Goal: Task Accomplishment & Management: Manage account settings

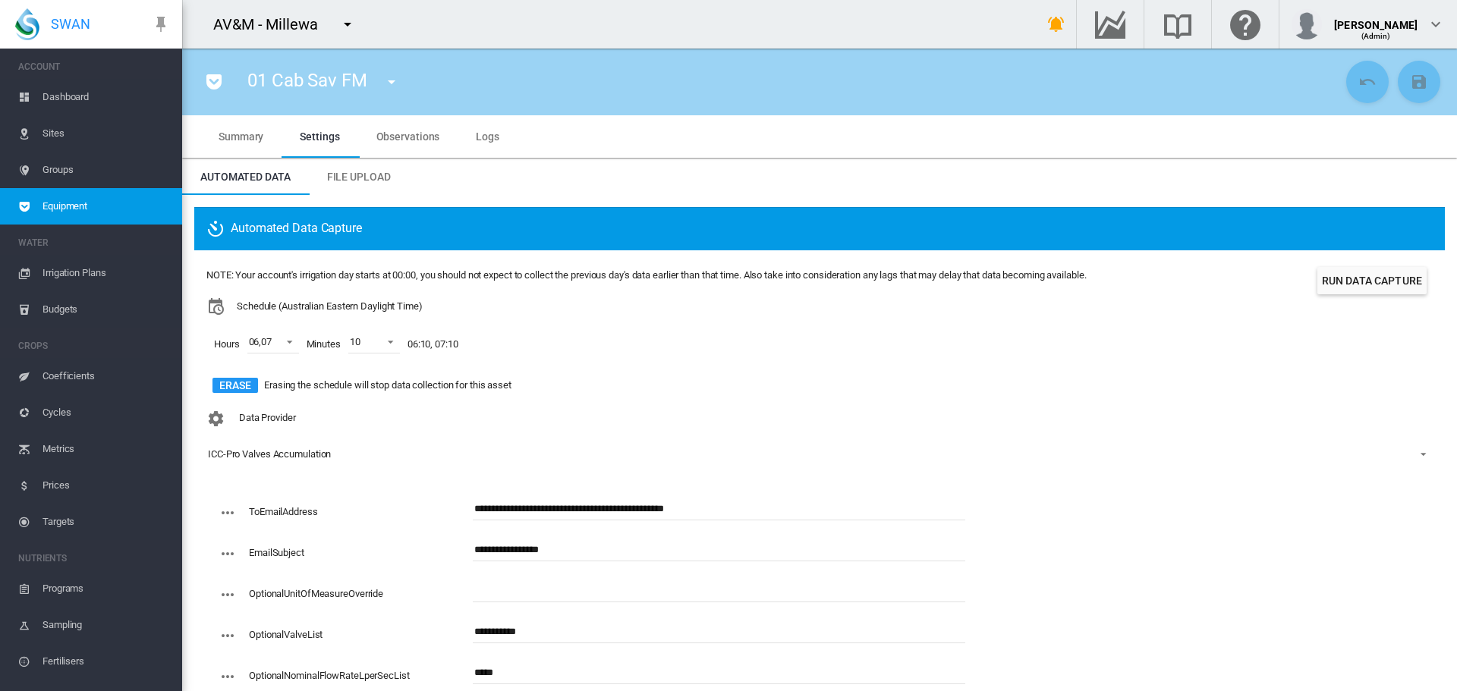
click at [352, 19] on md-icon "icon-menu-down" at bounding box center [347, 24] width 18 height 18
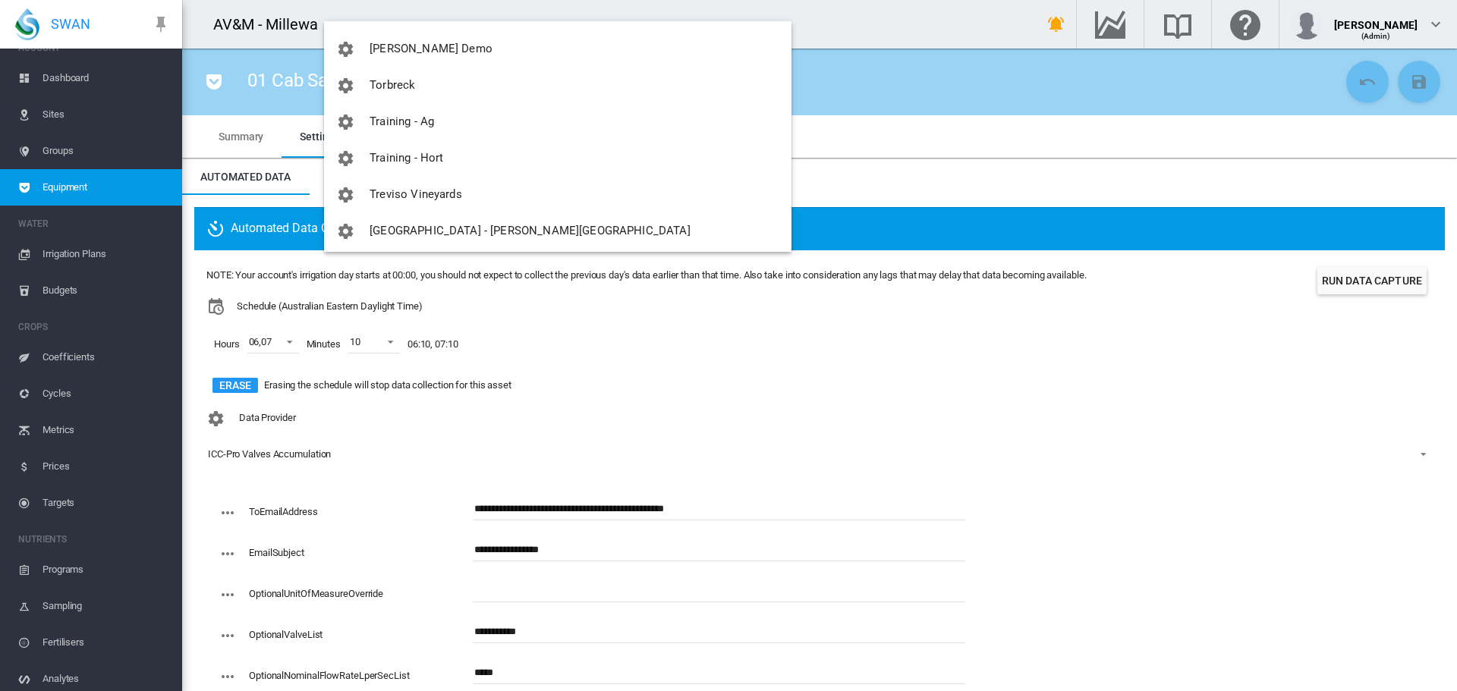
scroll to position [3970, 0]
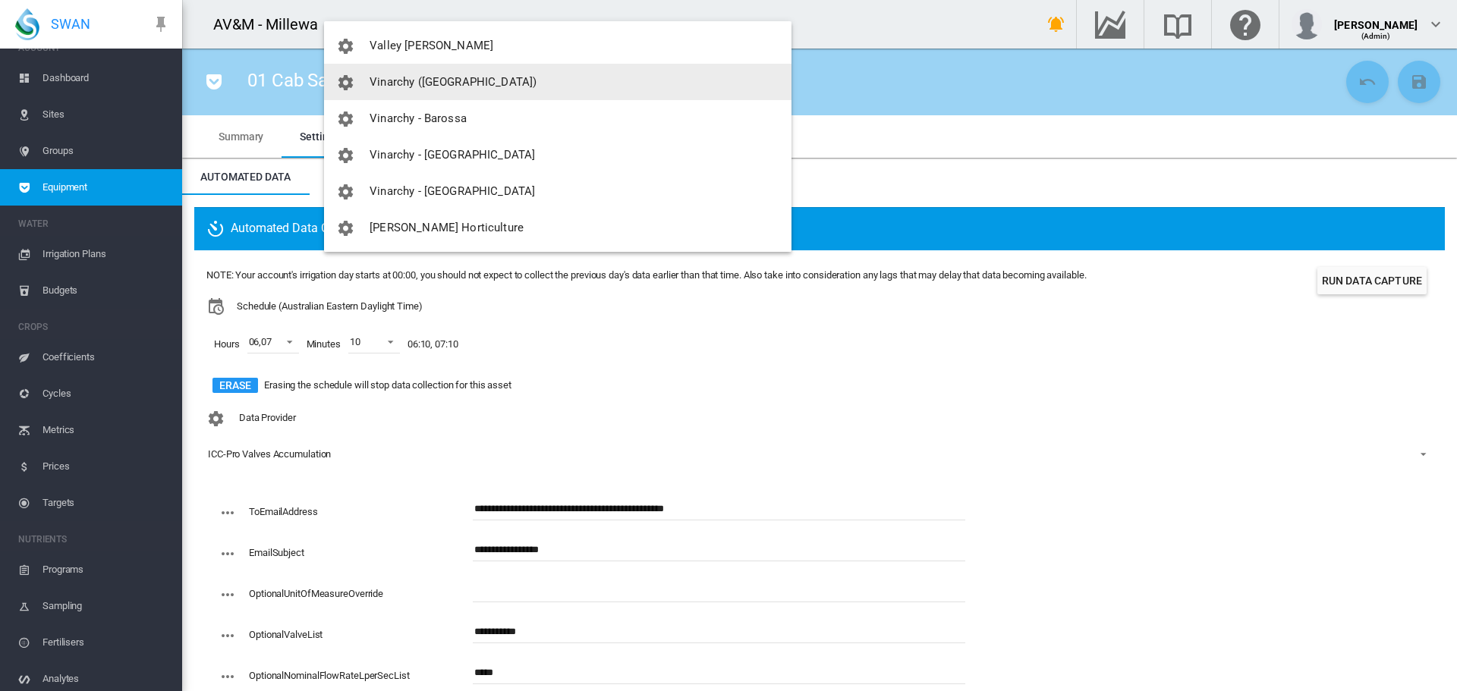
click at [413, 76] on span "Vinarchy ([GEOGRAPHIC_DATA])" at bounding box center [452, 82] width 167 height 14
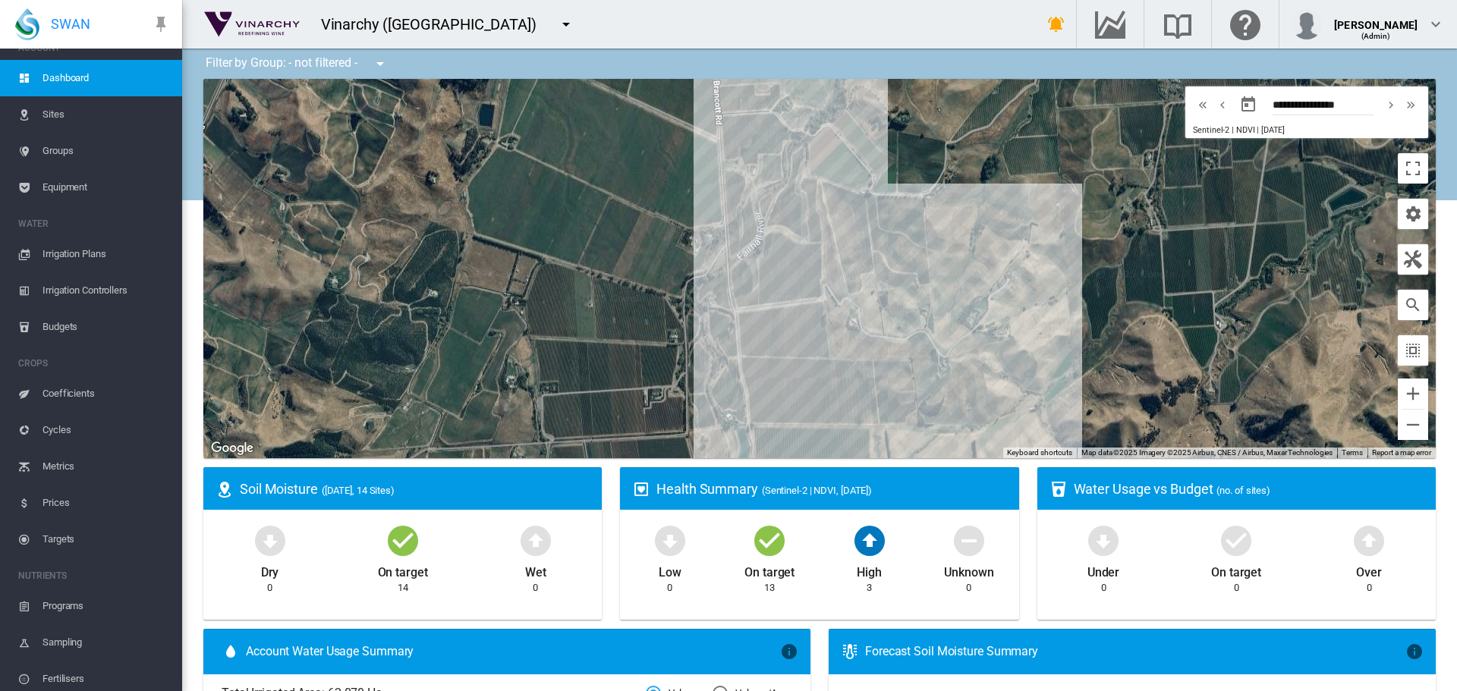
click at [55, 115] on span "Sites" at bounding box center [105, 114] width 127 height 36
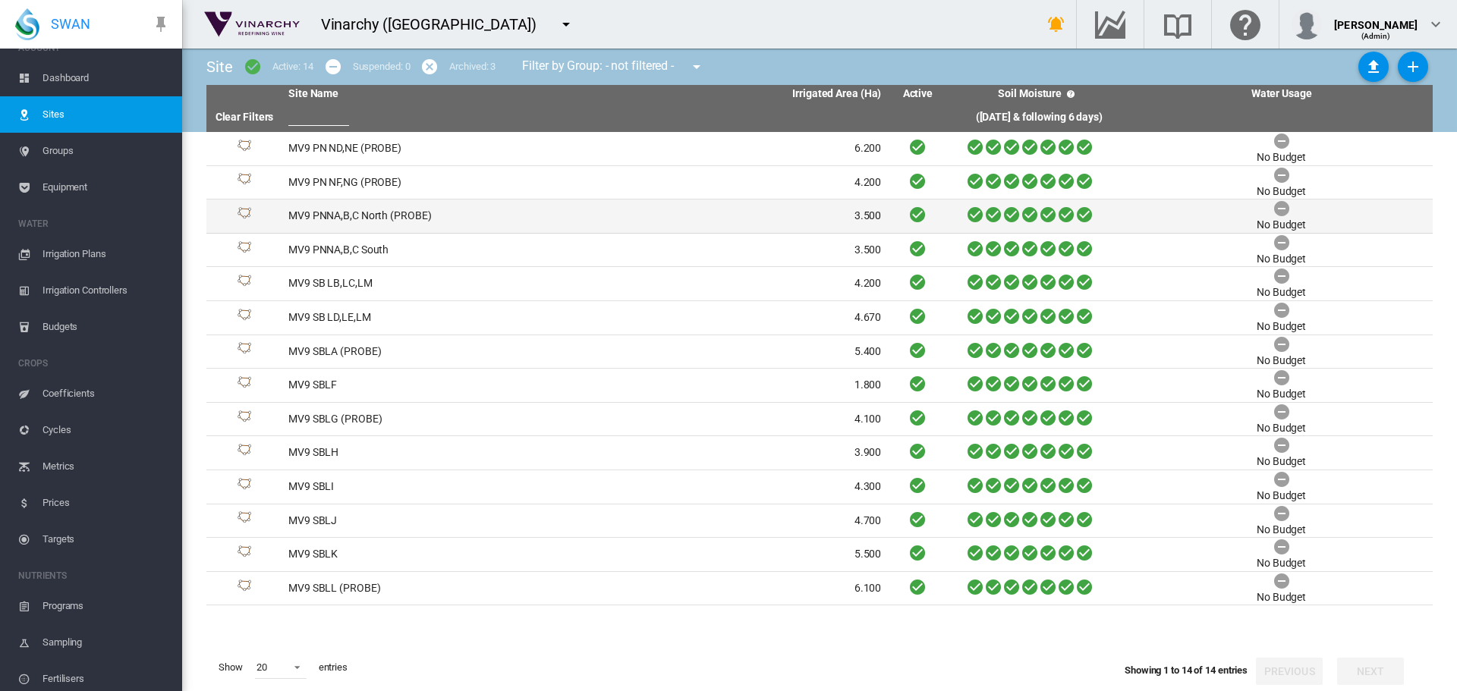
click at [412, 211] on td "MV9 PNNA,B,C North (PROBE)" at bounding box center [433, 216] width 303 height 33
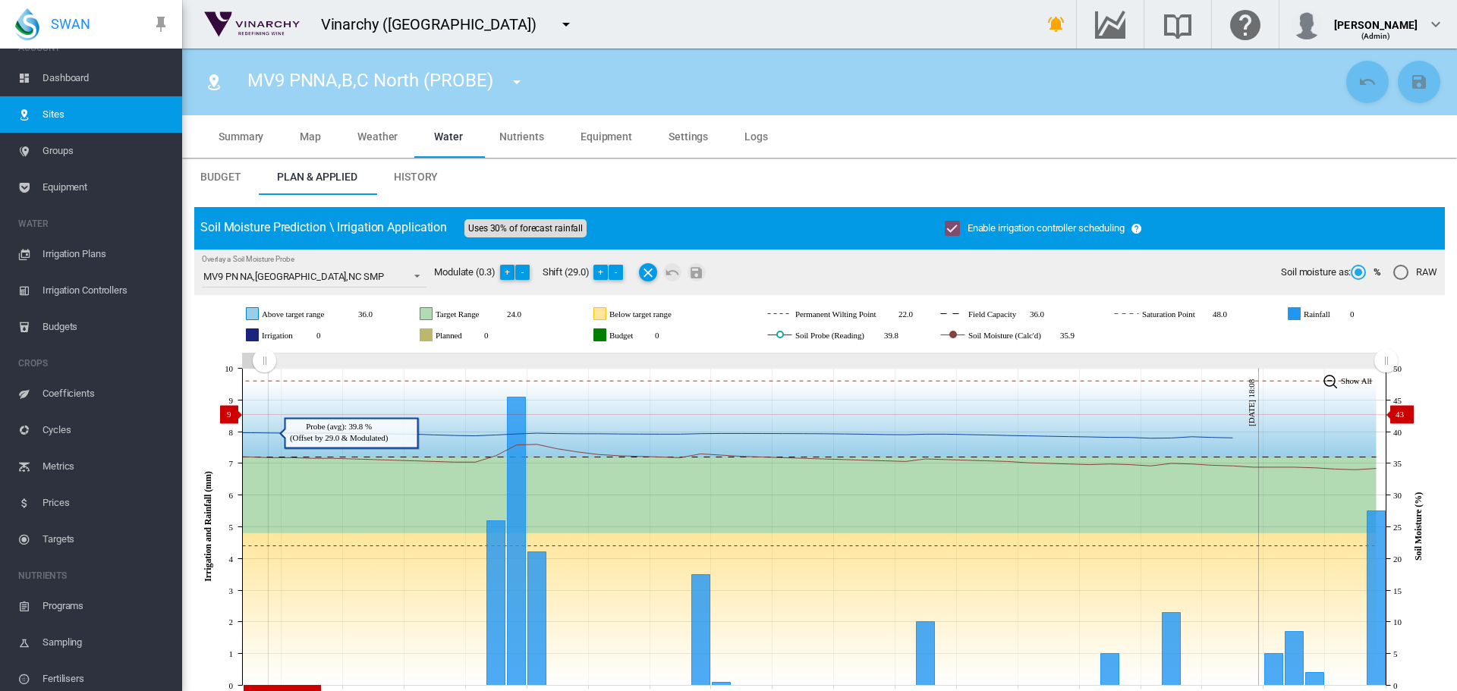
drag, startPoint x: 1101, startPoint y: 361, endPoint x: 288, endPoint y: 414, distance: 815.1
click at [264, 414] on icon "JavaScript chart by amCharts 3.21.15 Jul 19 Jul 22 Jul 25 Jul 28 Jul 31 Aug 03 …" at bounding box center [813, 527] width 1239 height 356
click at [623, 275] on button "-" at bounding box center [615, 272] width 15 height 15
click at [622, 275] on button "-" at bounding box center [615, 272] width 15 height 15
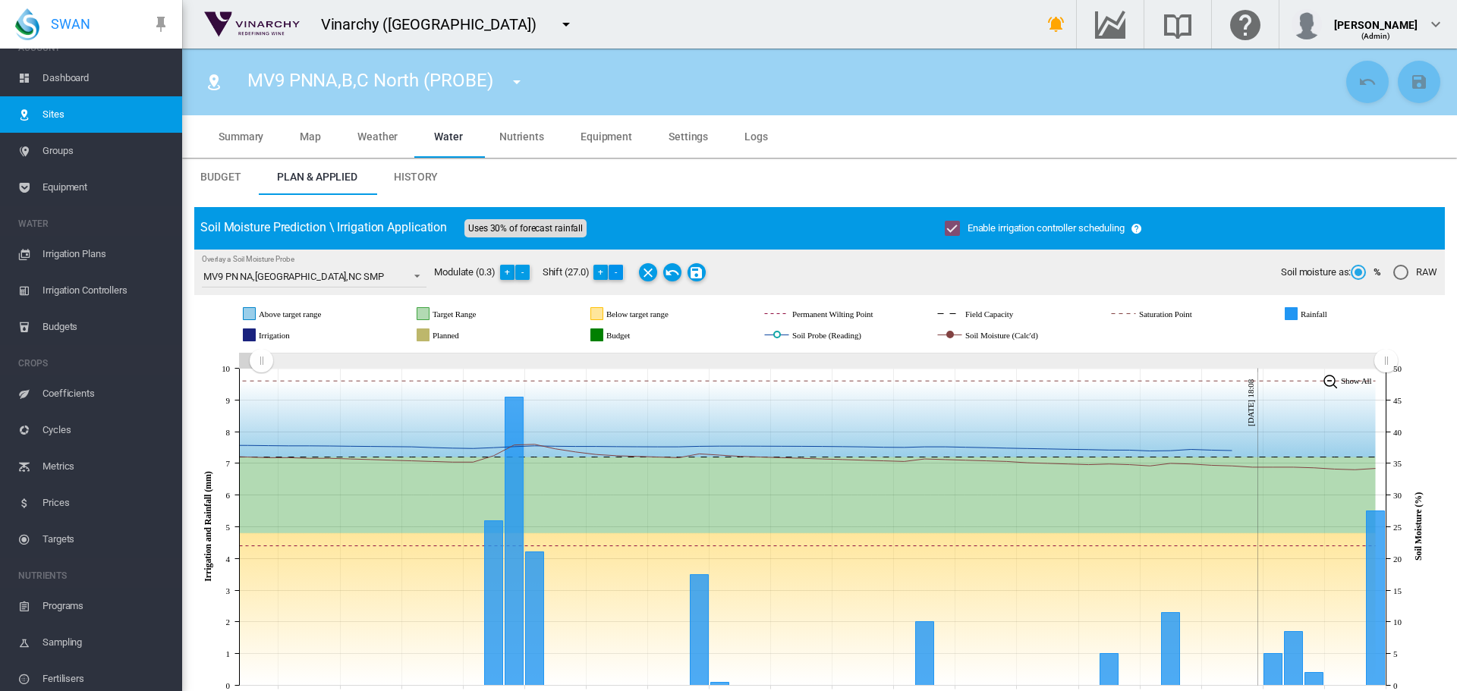
click at [622, 275] on button "-" at bounding box center [615, 272] width 15 height 15
click at [699, 272] on md-icon "Save Changes" at bounding box center [696, 272] width 18 height 18
click at [557, 25] on md-icon "icon-menu-down" at bounding box center [566, 24] width 18 height 18
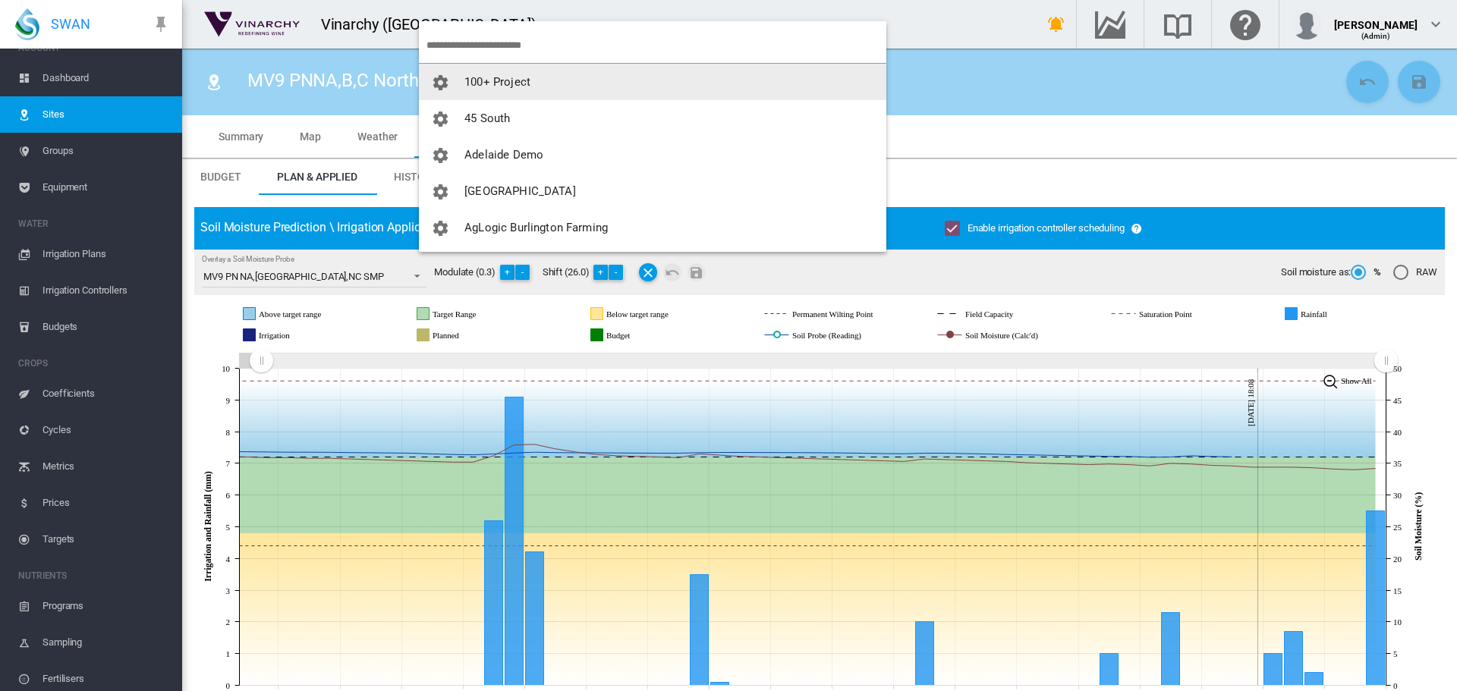
scroll to position [3970, 0]
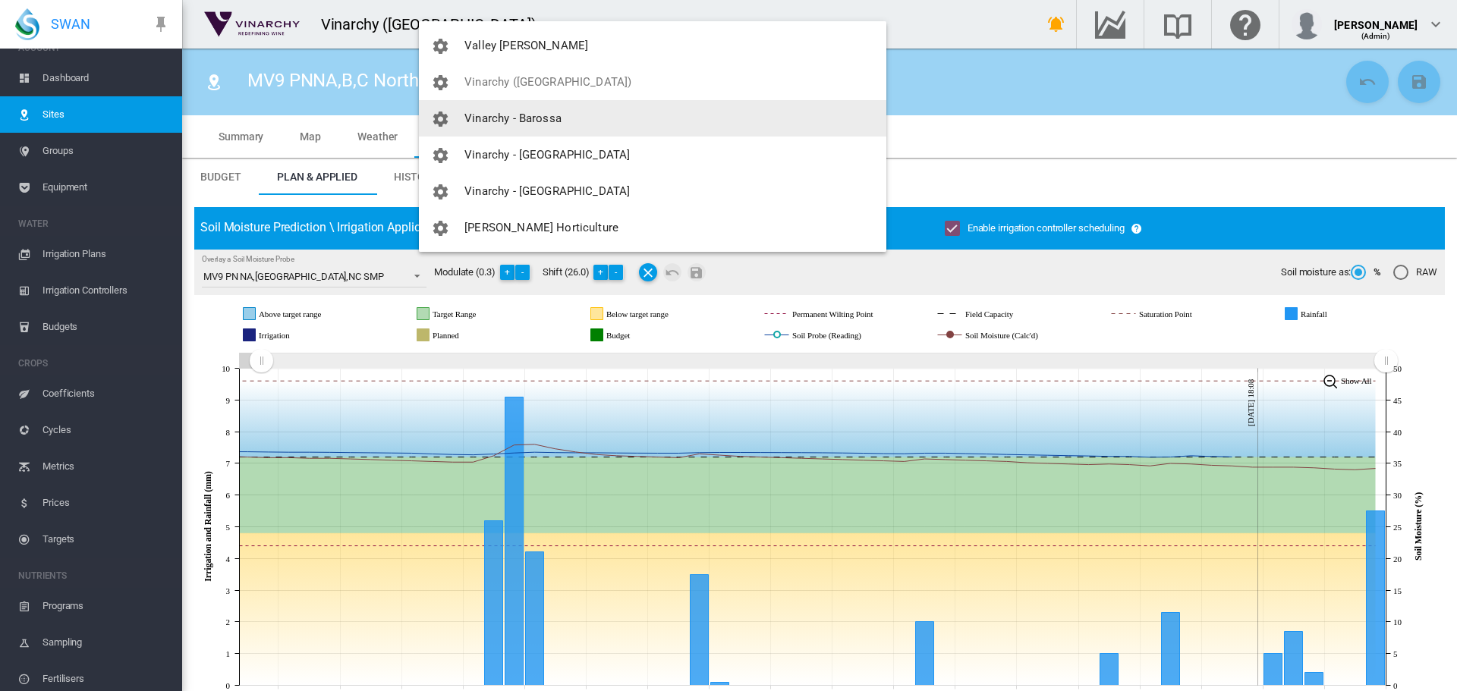
click at [517, 117] on span "Vinarchy - Barossa" at bounding box center [512, 119] width 97 height 14
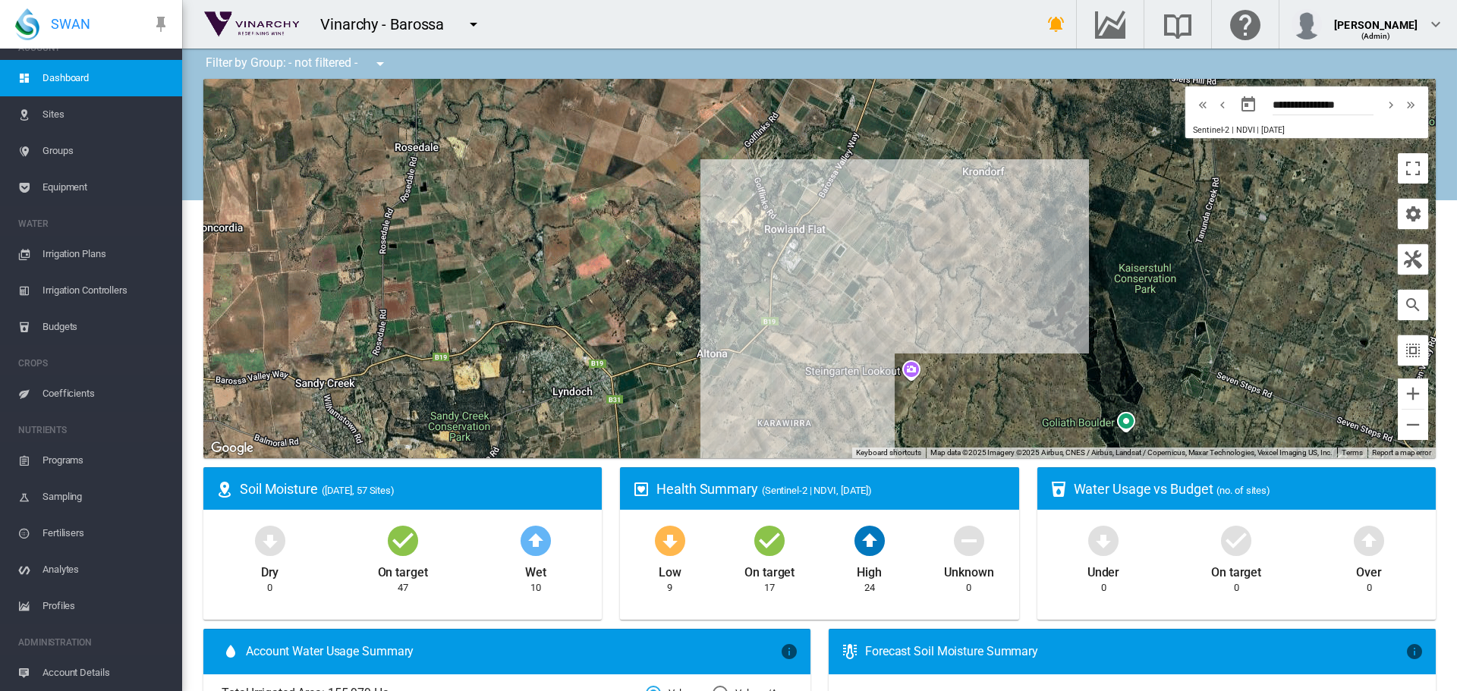
click at [55, 115] on span "Sites" at bounding box center [105, 114] width 127 height 36
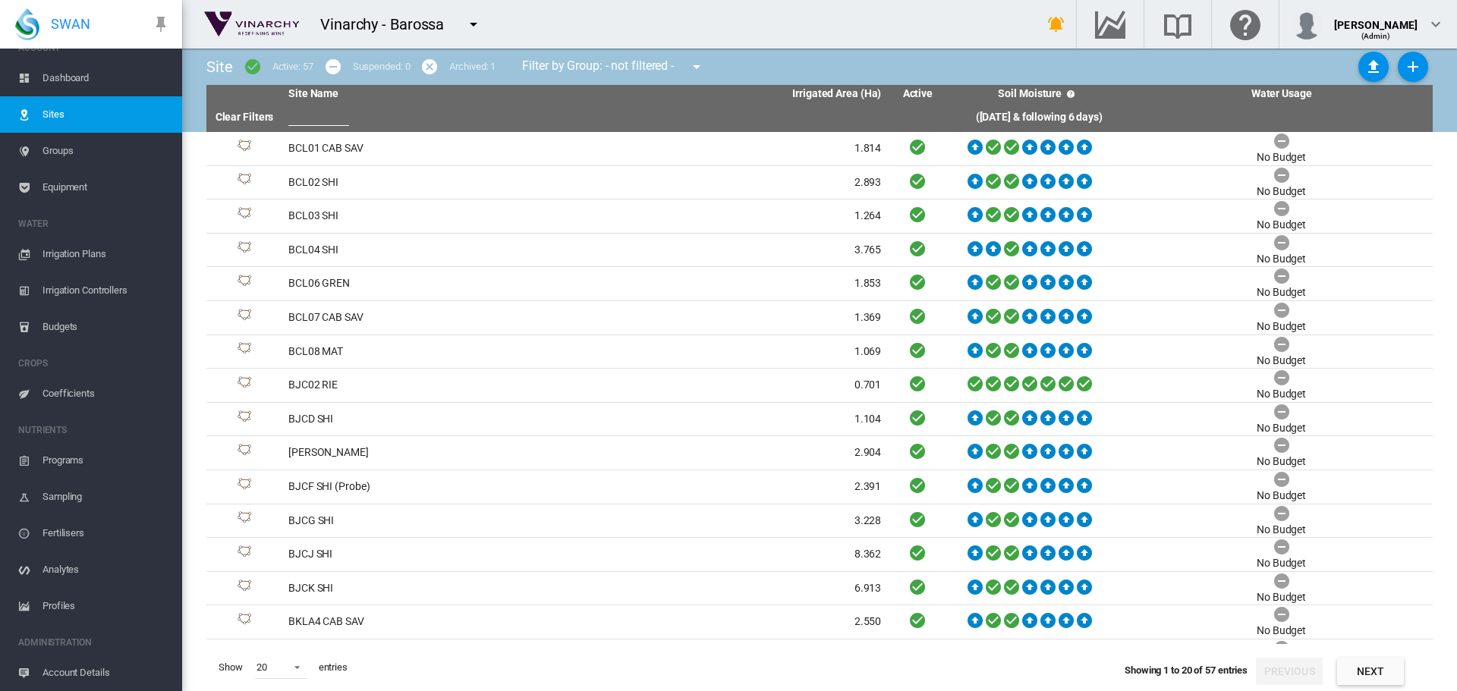
click at [700, 64] on md-icon "icon-menu-down" at bounding box center [696, 67] width 18 height 18
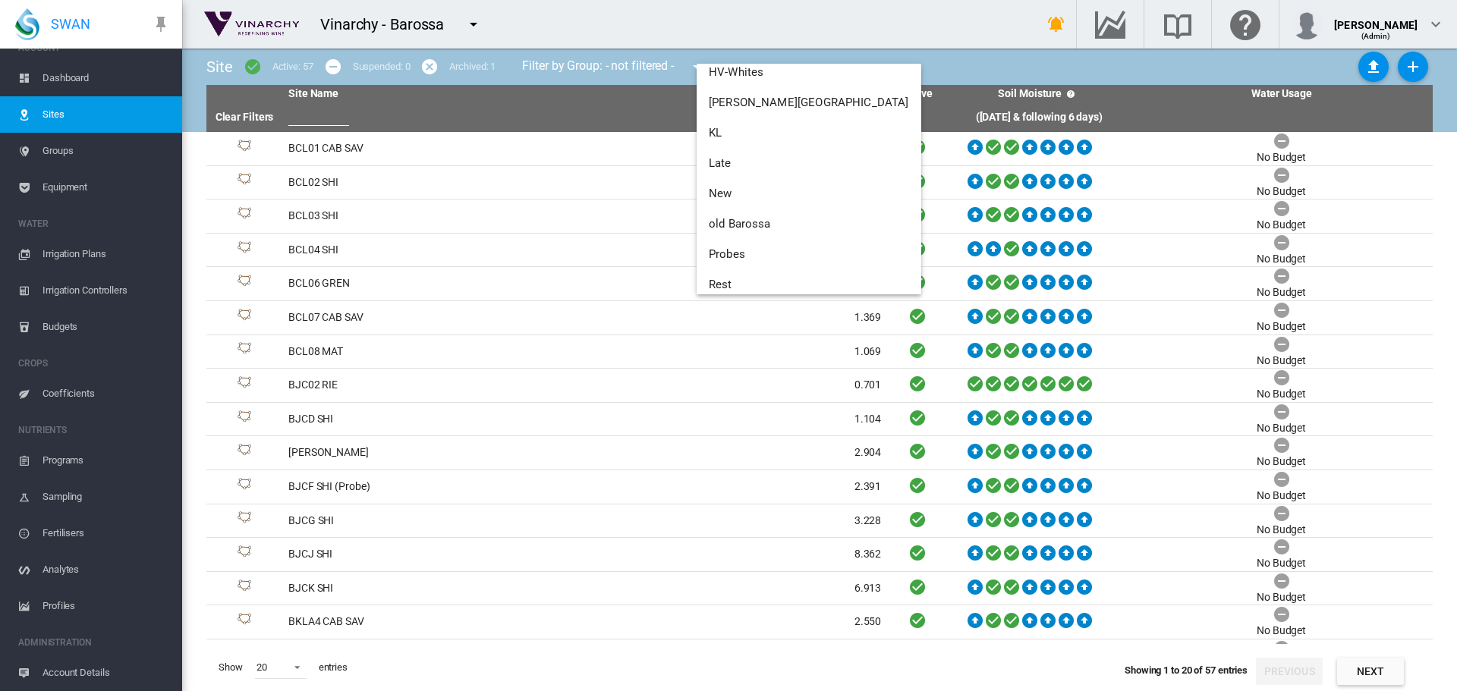
scroll to position [388, 0]
click at [740, 98] on button "Probes" at bounding box center [808, 91] width 225 height 30
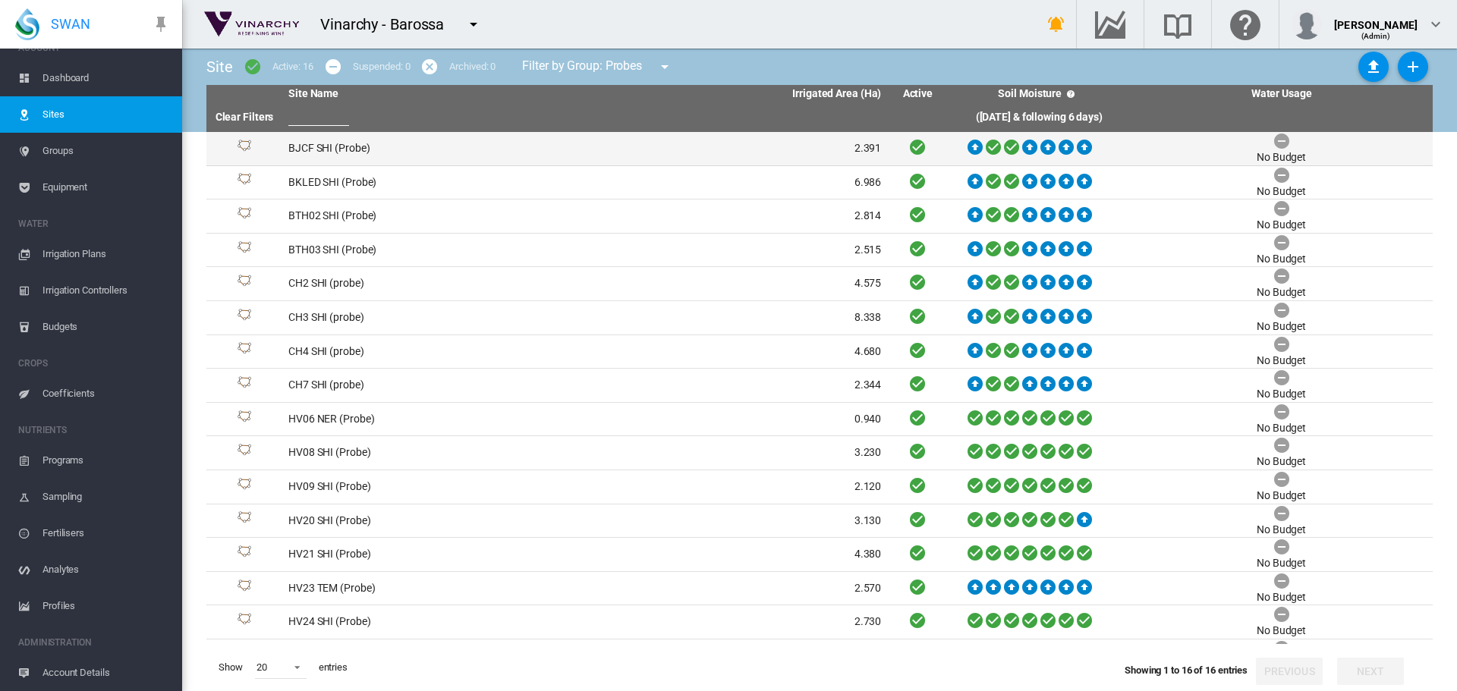
click at [310, 149] on td "BJCF SHI (Probe)" at bounding box center [433, 148] width 303 height 33
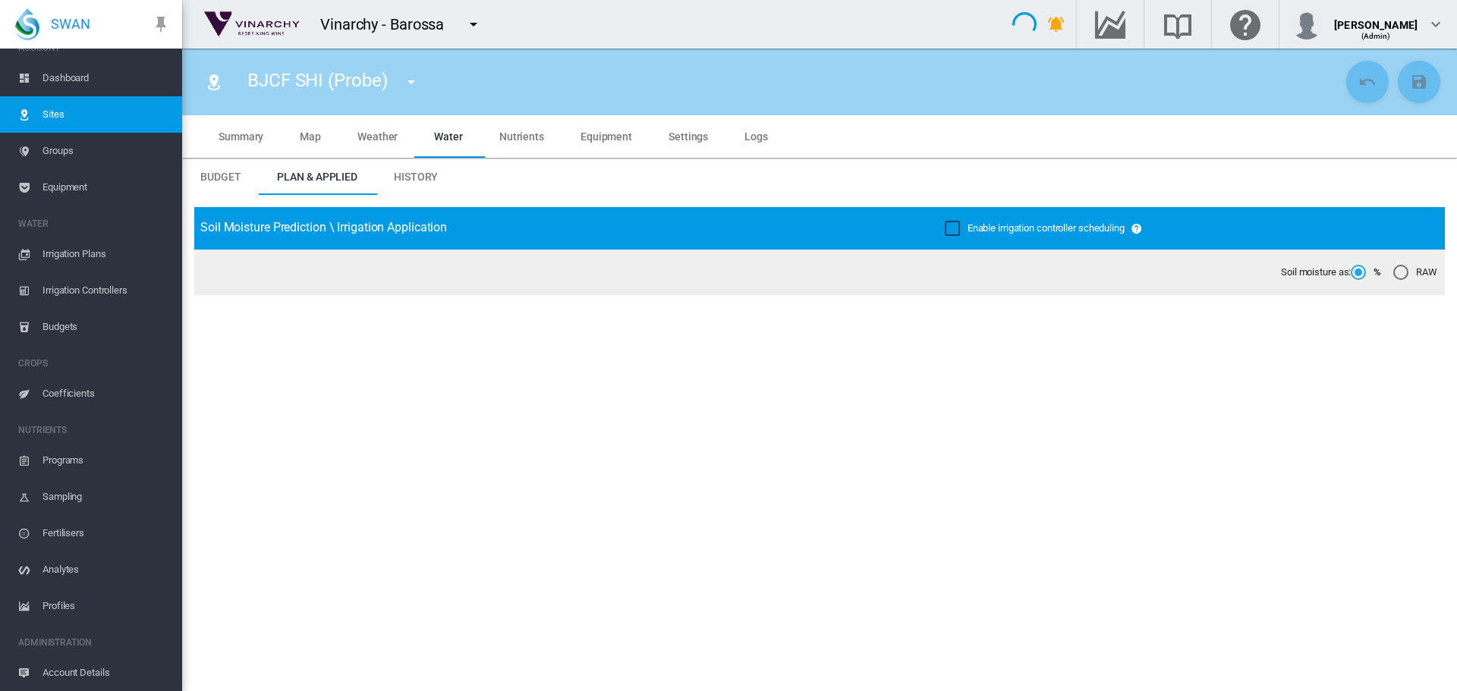
type input "**********"
type input "*****"
type input "*********"
type input "***"
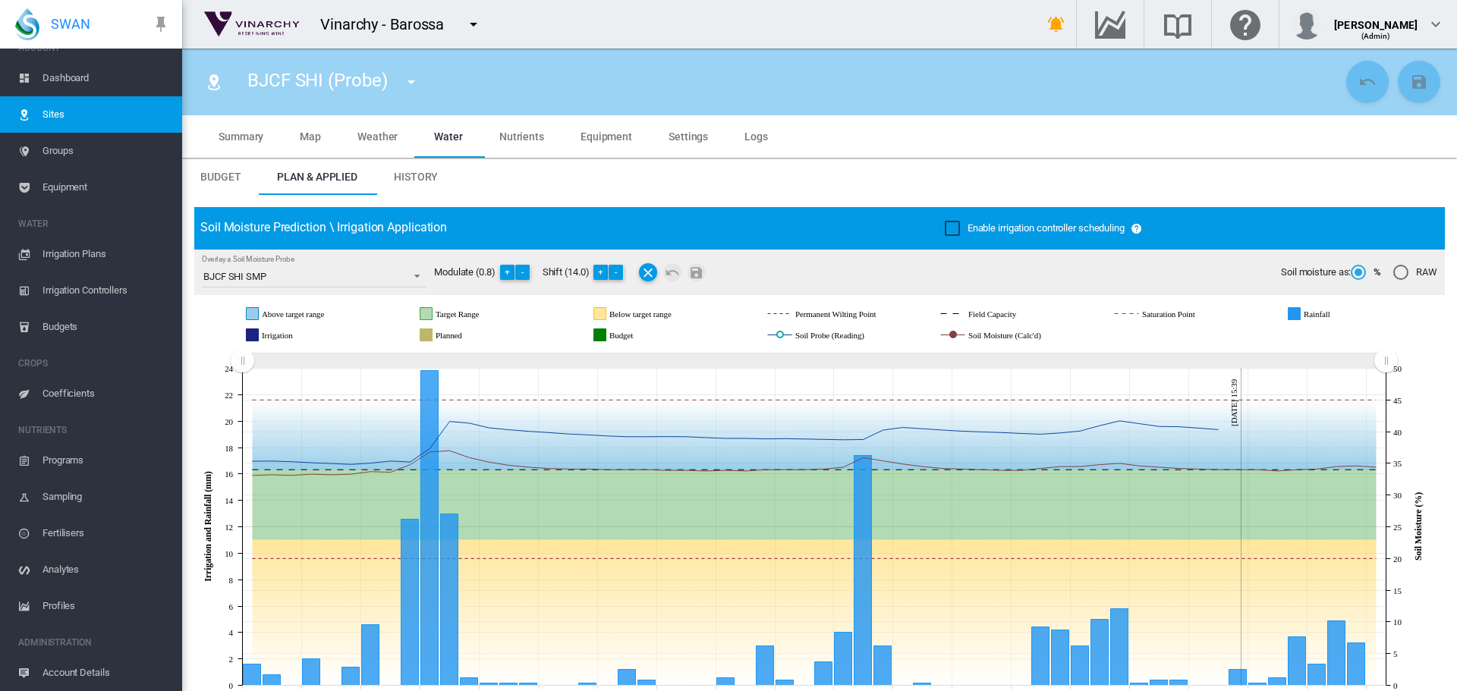
drag, startPoint x: 1112, startPoint y: 366, endPoint x: 127, endPoint y: 362, distance: 985.6
click at [127, 362] on div "SWAN ACCOUNT Dashboard Sites Groups Equipment WATER Irrigation Plans" at bounding box center [728, 345] width 1457 height 691
click at [620, 275] on button "-" at bounding box center [615, 272] width 15 height 15
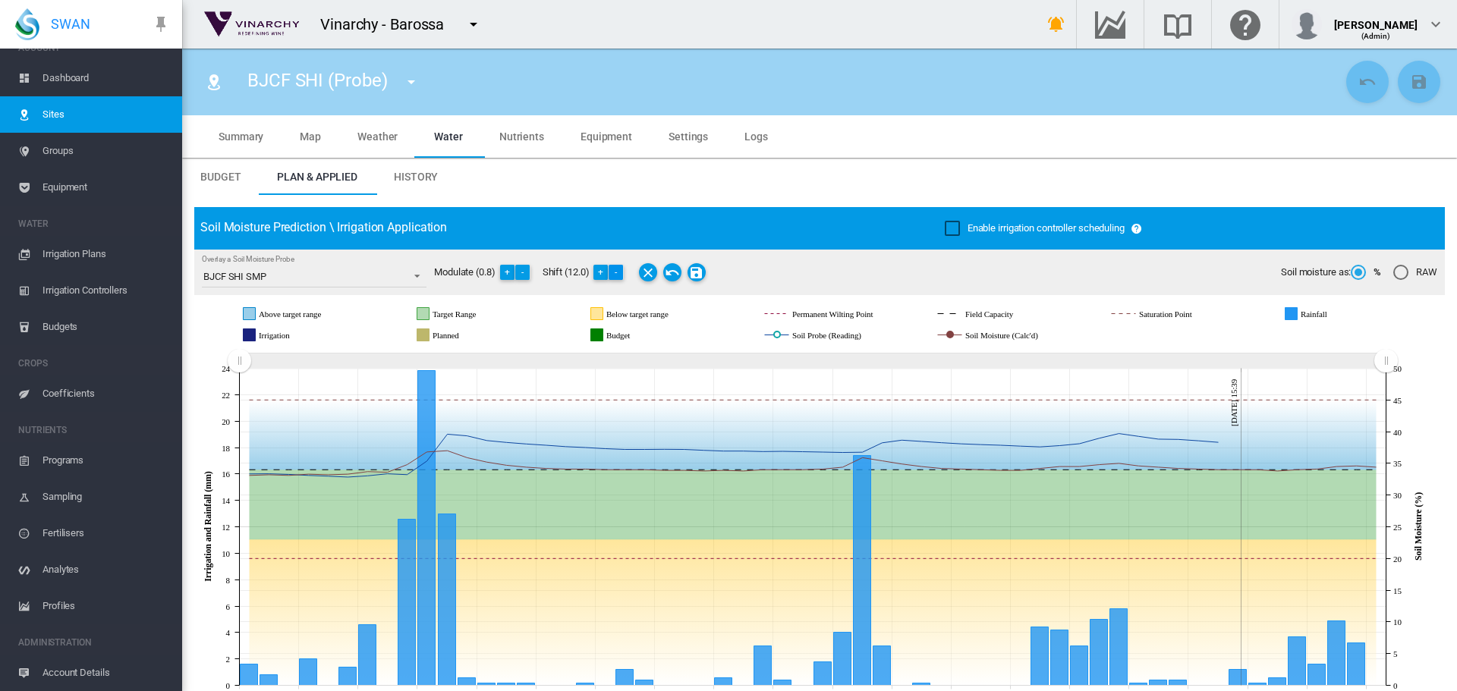
click at [620, 275] on button "-" at bounding box center [615, 272] width 15 height 15
click at [694, 272] on md-icon "Save Changes" at bounding box center [696, 272] width 18 height 18
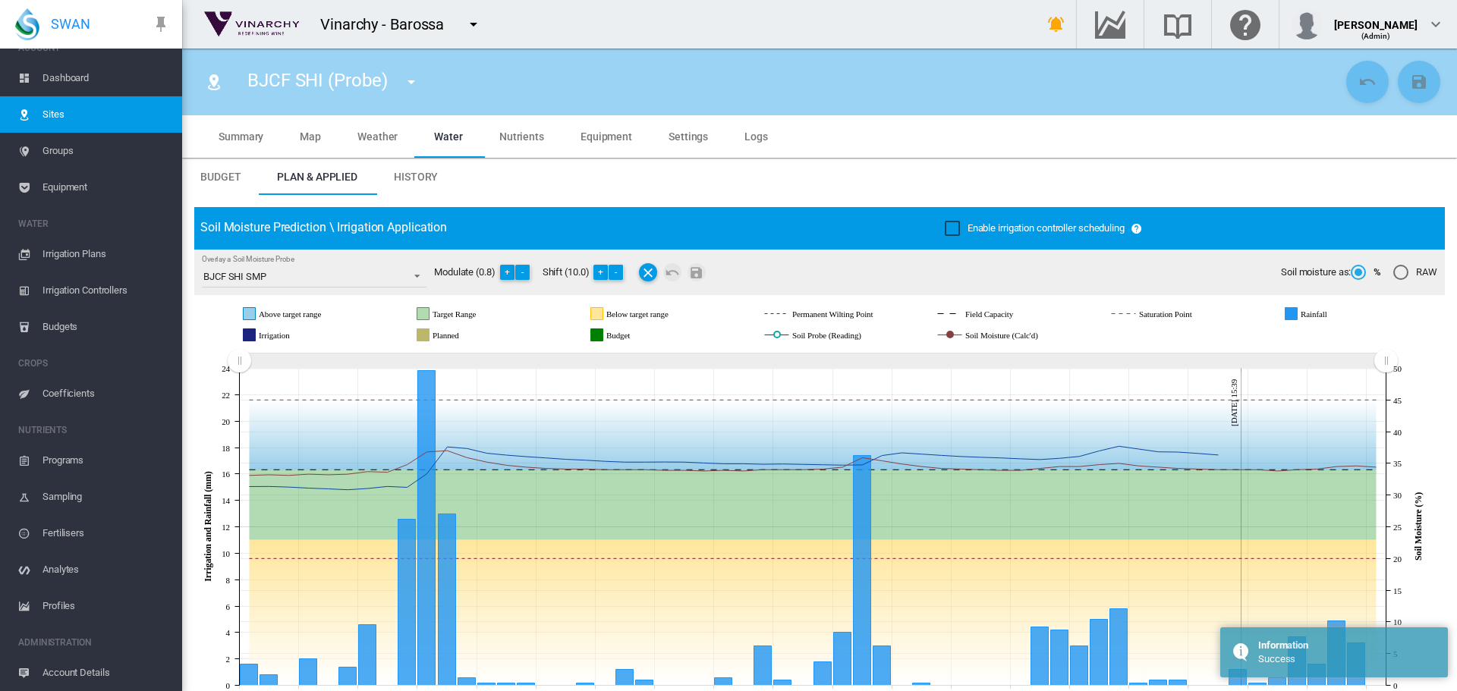
click at [409, 84] on md-icon "icon-menu-down" at bounding box center [411, 82] width 18 height 18
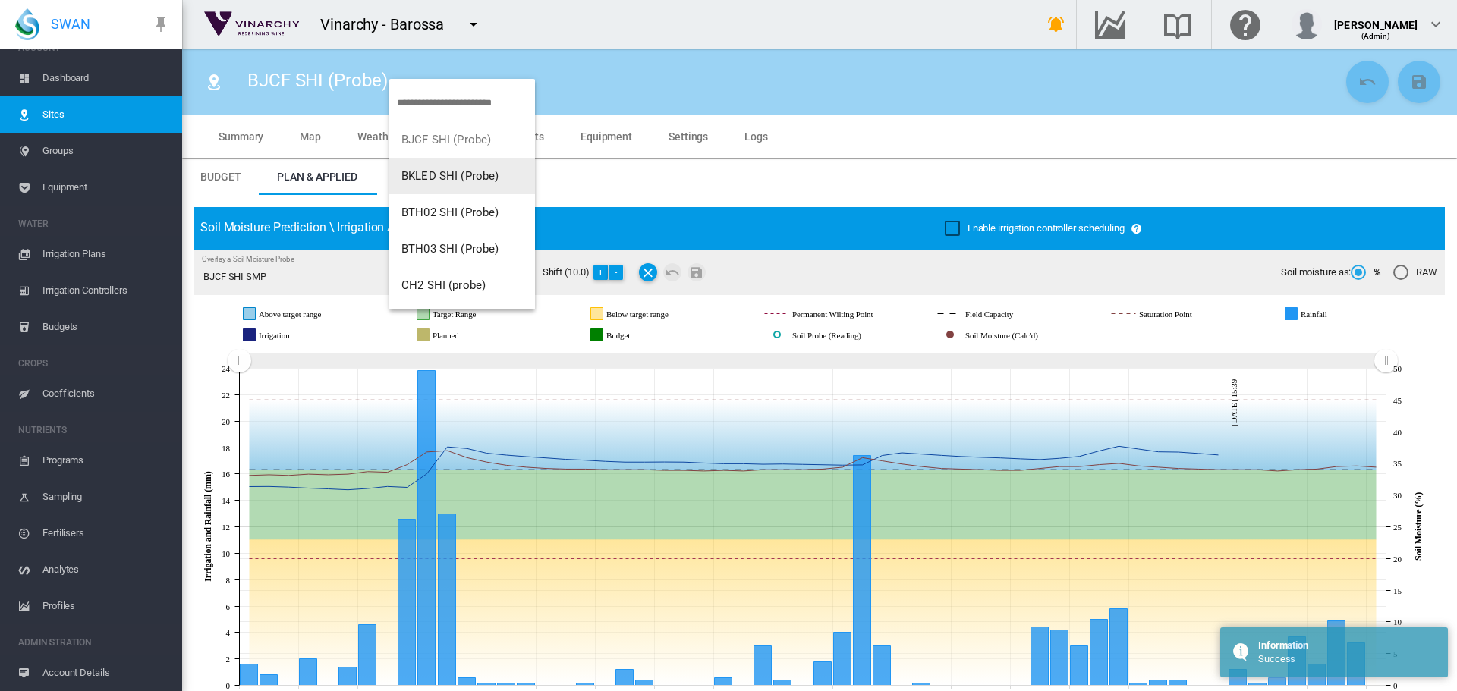
click at [430, 168] on button "BKLED SHI (Probe)" at bounding box center [462, 176] width 146 height 36
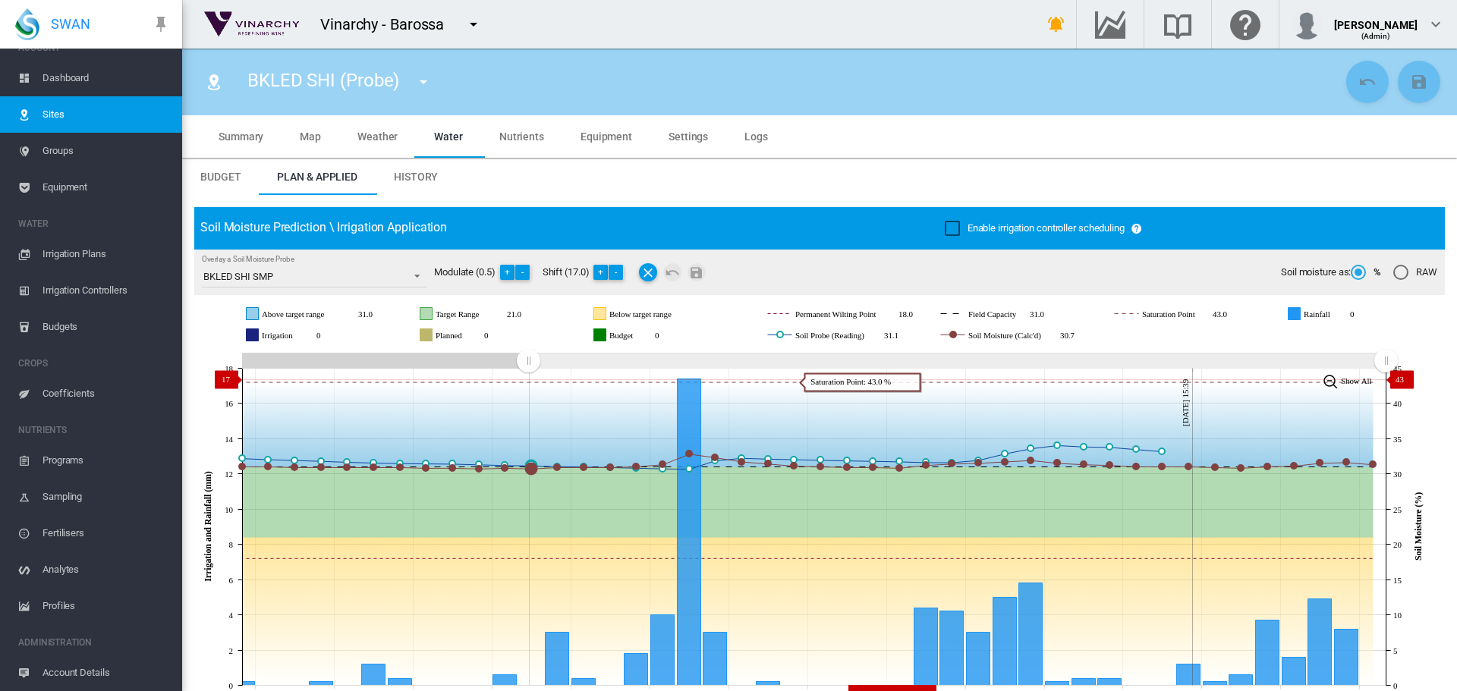
drag, startPoint x: 1110, startPoint y: 359, endPoint x: 528, endPoint y: 379, distance: 582.3
click at [528, 379] on icon "JavaScript chart by amCharts 3.21.15 Jul 31 Aug 03 Aug 06 Aug 09 Aug 12 Aug 15 …" at bounding box center [813, 527] width 1239 height 356
click at [620, 275] on button "-" at bounding box center [615, 272] width 15 height 15
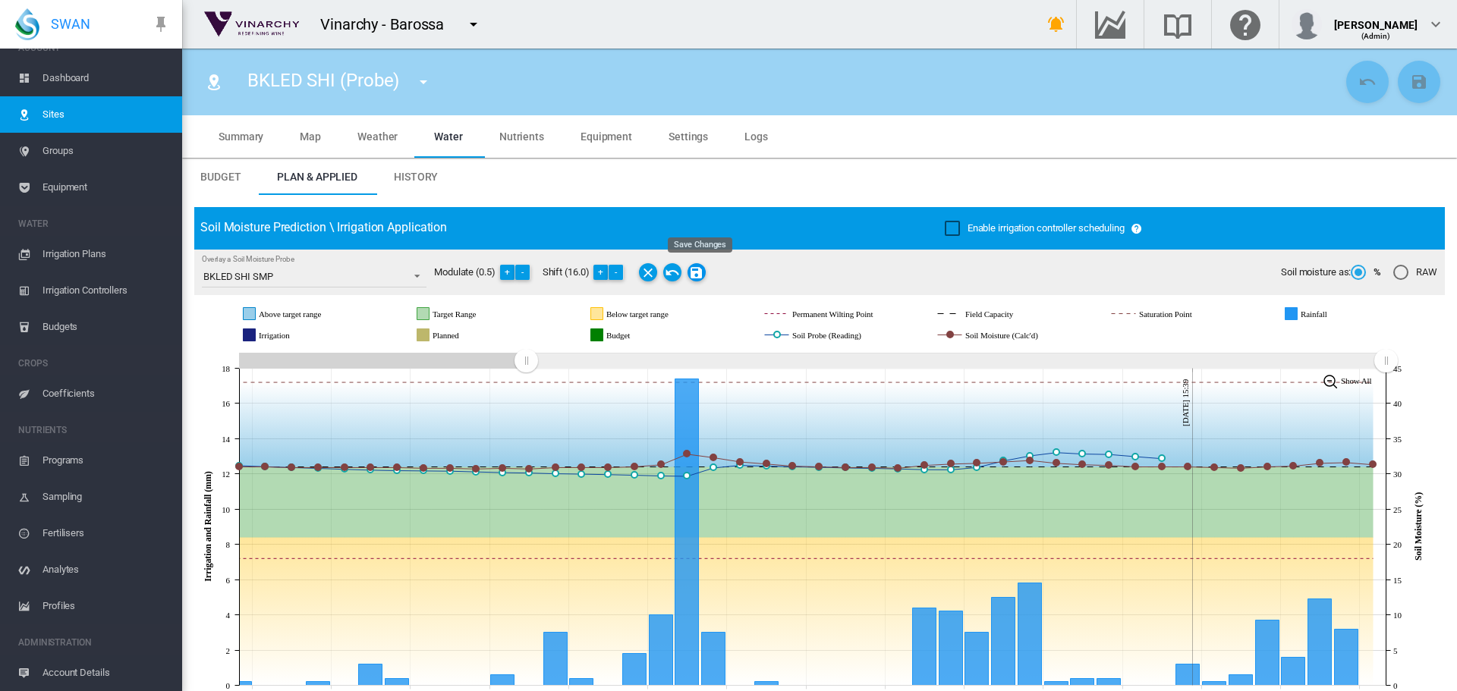
click at [698, 269] on md-icon "Save Changes" at bounding box center [696, 272] width 18 height 18
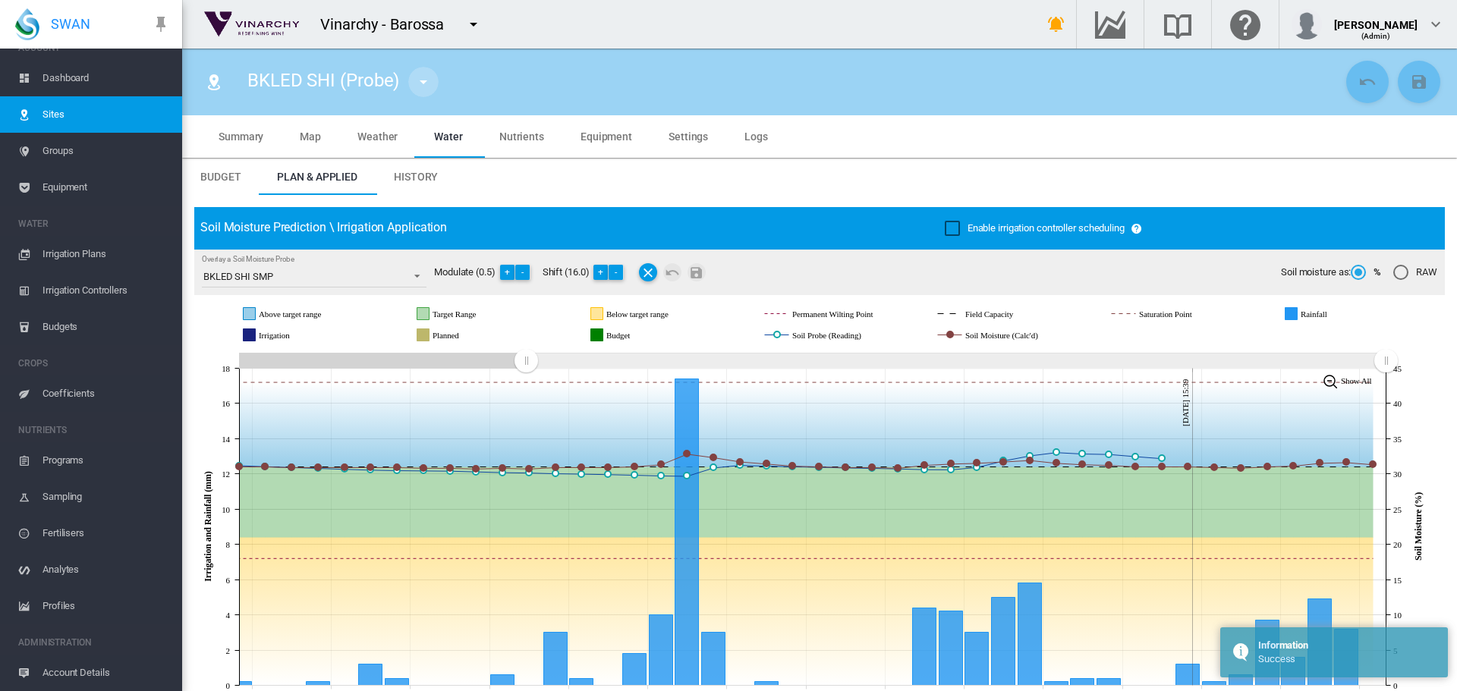
click at [426, 82] on md-icon "icon-menu-down" at bounding box center [423, 82] width 18 height 18
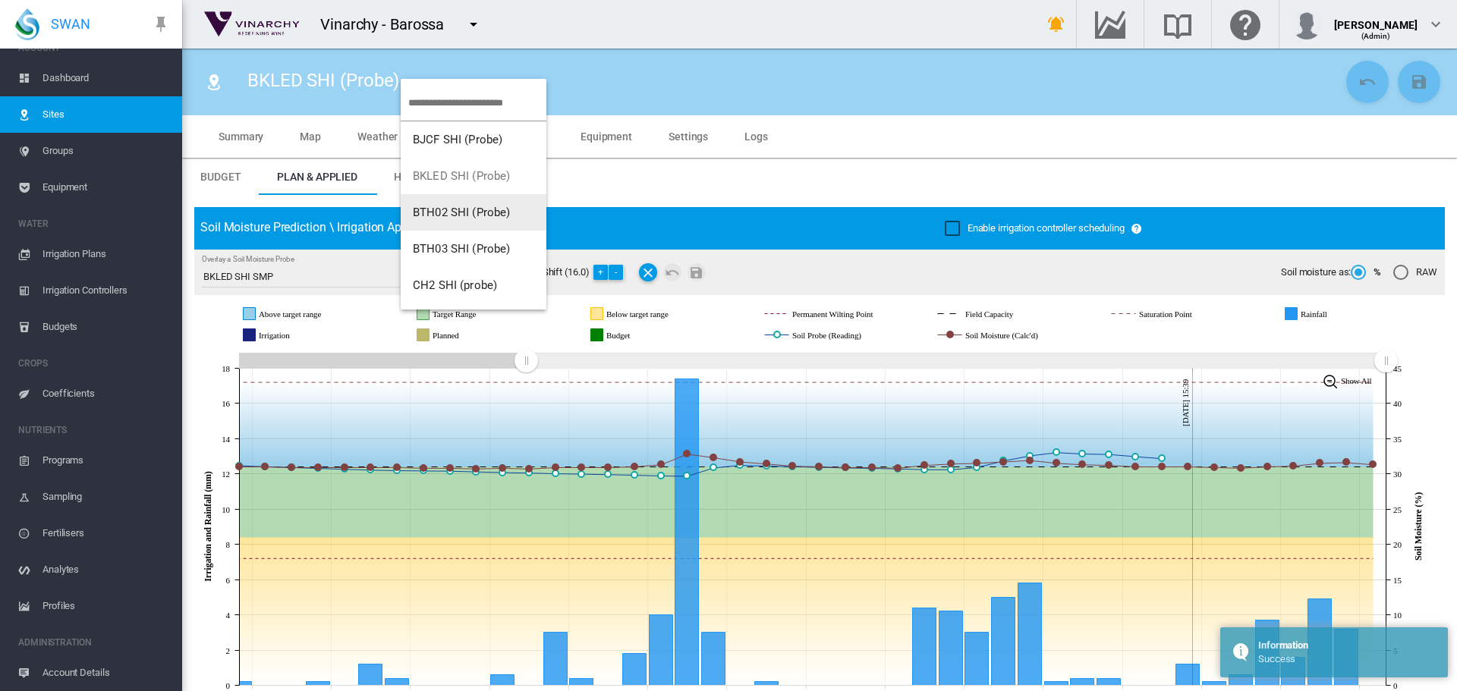
click at [448, 200] on button "BTH02 SHI (Probe)" at bounding box center [474, 212] width 146 height 36
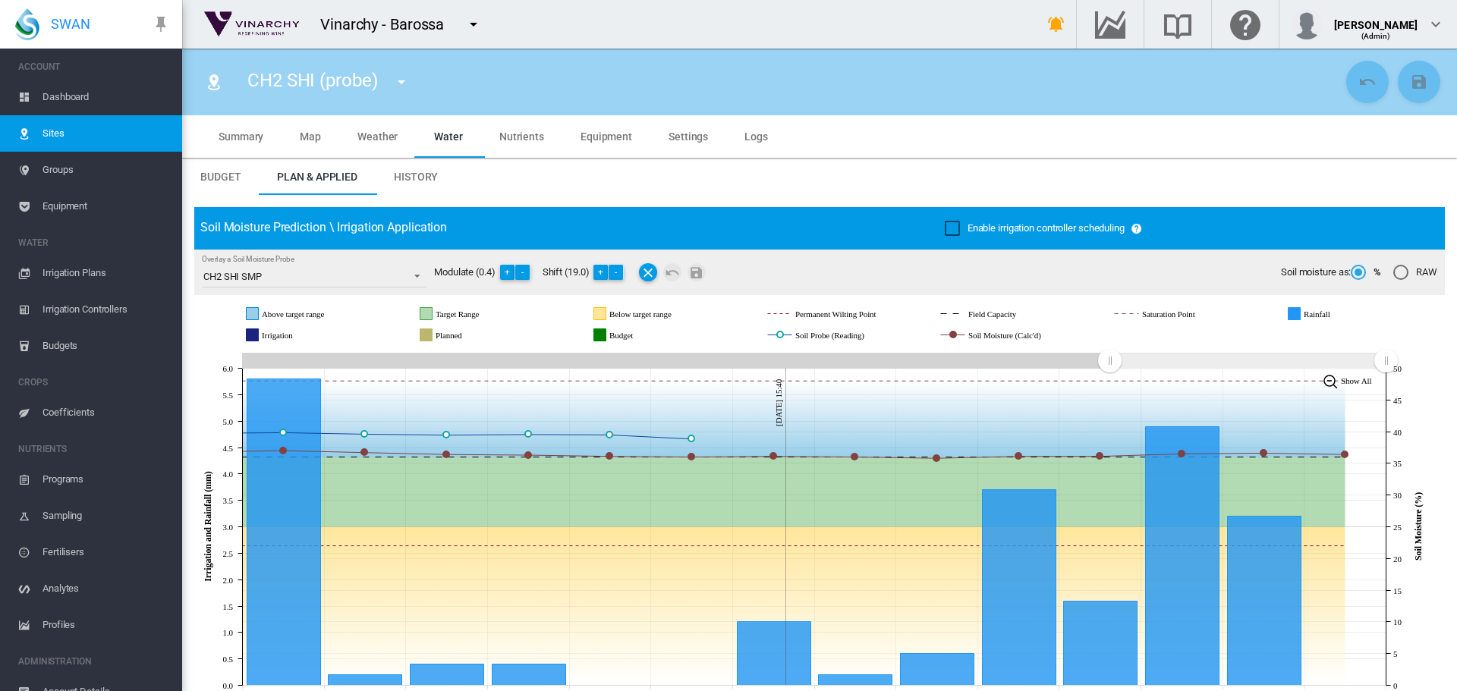
scroll to position [19, 0]
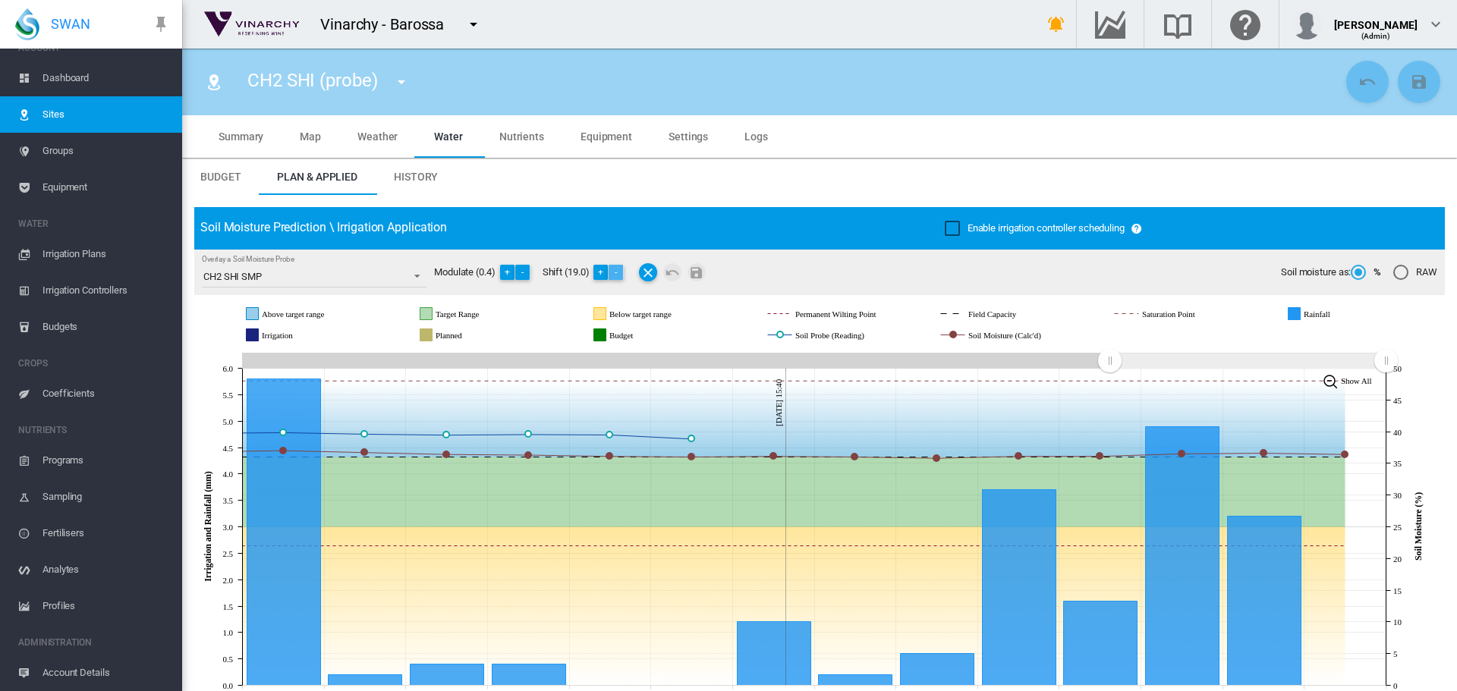
click at [618, 271] on button "-" at bounding box center [615, 272] width 15 height 15
click at [703, 272] on md-icon "Save Changes" at bounding box center [696, 272] width 18 height 18
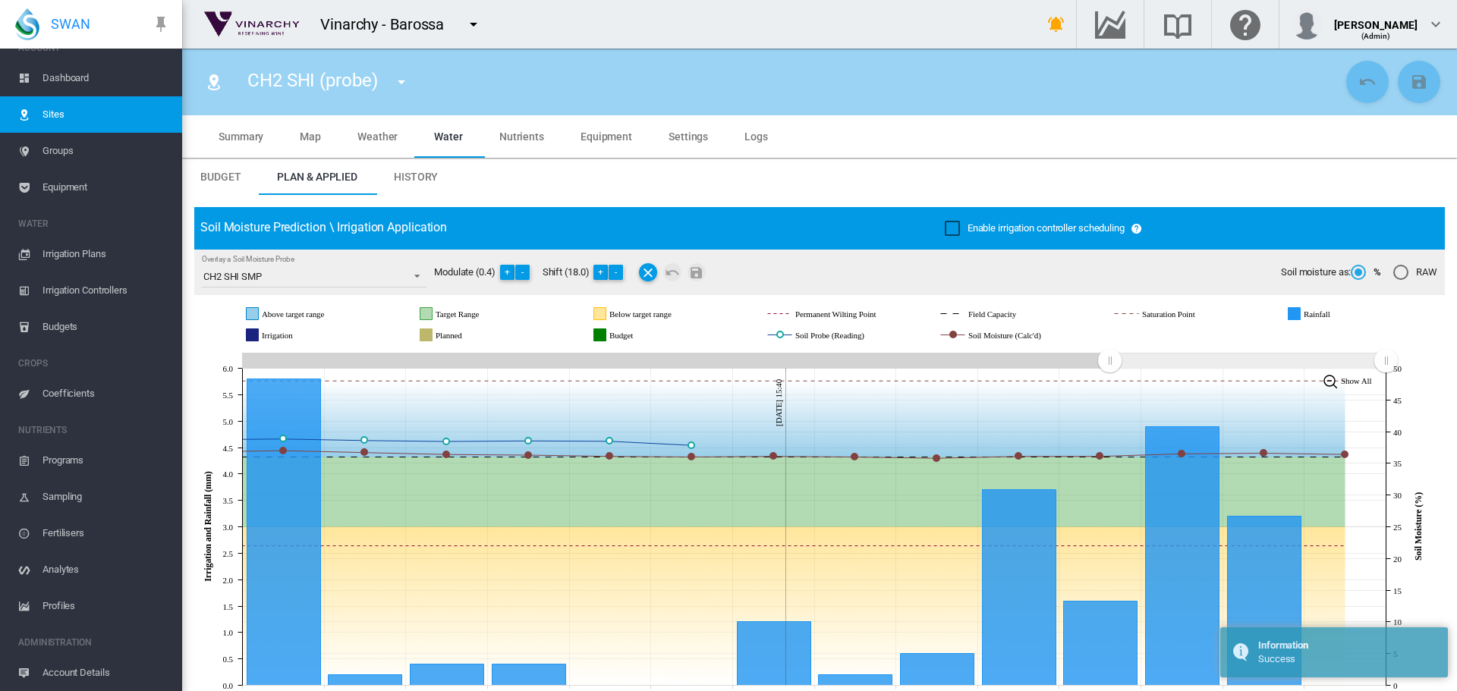
click at [403, 82] on md-icon "icon-menu-down" at bounding box center [401, 82] width 18 height 18
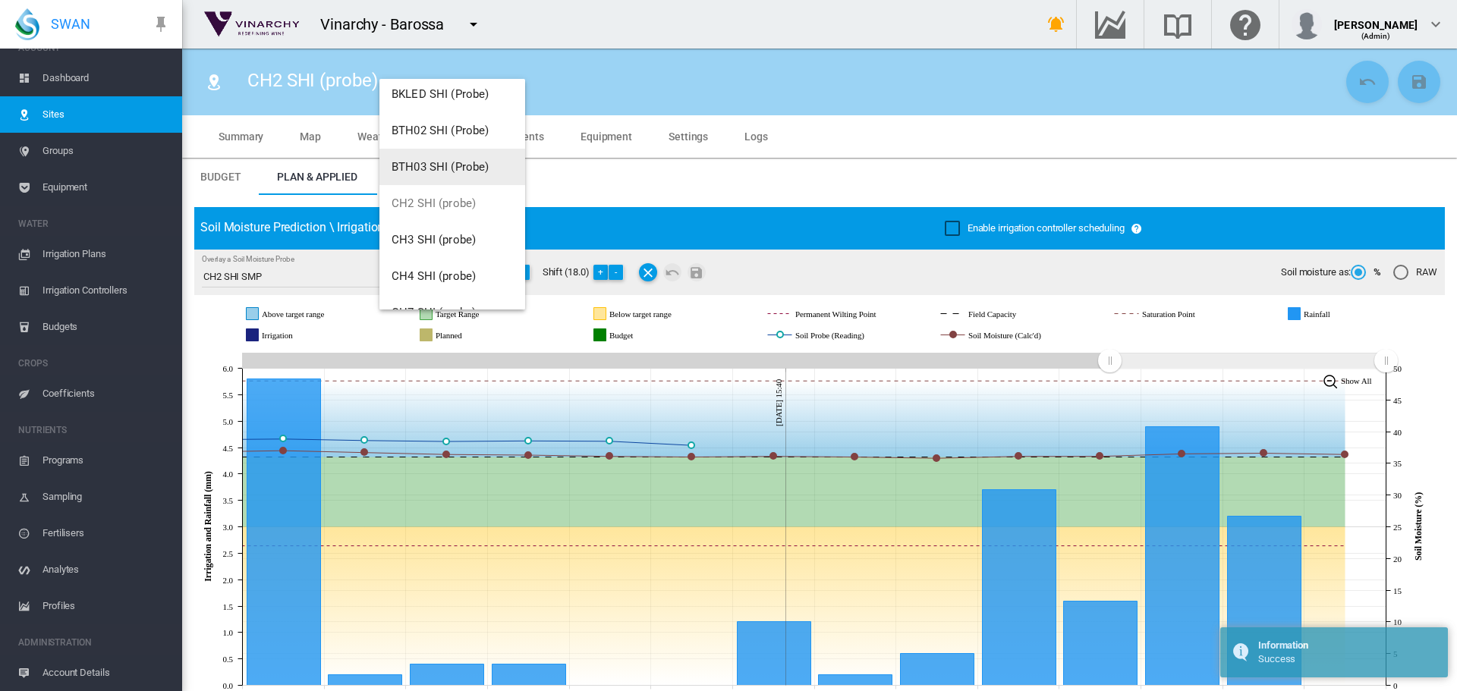
scroll to position [76, 0]
click at [435, 240] on span "CH3 SHI (probe)" at bounding box center [433, 246] width 84 height 14
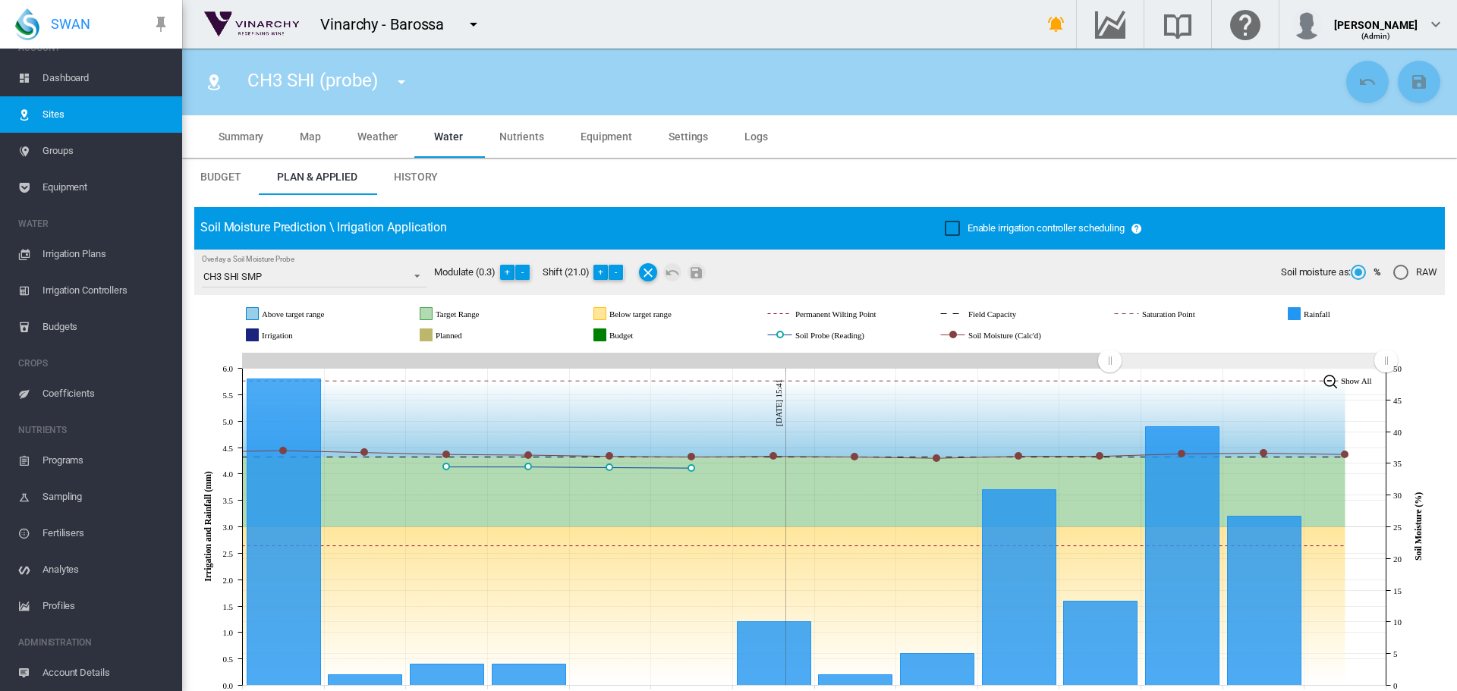
click at [407, 82] on md-icon "icon-menu-down" at bounding box center [401, 82] width 18 height 18
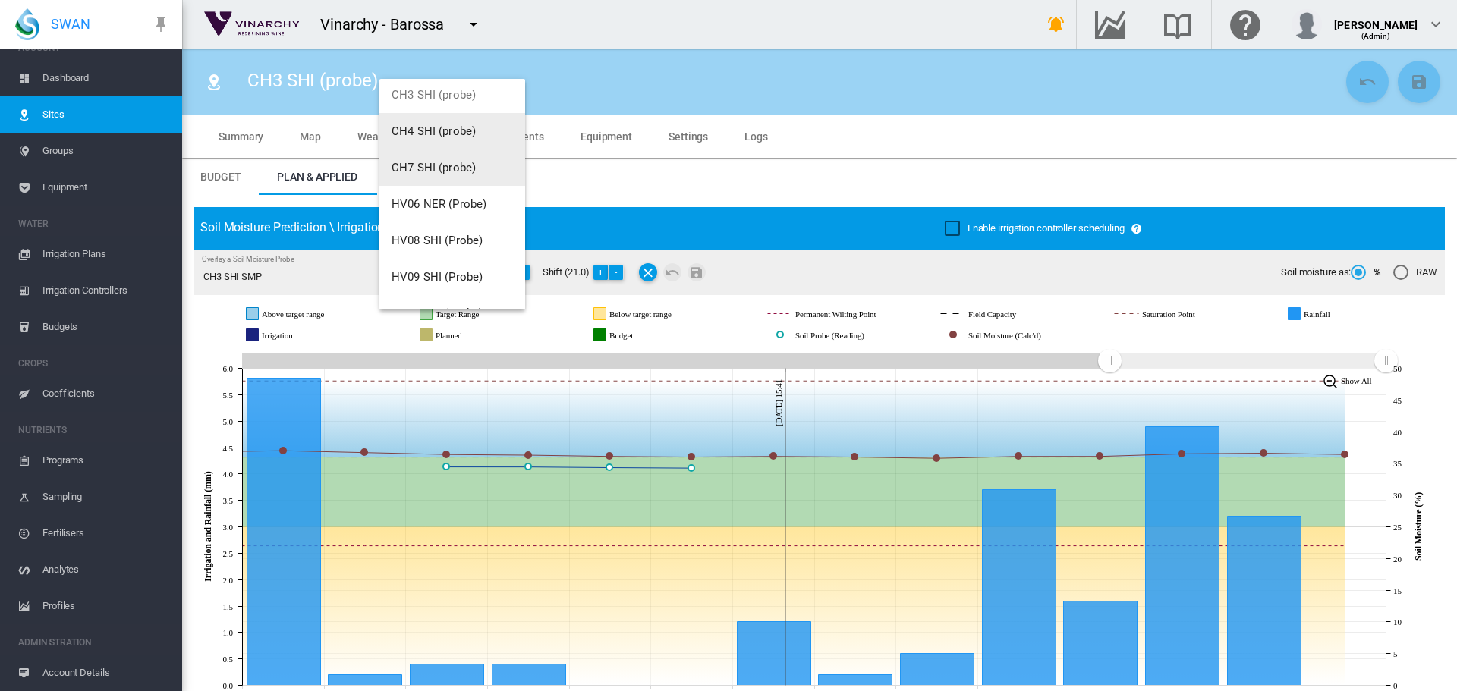
scroll to position [228, 0]
click at [416, 136] on span "CH4 SHI (probe)" at bounding box center [433, 131] width 84 height 14
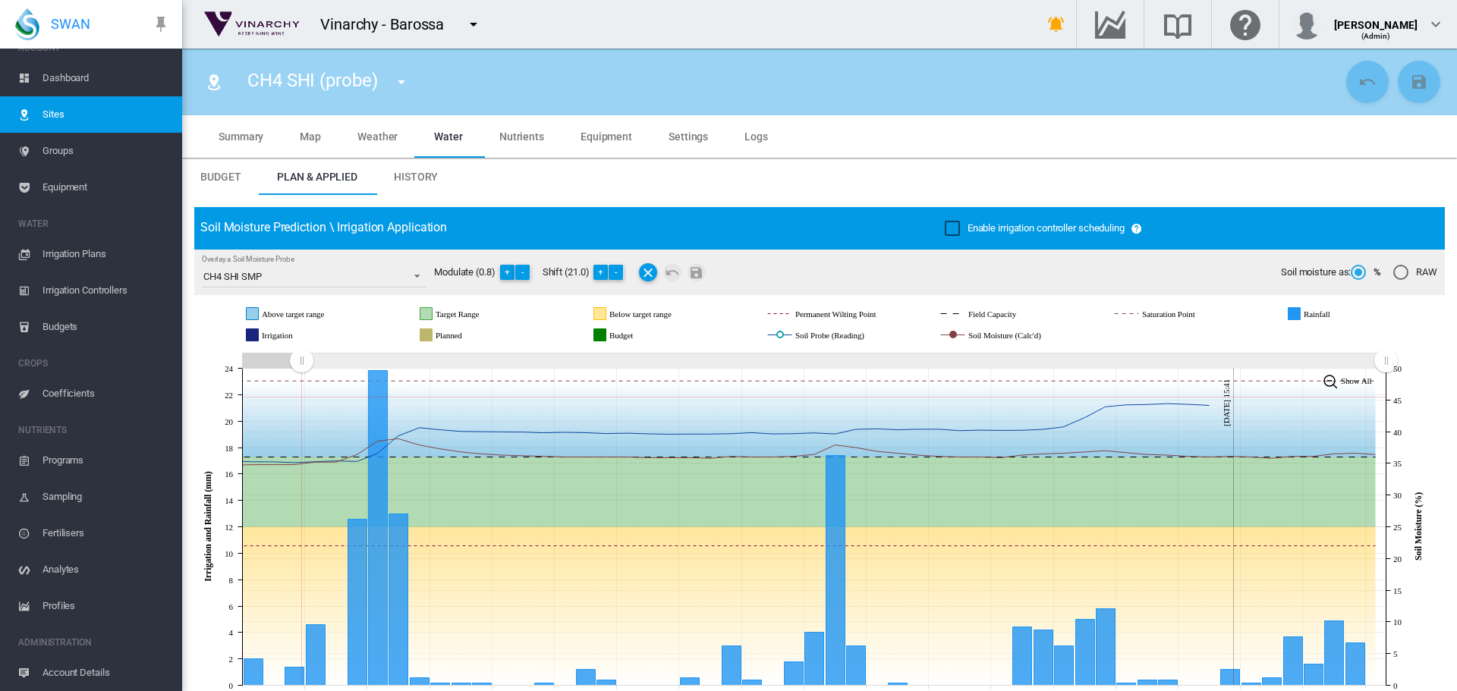
drag, startPoint x: 1113, startPoint y: 362, endPoint x: 300, endPoint y: 395, distance: 813.2
click at [300, 397] on icon "JavaScript chart by amCharts 3.21.15 Jul 19 Jul 22 Jul 25 Jul 28 Jul 31 Aug 03 …" at bounding box center [813, 527] width 1239 height 356
click at [526, 267] on button "-" at bounding box center [522, 272] width 15 height 15
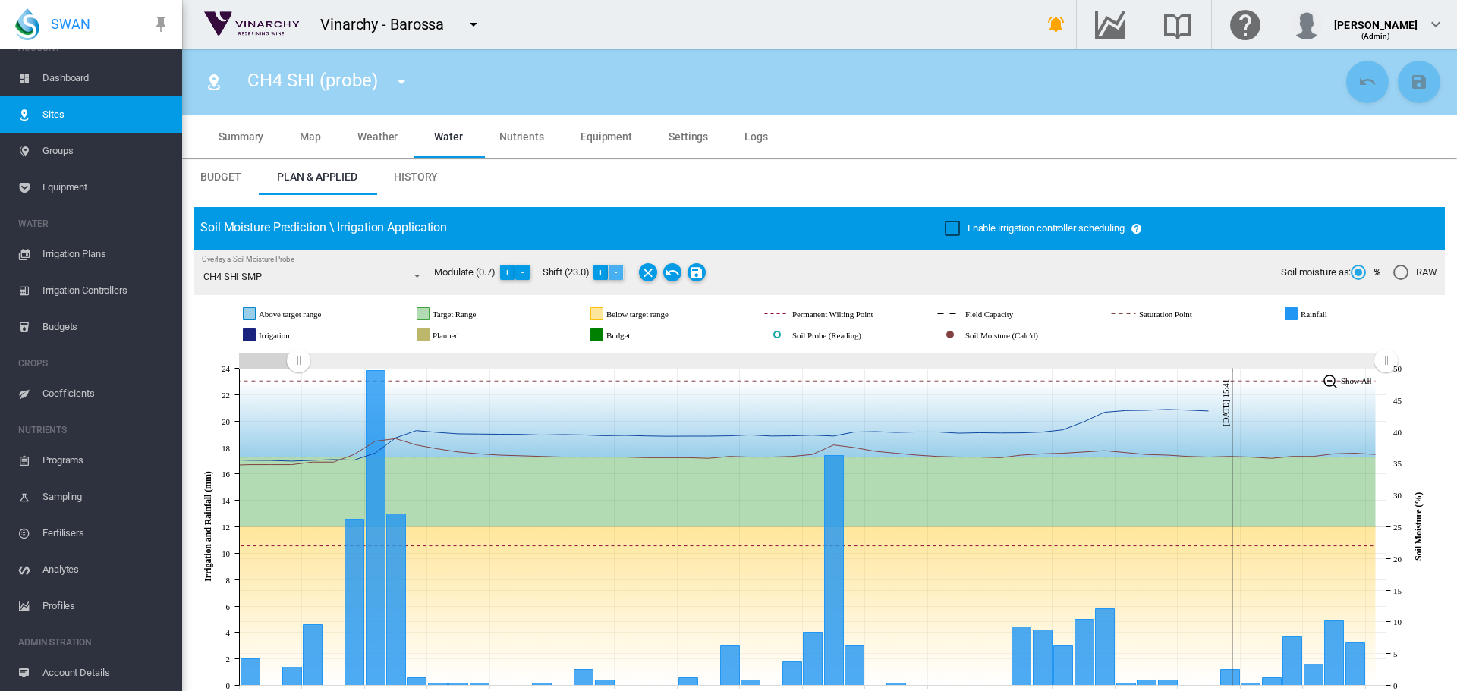
click at [621, 272] on button "-" at bounding box center [615, 272] width 15 height 15
click at [619, 271] on button "-" at bounding box center [615, 272] width 15 height 15
click at [689, 274] on div at bounding box center [672, 272] width 73 height 24
click at [697, 273] on md-icon "Save Changes" at bounding box center [696, 272] width 18 height 18
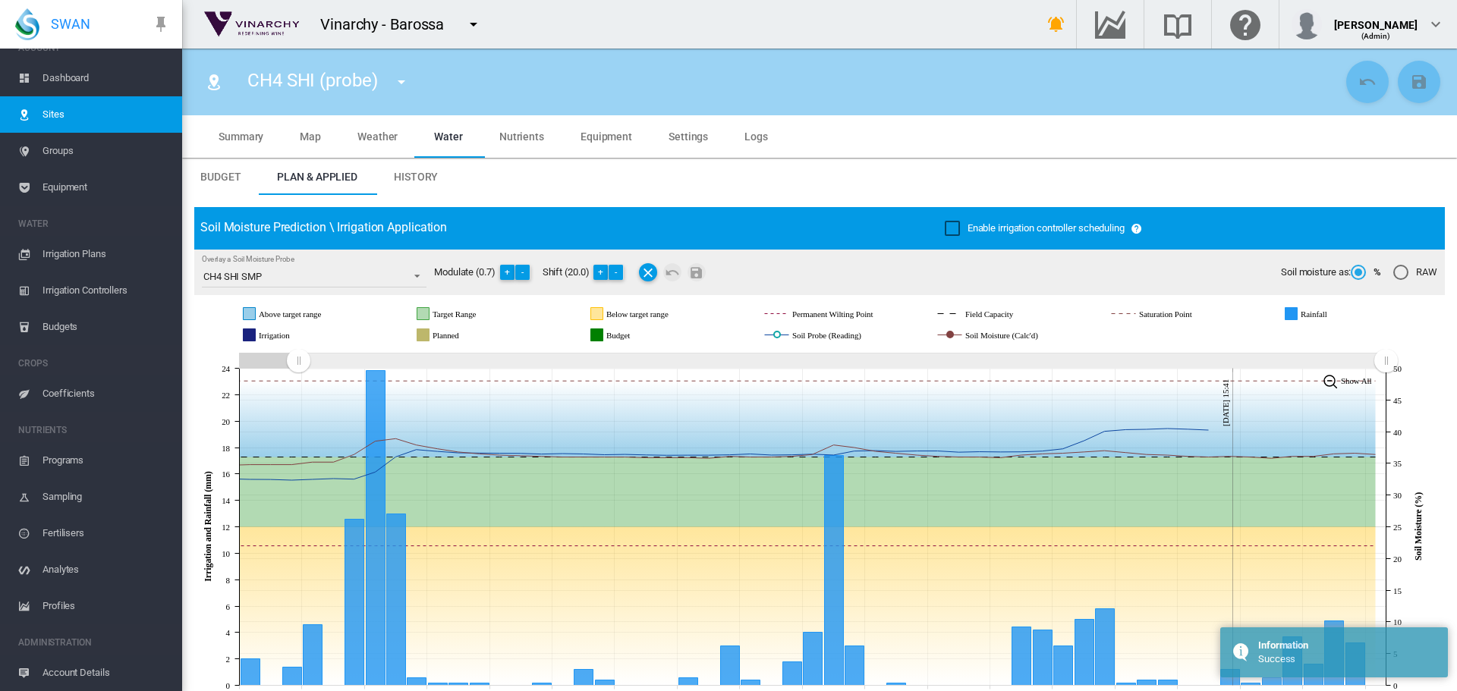
click at [407, 81] on md-icon "icon-menu-down" at bounding box center [401, 82] width 18 height 18
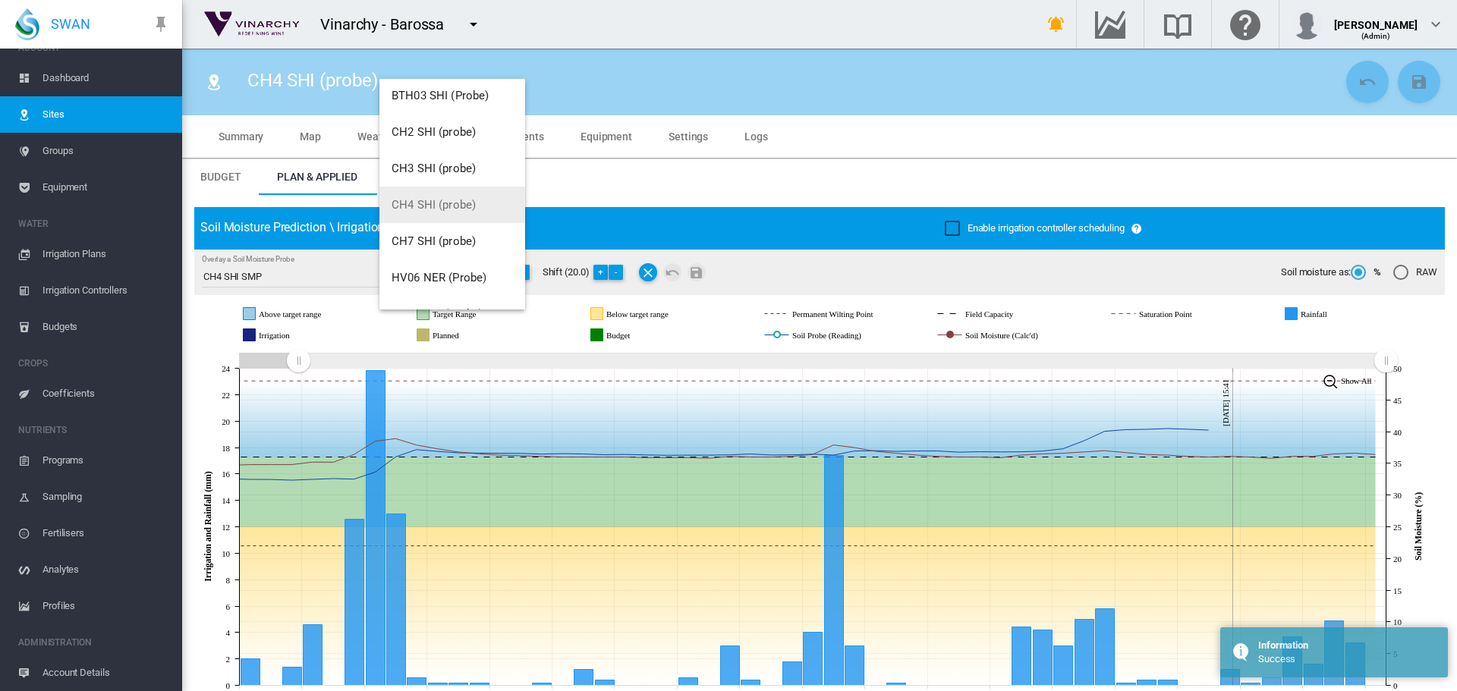
scroll to position [152, 0]
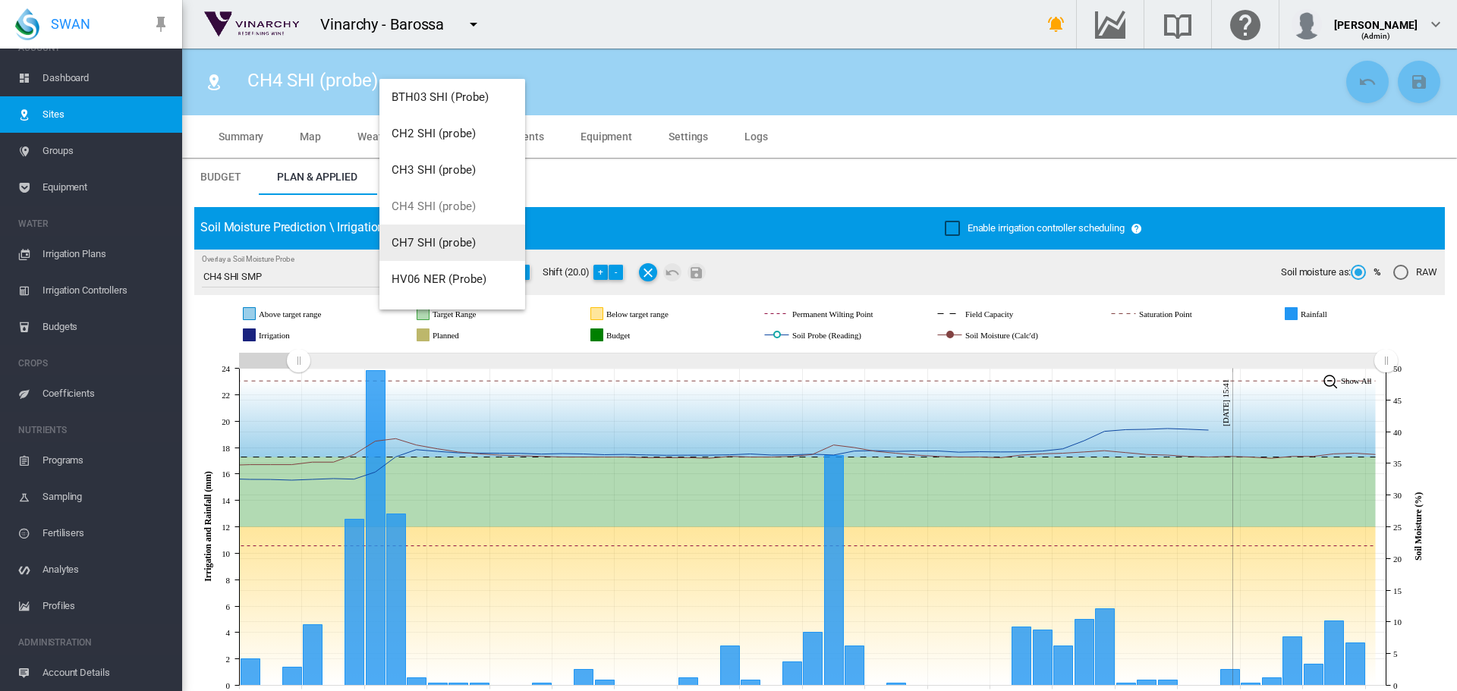
click at [448, 242] on span "CH7 SHI (probe)" at bounding box center [433, 243] width 84 height 14
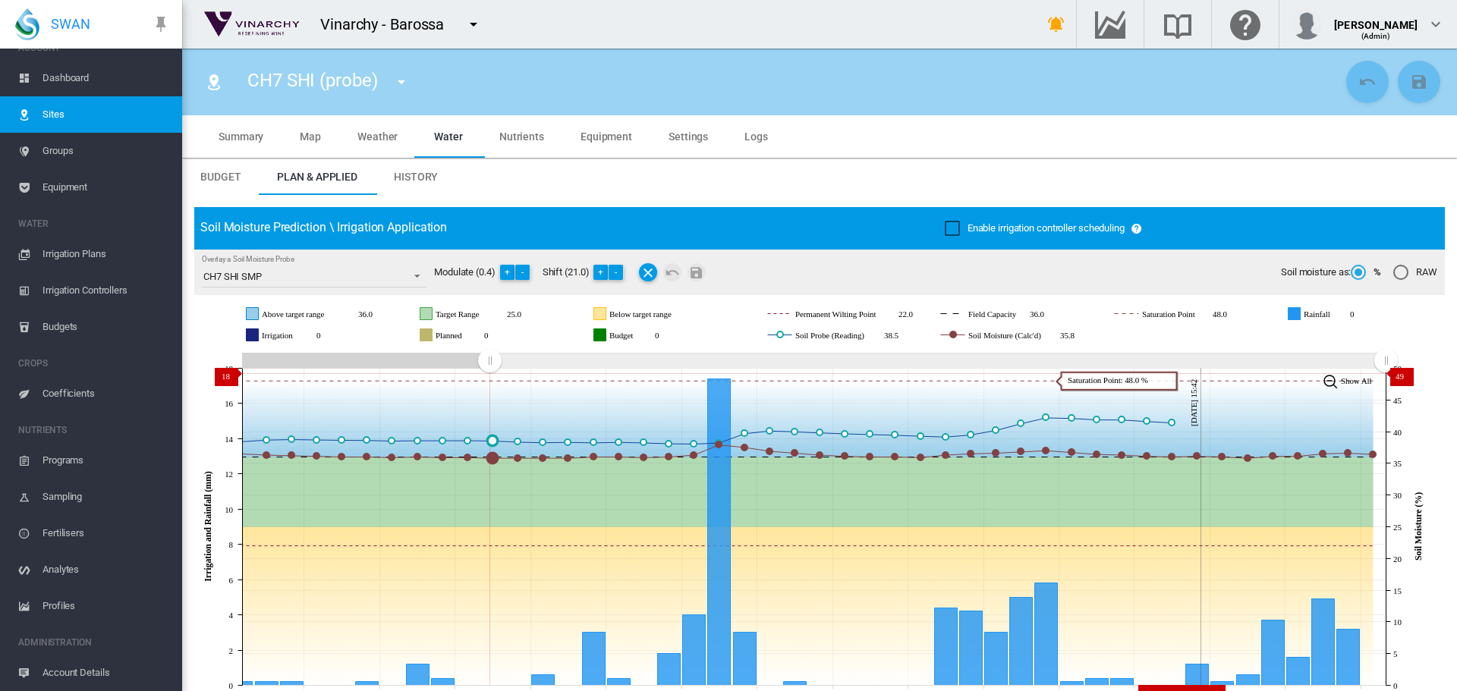
drag, startPoint x: 1107, startPoint y: 360, endPoint x: 489, endPoint y: 373, distance: 617.7
click at [489, 373] on g "Zoom chart using cursor arrows" at bounding box center [489, 360] width 27 height 27
click at [622, 271] on button "-" at bounding box center [615, 272] width 15 height 15
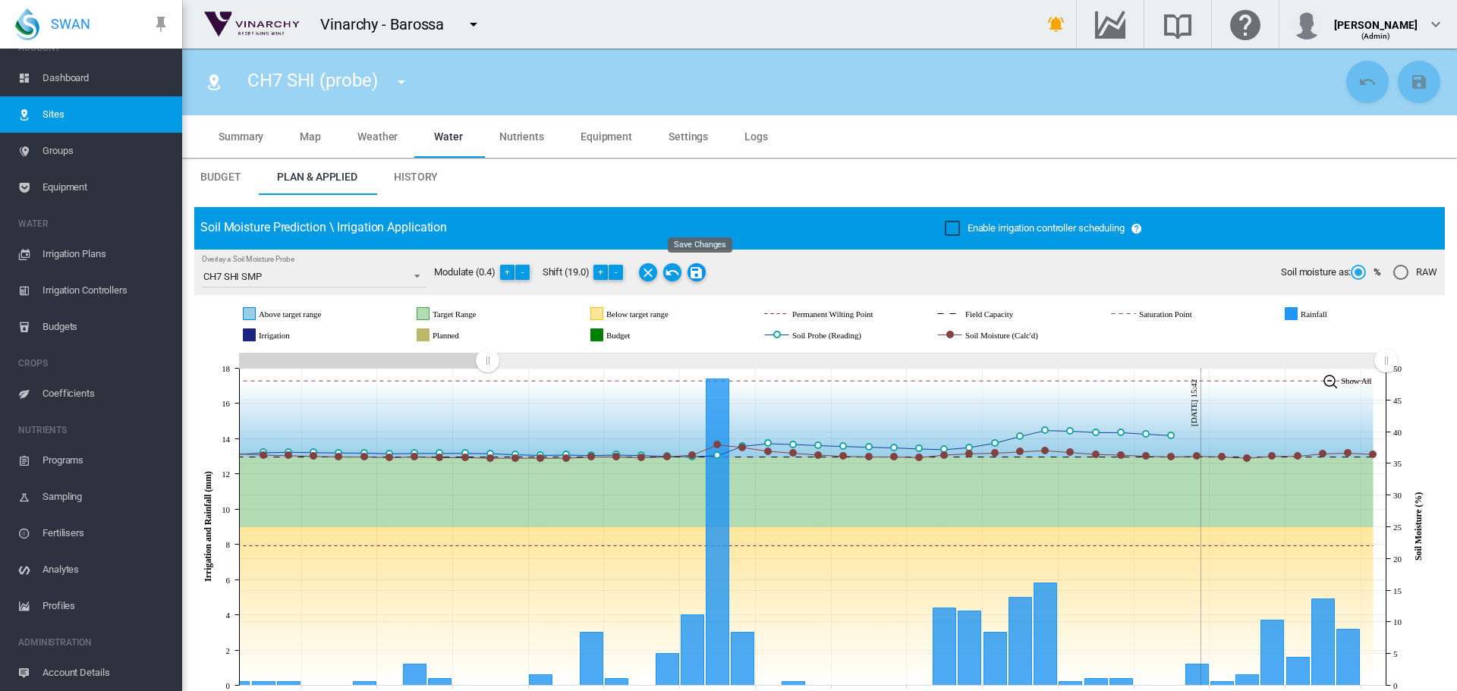
click at [701, 273] on md-icon "Save Changes" at bounding box center [696, 272] width 18 height 18
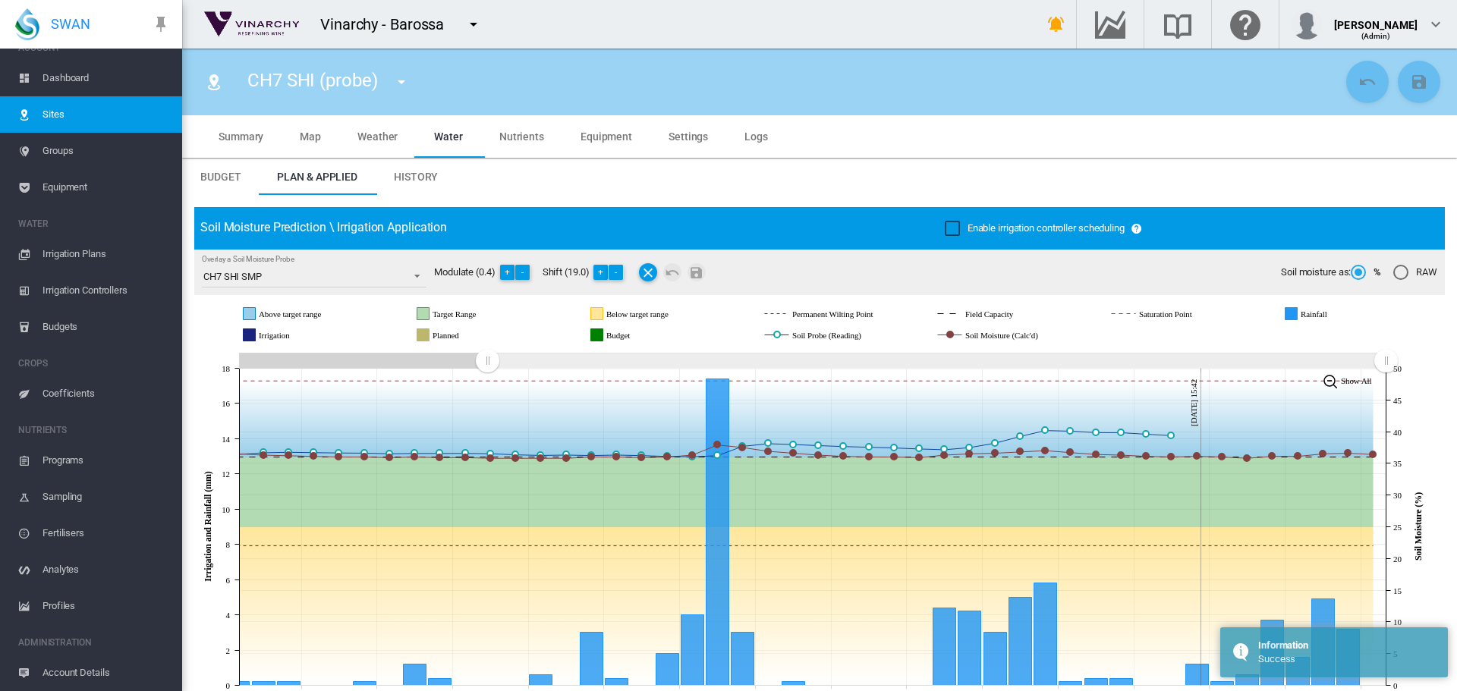
click at [396, 80] on md-icon "icon-menu-down" at bounding box center [401, 82] width 18 height 18
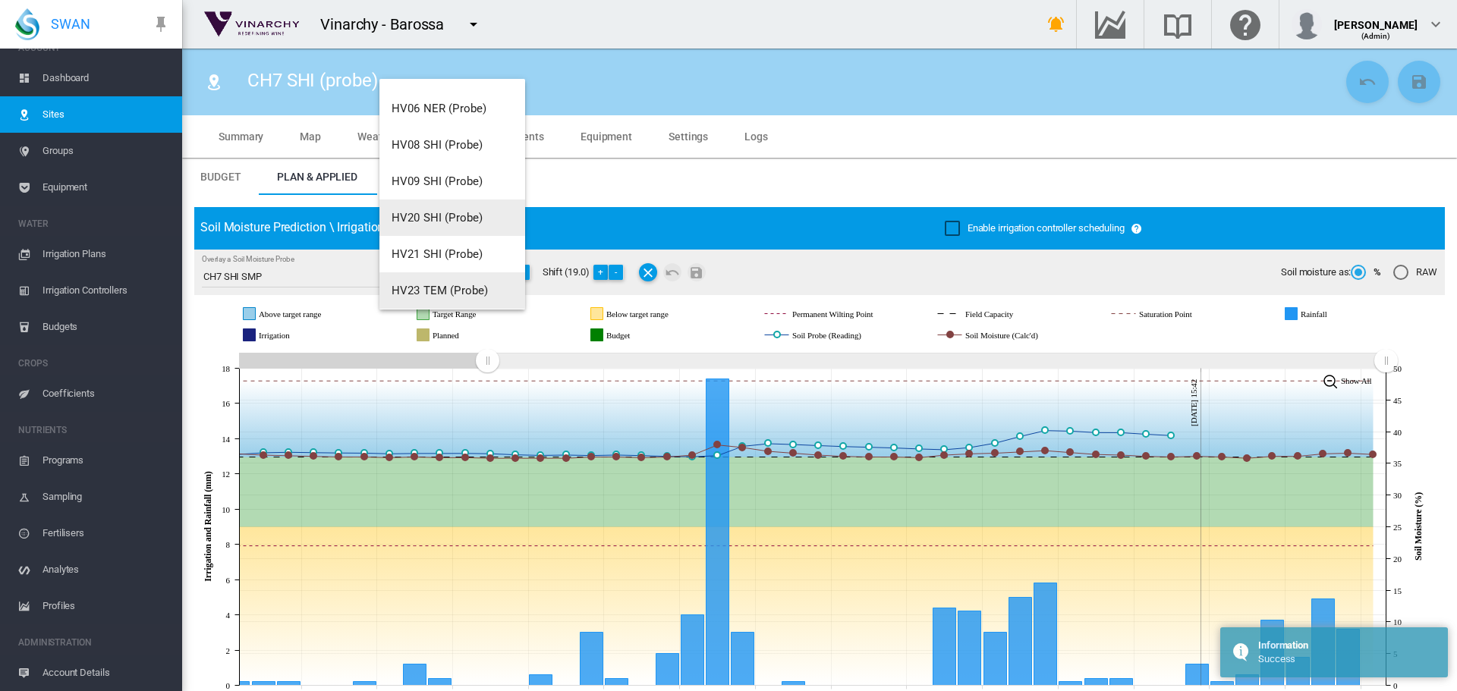
scroll to position [228, 0]
click at [431, 209] on span "HV06 NER (Probe)" at bounding box center [438, 204] width 95 height 14
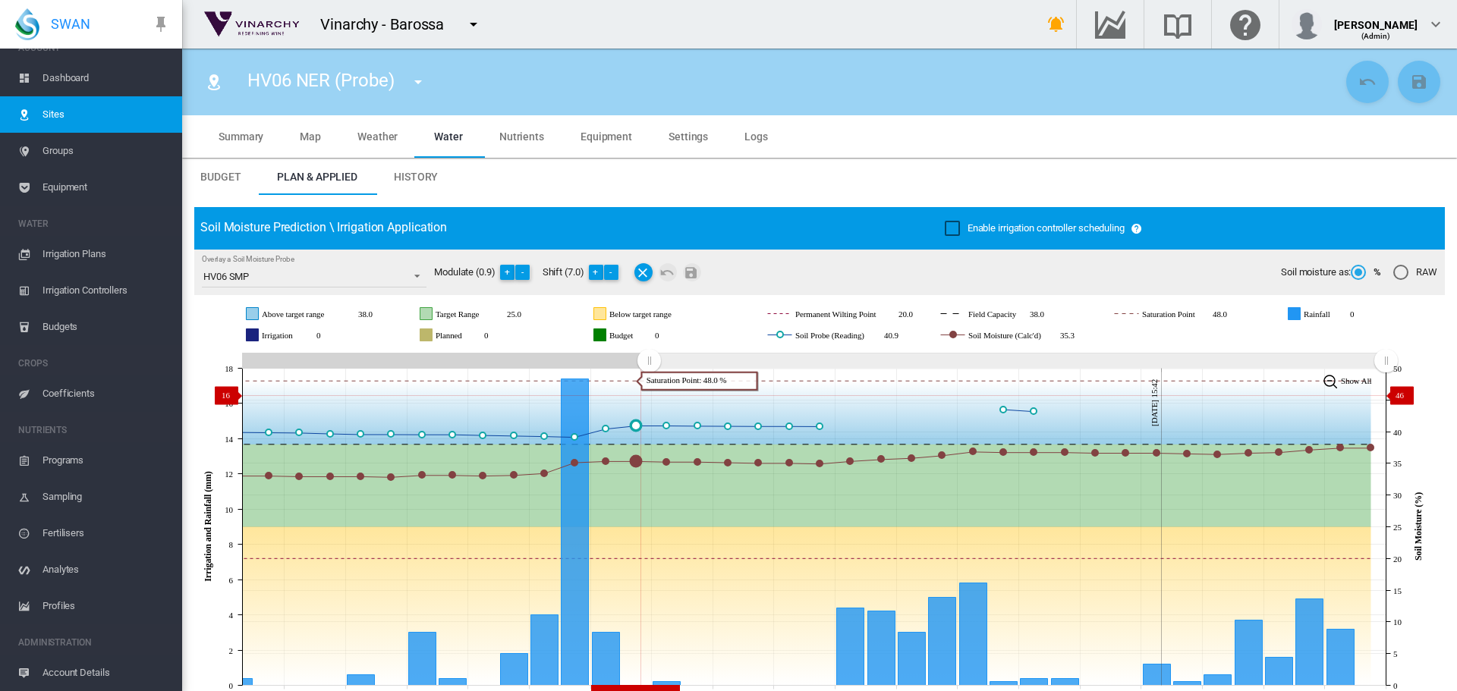
drag, startPoint x: 1106, startPoint y: 360, endPoint x: 649, endPoint y: 395, distance: 458.9
click at [649, 395] on icon "JavaScript chart by amCharts 3.21.15 Aug 07 Aug 09 Aug 11 Aug 13 Aug 15 Aug 17 …" at bounding box center [813, 527] width 1239 height 356
click at [612, 274] on button "-" at bounding box center [611, 272] width 15 height 15
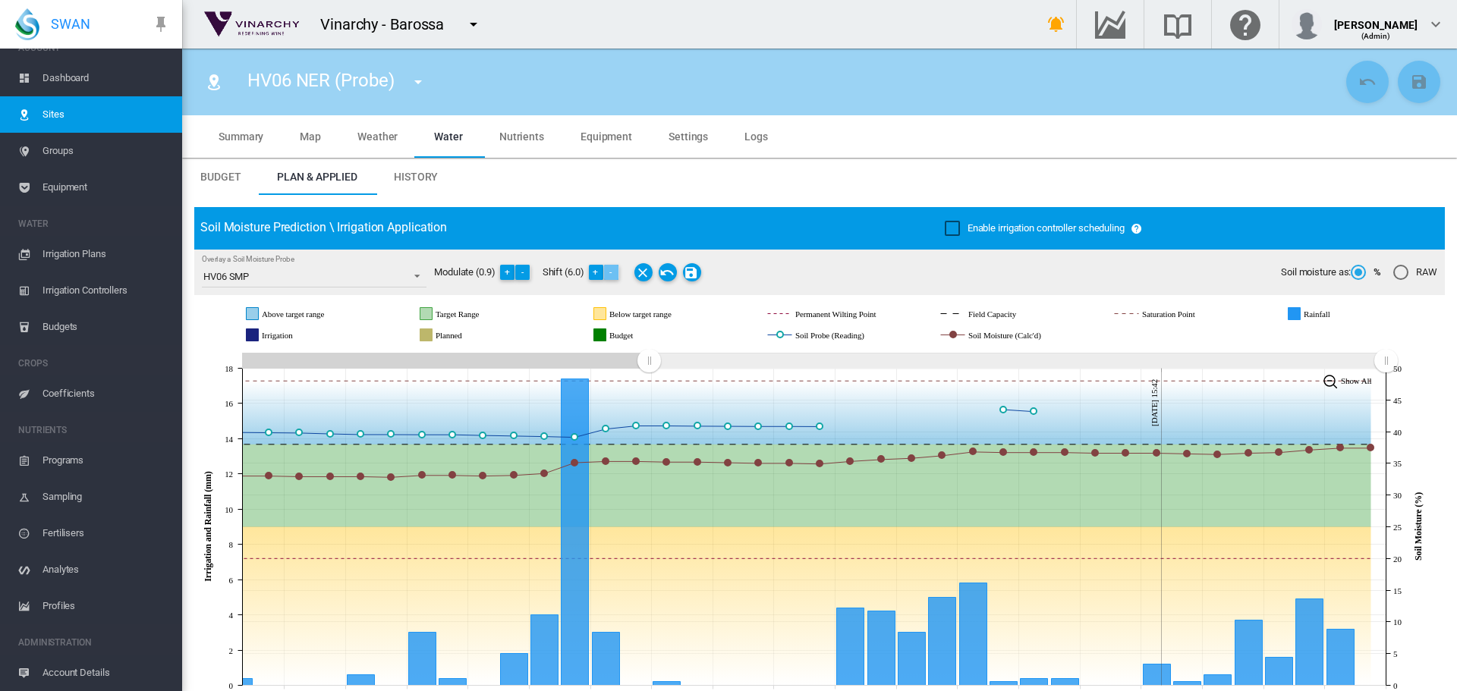
click at [612, 274] on button "-" at bounding box center [611, 272] width 15 height 15
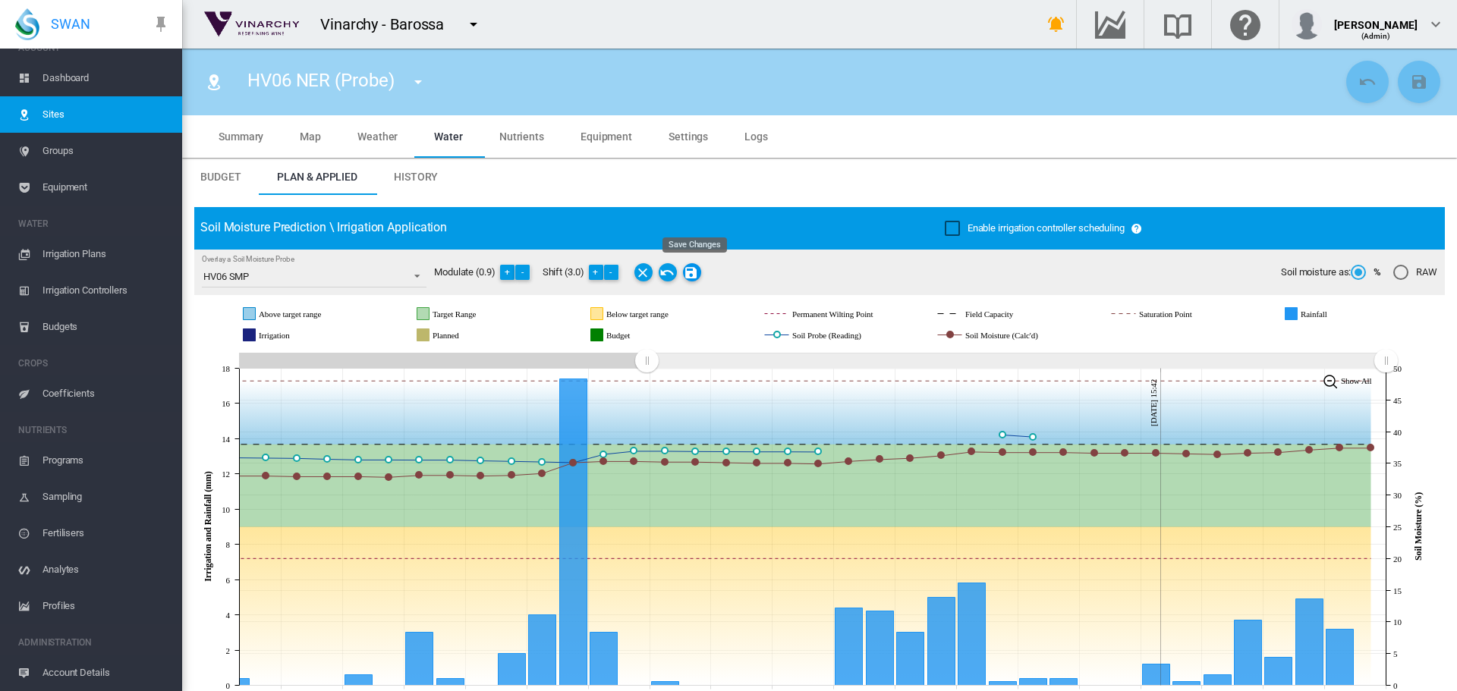
click at [693, 275] on md-icon "Save Changes" at bounding box center [692, 272] width 18 height 18
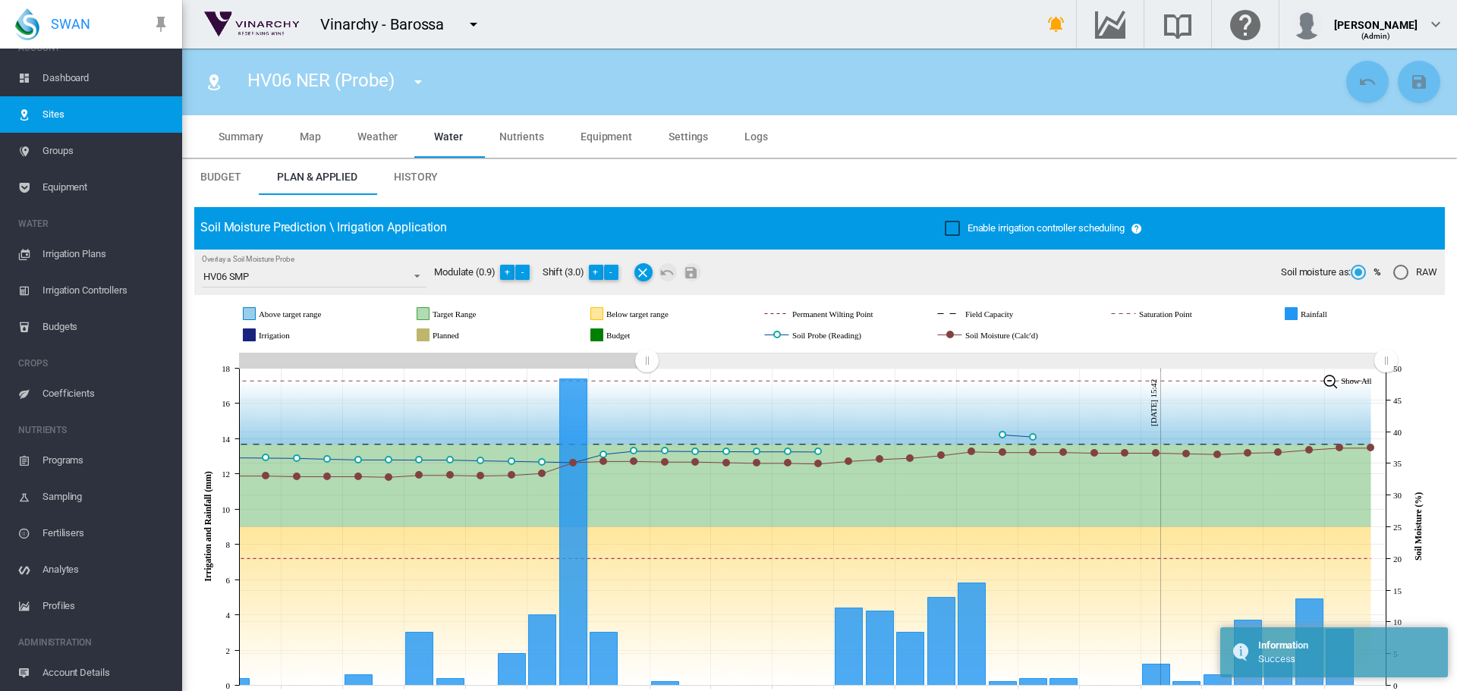
click at [417, 82] on md-icon "icon-menu-down" at bounding box center [418, 82] width 18 height 18
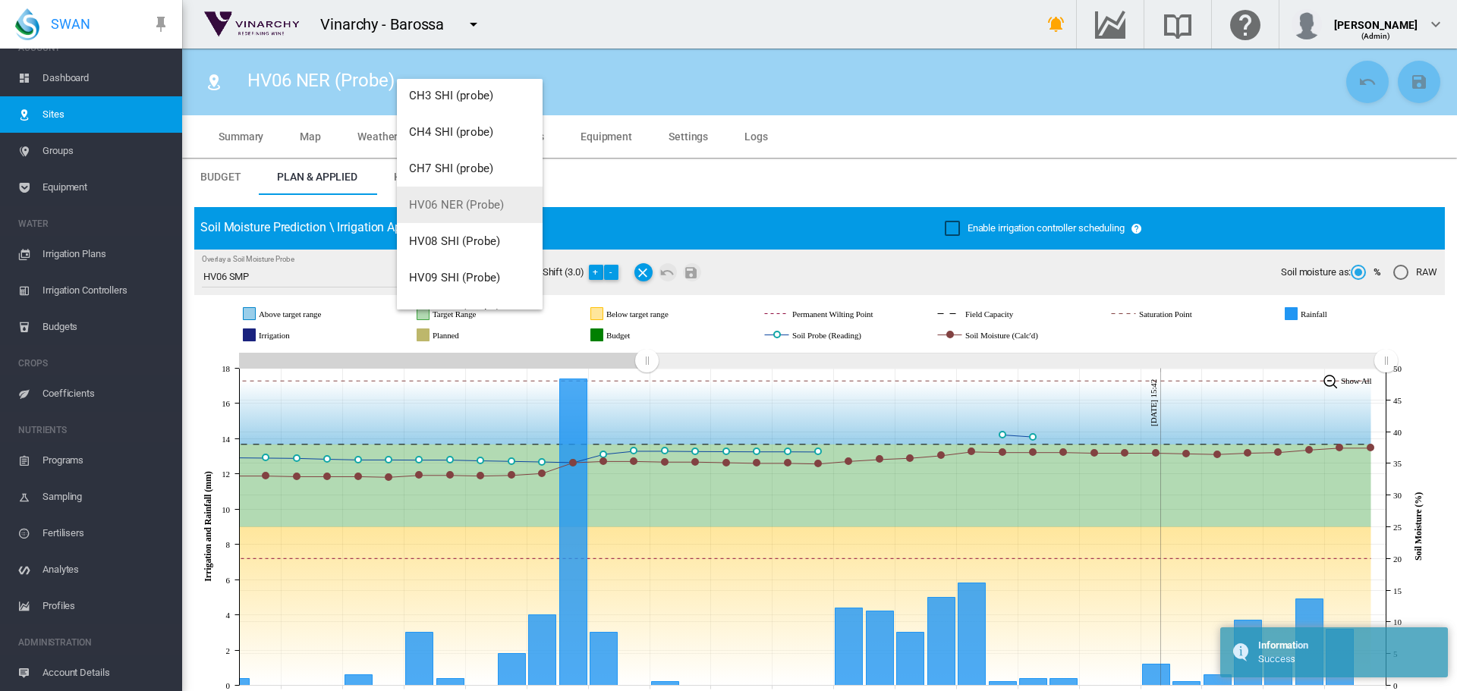
scroll to position [249, 0]
click at [449, 217] on span "HV08 SHI (Probe)" at bounding box center [454, 219] width 91 height 14
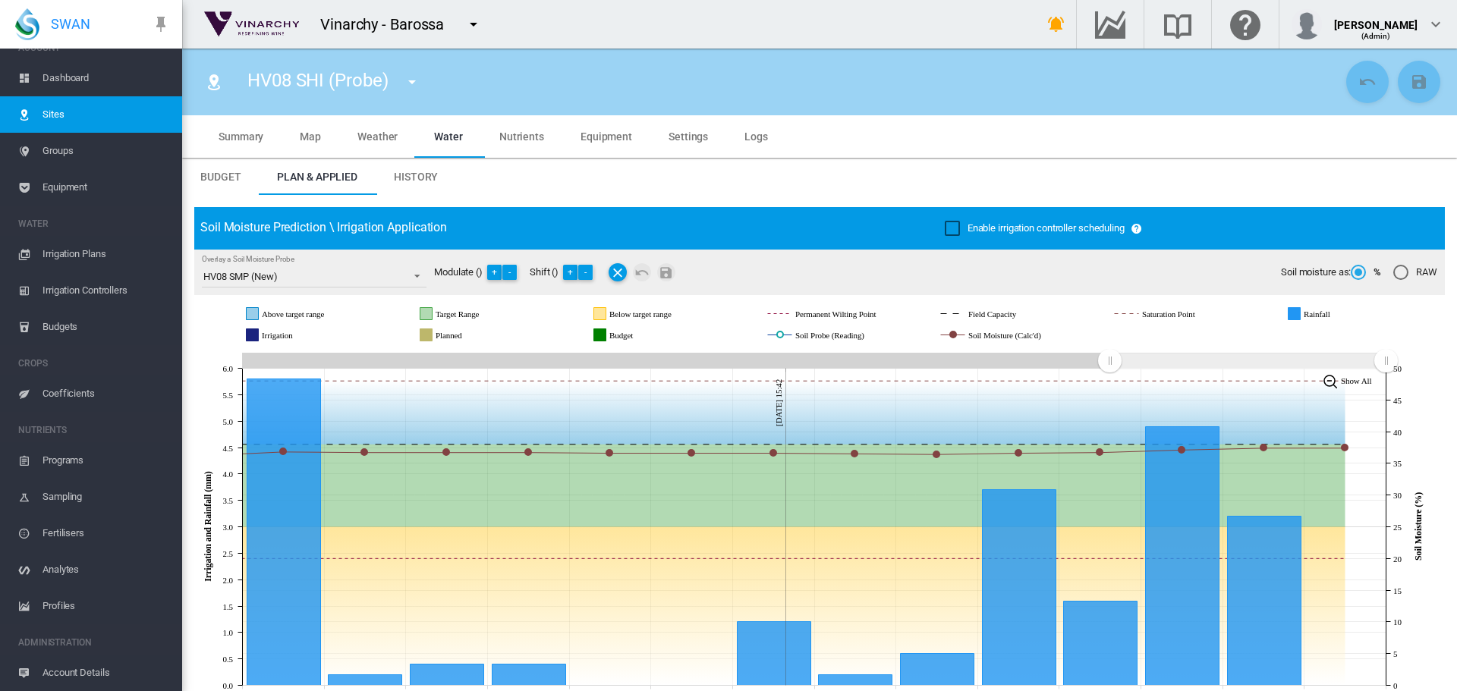
click at [413, 84] on md-icon "icon-menu-down" at bounding box center [412, 82] width 18 height 18
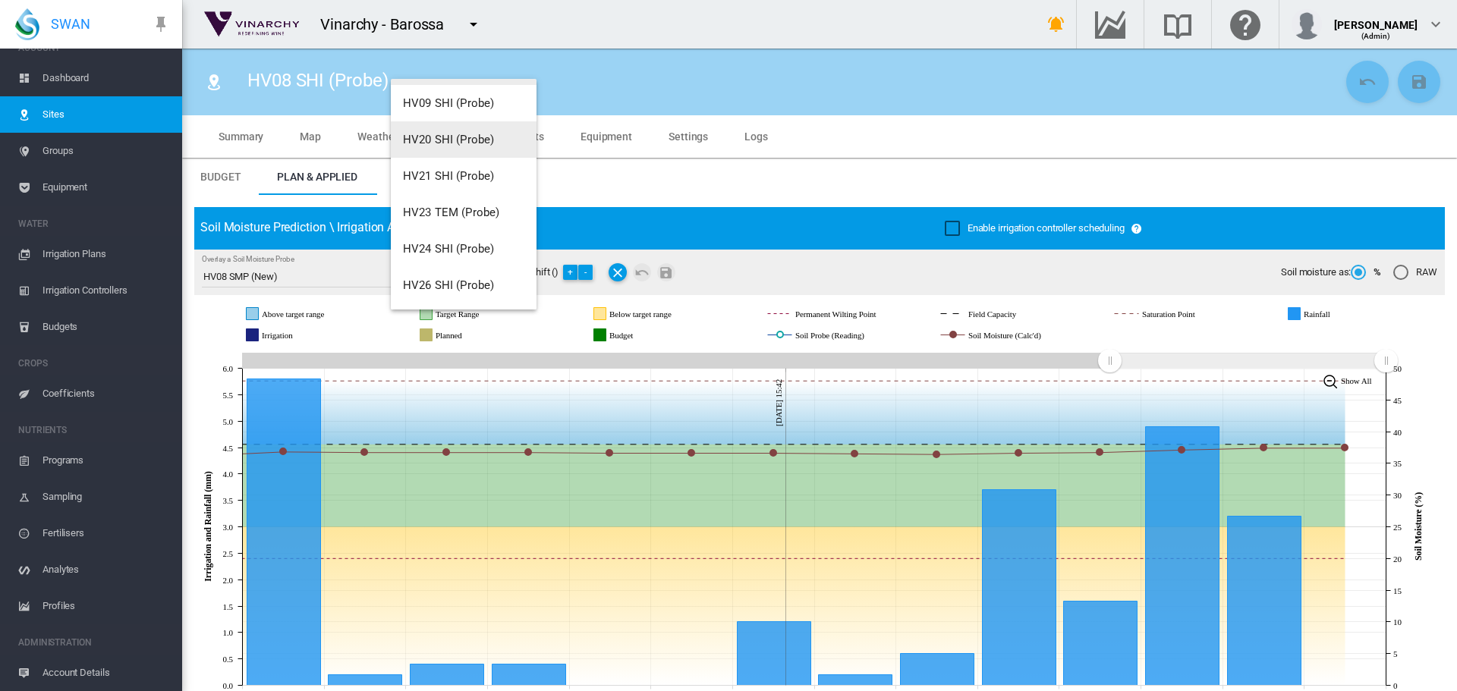
scroll to position [325, 0]
click at [444, 178] on span "HV09 SHI (Probe)" at bounding box center [448, 179] width 91 height 14
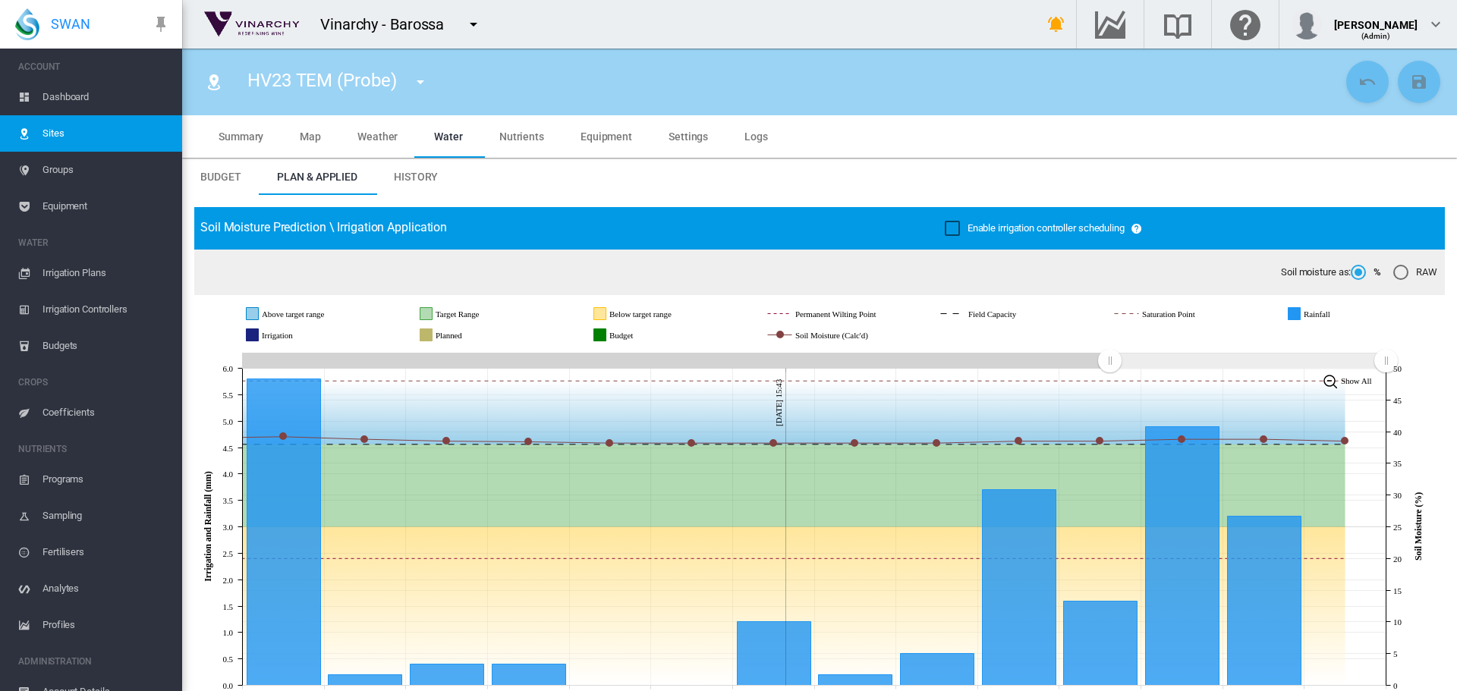
scroll to position [19, 0]
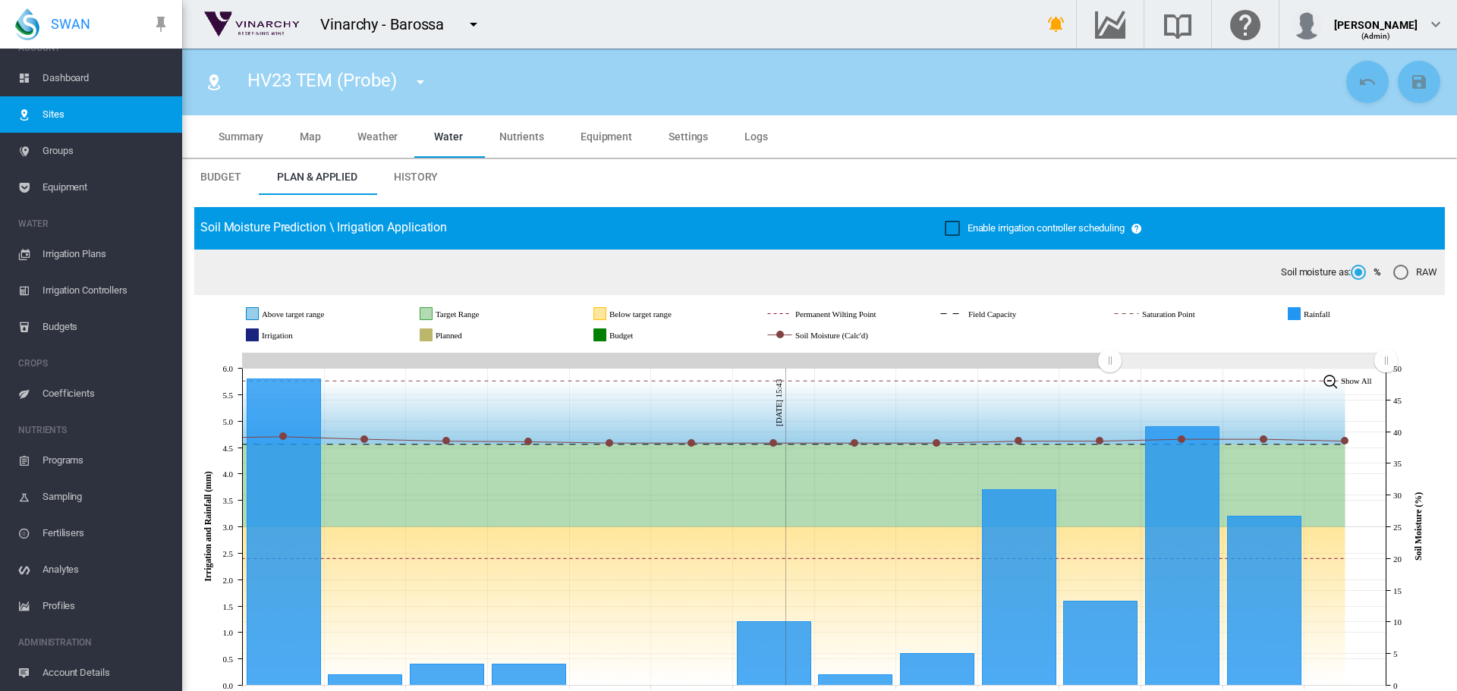
click at [472, 20] on md-icon "icon-menu-down" at bounding box center [473, 24] width 18 height 18
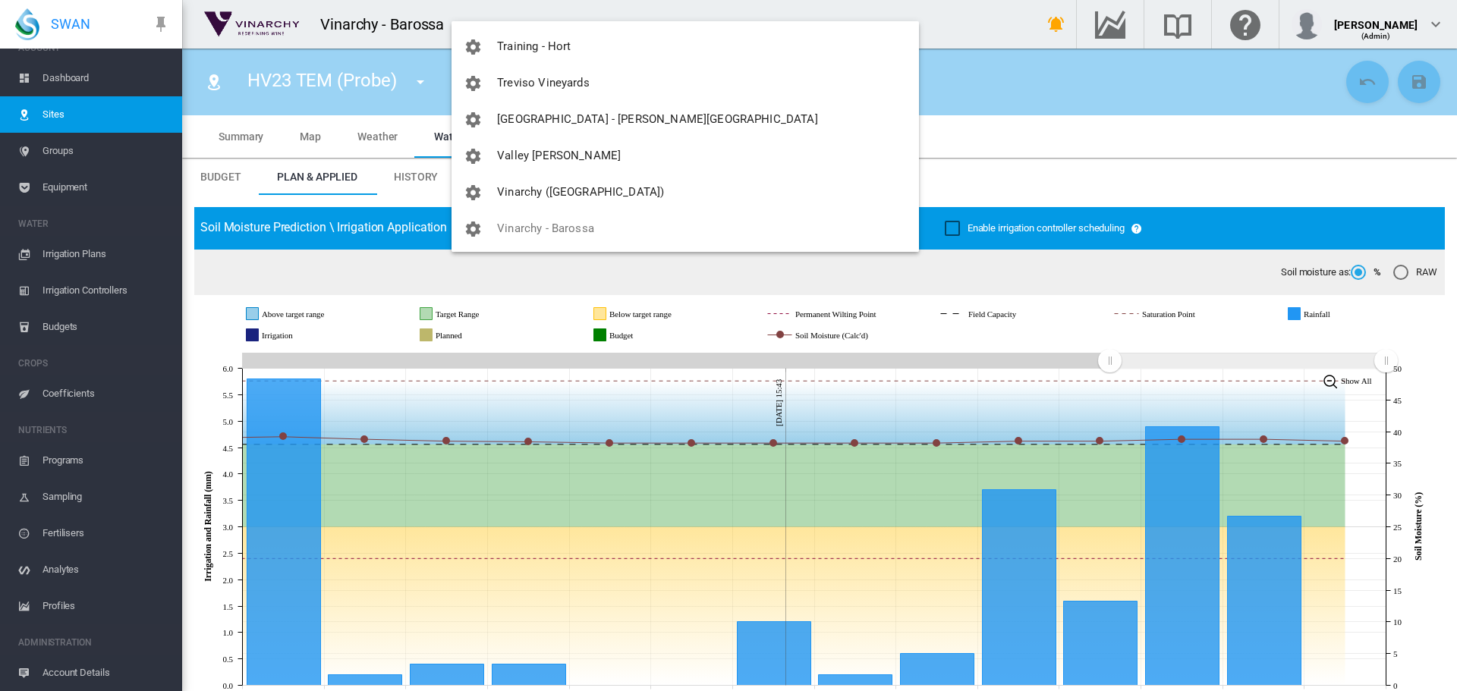
scroll to position [3970, 0]
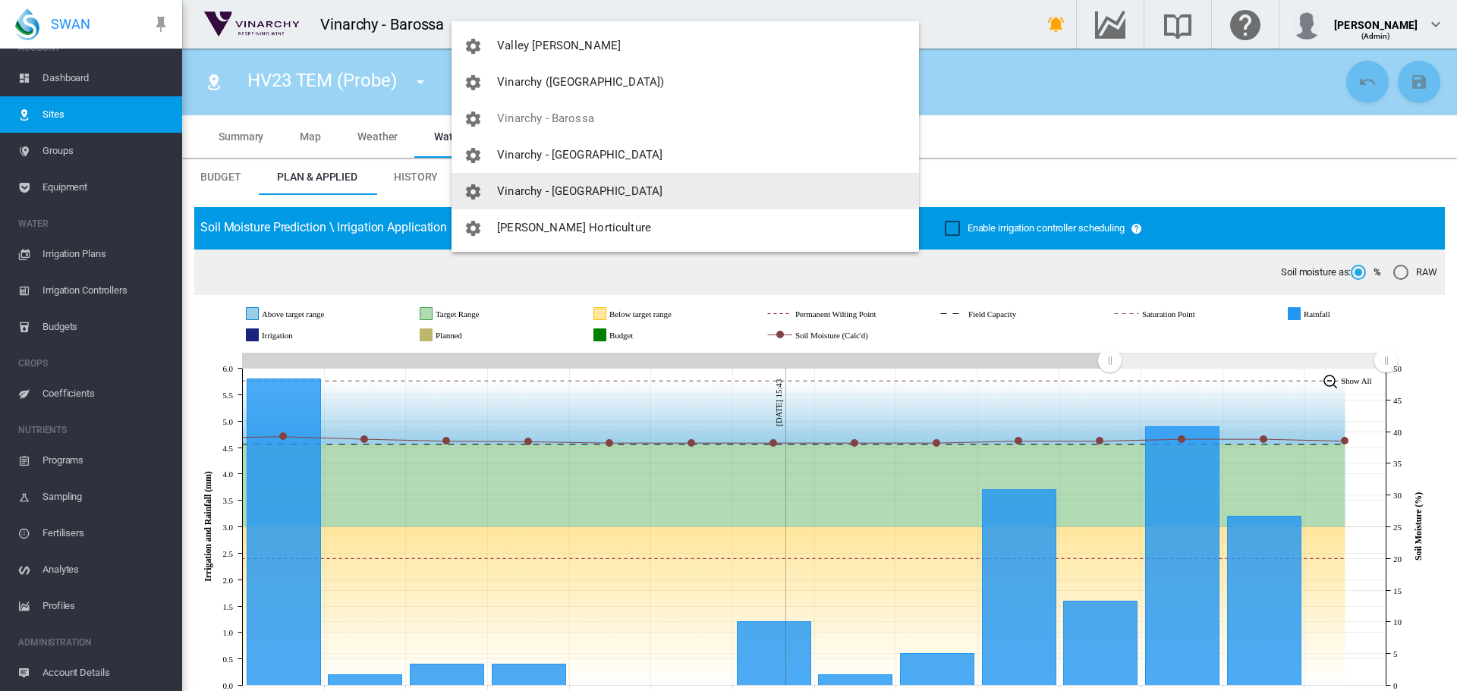
click at [577, 190] on span "Vinarchy - [GEOGRAPHIC_DATA]" at bounding box center [579, 191] width 165 height 14
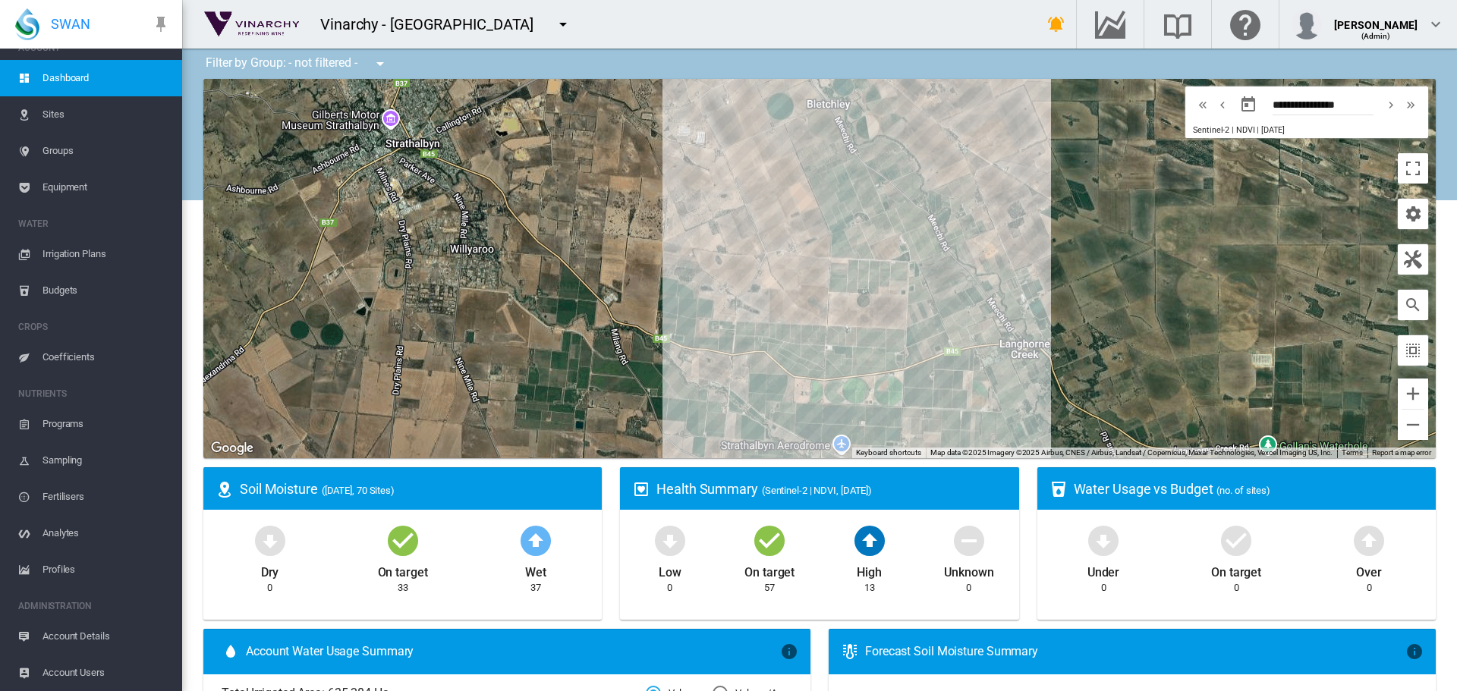
click at [68, 112] on span "Sites" at bounding box center [105, 114] width 127 height 36
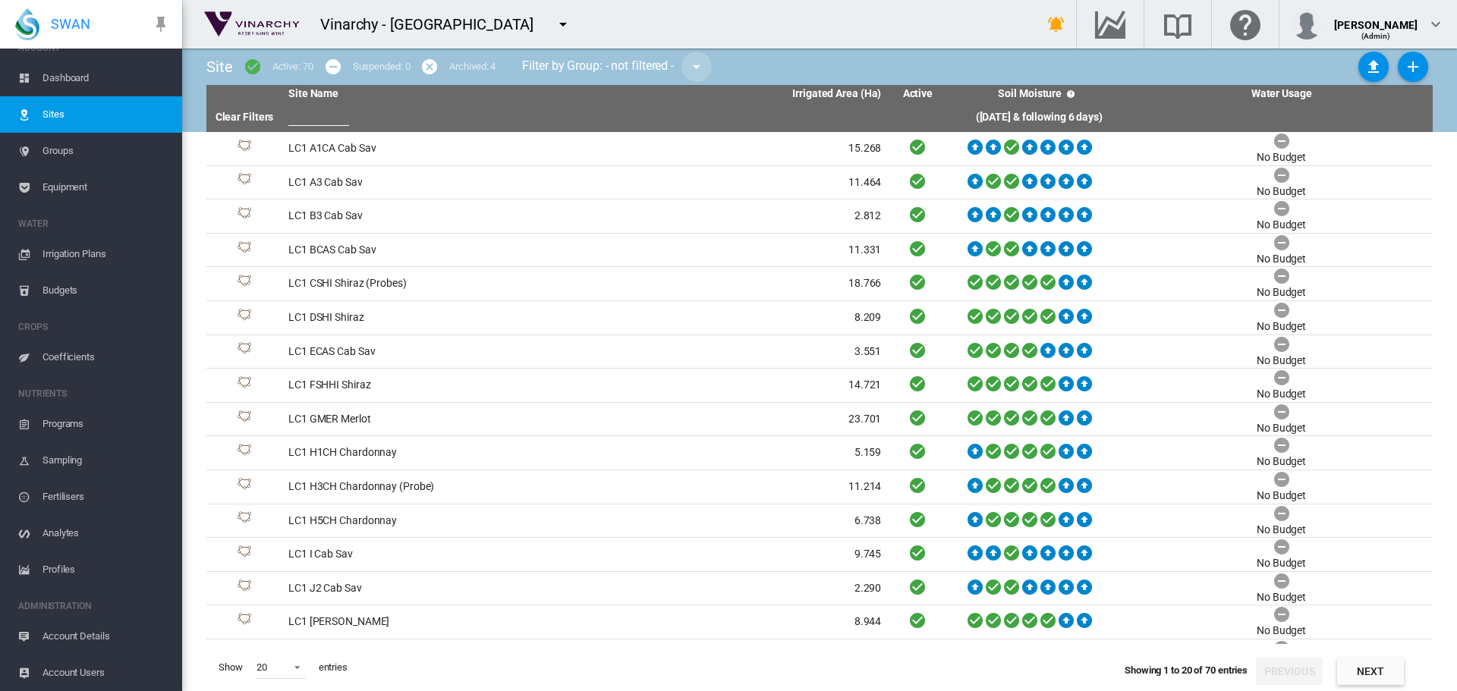
click at [698, 64] on md-icon "icon-menu-down" at bounding box center [696, 67] width 18 height 18
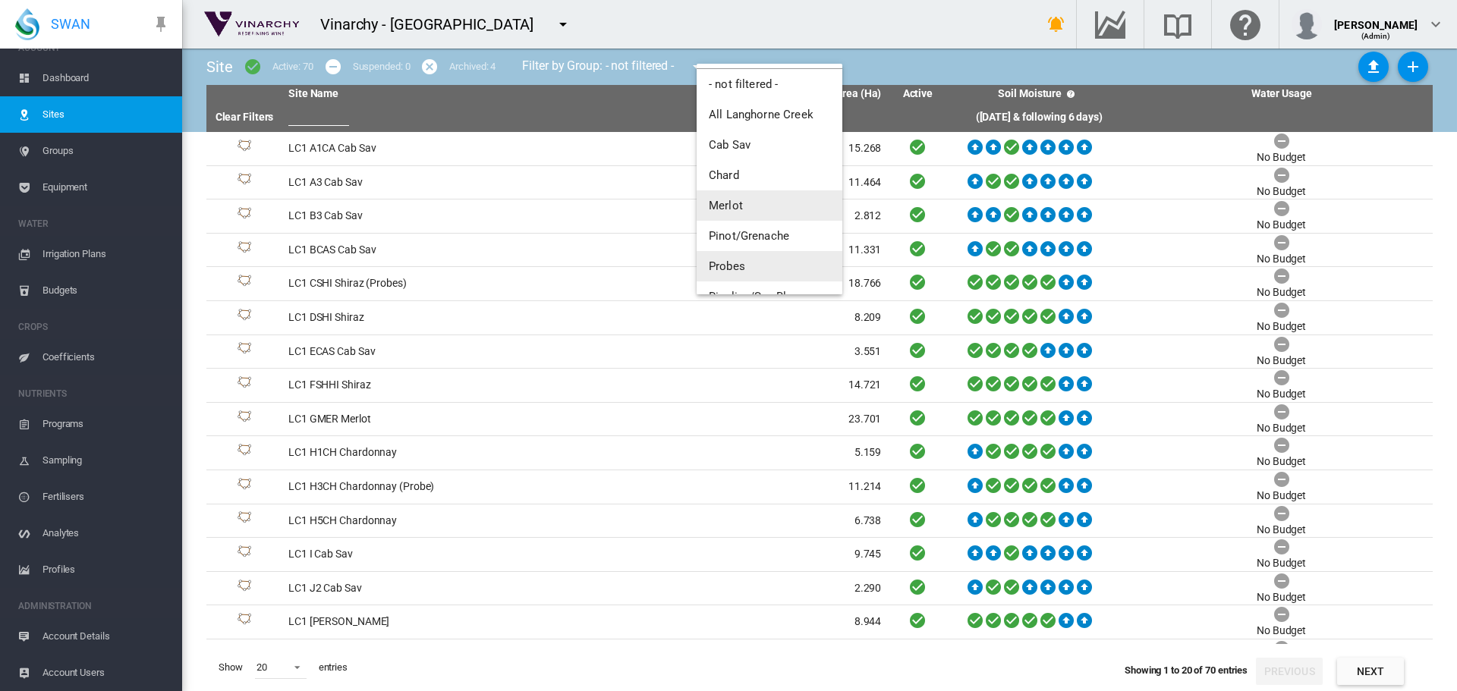
scroll to position [85, 0]
click at [733, 217] on span "Probes" at bounding box center [727, 213] width 36 height 14
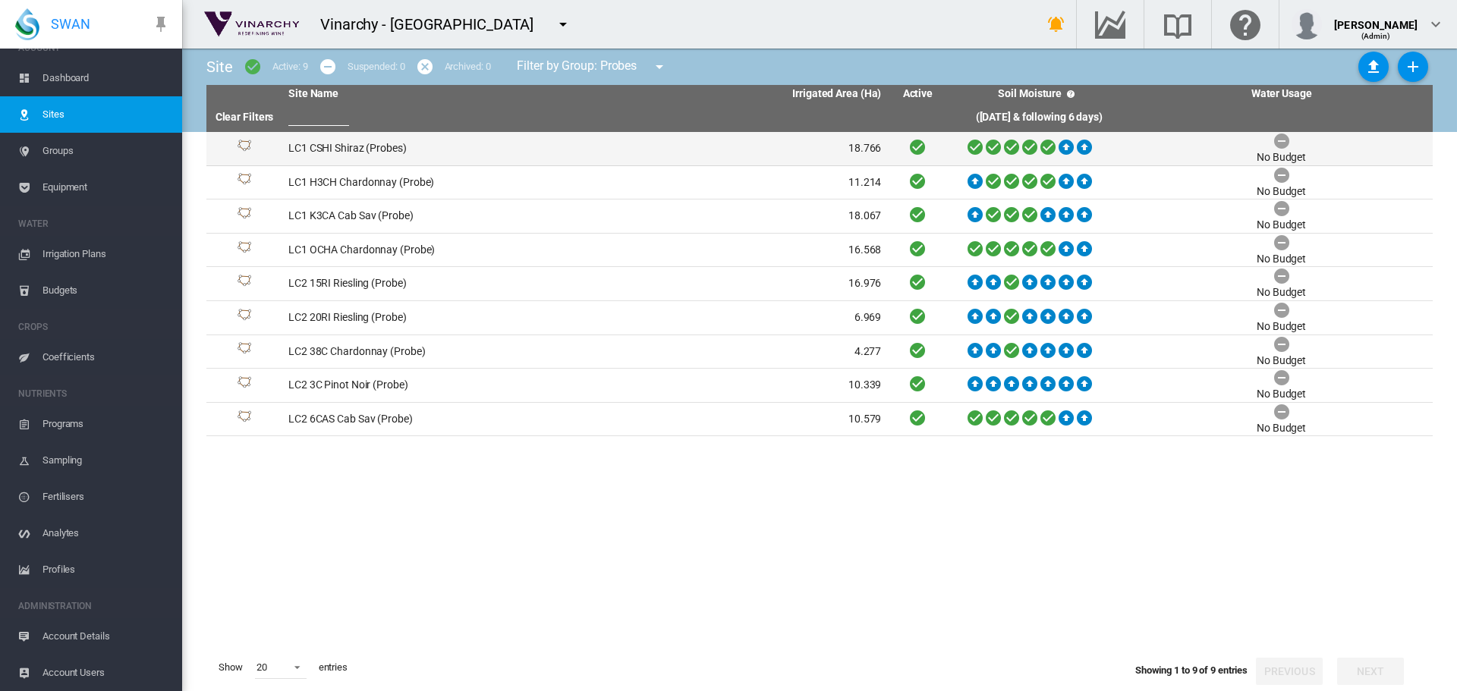
click at [341, 146] on td "LC1 CSHI Shiraz (Probes)" at bounding box center [433, 148] width 303 height 33
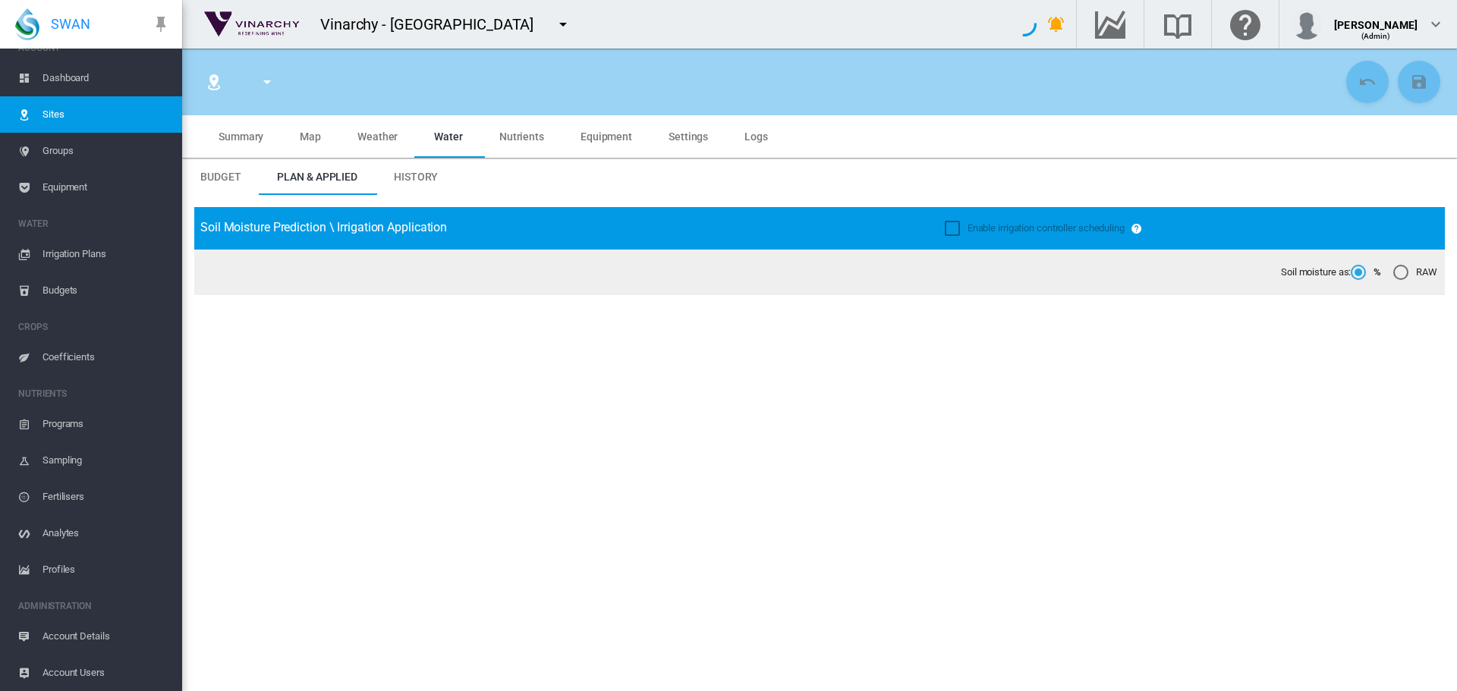
type input "**********"
type input "******"
type input "*********"
type input "**"
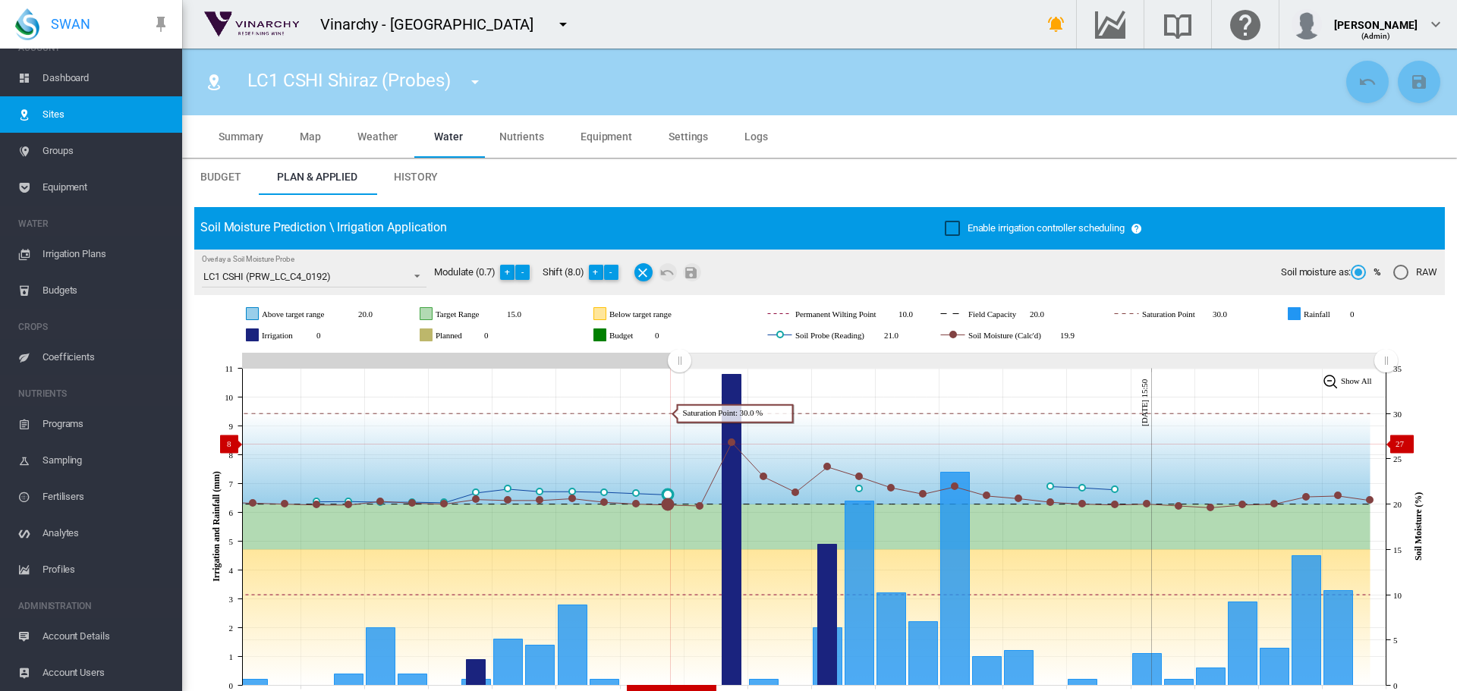
drag, startPoint x: 1111, startPoint y: 360, endPoint x: 691, endPoint y: 429, distance: 425.3
click at [680, 443] on icon "JavaScript chart by amCharts [DATE] [DATE] Aug [DATE] Aug [DATE] Aug [DATE] Aug…" at bounding box center [813, 527] width 1239 height 356
click at [612, 272] on button "-" at bounding box center [611, 272] width 15 height 15
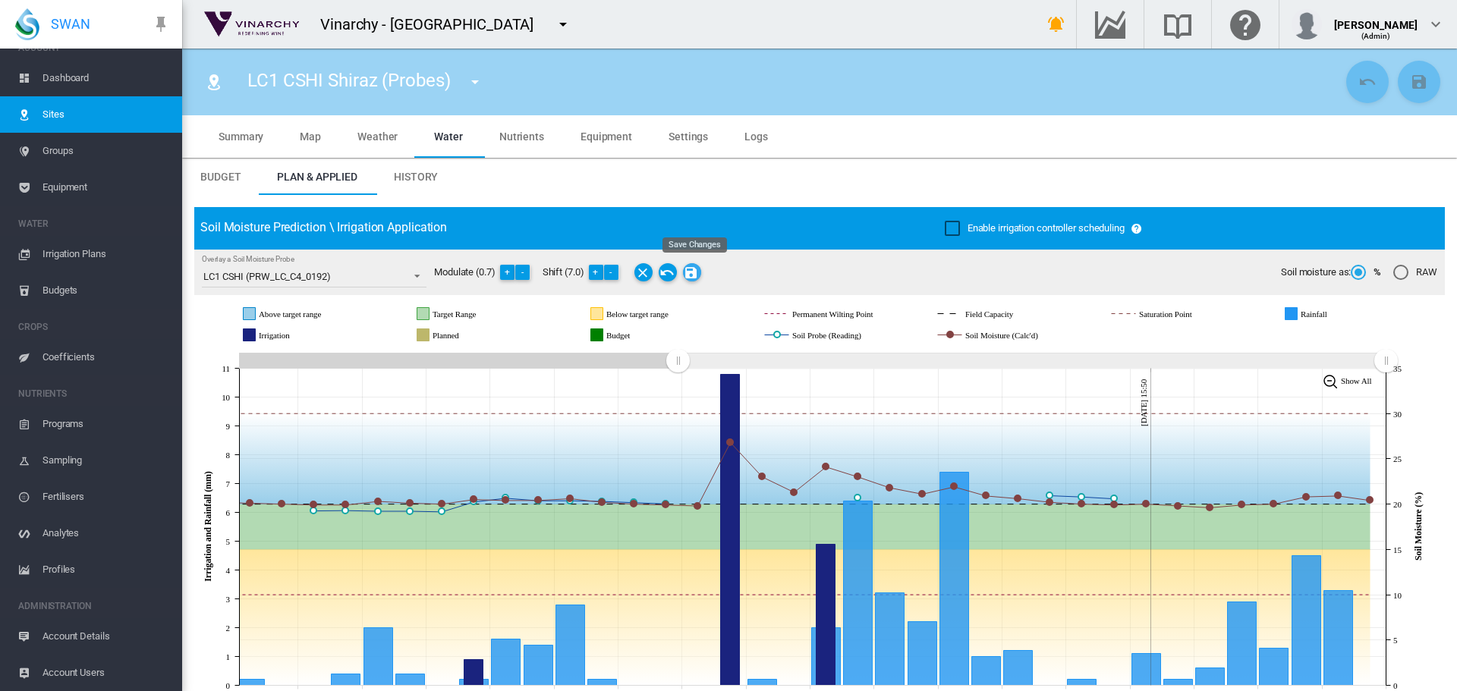
click at [690, 274] on md-icon "Save Changes" at bounding box center [692, 272] width 18 height 18
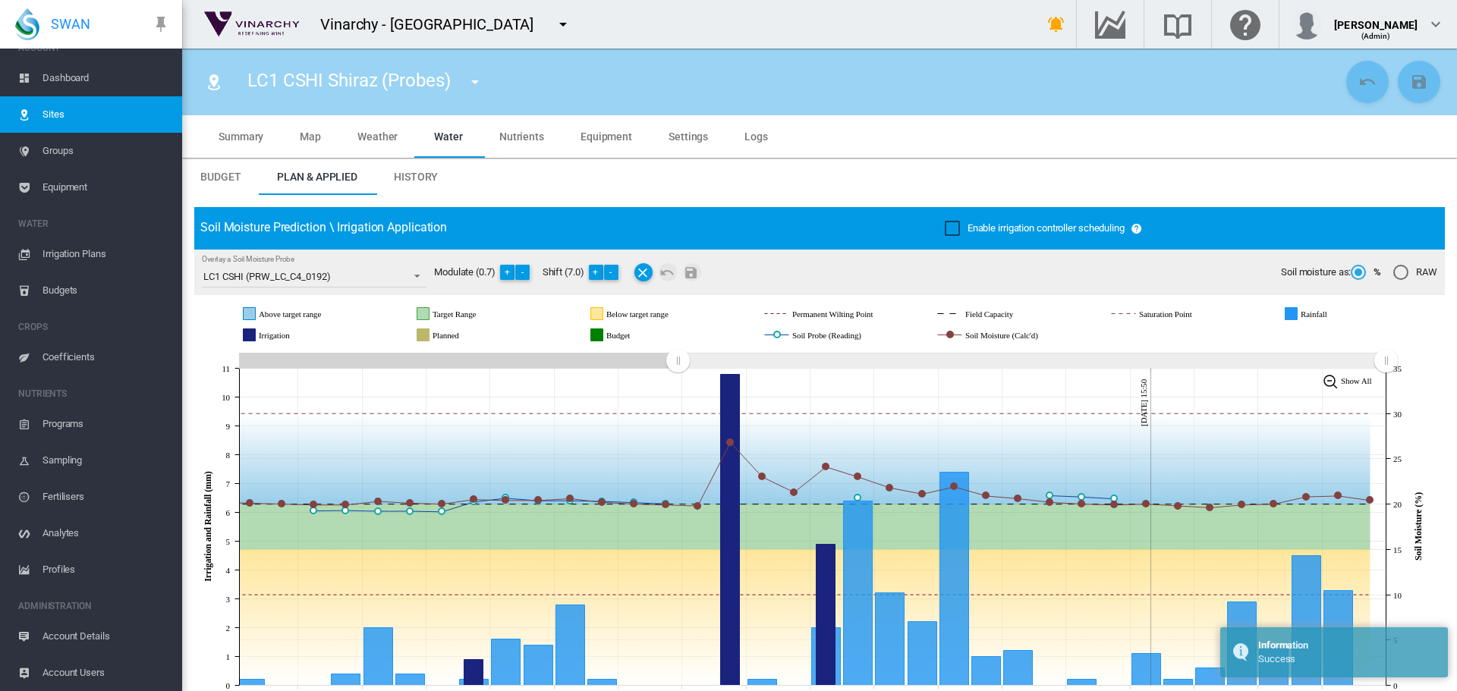
click at [480, 83] on md-icon "icon-menu-down" at bounding box center [475, 82] width 18 height 18
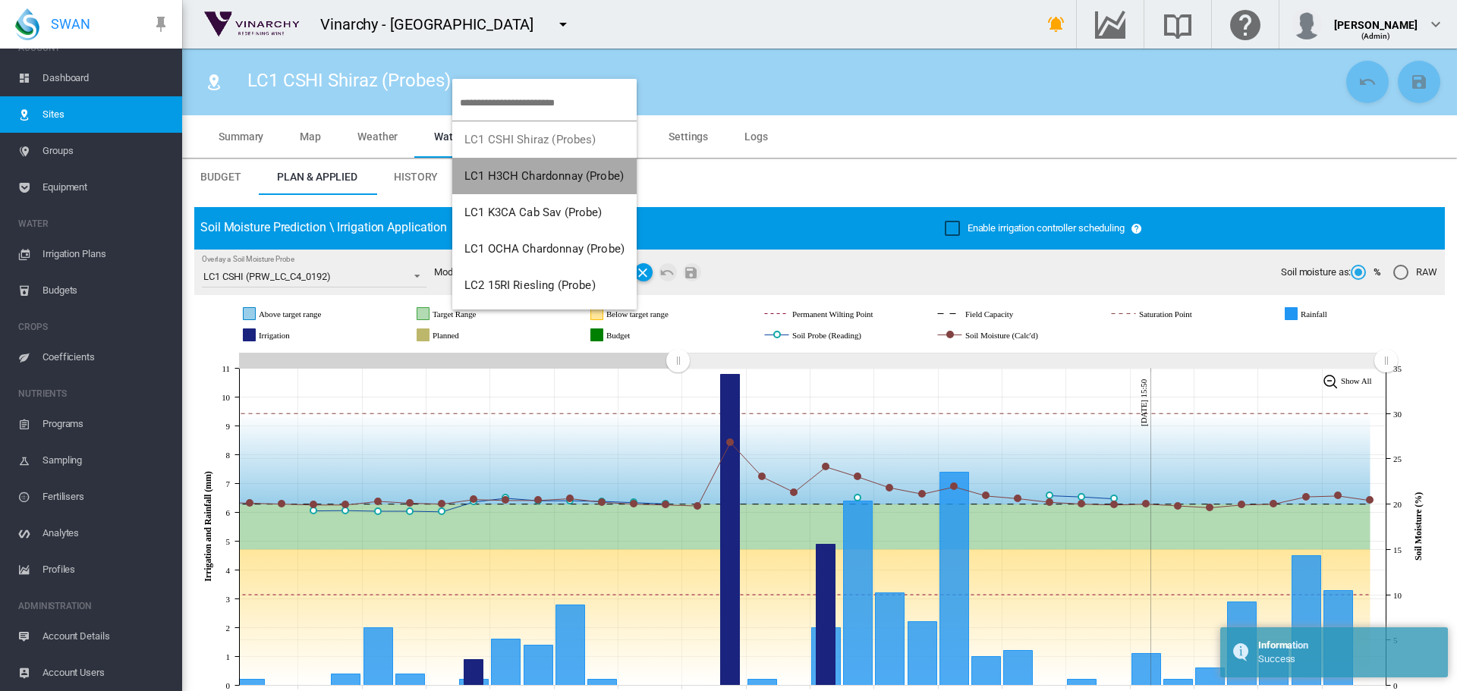
click at [497, 172] on span "LC1 H3CH Chardonnay (Probe)" at bounding box center [543, 176] width 159 height 14
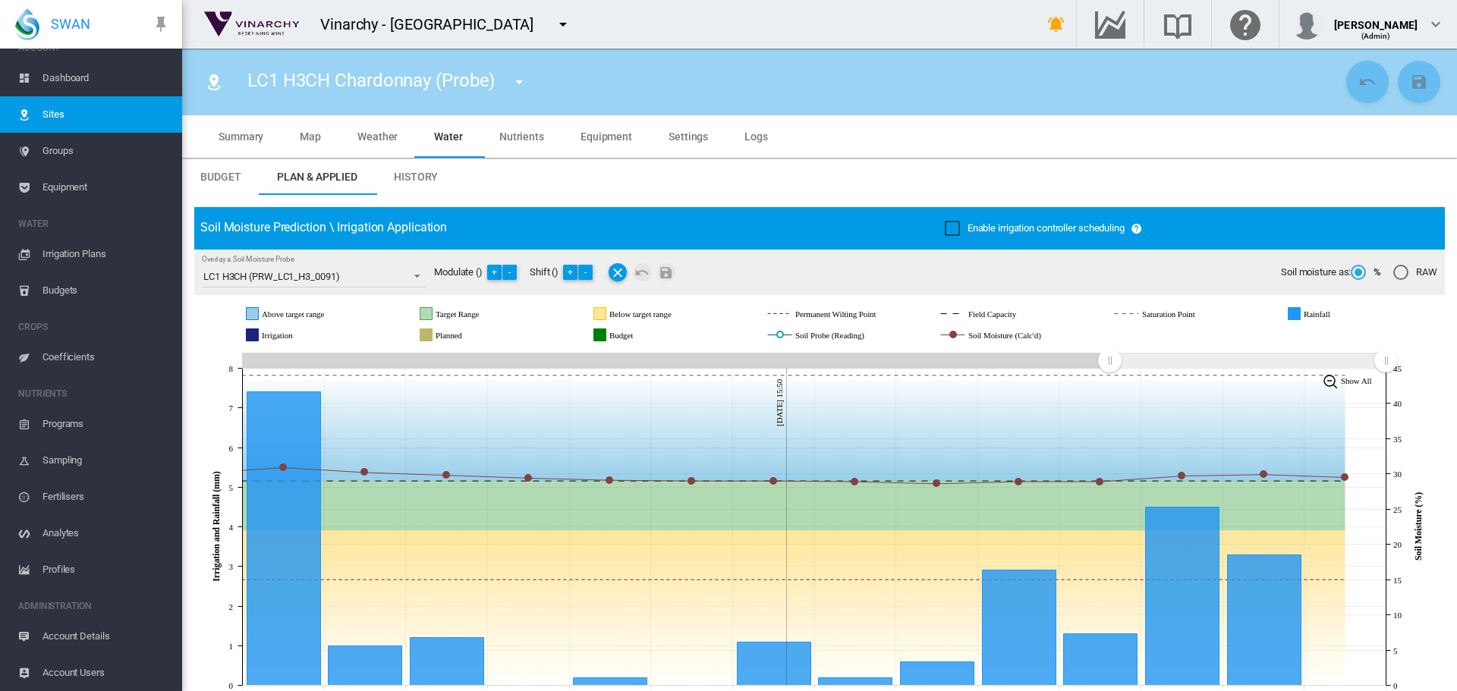
click at [522, 81] on md-icon "icon-menu-down" at bounding box center [519, 82] width 18 height 18
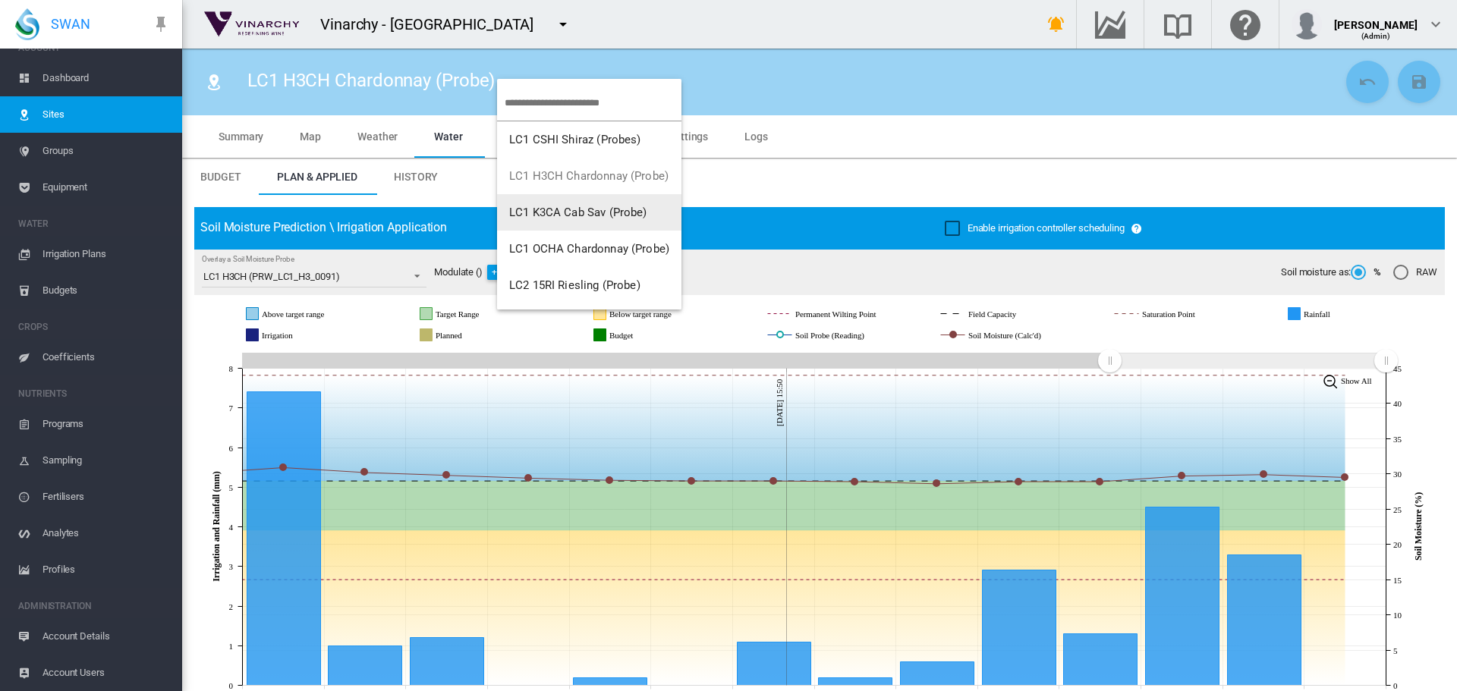
click at [565, 216] on span "LC1 K3CA Cab Sav (Probe)" at bounding box center [578, 213] width 138 height 14
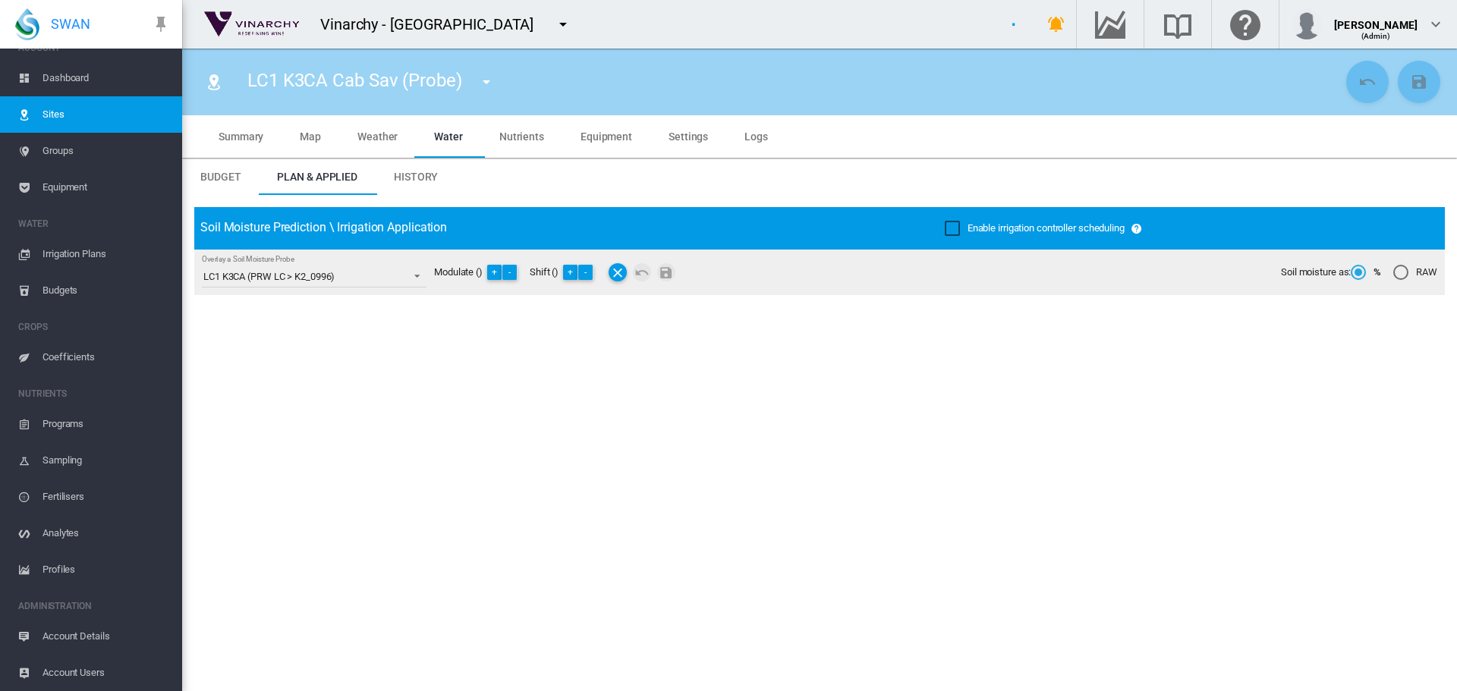
type input "**********"
type input "******"
type input "*********"
type input "**"
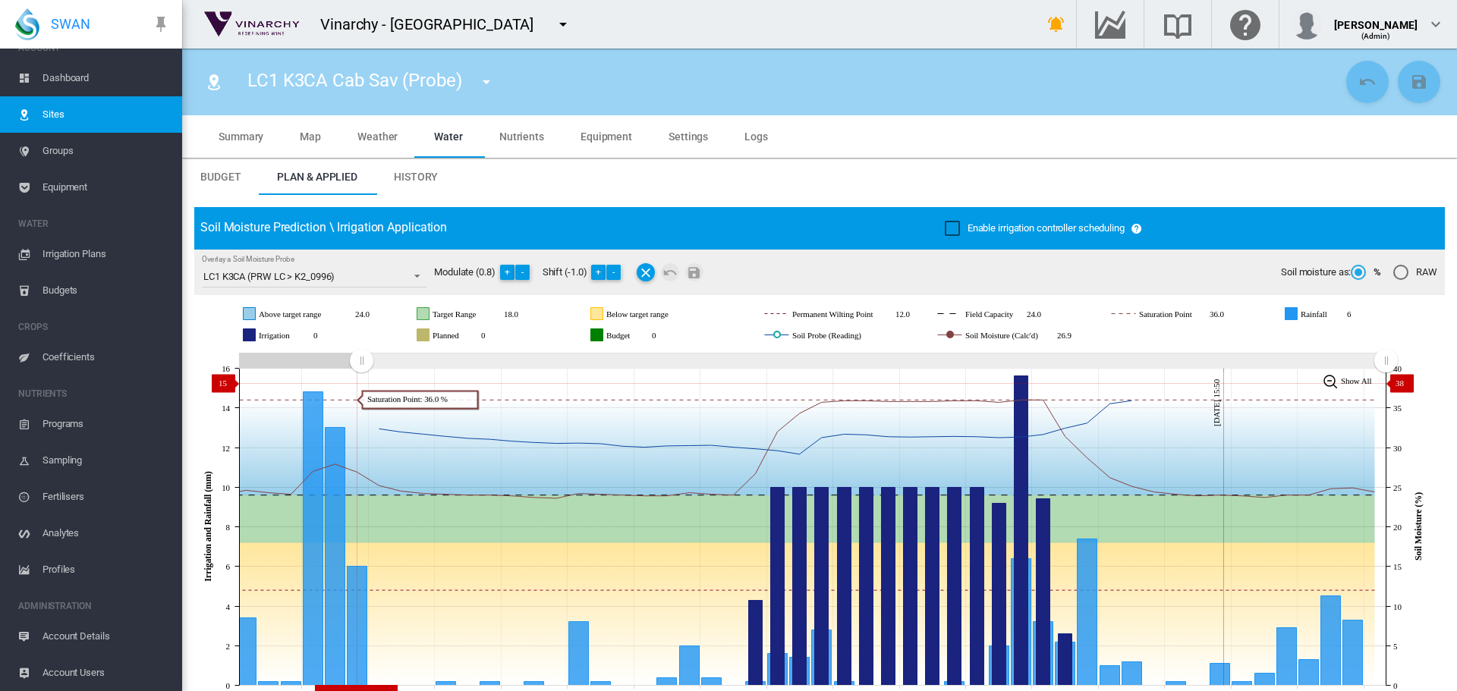
drag, startPoint x: 1110, startPoint y: 360, endPoint x: 361, endPoint y: 383, distance: 749.2
click icon "JavaScript chart by amCharts 3.21.15 Jul 25 Jul 28 Jul 31 Aug 03 Aug 06 Aug 09 …"
click button "-"
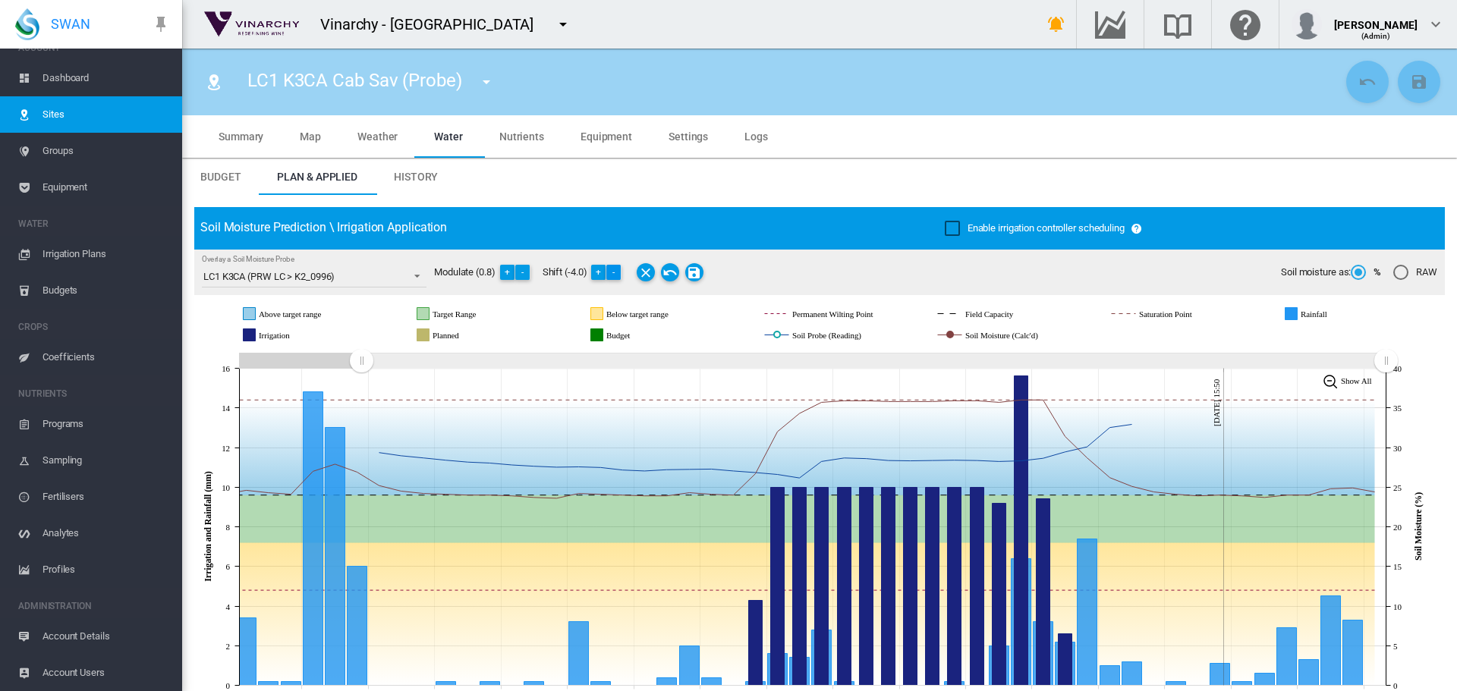
click button "-"
click md-icon "Save Changes"
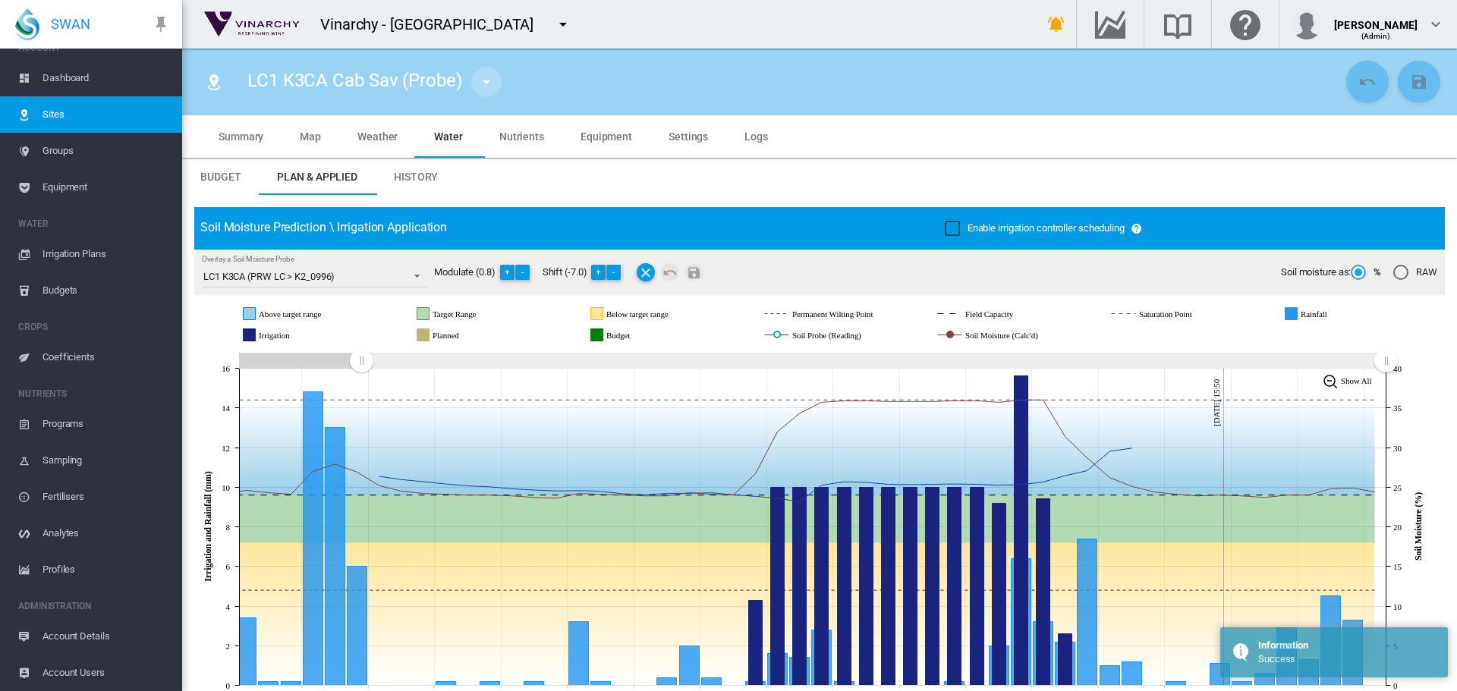
click md-icon "icon-menu-down"
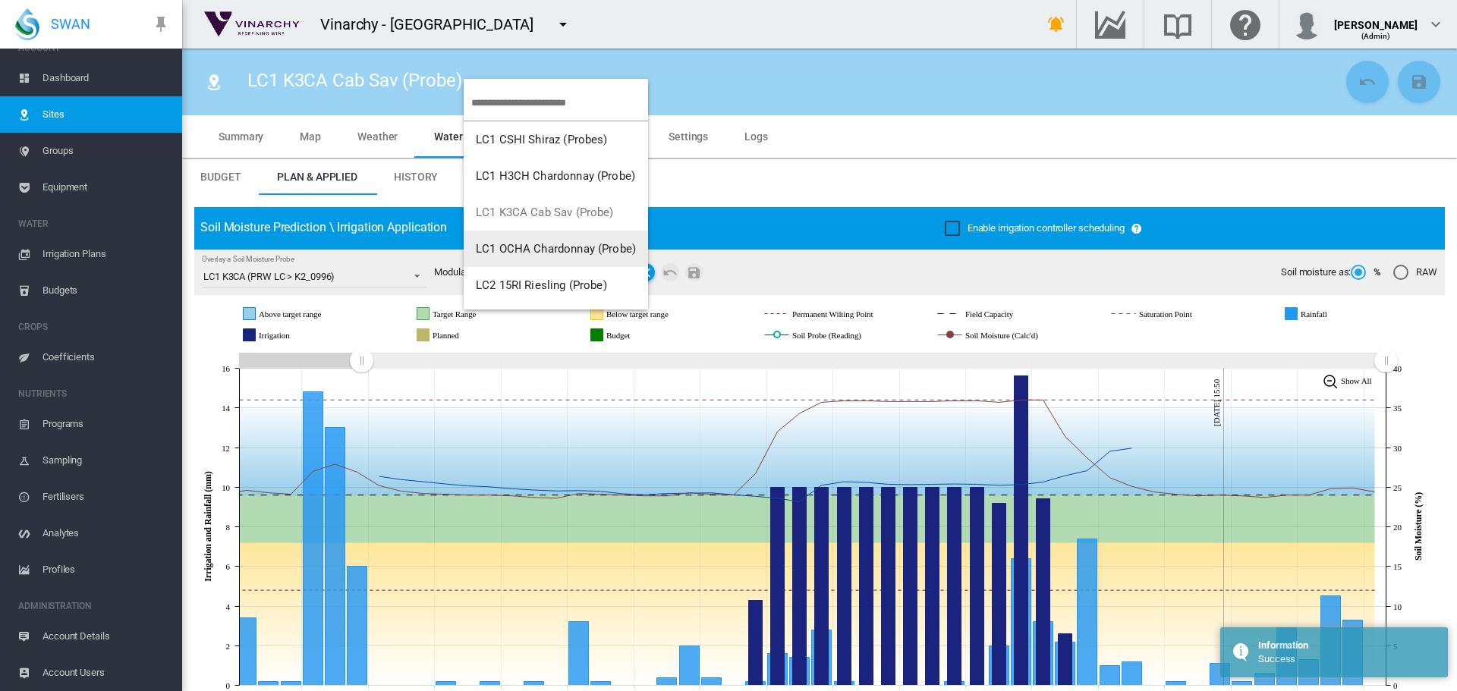
click span "LC1 OCHA Chardonnay (Probe)"
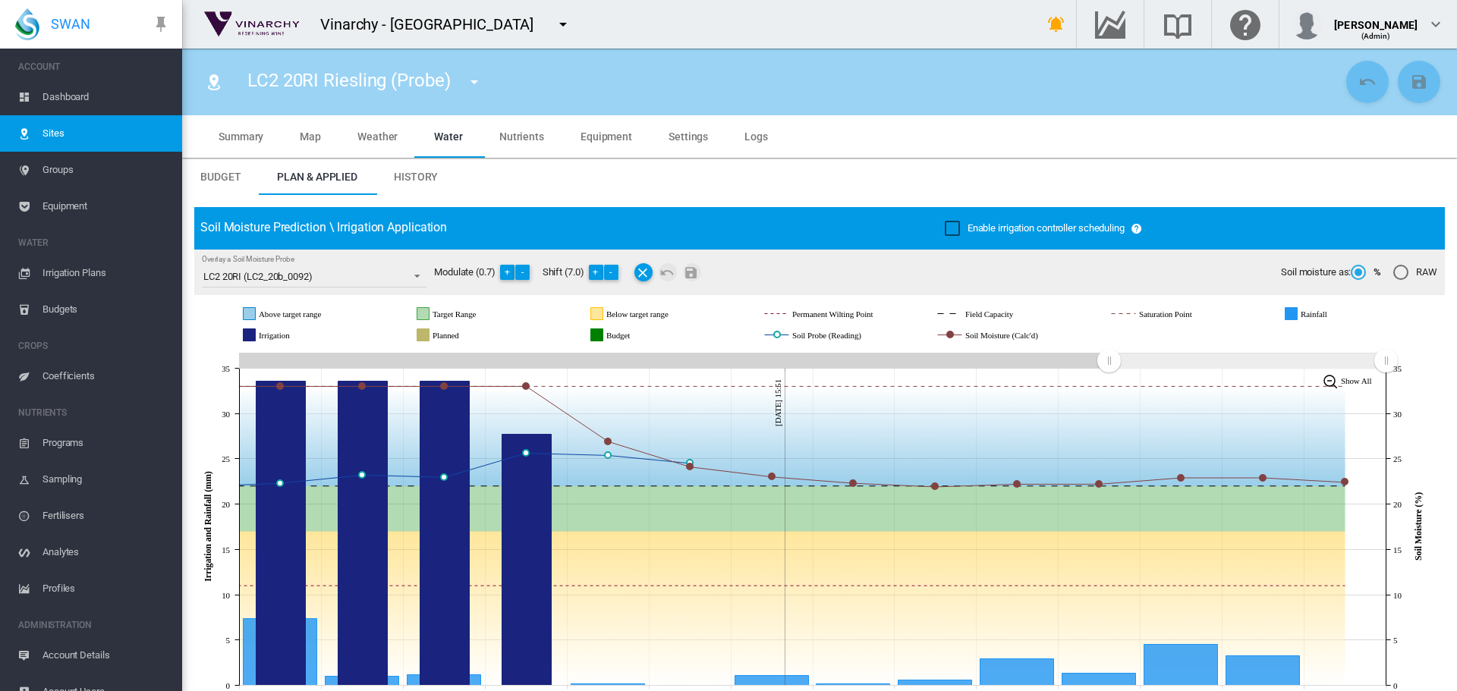
scroll to position [19, 0]
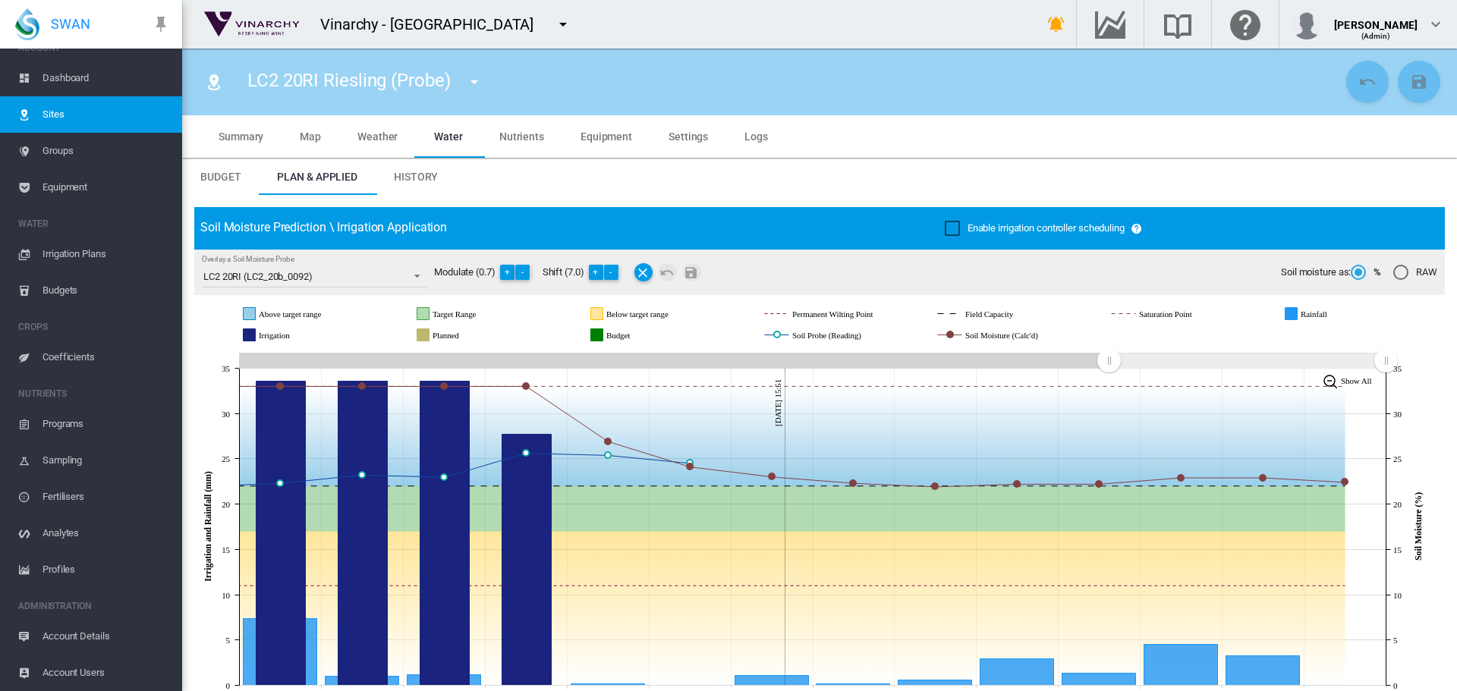
click at [476, 80] on md-icon "icon-menu-down" at bounding box center [474, 82] width 18 height 18
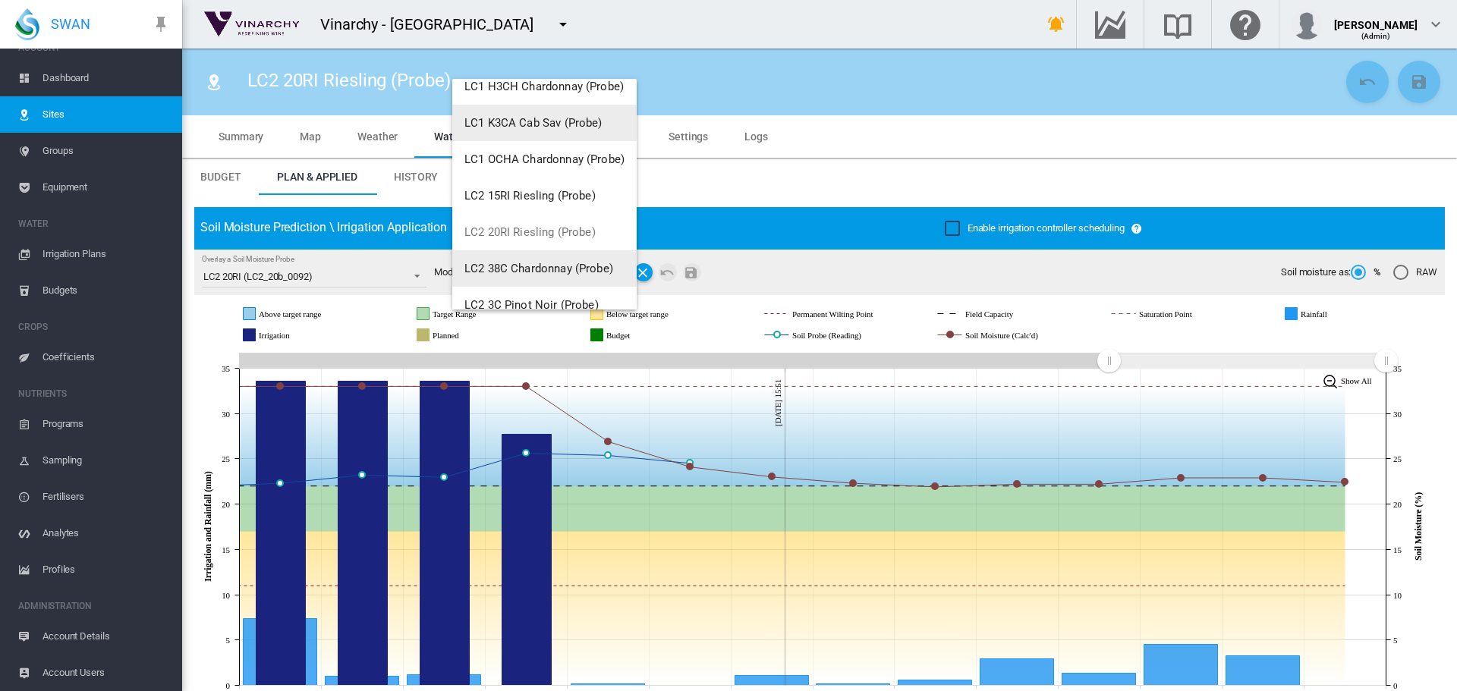
scroll to position [146, 0]
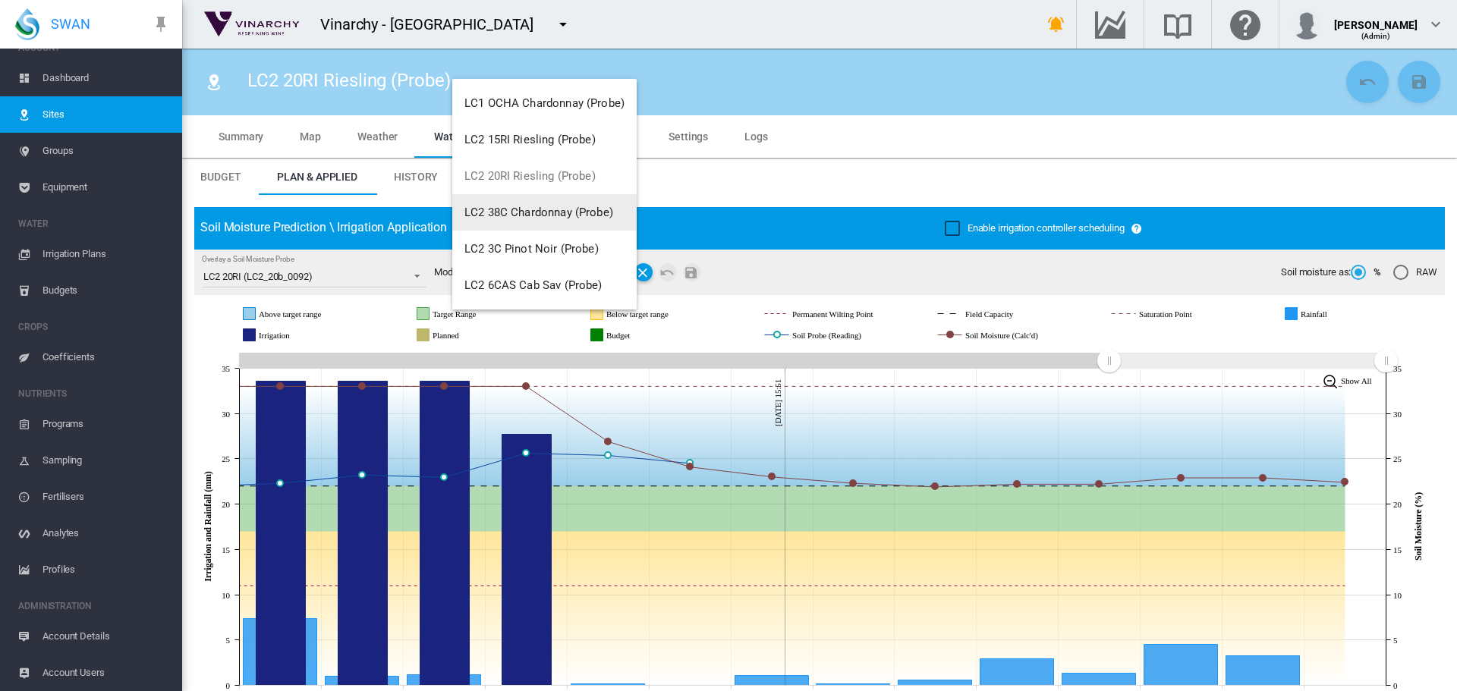
click at [543, 200] on button "LC2 38C Chardonnay (Probe)" at bounding box center [544, 212] width 184 height 36
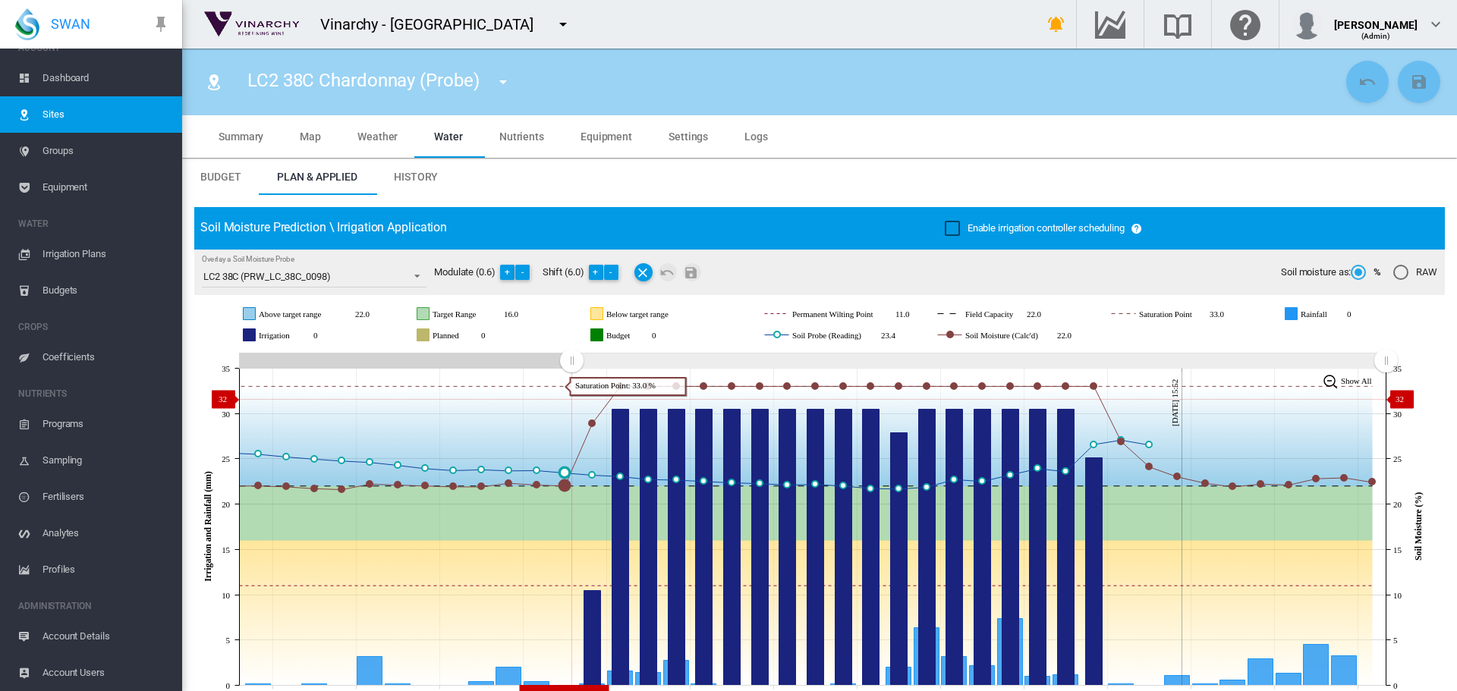
drag, startPoint x: 988, startPoint y: 378, endPoint x: 606, endPoint y: 395, distance: 382.0
click at [571, 399] on icon "JavaScript chart by amCharts 3.21.15 Aug 03 Aug 06 Aug 09 Aug 12 Aug 15 Aug 18 …" at bounding box center [813, 527] width 1239 height 356
click at [64, 151] on span "Groups" at bounding box center [105, 151] width 127 height 36
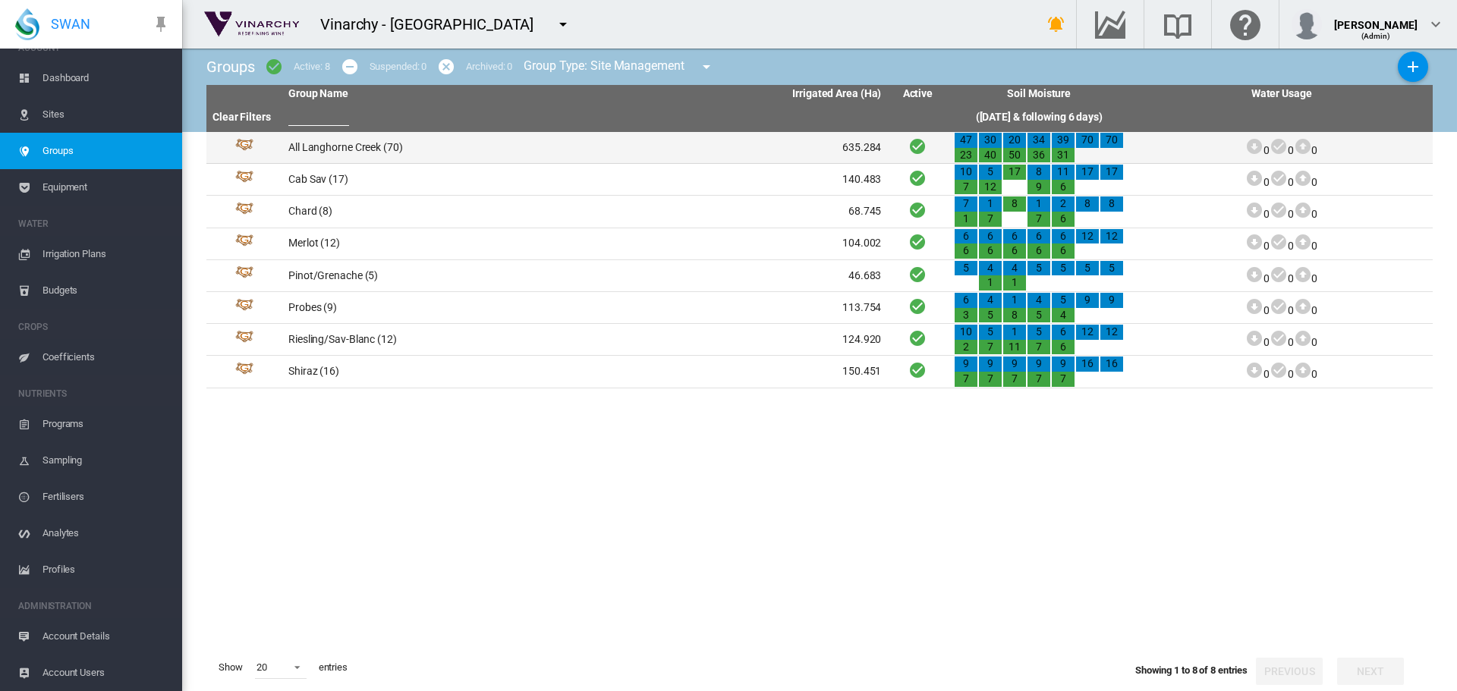
click at [325, 149] on td "All Langhorne Creek (70)" at bounding box center [433, 147] width 303 height 31
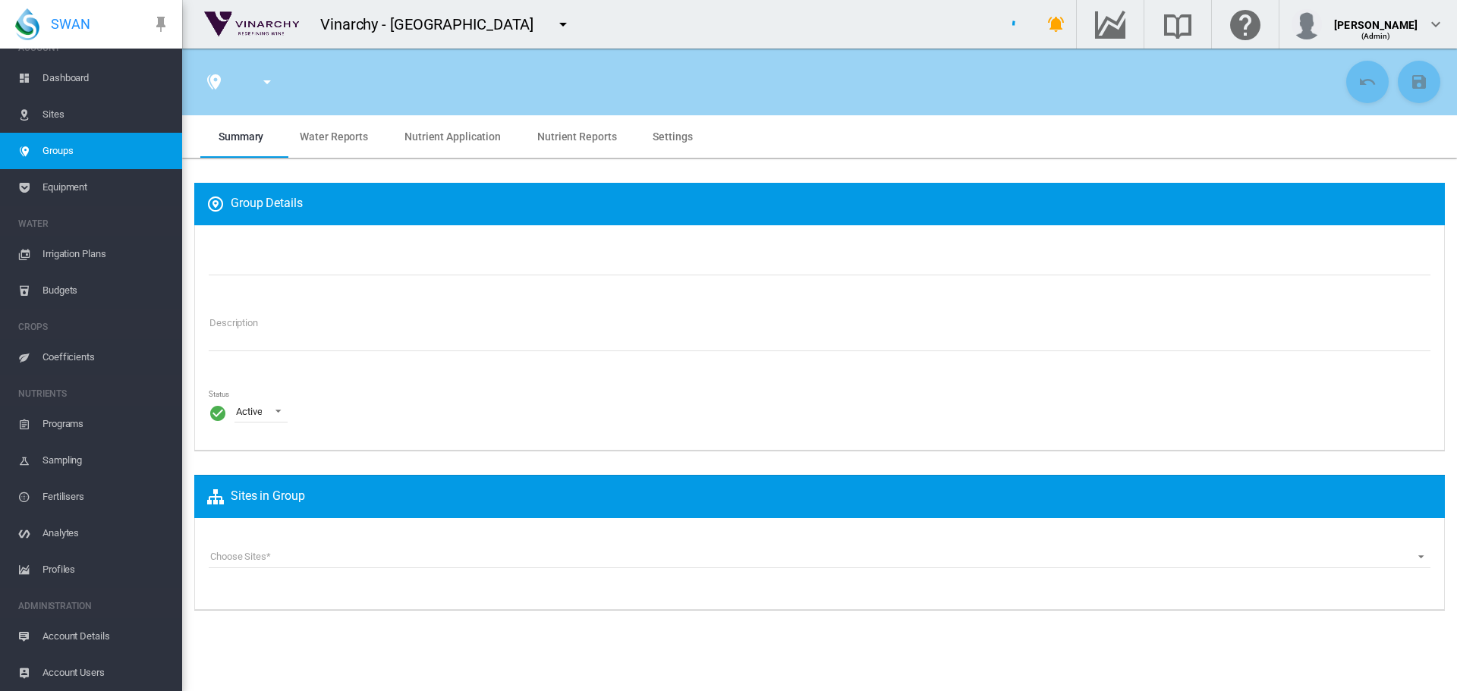
type input "**********"
type textarea "**********"
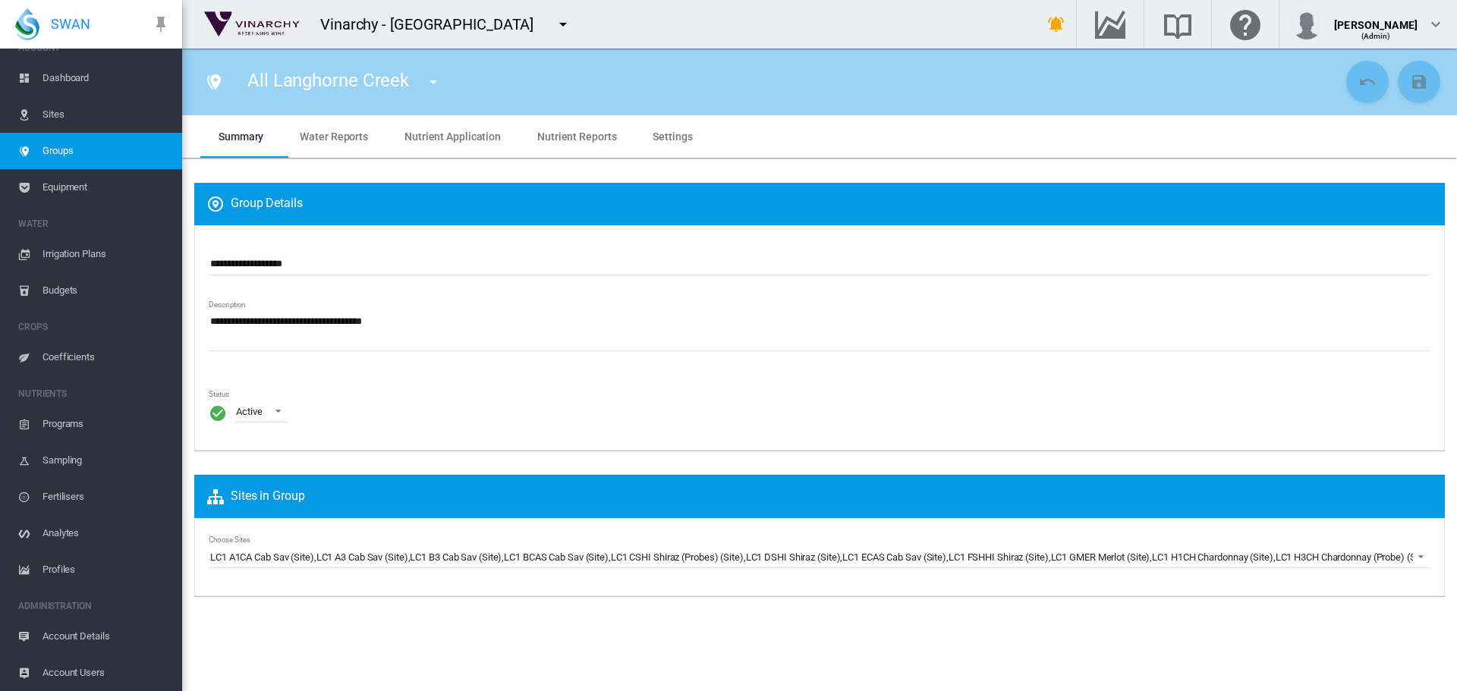
click at [339, 140] on span "Water Reports" at bounding box center [334, 136] width 68 height 12
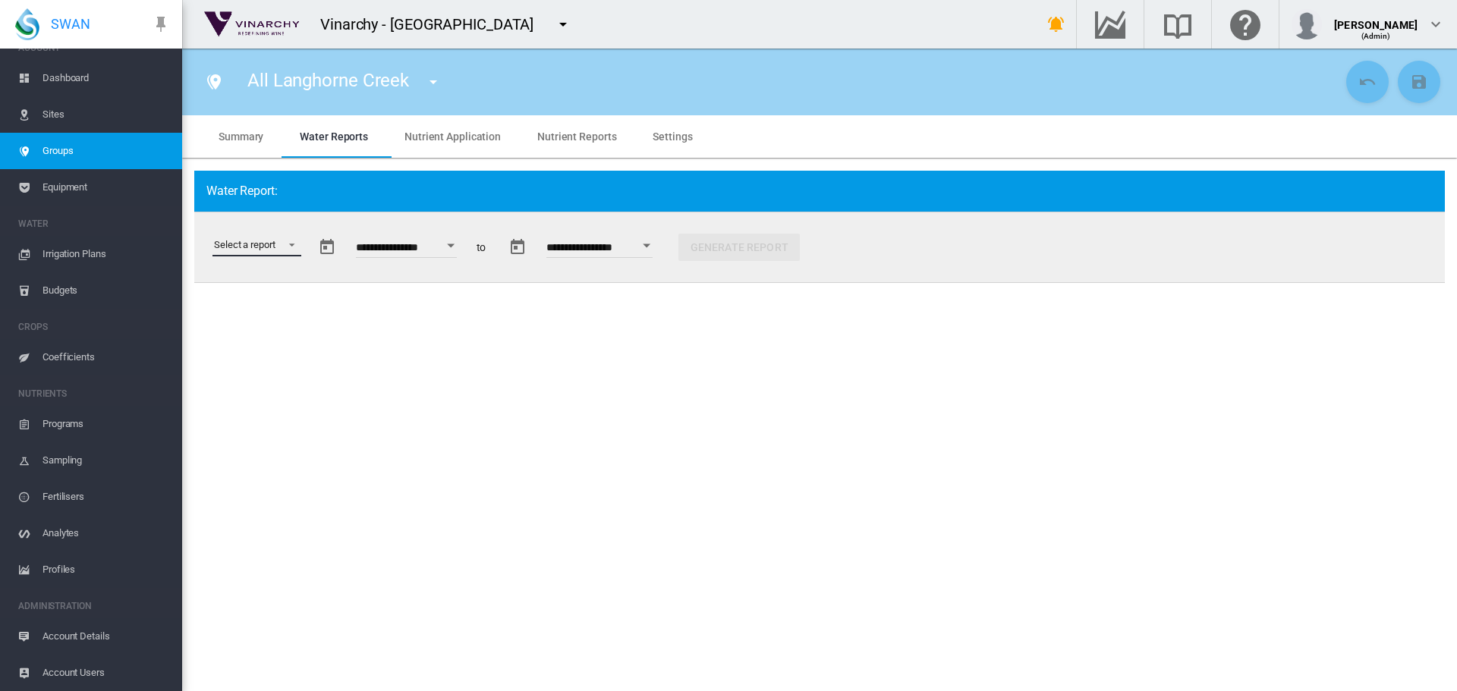
click at [283, 247] on md-select "Select a report Data Extract Irrigation Planned and Applied Soil Moisture Statu…" at bounding box center [256, 245] width 89 height 23
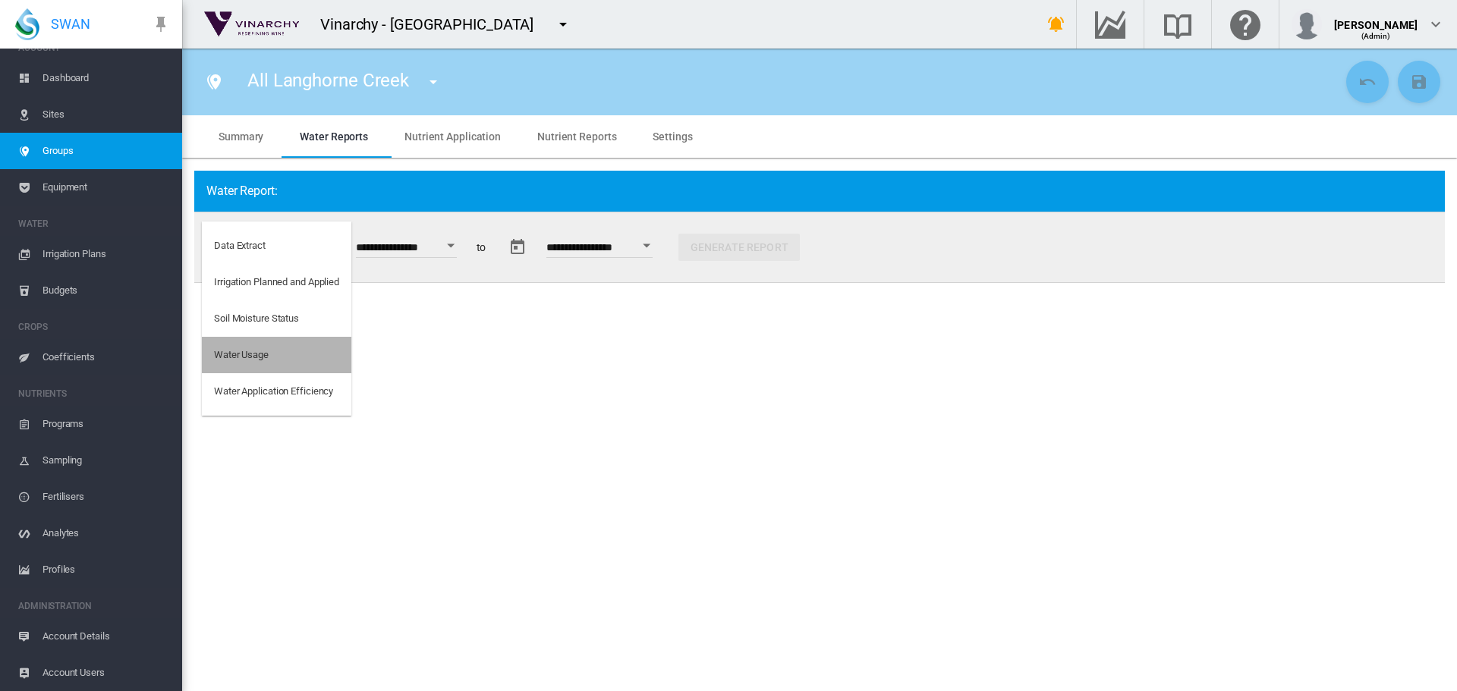
click at [263, 360] on div "Water Usage" at bounding box center [241, 355] width 55 height 14
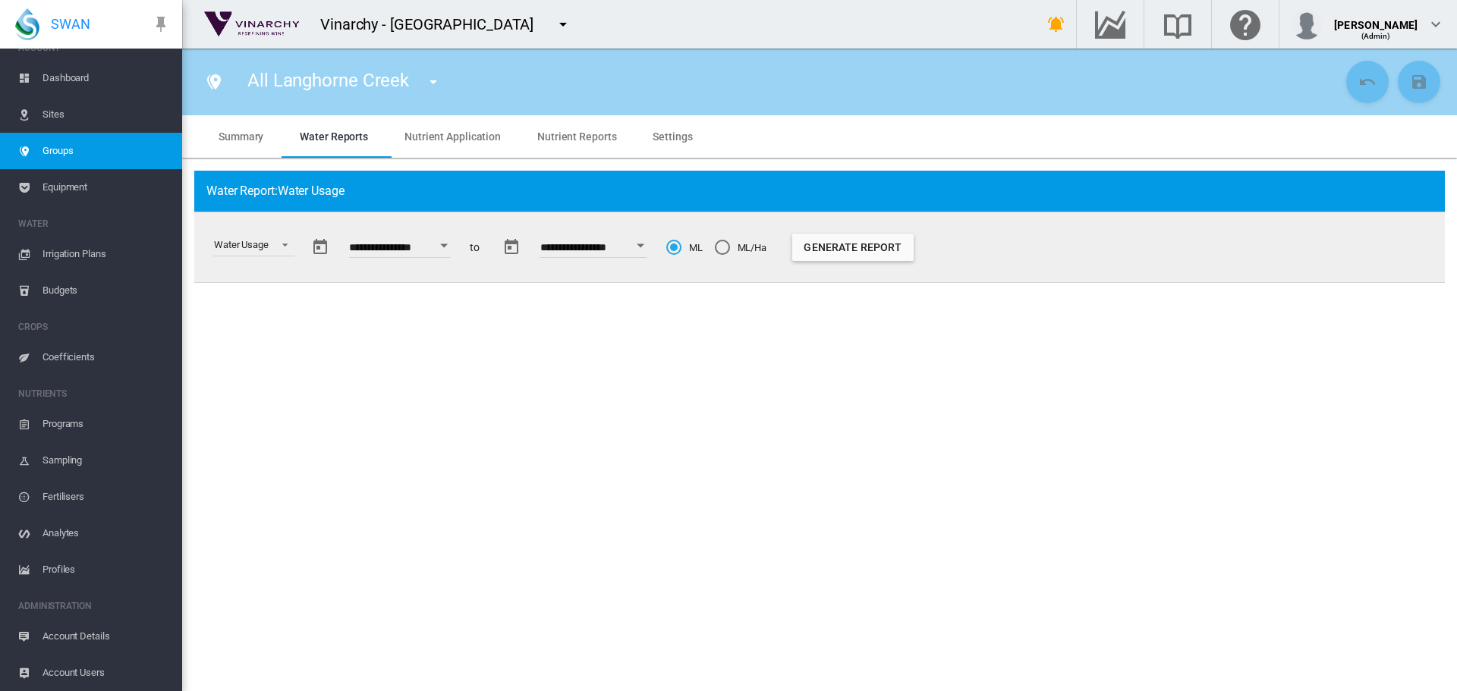
click at [448, 247] on div "Open calendar" at bounding box center [444, 246] width 8 height 4
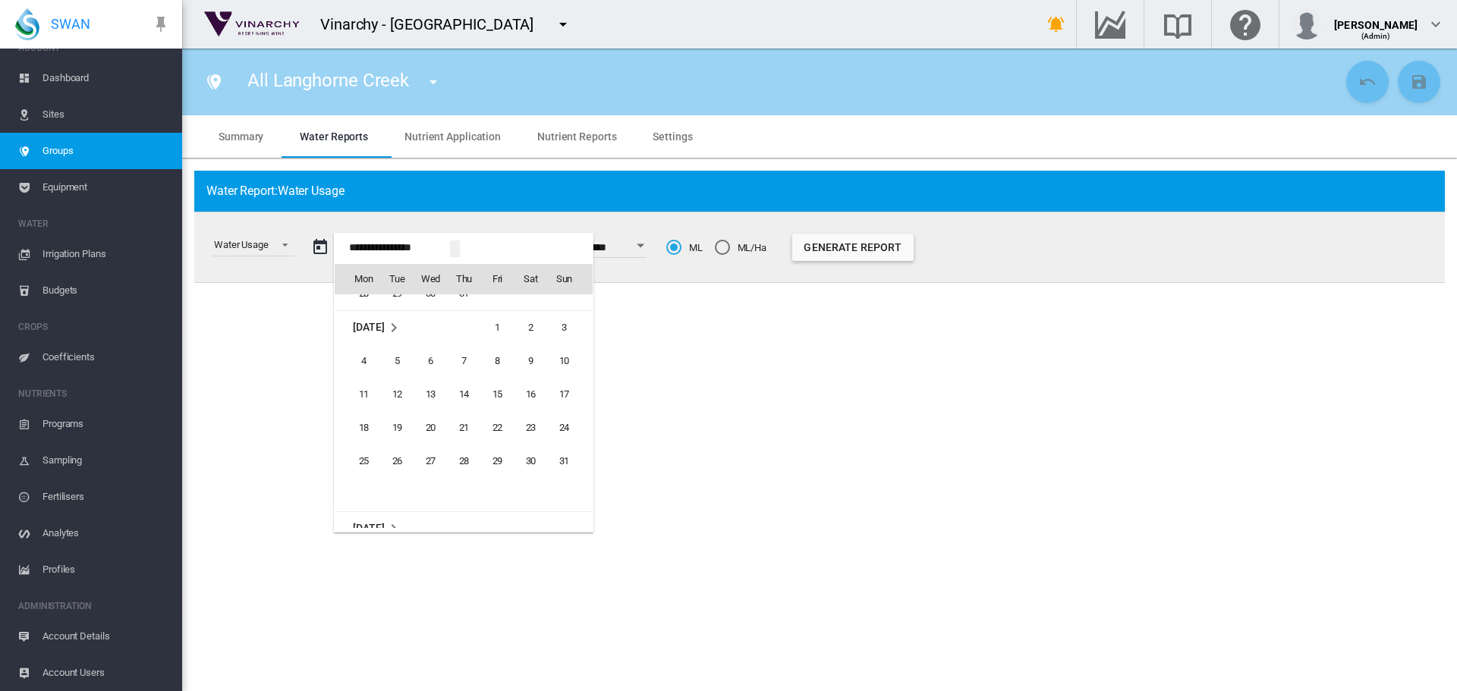
scroll to position [37571, 0]
click at [423, 435] on span "20" at bounding box center [430, 438] width 30 height 30
type input "**********"
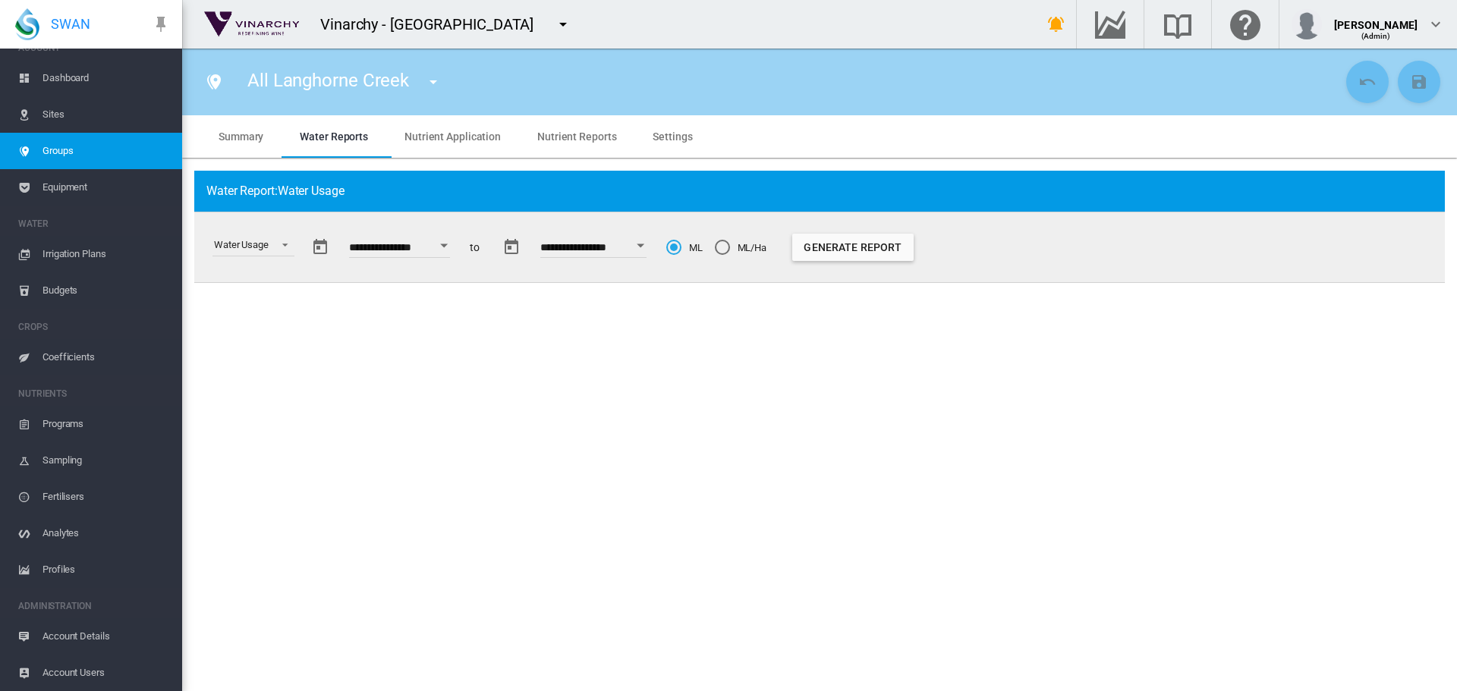
click at [730, 246] on div "ML/Ha" at bounding box center [722, 247] width 15 height 15
click at [846, 247] on button "Generate Report" at bounding box center [852, 247] width 121 height 27
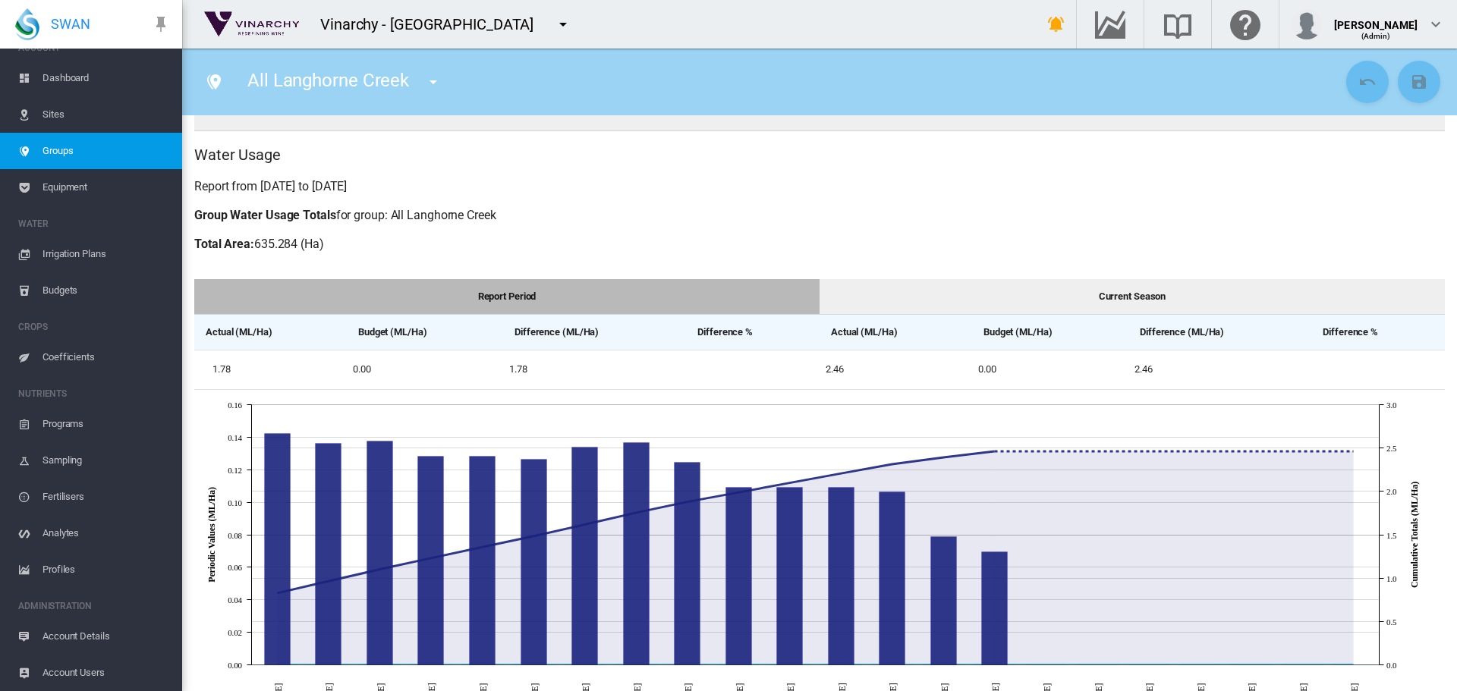
scroll to position [0, 0]
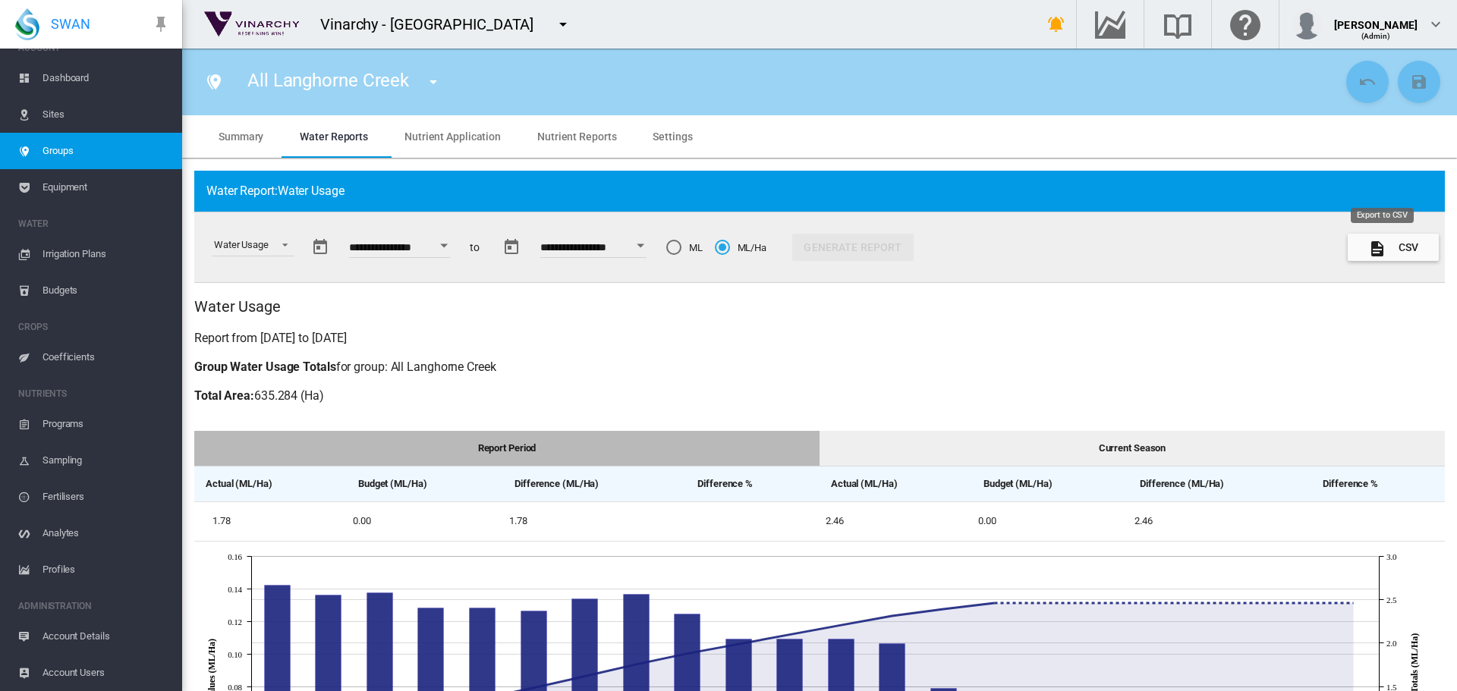
click at [1369, 244] on md-icon "icon-file-document" at bounding box center [1377, 249] width 18 height 18
click at [50, 190] on span "Equipment" at bounding box center [105, 187] width 127 height 36
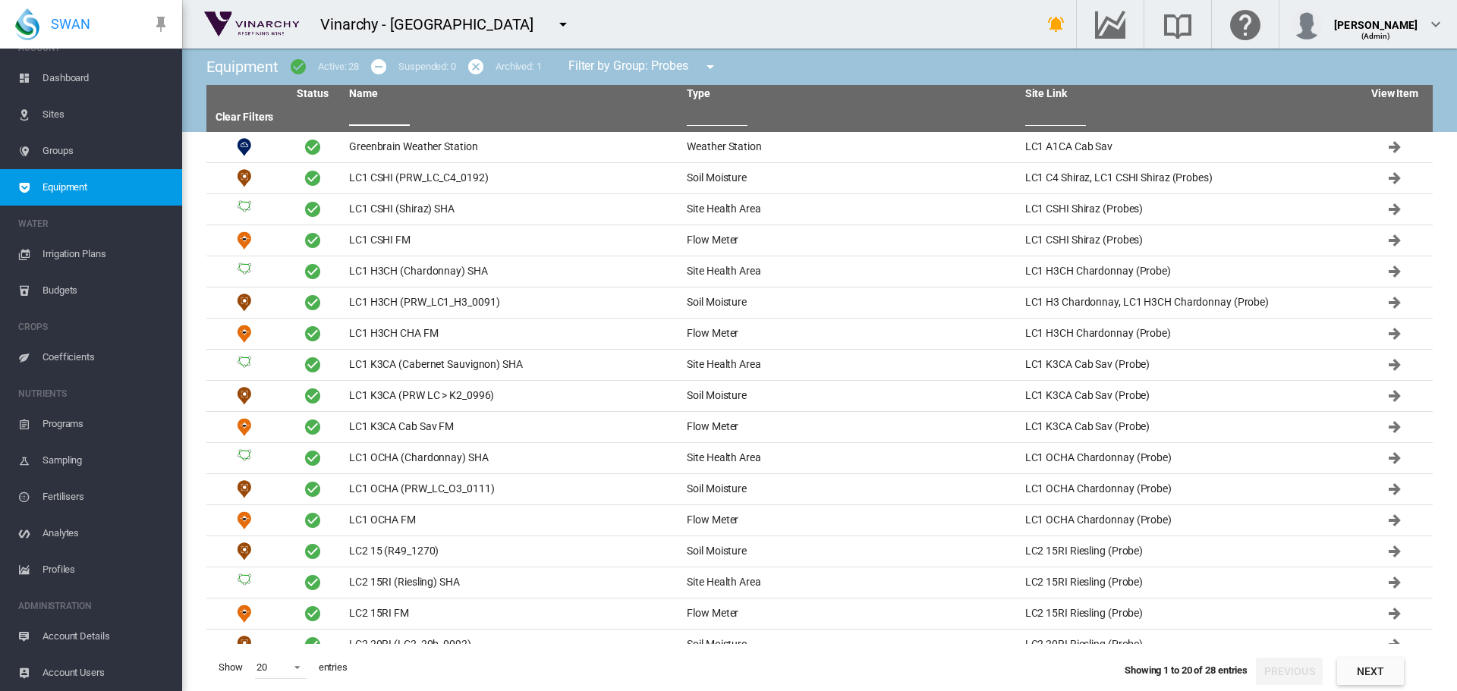
click at [377, 121] on input "text" at bounding box center [379, 114] width 61 height 23
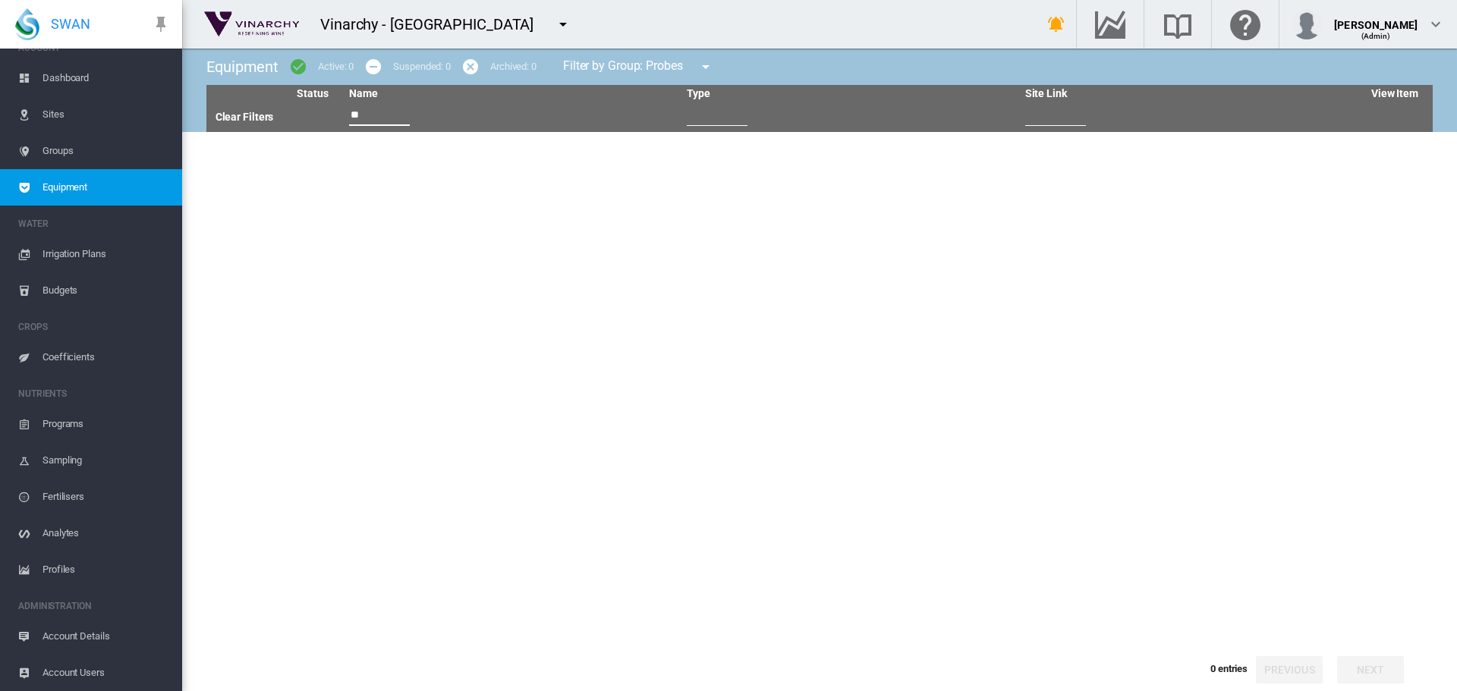
type input "*"
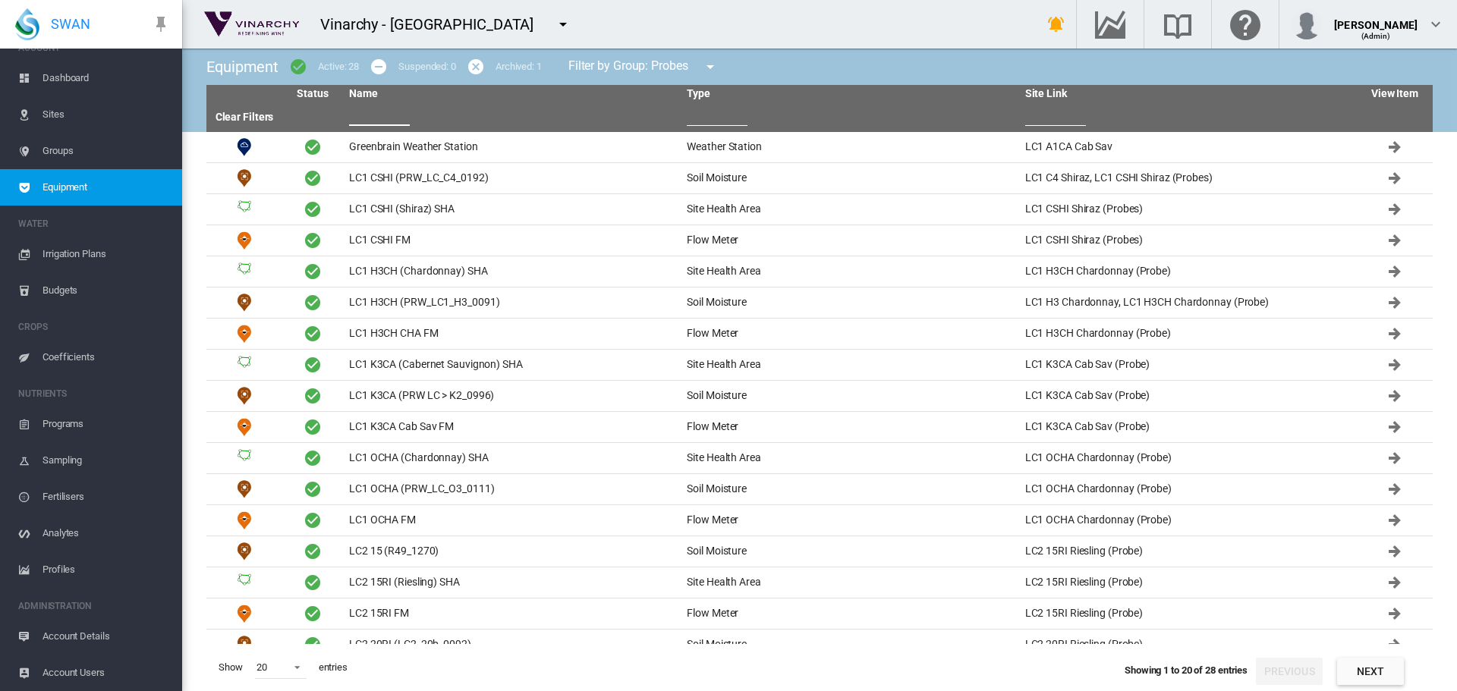
click at [50, 110] on span "Sites" at bounding box center [105, 114] width 127 height 36
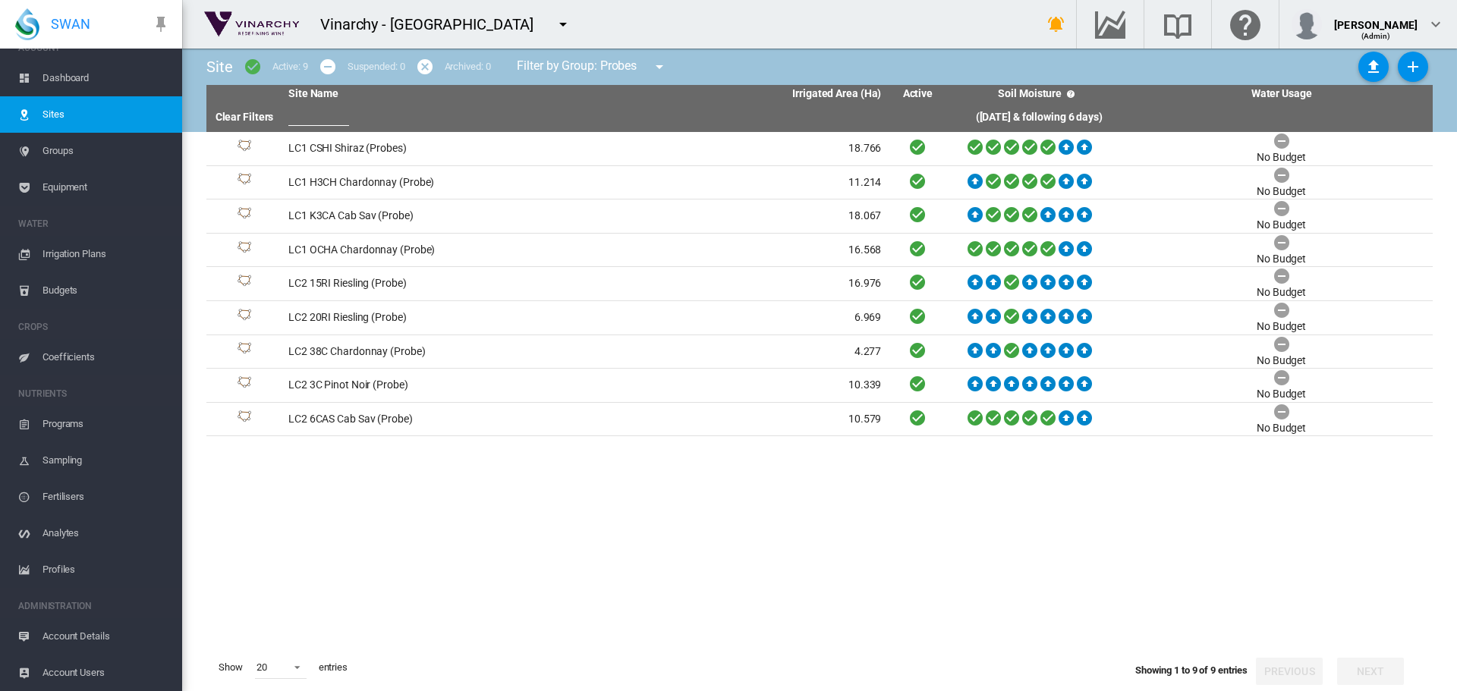
click at [661, 67] on md-icon "icon-menu-down" at bounding box center [659, 67] width 18 height 18
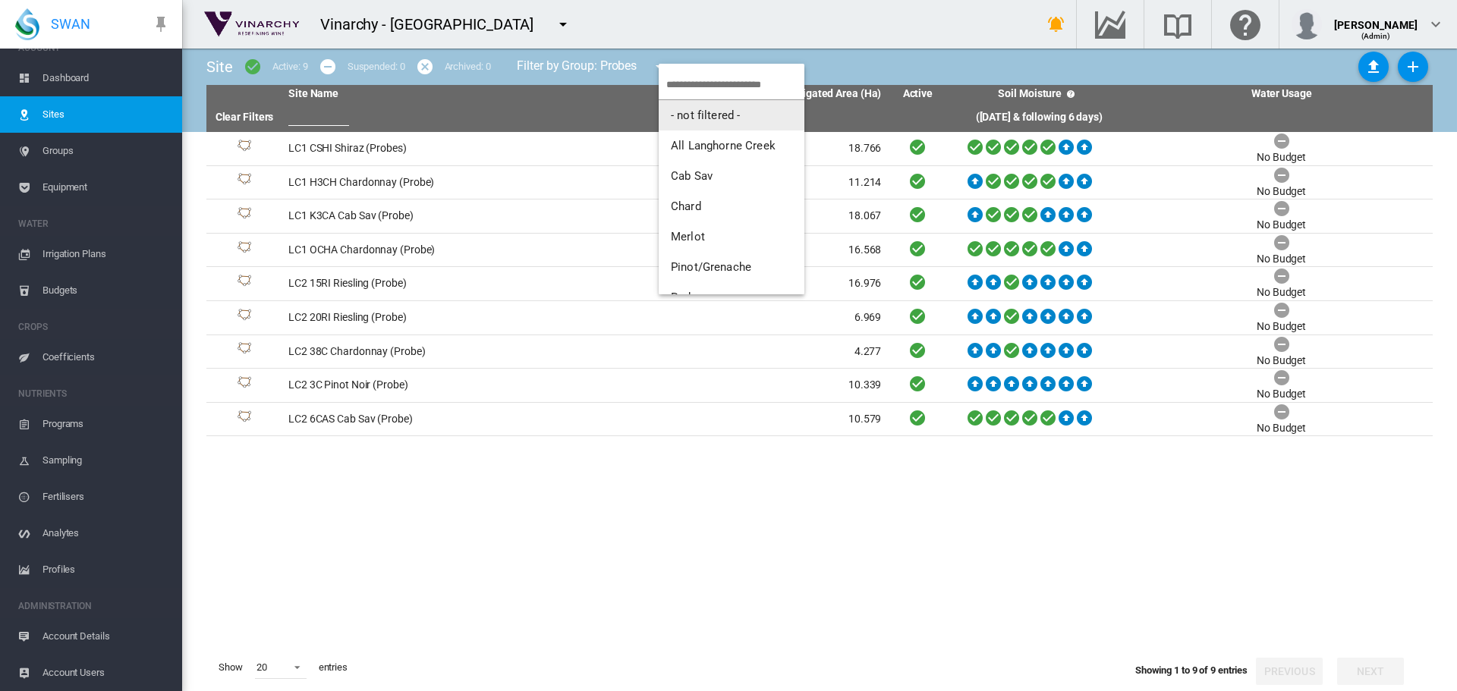
click at [705, 123] on button "- not filtered -" at bounding box center [732, 115] width 146 height 30
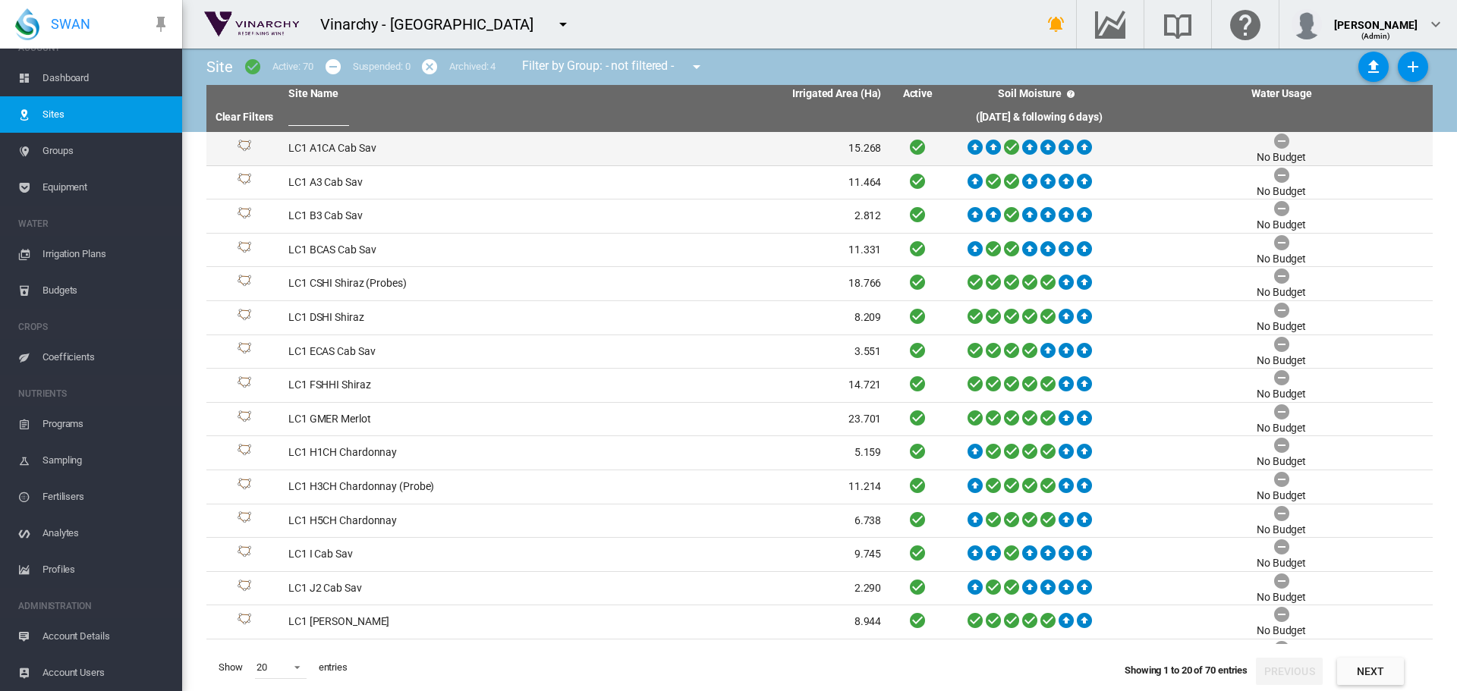
click at [351, 149] on td "LC1 A1CA Cab Sav" at bounding box center [433, 148] width 303 height 33
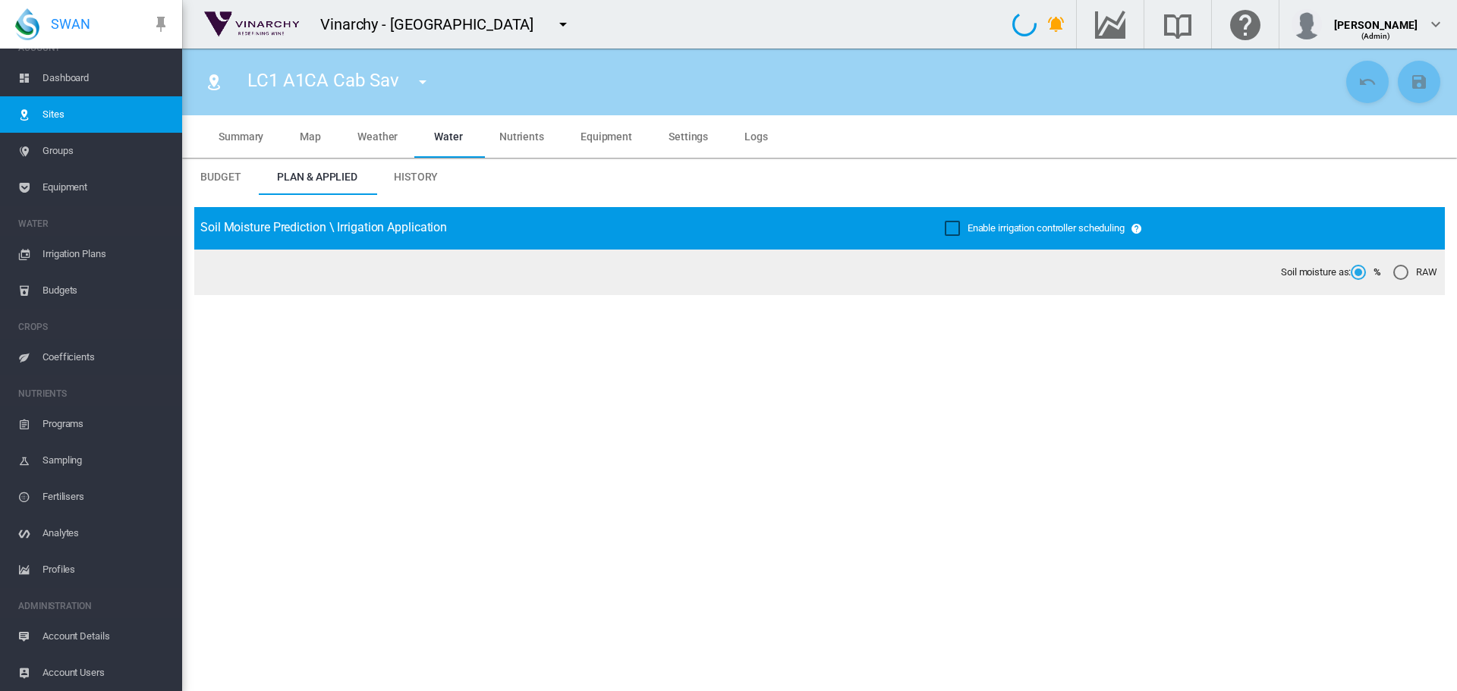
click at [605, 140] on span "Equipment" at bounding box center [606, 136] width 52 height 12
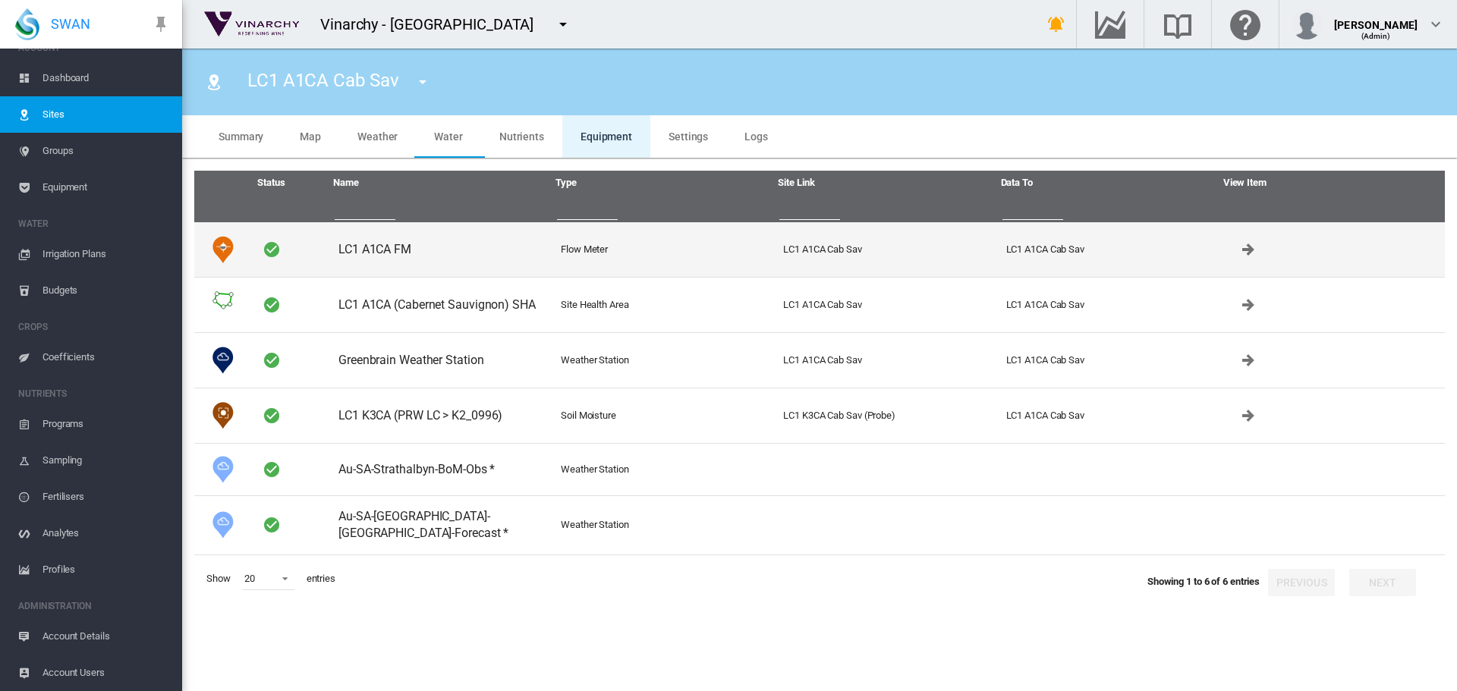
click at [377, 247] on td "LC1 A1CA FM" at bounding box center [443, 249] width 222 height 55
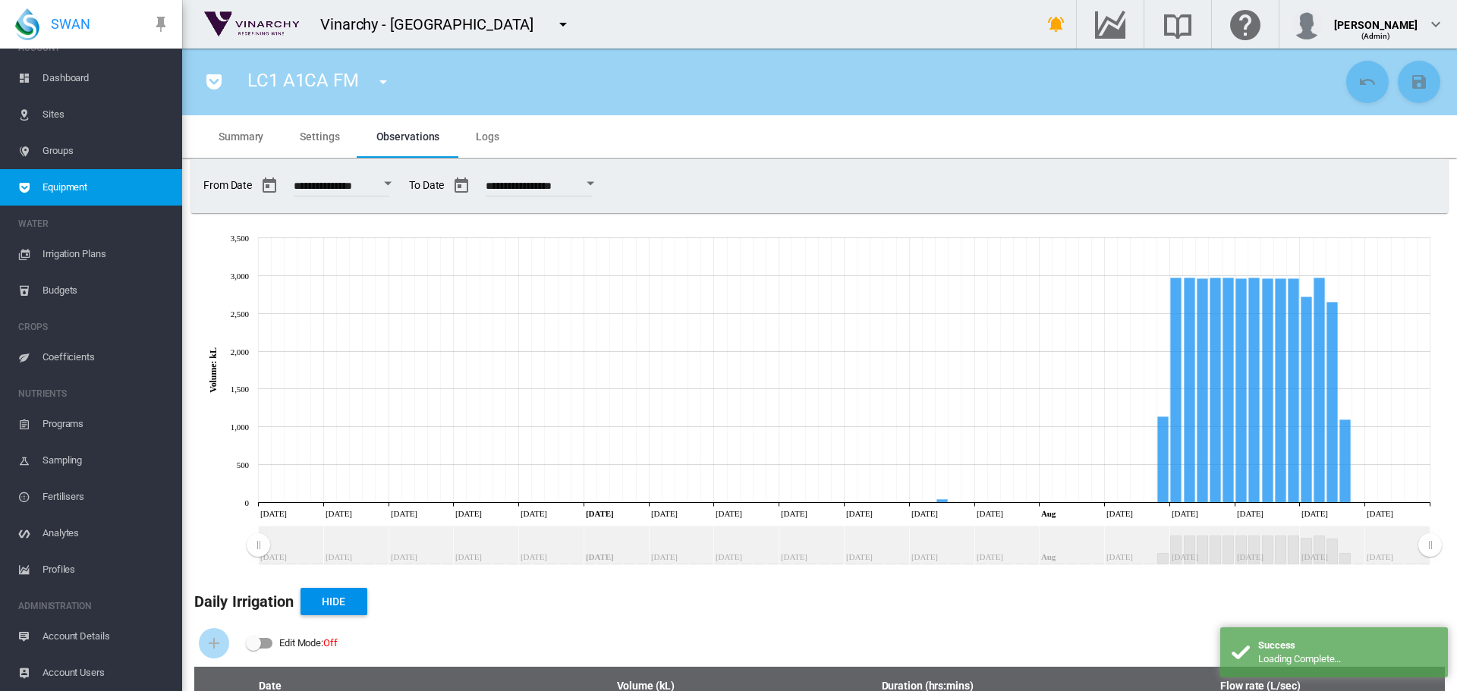
click at [260, 643] on div "Edit Mode:\a \a Off" at bounding box center [253, 643] width 15 height 15
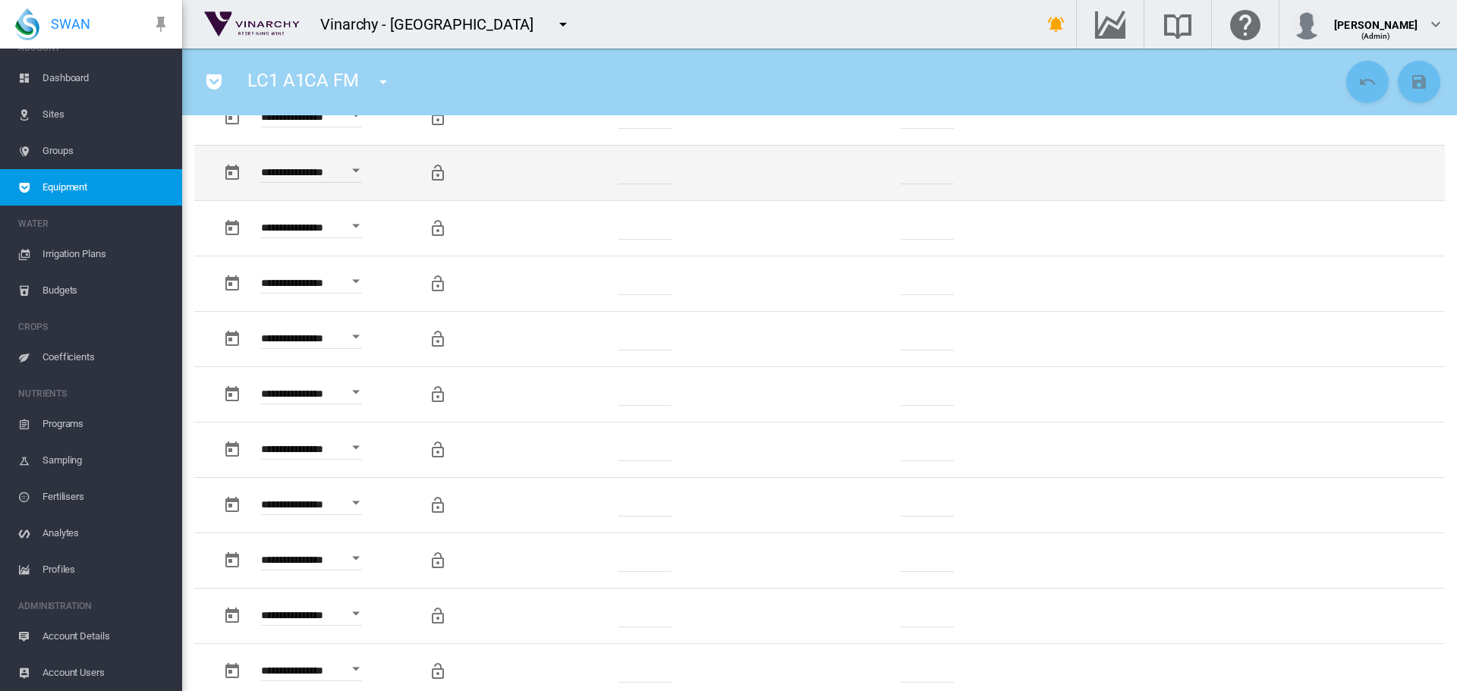
scroll to position [835, 0]
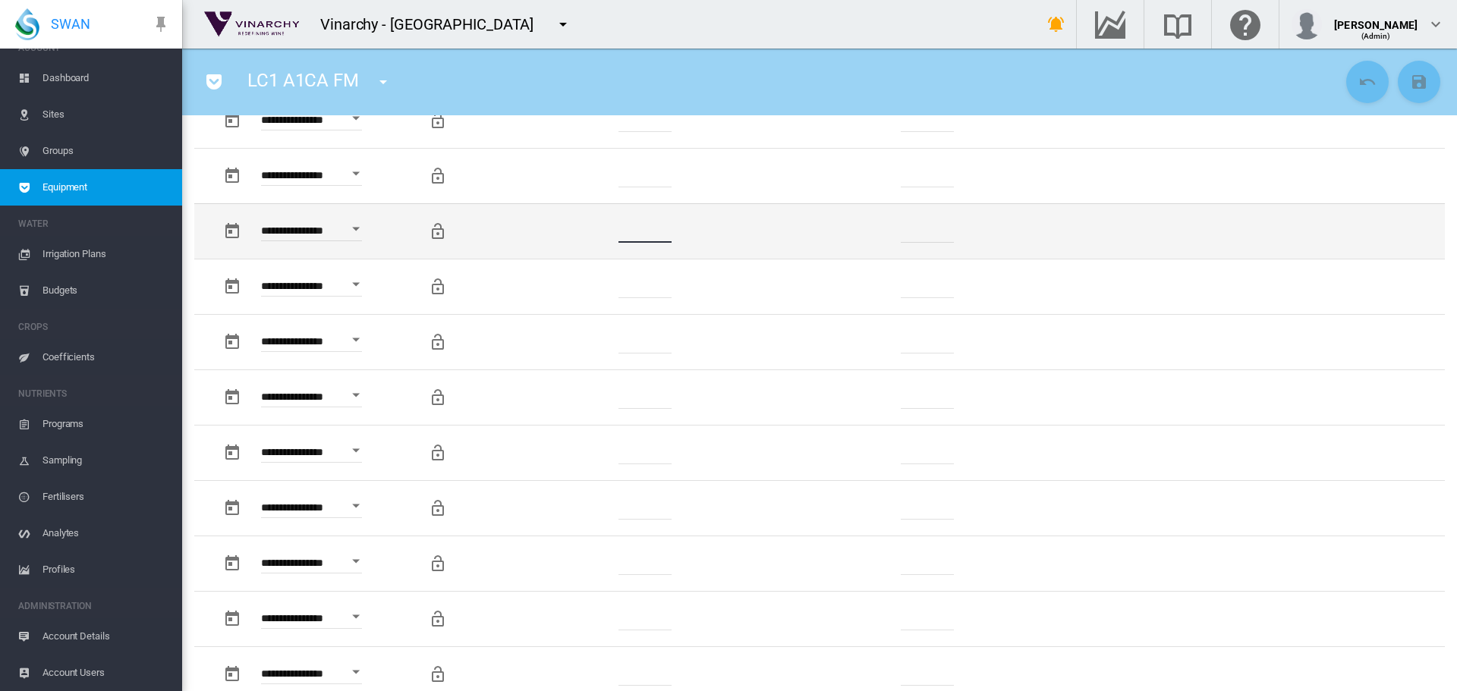
drag, startPoint x: 668, startPoint y: 226, endPoint x: 580, endPoint y: 228, distance: 88.8
click at [580, 228] on td "*******" at bounding box center [646, 230] width 232 height 55
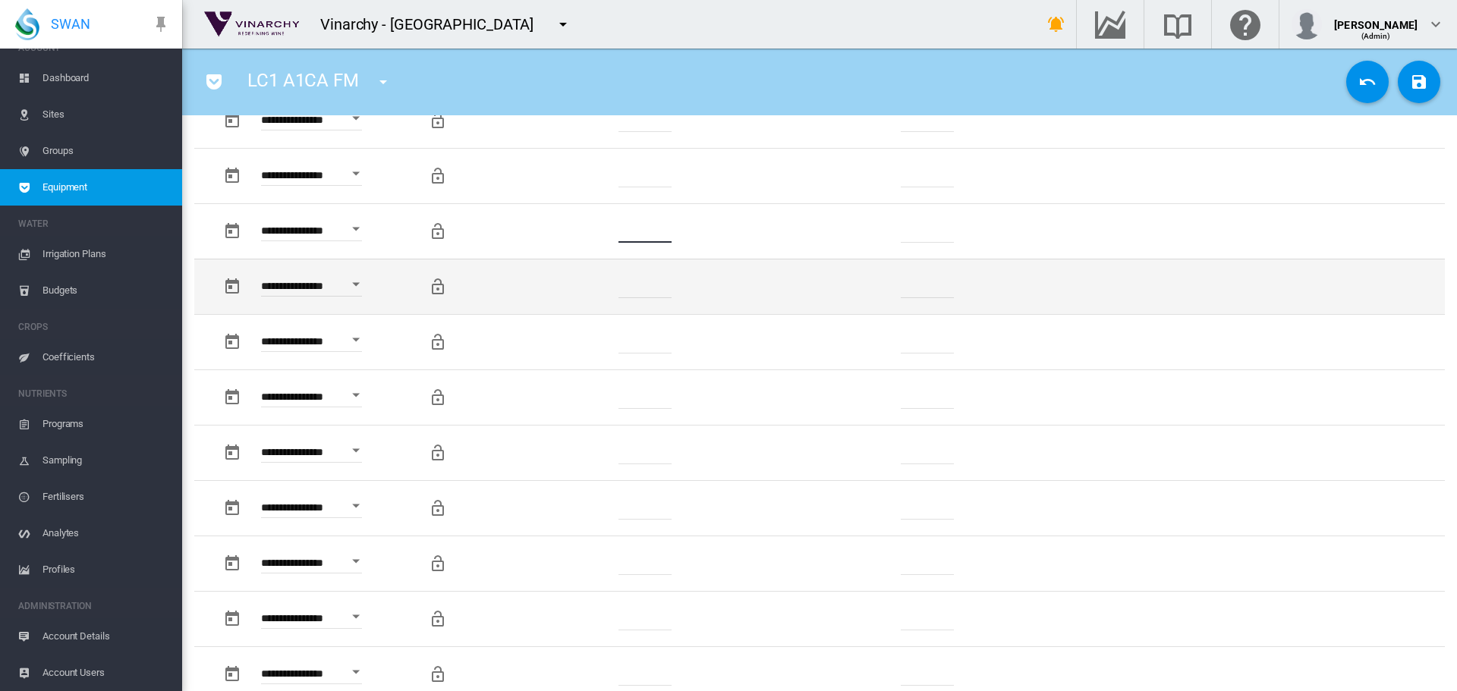
type input "*"
drag, startPoint x: 655, startPoint y: 284, endPoint x: 590, endPoint y: 288, distance: 64.7
click at [587, 286] on td "*******" at bounding box center [646, 286] width 232 height 55
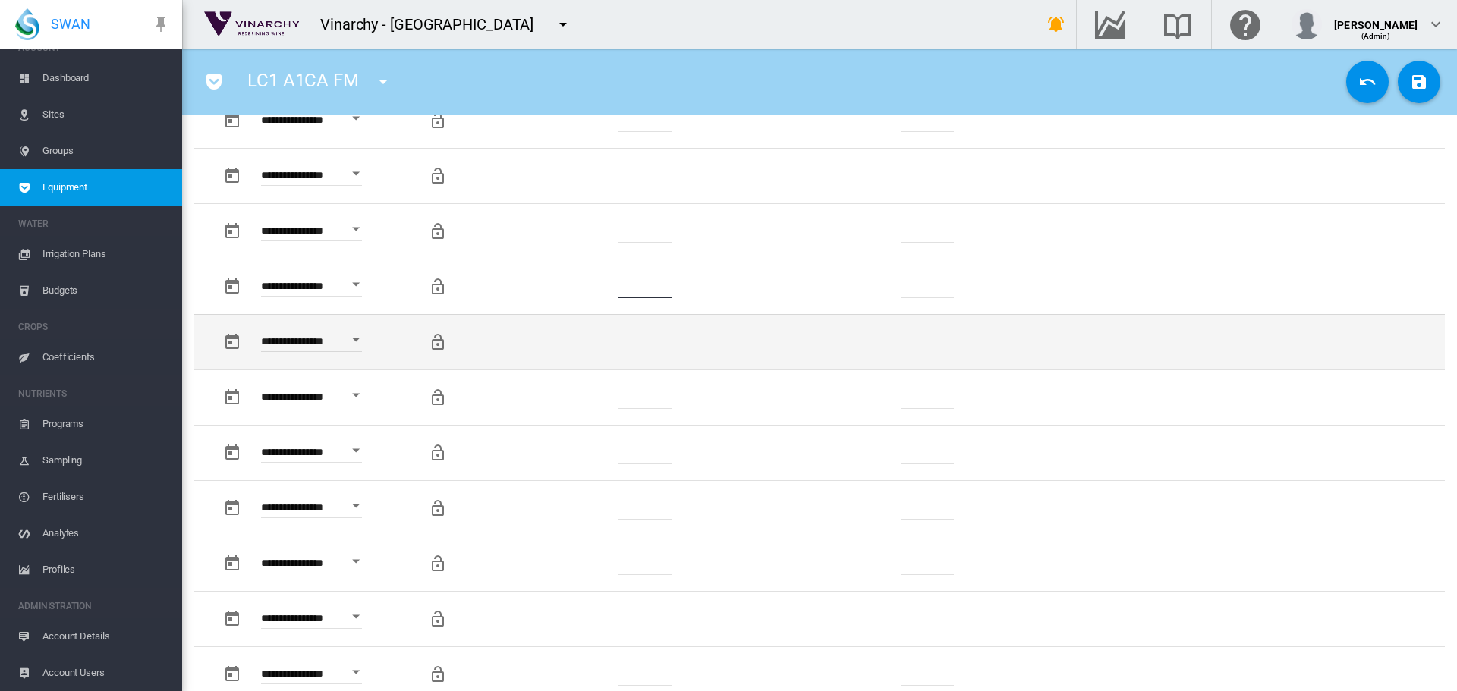
type input "*"
drag, startPoint x: 665, startPoint y: 340, endPoint x: 590, endPoint y: 351, distance: 76.0
click at [590, 351] on td "*******" at bounding box center [646, 341] width 232 height 55
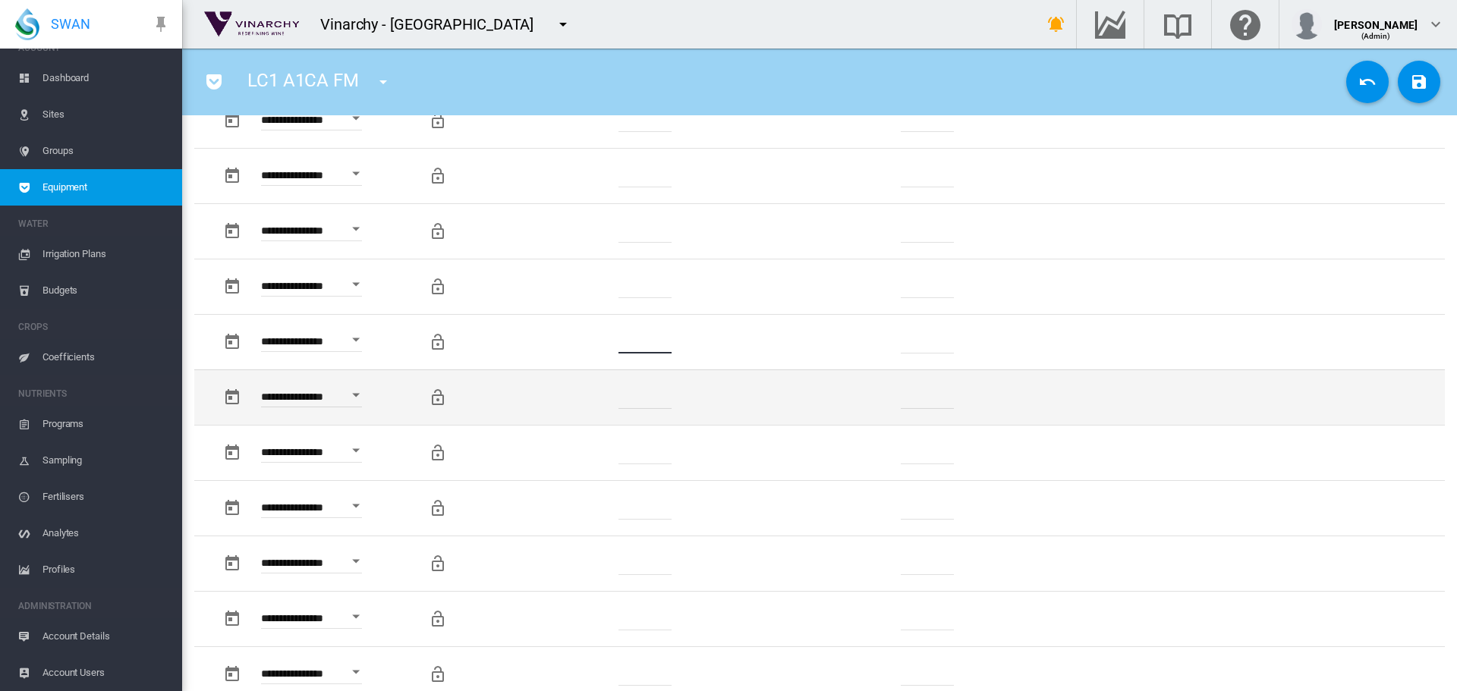
type input "*"
drag, startPoint x: 576, startPoint y: 415, endPoint x: 618, endPoint y: 421, distance: 42.2
click at [575, 415] on td "*******" at bounding box center [646, 396] width 232 height 55
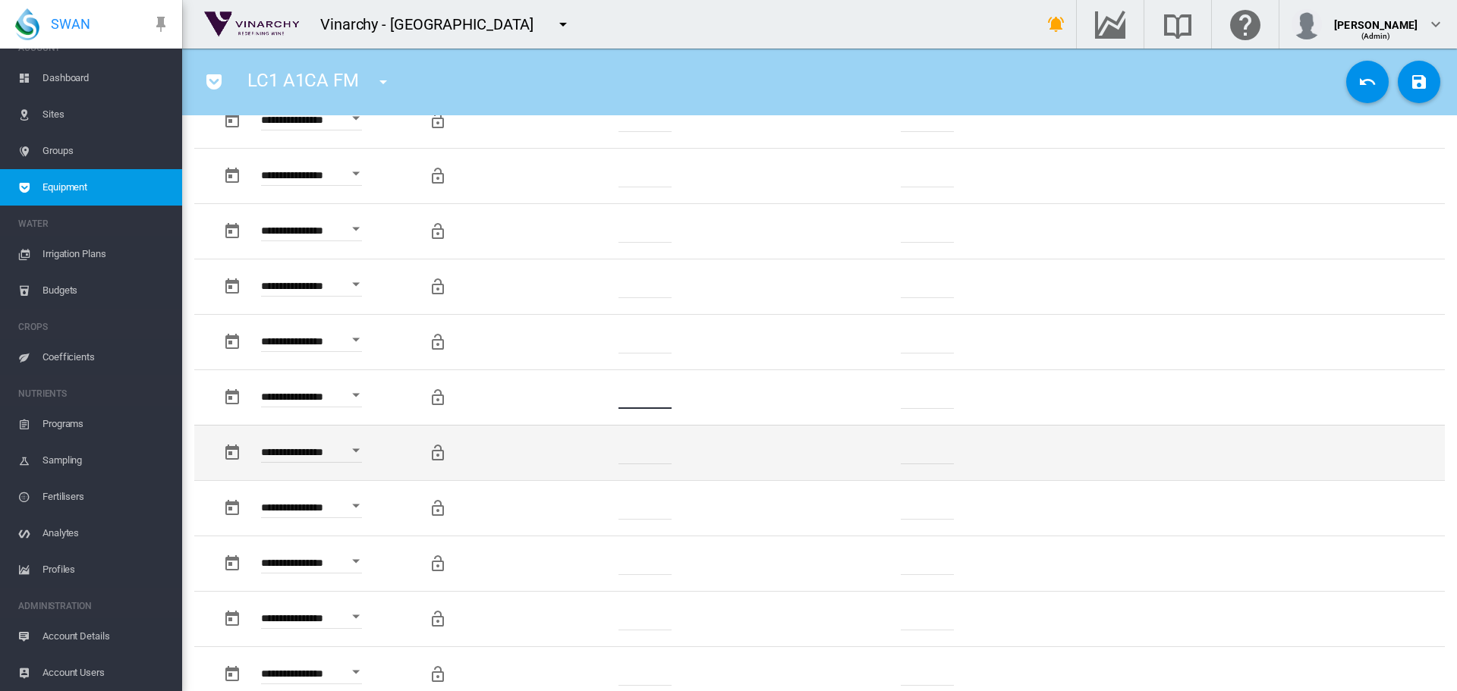
type input "*"
drag, startPoint x: 667, startPoint y: 451, endPoint x: 573, endPoint y: 465, distance: 95.2
click at [573, 465] on td "*******" at bounding box center [646, 452] width 232 height 55
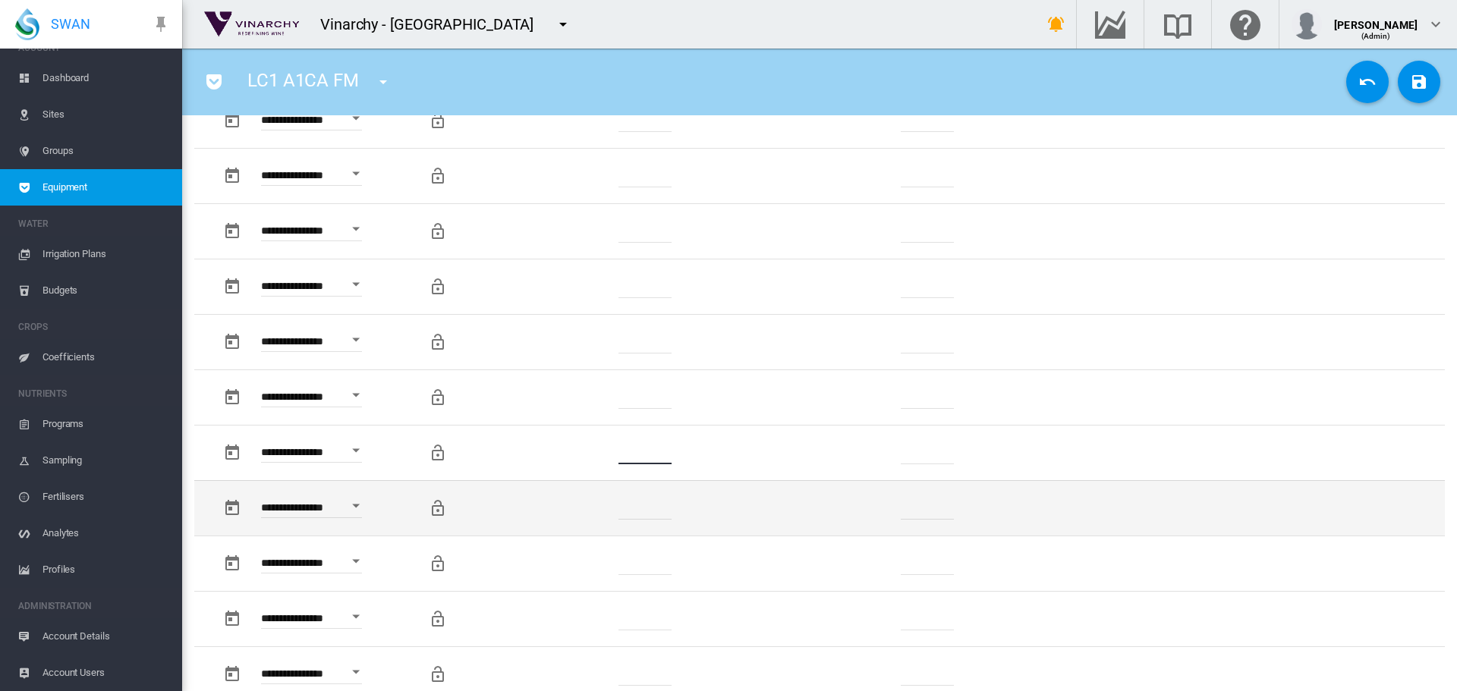
type input "*"
drag, startPoint x: 657, startPoint y: 514, endPoint x: 578, endPoint y: 530, distance: 80.5
click at [578, 530] on td "*******" at bounding box center [646, 507] width 232 height 55
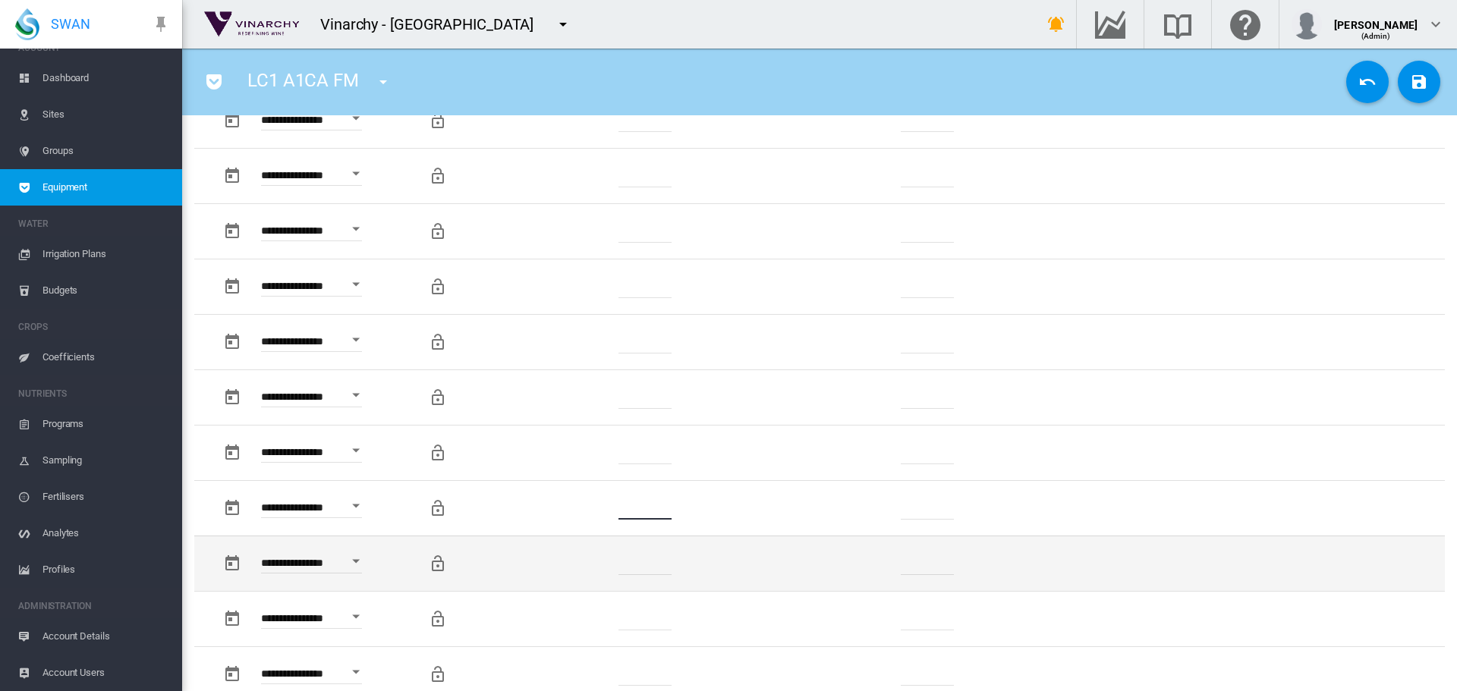
type input "*"
click at [604, 568] on td "*******" at bounding box center [646, 563] width 232 height 55
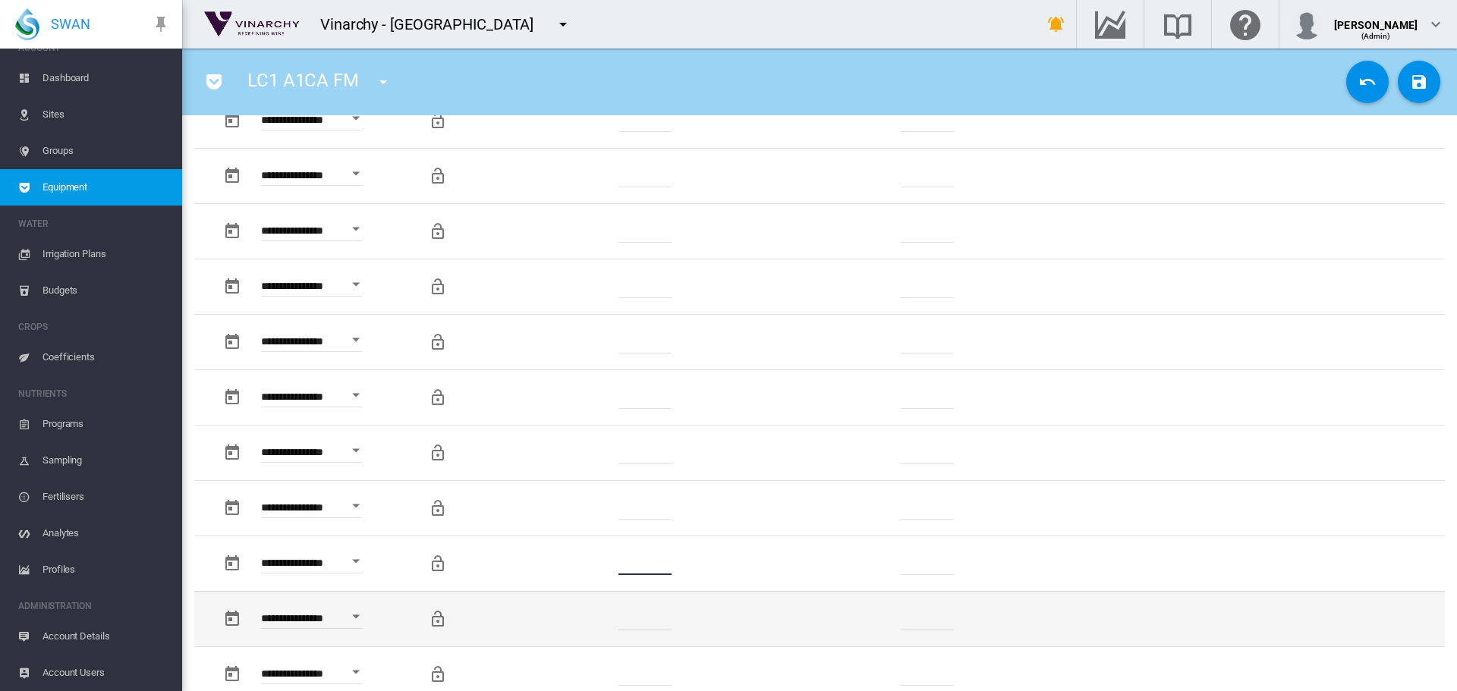
type input "*"
drag, startPoint x: 669, startPoint y: 615, endPoint x: 594, endPoint y: 635, distance: 77.9
click at [594, 635] on td "*******" at bounding box center [646, 618] width 232 height 55
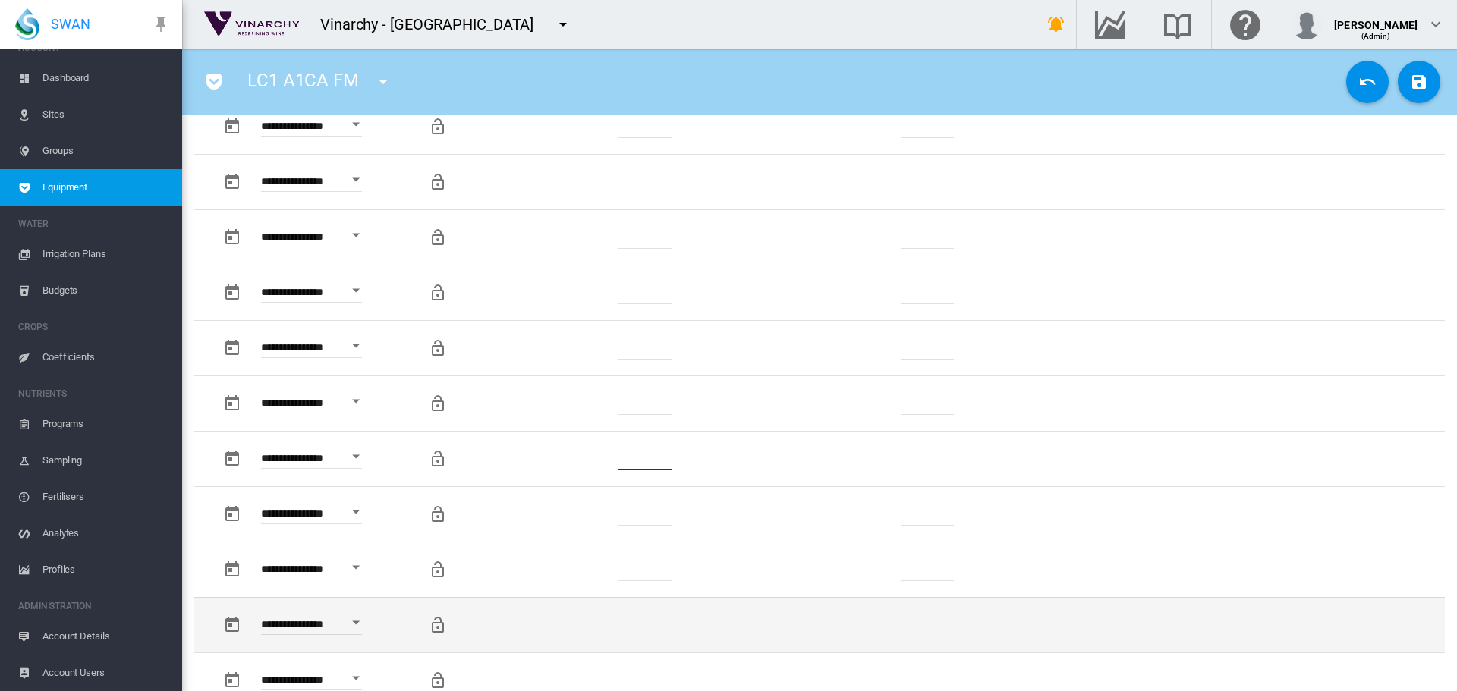
scroll to position [1062, 0]
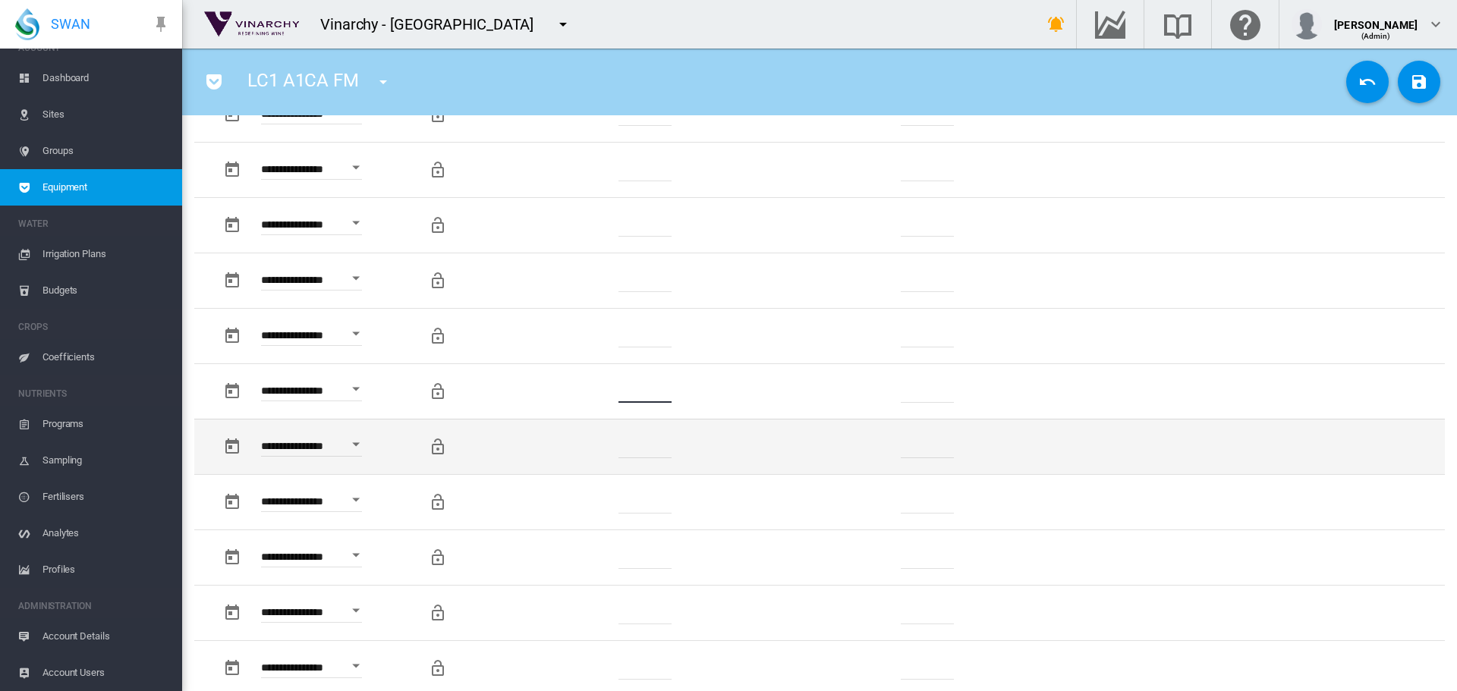
type input "*"
drag, startPoint x: 644, startPoint y: 454, endPoint x: 529, endPoint y: 467, distance: 116.0
click at [522, 470] on tr "**********" at bounding box center [819, 446] width 1250 height 55
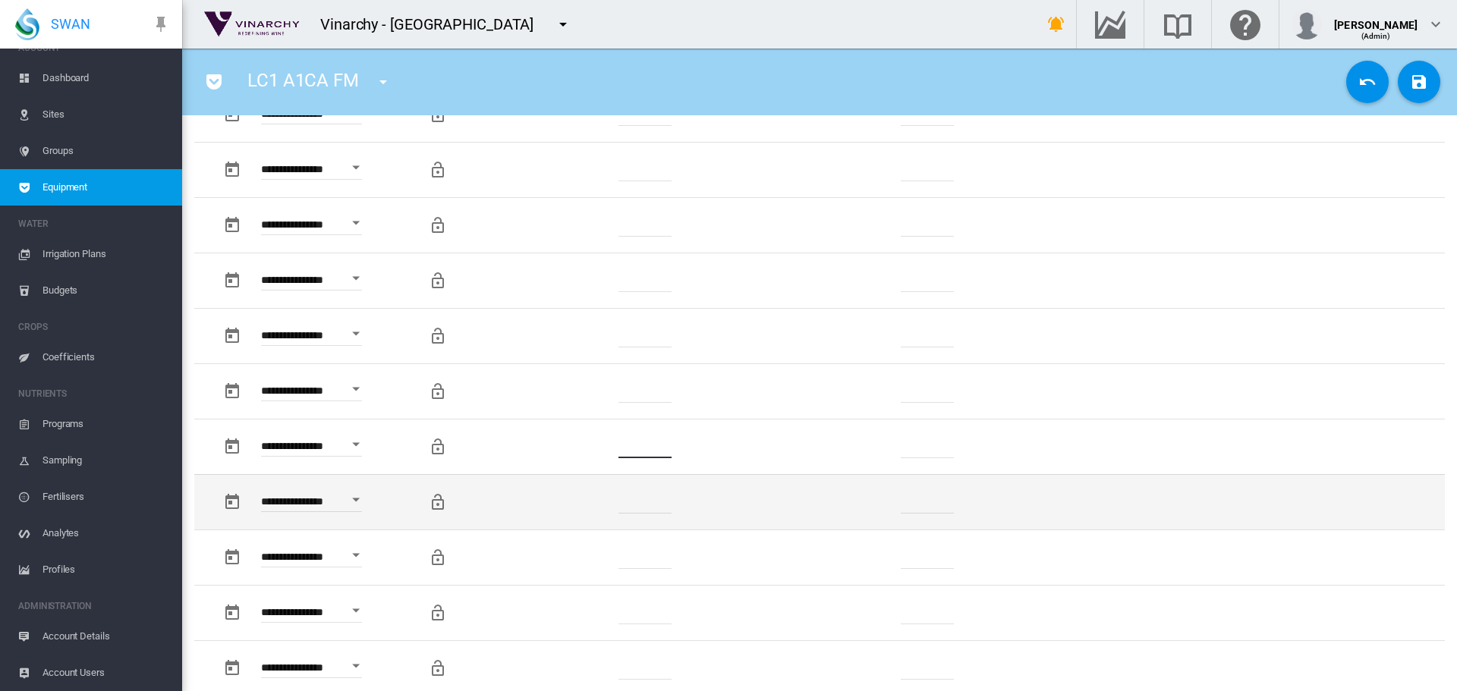
type input "*"
drag, startPoint x: 664, startPoint y: 498, endPoint x: 568, endPoint y: 517, distance: 98.1
click at [558, 521] on td "*******" at bounding box center [646, 501] width 232 height 55
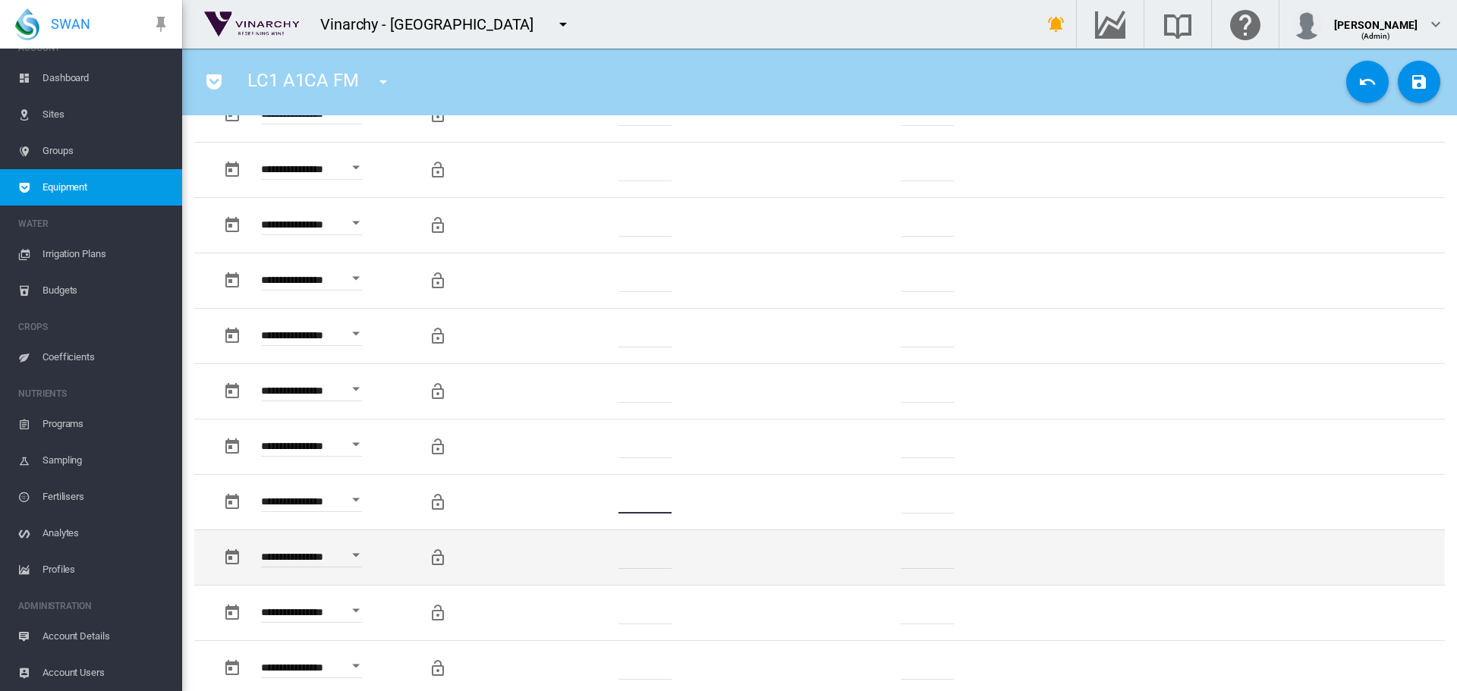
type input "*"
drag, startPoint x: 662, startPoint y: 557, endPoint x: 591, endPoint y: 564, distance: 70.9
click at [591, 564] on td "*******" at bounding box center [646, 557] width 232 height 55
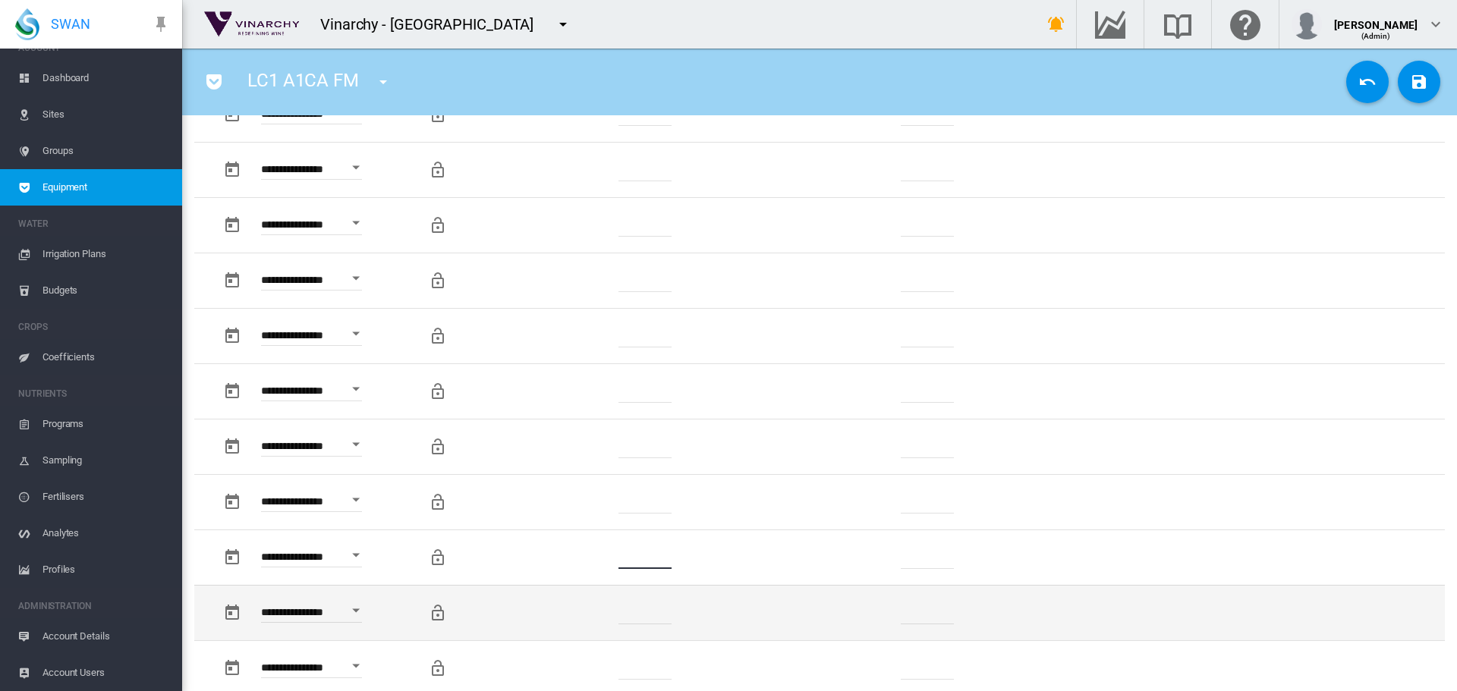
type input "*"
drag, startPoint x: 663, startPoint y: 617, endPoint x: 626, endPoint y: 615, distance: 37.2
click at [626, 615] on input "*******" at bounding box center [644, 613] width 53 height 23
drag, startPoint x: 654, startPoint y: 608, endPoint x: 595, endPoint y: 615, distance: 59.6
click at [595, 615] on td "**" at bounding box center [646, 612] width 232 height 55
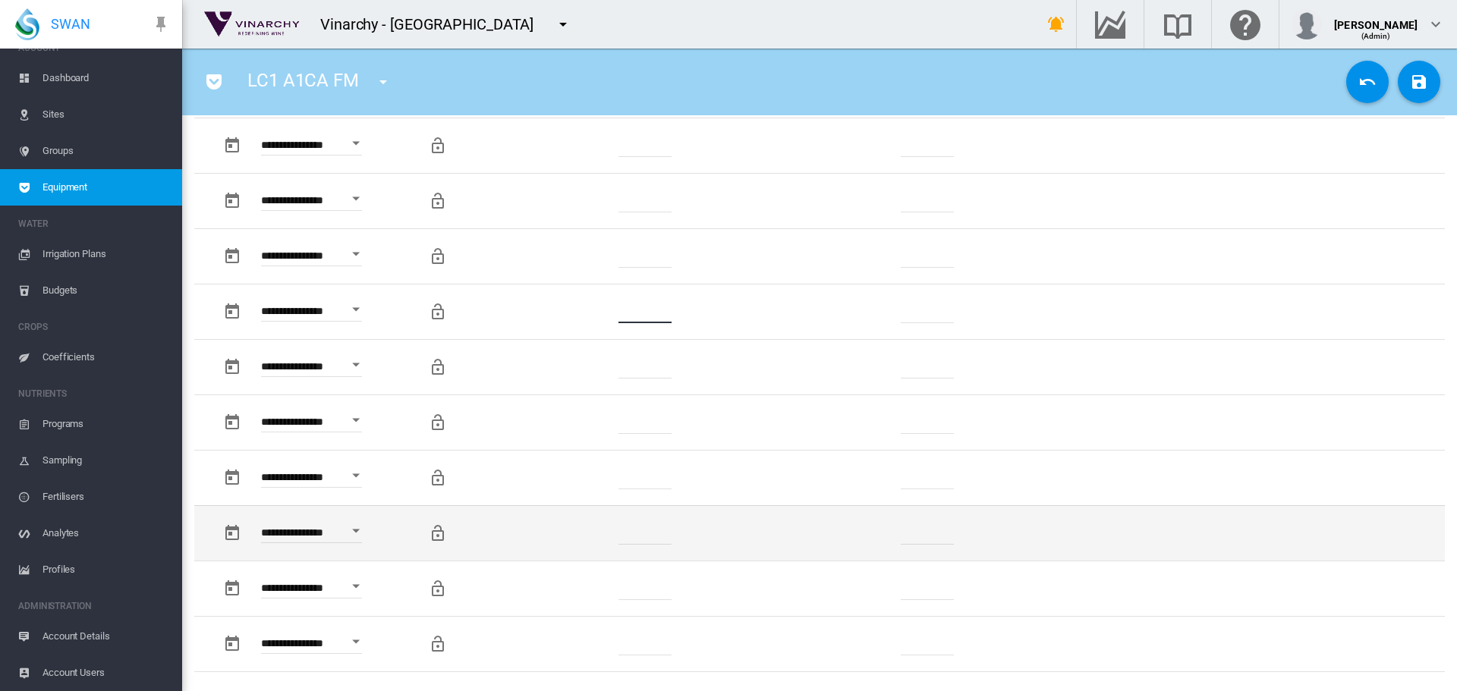
scroll to position [1366, 0]
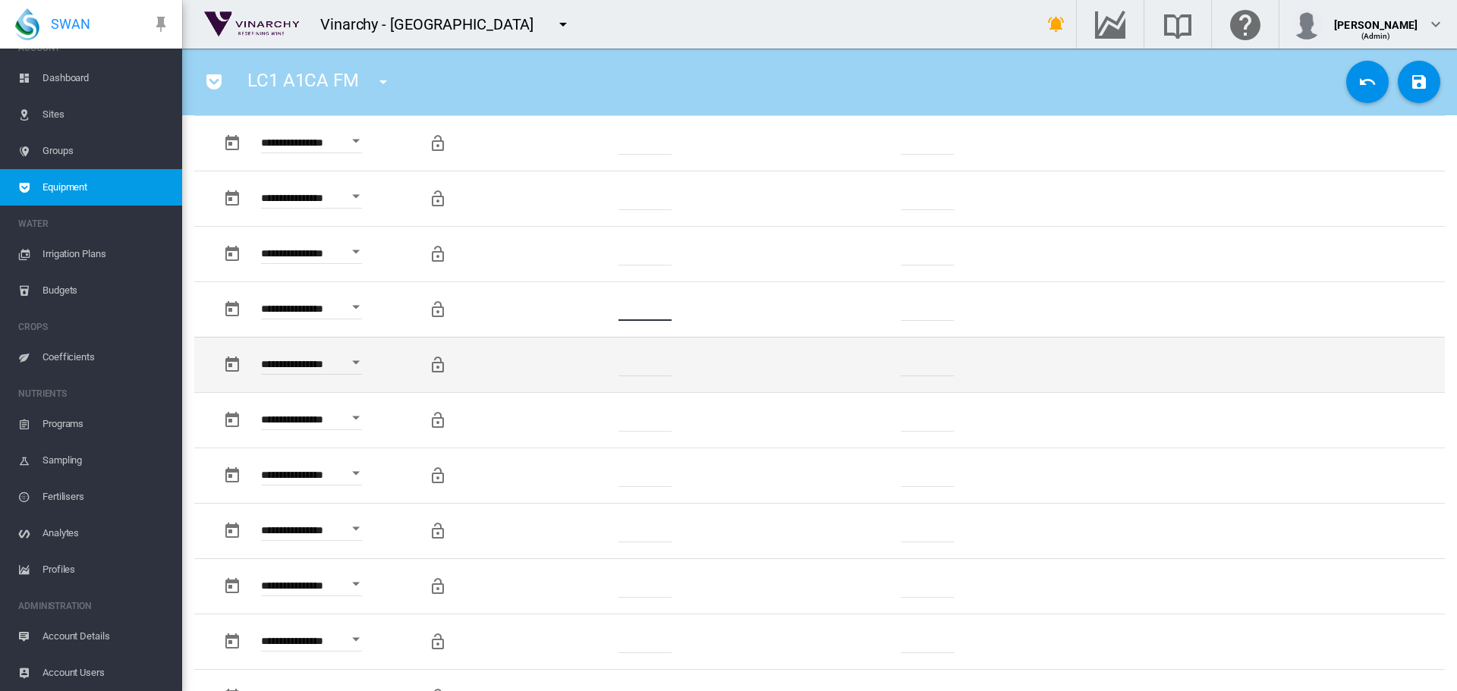
type input "*"
drag, startPoint x: 663, startPoint y: 366, endPoint x: 616, endPoint y: 376, distance: 48.1
click at [607, 372] on td "*******" at bounding box center [646, 364] width 232 height 55
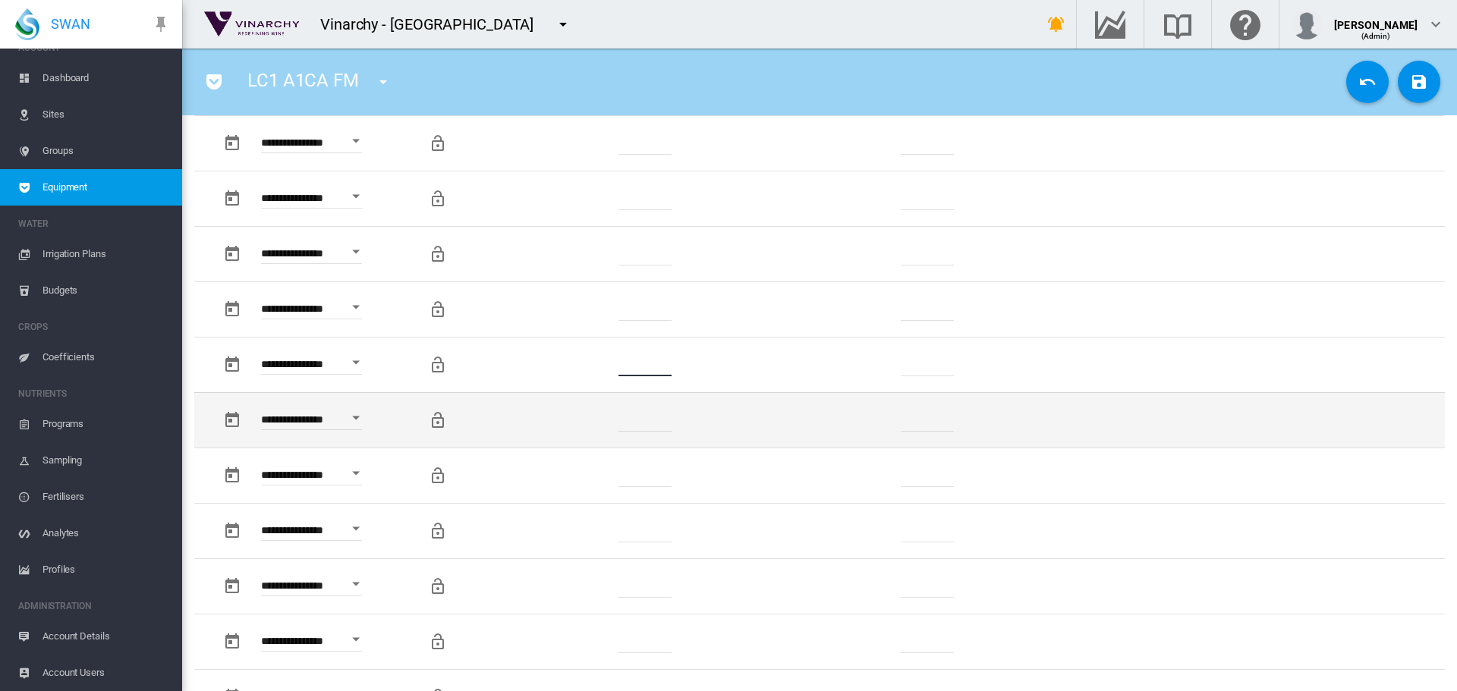
type input "*"
drag, startPoint x: 621, startPoint y: 423, endPoint x: 586, endPoint y: 435, distance: 37.4
click at [586, 435] on td "*******" at bounding box center [646, 419] width 232 height 55
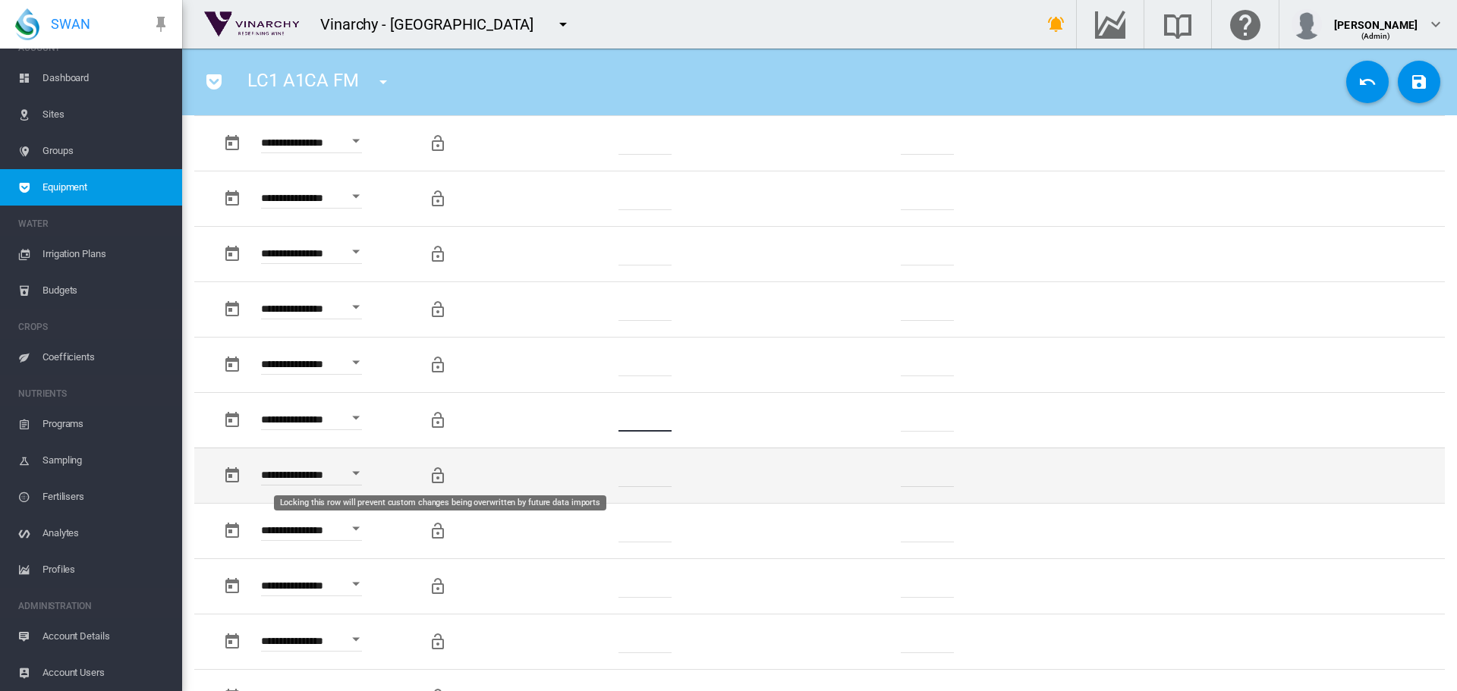
type input "*"
click at [440, 479] on md-icon "Locking this row will prevent custom changes being overwritten by future data i…" at bounding box center [438, 476] width 18 height 18
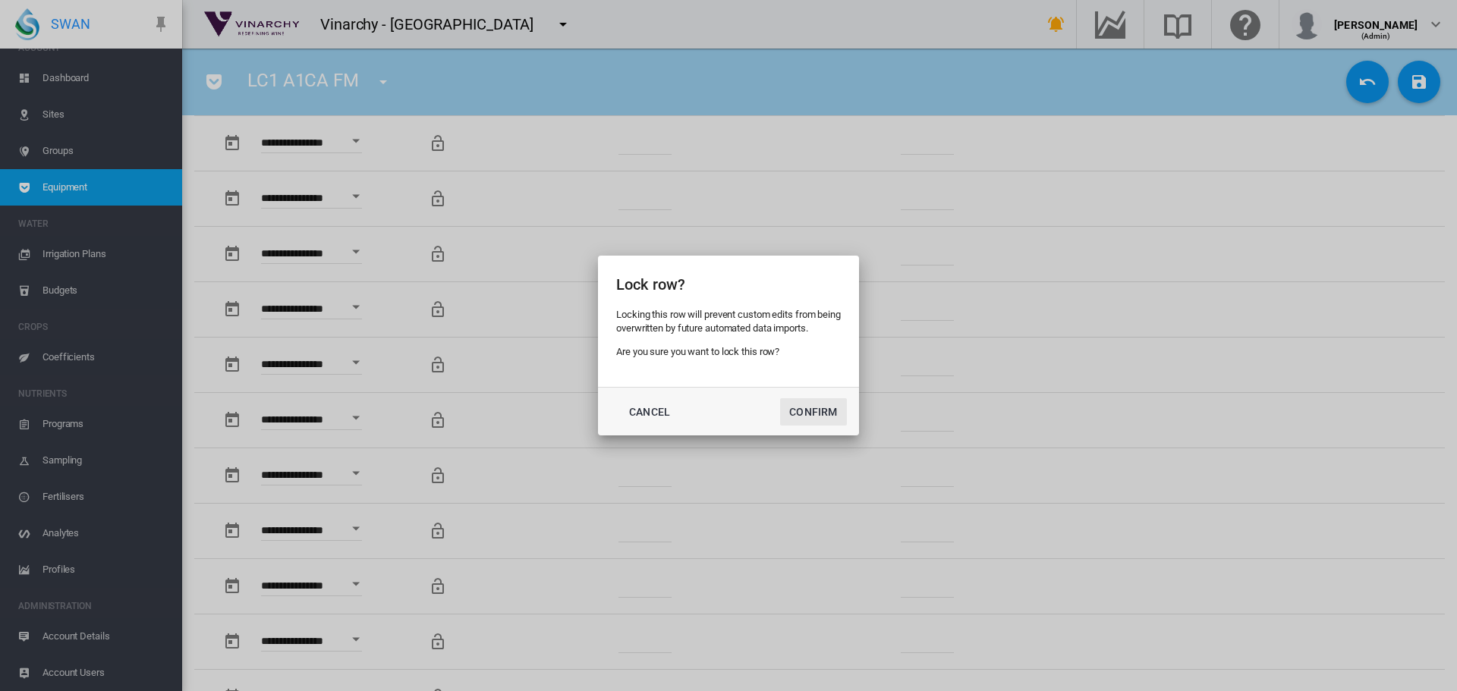
drag, startPoint x: 790, startPoint y: 411, endPoint x: 769, endPoint y: 412, distance: 20.5
click at [788, 411] on button "Confirm" at bounding box center [813, 411] width 67 height 27
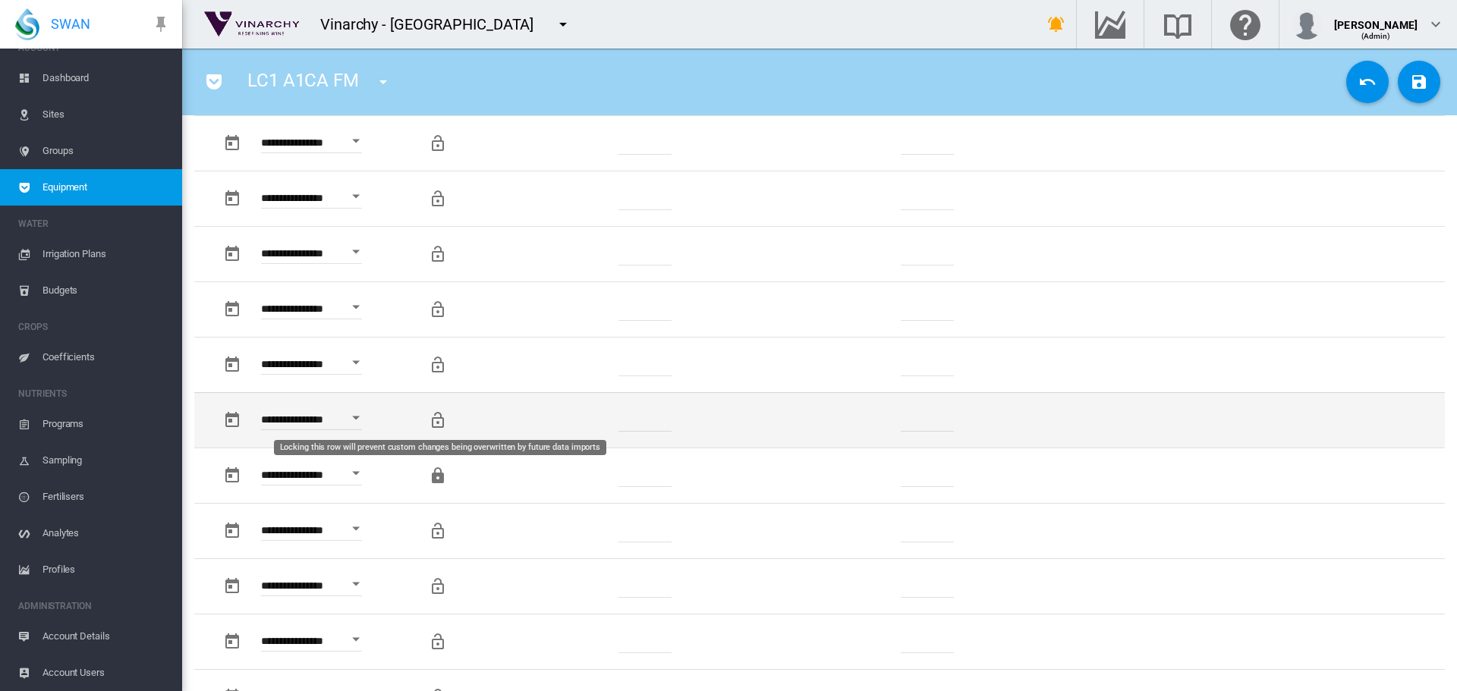
click at [441, 422] on md-icon "Locking this row will prevent custom changes being overwritten by future data i…" at bounding box center [438, 420] width 18 height 18
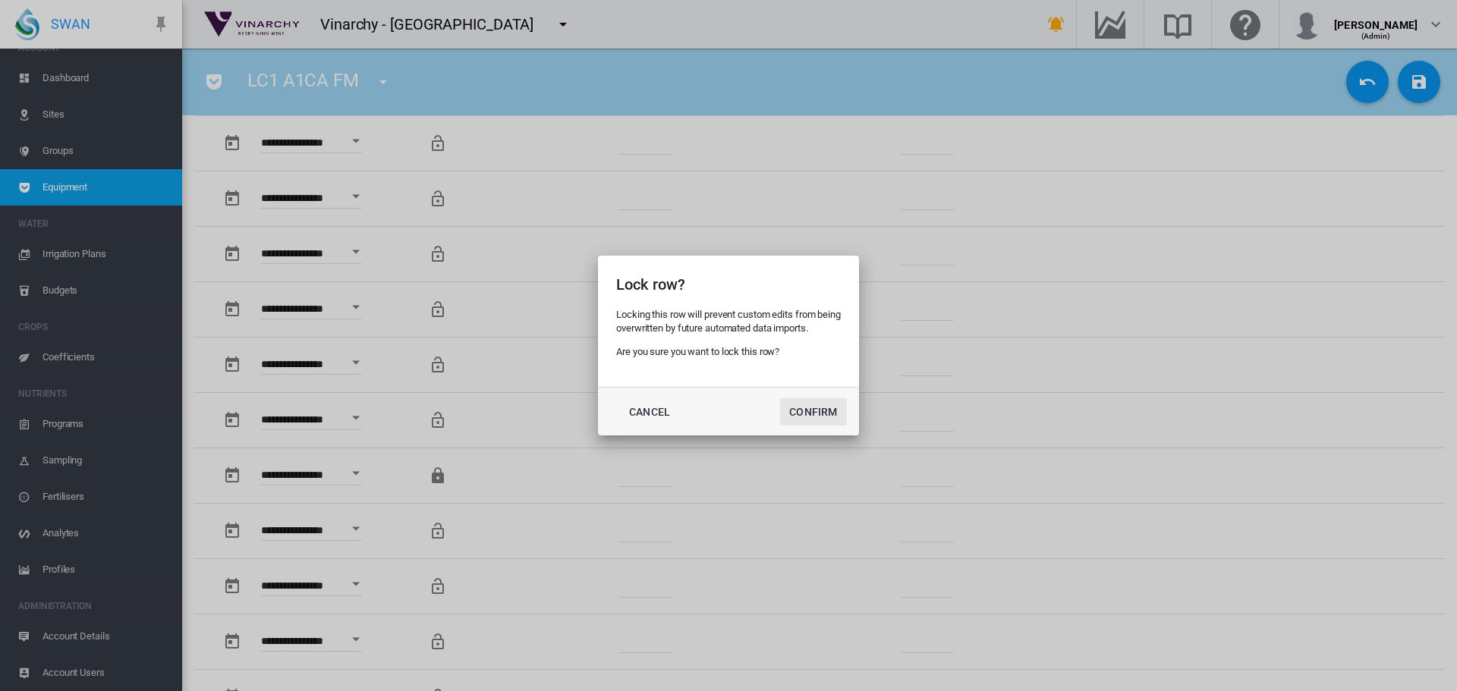
drag, startPoint x: 819, startPoint y: 398, endPoint x: 629, endPoint y: 388, distance: 189.9
click at [816, 398] on button "Confirm" at bounding box center [813, 411] width 67 height 27
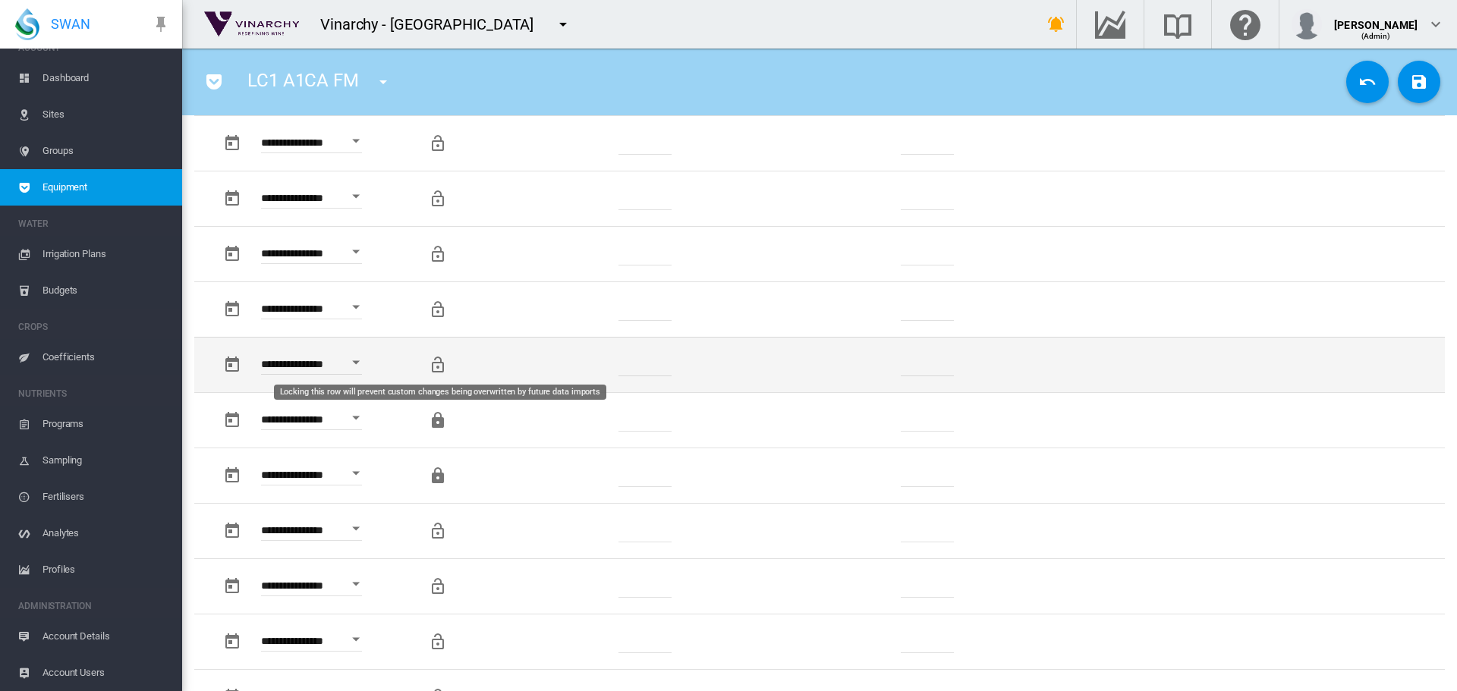
click at [439, 360] on md-icon "Locking this row will prevent custom changes being overwritten by future data i…" at bounding box center [438, 365] width 18 height 18
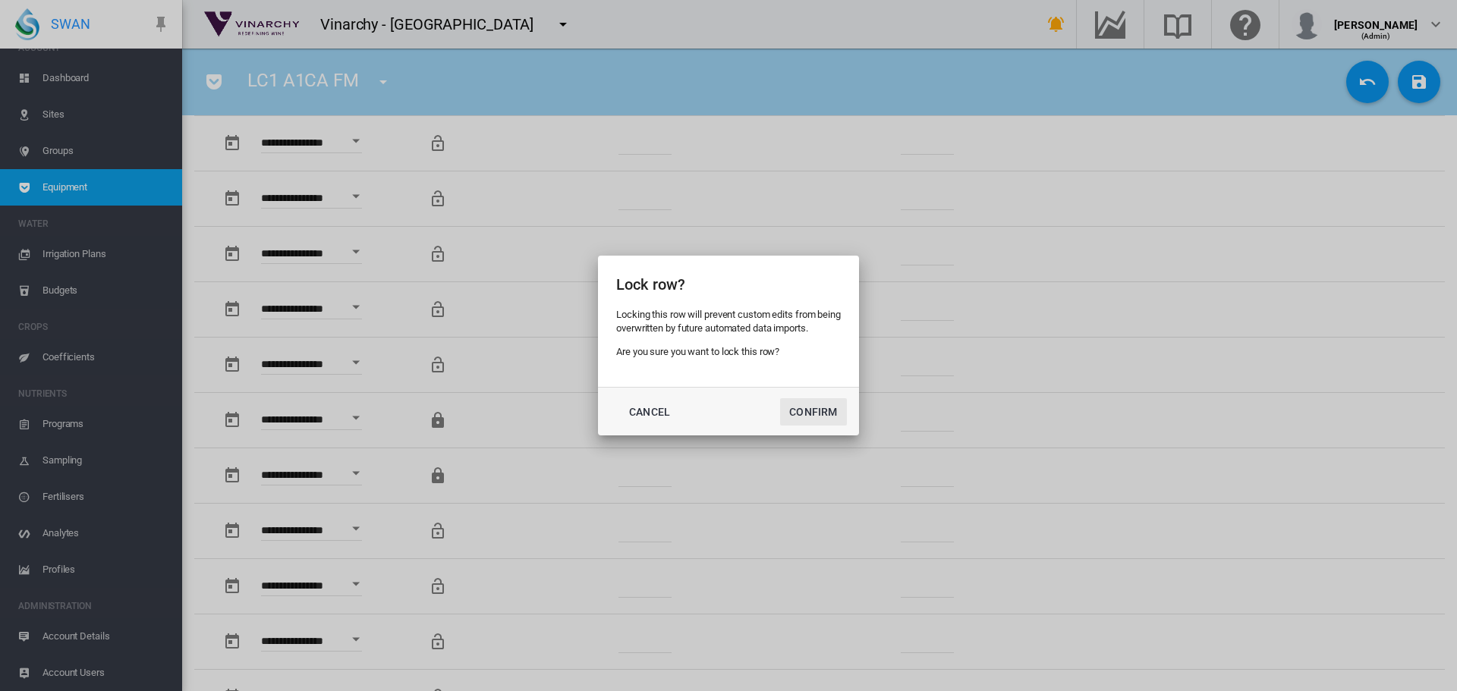
drag, startPoint x: 799, startPoint y: 408, endPoint x: 669, endPoint y: 368, distance: 135.8
click at [796, 407] on button "Confirm" at bounding box center [813, 411] width 67 height 27
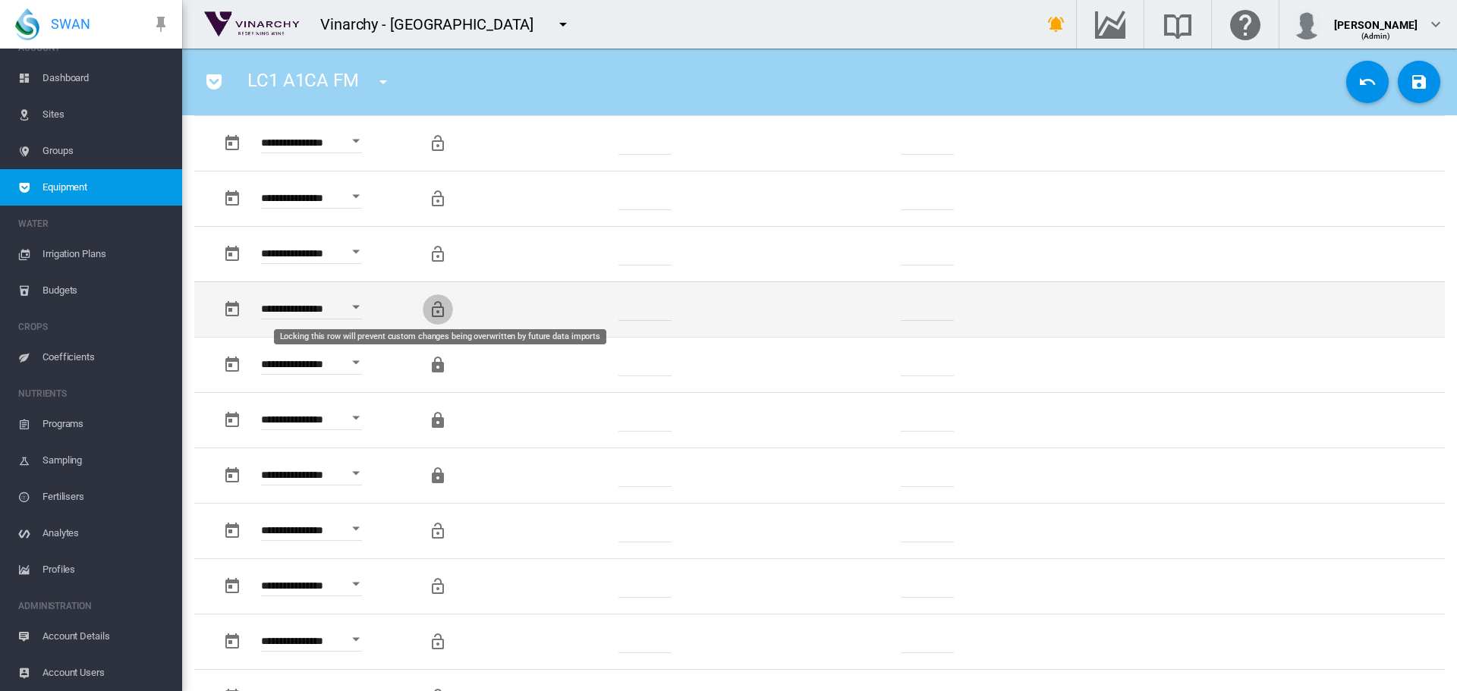
click at [436, 300] on md-icon "Locking this row will prevent custom changes being overwritten by future data i…" at bounding box center [438, 309] width 18 height 18
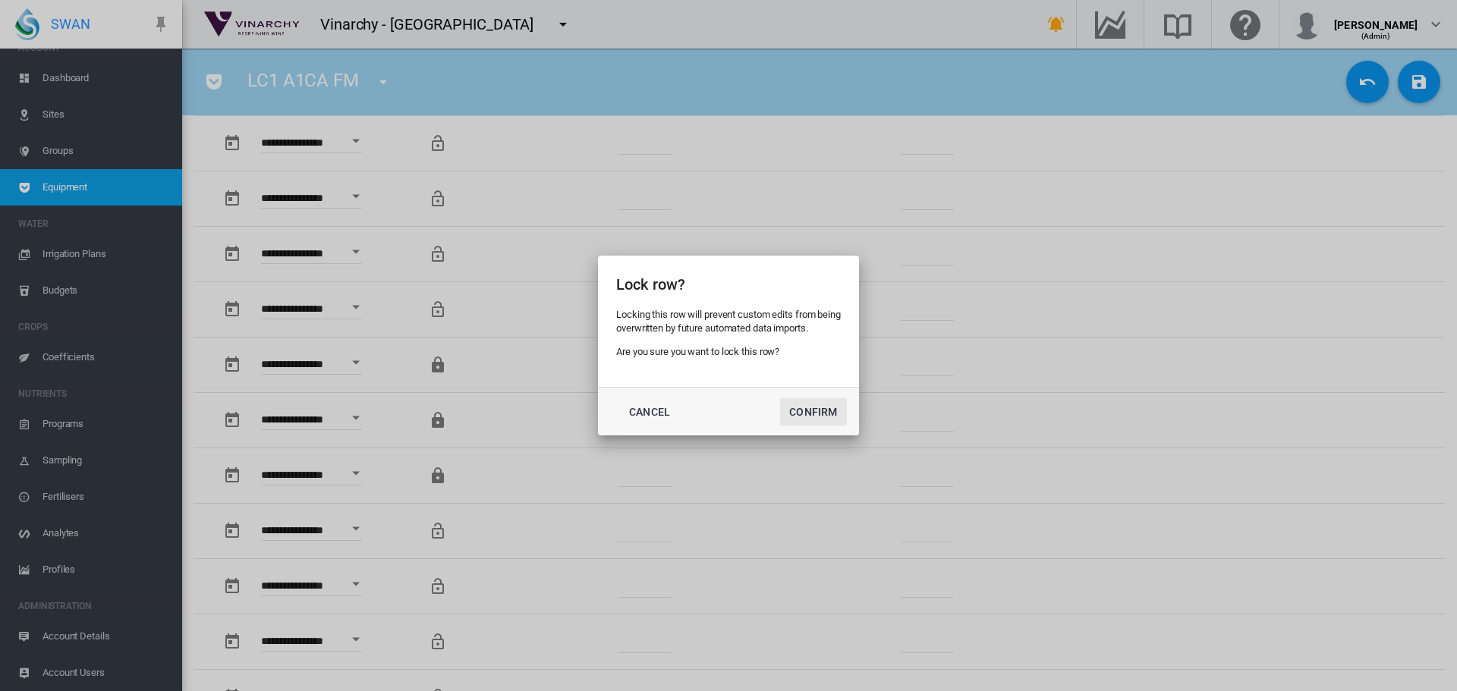
click at [830, 402] on button "Confirm" at bounding box center [813, 411] width 67 height 27
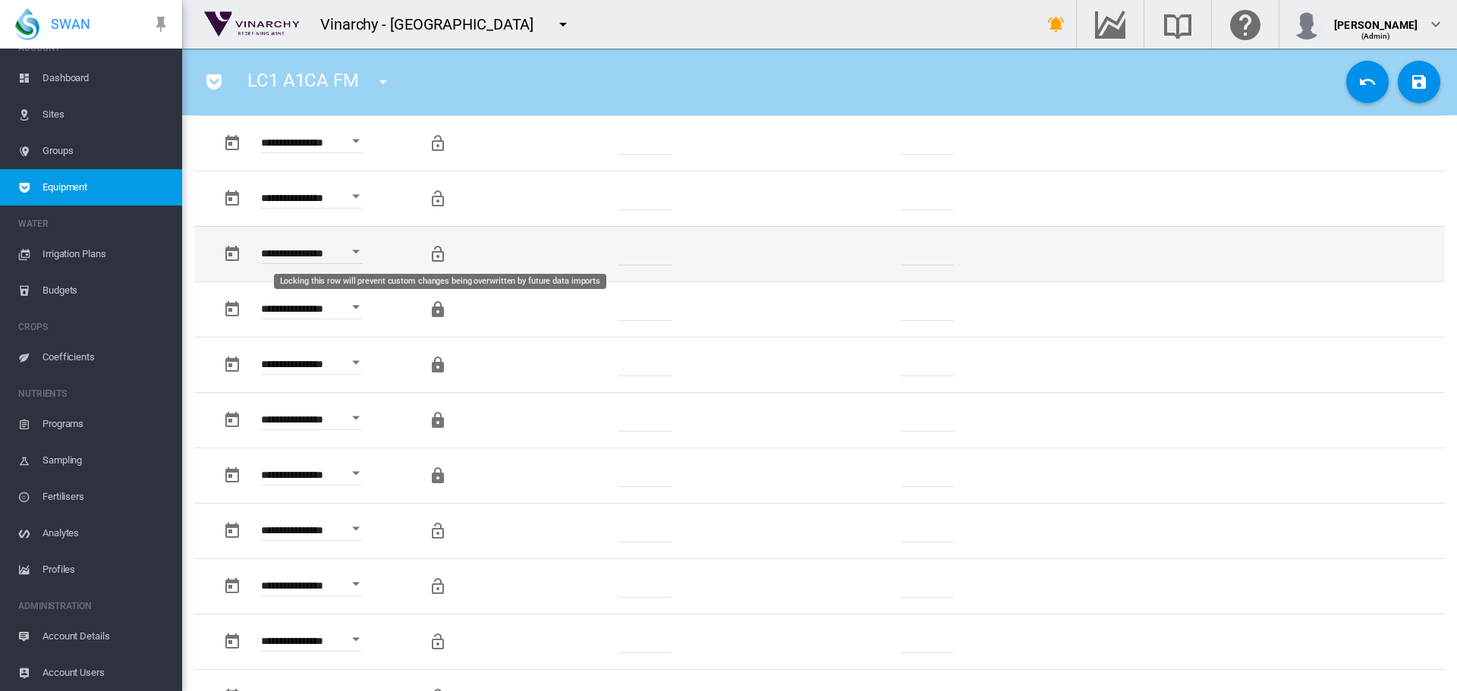
click at [434, 253] on md-icon "Locking this row will prevent custom changes being overwritten by future data i…" at bounding box center [438, 254] width 18 height 18
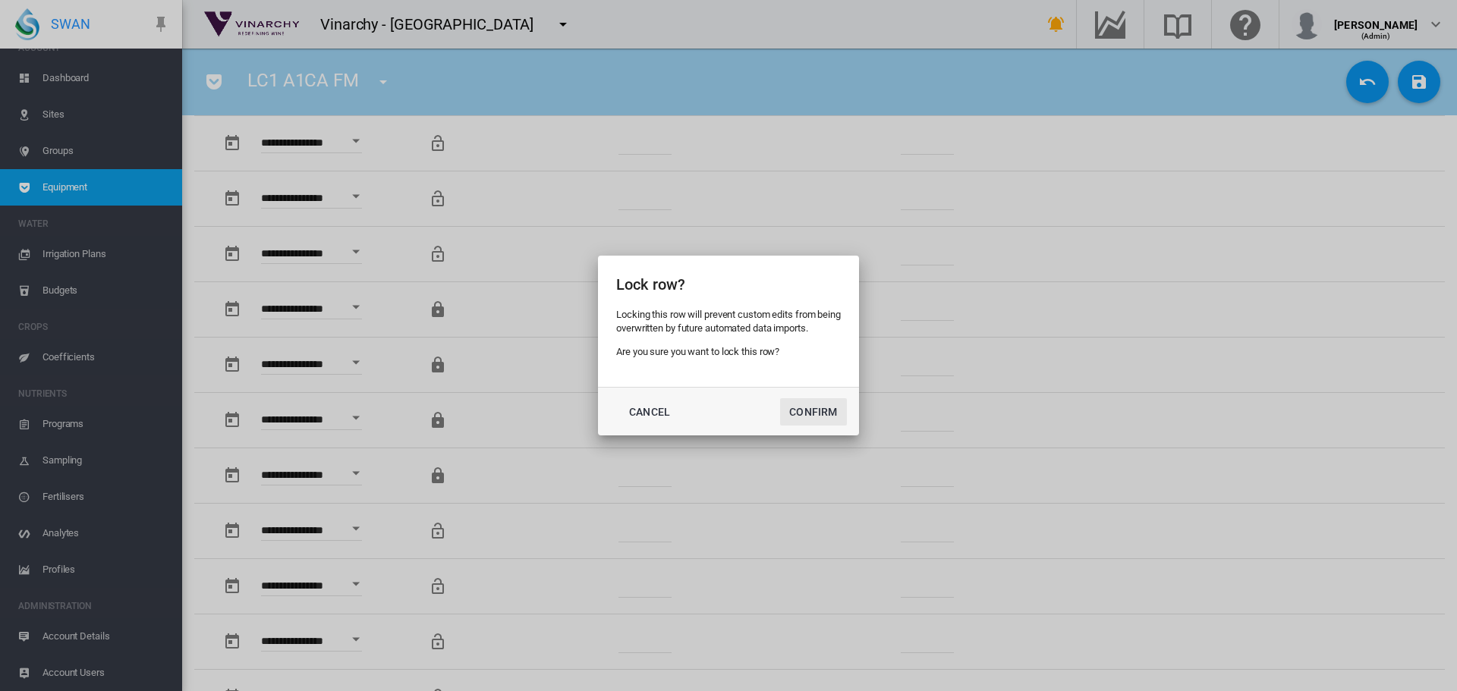
click at [822, 398] on button "Confirm" at bounding box center [813, 411] width 67 height 27
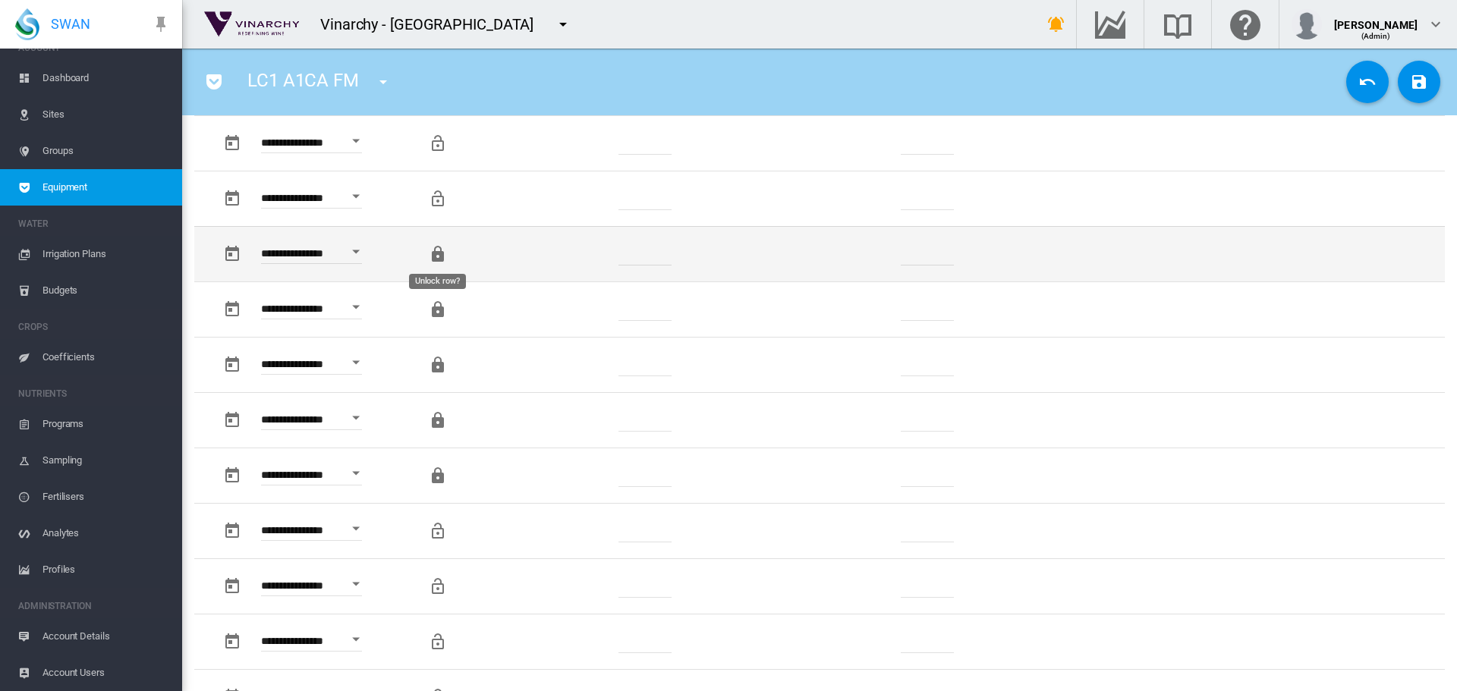
click at [435, 257] on md-icon "Unlock row?" at bounding box center [438, 254] width 18 height 18
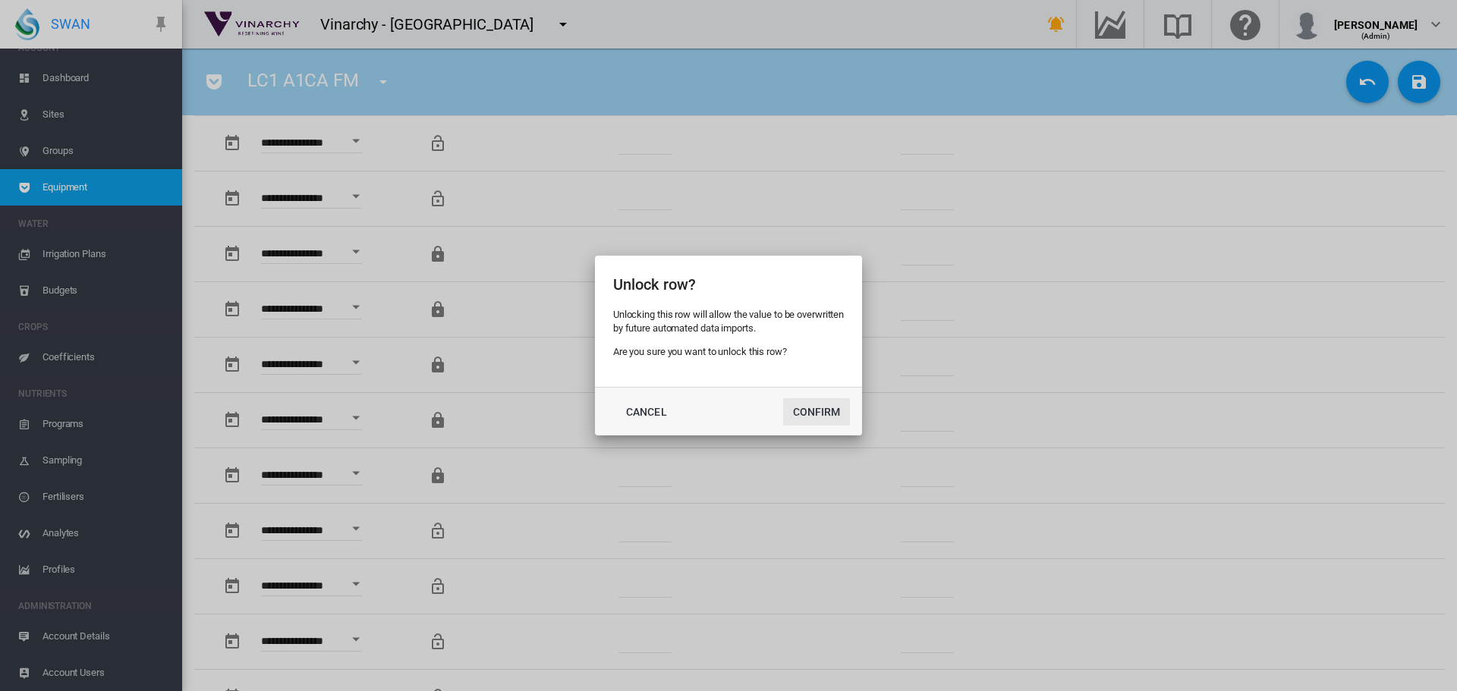
click at [800, 406] on button "Confirm" at bounding box center [816, 411] width 67 height 27
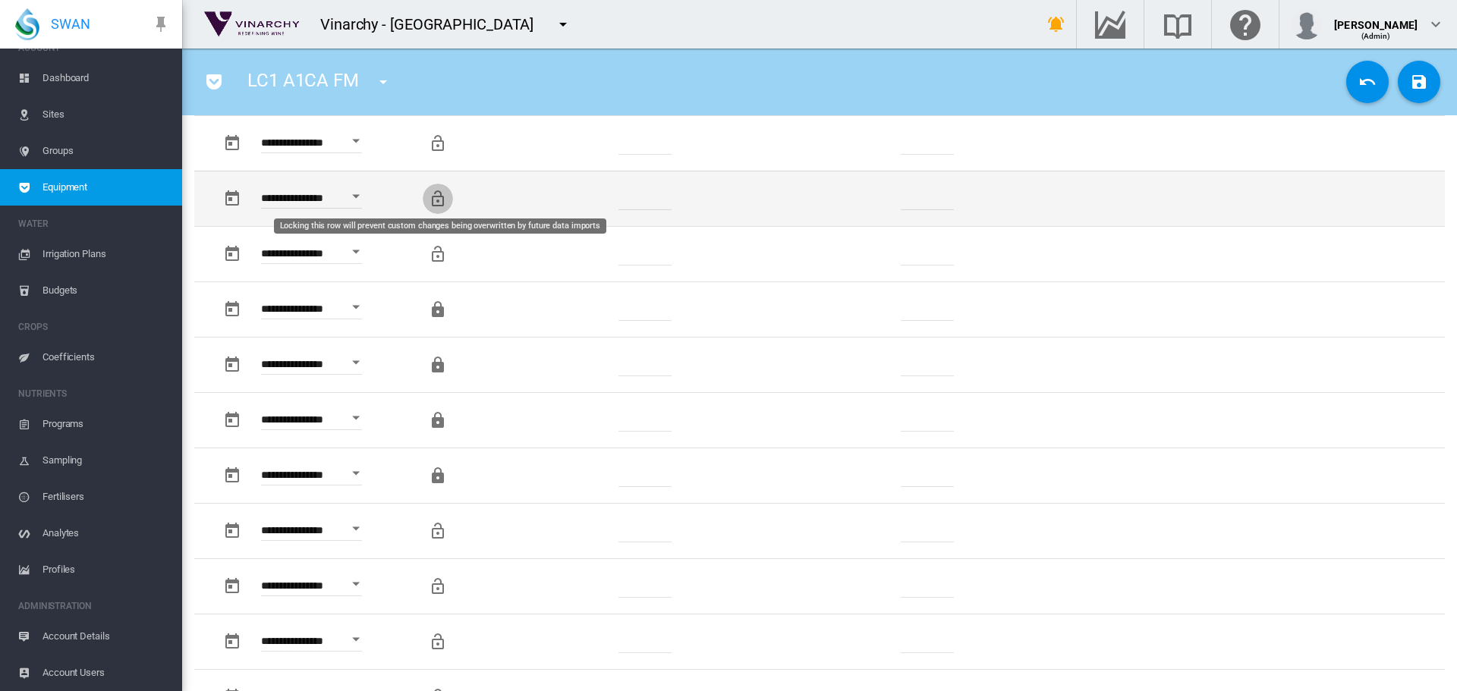
click at [438, 198] on md-icon "Locking this row will prevent custom changes being overwritten by future data i…" at bounding box center [438, 199] width 18 height 18
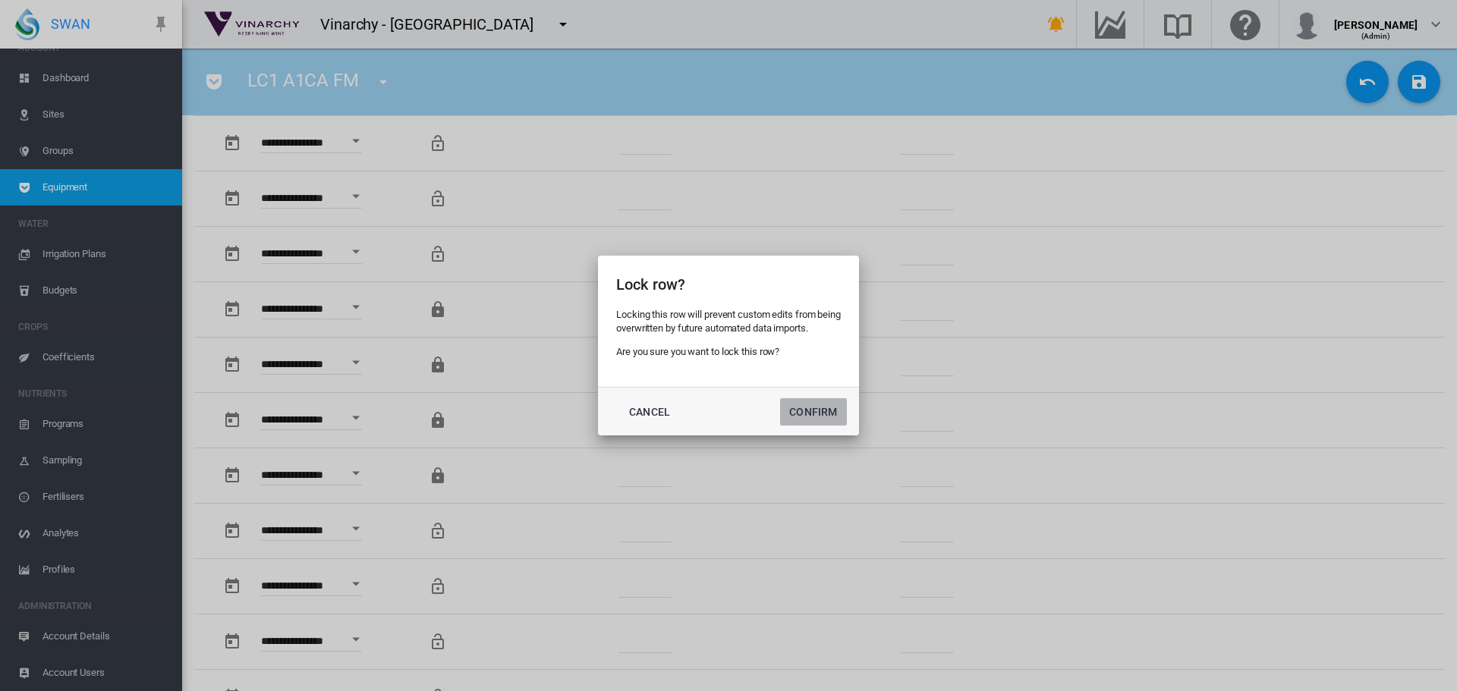
drag, startPoint x: 809, startPoint y: 405, endPoint x: 772, endPoint y: 385, distance: 42.1
click at [808, 406] on button "Confirm" at bounding box center [813, 411] width 67 height 27
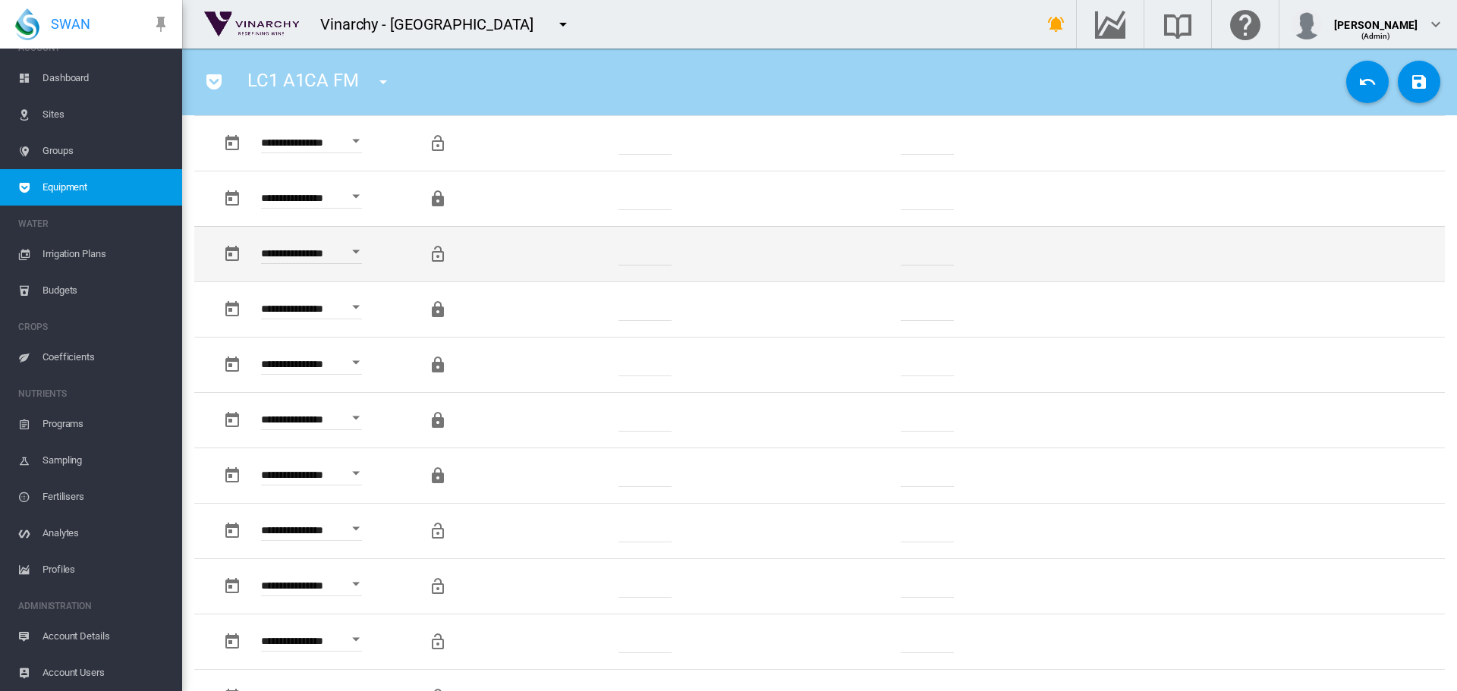
click at [441, 253] on md-icon "Locking this row will prevent custom changes being overwritten by future data i…" at bounding box center [438, 254] width 18 height 18
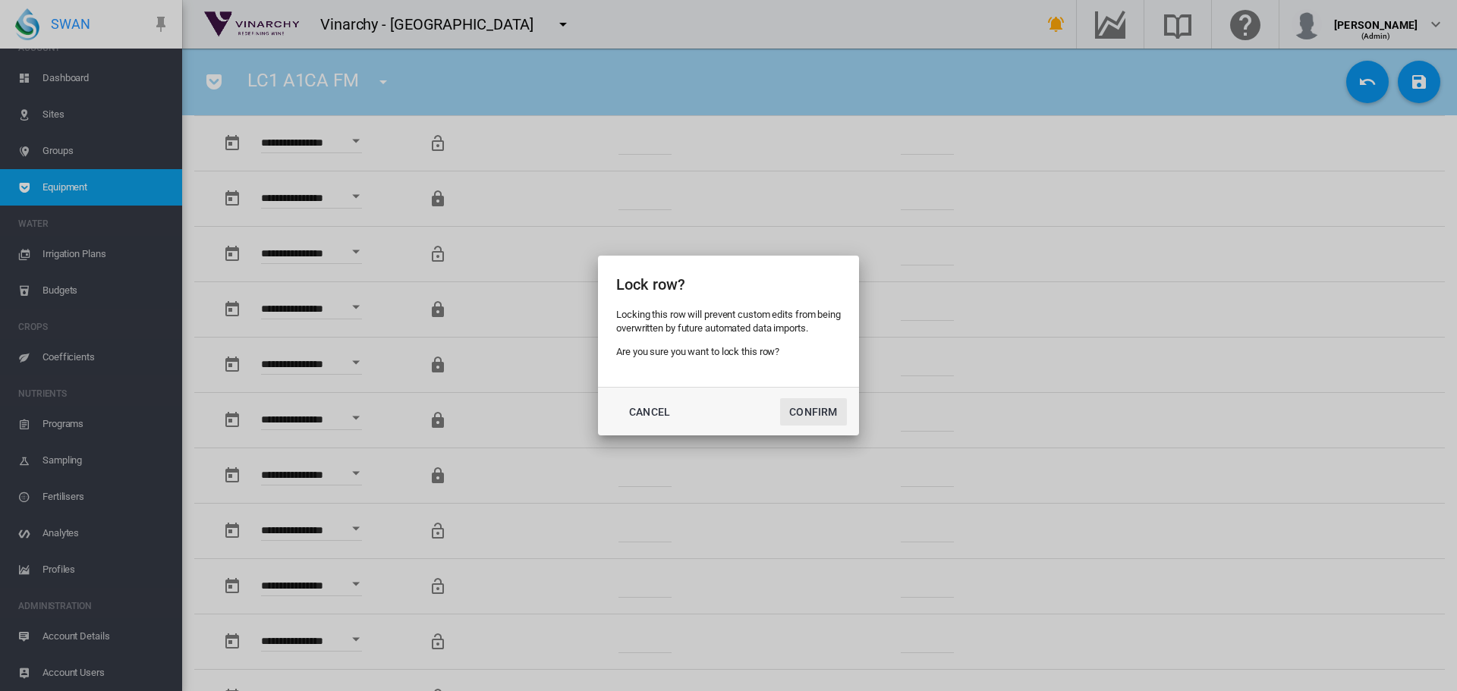
click at [825, 413] on button "Confirm" at bounding box center [813, 411] width 67 height 27
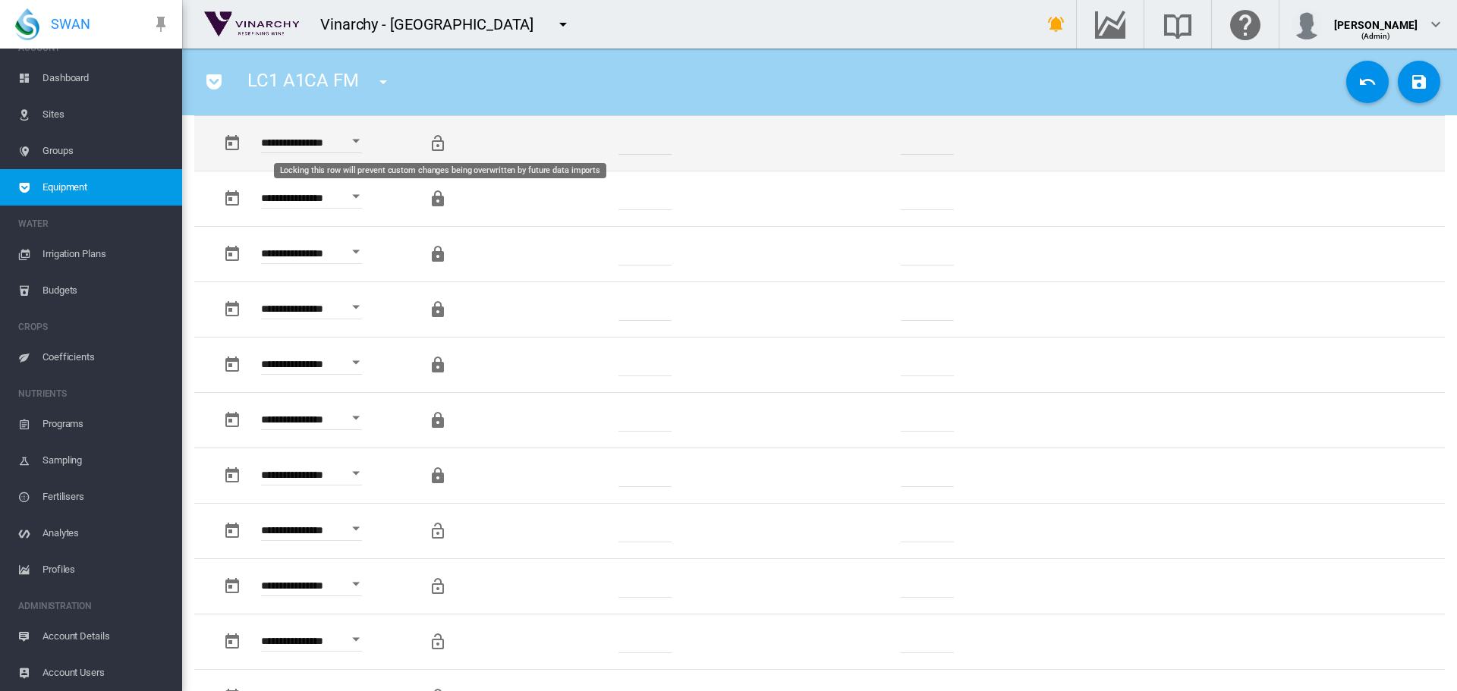
click at [434, 139] on md-icon "Locking this row will prevent custom changes being overwritten by future data i…" at bounding box center [438, 143] width 18 height 18
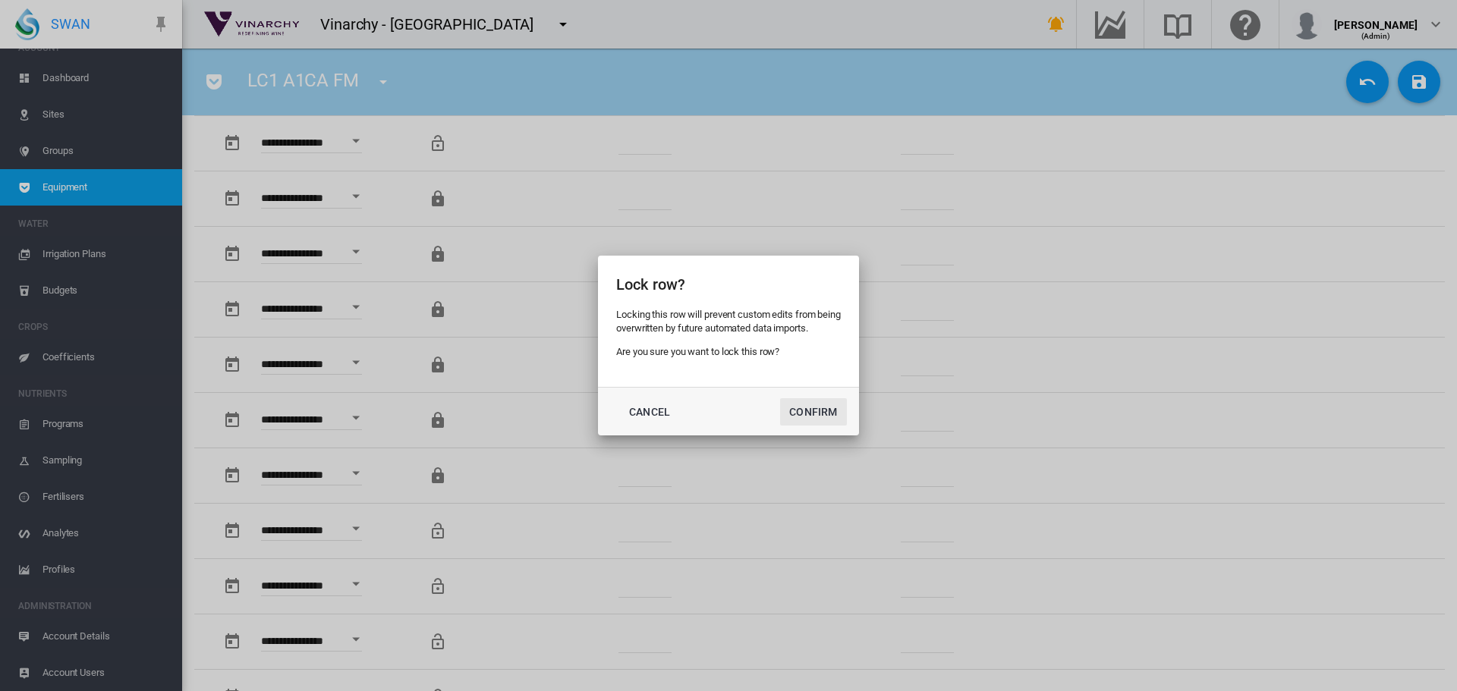
click at [795, 404] on button "Confirm" at bounding box center [813, 411] width 67 height 27
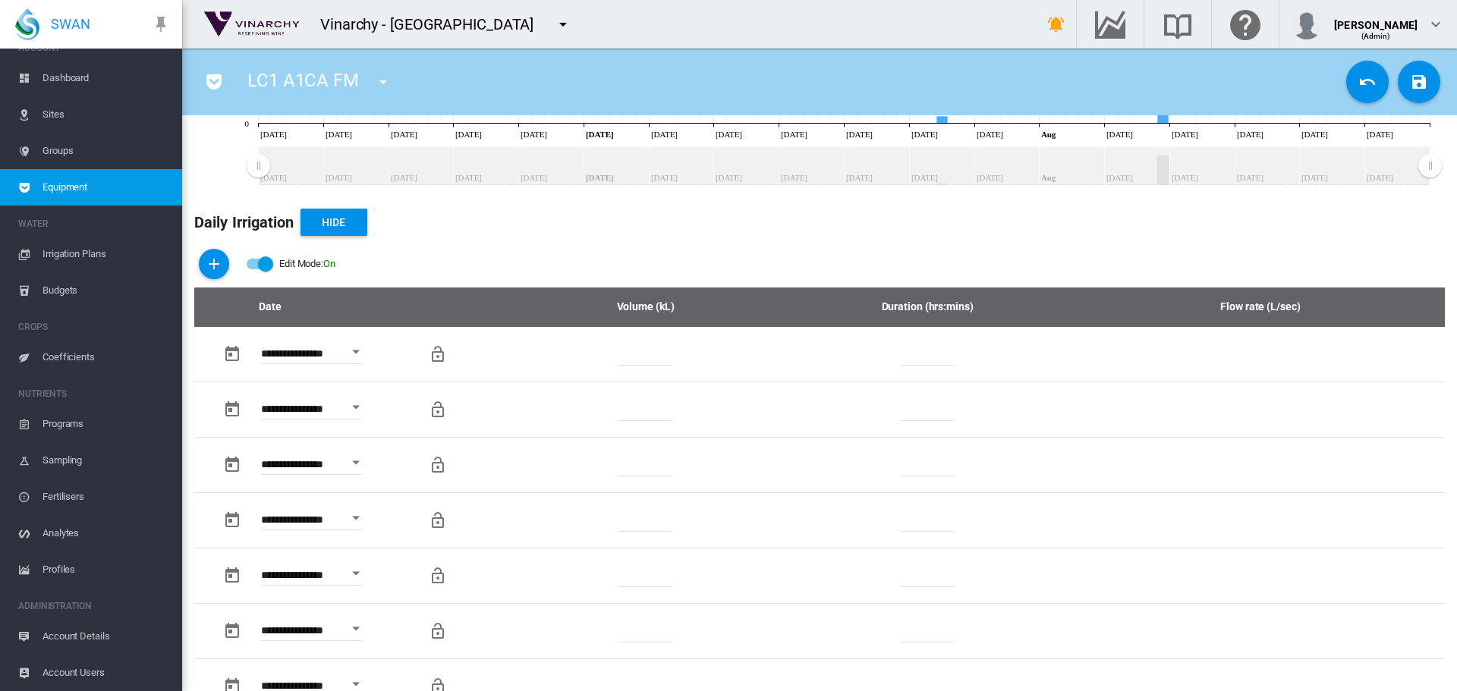
scroll to position [835, 0]
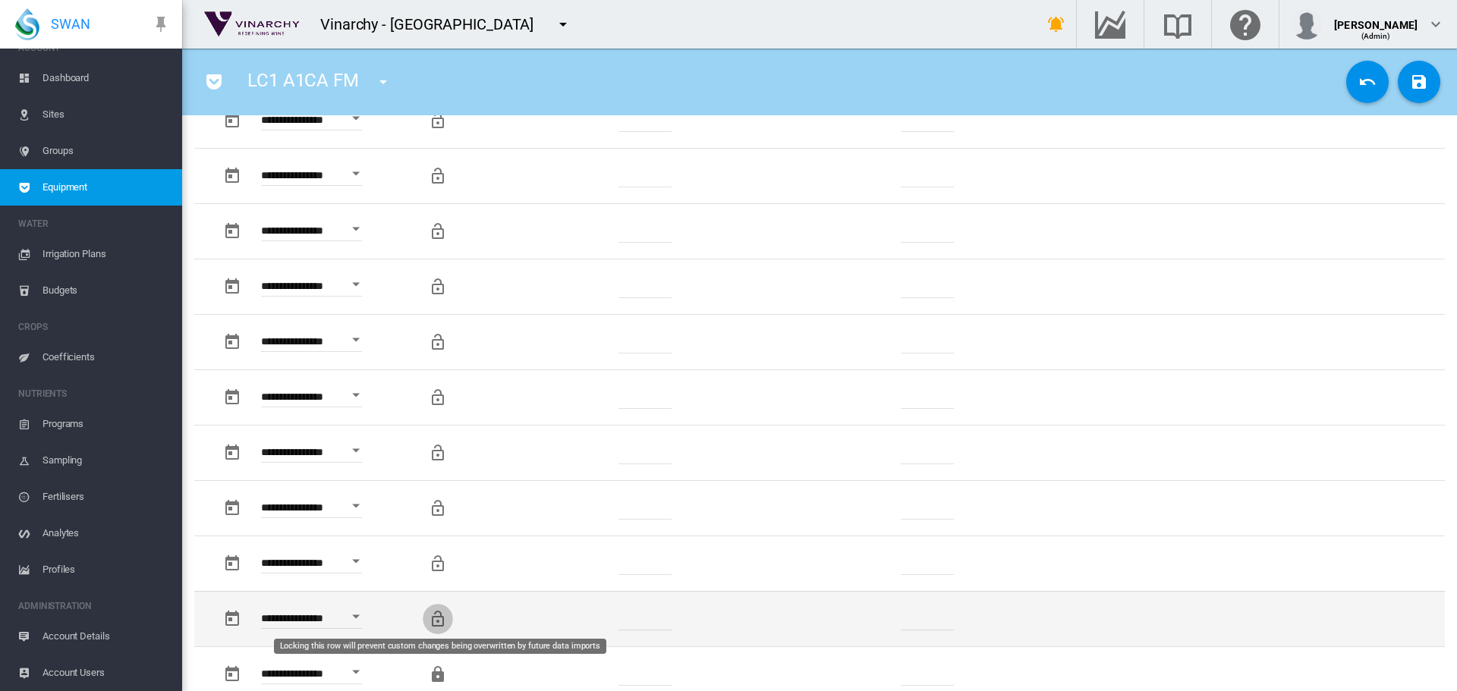
click at [438, 622] on md-icon "Locking this row will prevent custom changes being overwritten by future data i…" at bounding box center [438, 619] width 18 height 18
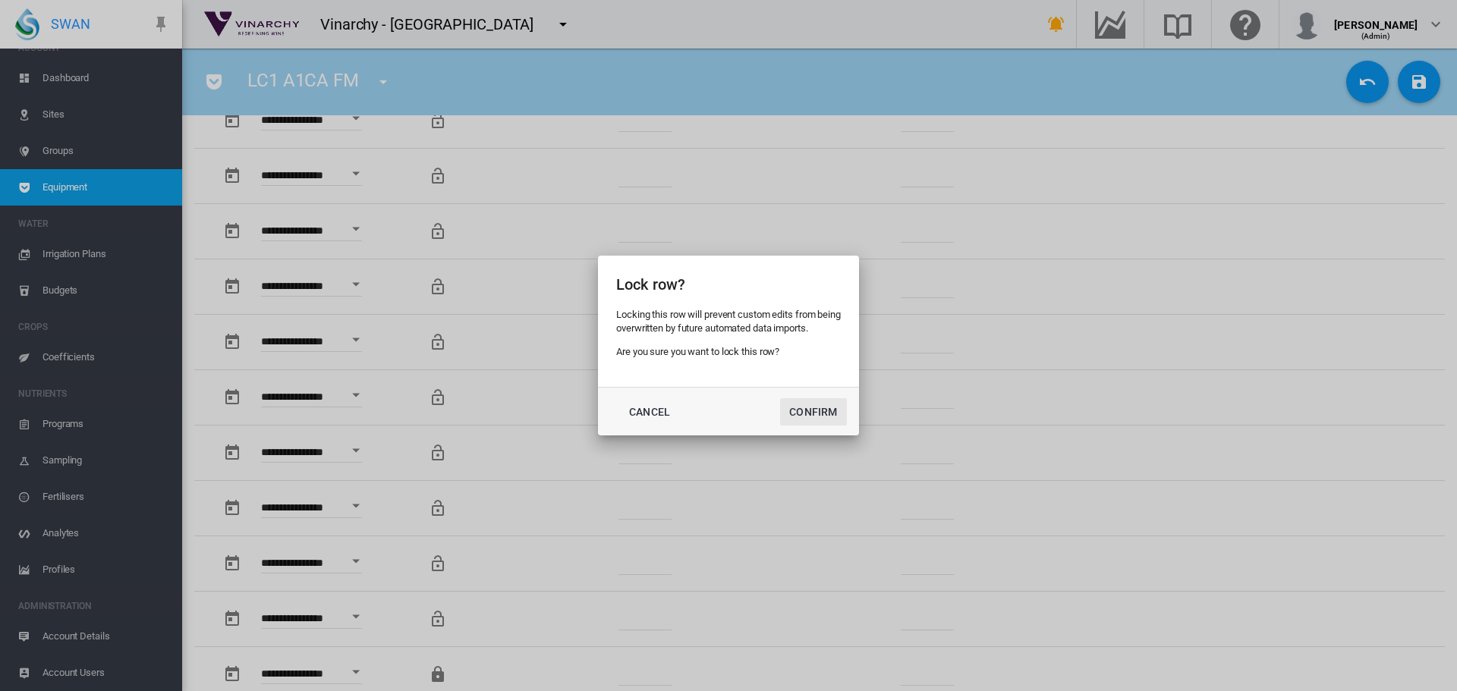
click at [796, 405] on button "Confirm" at bounding box center [813, 411] width 67 height 27
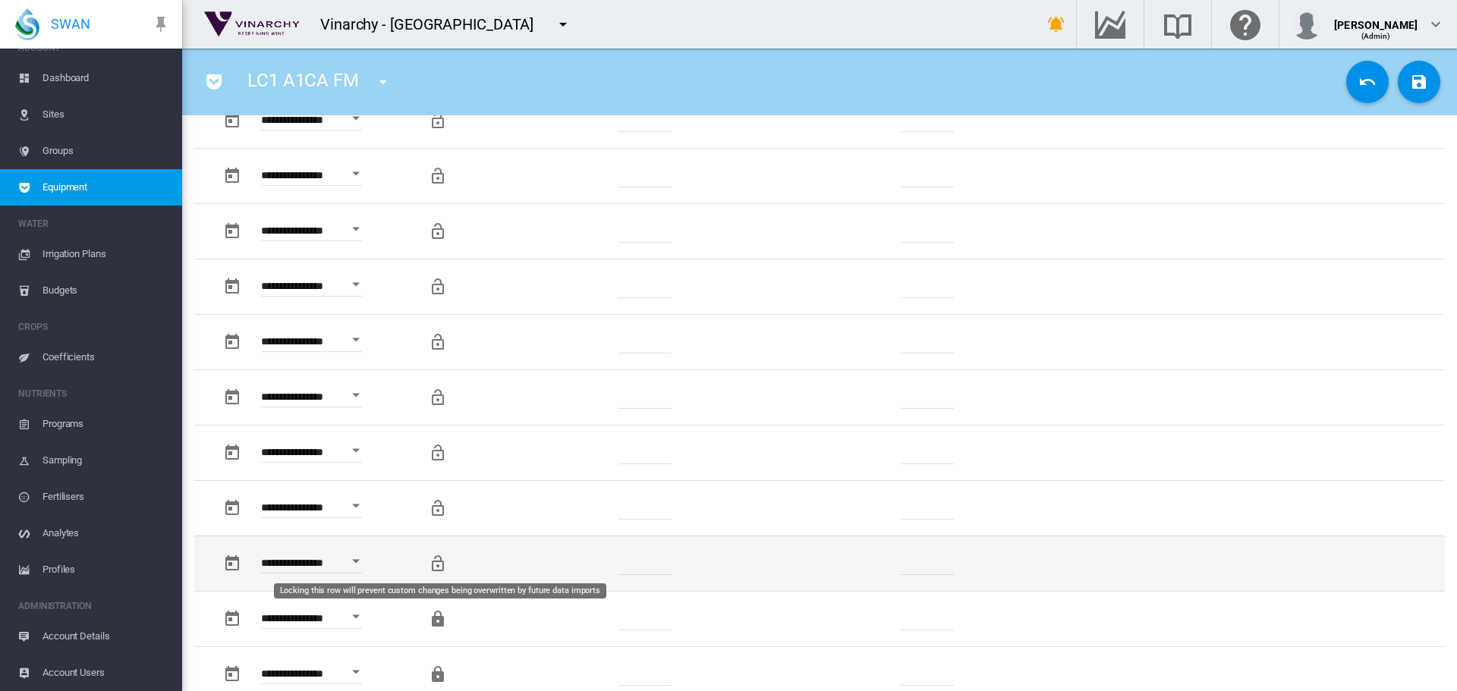
click at [441, 567] on md-icon "Locking this row will prevent custom changes being overwritten by future data i…" at bounding box center [438, 564] width 18 height 18
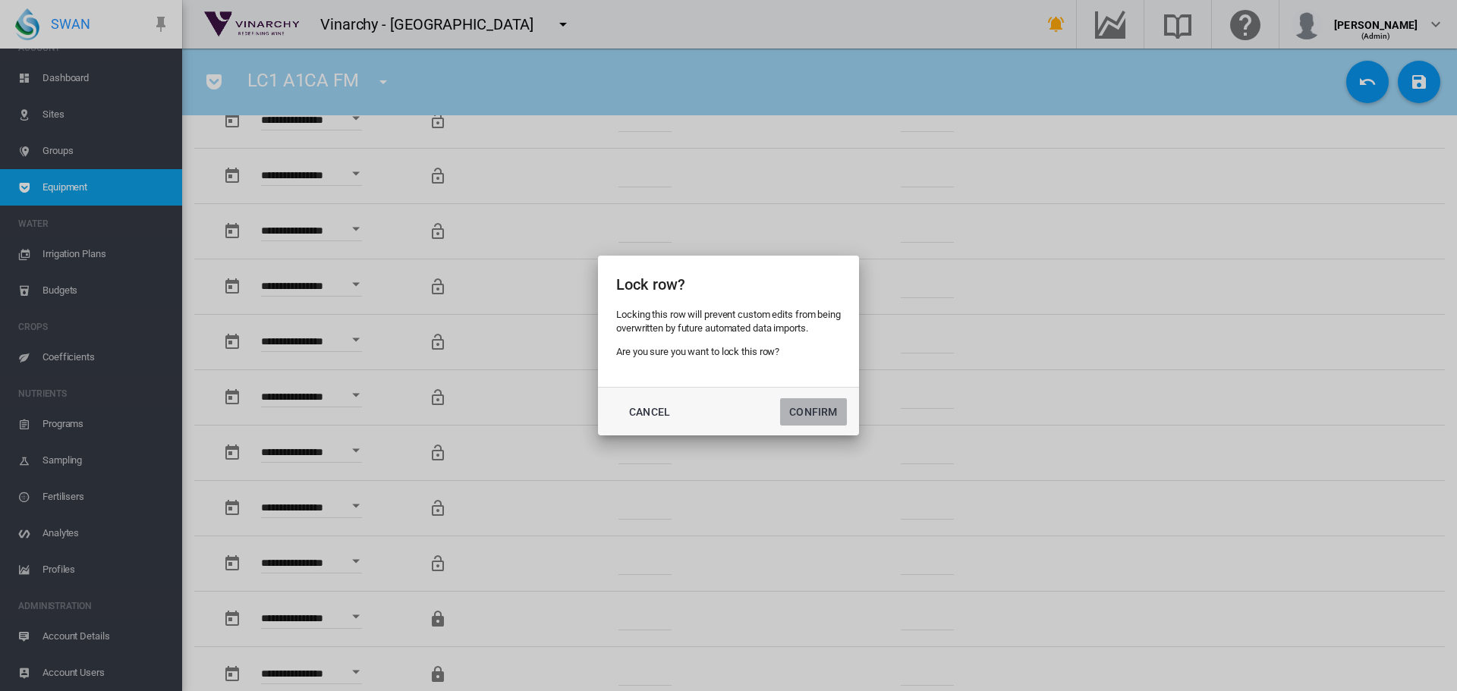
click at [831, 416] on button "Confirm" at bounding box center [813, 411] width 67 height 27
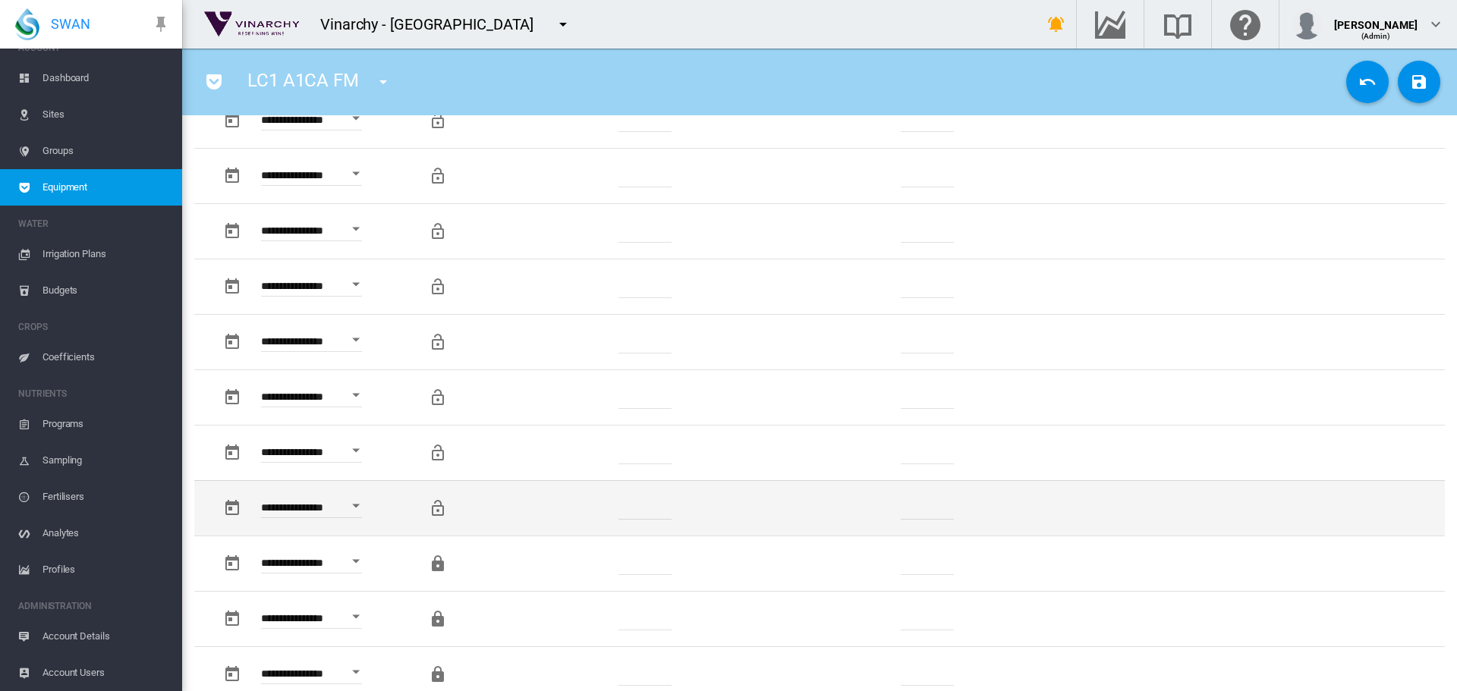
click at [435, 510] on md-icon "Locking this row will prevent custom changes being overwritten by future data i…" at bounding box center [438, 508] width 18 height 18
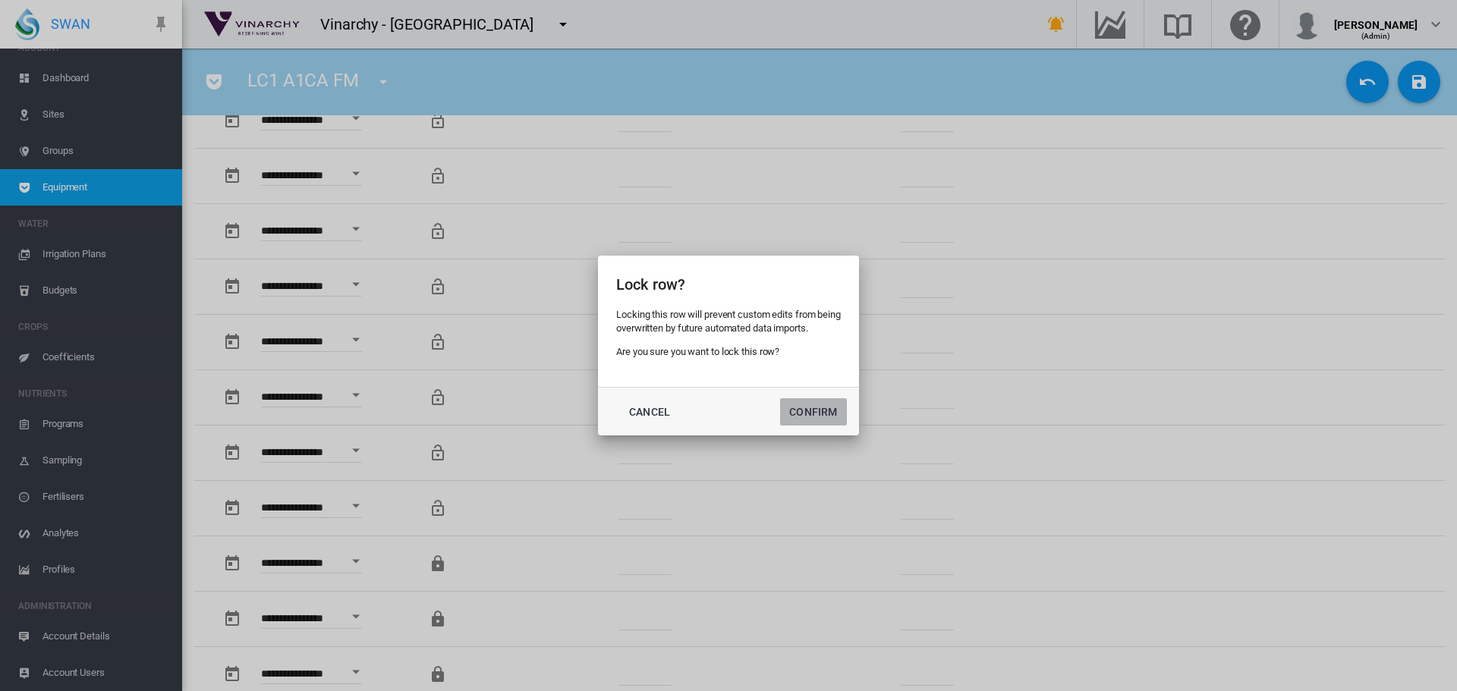
click at [823, 407] on button "Confirm" at bounding box center [813, 411] width 67 height 27
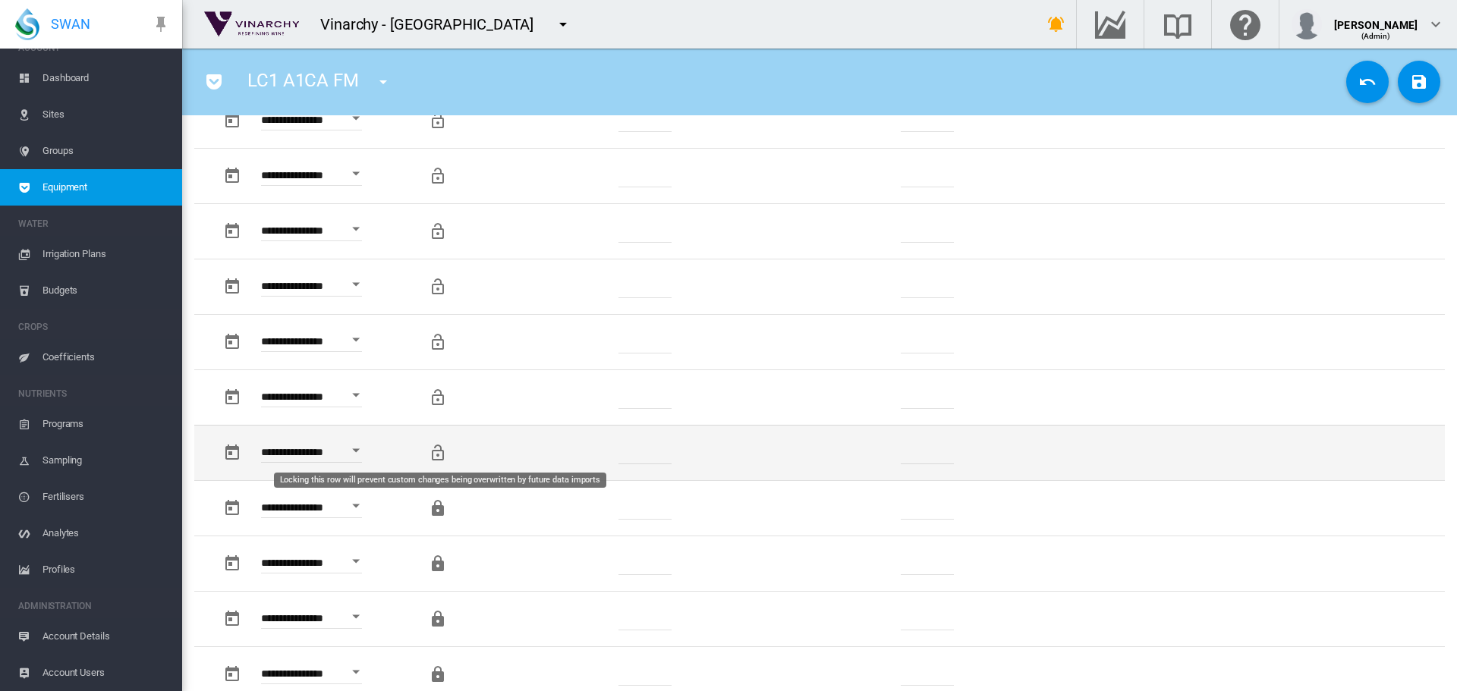
click at [439, 454] on md-icon "Locking this row will prevent custom changes being overwritten by future data i…" at bounding box center [438, 453] width 18 height 18
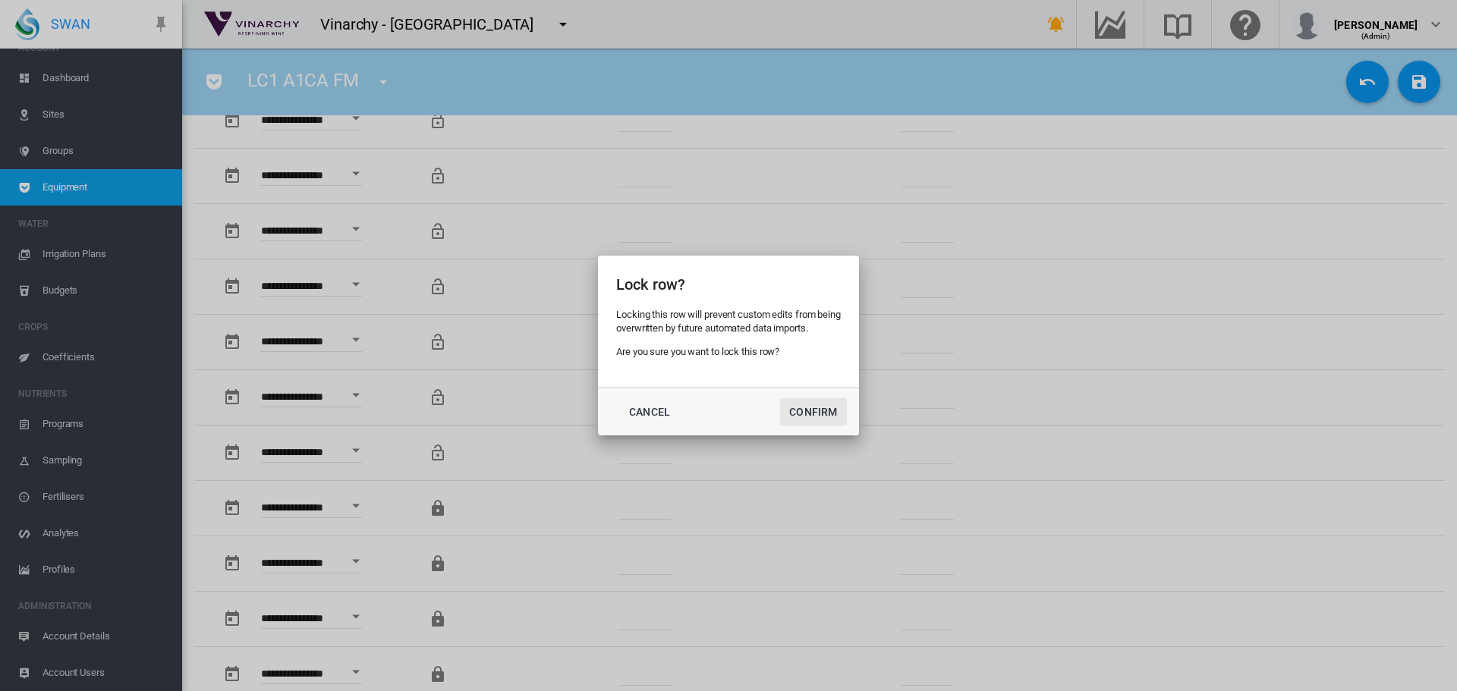
click at [789, 408] on button "Confirm" at bounding box center [813, 411] width 67 height 27
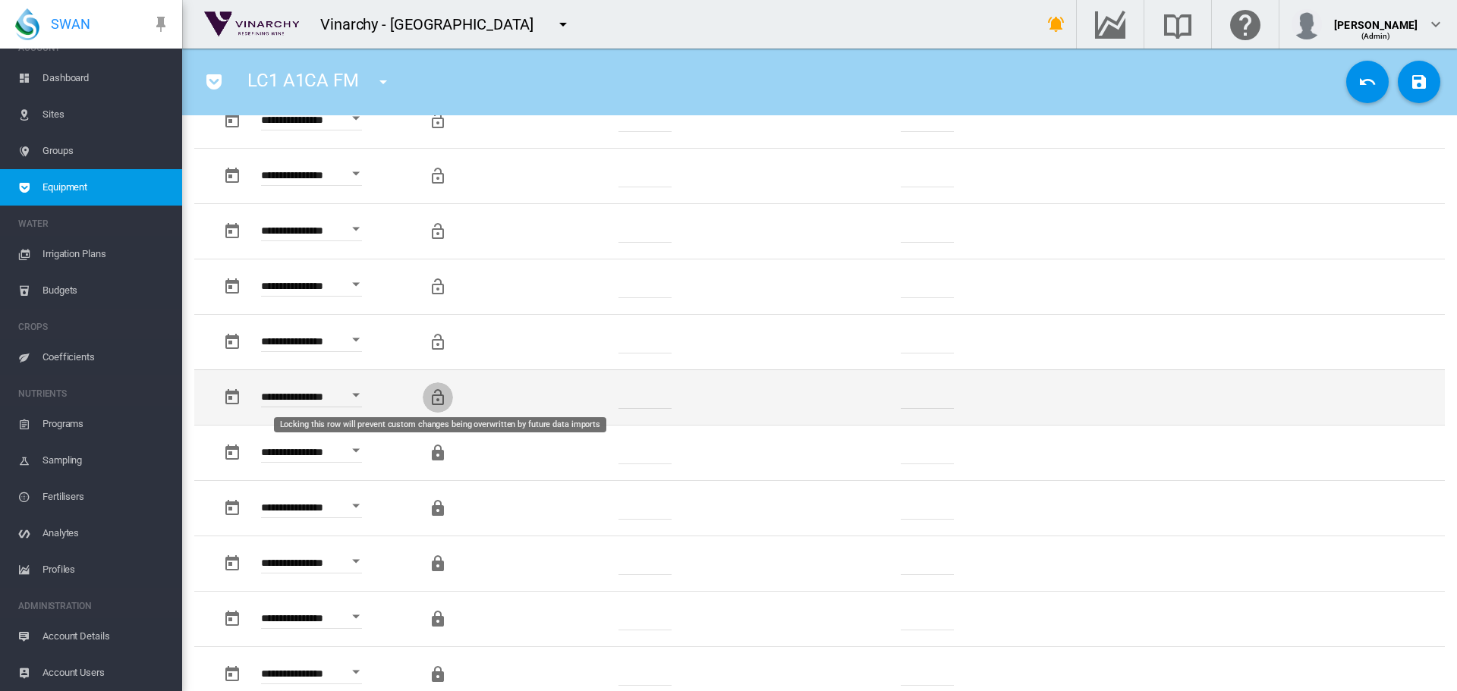
click at [432, 394] on md-icon "Locking this row will prevent custom changes being overwritten by future data i…" at bounding box center [438, 397] width 18 height 18
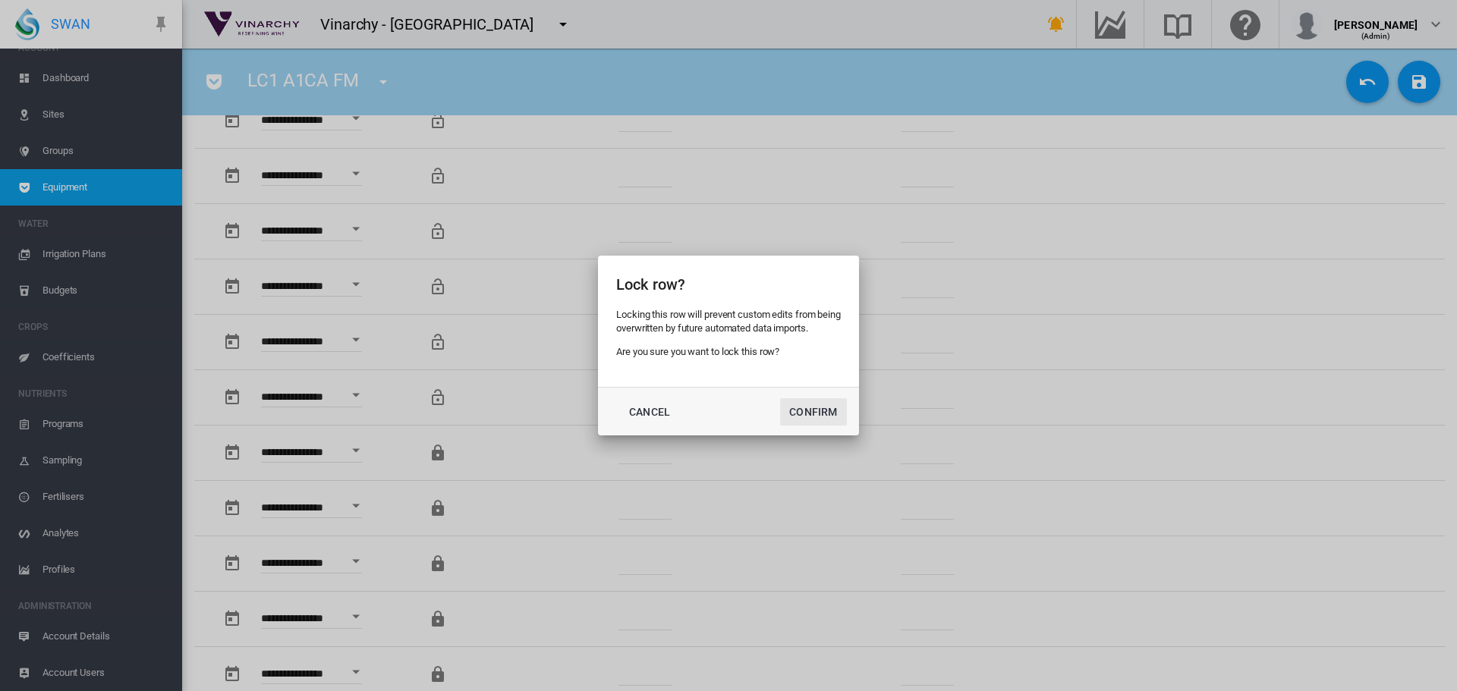
drag, startPoint x: 791, startPoint y: 411, endPoint x: 743, endPoint y: 408, distance: 48.7
click at [791, 412] on button "Confirm" at bounding box center [813, 411] width 67 height 27
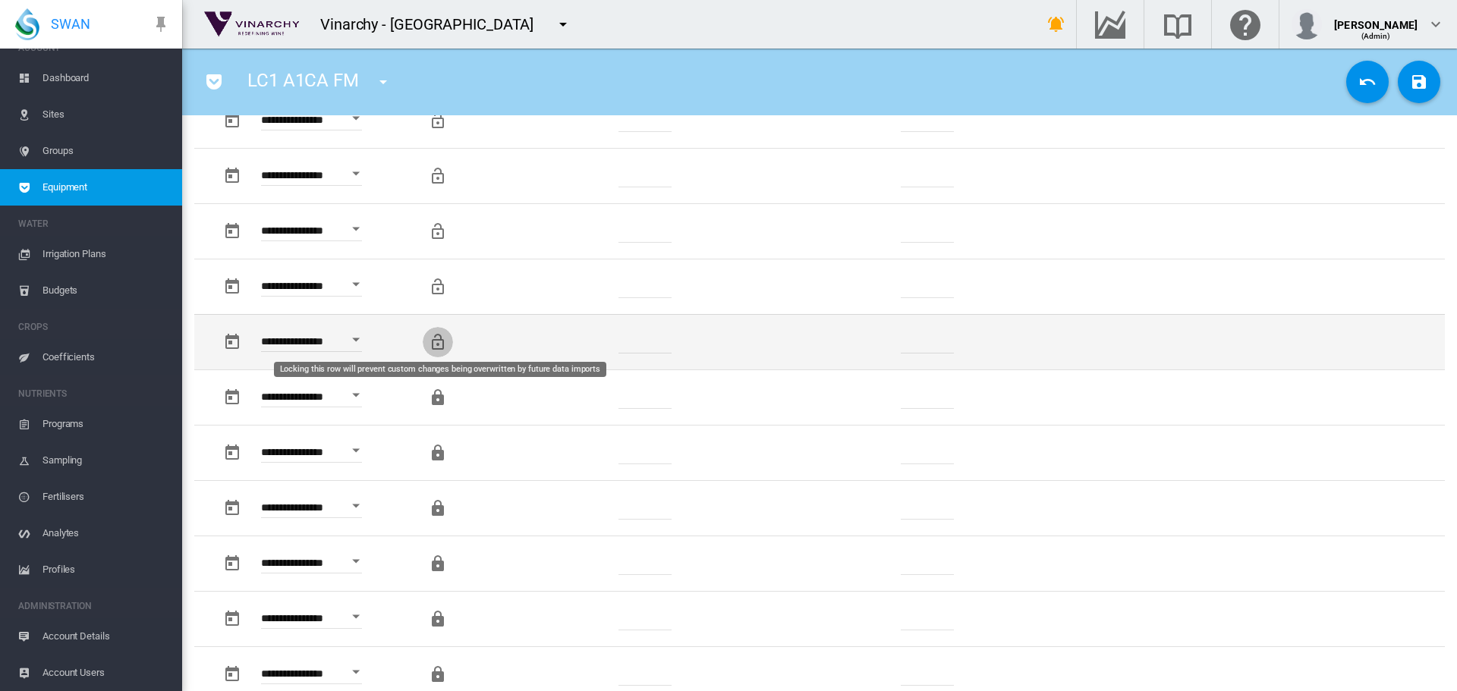
click at [433, 336] on md-icon "Locking this row will prevent custom changes being overwritten by future data i…" at bounding box center [438, 342] width 18 height 18
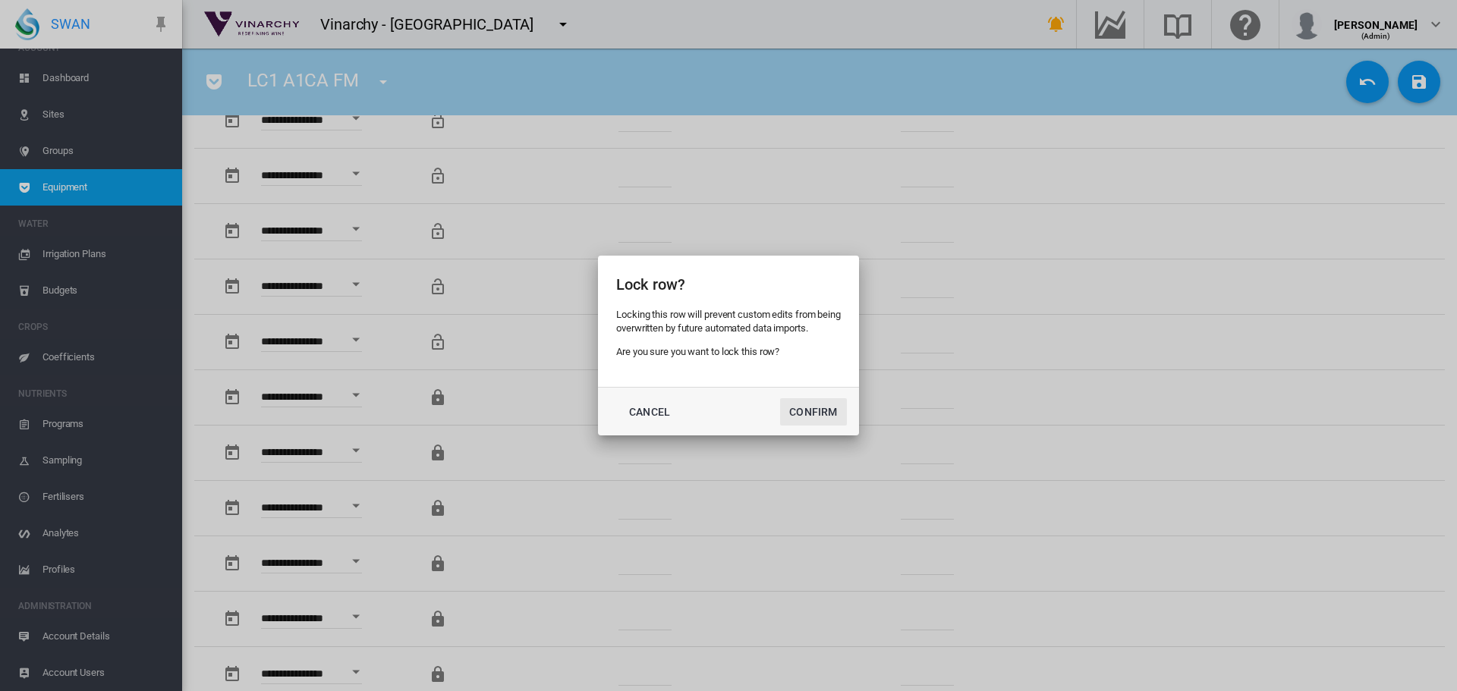
click at [791, 409] on button "Confirm" at bounding box center [813, 411] width 67 height 27
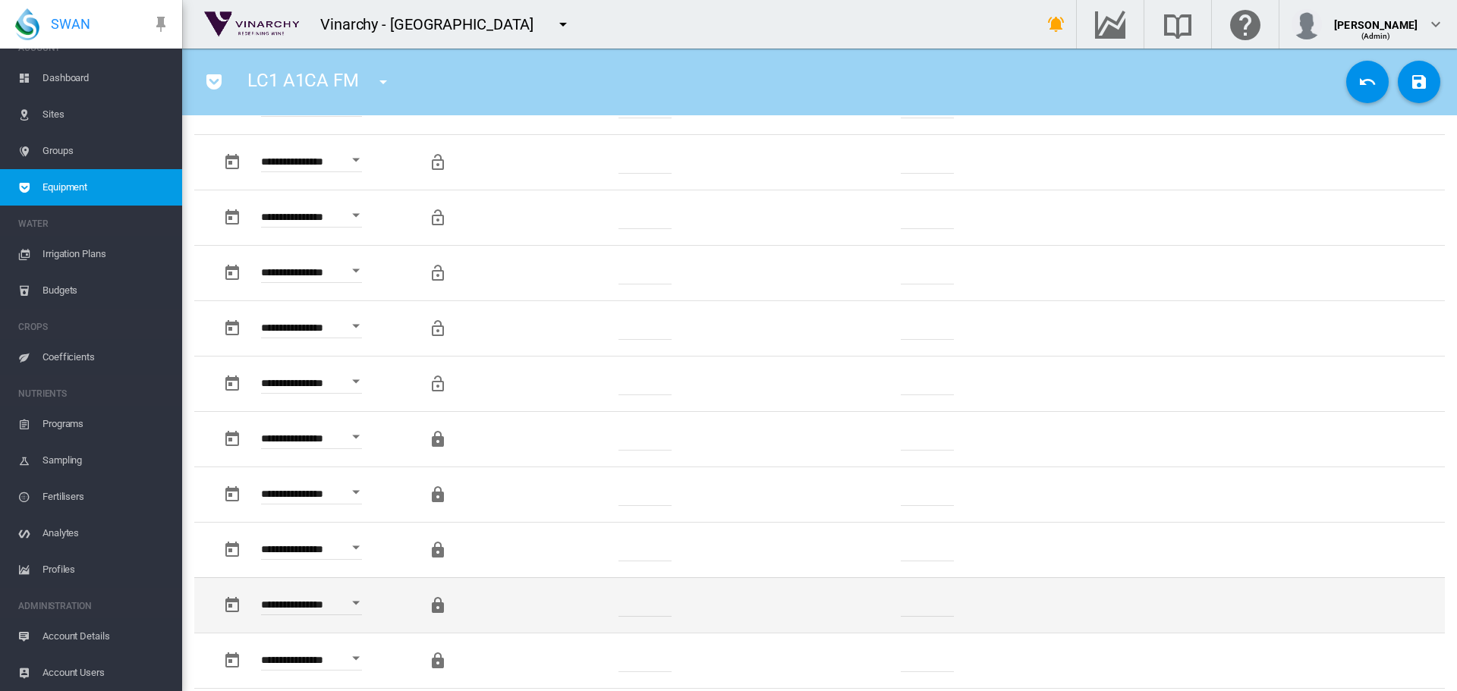
scroll to position [607, 0]
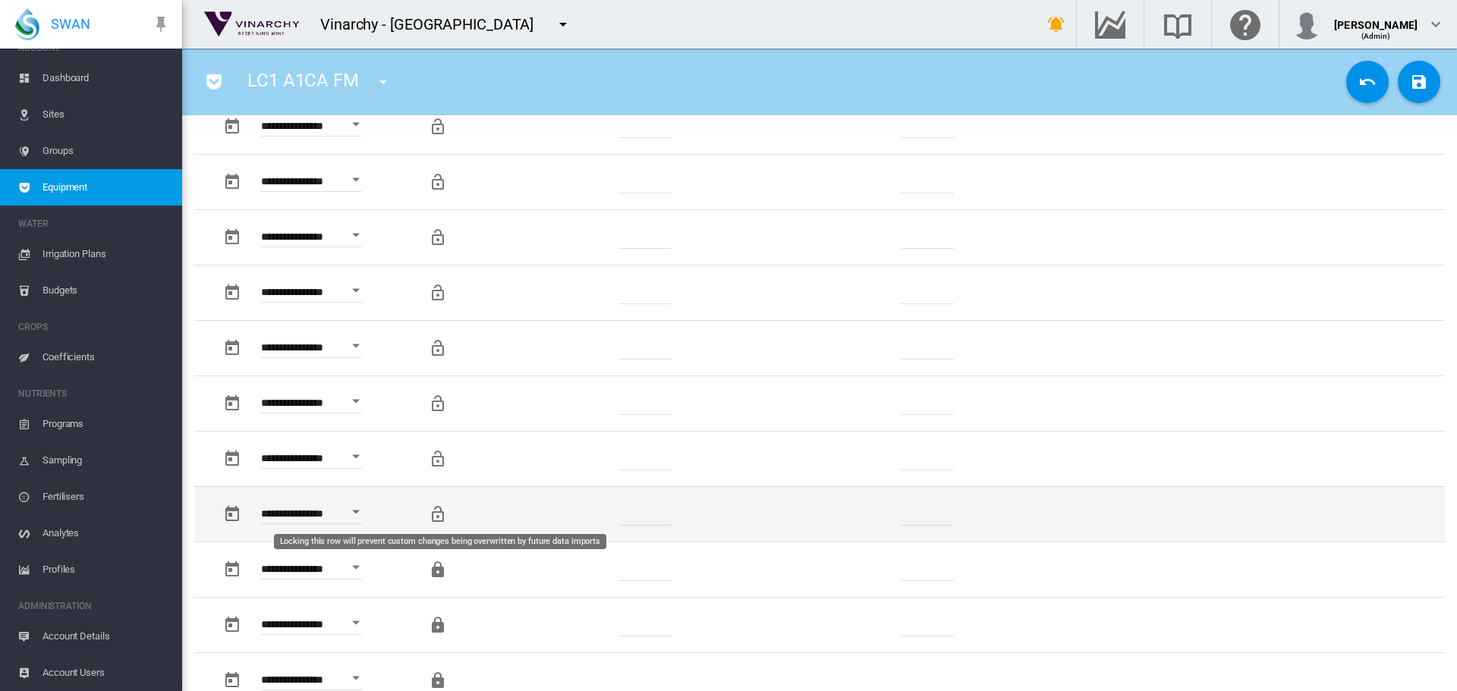
click at [433, 520] on md-icon "Locking this row will prevent custom changes being overwritten by future data i…" at bounding box center [438, 514] width 18 height 18
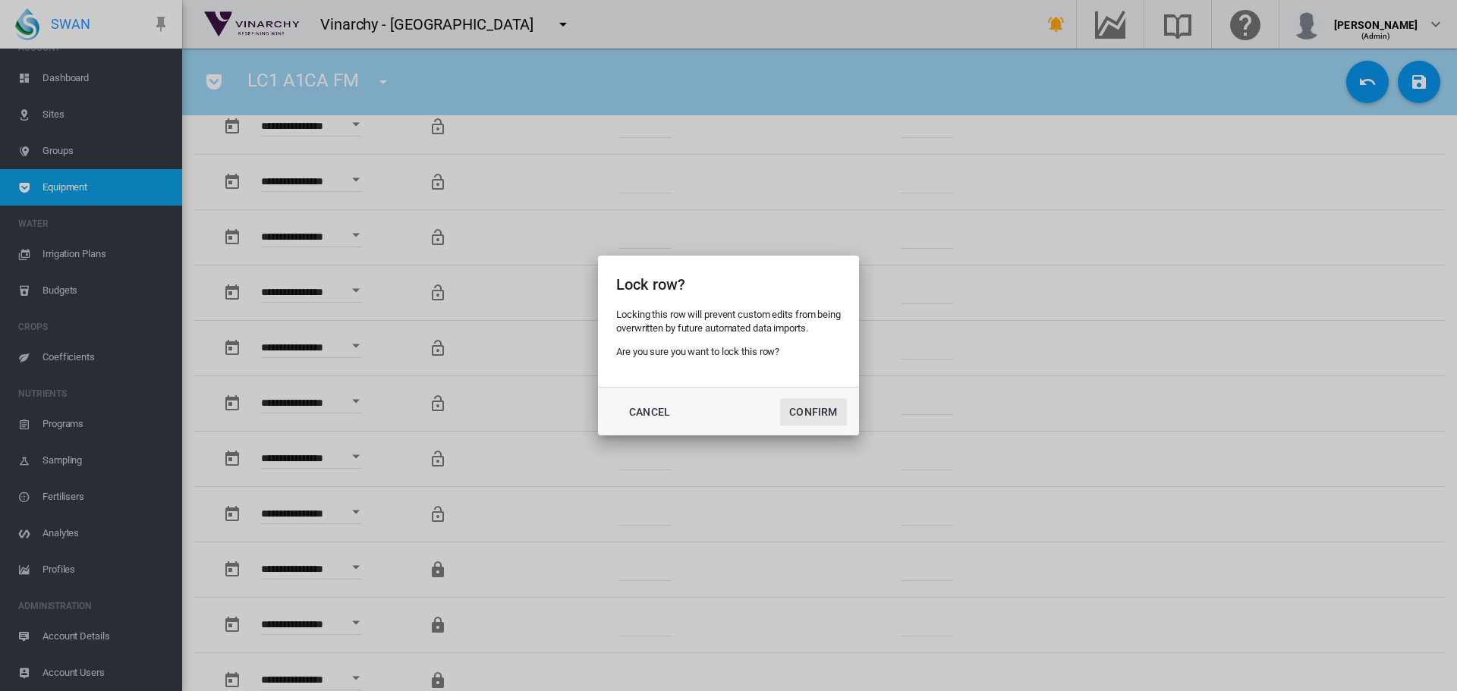
click at [796, 407] on button "Confirm" at bounding box center [813, 411] width 67 height 27
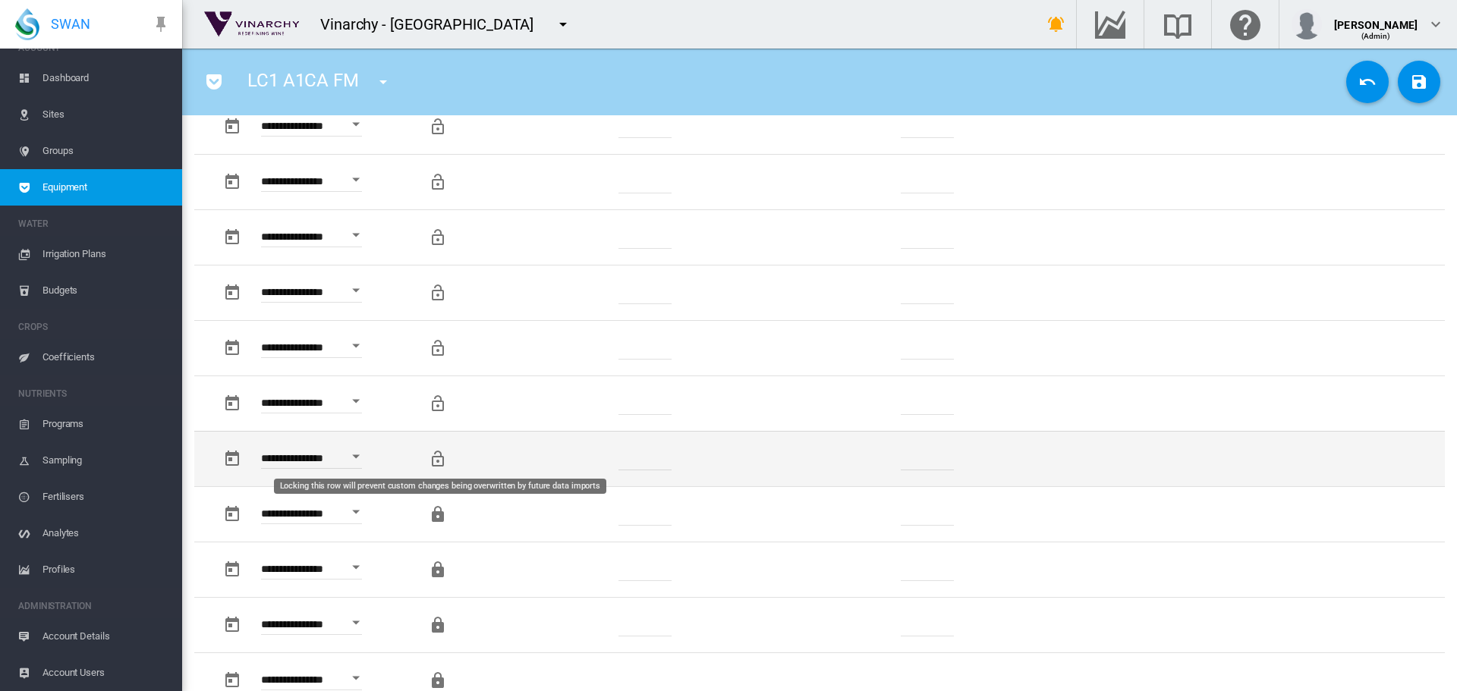
click at [431, 456] on md-icon "Locking this row will prevent custom changes being overwritten by future data i…" at bounding box center [438, 459] width 18 height 18
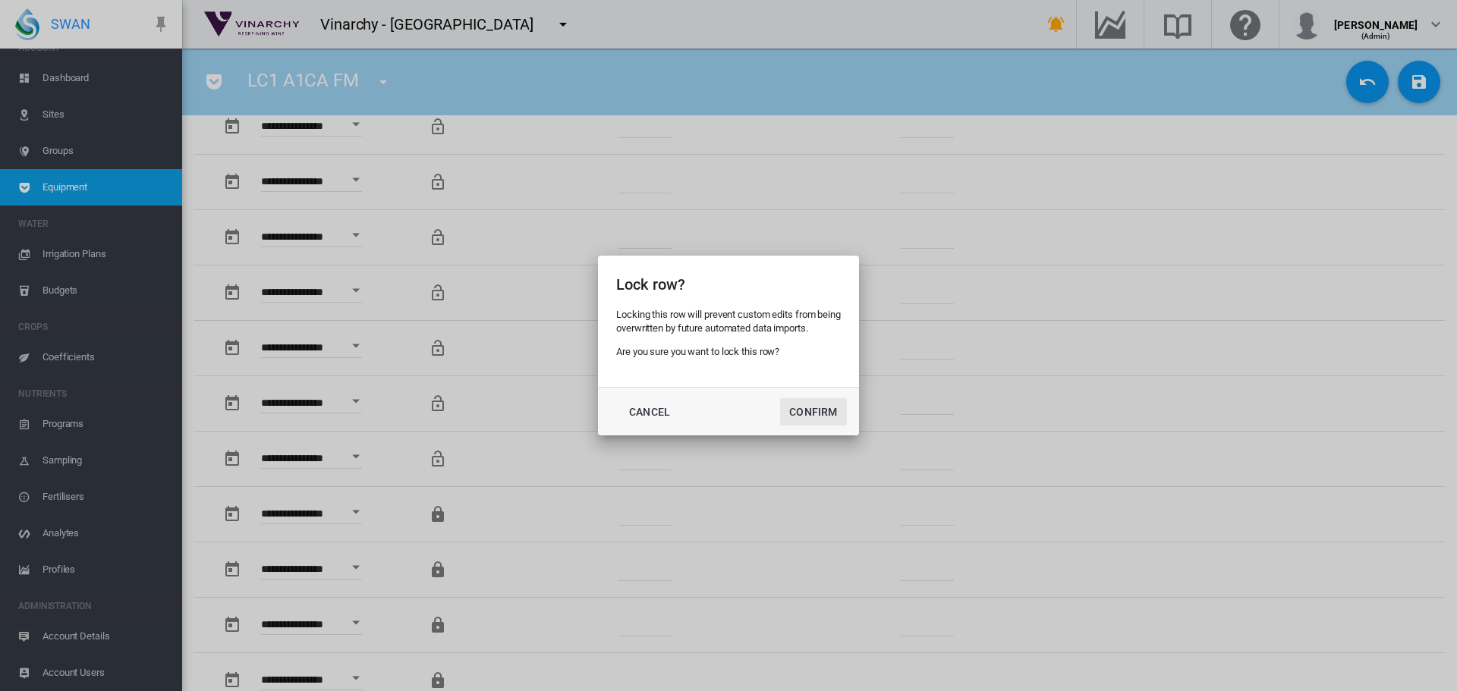
click at [825, 410] on button "Confirm" at bounding box center [813, 411] width 67 height 27
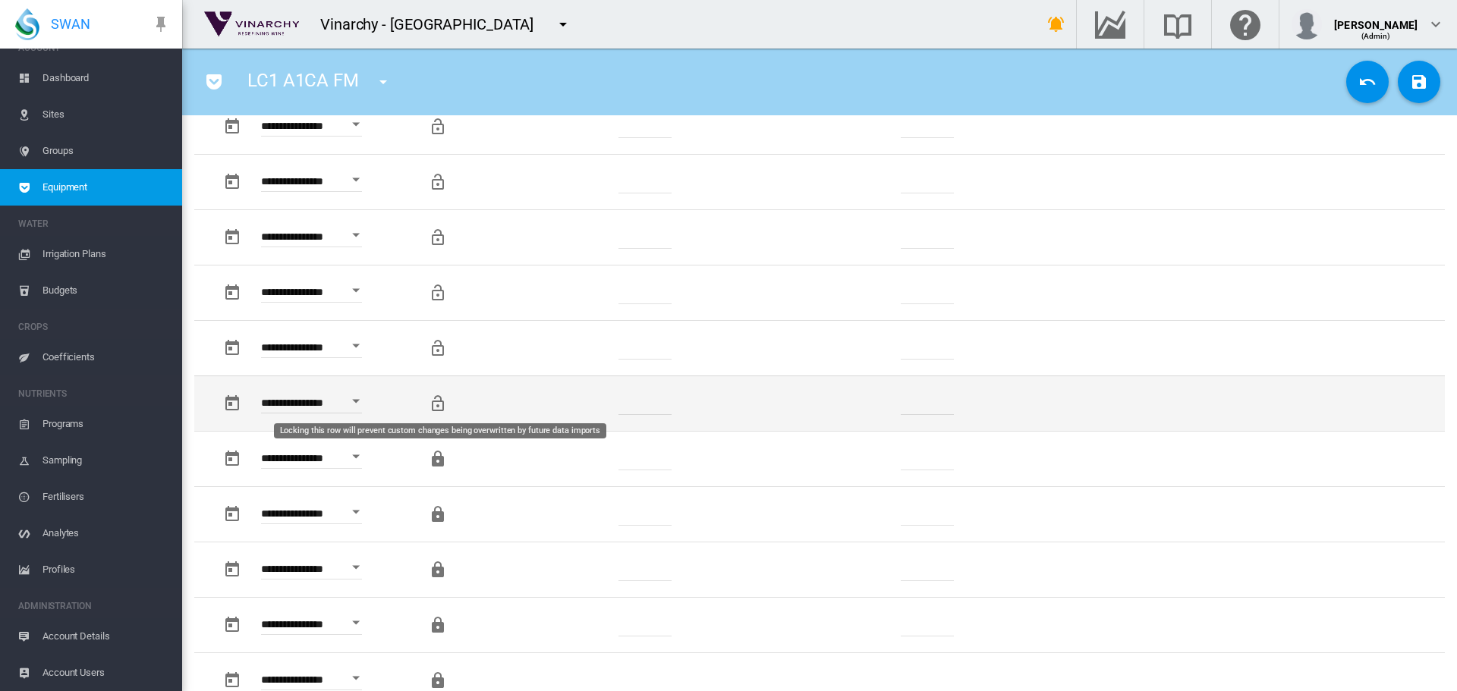
click at [439, 401] on md-icon "Locking this row will prevent custom changes being overwritten by future data i…" at bounding box center [438, 404] width 18 height 18
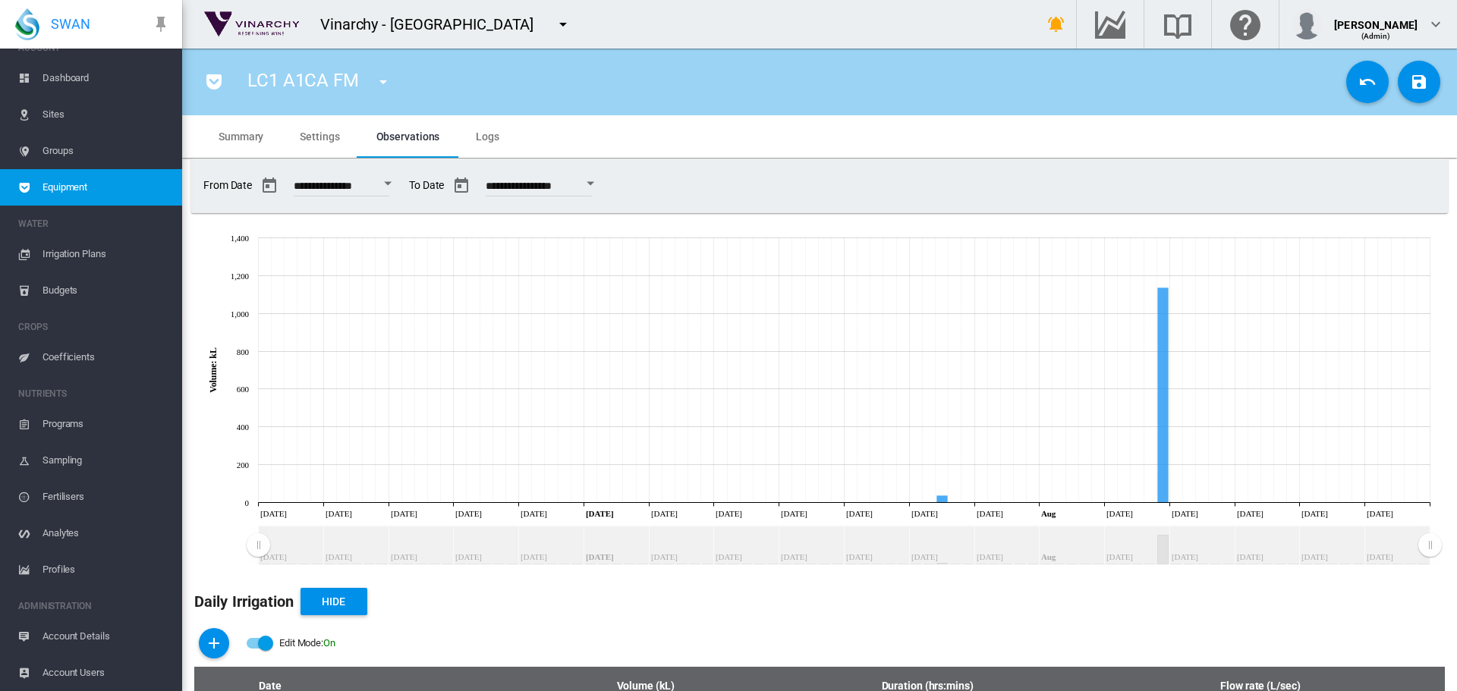
scroll to position [607, 0]
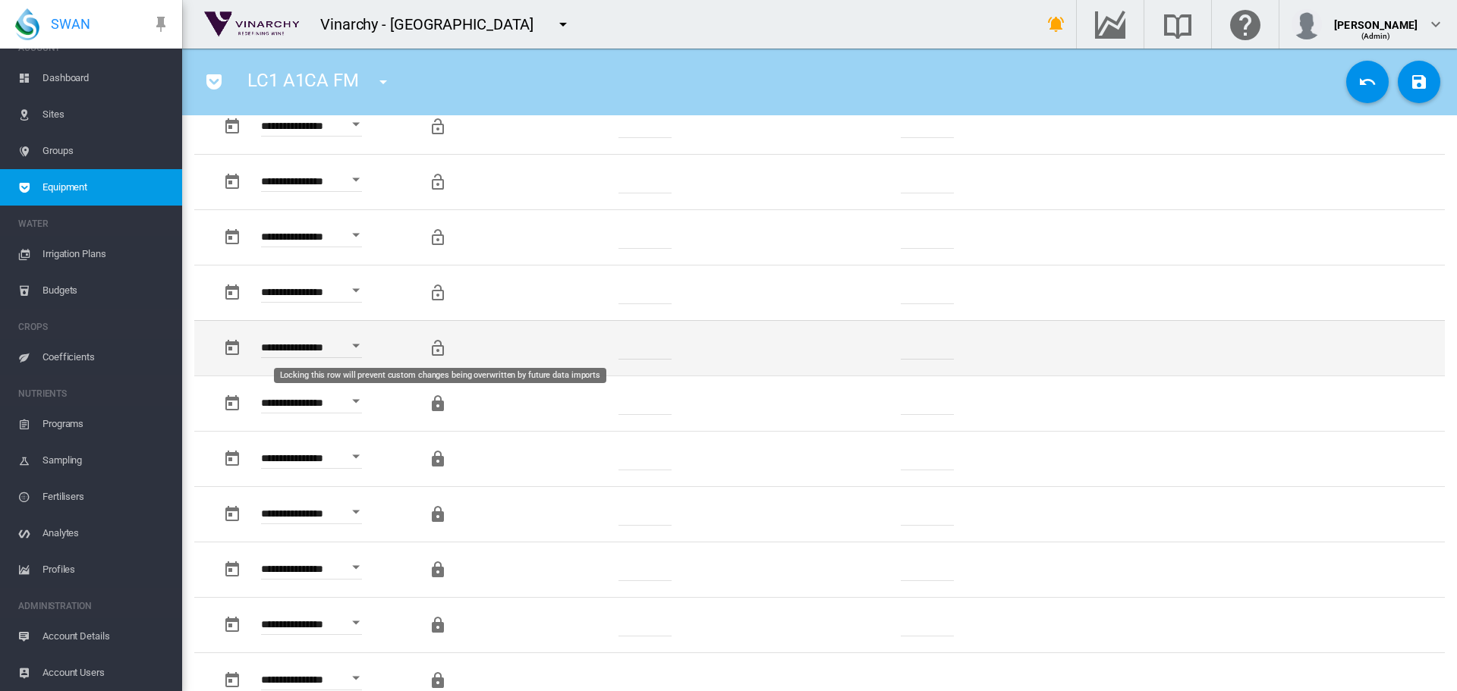
click at [432, 347] on md-icon "Locking this row will prevent custom changes being overwritten by future data i…" at bounding box center [438, 348] width 18 height 18
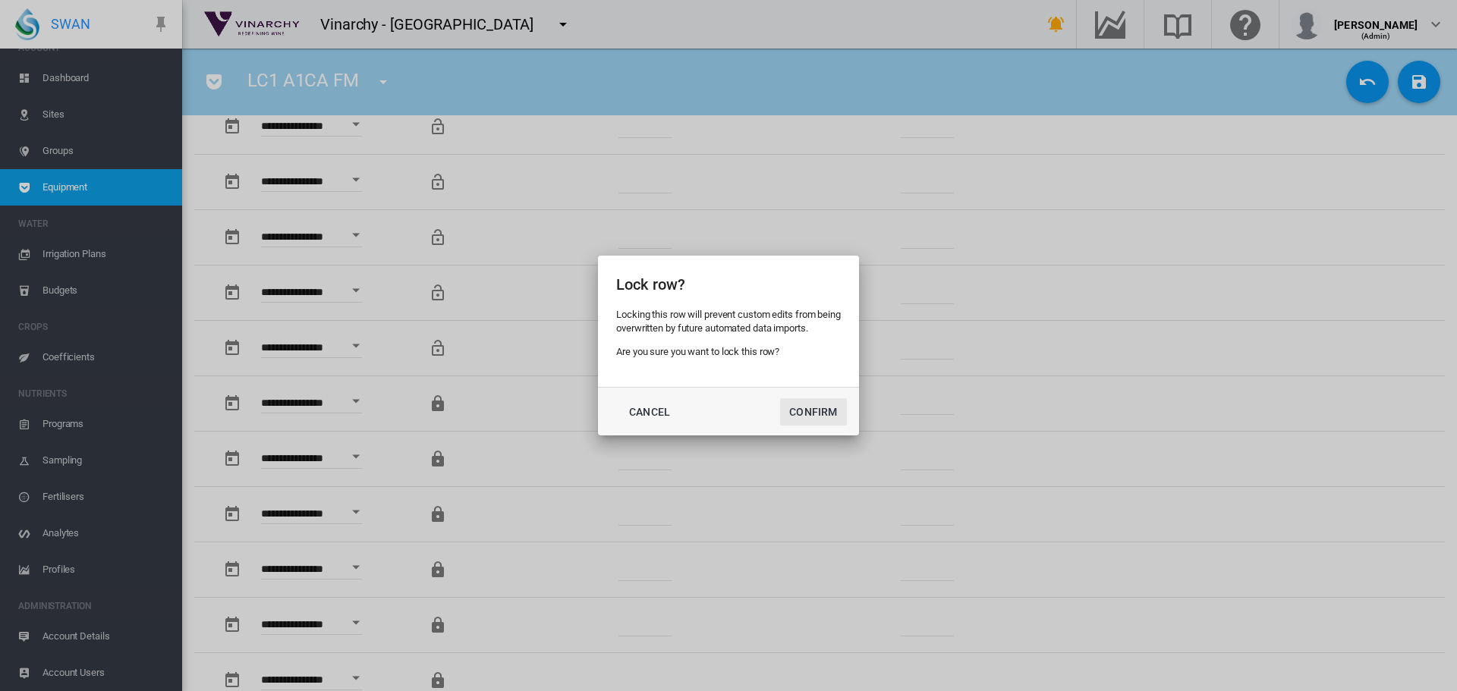
click at [791, 415] on button "Confirm" at bounding box center [813, 411] width 67 height 27
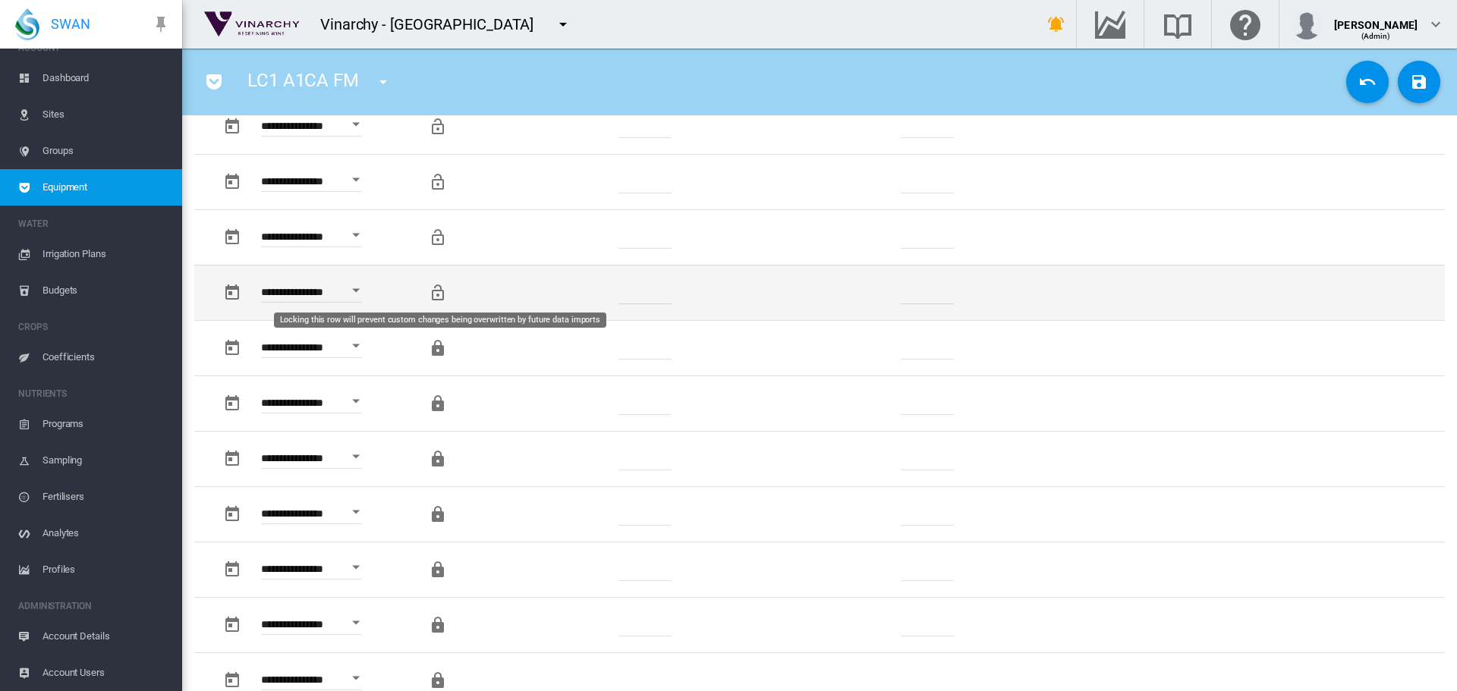
click at [442, 294] on md-icon "Locking this row will prevent custom changes being overwritten by future data i…" at bounding box center [438, 293] width 18 height 18
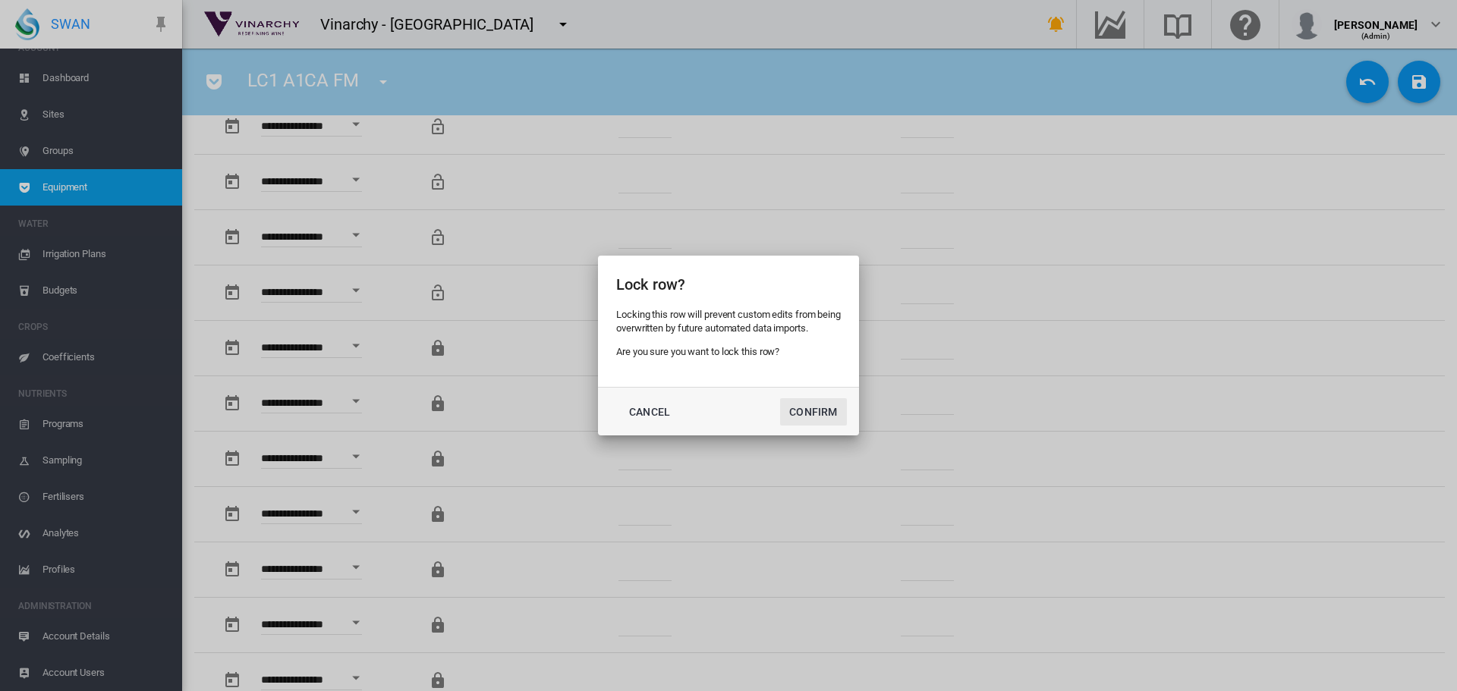
click at [834, 411] on button "Confirm" at bounding box center [813, 411] width 67 height 27
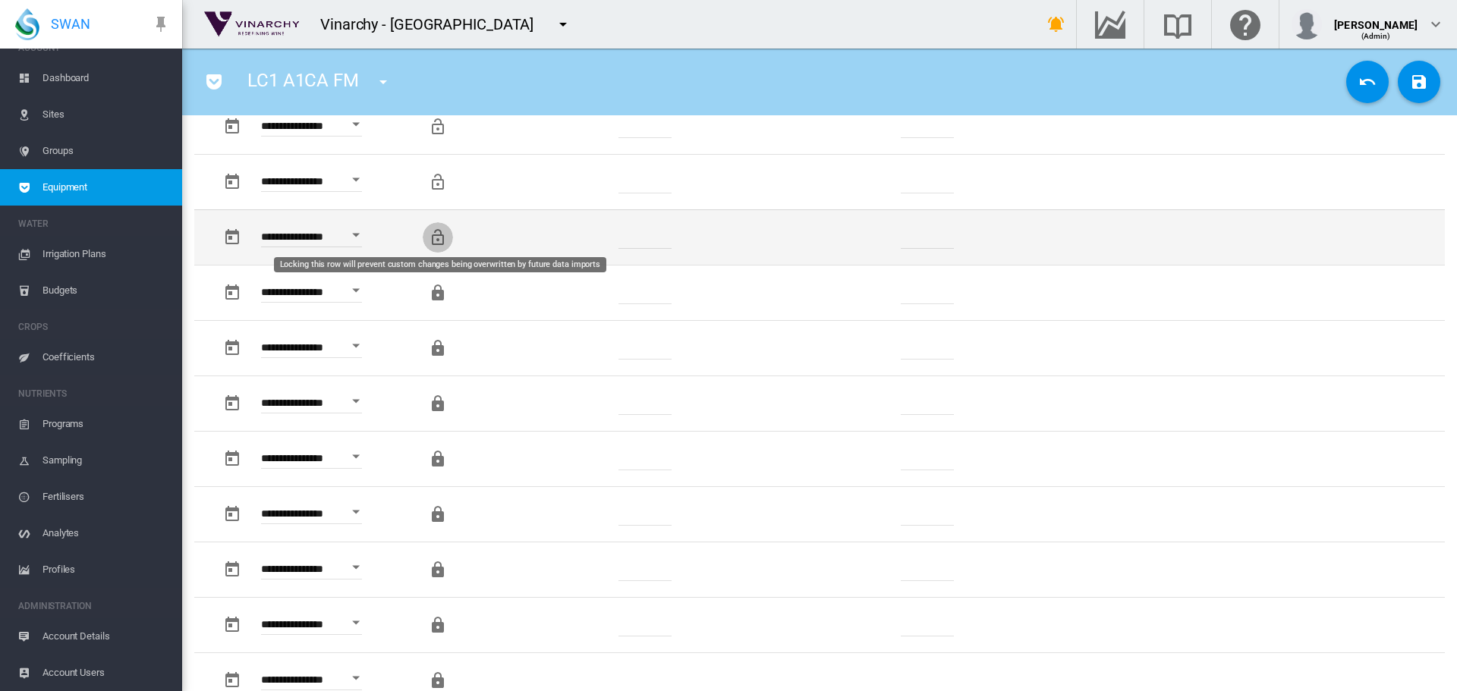
click at [441, 240] on md-icon "Locking this row will prevent custom changes being overwritten by future data i…" at bounding box center [438, 237] width 18 height 18
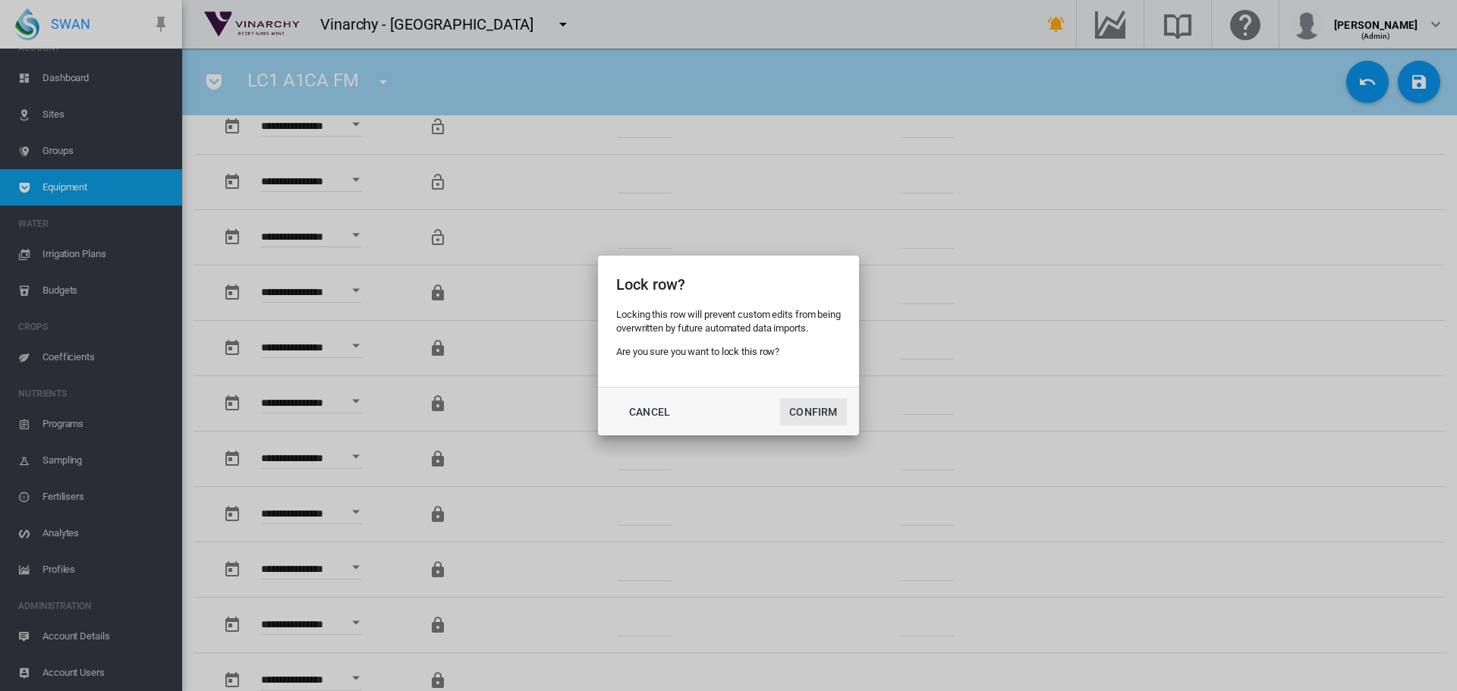
click at [793, 406] on button "Confirm" at bounding box center [813, 411] width 67 height 27
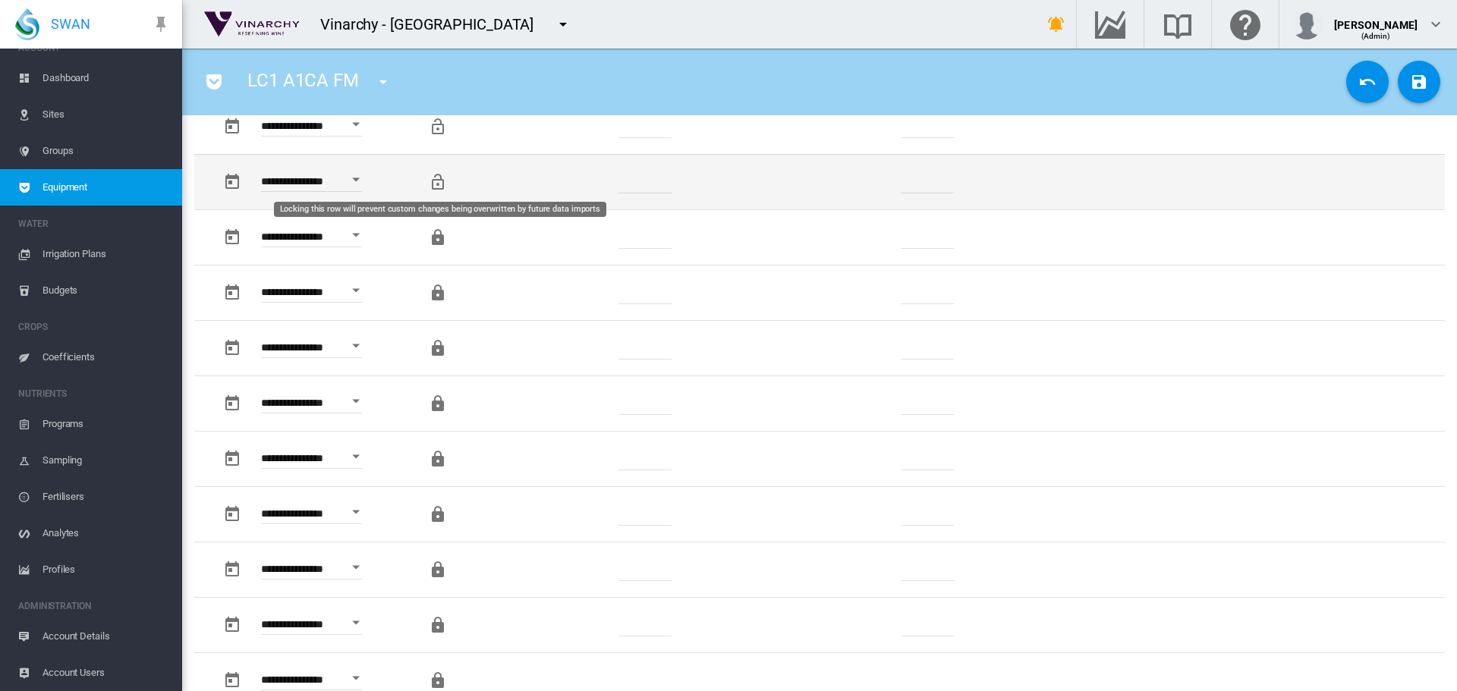
click at [437, 187] on md-icon "Locking this row will prevent custom changes being overwritten by future data i…" at bounding box center [438, 182] width 18 height 18
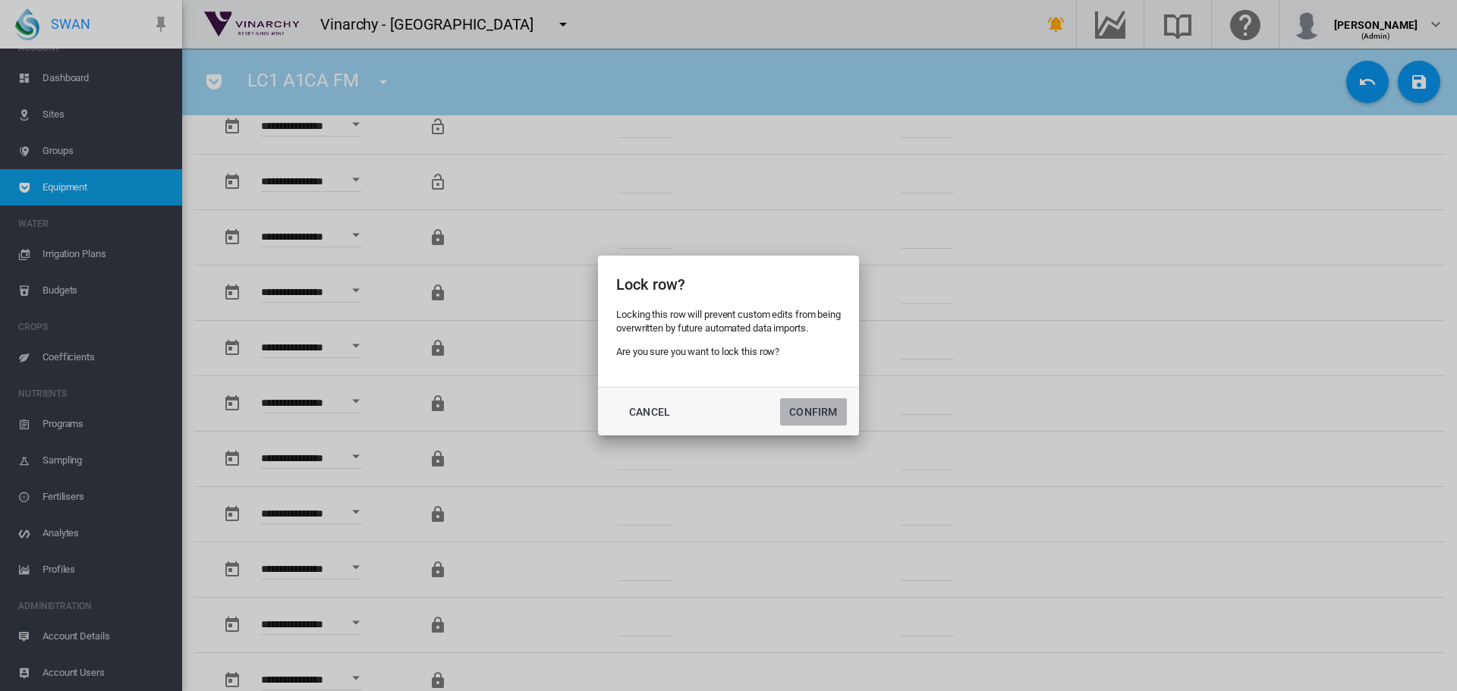
click at [822, 420] on button "Confirm" at bounding box center [813, 411] width 67 height 27
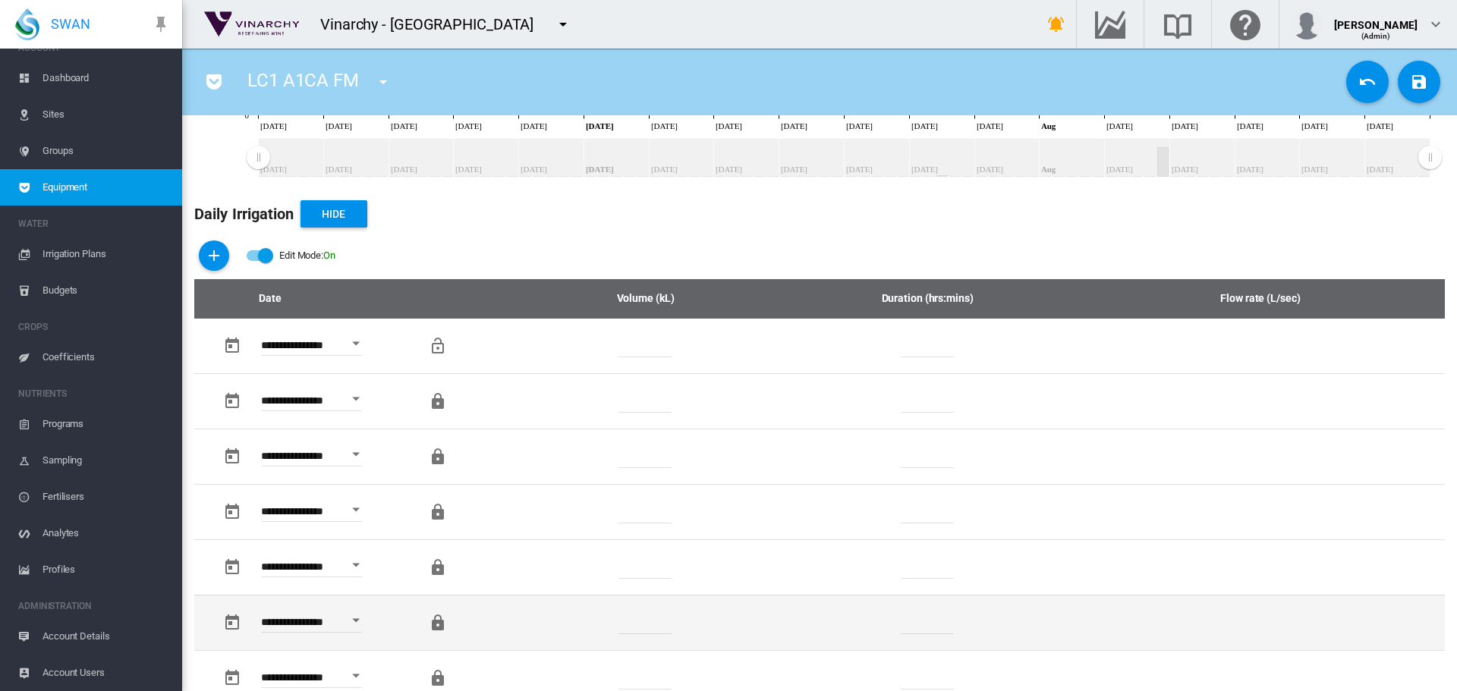
scroll to position [379, 0]
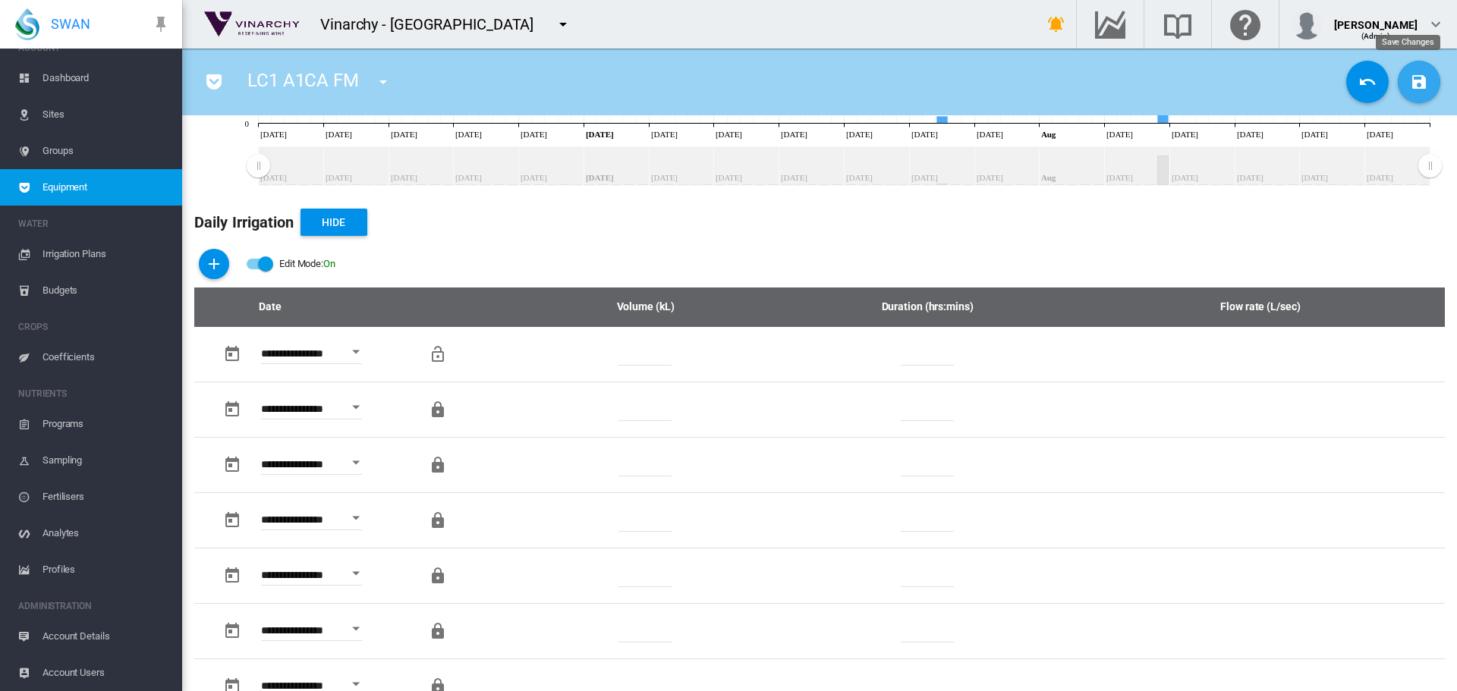
click at [1413, 83] on md-icon "icon-content-save" at bounding box center [1419, 82] width 18 height 18
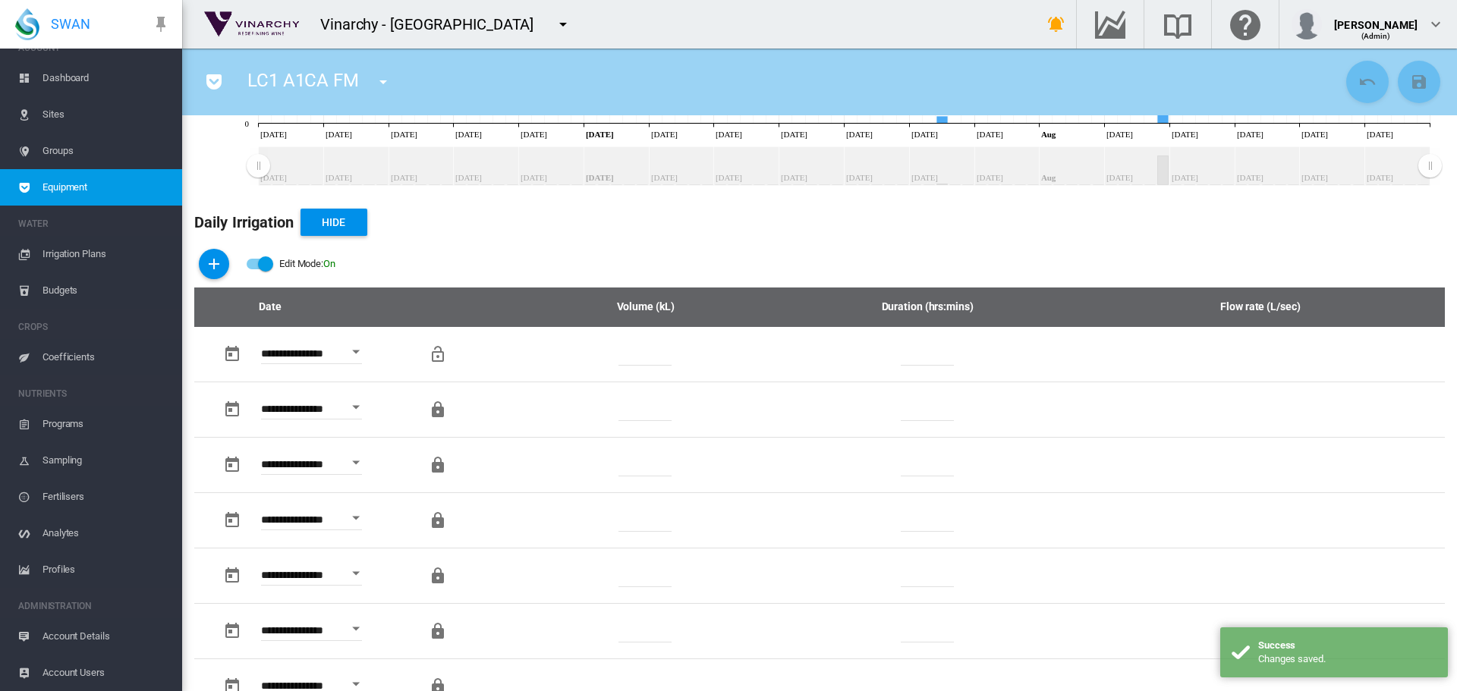
click at [379, 80] on md-icon "icon-menu-down" at bounding box center [383, 82] width 18 height 18
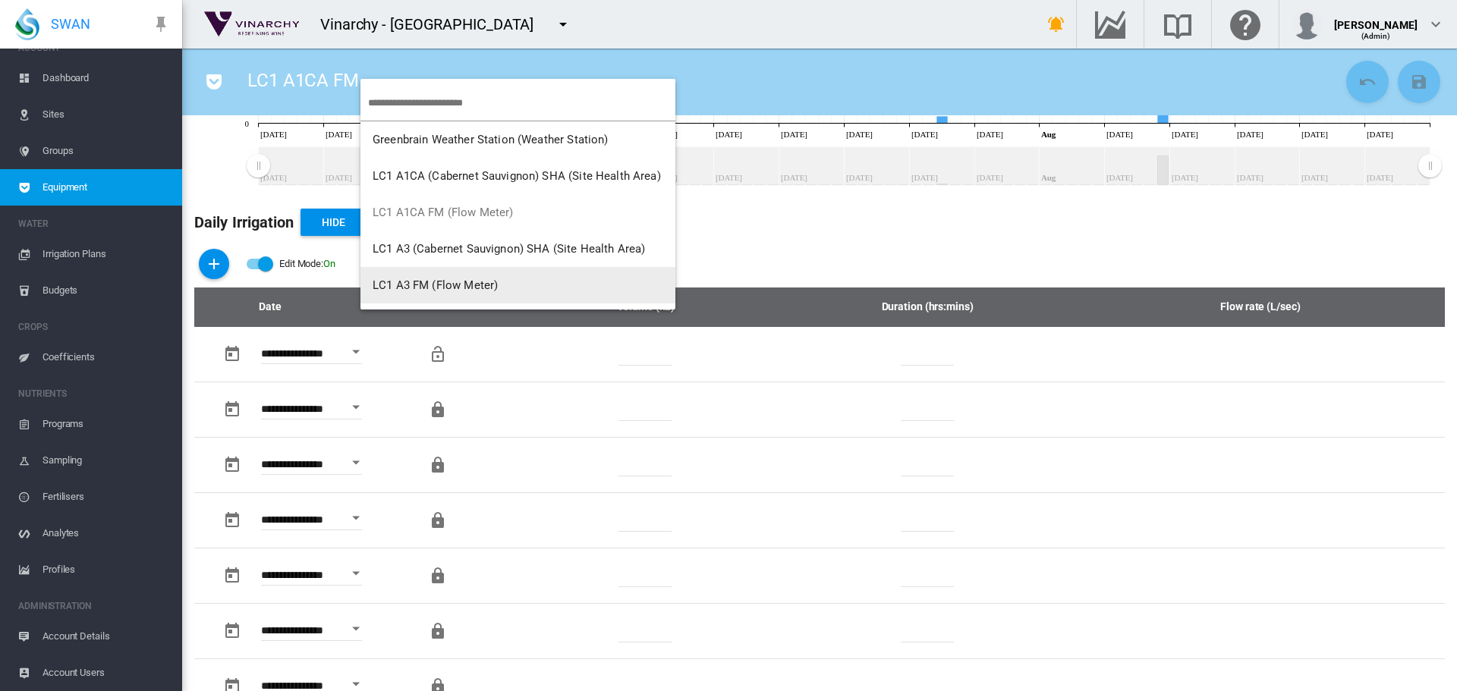
click at [427, 294] on button "LC1 A3 FM (Flow Meter)" at bounding box center [517, 285] width 315 height 36
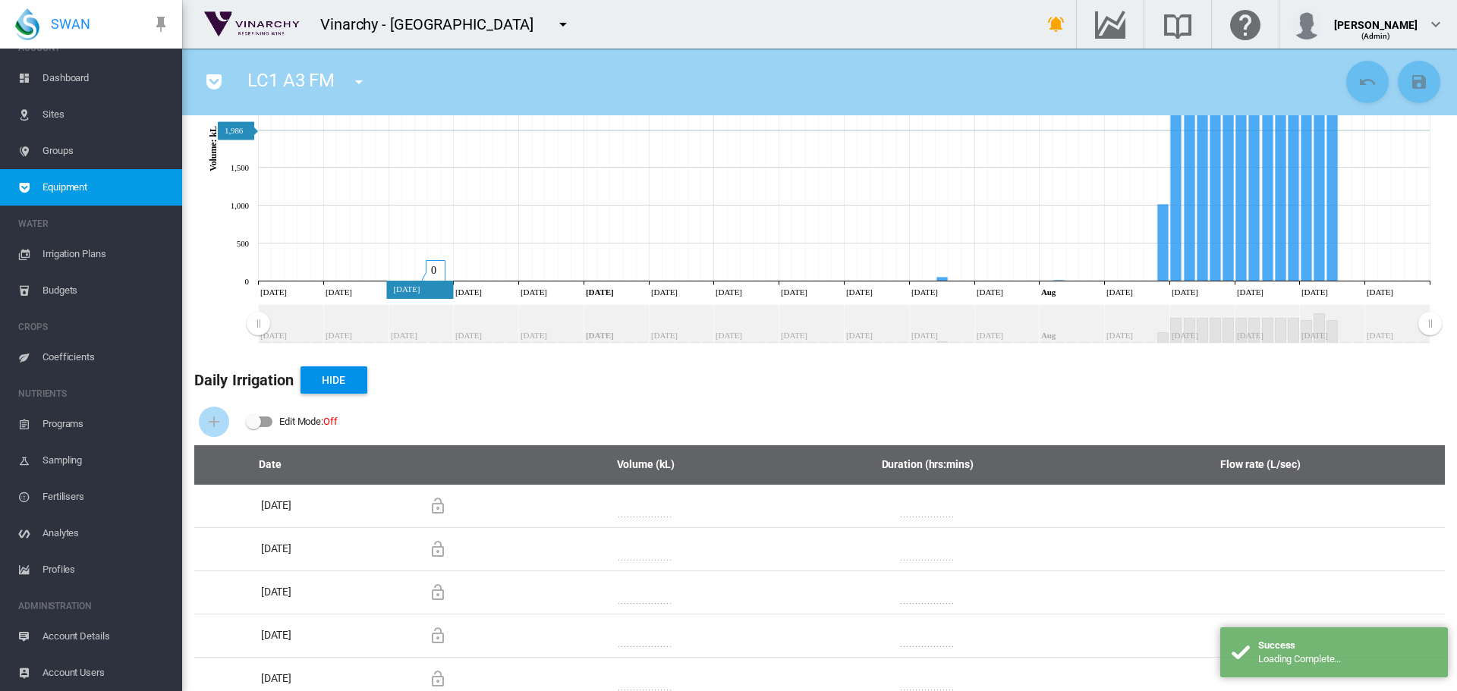
scroll to position [228, 0]
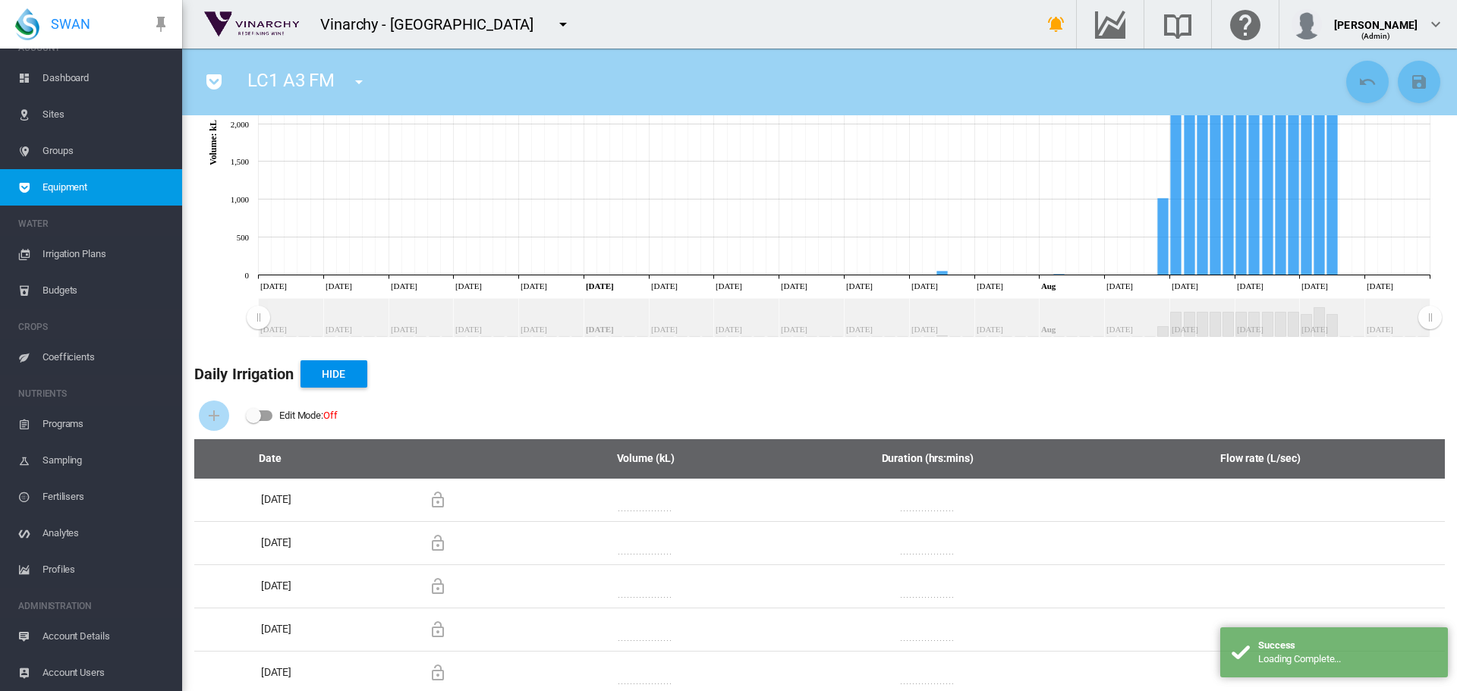
click at [268, 417] on div "Edit Mode:\a \a Off" at bounding box center [260, 415] width 26 height 11
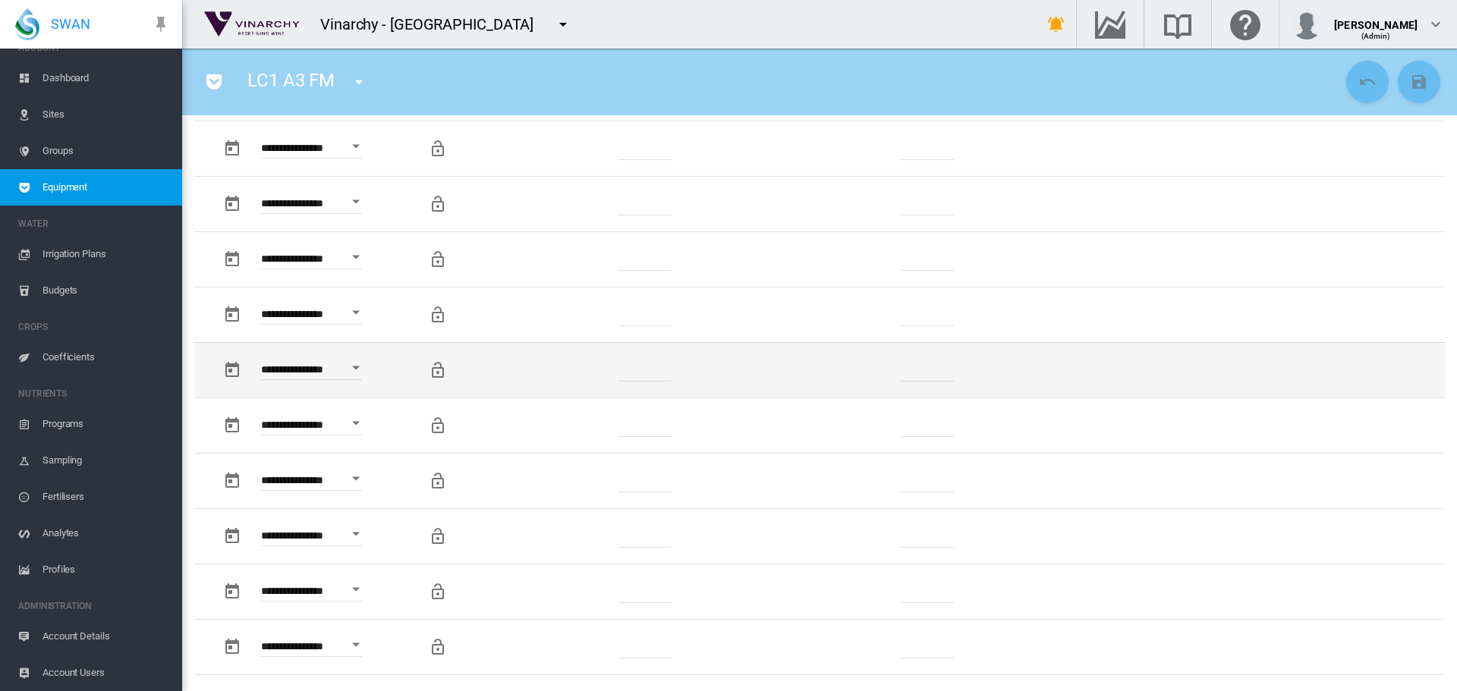
scroll to position [759, 0]
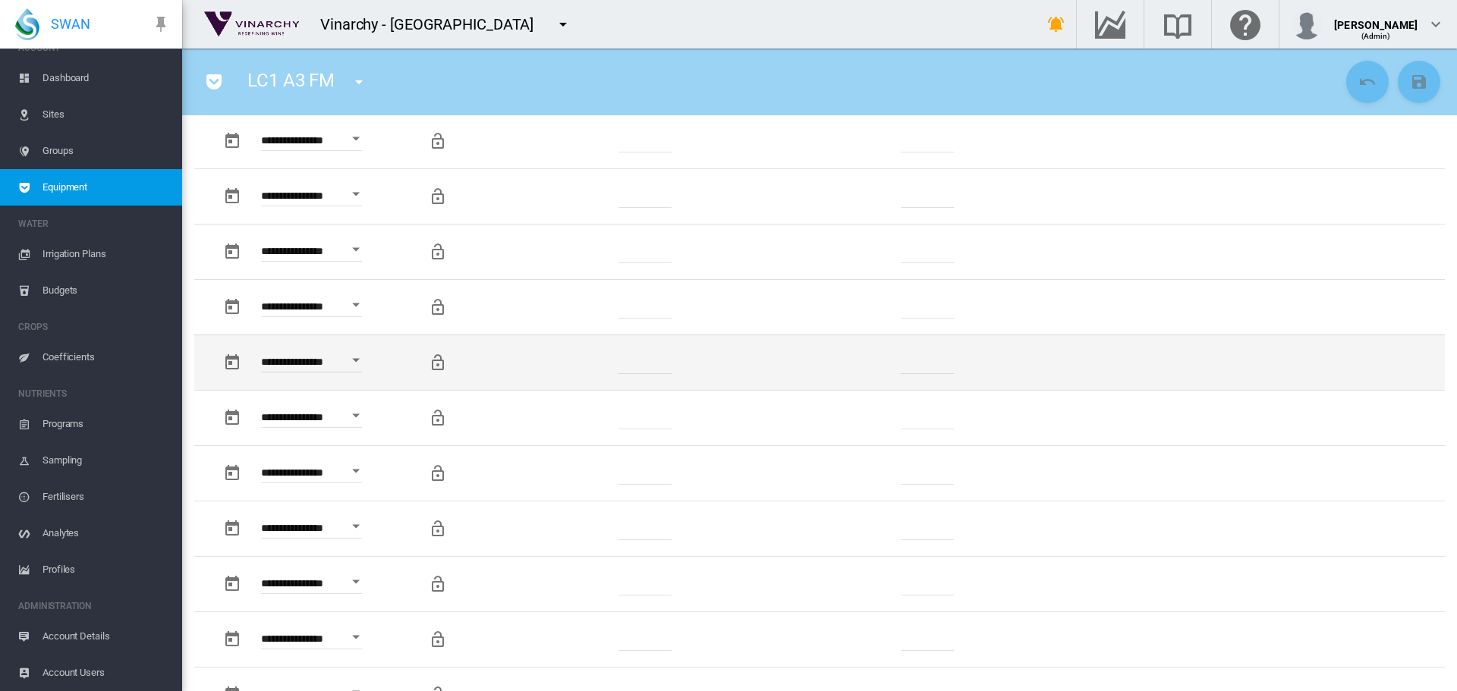
drag, startPoint x: 662, startPoint y: 365, endPoint x: 575, endPoint y: 365, distance: 86.5
click at [575, 365] on td "*******" at bounding box center [646, 362] width 232 height 55
click at [668, 366] on input "*******" at bounding box center [644, 362] width 53 height 23
drag, startPoint x: 665, startPoint y: 365, endPoint x: 618, endPoint y: 366, distance: 46.3
click at [618, 366] on td "*******" at bounding box center [646, 362] width 232 height 55
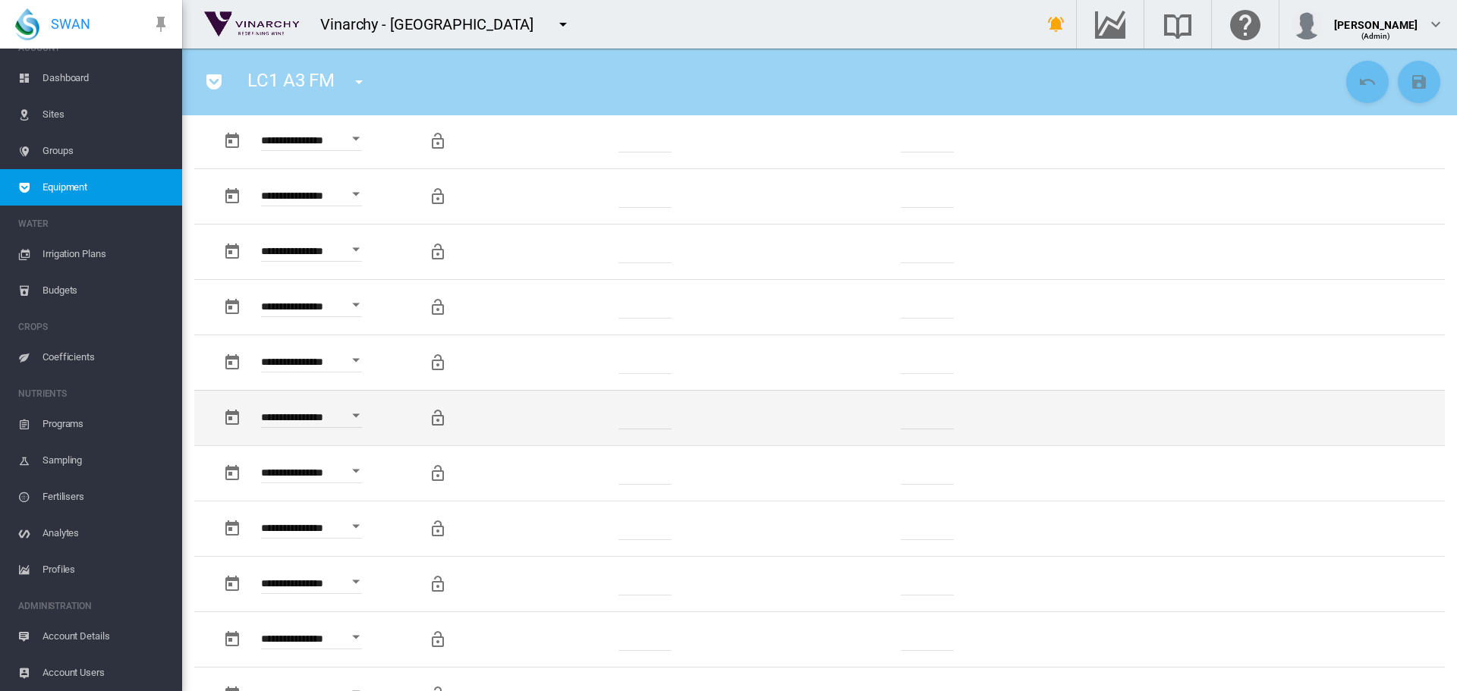
click at [674, 413] on td "*******" at bounding box center [646, 417] width 232 height 55
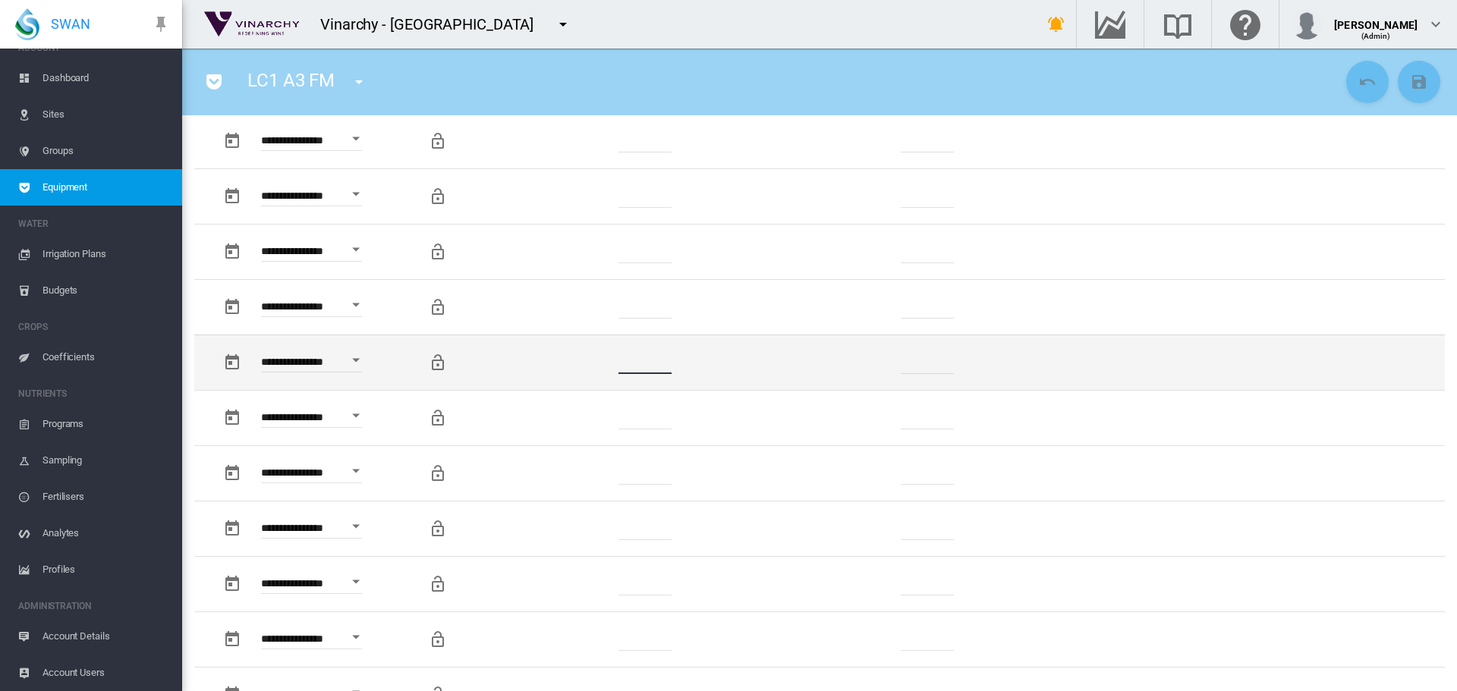
drag, startPoint x: 659, startPoint y: 366, endPoint x: 622, endPoint y: 372, distance: 37.6
click at [622, 372] on input "*******" at bounding box center [644, 362] width 53 height 23
click at [605, 363] on td "**" at bounding box center [646, 362] width 232 height 55
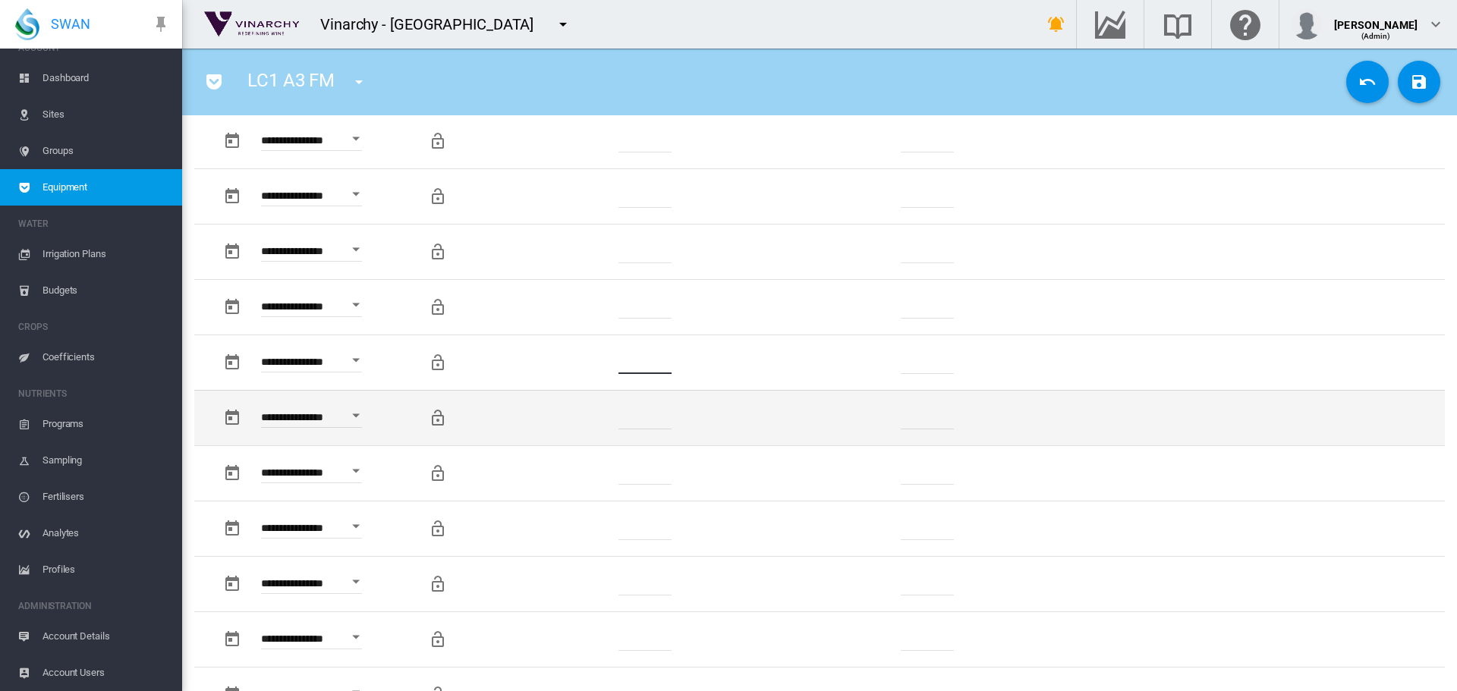
type input "*"
click at [605, 417] on td "*******" at bounding box center [646, 417] width 232 height 55
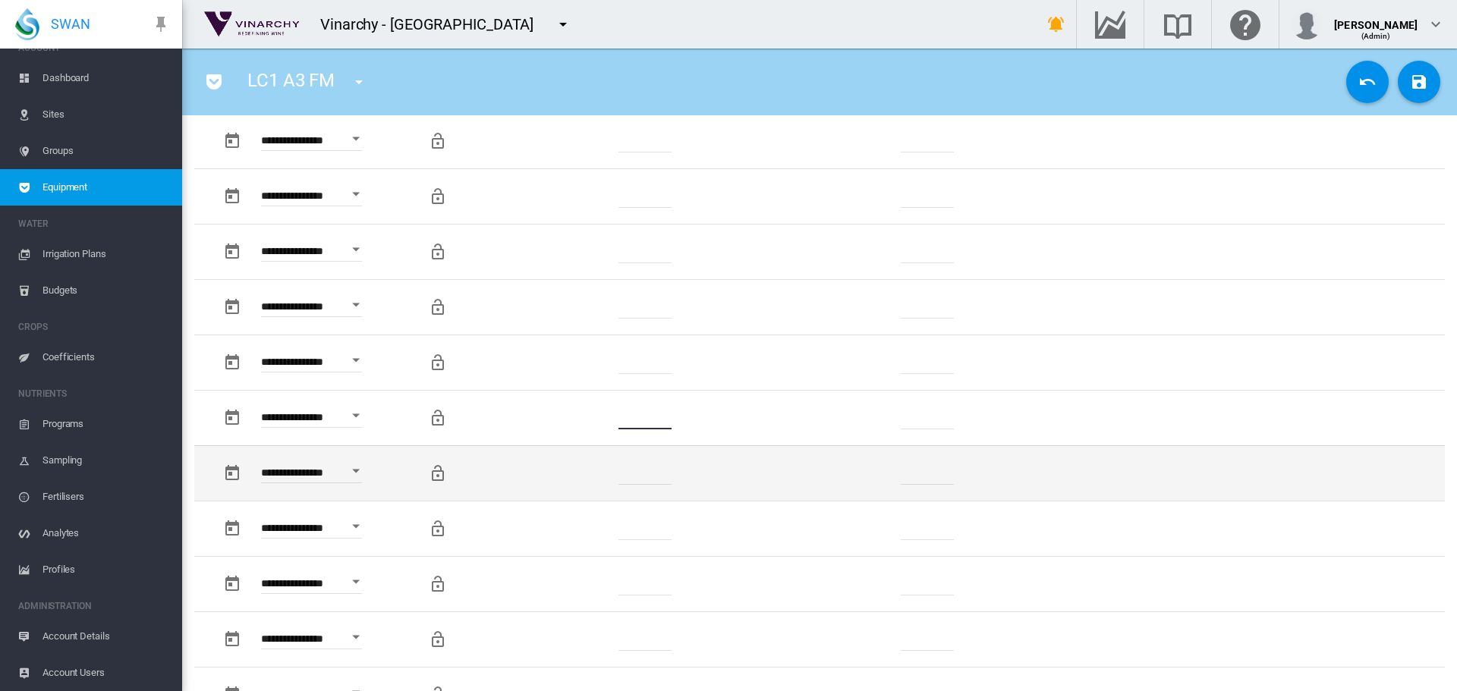
type input "*"
drag, startPoint x: 653, startPoint y: 469, endPoint x: 596, endPoint y: 480, distance: 58.0
click at [596, 480] on td "*******" at bounding box center [646, 472] width 232 height 55
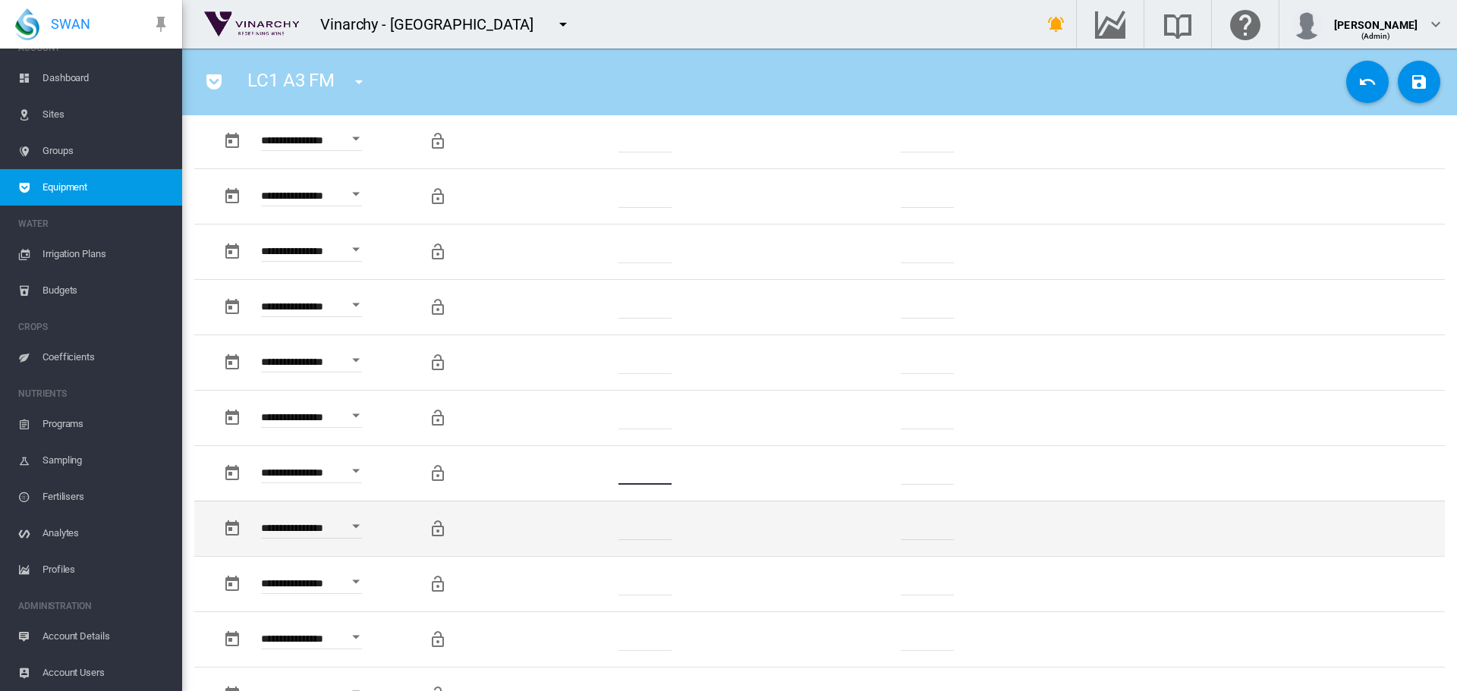
type input "*"
drag, startPoint x: 662, startPoint y: 524, endPoint x: 593, endPoint y: 538, distance: 70.5
click at [593, 538] on td "*******" at bounding box center [646, 528] width 232 height 55
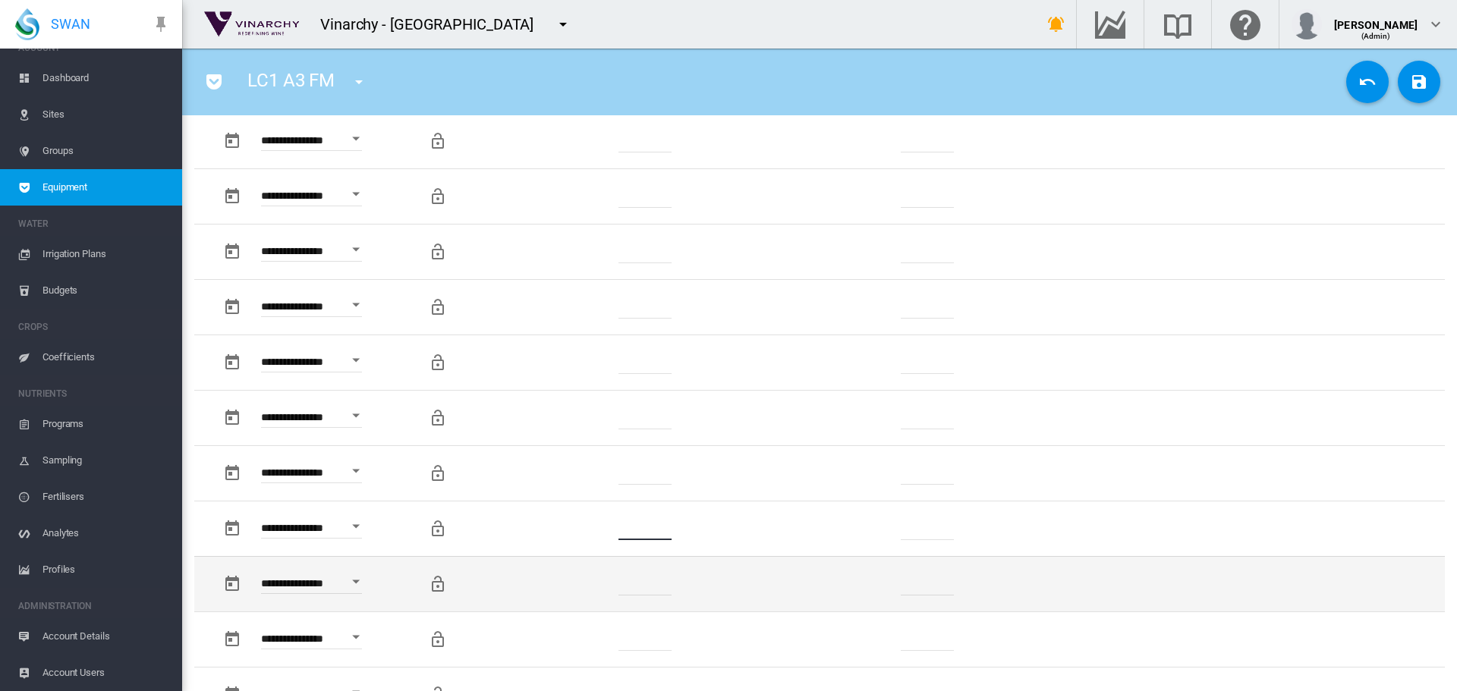
type input "*"
drag, startPoint x: 646, startPoint y: 583, endPoint x: 592, endPoint y: 586, distance: 54.0
click at [598, 583] on td "*******" at bounding box center [646, 583] width 232 height 55
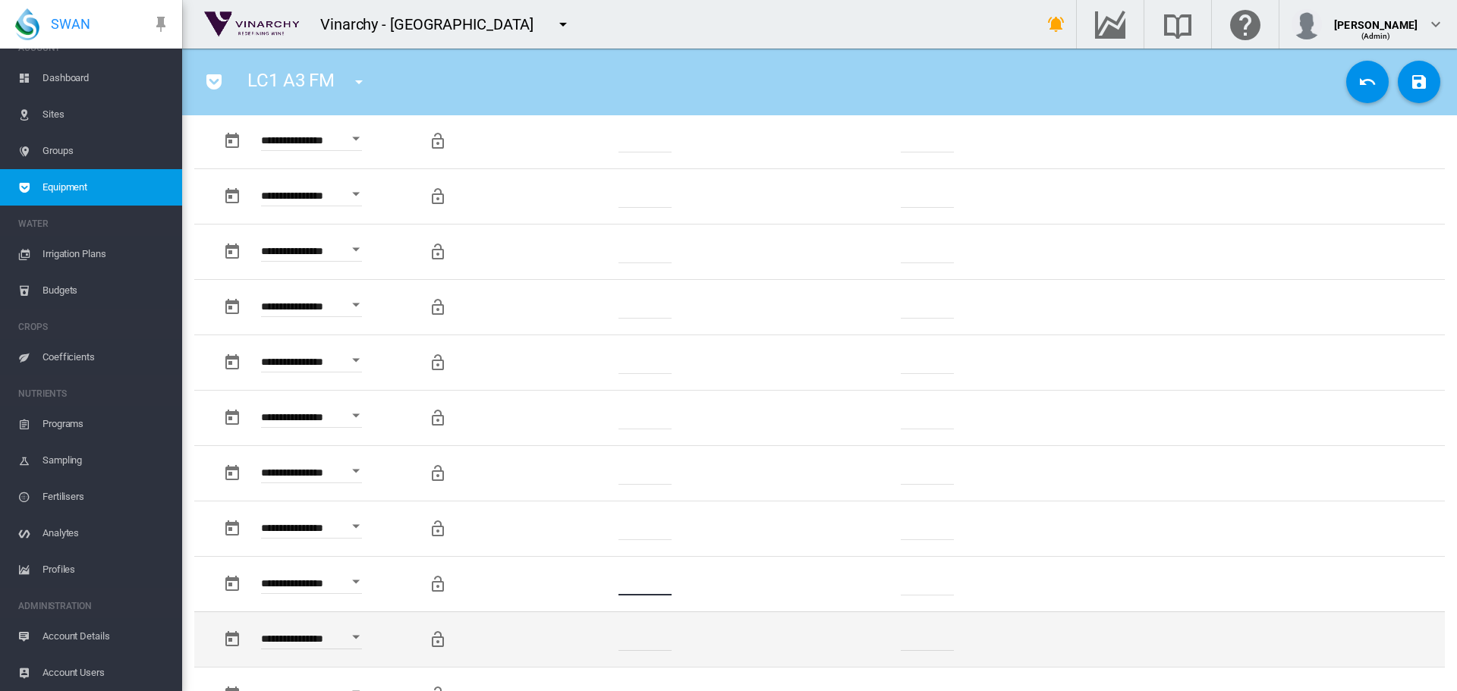
type input "*"
drag, startPoint x: 659, startPoint y: 637, endPoint x: 601, endPoint y: 639, distance: 57.7
click at [601, 639] on td "*******" at bounding box center [646, 639] width 232 height 55
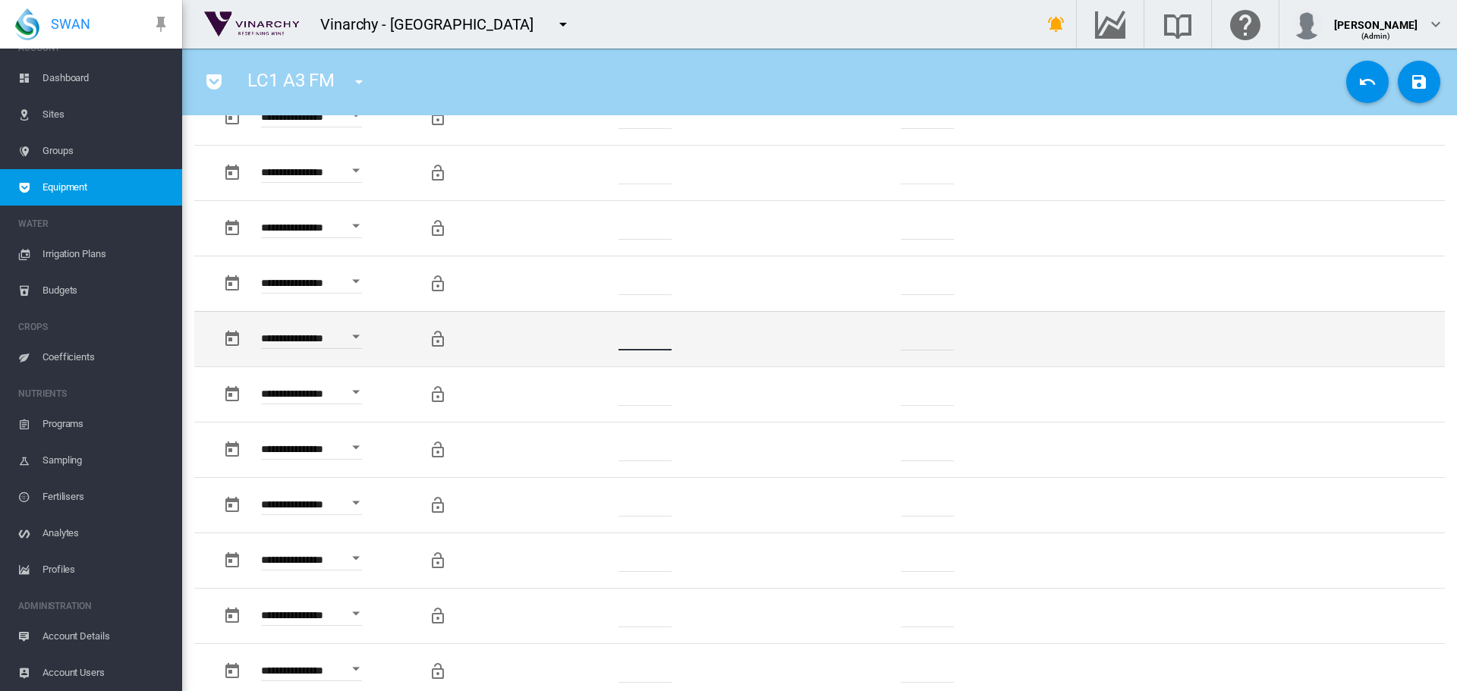
scroll to position [1062, 0]
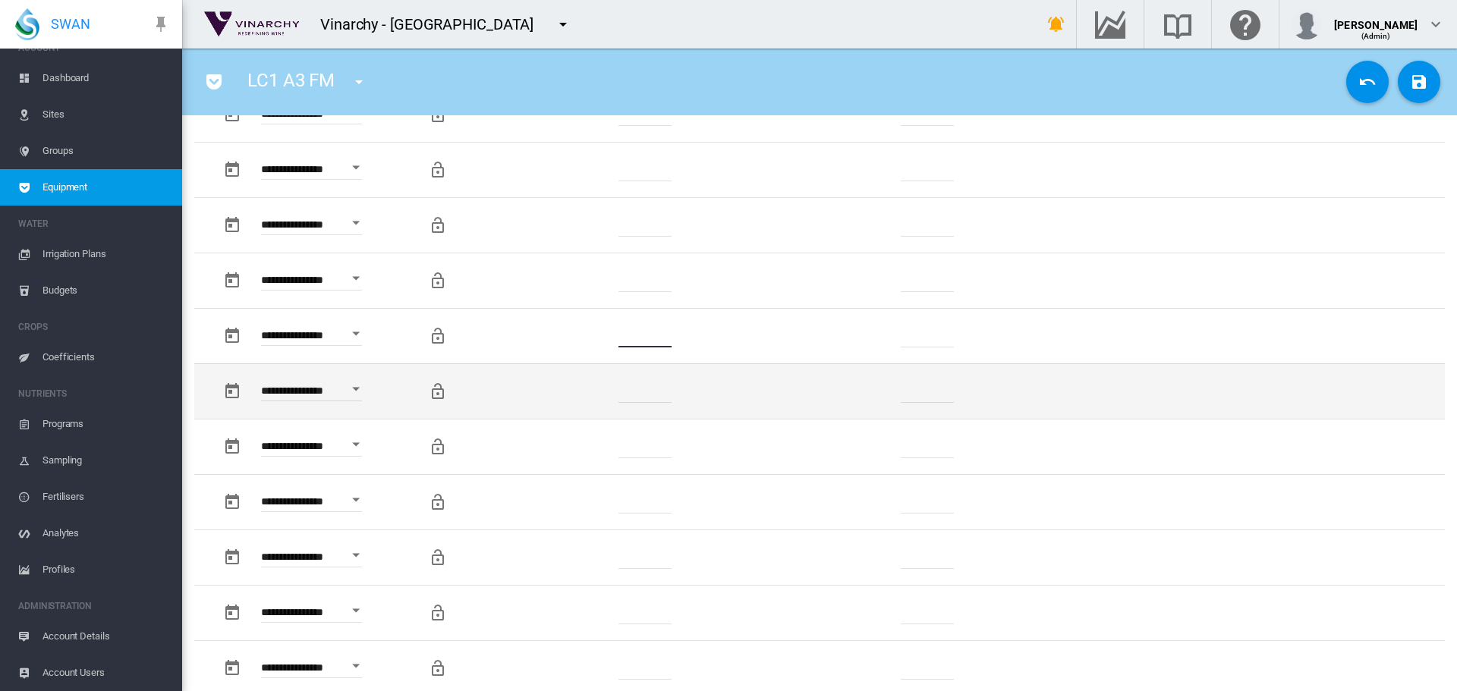
type input "*"
drag, startPoint x: 654, startPoint y: 388, endPoint x: 564, endPoint y: 392, distance: 89.6
click at [564, 392] on td "*******" at bounding box center [646, 390] width 232 height 55
drag, startPoint x: 627, startPoint y: 393, endPoint x: 580, endPoint y: 393, distance: 46.3
click at [578, 393] on td "**" at bounding box center [646, 390] width 232 height 55
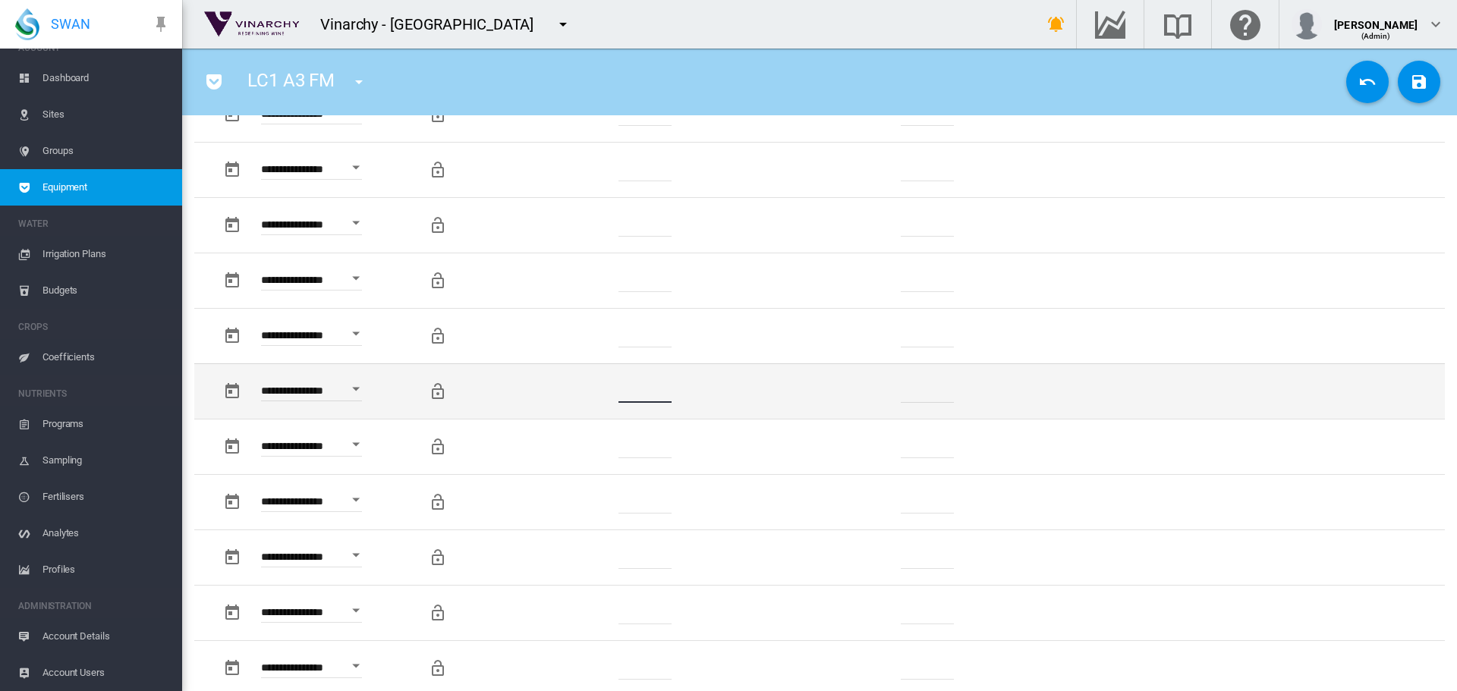
drag, startPoint x: 632, startPoint y: 393, endPoint x: 599, endPoint y: 395, distance: 33.5
click at [567, 386] on td "**" at bounding box center [646, 390] width 232 height 55
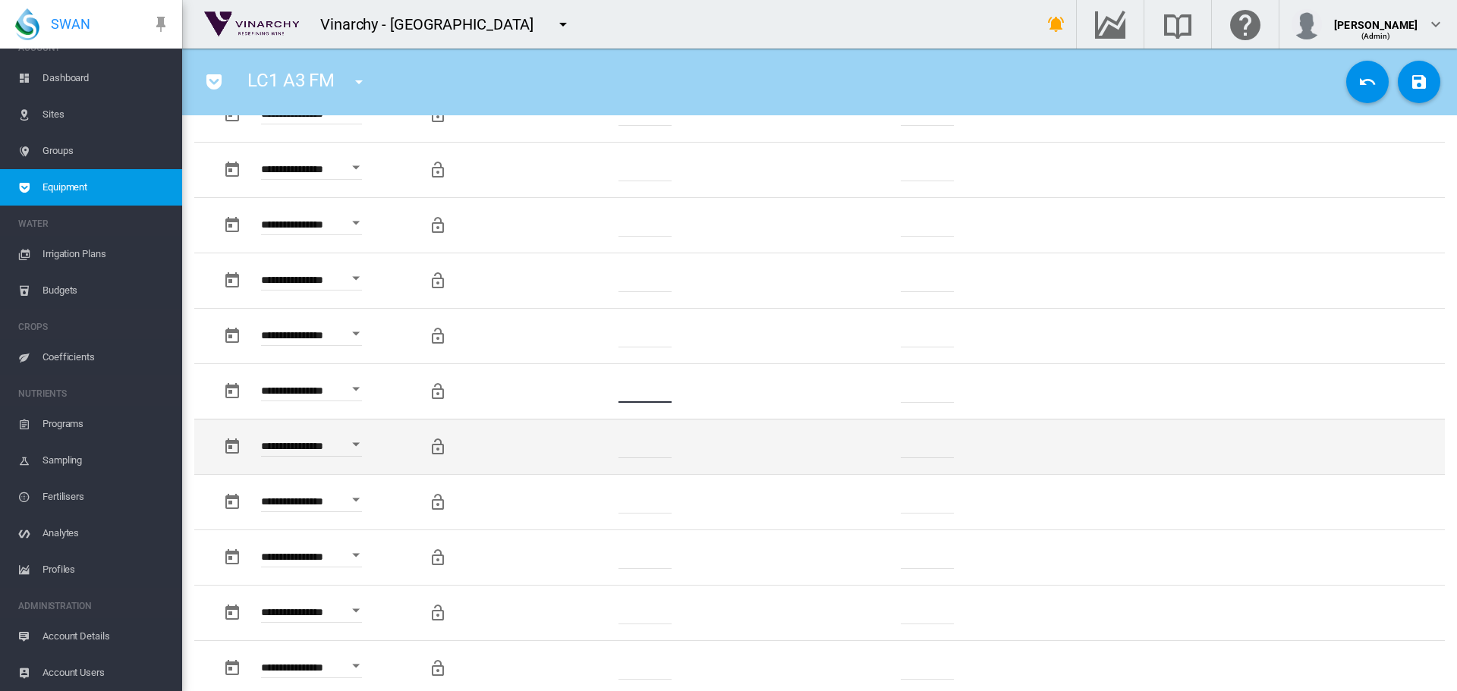
type input "*"
drag, startPoint x: 660, startPoint y: 446, endPoint x: 574, endPoint y: 447, distance: 86.5
click at [568, 447] on td "*******" at bounding box center [646, 446] width 232 height 55
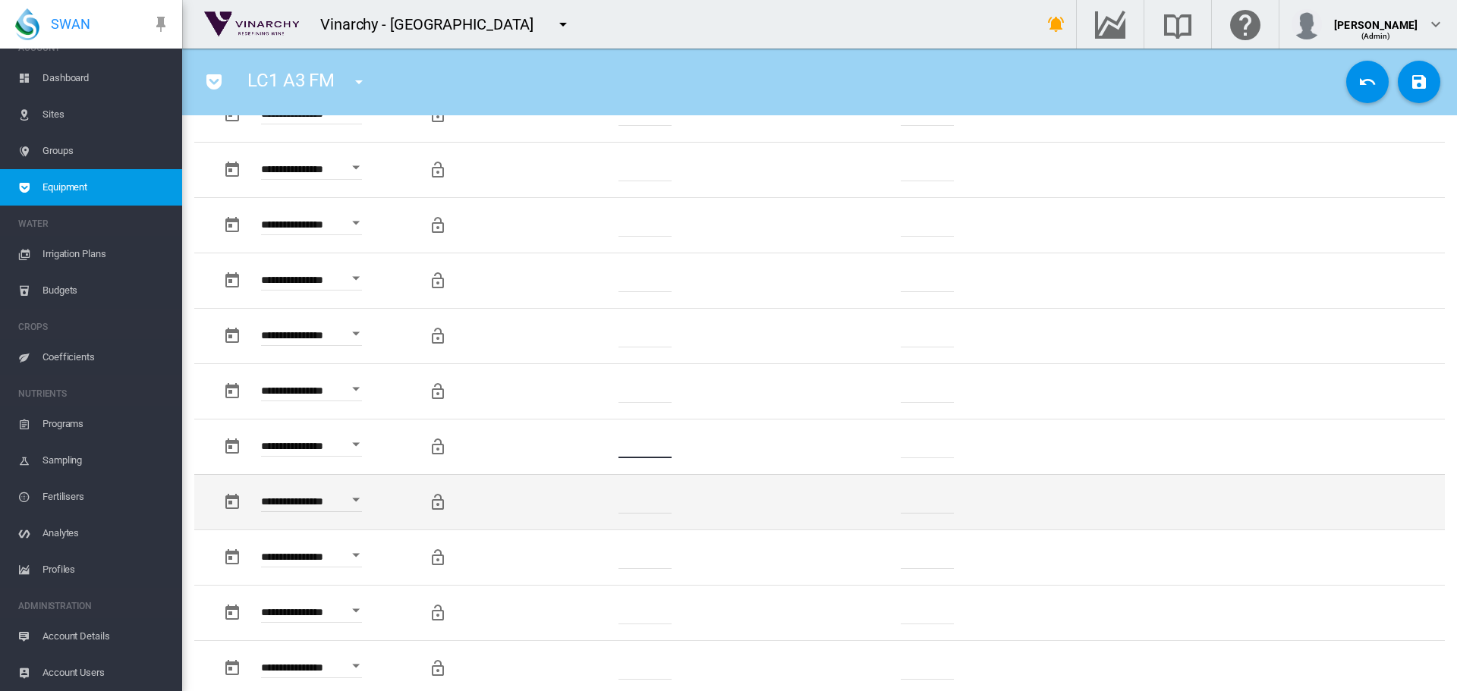
type input "*"
click at [599, 505] on td "*******" at bounding box center [646, 501] width 232 height 55
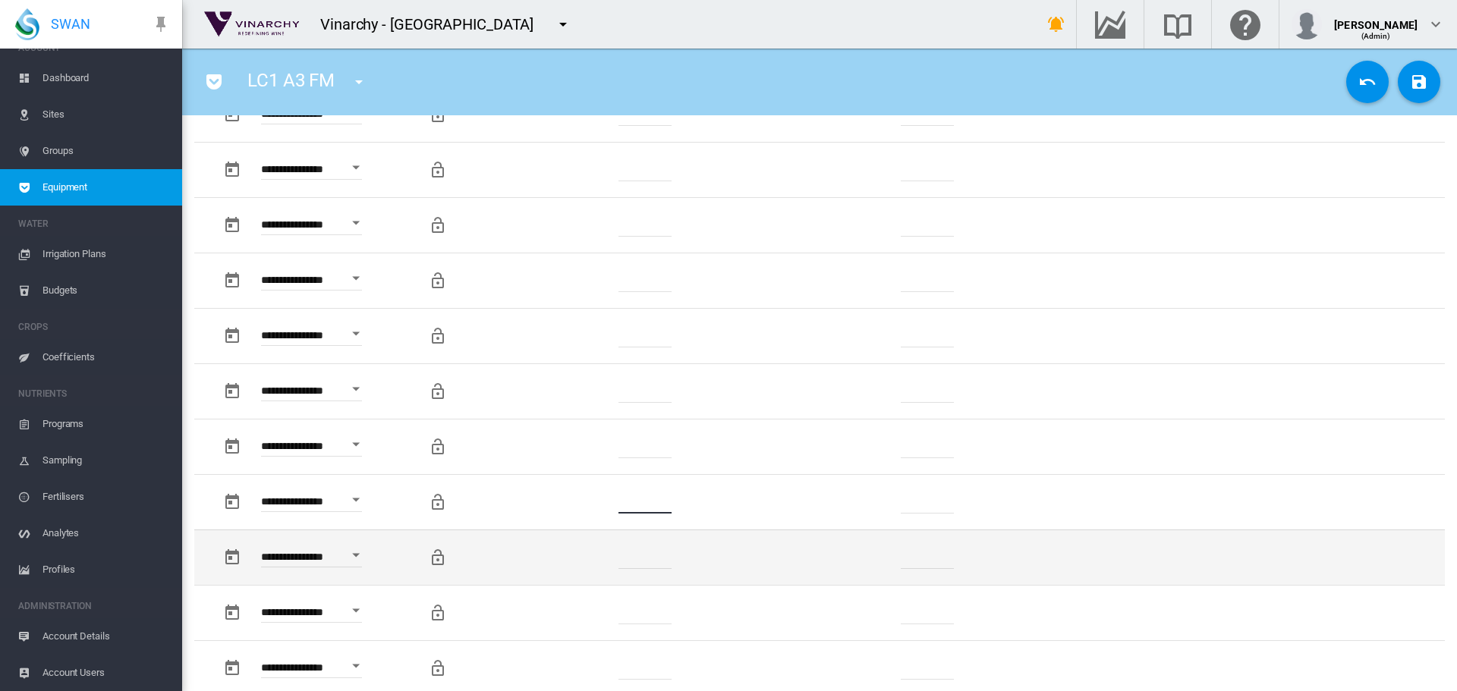
type input "*"
click at [573, 555] on td "*******" at bounding box center [646, 557] width 232 height 55
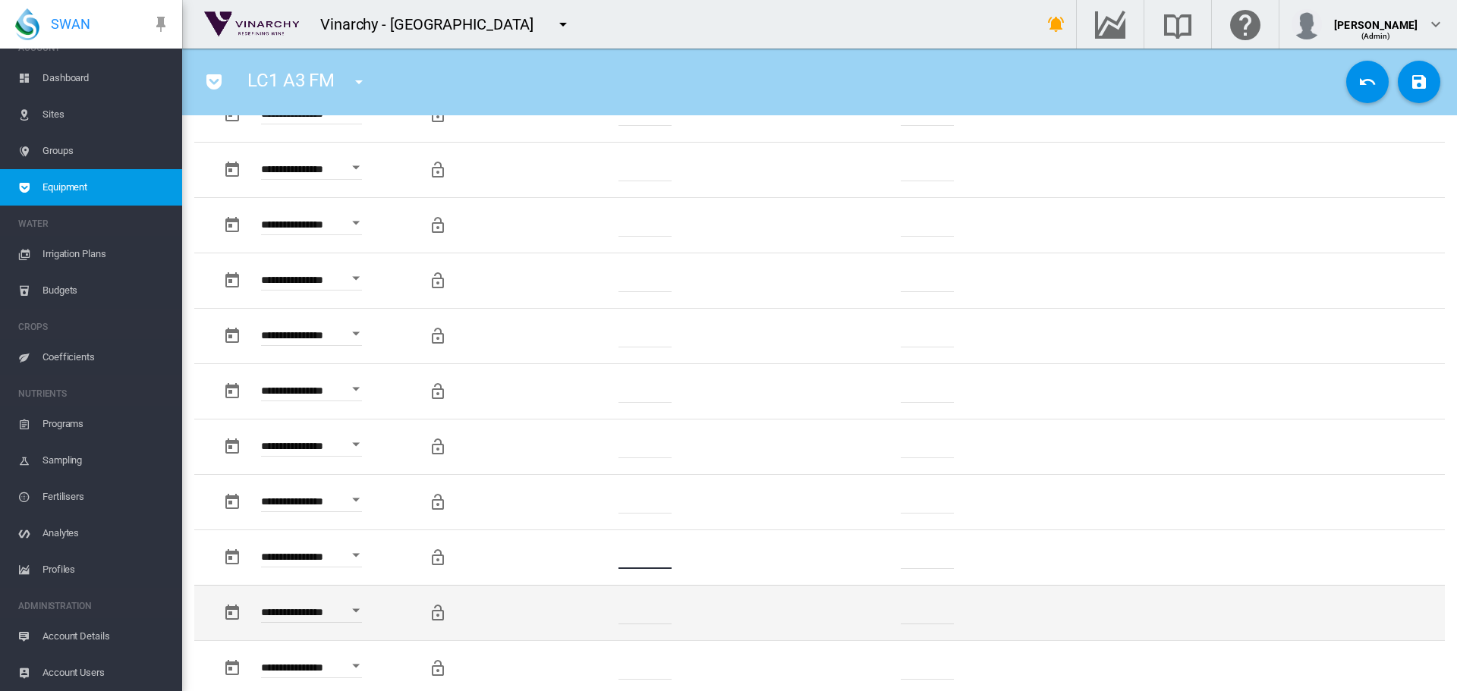
type input "*"
drag, startPoint x: 662, startPoint y: 610, endPoint x: 603, endPoint y: 608, distance: 58.4
click at [603, 608] on td "*******" at bounding box center [646, 612] width 232 height 55
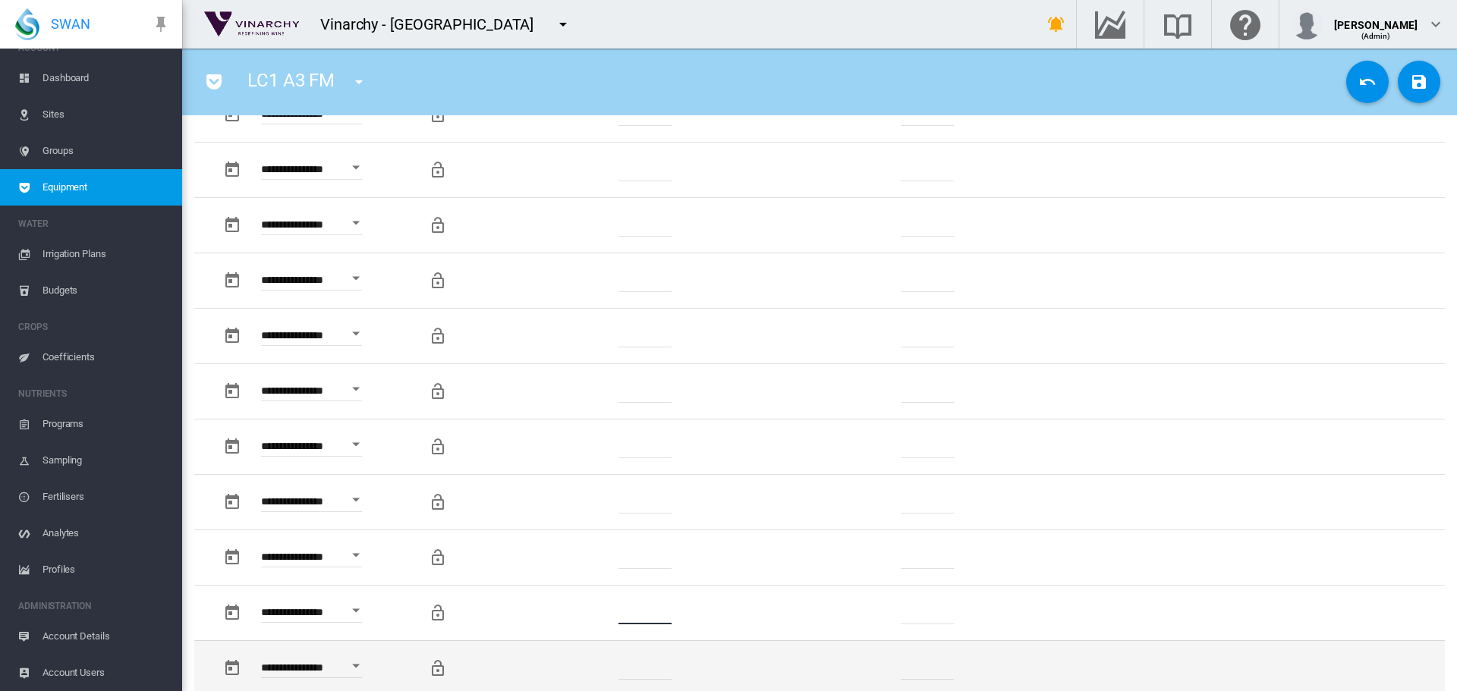
type input "*"
click at [590, 671] on td "*******" at bounding box center [646, 667] width 232 height 55
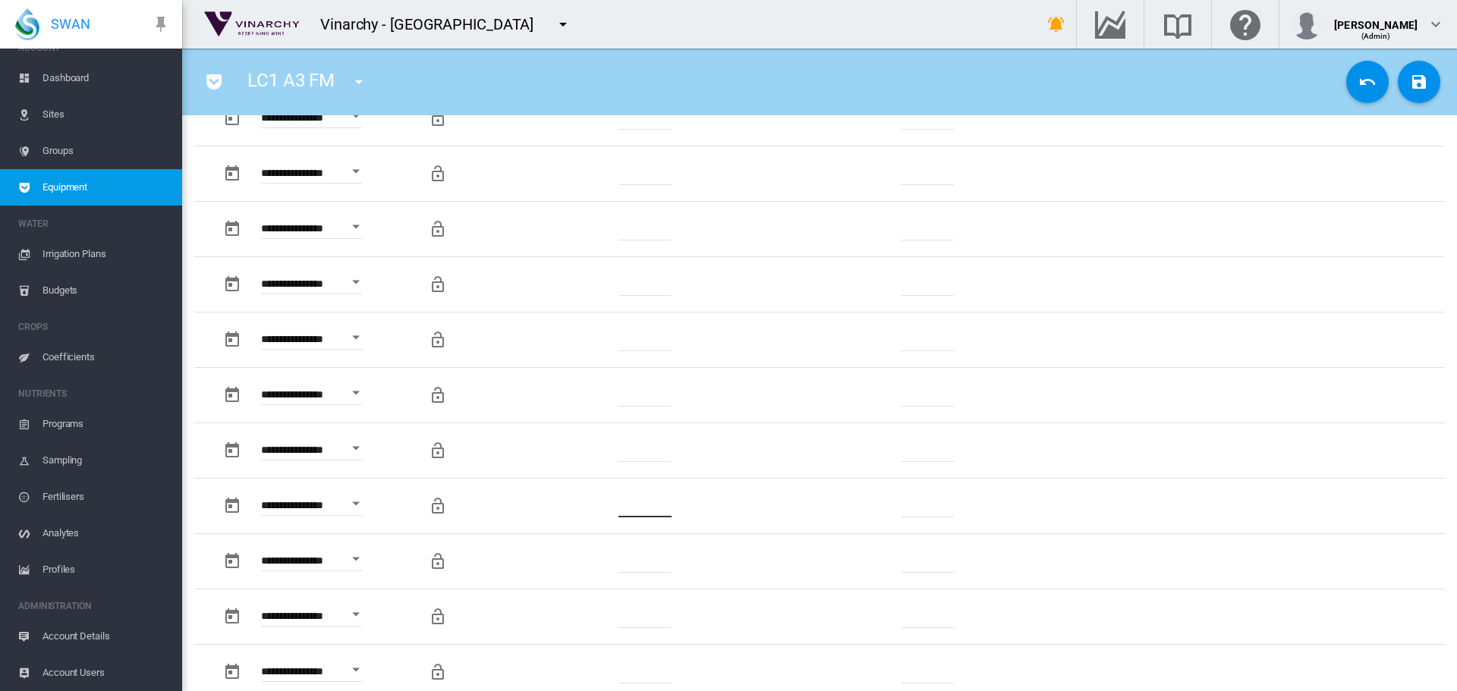
scroll to position [1442, 0]
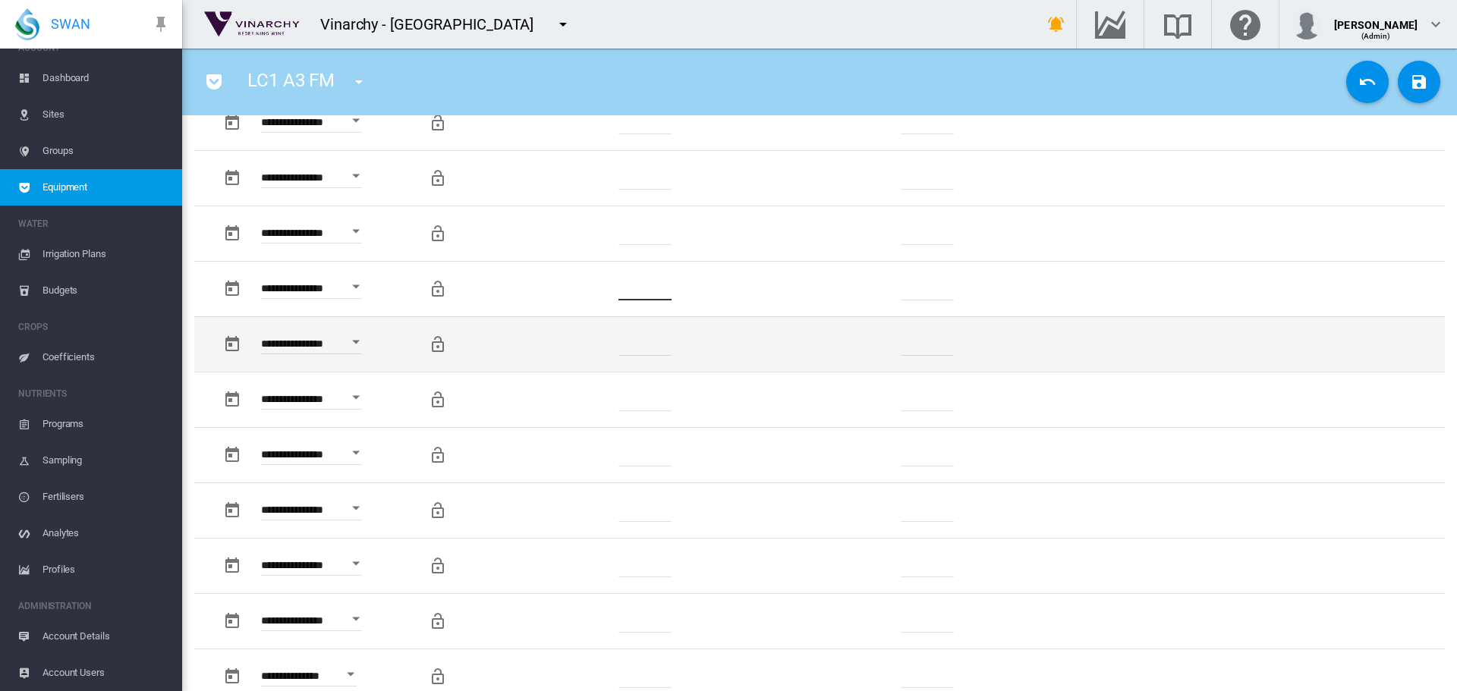
type input "*"
drag, startPoint x: 660, startPoint y: 343, endPoint x: 623, endPoint y: 357, distance: 39.9
click at [582, 344] on td "*******" at bounding box center [646, 343] width 232 height 55
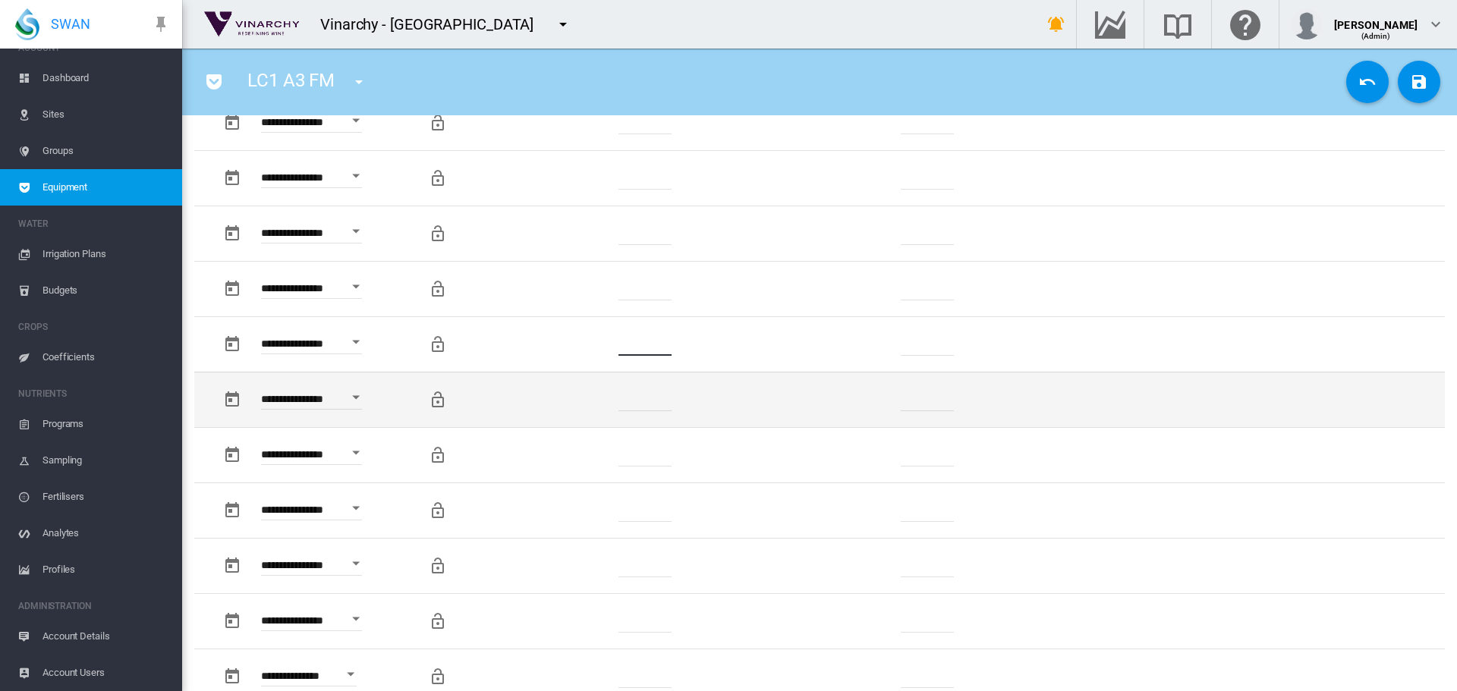
type input "*"
drag, startPoint x: 656, startPoint y: 403, endPoint x: 580, endPoint y: 408, distance: 75.3
click at [564, 410] on td "*******" at bounding box center [646, 399] width 232 height 55
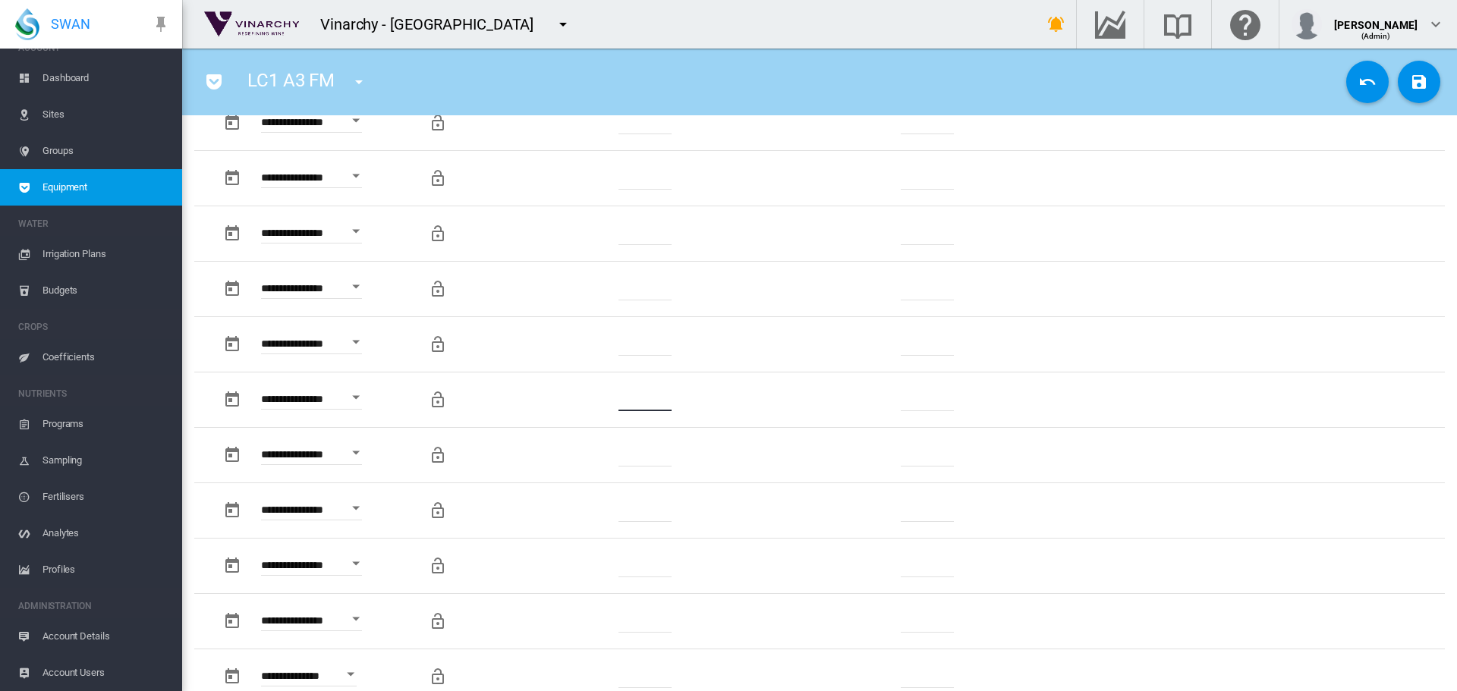
type input "*"
click at [1410, 81] on md-icon "icon-content-save" at bounding box center [1419, 82] width 18 height 18
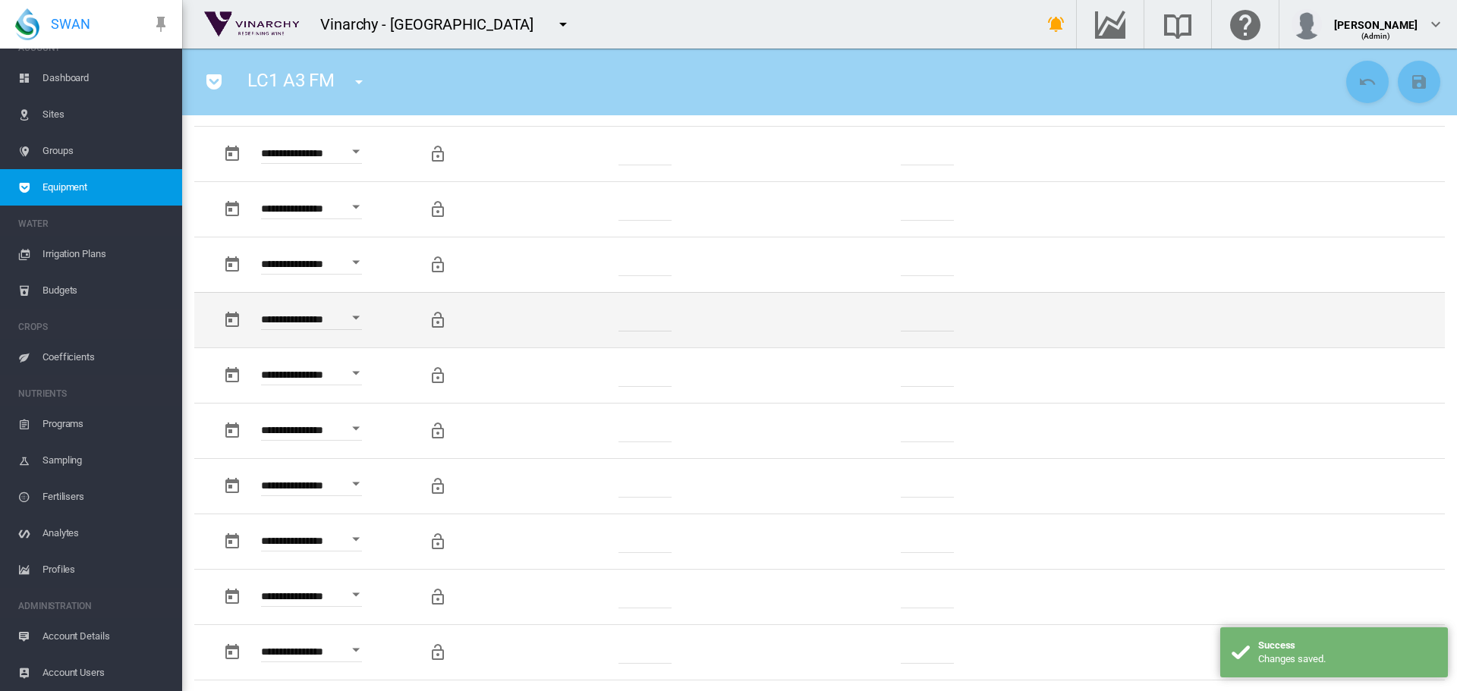
scroll to position [910, 0]
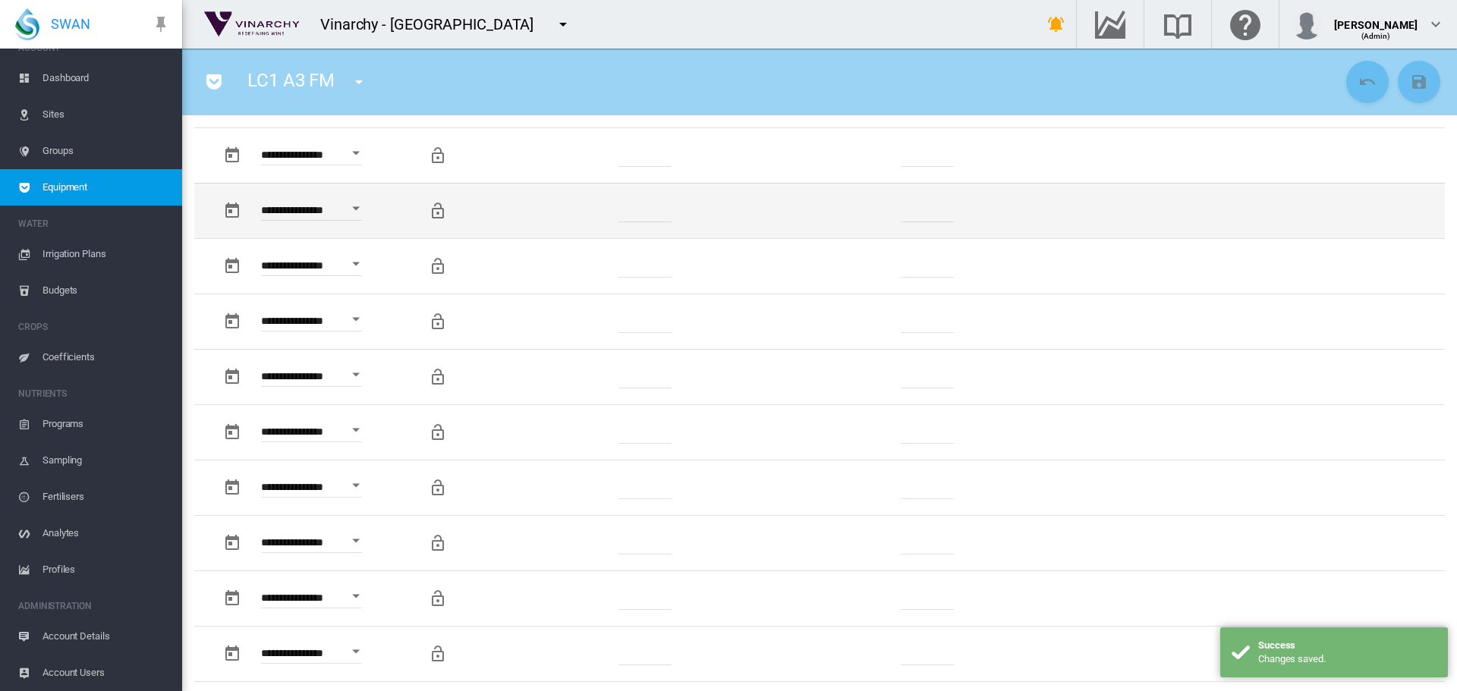
click at [433, 212] on md-icon "Locking this row will prevent custom changes being overwritten by future data i…" at bounding box center [438, 211] width 18 height 18
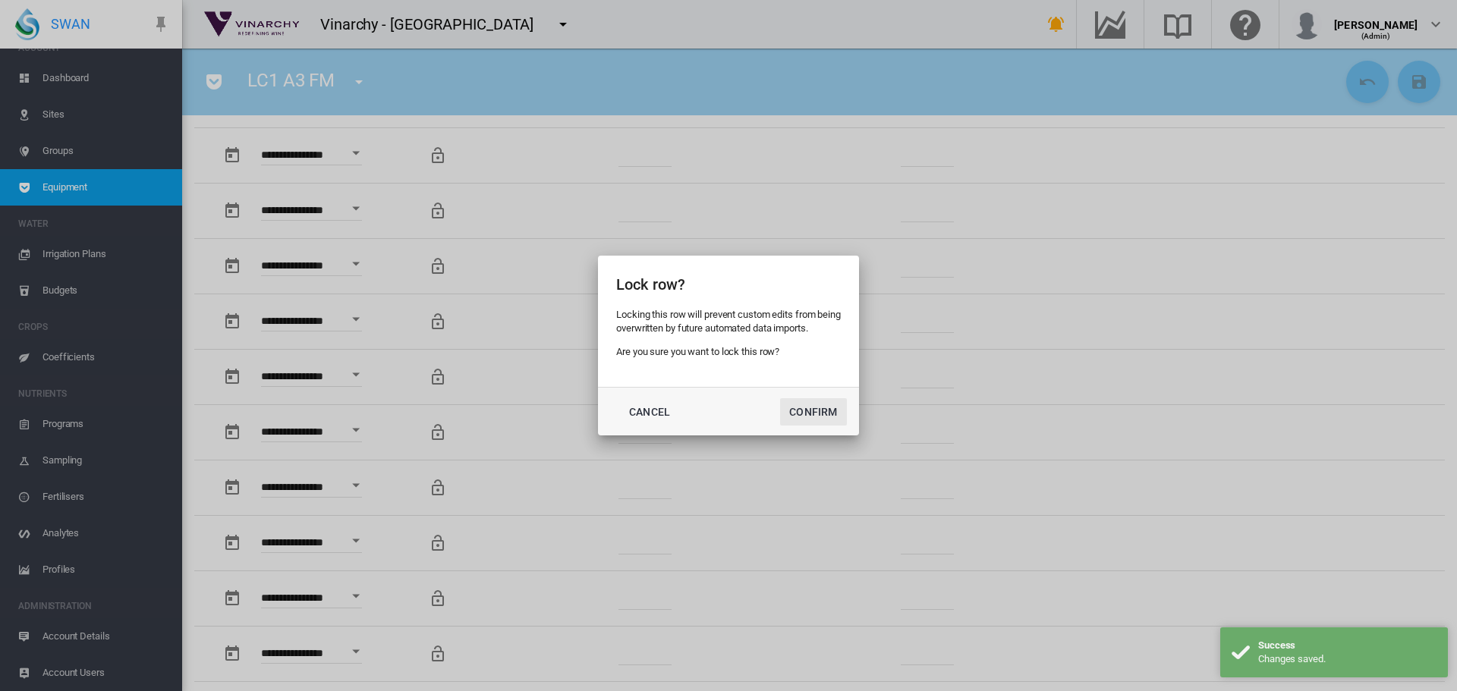
drag, startPoint x: 810, startPoint y: 420, endPoint x: 794, endPoint y: 404, distance: 22.5
click at [808, 418] on button "Confirm" at bounding box center [813, 411] width 67 height 27
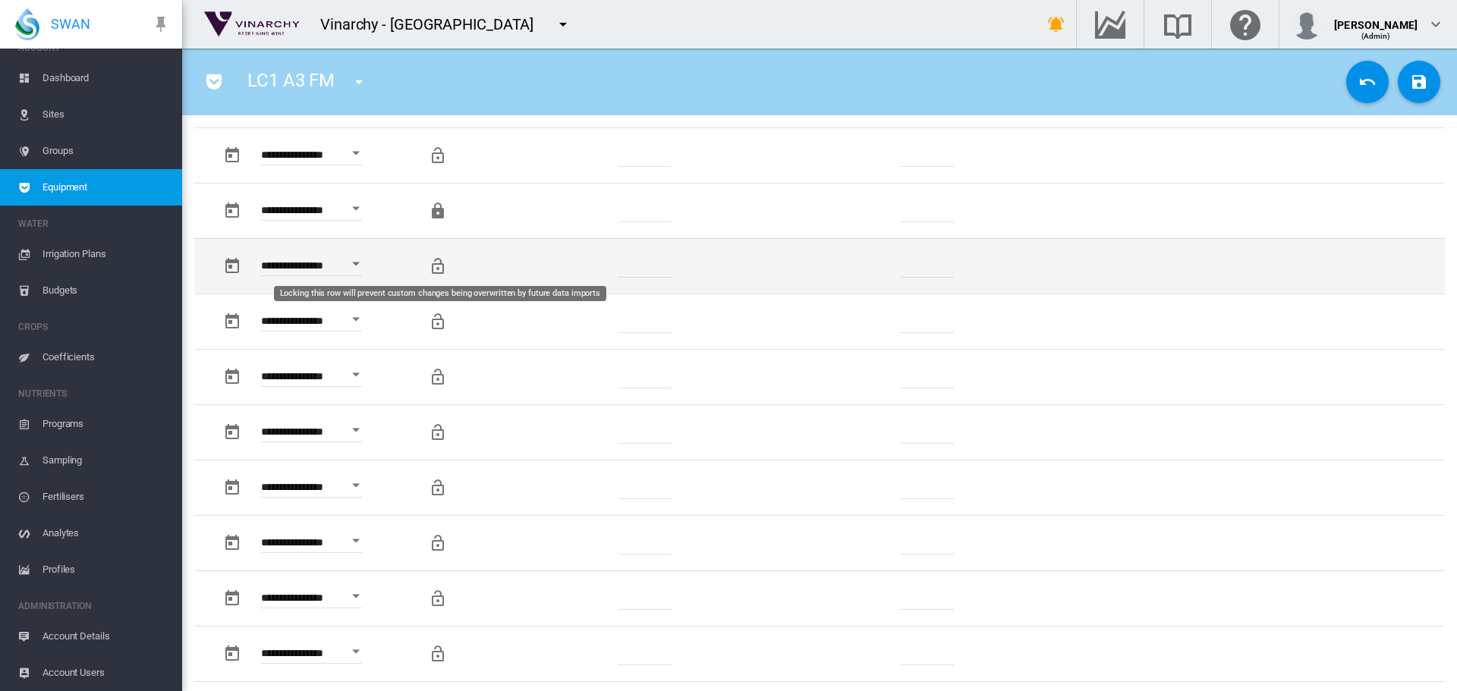
click at [431, 261] on md-icon "Locking this row will prevent custom changes being overwritten by future data i…" at bounding box center [438, 266] width 18 height 18
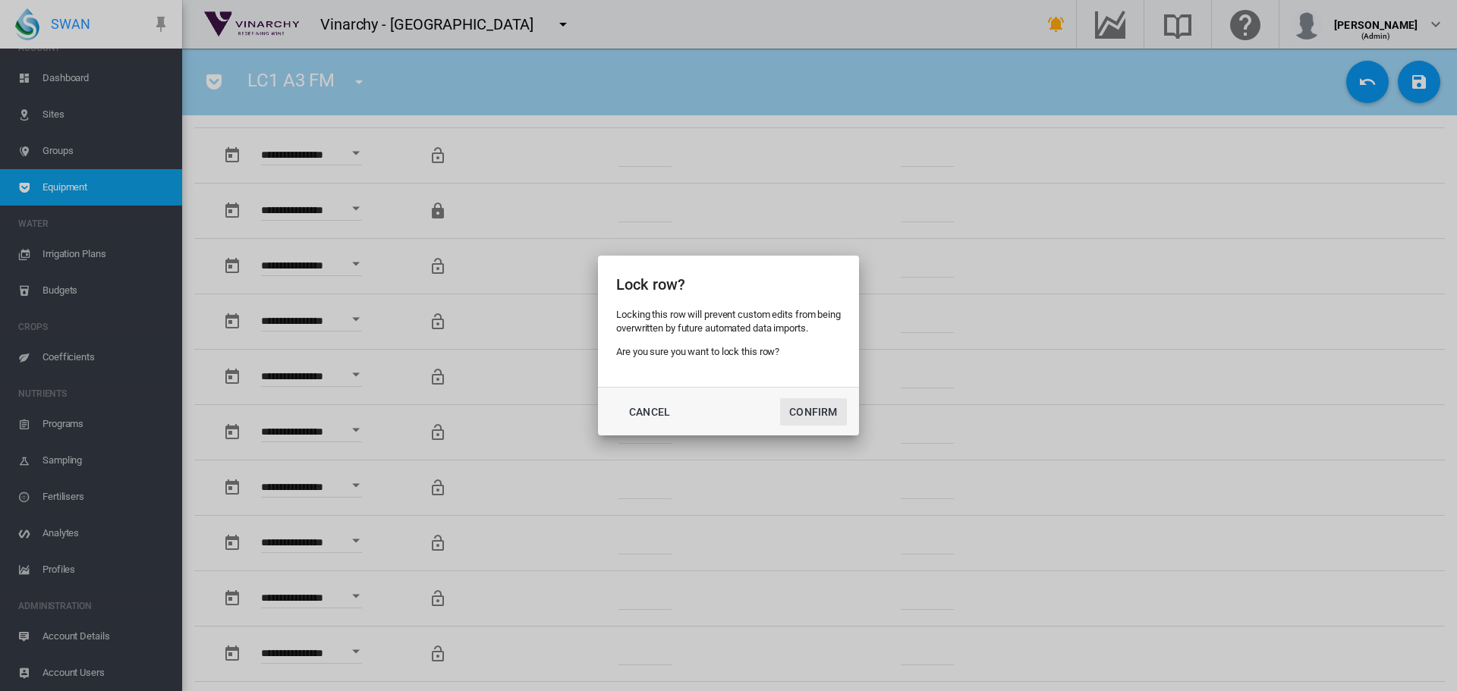
click at [788, 403] on button "Confirm" at bounding box center [813, 411] width 67 height 27
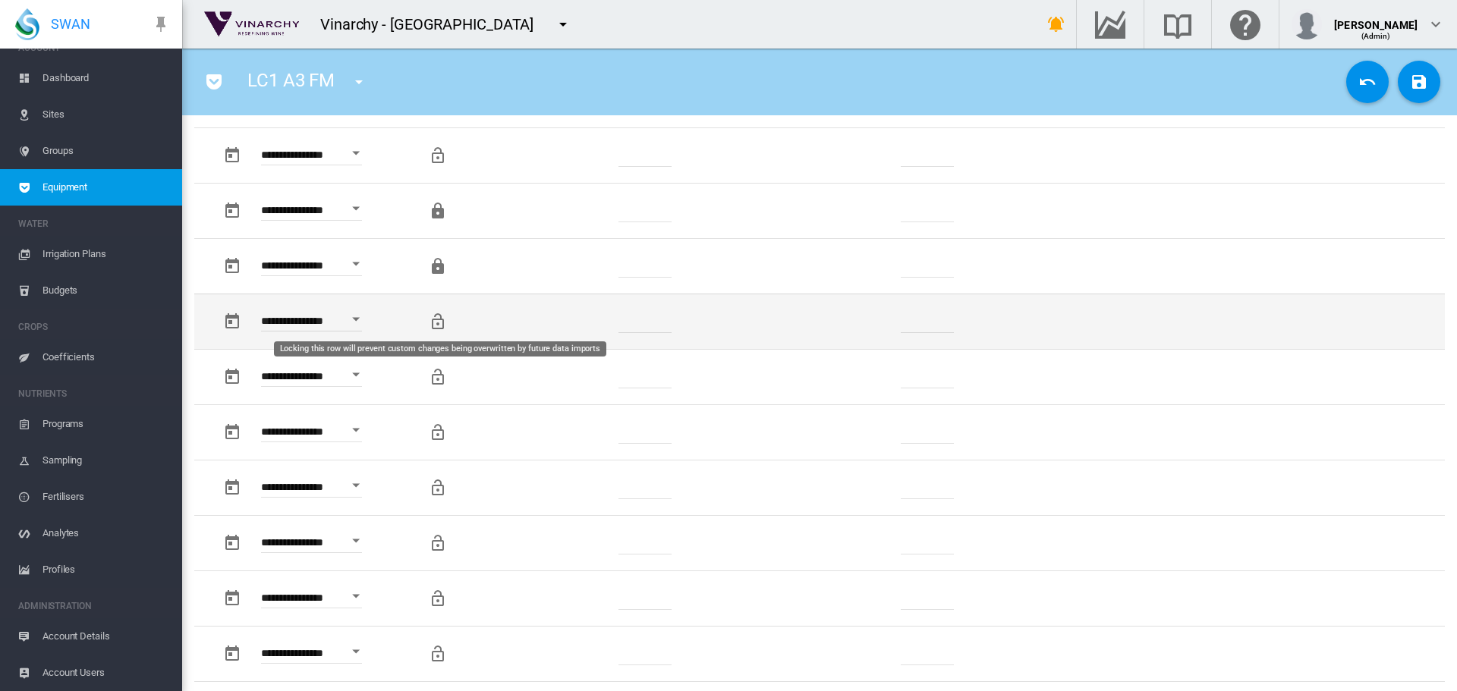
click at [444, 319] on md-icon "Locking this row will prevent custom changes being overwritten by future data i…" at bounding box center [438, 322] width 18 height 18
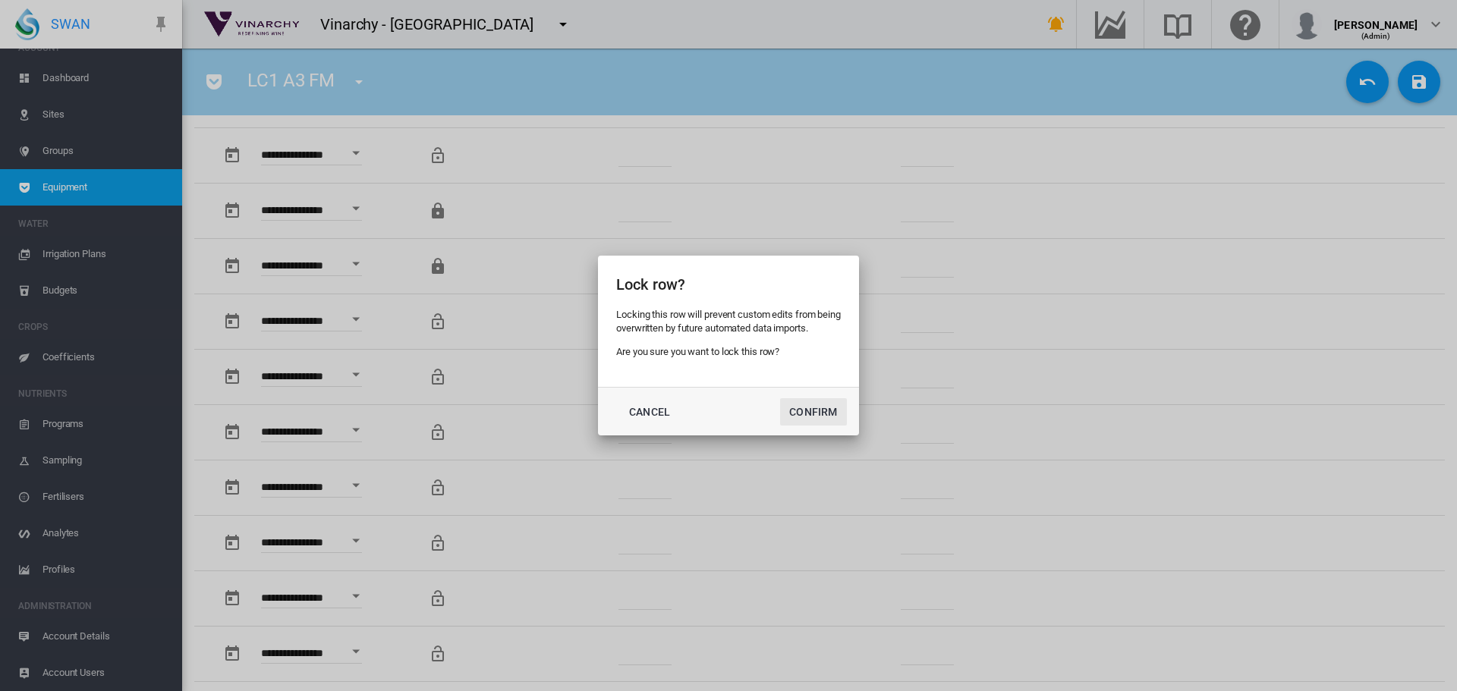
click at [781, 411] on md-dialog-actions "Cancel Confirm" at bounding box center [728, 411] width 261 height 49
drag, startPoint x: 812, startPoint y: 411, endPoint x: 718, endPoint y: 394, distance: 95.7
click at [812, 410] on button "Confirm" at bounding box center [813, 411] width 67 height 27
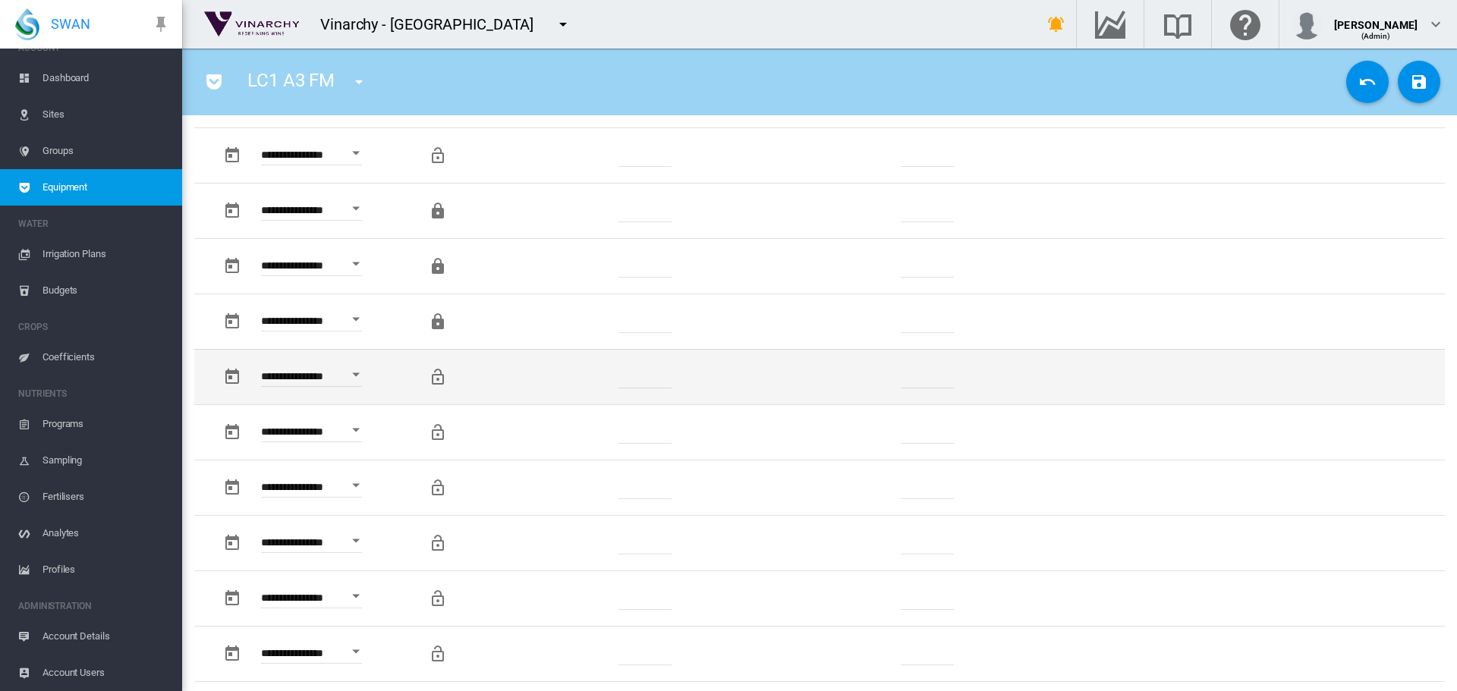
click at [426, 375] on button "button" at bounding box center [438, 377] width 30 height 30
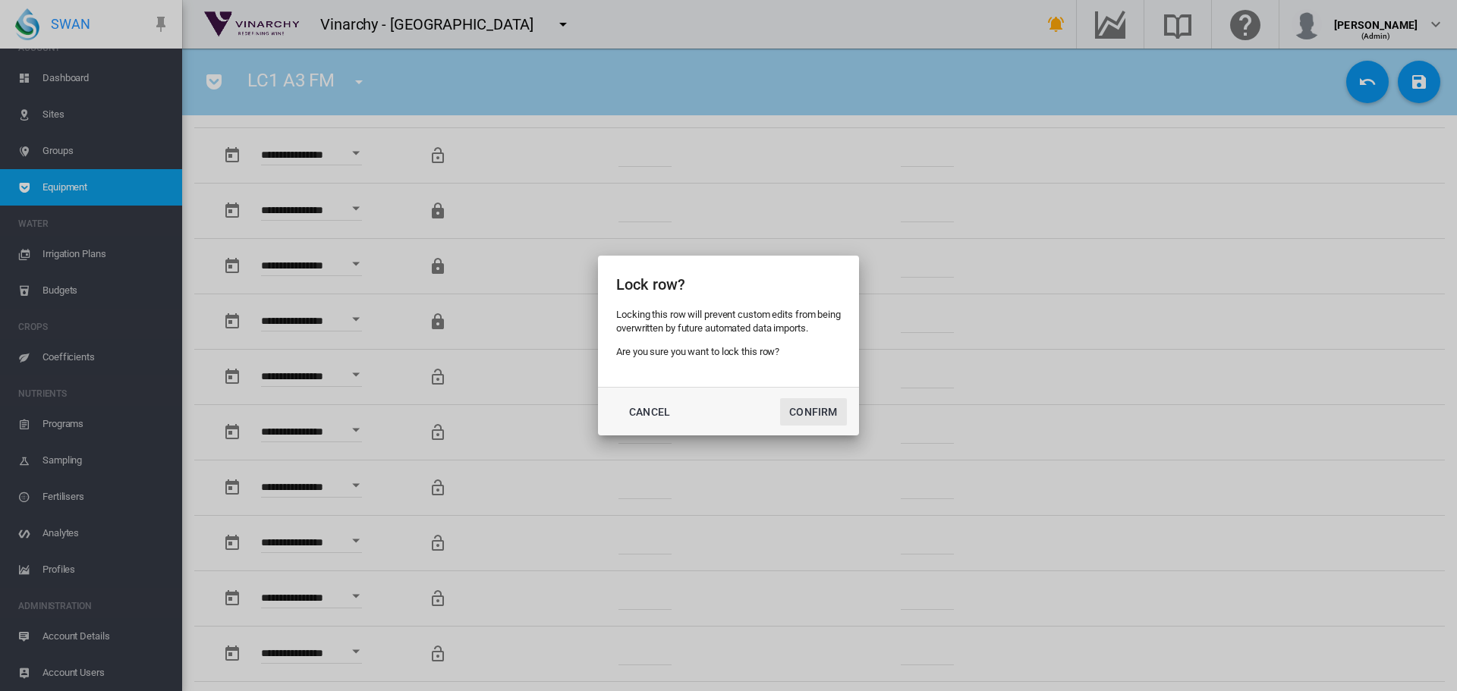
drag, startPoint x: 807, startPoint y: 415, endPoint x: 800, endPoint y: 414, distance: 7.6
click at [807, 414] on button "Confirm" at bounding box center [813, 411] width 67 height 27
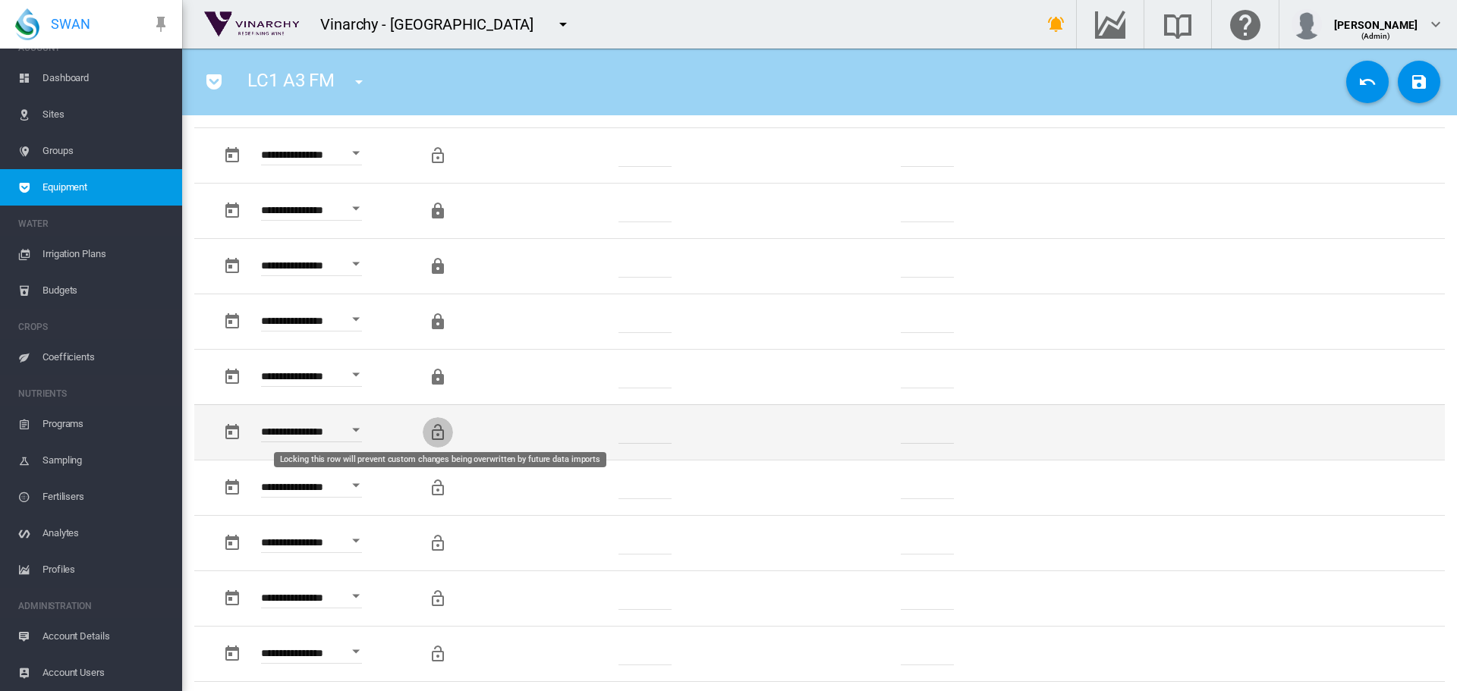
click at [435, 430] on md-icon "Locking this row will prevent custom changes being overwritten by future data i…" at bounding box center [438, 432] width 18 height 18
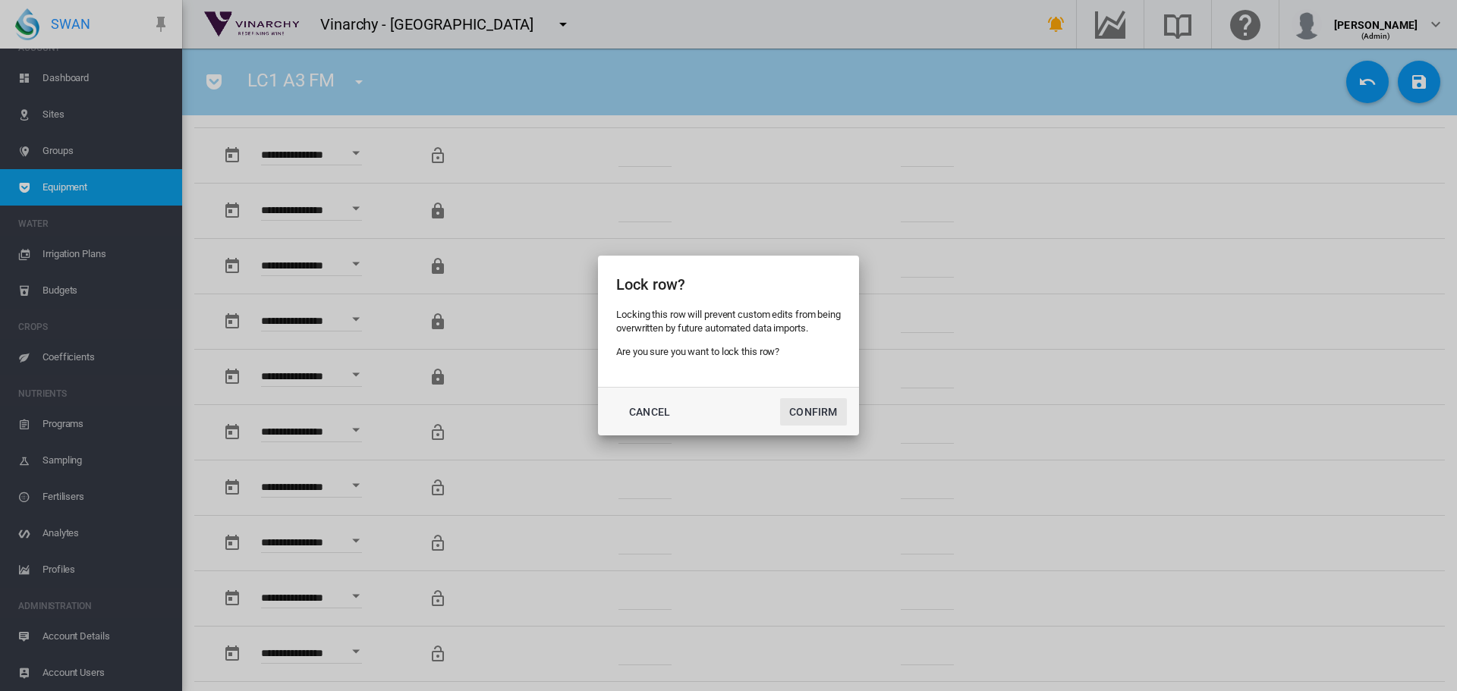
click at [798, 413] on button "Confirm" at bounding box center [813, 411] width 67 height 27
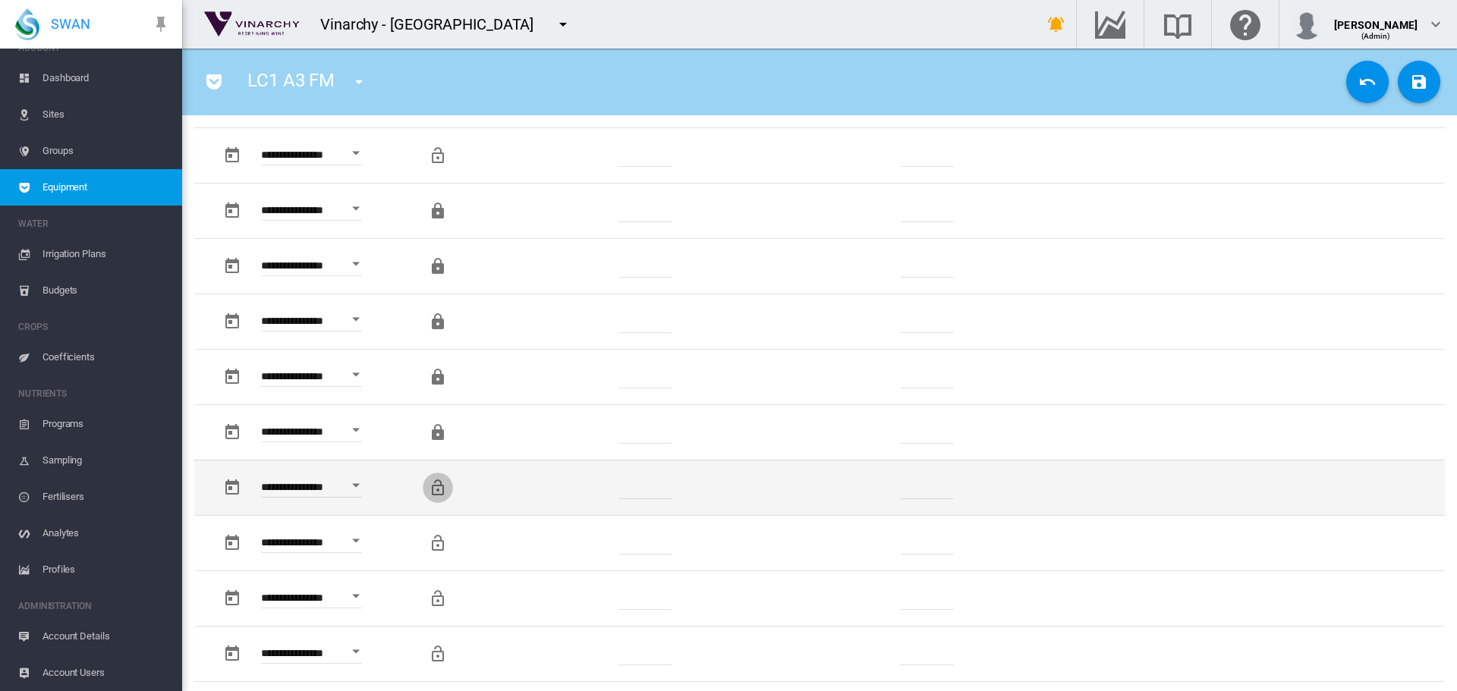
click at [435, 485] on md-icon "Locking this row will prevent custom changes being overwritten by future data i…" at bounding box center [438, 488] width 18 height 18
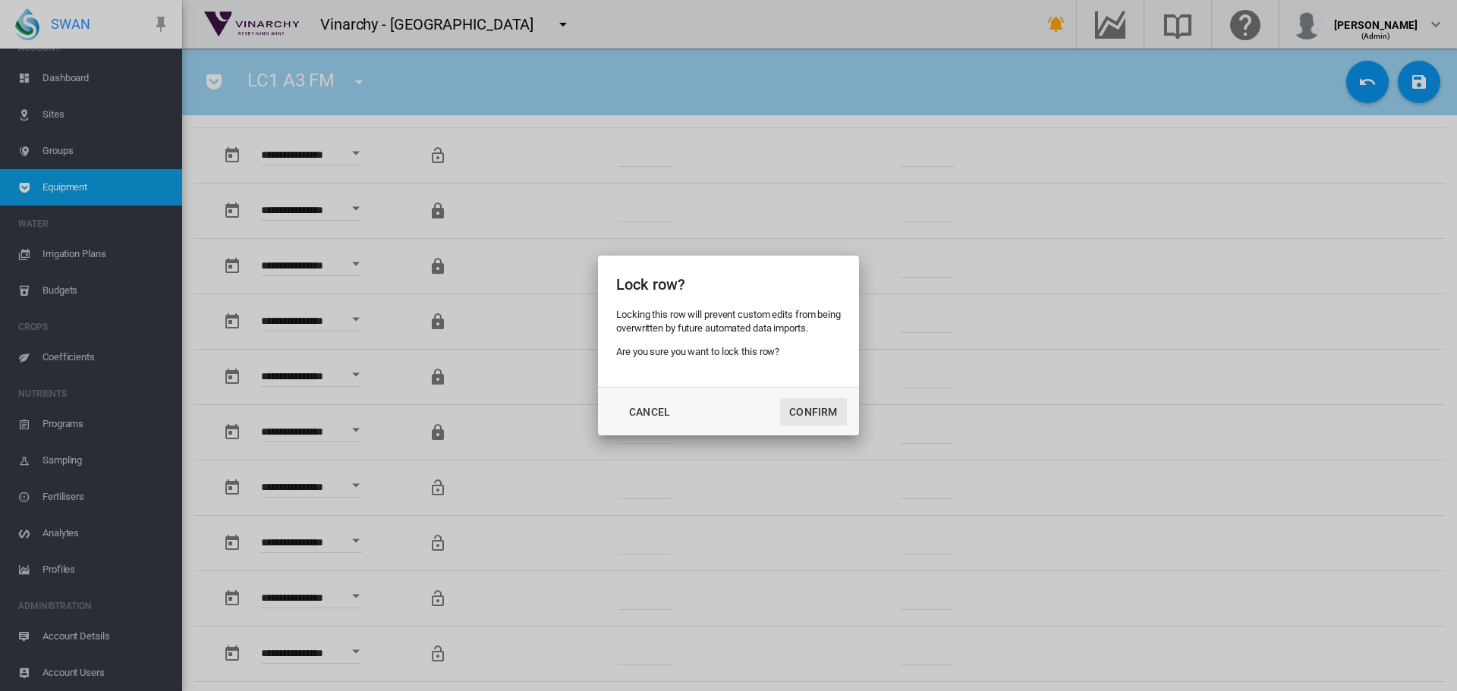
click at [785, 413] on button "Confirm" at bounding box center [813, 411] width 67 height 27
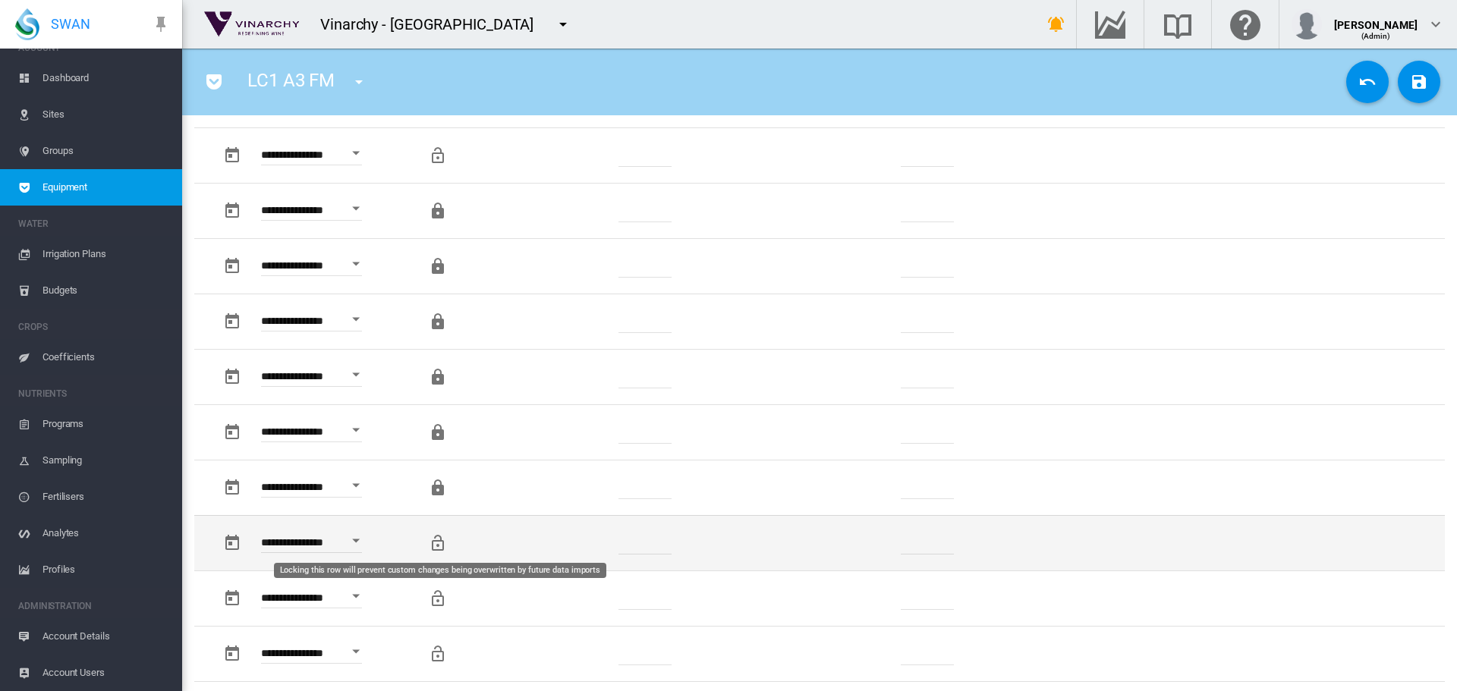
click at [435, 541] on md-icon "Locking this row will prevent custom changes being overwritten by future data i…" at bounding box center [438, 543] width 18 height 18
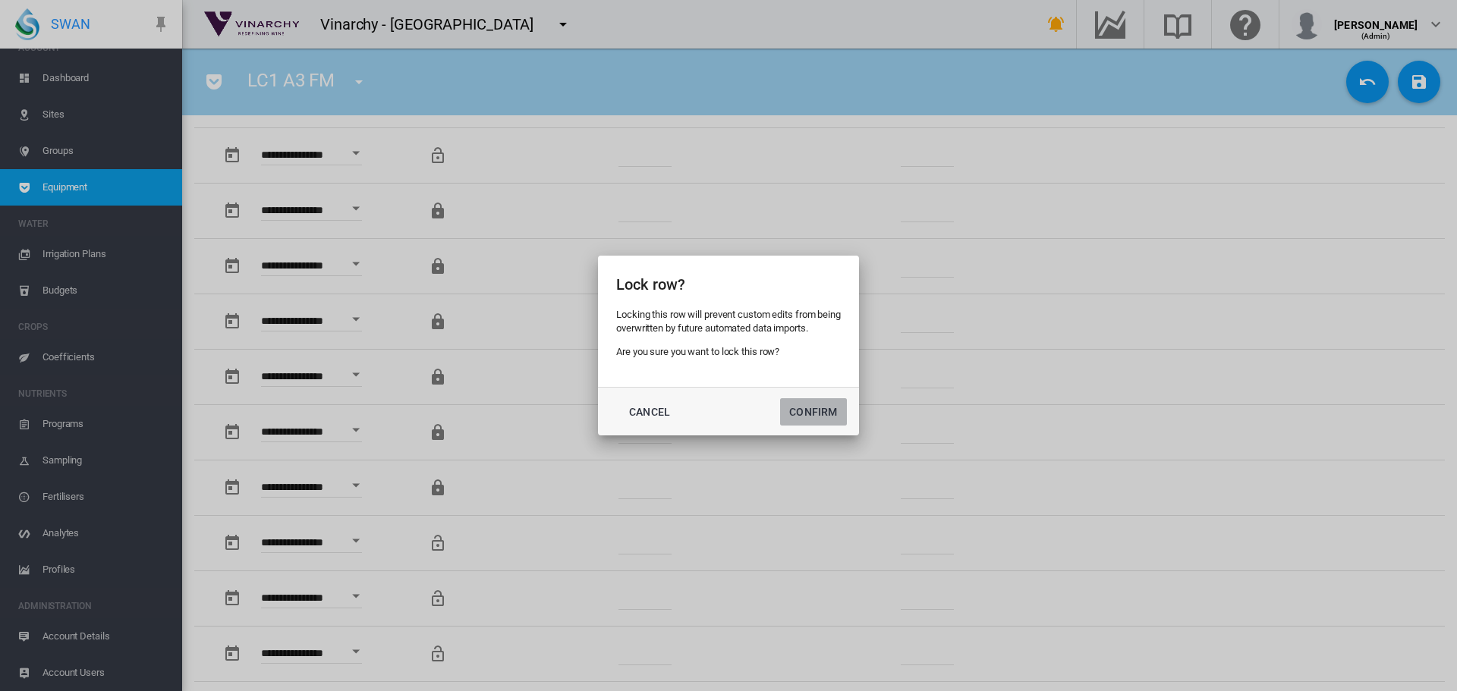
click at [816, 415] on button "Confirm" at bounding box center [813, 411] width 67 height 27
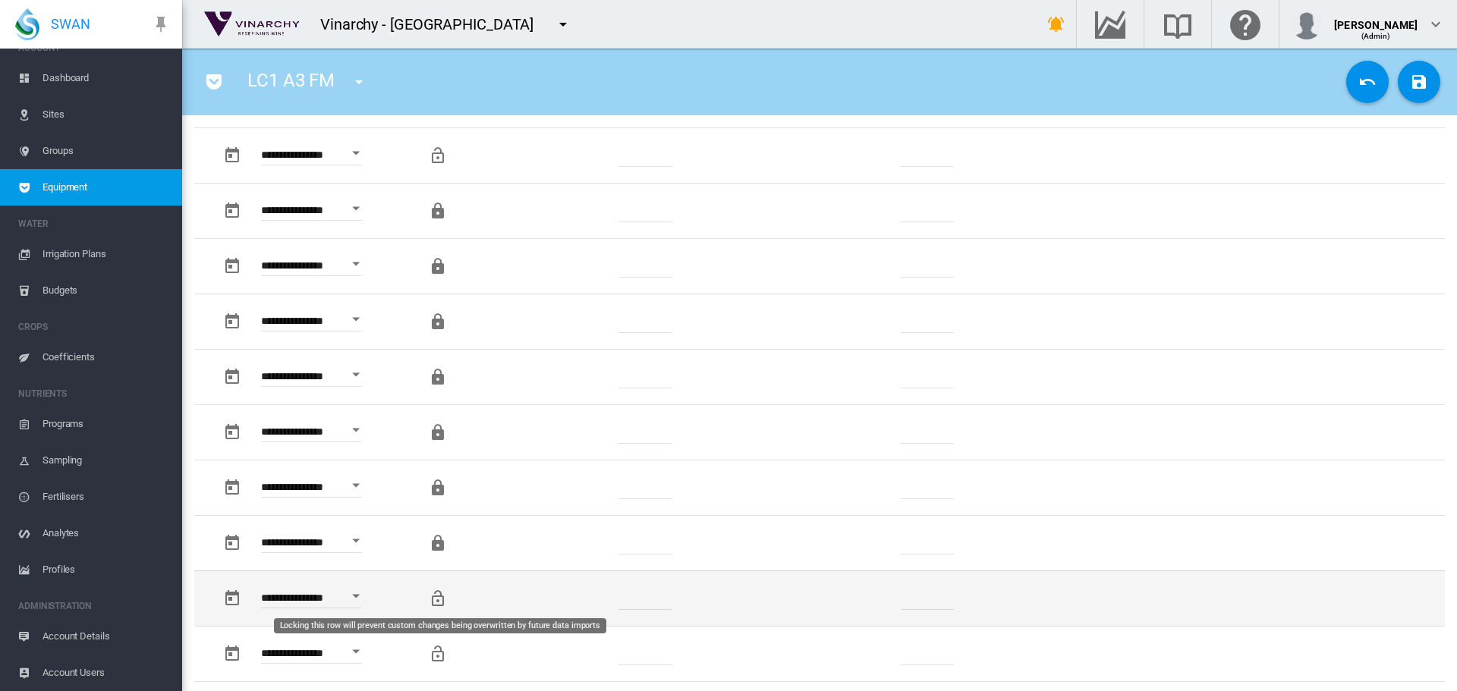
click at [433, 600] on md-icon "Locking this row will prevent custom changes being overwritten by future data i…" at bounding box center [438, 599] width 18 height 18
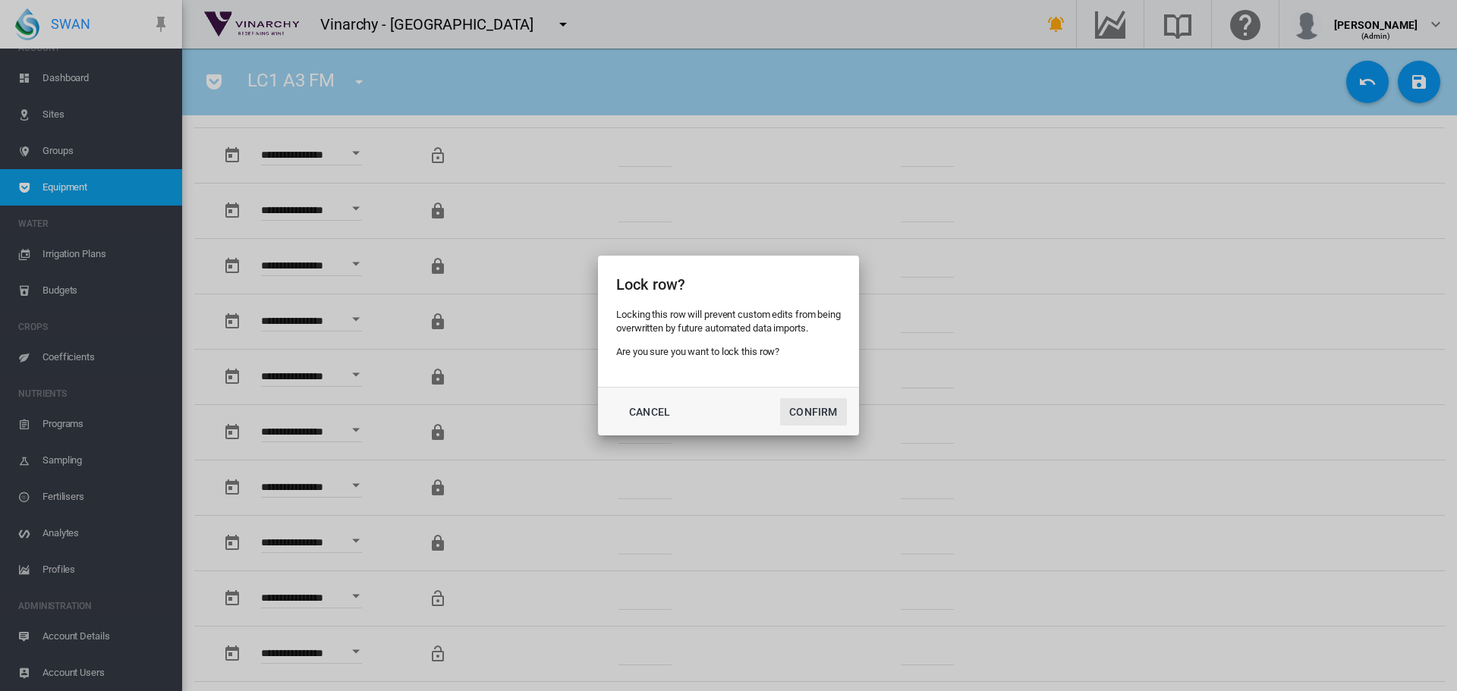
click at [796, 413] on button "Confirm" at bounding box center [813, 411] width 67 height 27
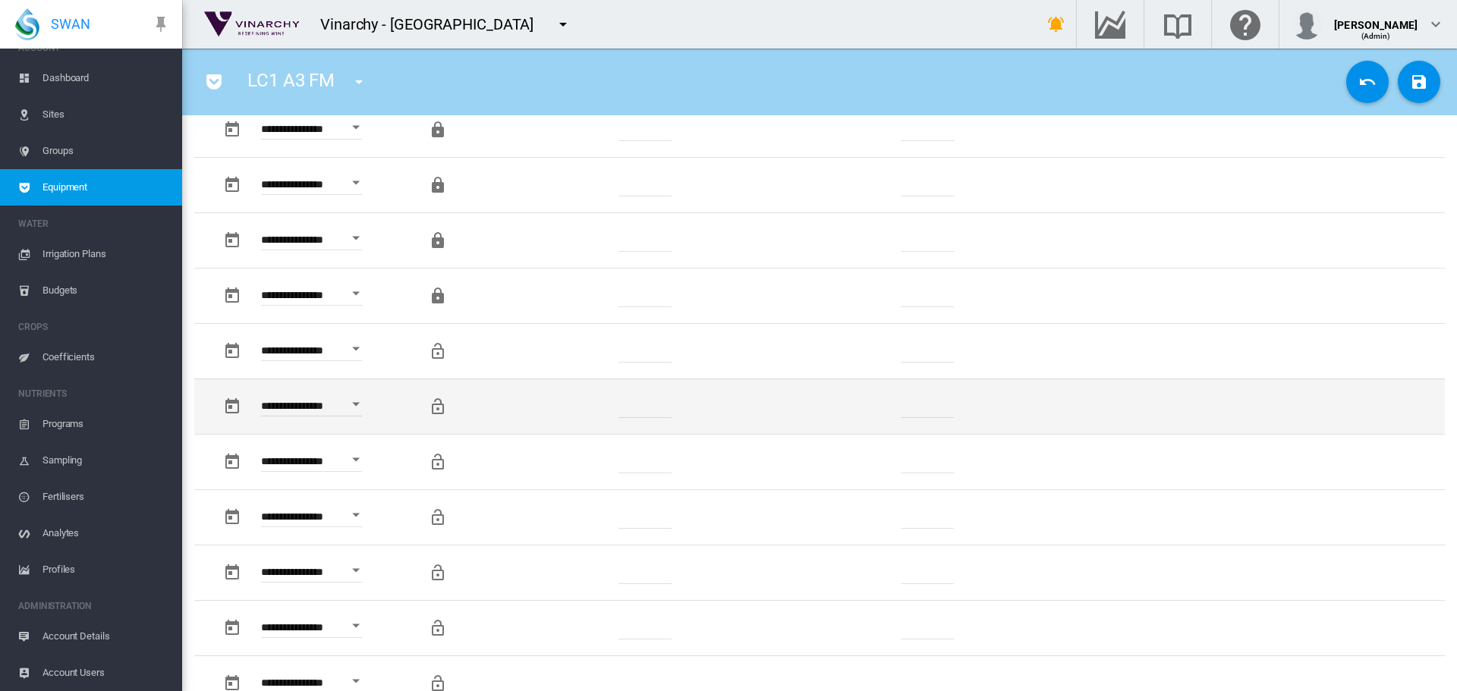
scroll to position [1214, 0]
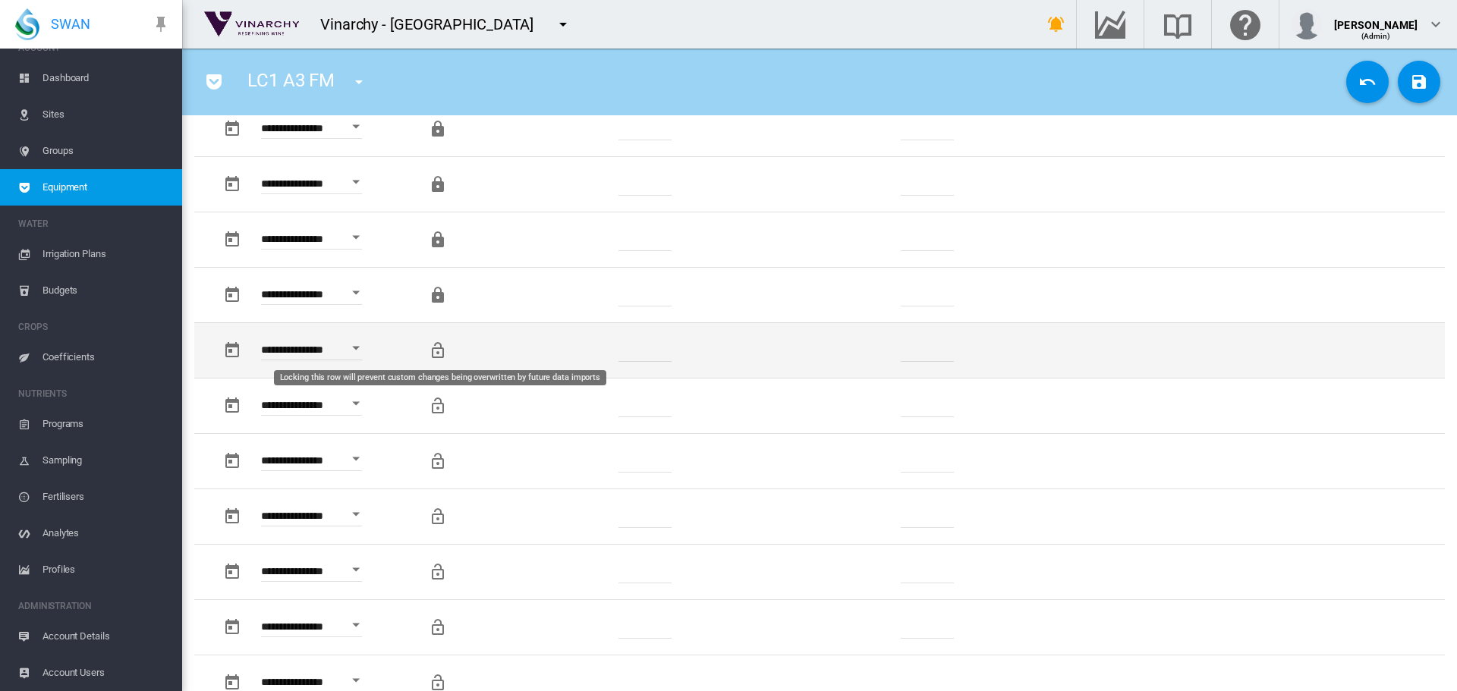
click at [436, 345] on md-icon "Locking this row will prevent custom changes being overwritten by future data i…" at bounding box center [438, 350] width 18 height 18
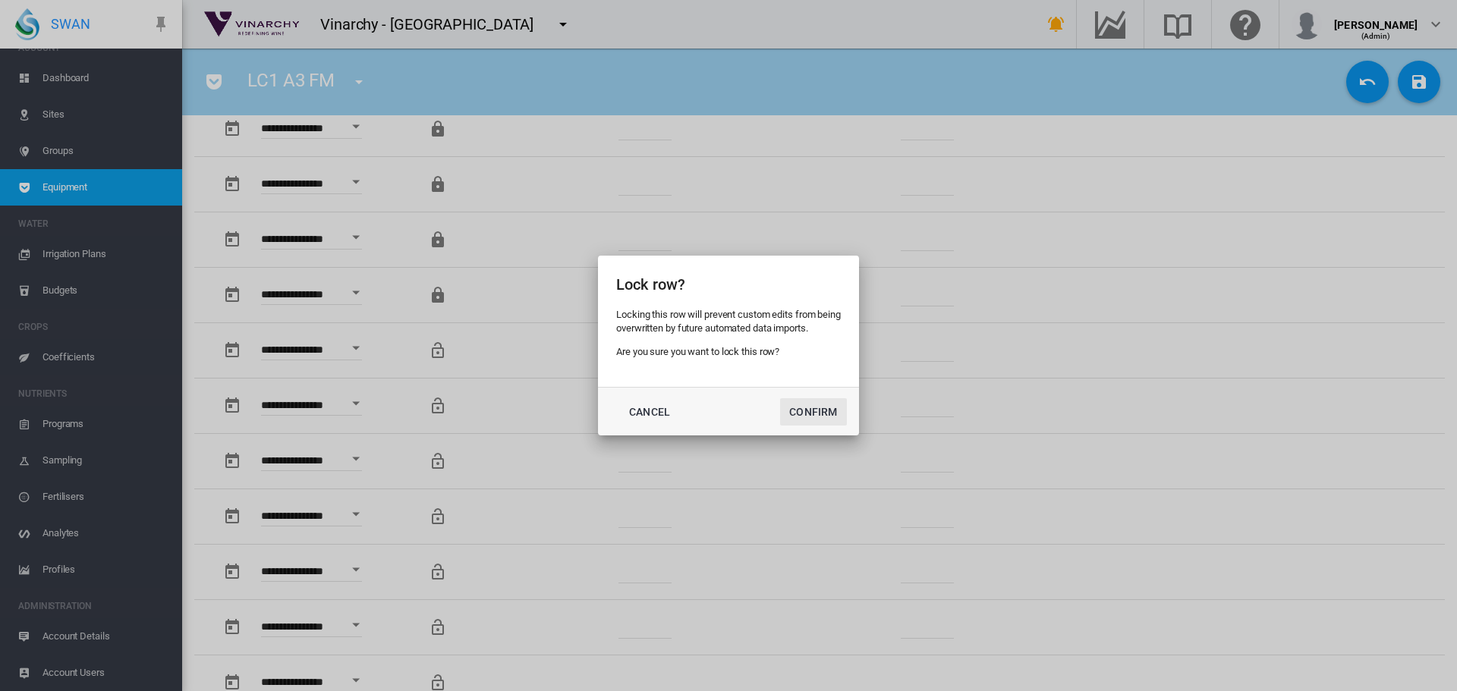
click at [792, 406] on button "Confirm" at bounding box center [813, 411] width 67 height 27
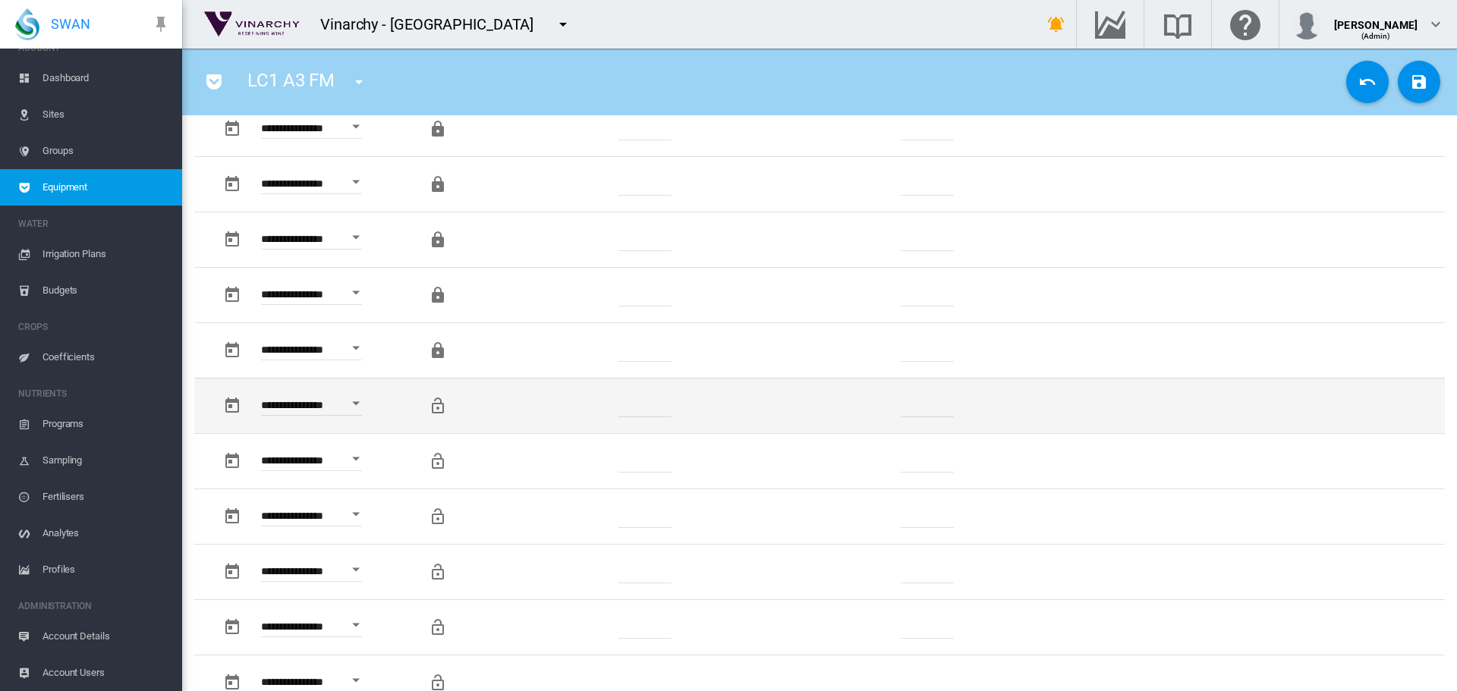
click at [426, 407] on button "button" at bounding box center [438, 406] width 30 height 30
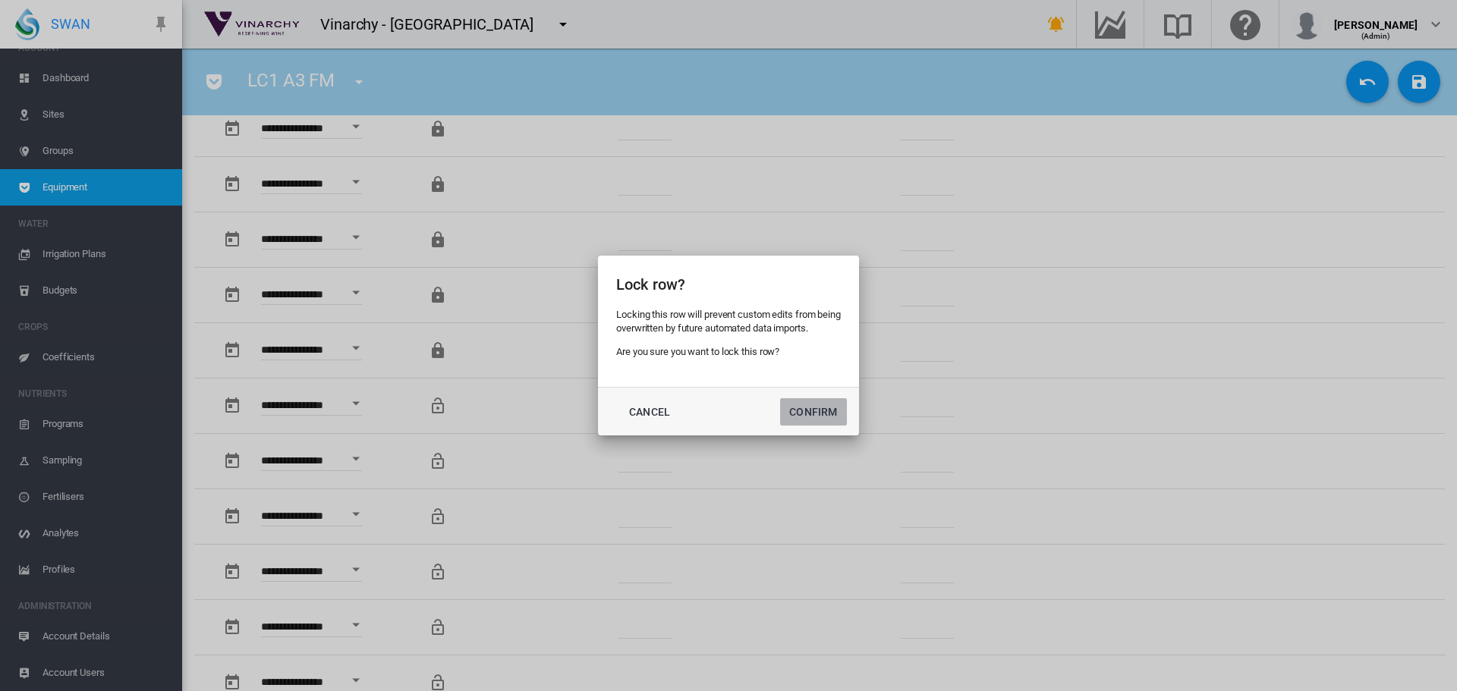
click at [823, 410] on button "Confirm" at bounding box center [813, 411] width 67 height 27
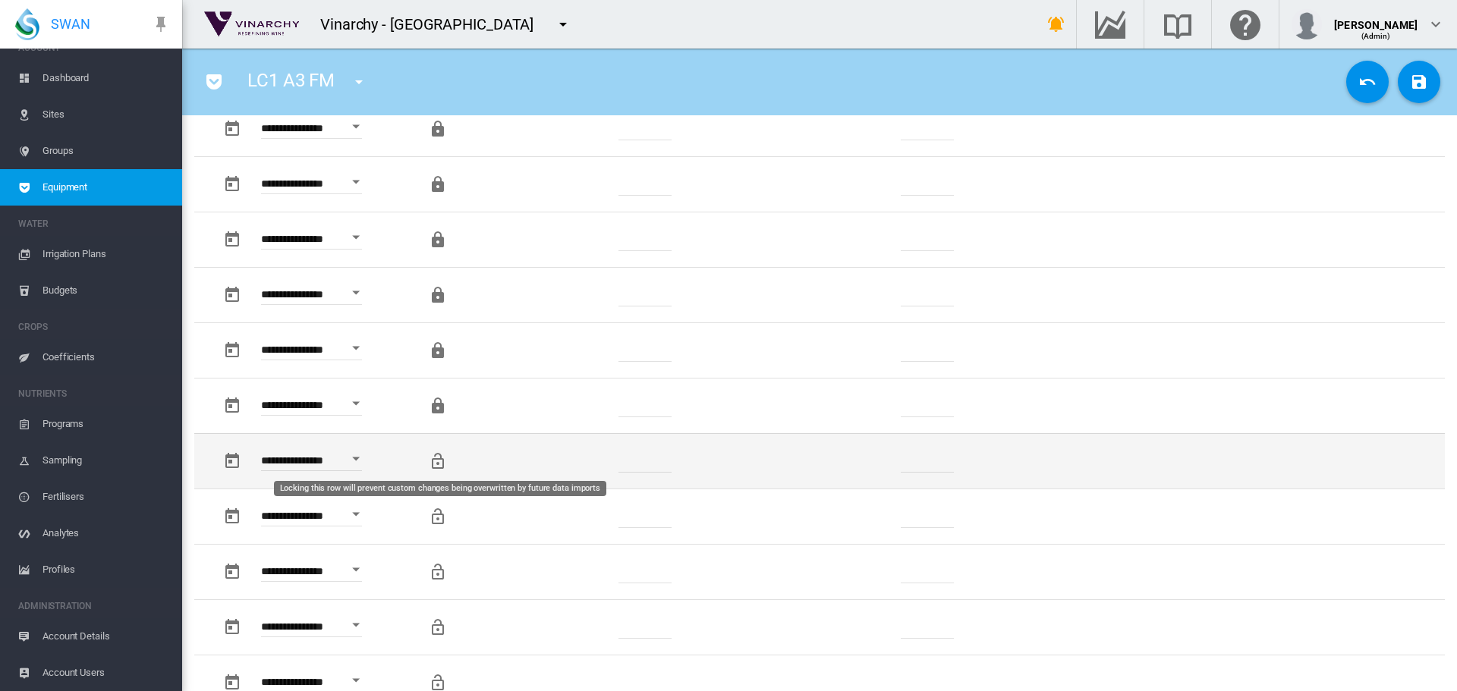
click at [434, 457] on md-icon "Locking this row will prevent custom changes being overwritten by future data i…" at bounding box center [438, 461] width 18 height 18
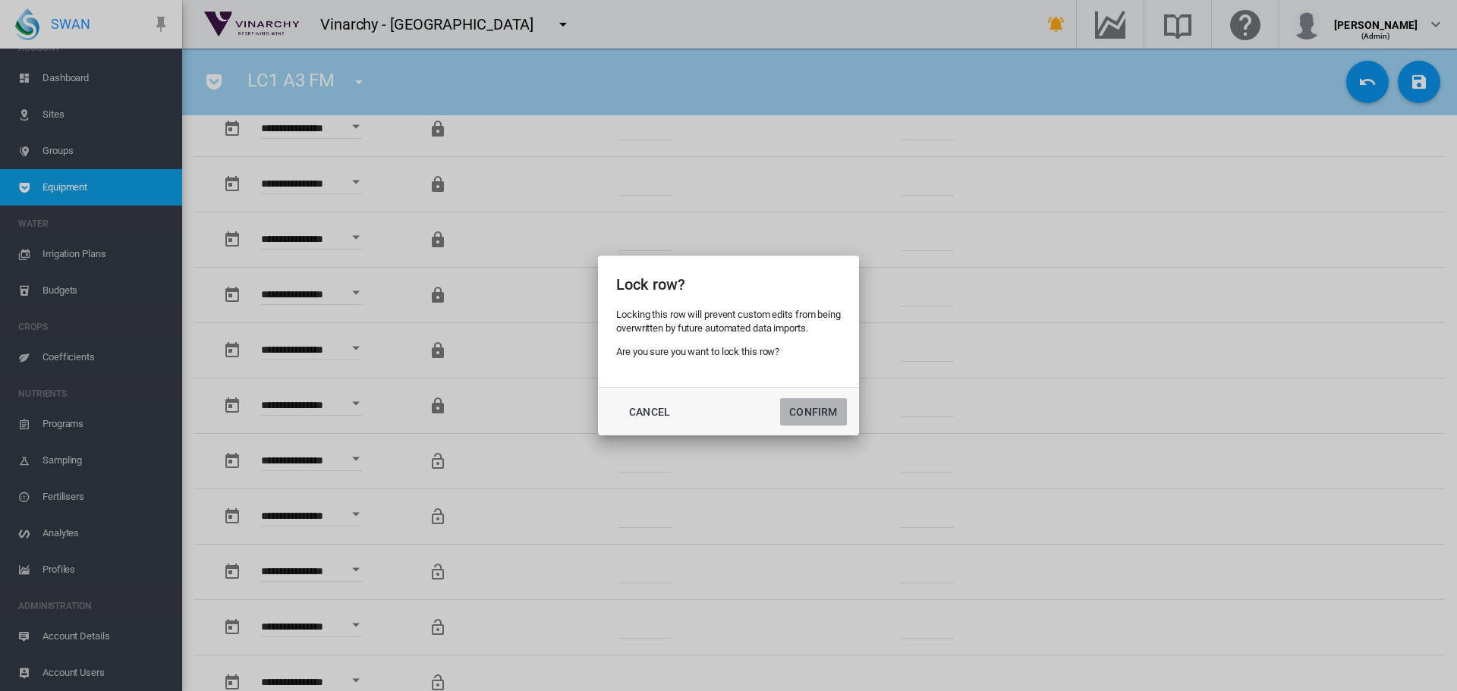
click at [788, 417] on button "Confirm" at bounding box center [813, 411] width 67 height 27
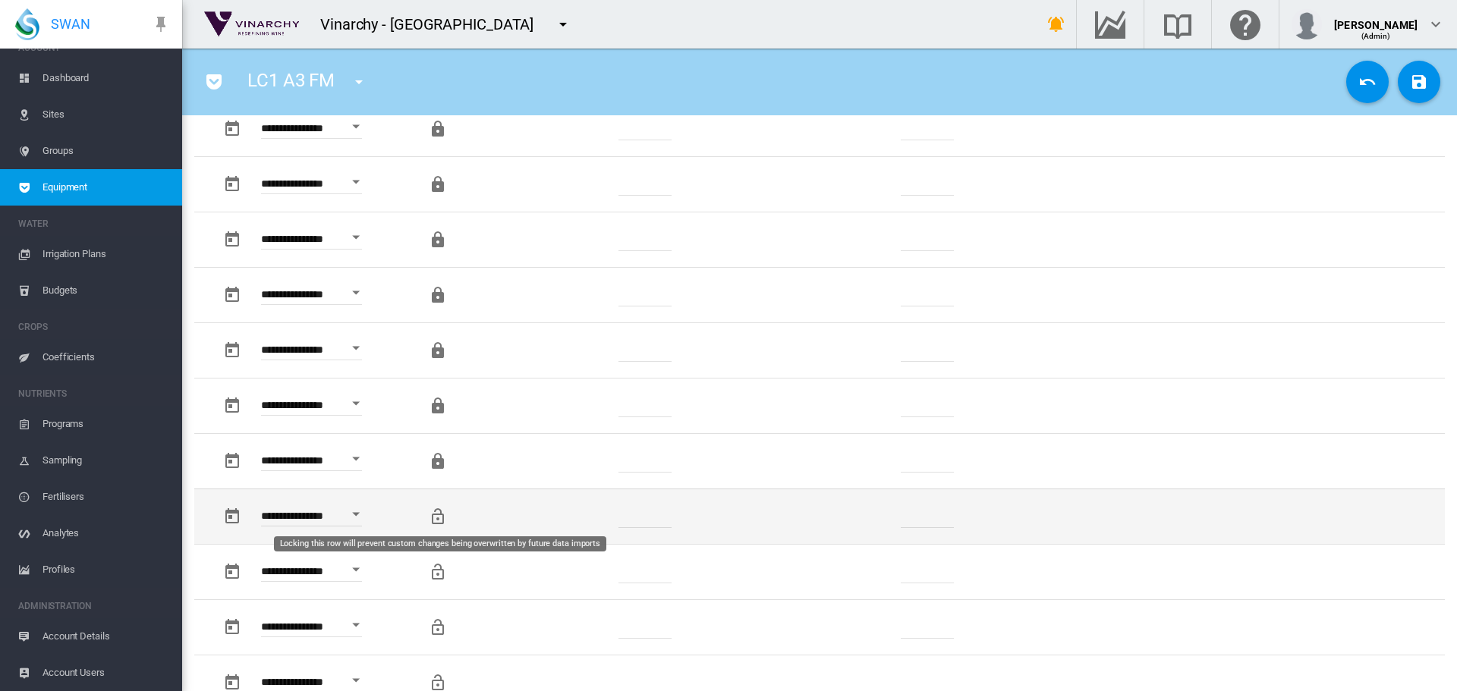
click at [437, 520] on md-icon "Locking this row will prevent custom changes being overwritten by future data i…" at bounding box center [438, 517] width 18 height 18
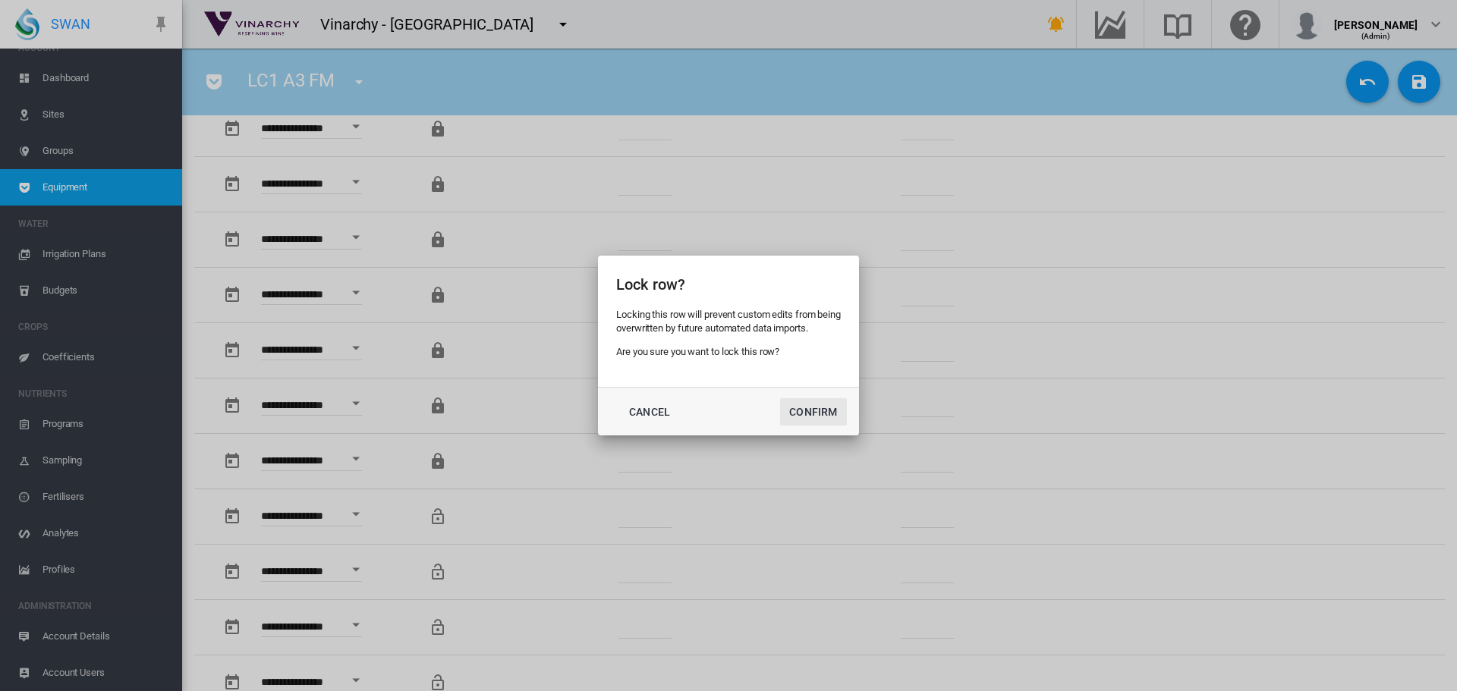
click at [818, 414] on button "Confirm" at bounding box center [813, 411] width 67 height 27
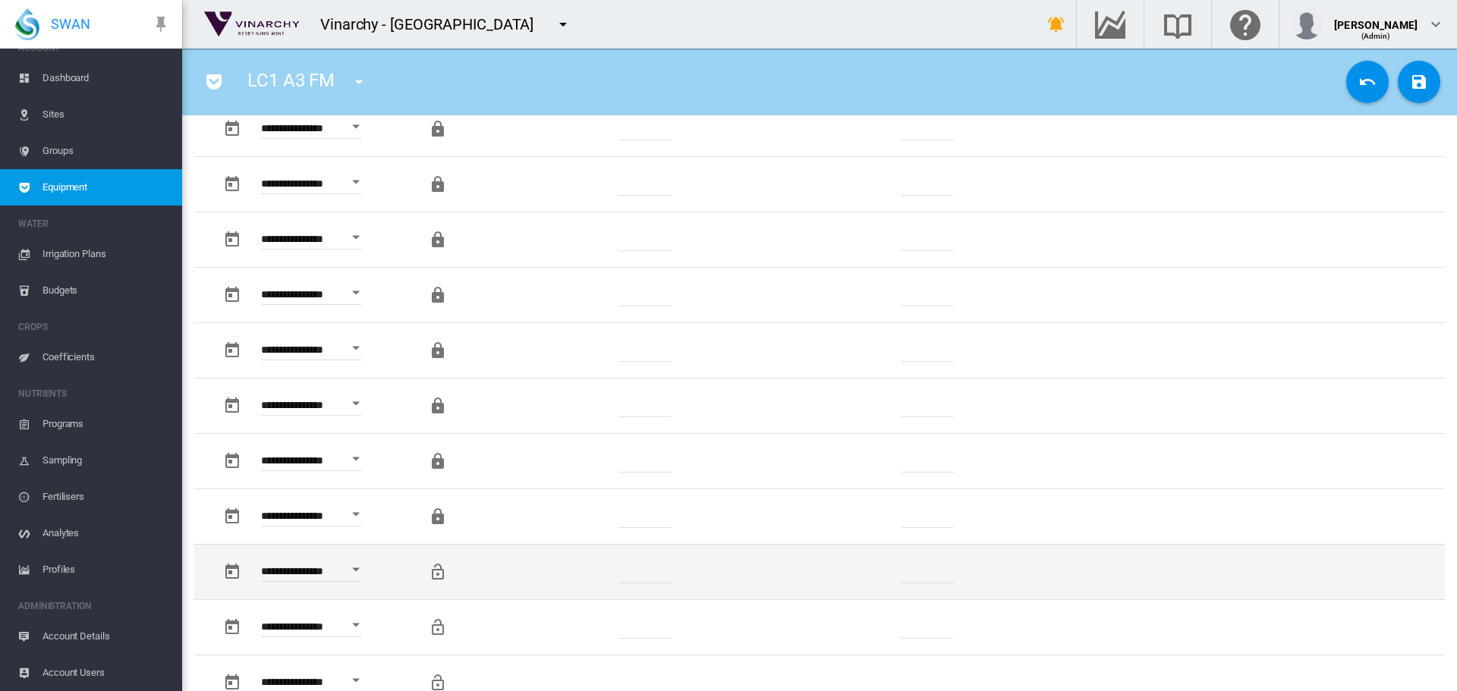
click at [434, 579] on md-icon "Locking this row will prevent custom changes being overwritten by future data i…" at bounding box center [438, 572] width 18 height 18
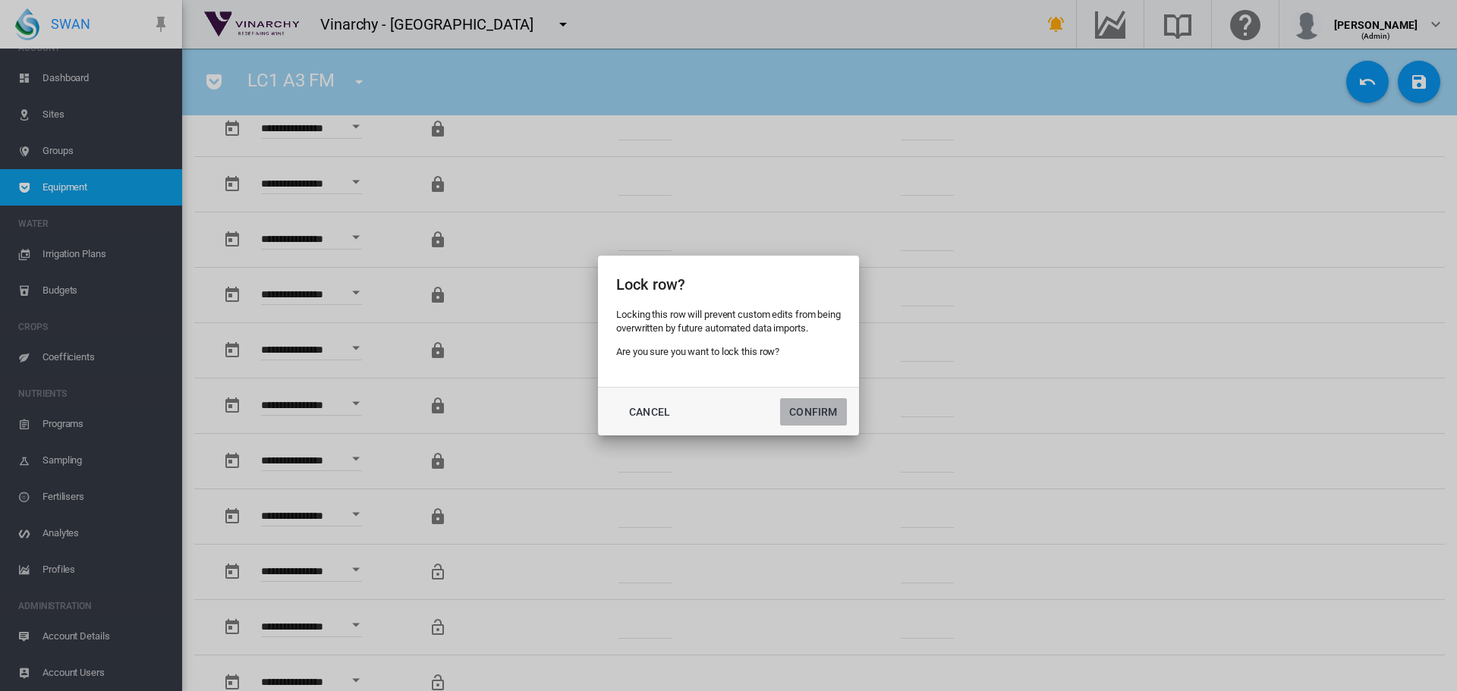
click at [807, 418] on button "Confirm" at bounding box center [813, 411] width 67 height 27
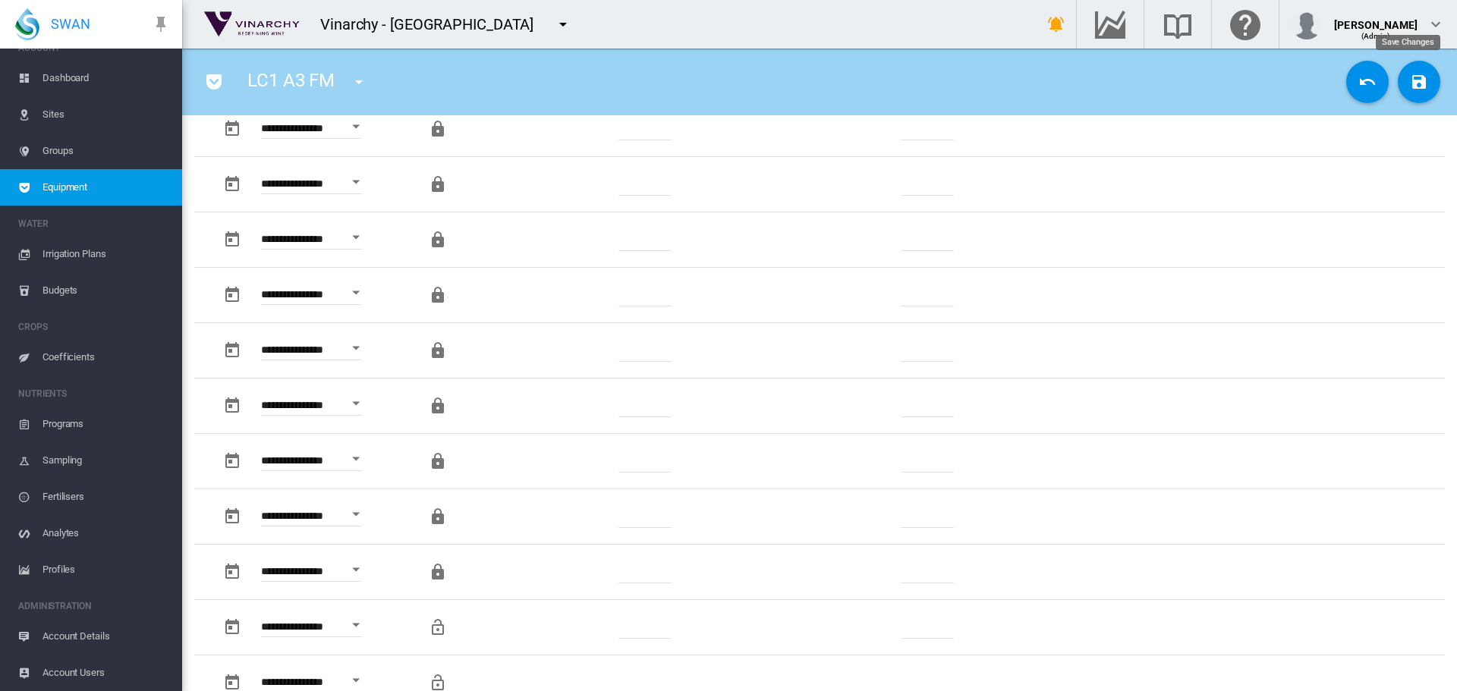
click at [1408, 95] on button "Save Changes" at bounding box center [1419, 82] width 42 height 42
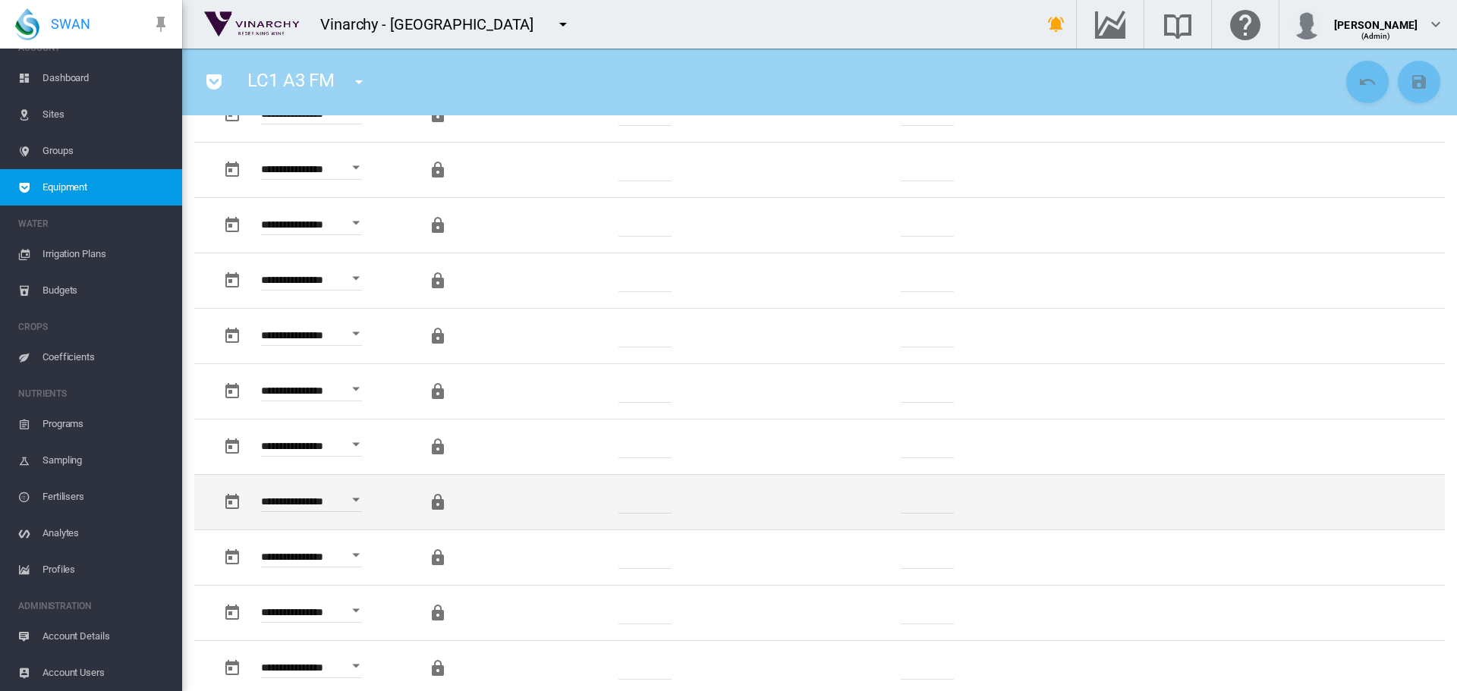
scroll to position [986, 0]
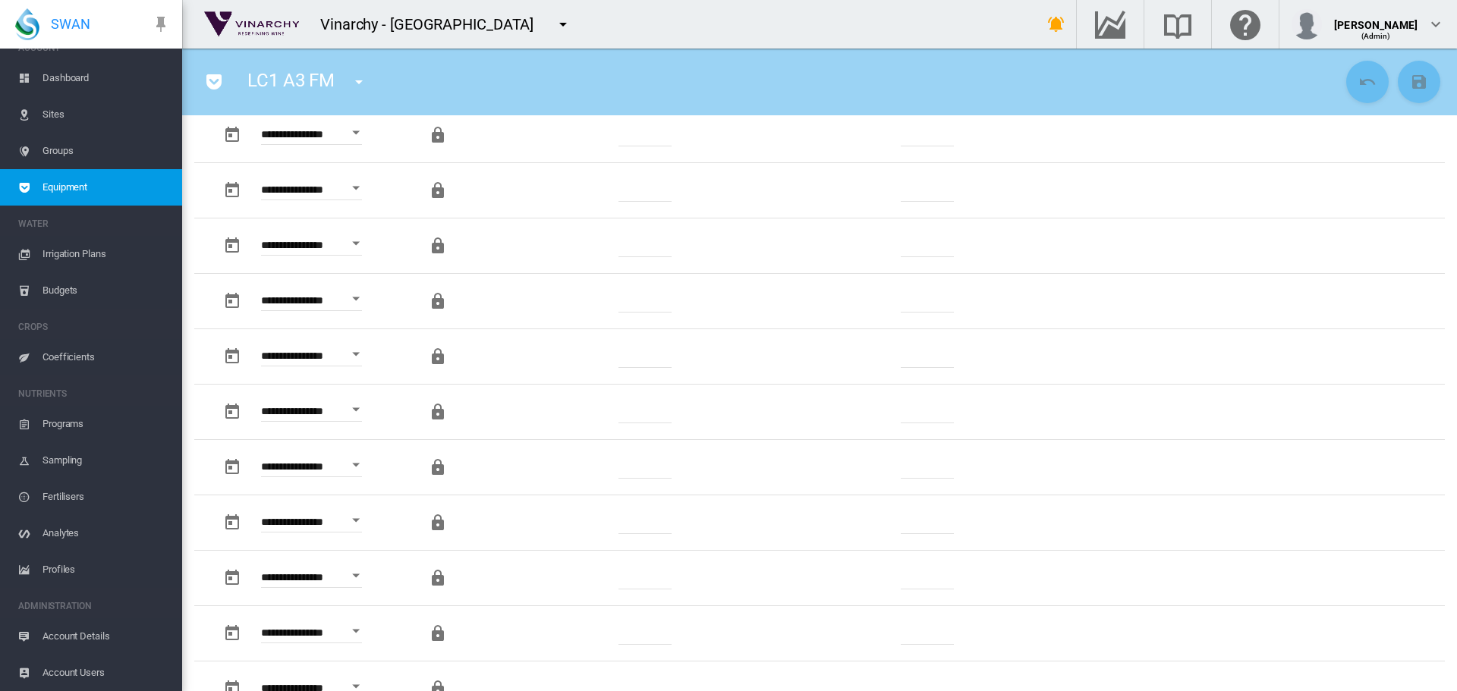
click at [58, 114] on span "Sites" at bounding box center [105, 114] width 127 height 36
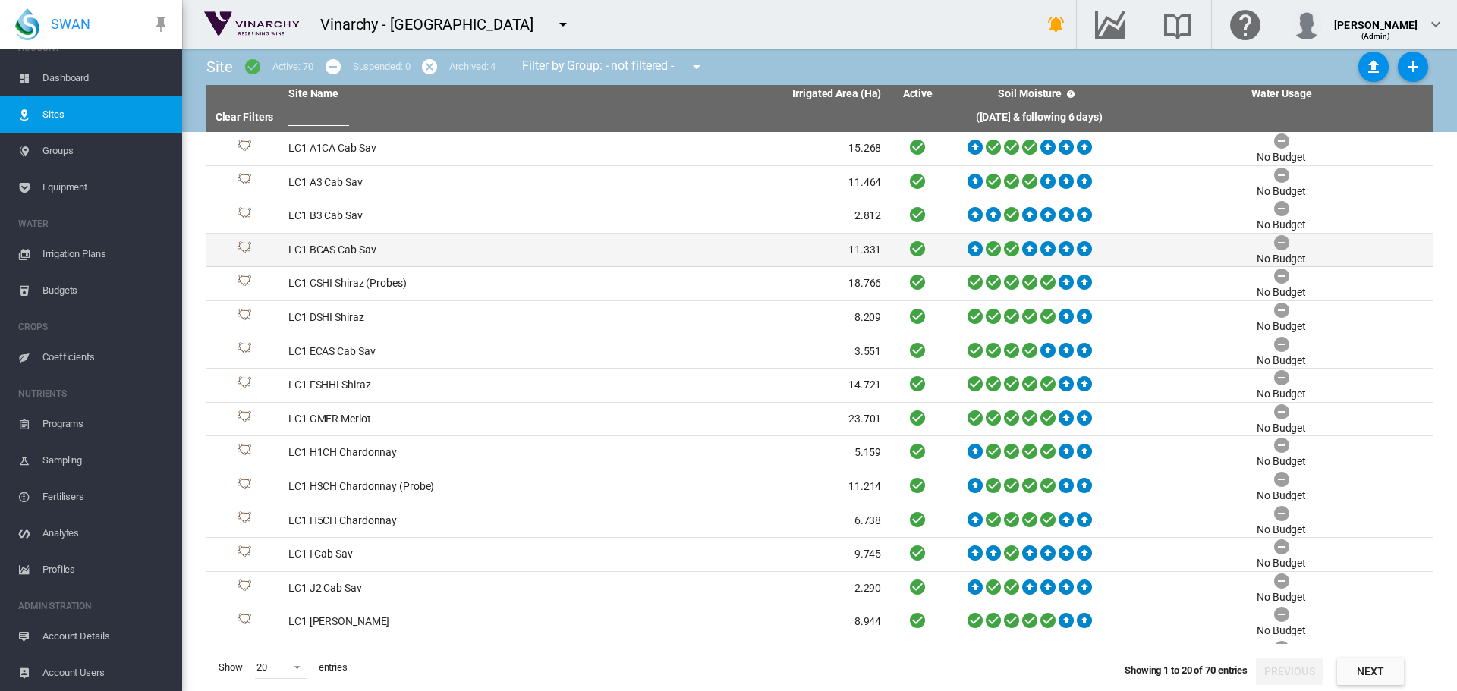
click at [324, 253] on td "LC1 BCAS Cab Sav" at bounding box center [433, 250] width 303 height 33
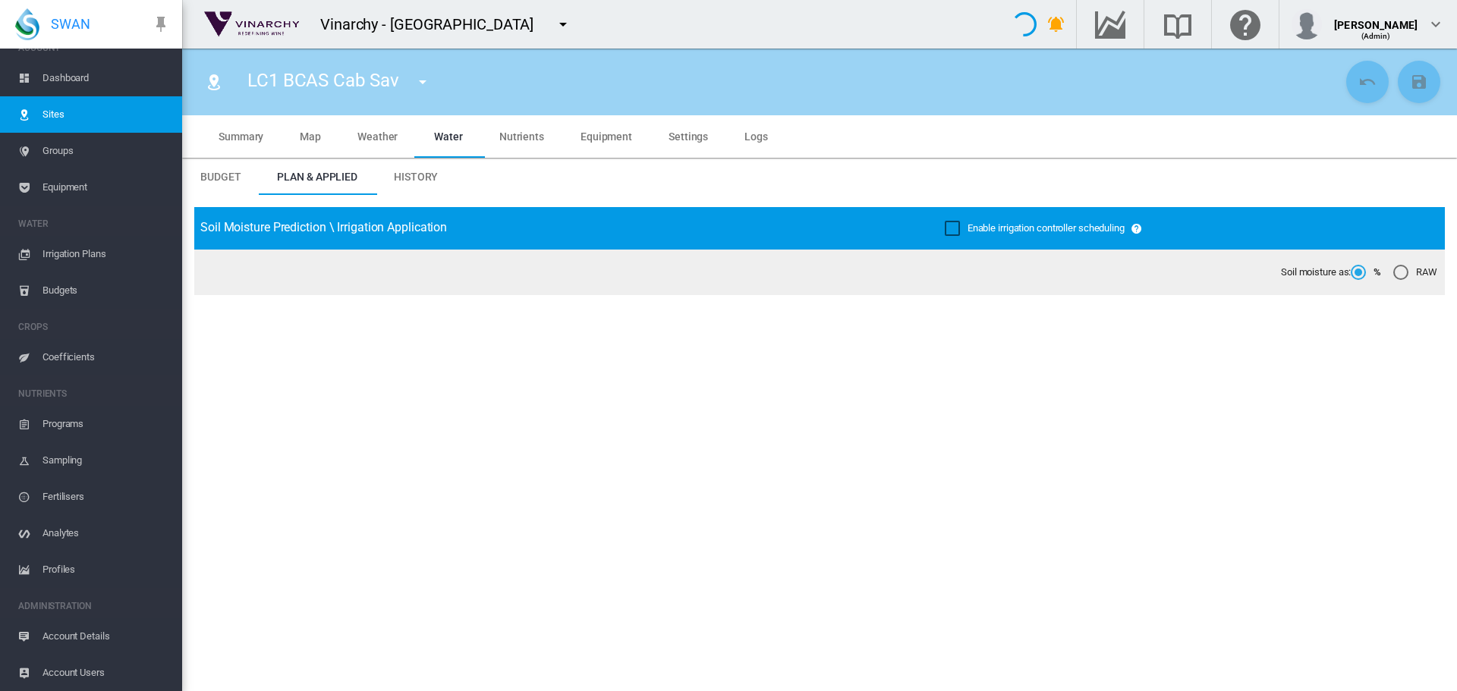
type input "**********"
type input "******"
type input "*********"
type input "**"
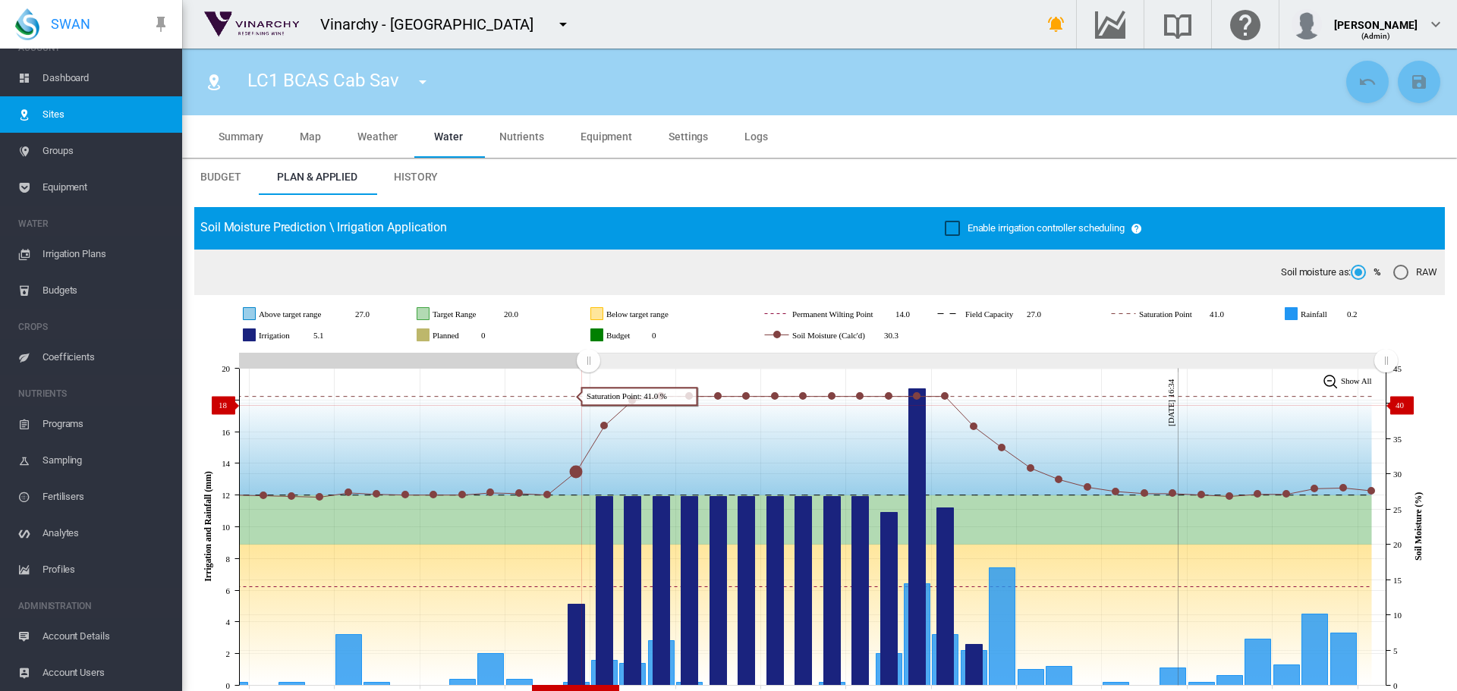
drag, startPoint x: 1110, startPoint y: 364, endPoint x: 588, endPoint y: 405, distance: 523.6
click at [588, 405] on icon "JavaScript chart by amCharts 3.21.15 Aug 03 Aug 06 Aug 09 Aug 12 Aug 15 Aug 18 …" at bounding box center [813, 527] width 1239 height 356
click at [605, 134] on span "Equipment" at bounding box center [606, 136] width 52 height 12
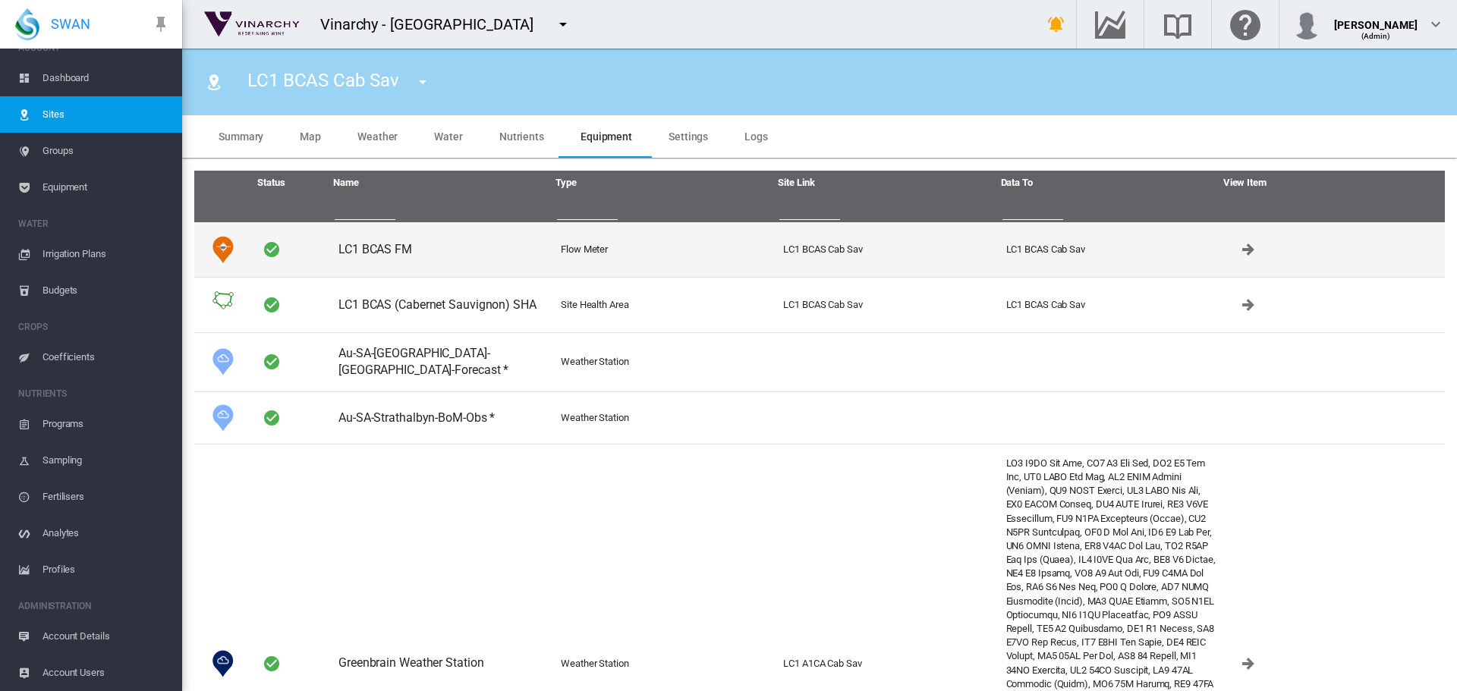
click at [384, 245] on td "LC1 BCAS FM" at bounding box center [443, 249] width 222 height 55
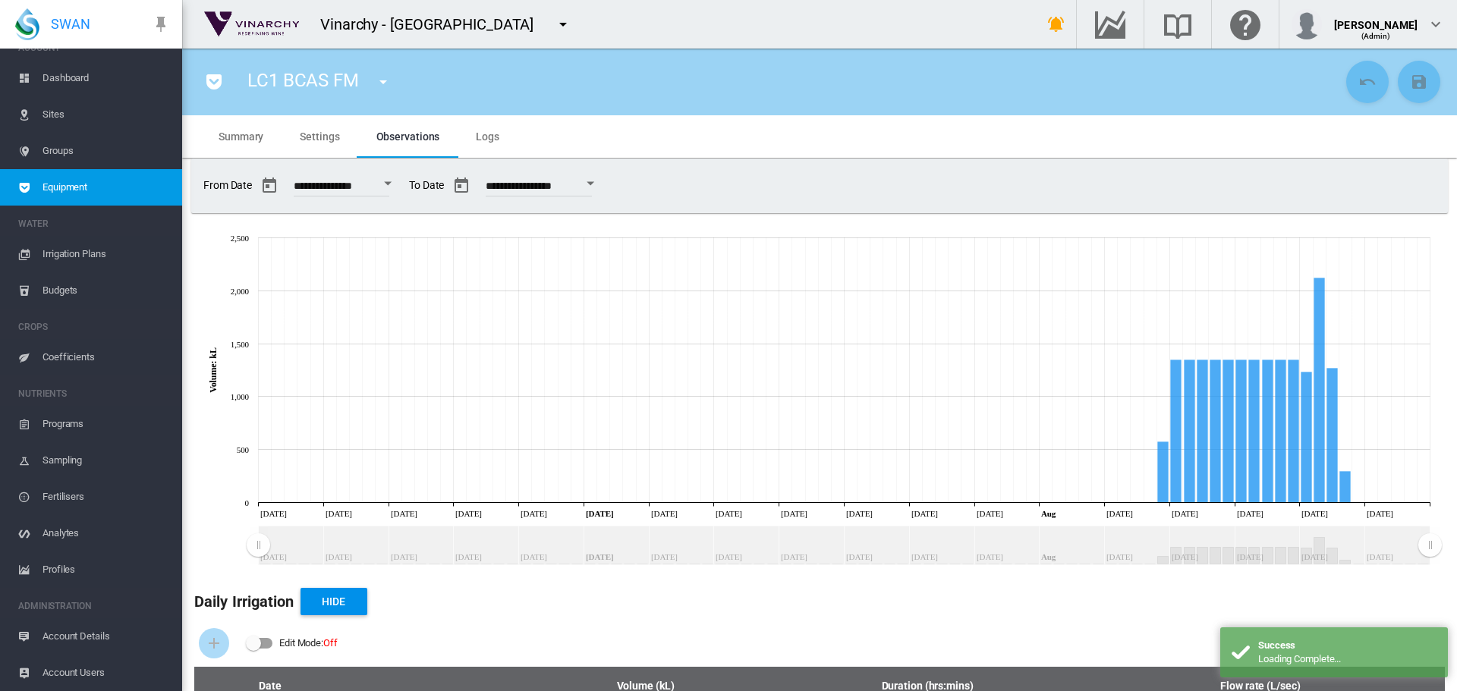
click at [265, 653] on md-switch "Edit Mode: Off" at bounding box center [292, 643] width 92 height 23
click at [266, 640] on div "Edit Mode:\a \a Off" at bounding box center [265, 643] width 15 height 15
click at [266, 641] on div "Edit Mode:\a \a Off" at bounding box center [260, 643] width 26 height 11
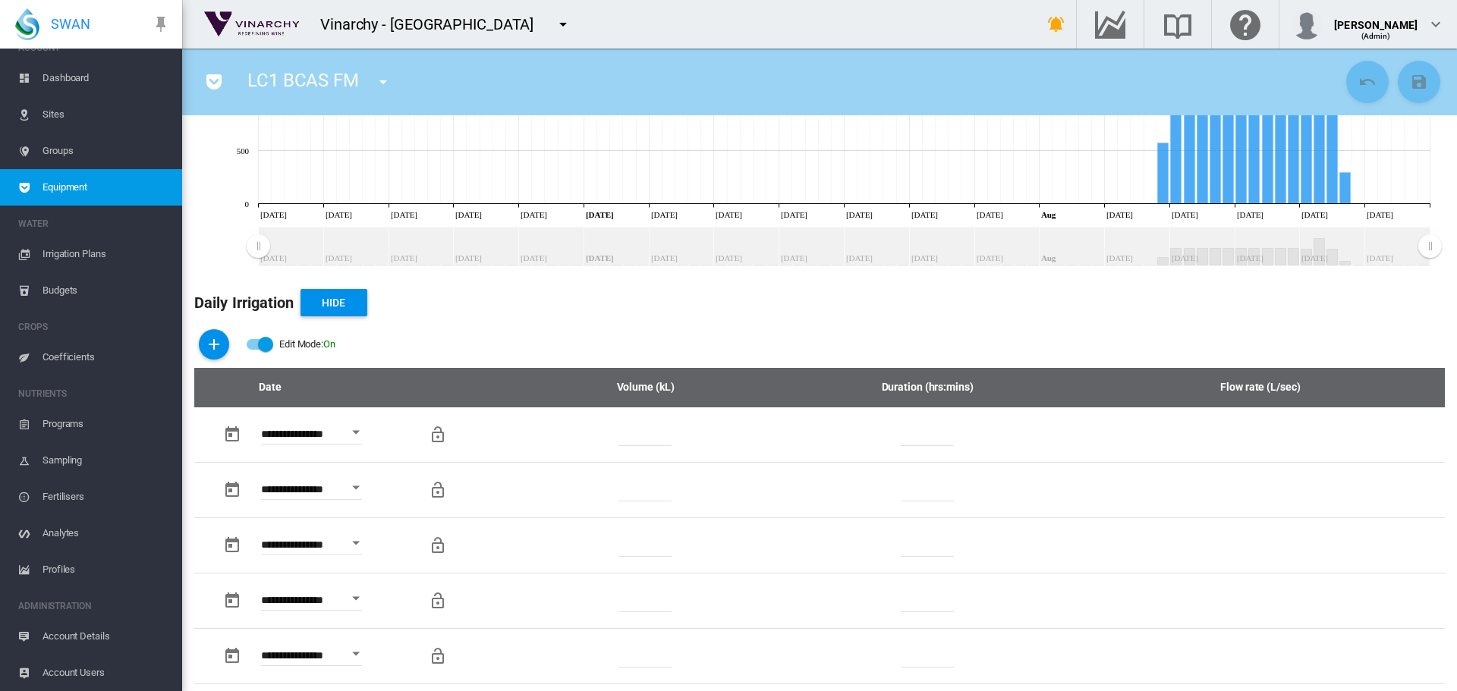
scroll to position [455, 0]
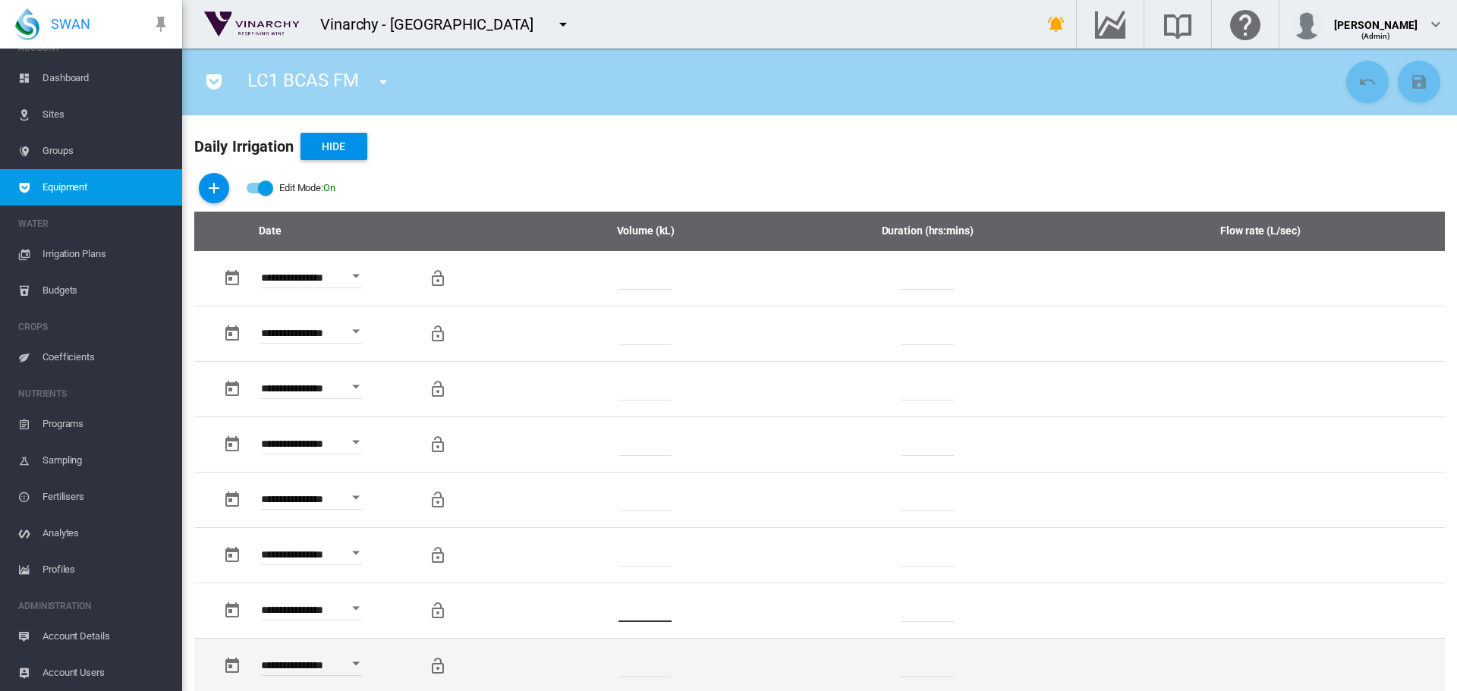
drag, startPoint x: 669, startPoint y: 602, endPoint x: 523, endPoint y: 643, distance: 151.9
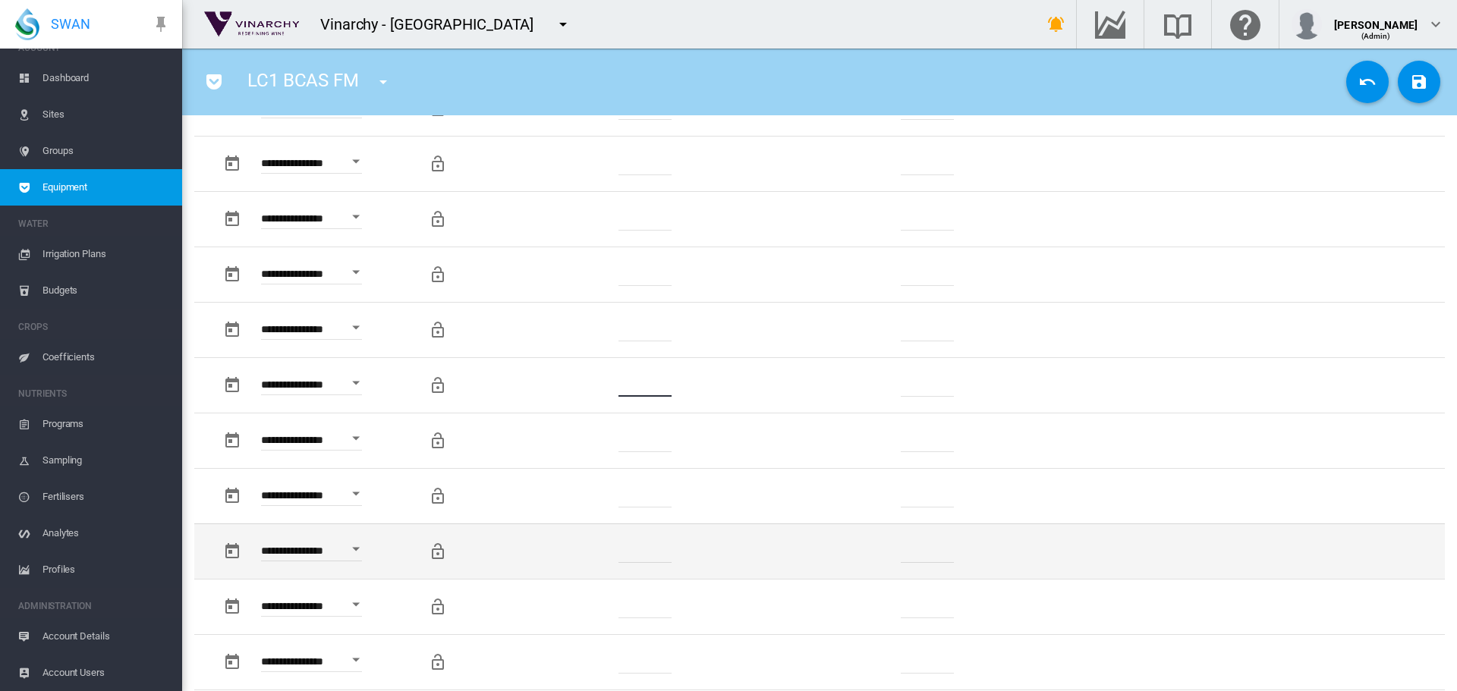
scroll to position [683, 0]
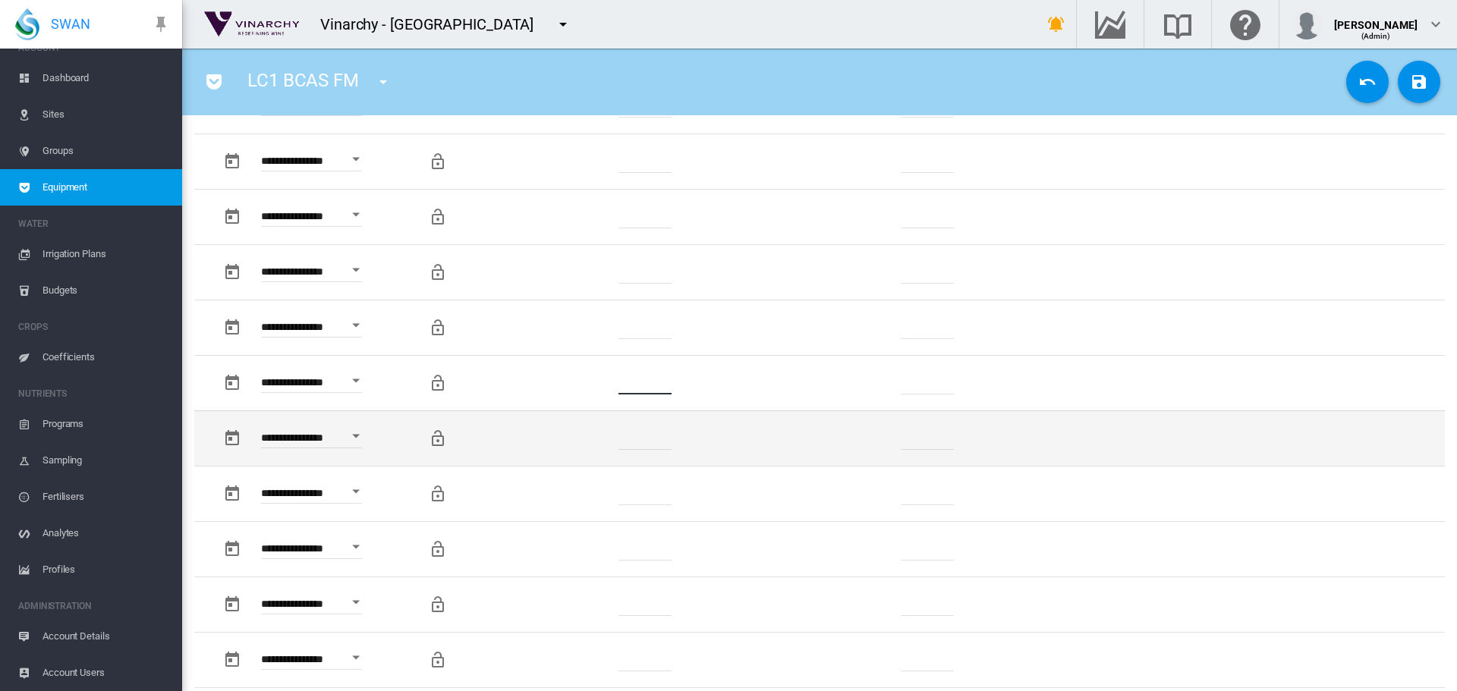
type input "*"
drag, startPoint x: 606, startPoint y: 435, endPoint x: 536, endPoint y: 446, distance: 71.4
click at [536, 446] on td "*******" at bounding box center [646, 437] width 232 height 55
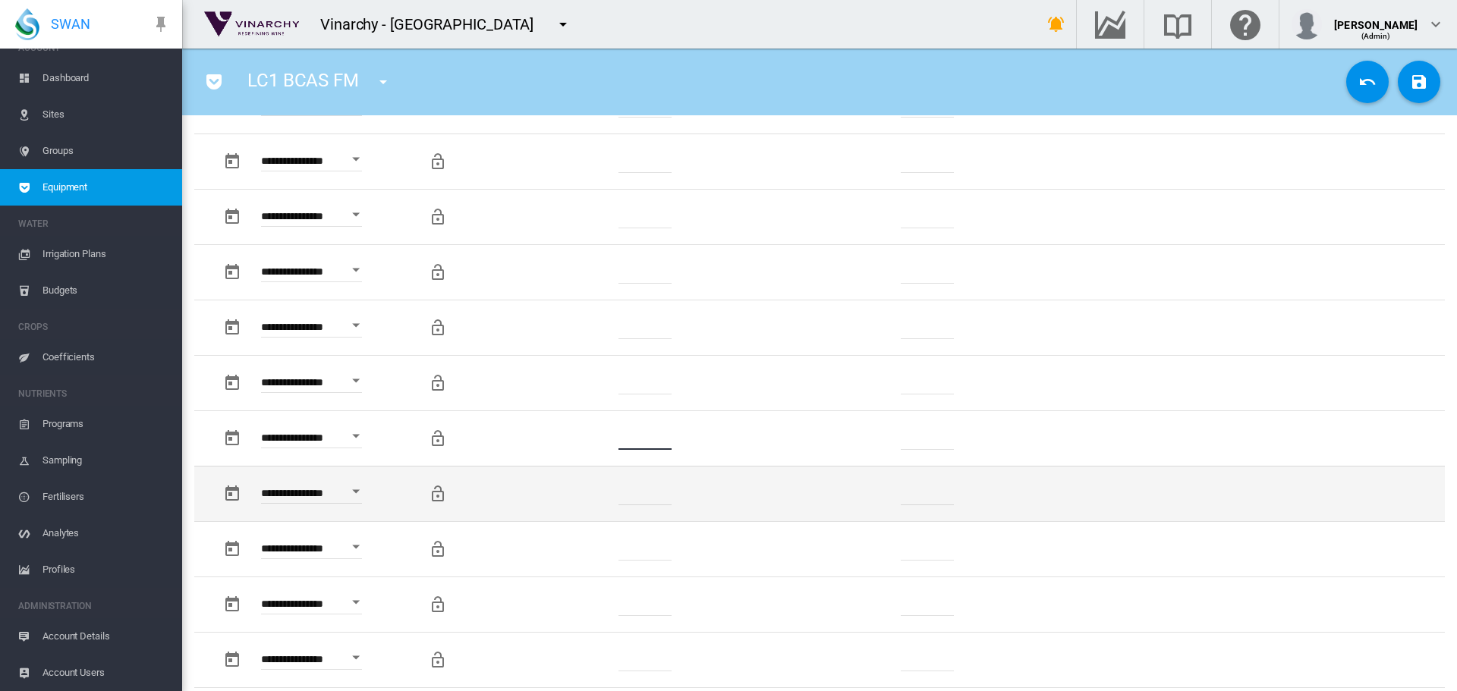
type input "*"
drag, startPoint x: 663, startPoint y: 489, endPoint x: 596, endPoint y: 502, distance: 68.9
click at [595, 502] on td "*******" at bounding box center [646, 493] width 232 height 55
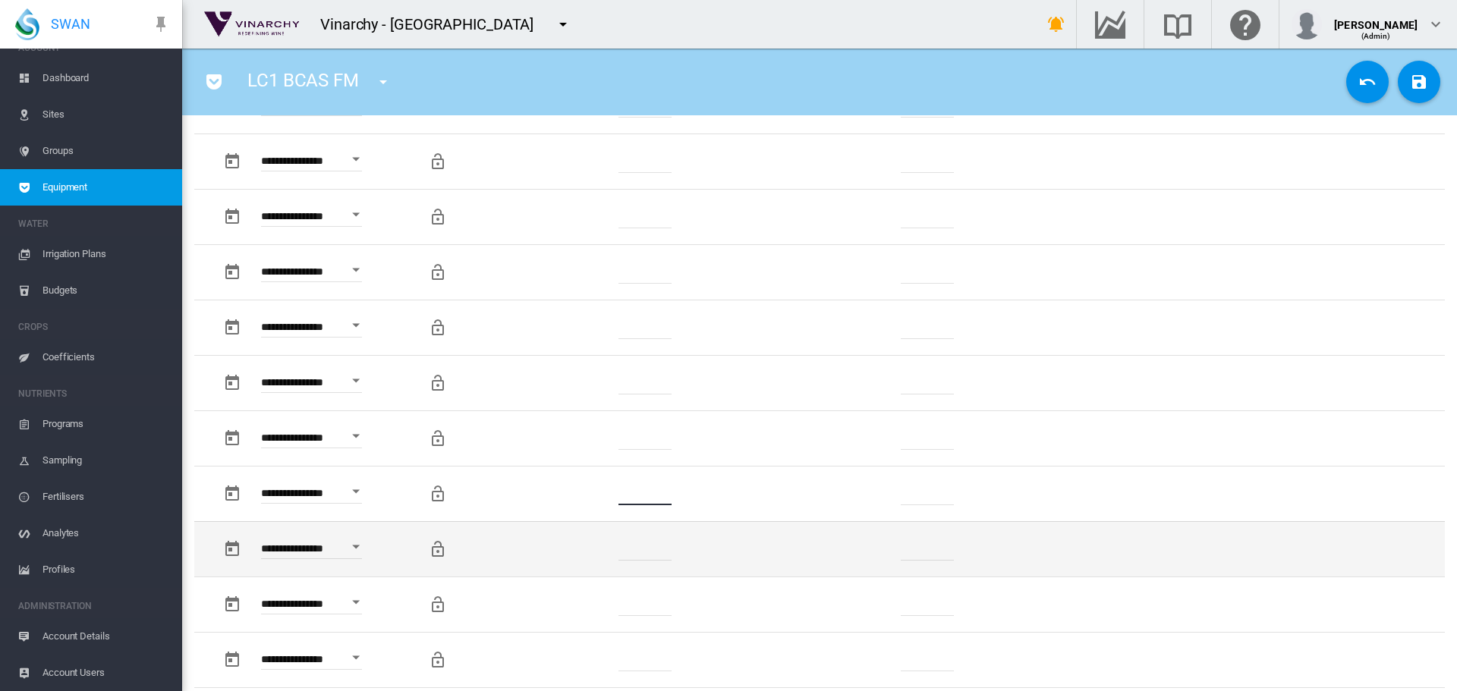
type input "*"
drag, startPoint x: 630, startPoint y: 546, endPoint x: 611, endPoint y: 546, distance: 19.0
click at [611, 546] on td "*******" at bounding box center [646, 548] width 232 height 55
click at [662, 550] on input "*******" at bounding box center [644, 549] width 53 height 23
drag, startPoint x: 659, startPoint y: 549, endPoint x: 593, endPoint y: 551, distance: 66.8
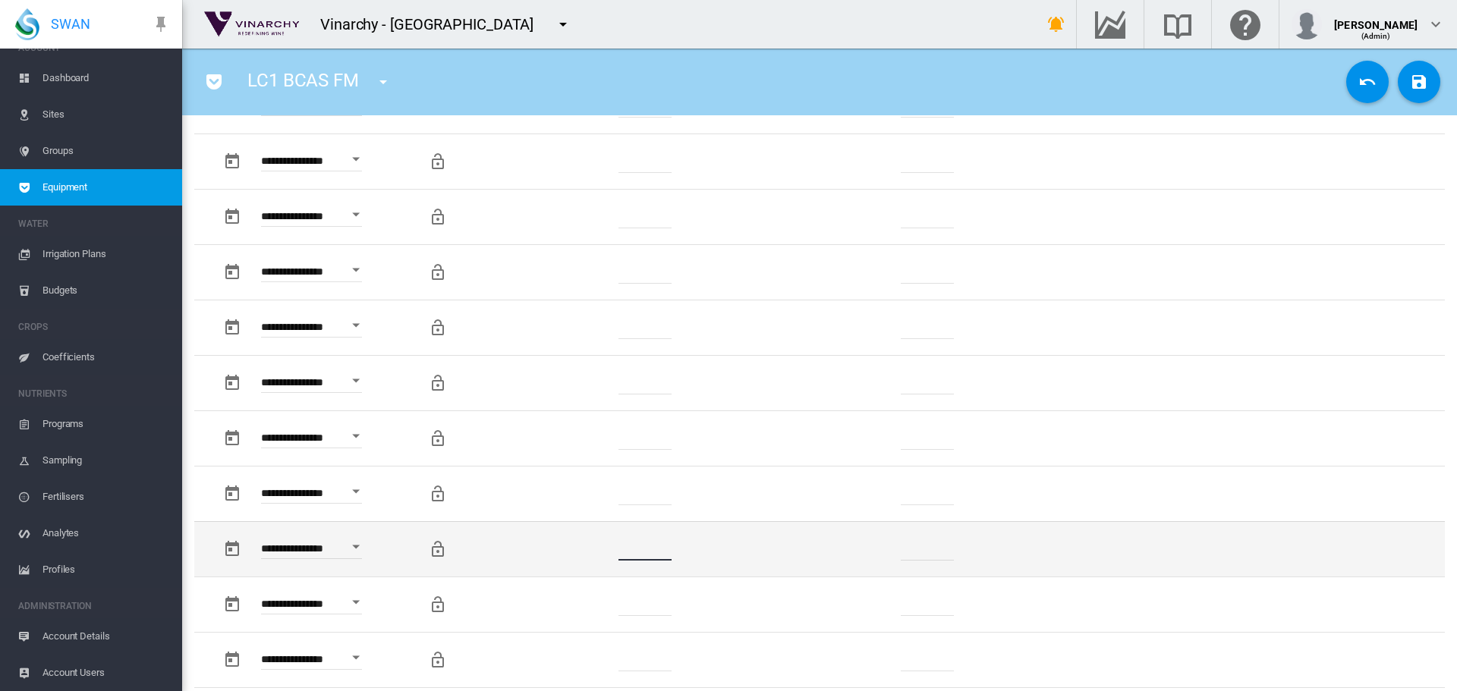
click at [593, 551] on td "*******" at bounding box center [646, 548] width 232 height 55
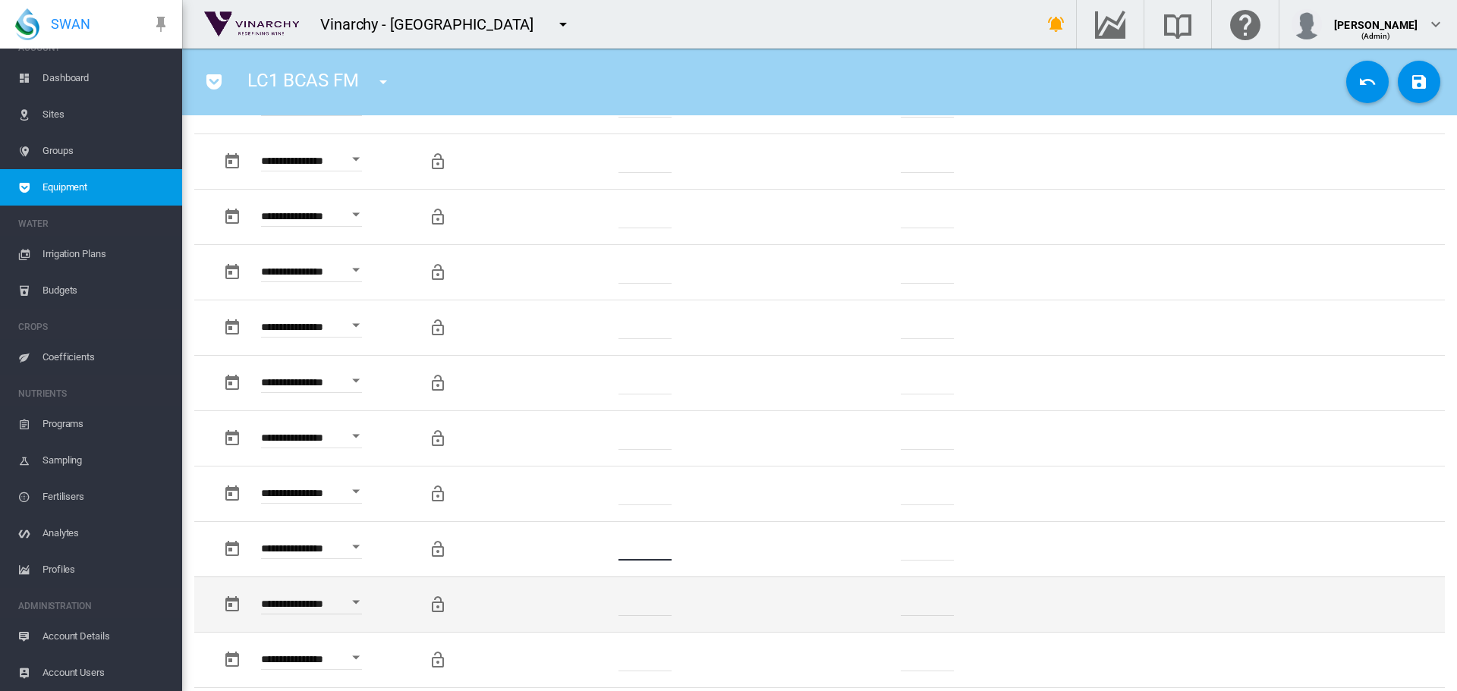
type input "*"
drag, startPoint x: 647, startPoint y: 605, endPoint x: 593, endPoint y: 605, distance: 54.6
click at [593, 605] on td "****" at bounding box center [646, 604] width 232 height 55
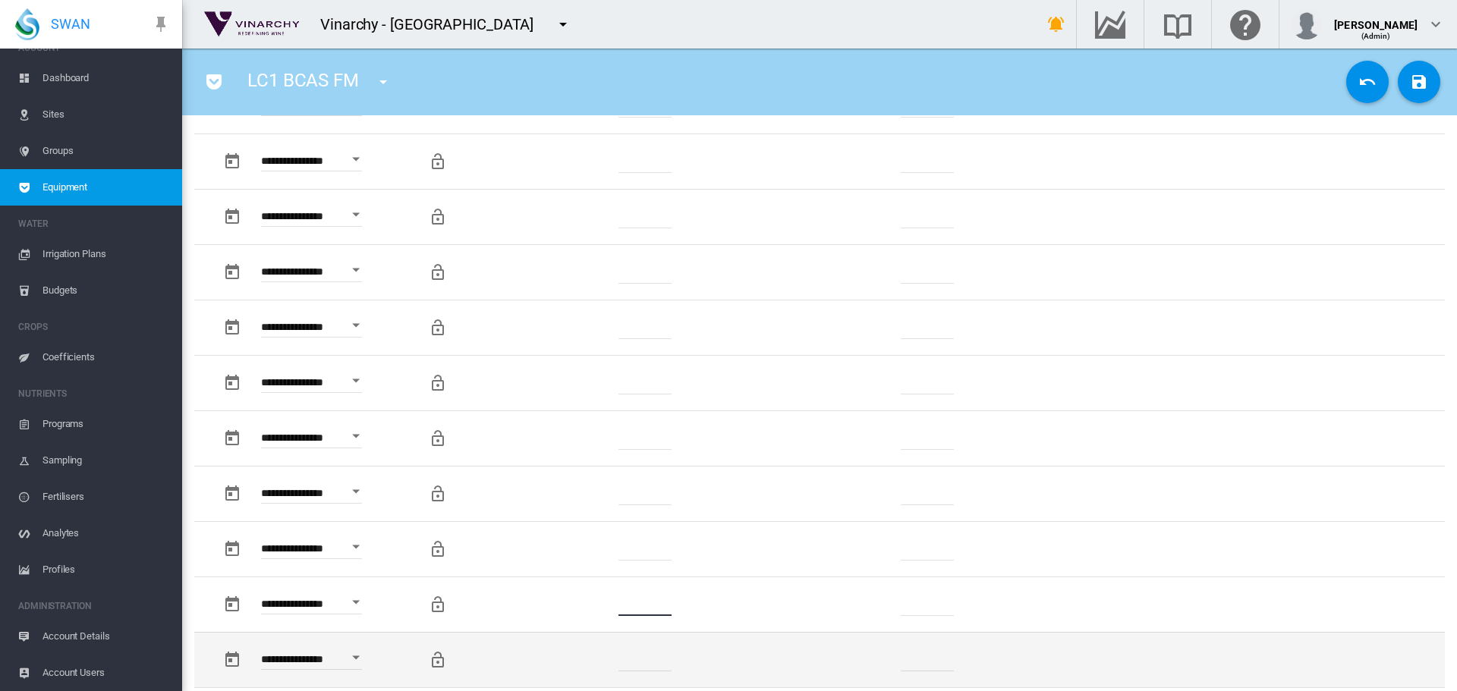
type input "*"
drag, startPoint x: 662, startPoint y: 656, endPoint x: 613, endPoint y: 652, distance: 48.8
click at [610, 652] on td "*******" at bounding box center [646, 659] width 232 height 55
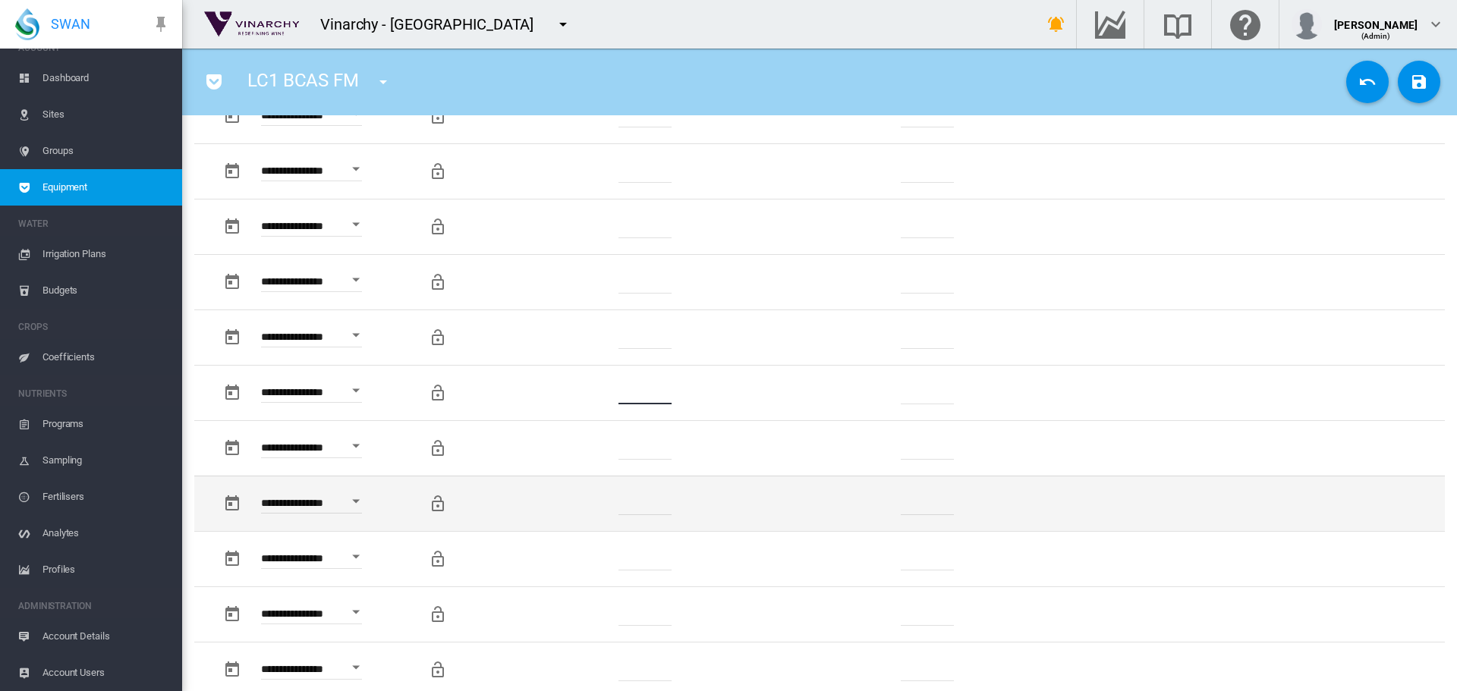
scroll to position [986, 0]
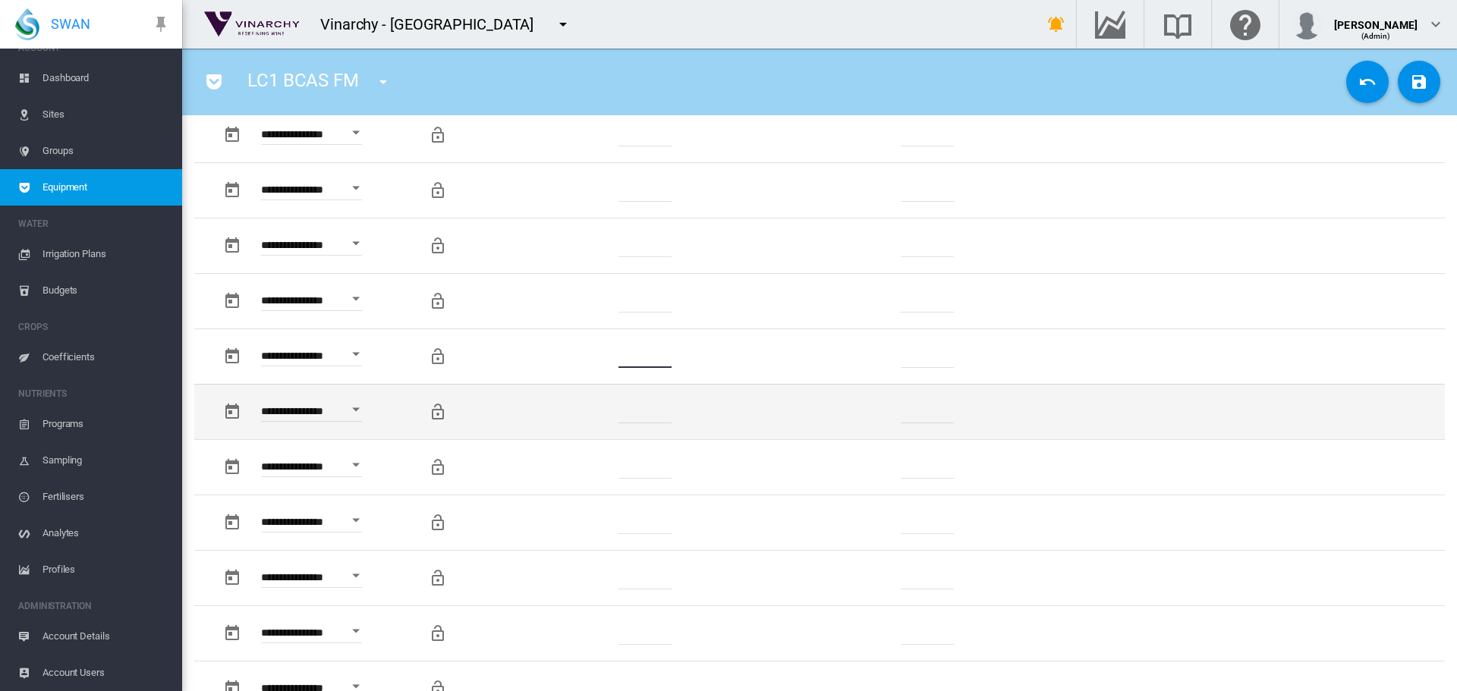
type input "*"
drag, startPoint x: 642, startPoint y: 413, endPoint x: 623, endPoint y: 414, distance: 19.0
click at [623, 414] on input "*******" at bounding box center [644, 412] width 53 height 23
click at [621, 415] on input "**" at bounding box center [644, 412] width 53 height 23
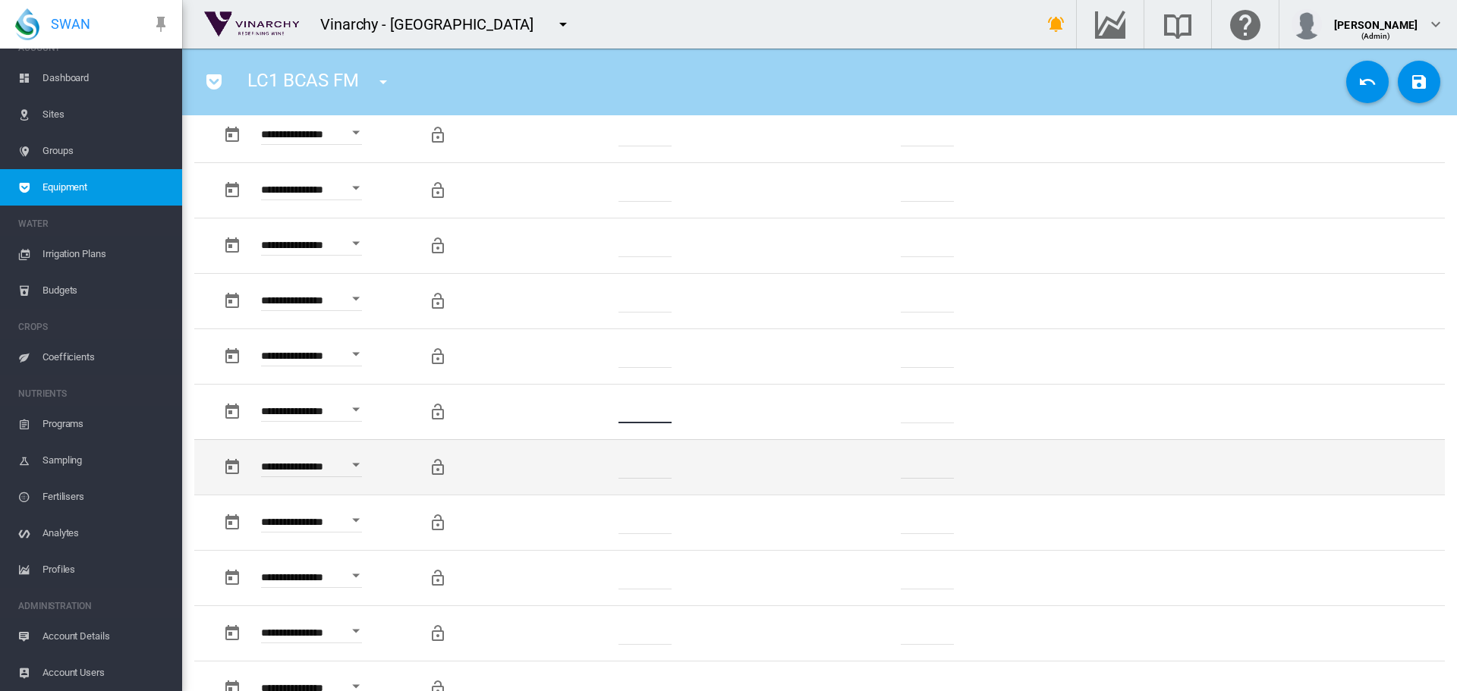
type input "*"
drag, startPoint x: 660, startPoint y: 464, endPoint x: 617, endPoint y: 465, distance: 43.3
click at [618, 465] on input "*******" at bounding box center [644, 467] width 53 height 23
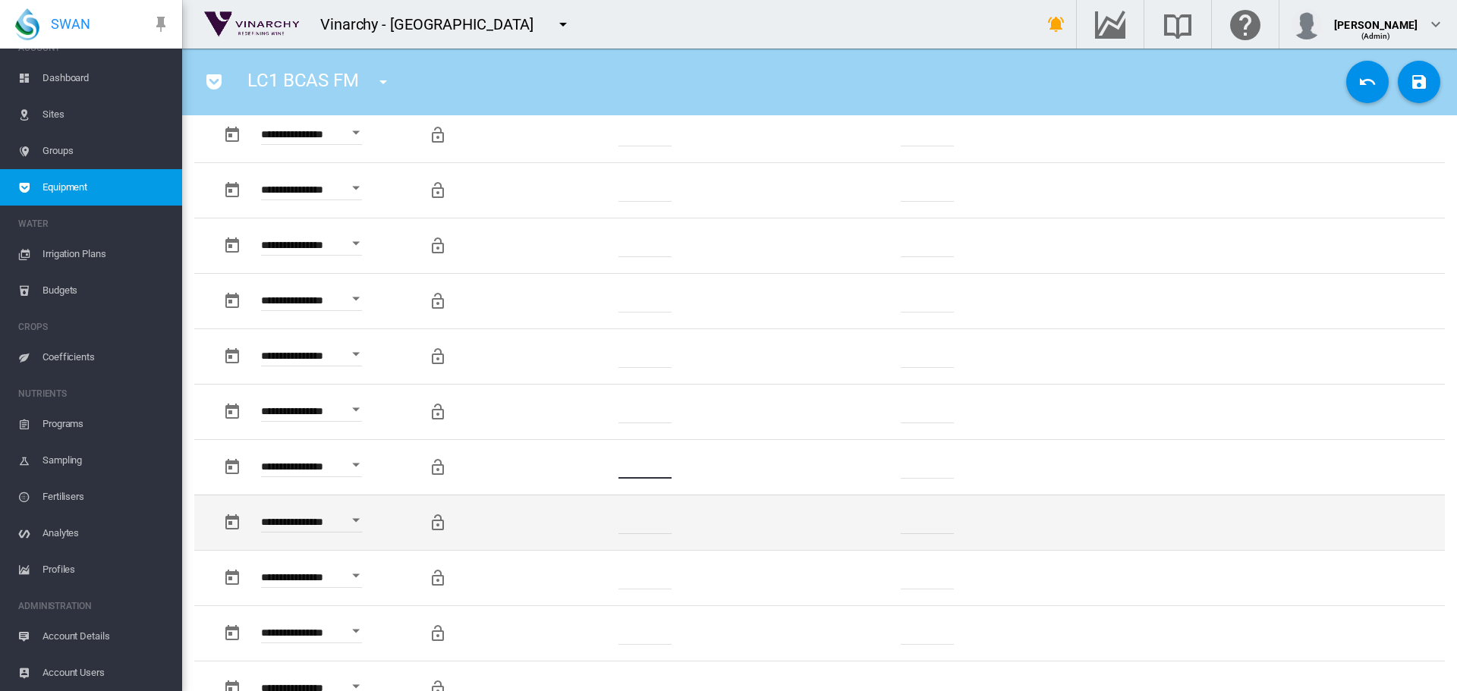
type input "*"
drag, startPoint x: 657, startPoint y: 517, endPoint x: 605, endPoint y: 521, distance: 52.5
click at [605, 521] on td "*******" at bounding box center [646, 522] width 232 height 55
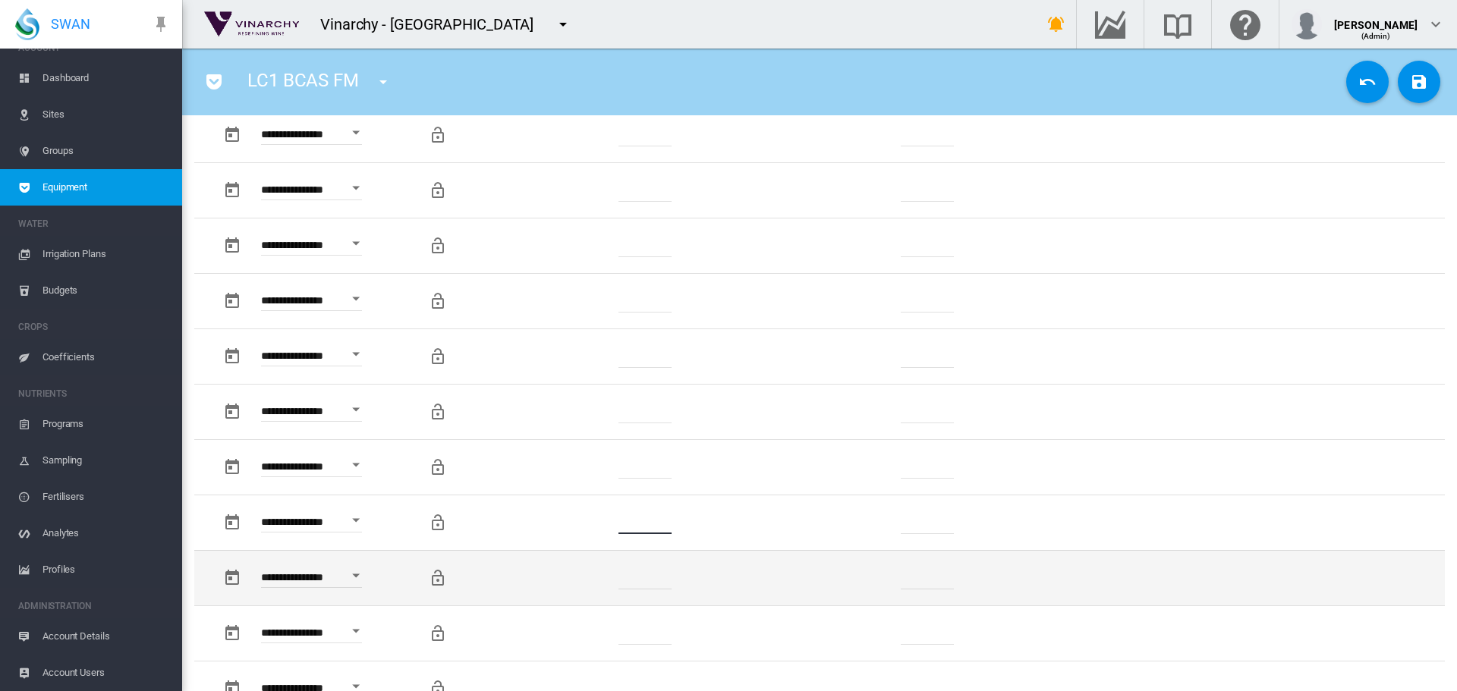
type input "*"
drag, startPoint x: 634, startPoint y: 578, endPoint x: 613, endPoint y: 578, distance: 21.2
click at [613, 578] on td "*******" at bounding box center [646, 577] width 232 height 55
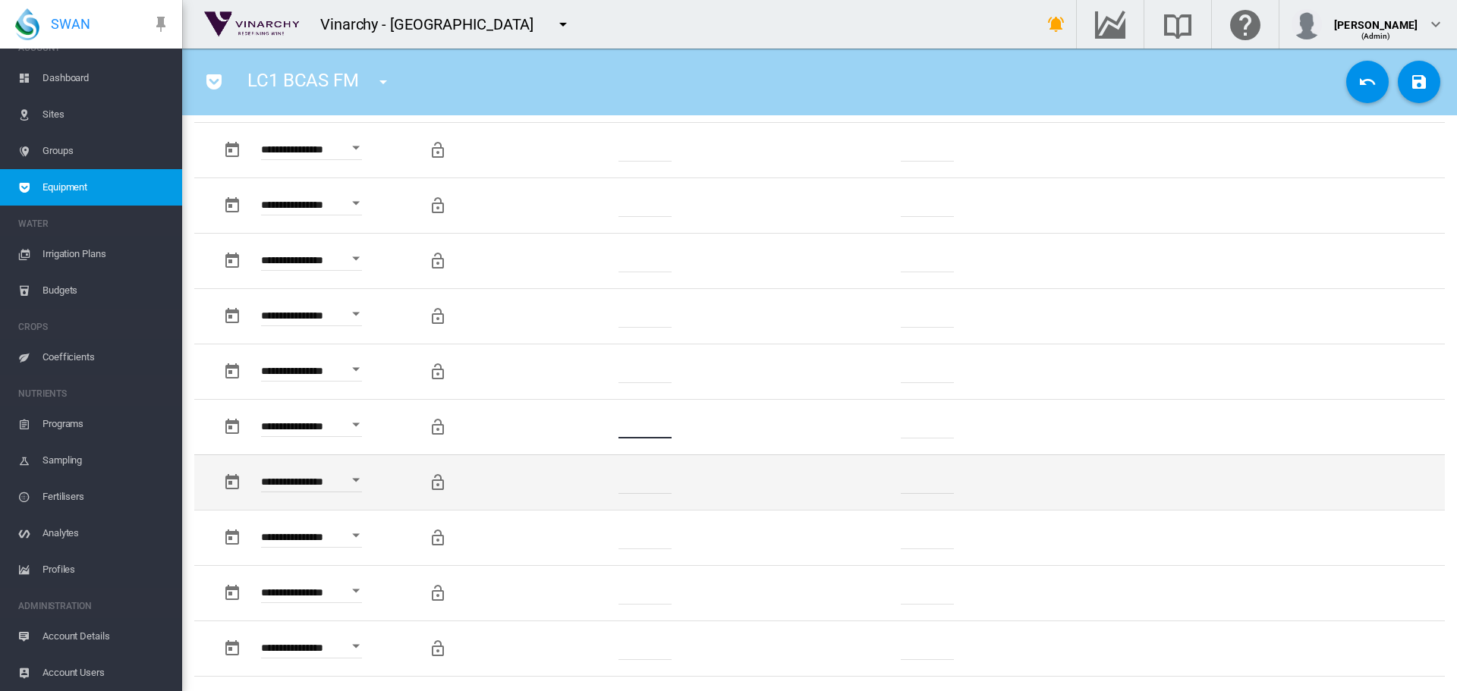
scroll to position [1138, 0]
type input "*"
drag, startPoint x: 660, startPoint y: 482, endPoint x: 607, endPoint y: 484, distance: 53.2
click at [607, 484] on td "*******" at bounding box center [646, 481] width 232 height 55
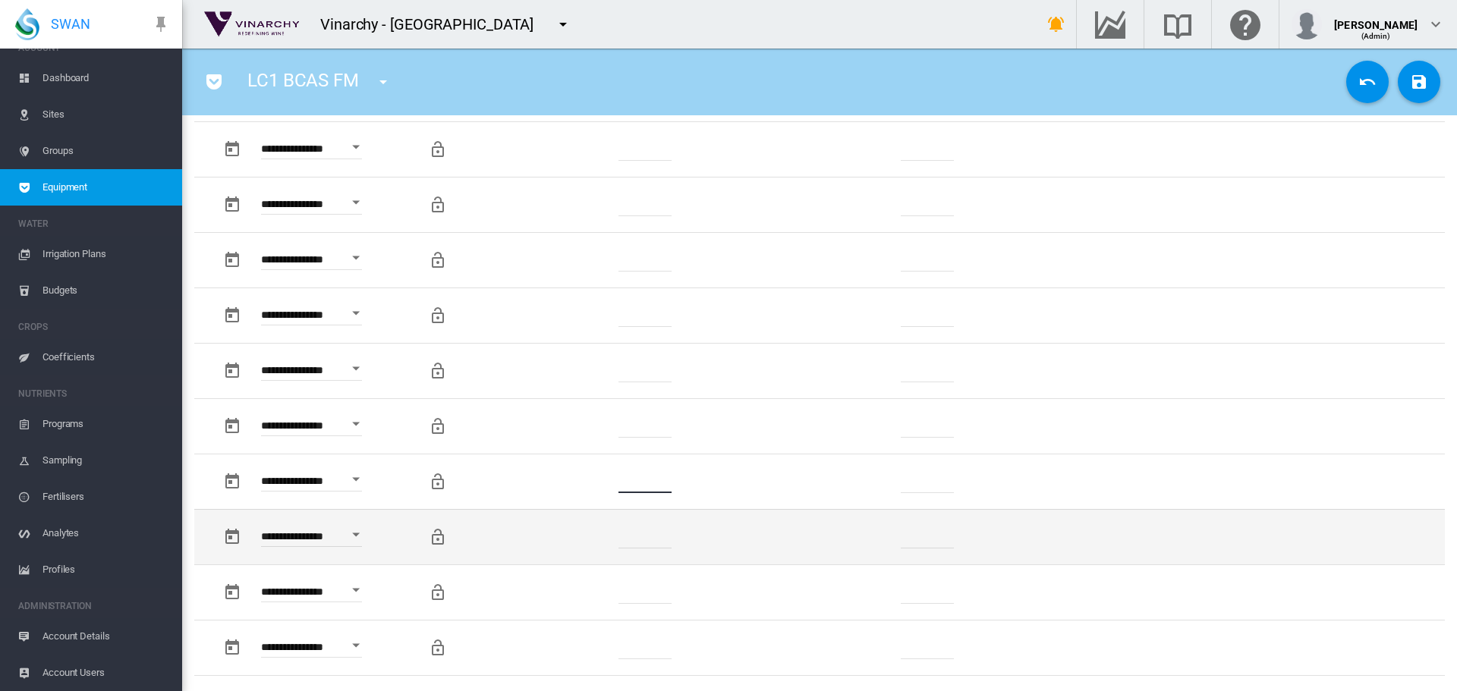
type input "*"
click at [614, 536] on td "*******" at bounding box center [646, 536] width 232 height 55
drag, startPoint x: 665, startPoint y: 535, endPoint x: 612, endPoint y: 532, distance: 54.0
click at [612, 532] on td "**" at bounding box center [646, 536] width 232 height 55
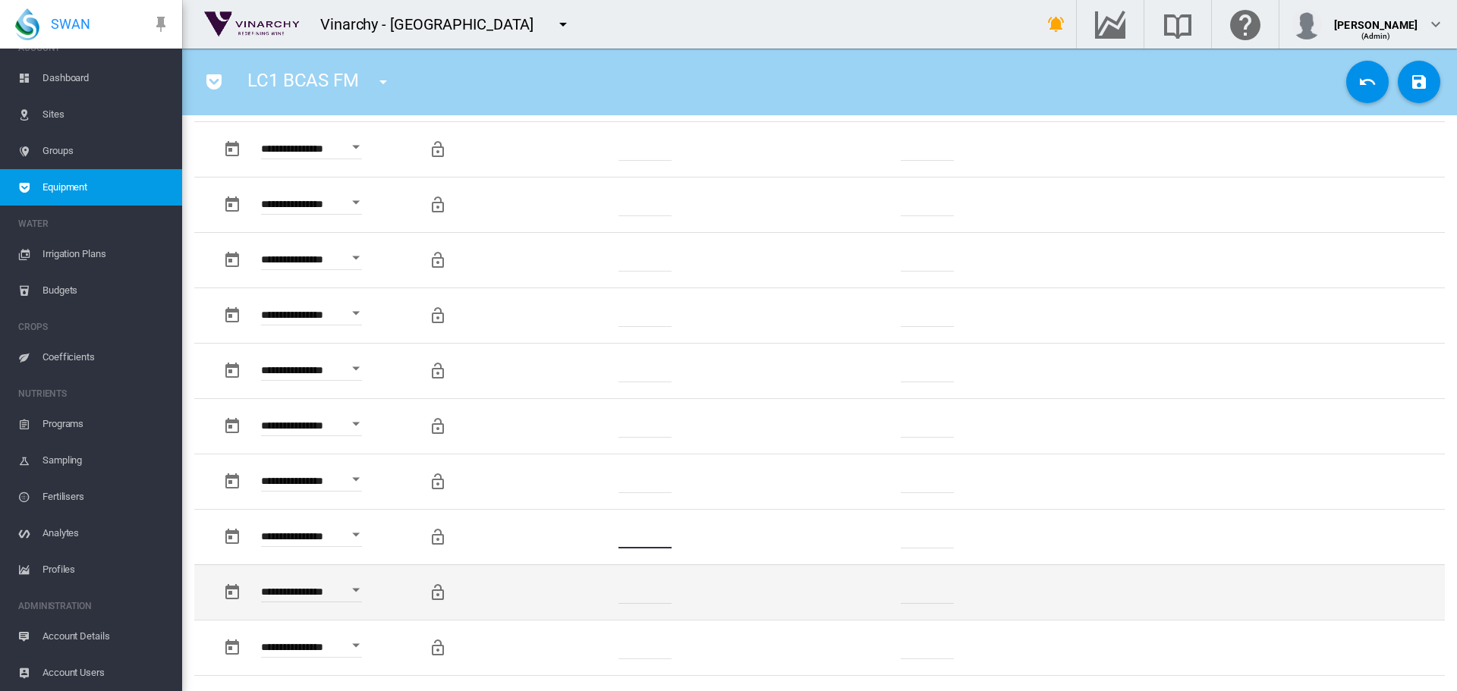
type input "*"
drag, startPoint x: 663, startPoint y: 592, endPoint x: 615, endPoint y: 592, distance: 48.6
click at [615, 592] on td "*******" at bounding box center [646, 591] width 232 height 55
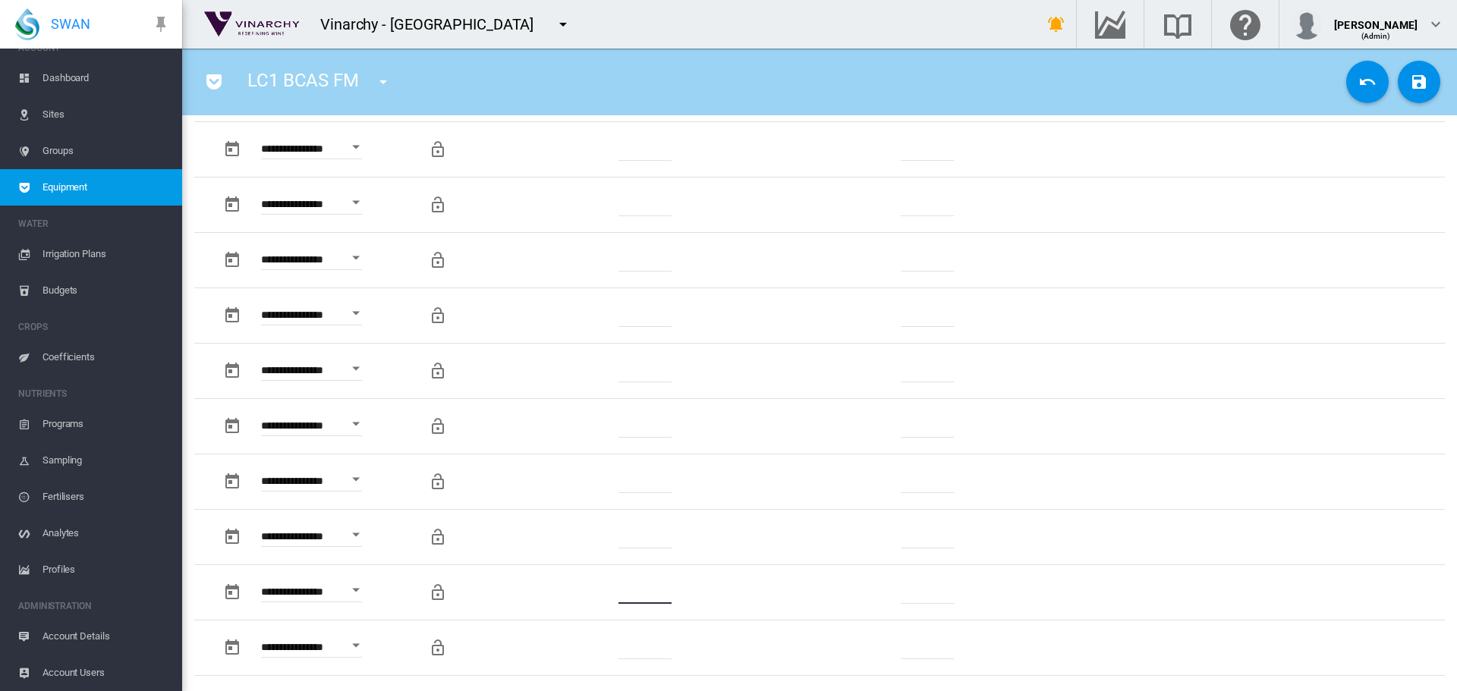
scroll to position [1366, 0]
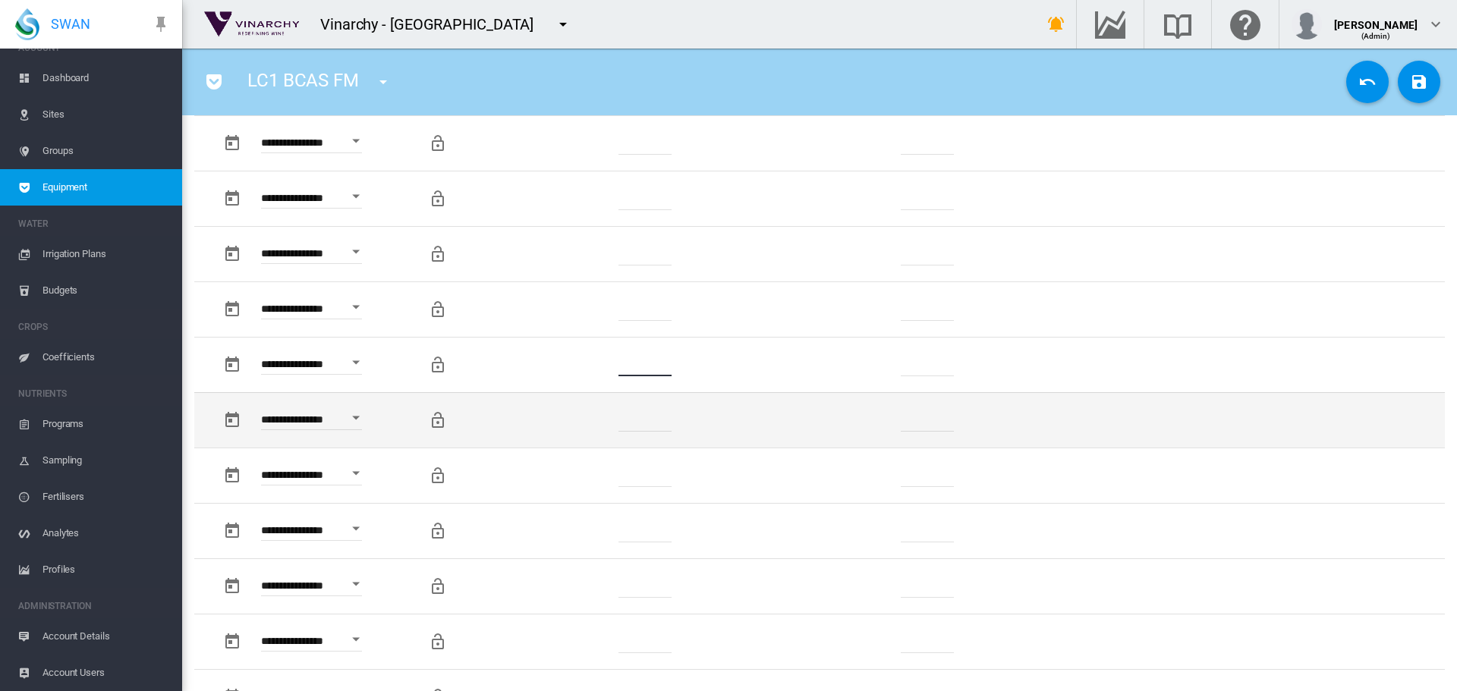
type input "*"
drag, startPoint x: 661, startPoint y: 423, endPoint x: 603, endPoint y: 420, distance: 57.7
click at [602, 419] on td "*******" at bounding box center [646, 419] width 232 height 55
type input "*"
click at [439, 412] on md-icon "Locking this row will prevent custom changes being overwritten by future data i…" at bounding box center [438, 420] width 18 height 18
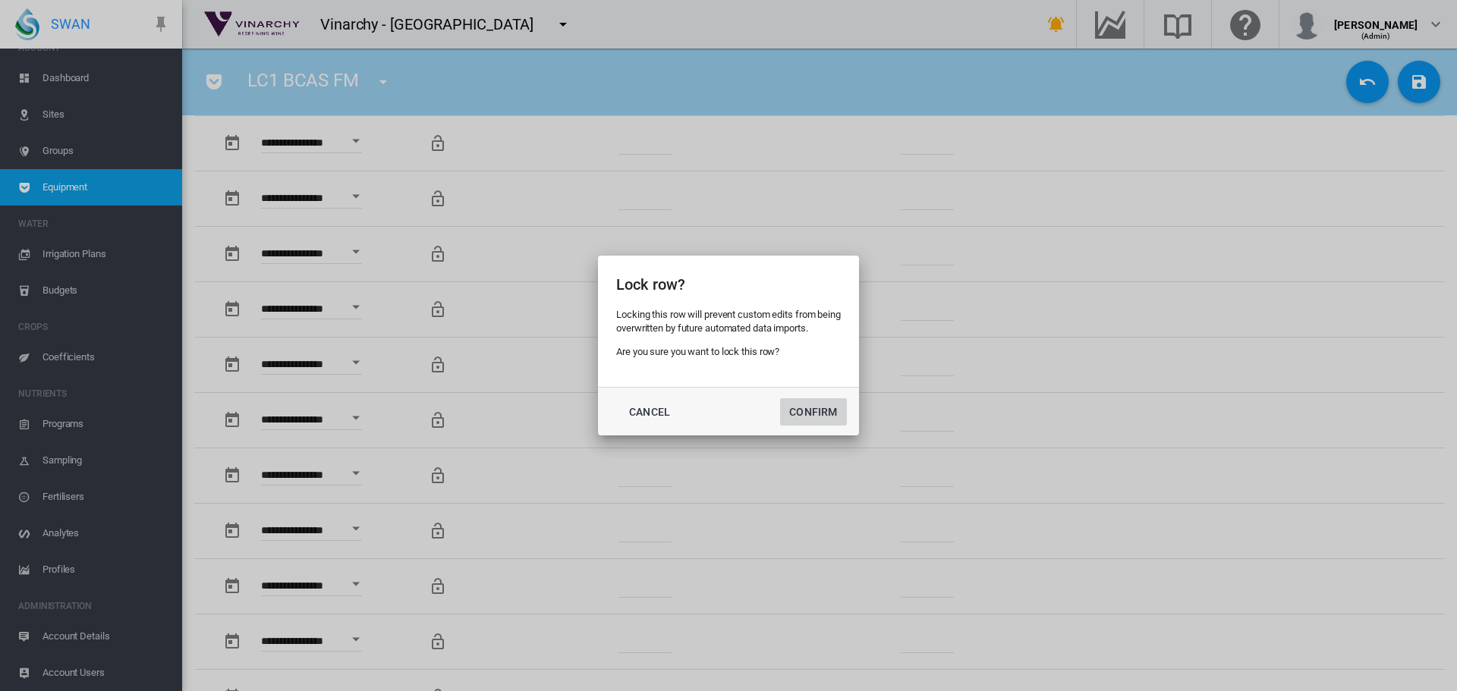
click at [800, 409] on button "Confirm" at bounding box center [813, 411] width 67 height 27
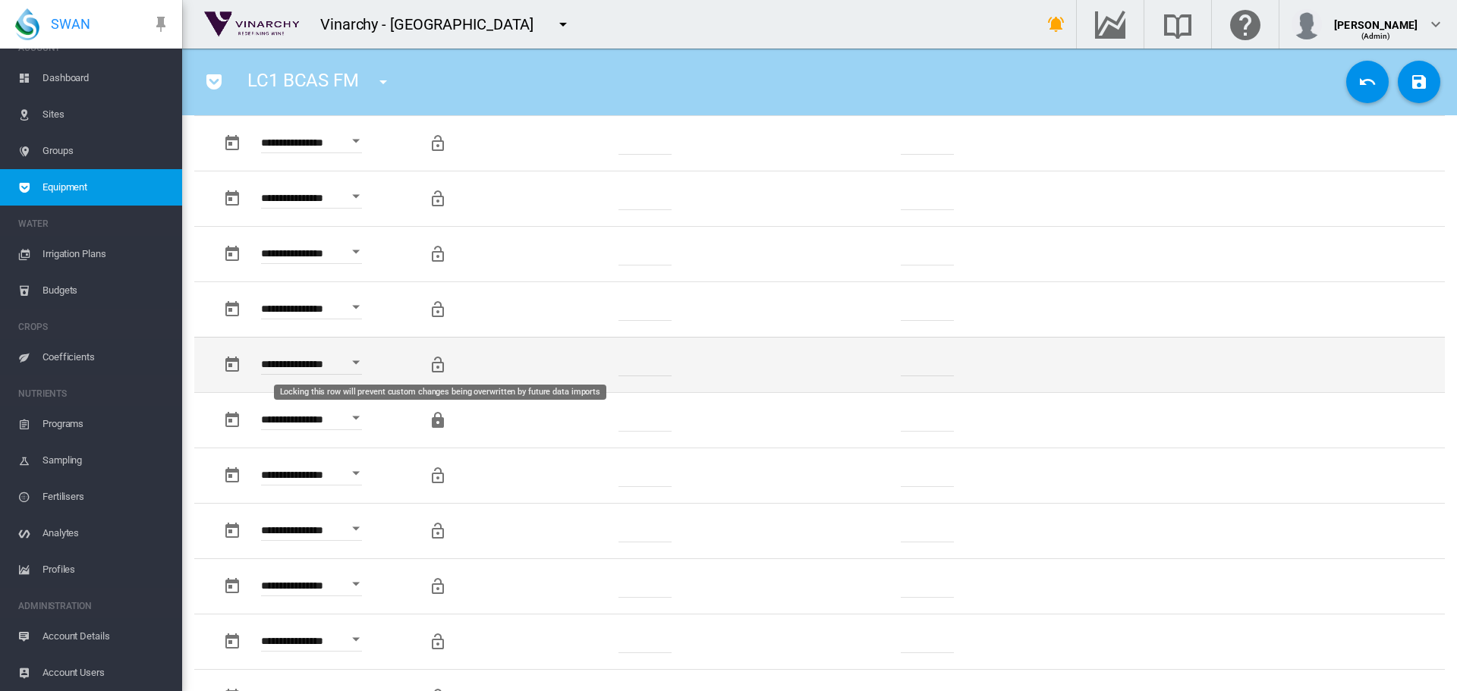
click at [441, 365] on md-icon "Locking this row will prevent custom changes being overwritten by future data i…" at bounding box center [438, 365] width 18 height 18
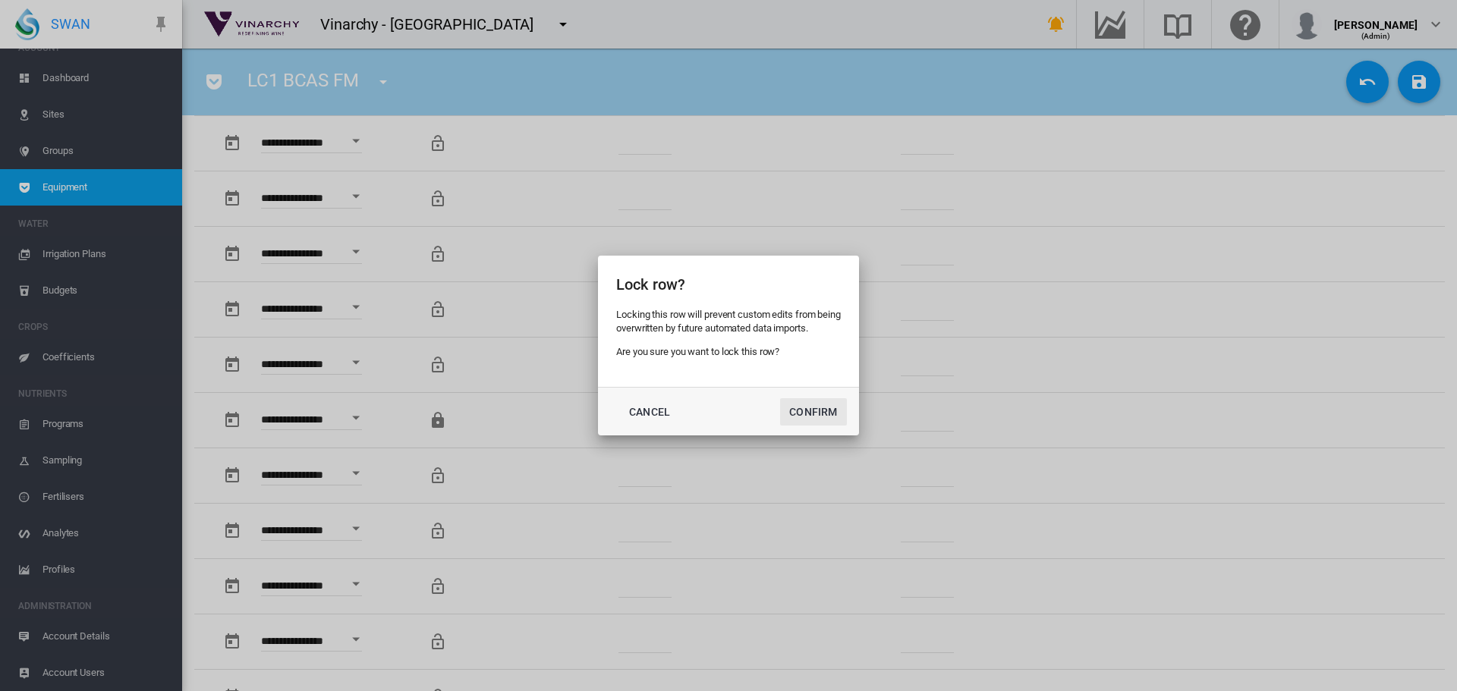
click at [795, 405] on button "Confirm" at bounding box center [813, 411] width 67 height 27
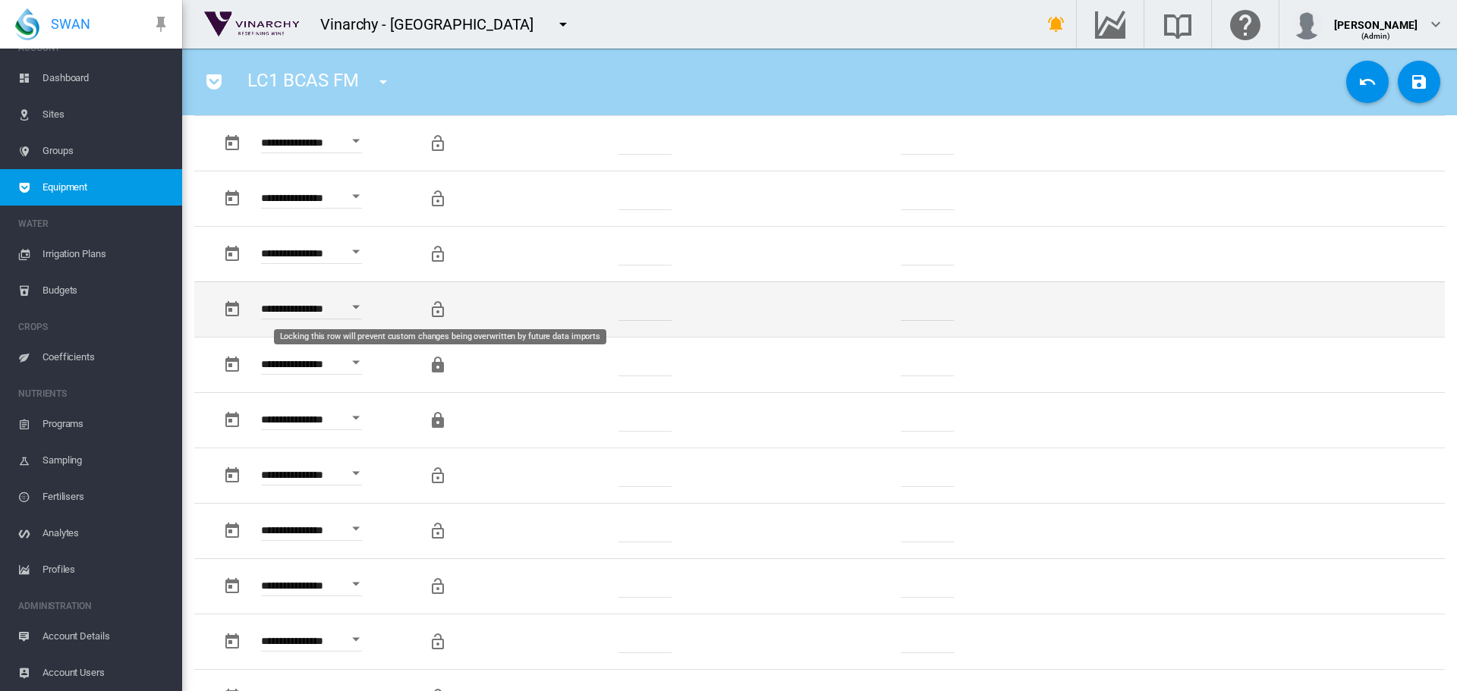
click at [440, 310] on md-icon "Locking this row will prevent custom changes being overwritten by future data i…" at bounding box center [438, 309] width 18 height 18
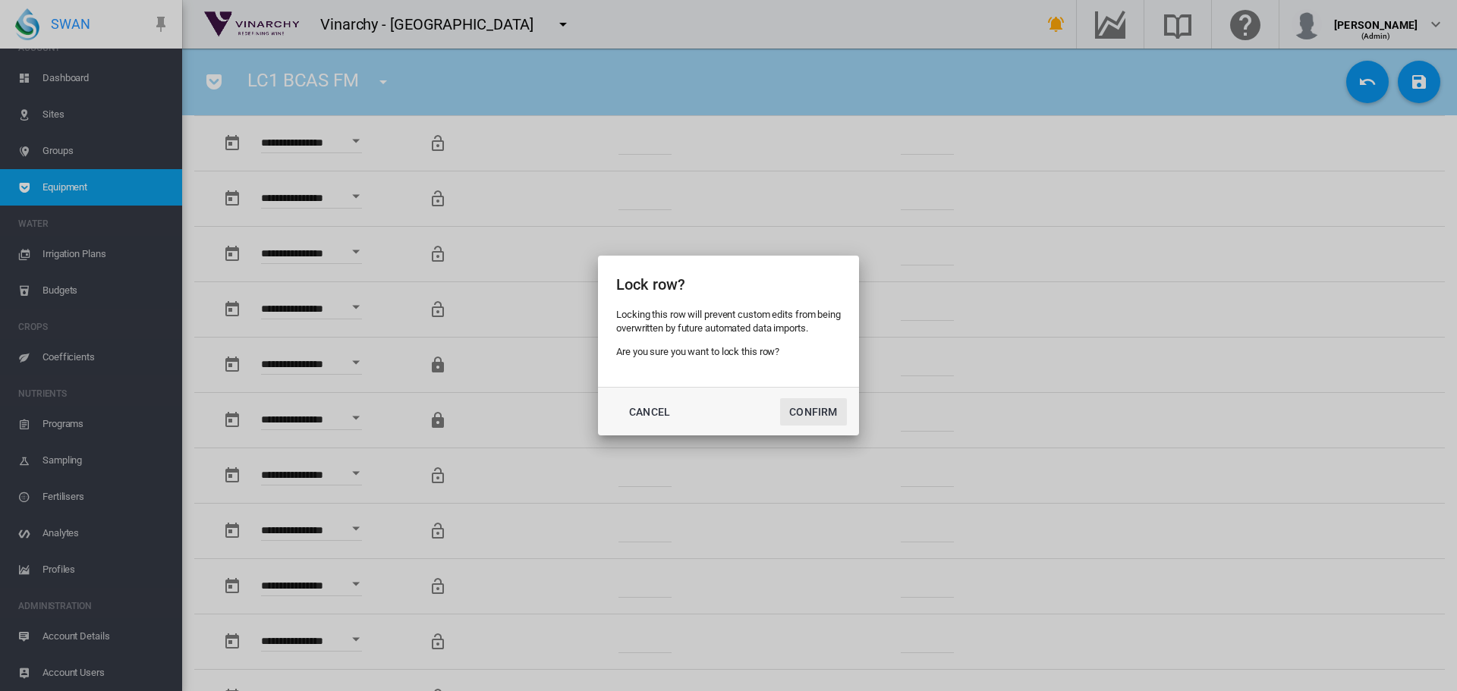
click at [831, 417] on button "Confirm" at bounding box center [813, 411] width 67 height 27
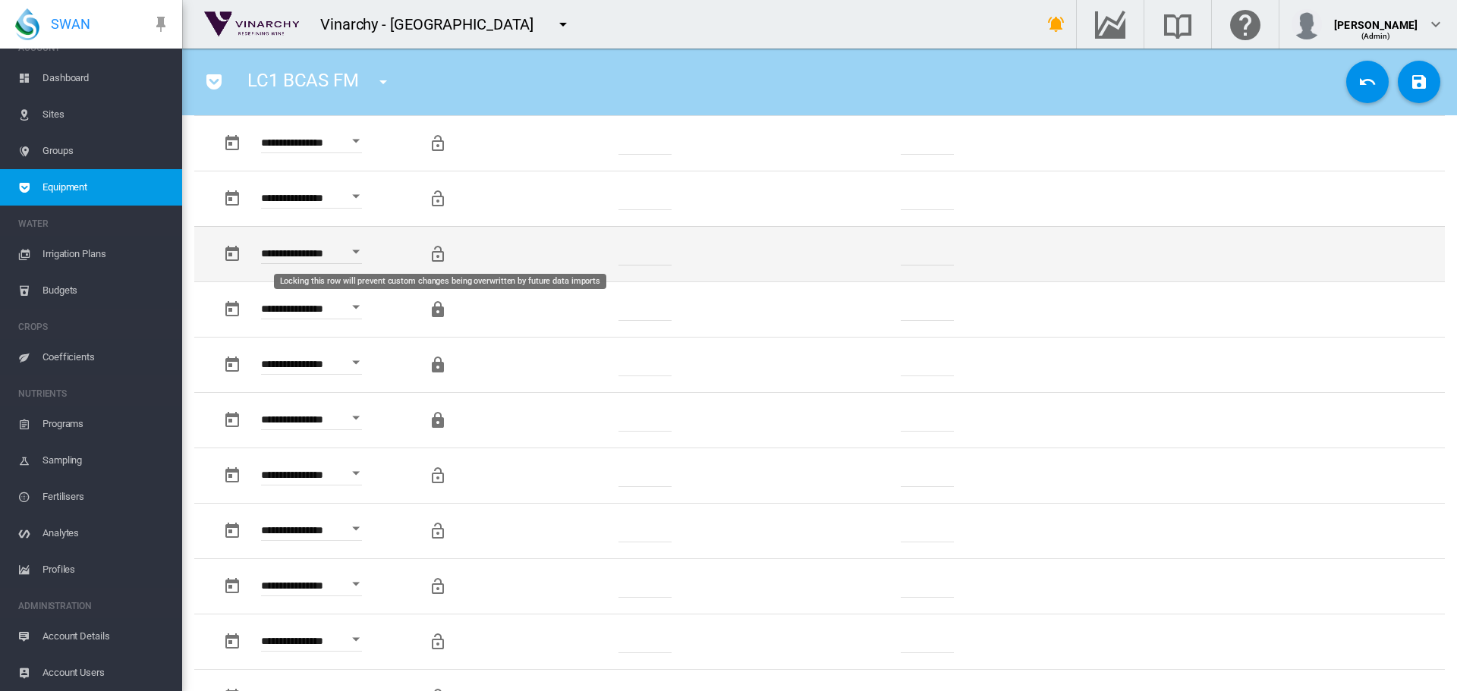
click at [439, 256] on md-icon "Locking this row will prevent custom changes being overwritten by future data i…" at bounding box center [438, 254] width 18 height 18
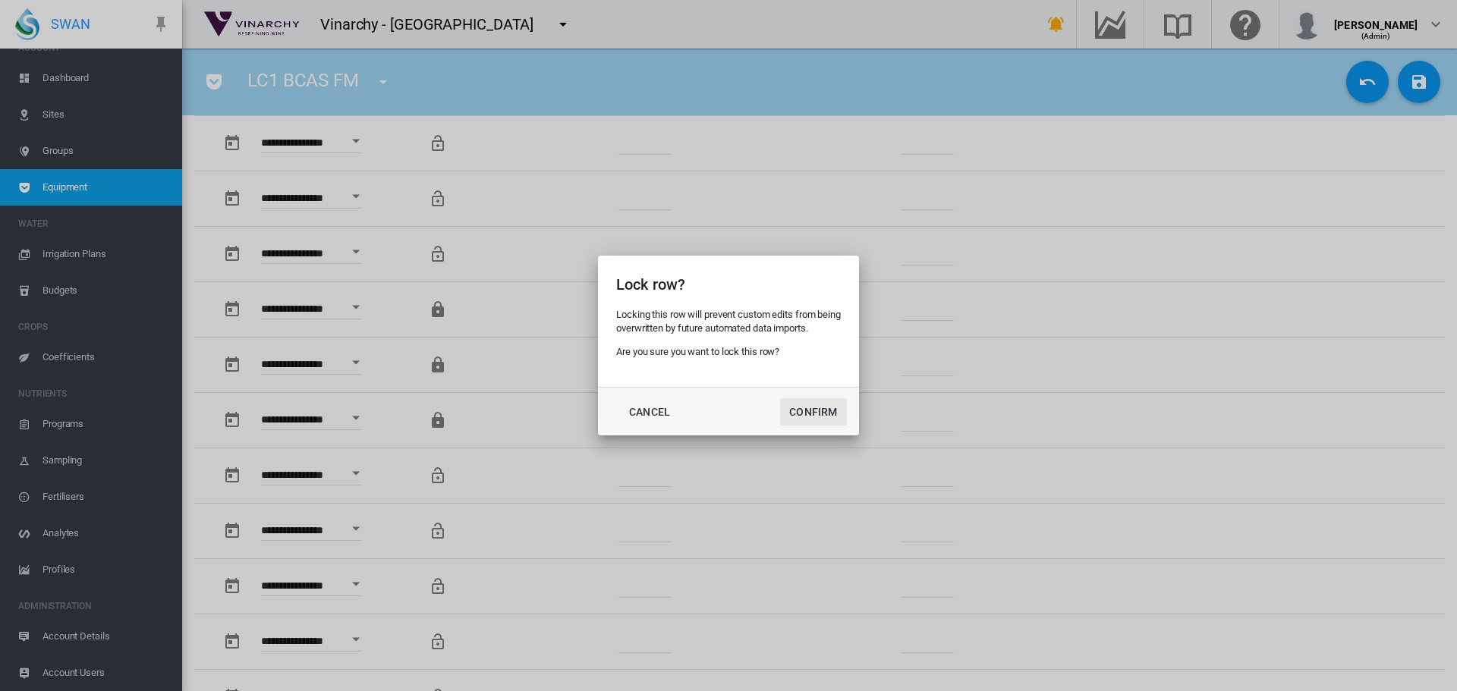
drag, startPoint x: 803, startPoint y: 413, endPoint x: 781, endPoint y: 406, distance: 23.8
click at [802, 413] on button "Confirm" at bounding box center [813, 411] width 67 height 27
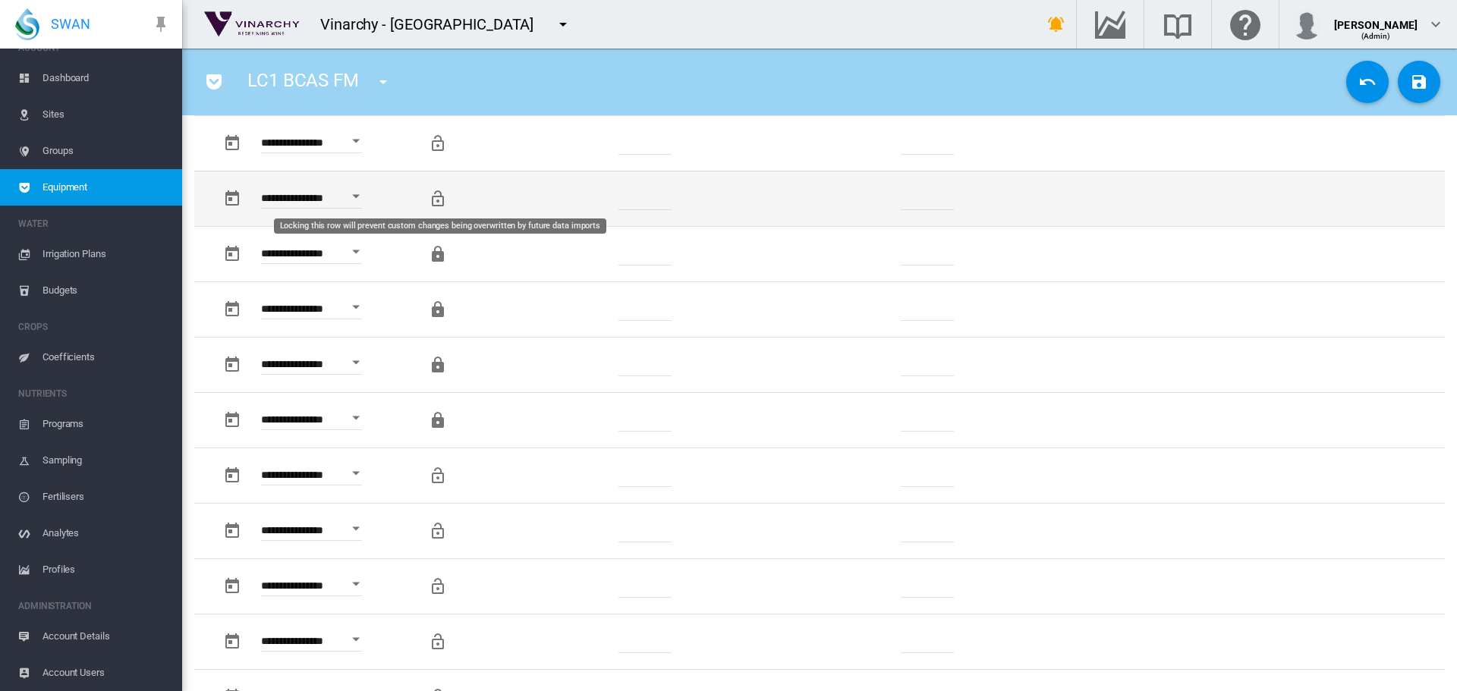
click at [435, 199] on md-icon "Locking this row will prevent custom changes being overwritten by future data i…" at bounding box center [438, 199] width 18 height 18
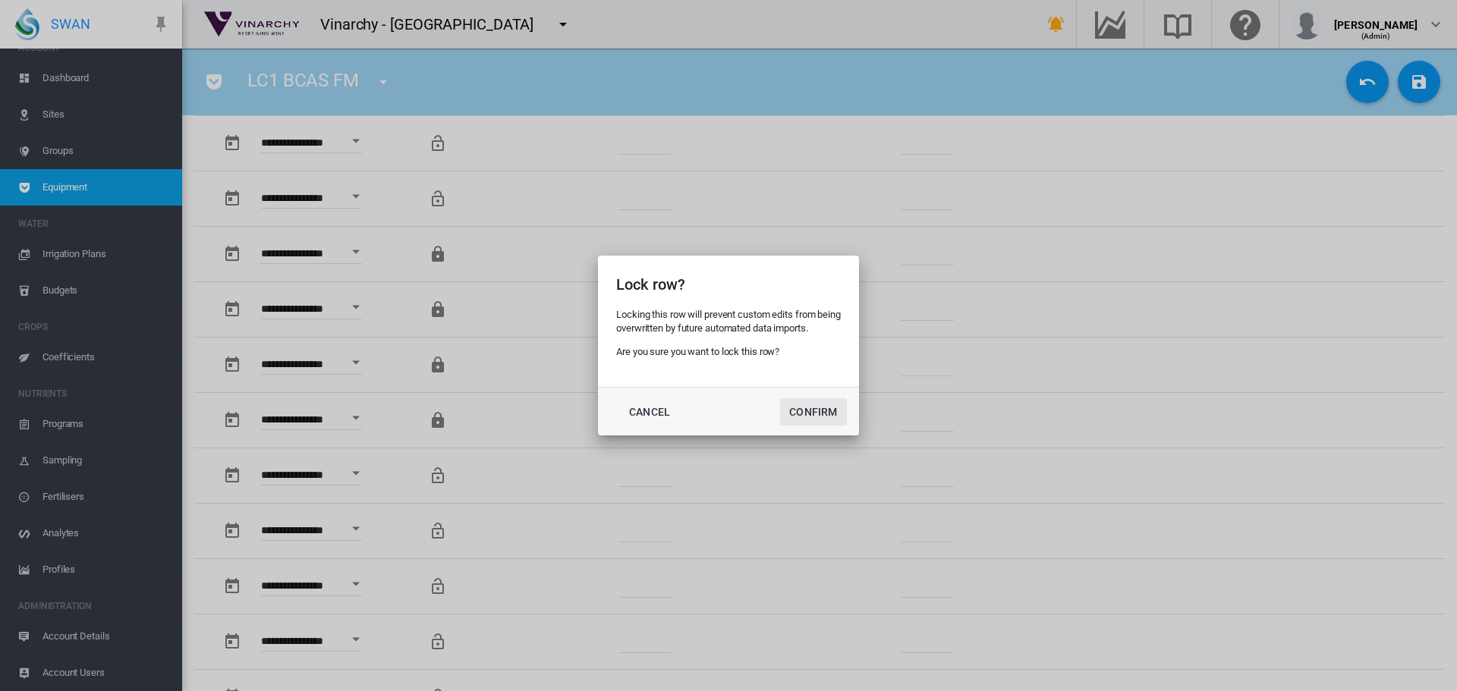
click at [808, 416] on button "Confirm" at bounding box center [813, 411] width 67 height 27
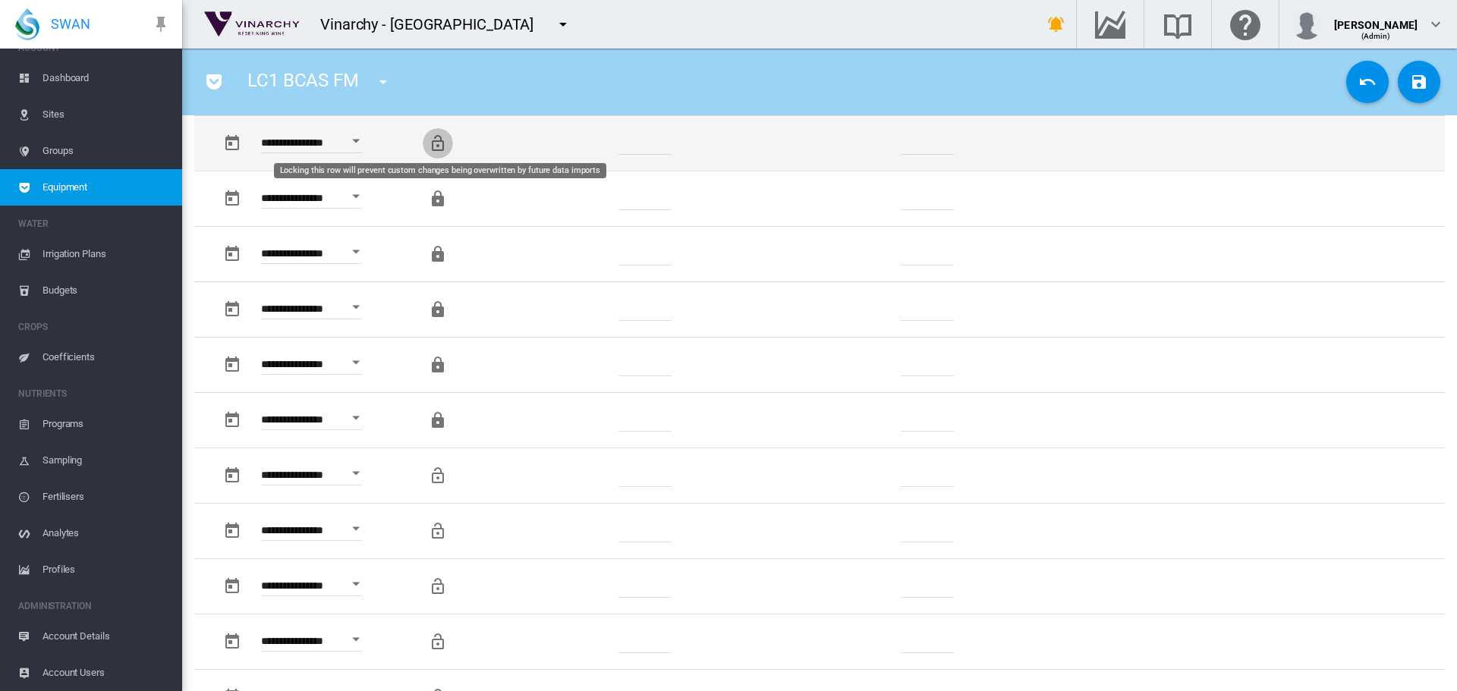
click at [434, 140] on md-icon "Locking this row will prevent custom changes being overwritten by future data i…" at bounding box center [438, 143] width 18 height 18
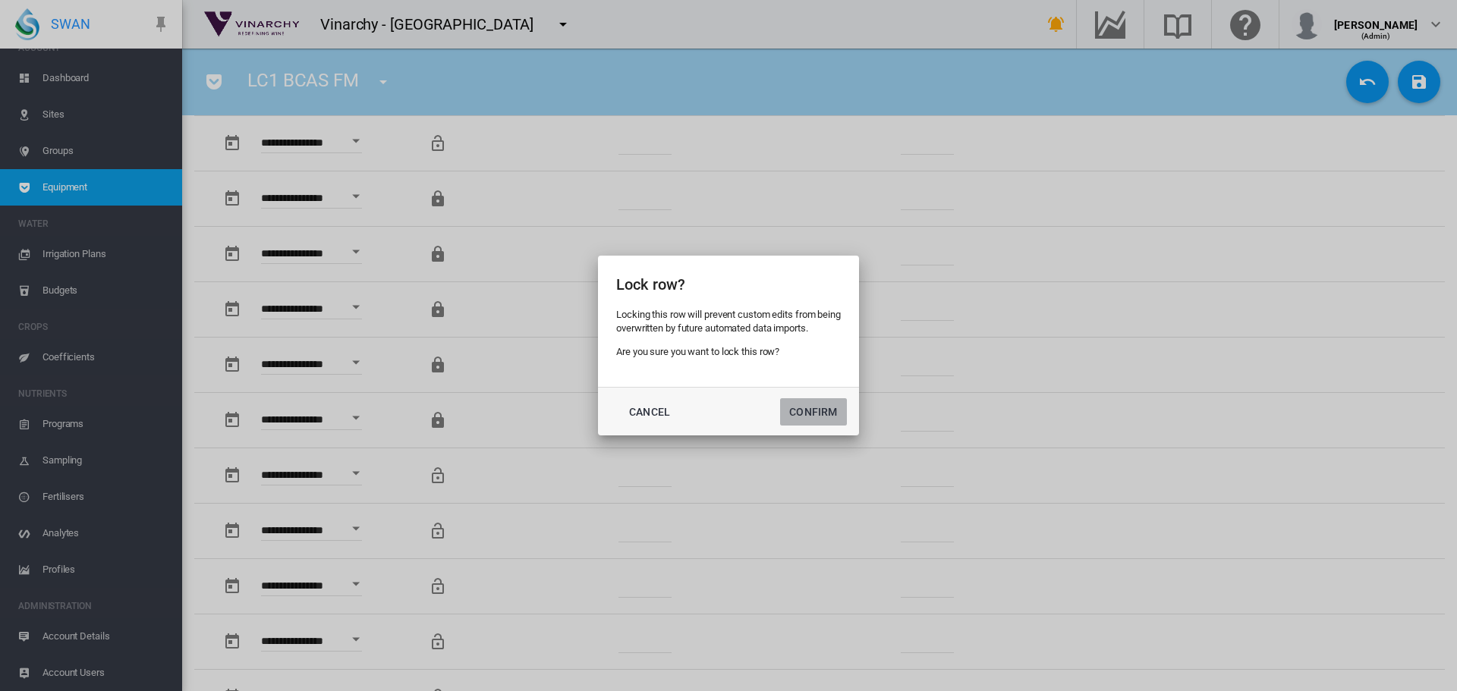
click at [825, 407] on button "Confirm" at bounding box center [813, 411] width 67 height 27
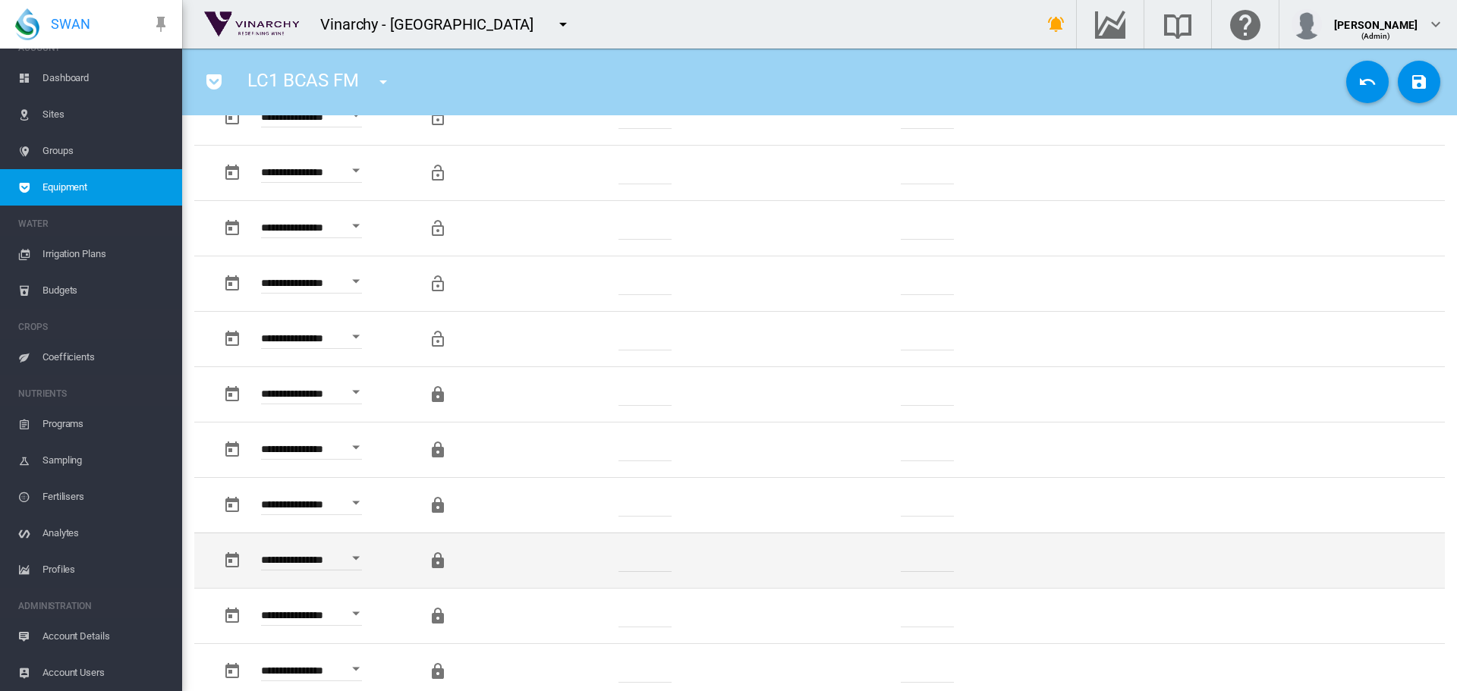
scroll to position [986, 0]
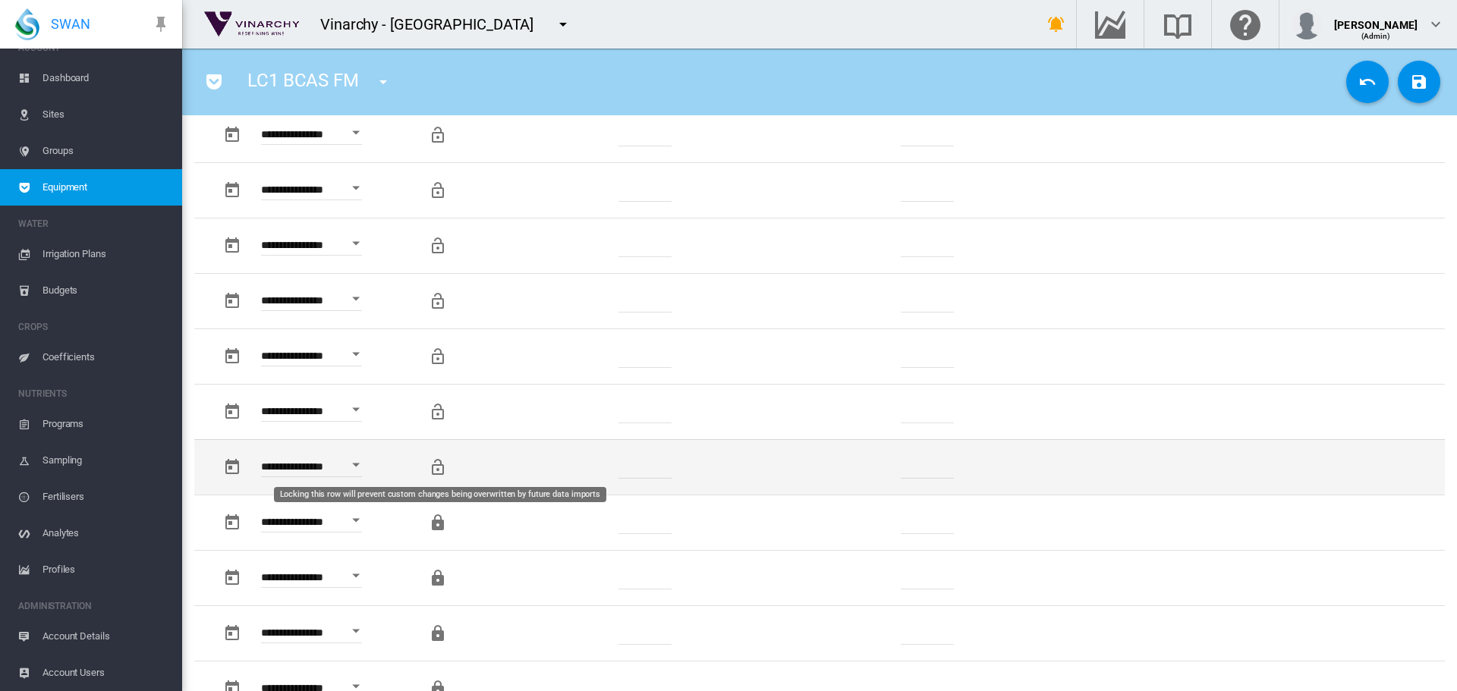
click at [430, 479] on button "button" at bounding box center [438, 467] width 30 height 30
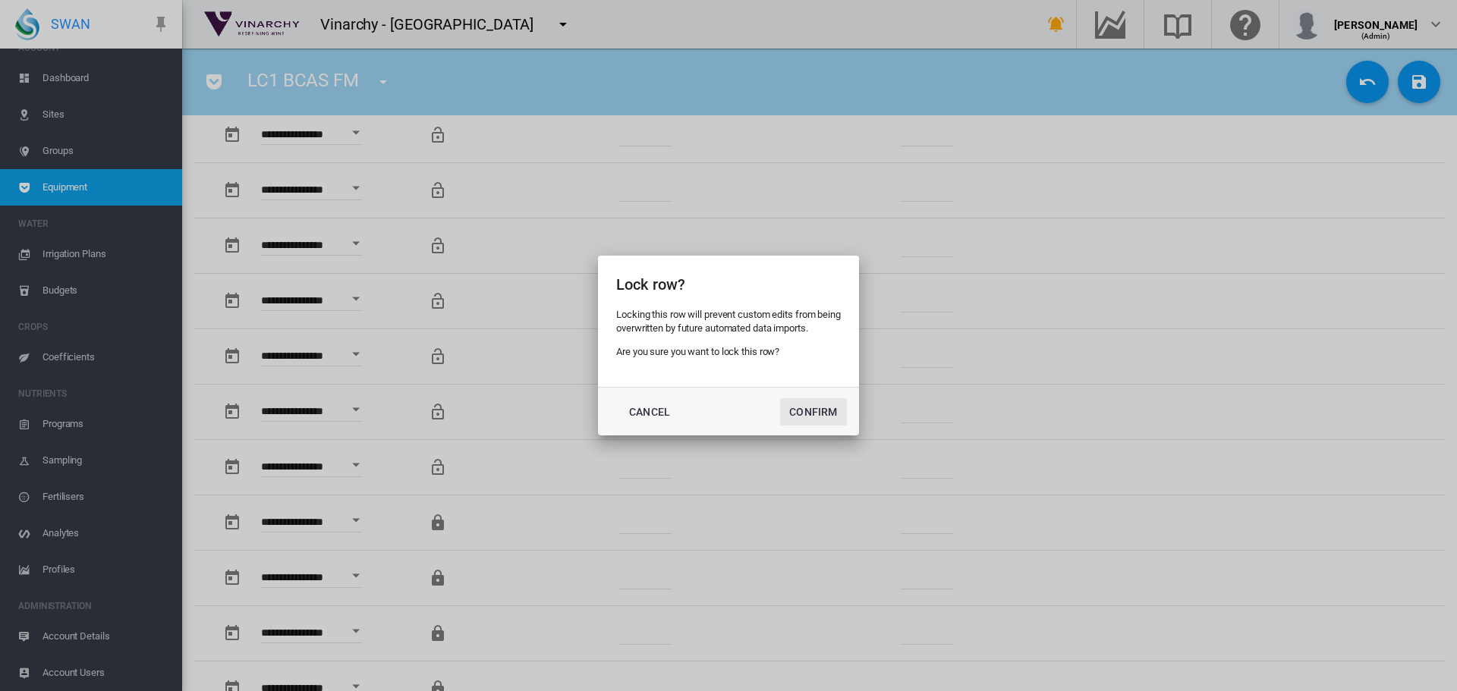
click at [823, 409] on button "Confirm" at bounding box center [813, 411] width 67 height 27
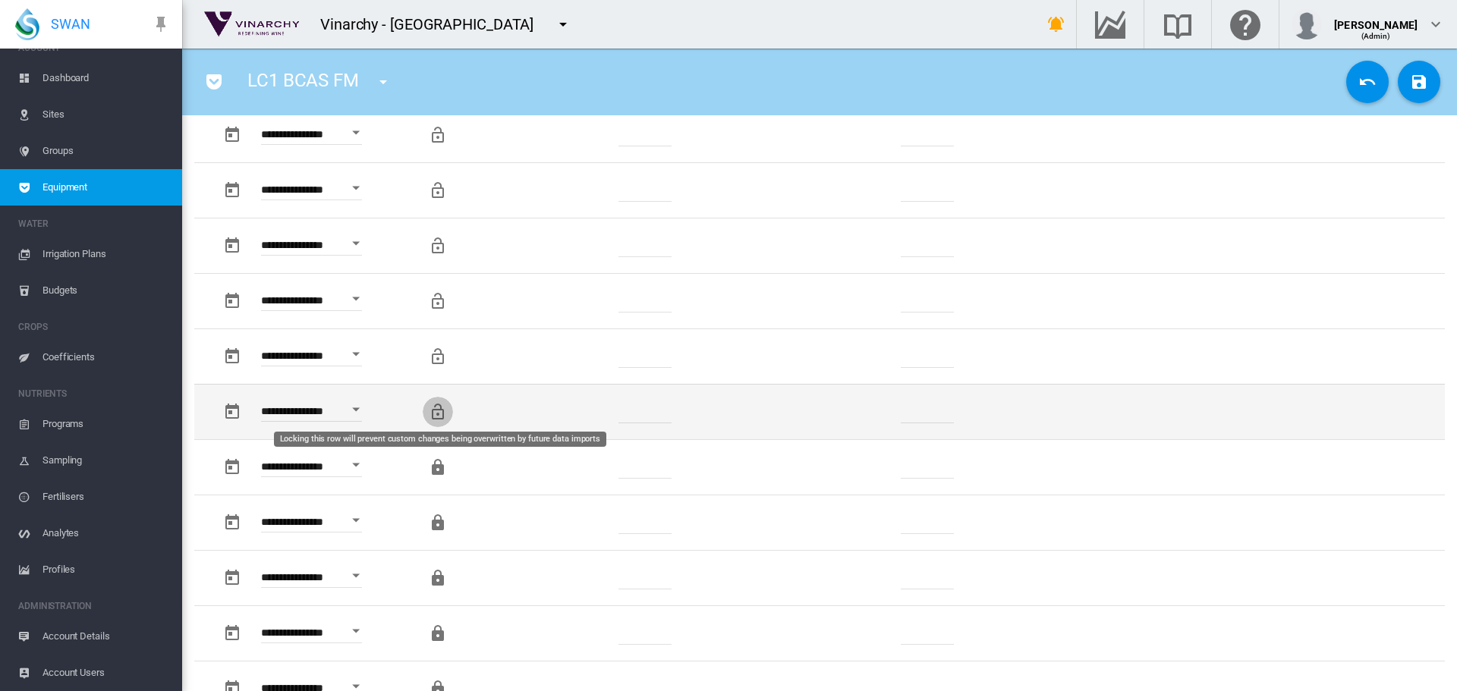
click at [438, 409] on md-icon "Locking this row will prevent custom changes being overwritten by future data i…" at bounding box center [438, 412] width 18 height 18
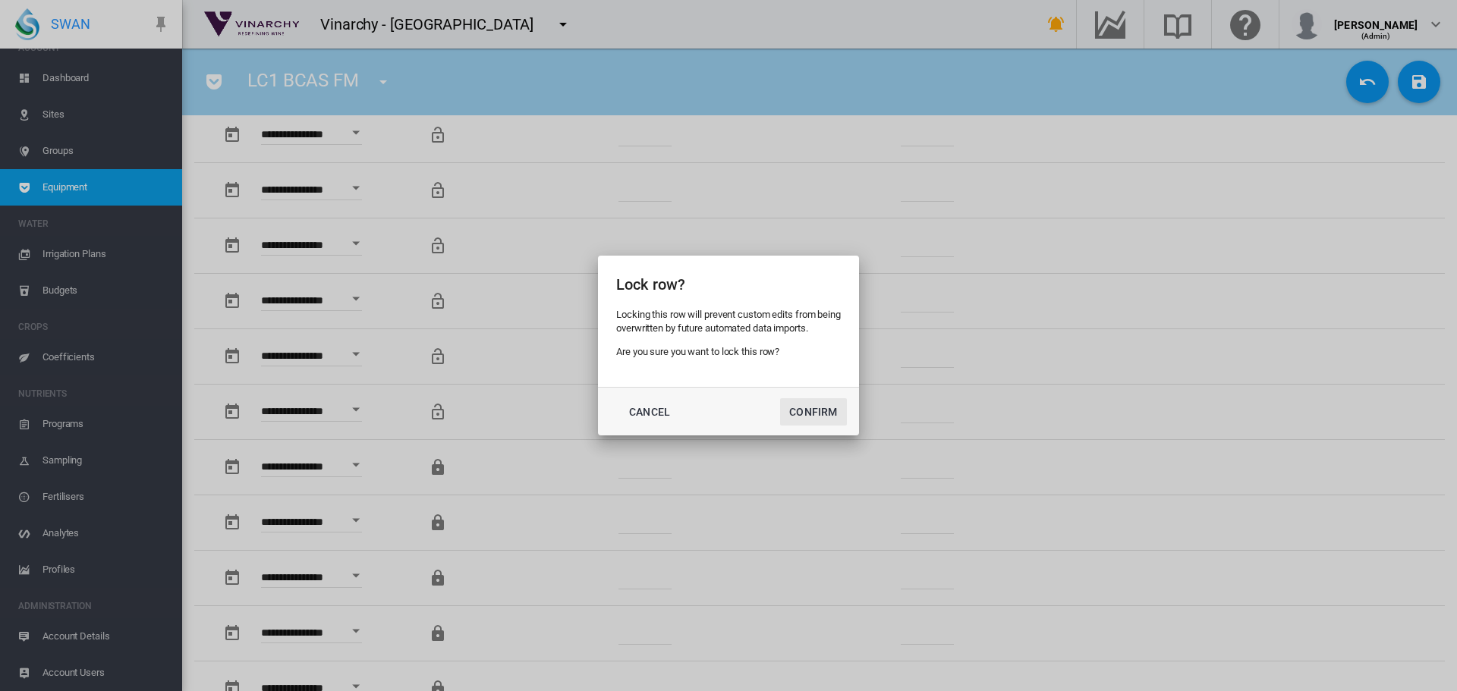
click at [804, 414] on button "Confirm" at bounding box center [813, 411] width 67 height 27
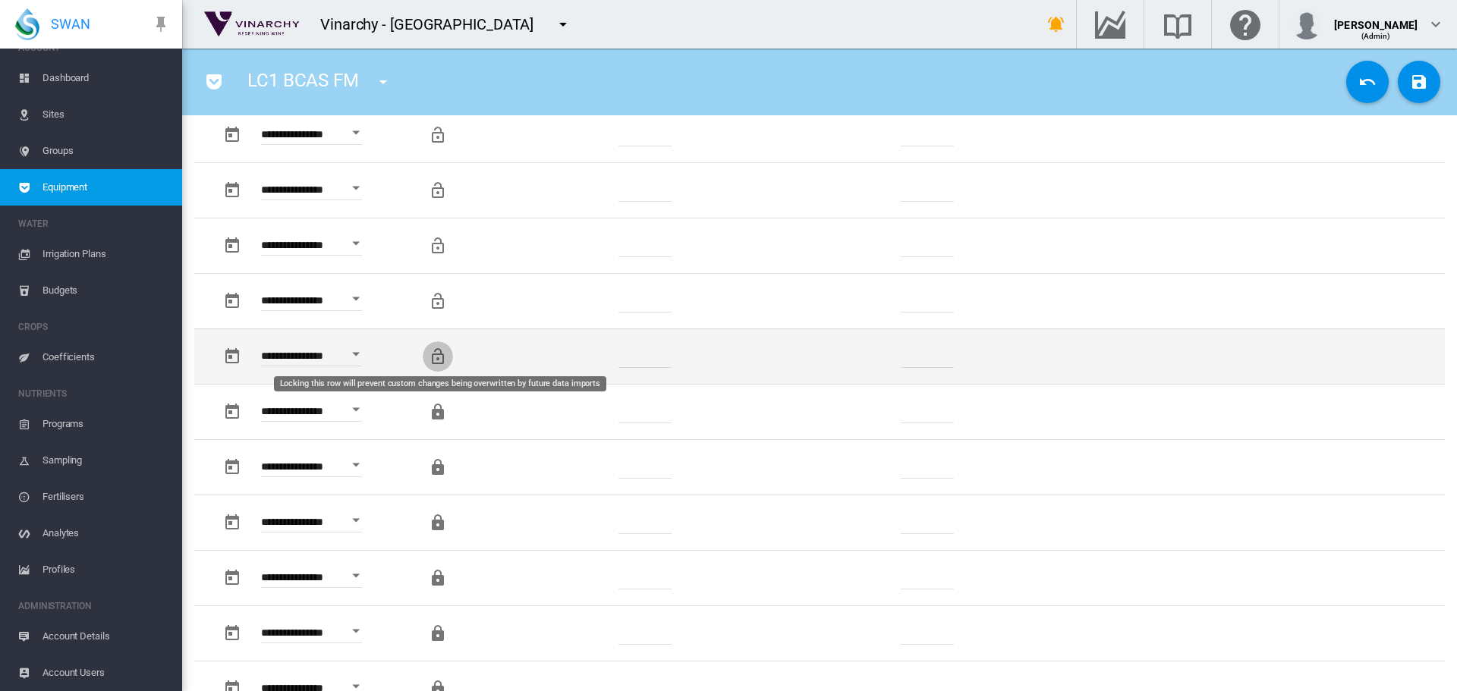
click at [441, 354] on md-icon "Locking this row will prevent custom changes being overwritten by future data i…" at bounding box center [438, 356] width 18 height 18
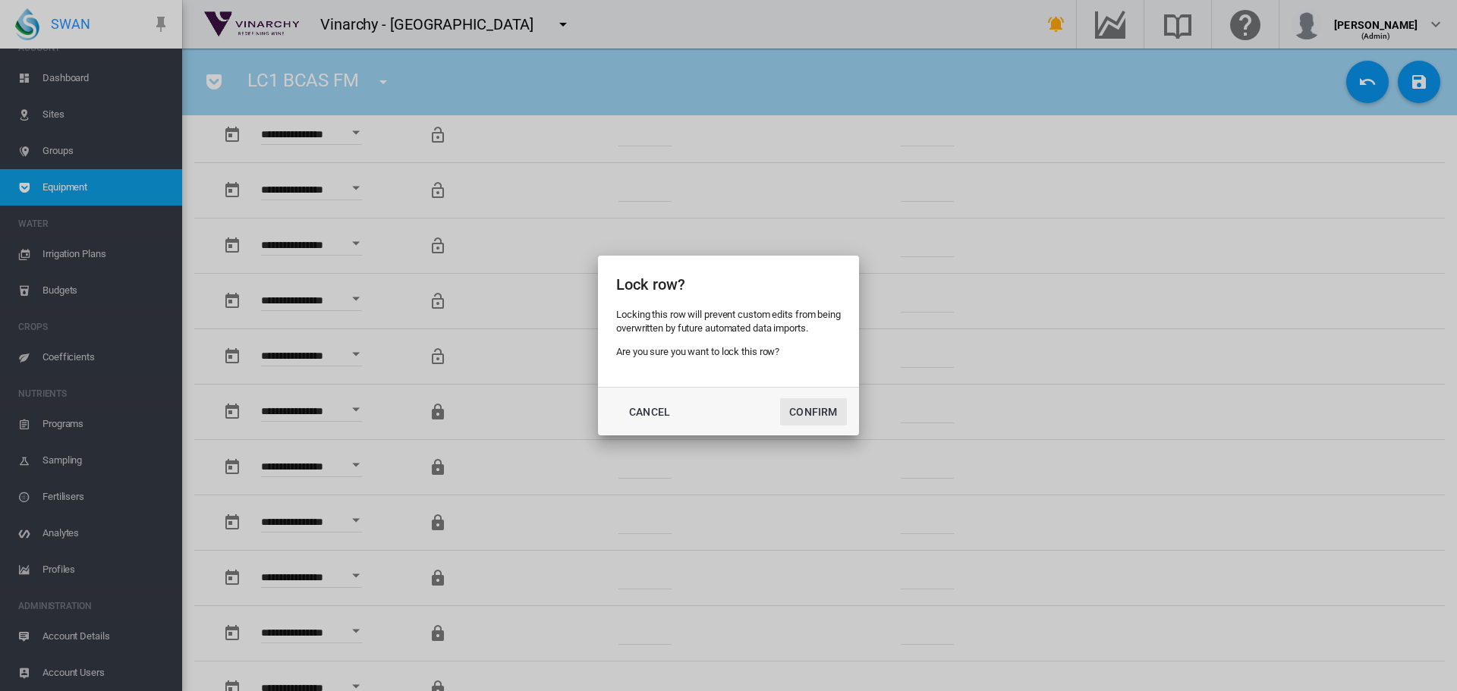
click at [813, 416] on button "Confirm" at bounding box center [813, 411] width 67 height 27
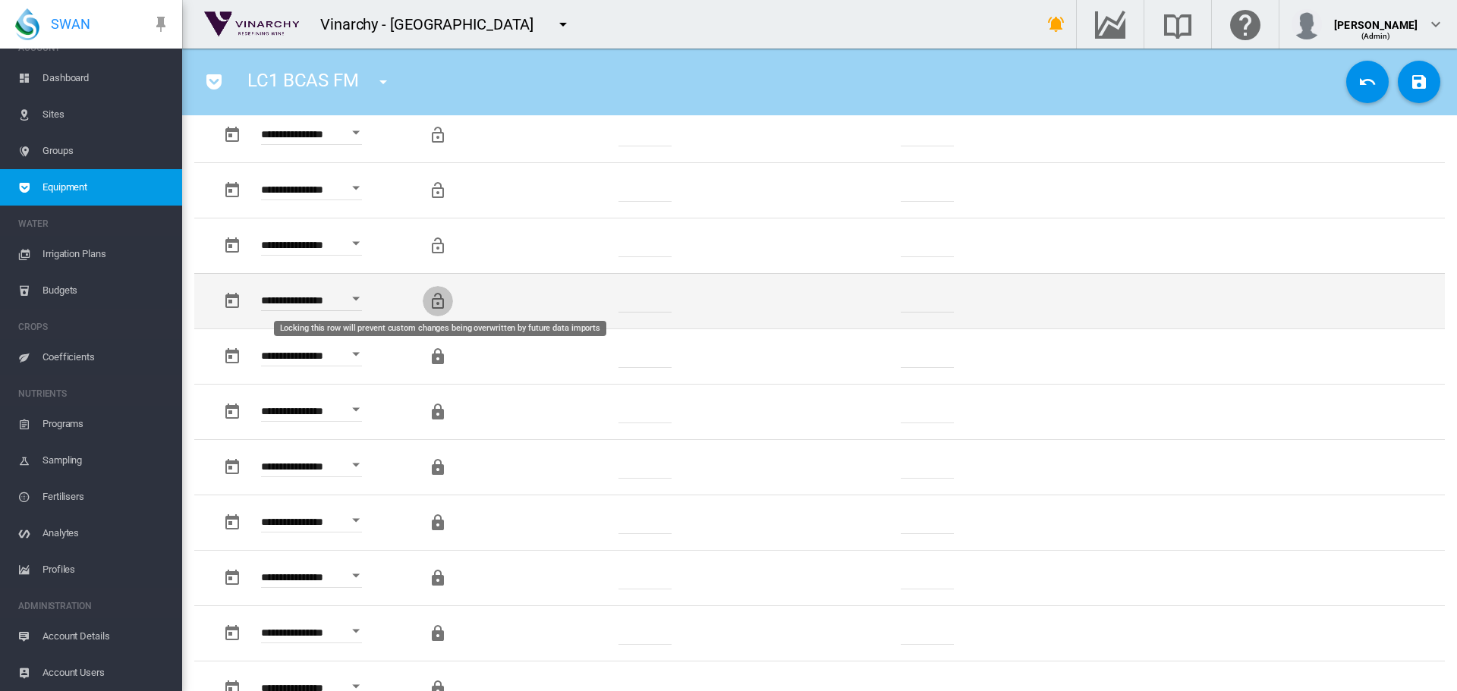
click at [441, 300] on md-icon "Locking this row will prevent custom changes being overwritten by future data i…" at bounding box center [438, 301] width 18 height 18
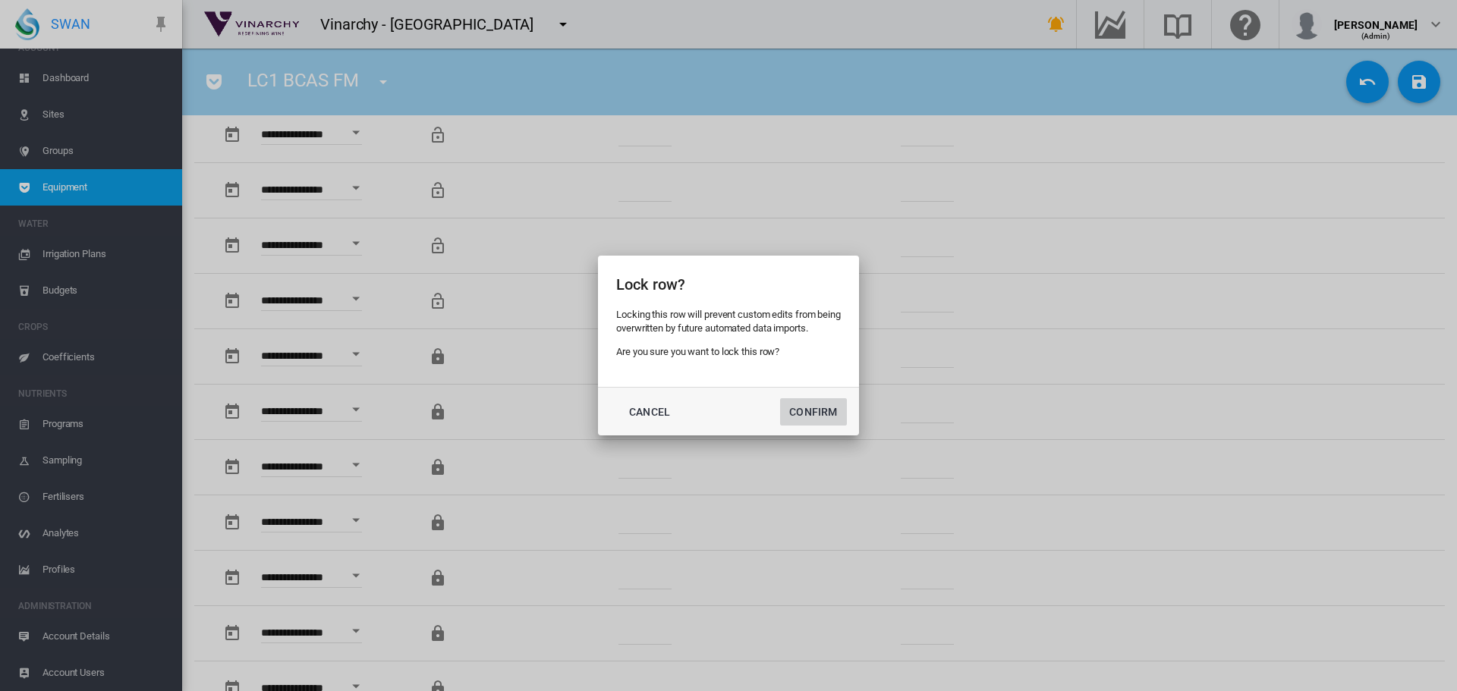
click at [830, 409] on button "Confirm" at bounding box center [813, 411] width 67 height 27
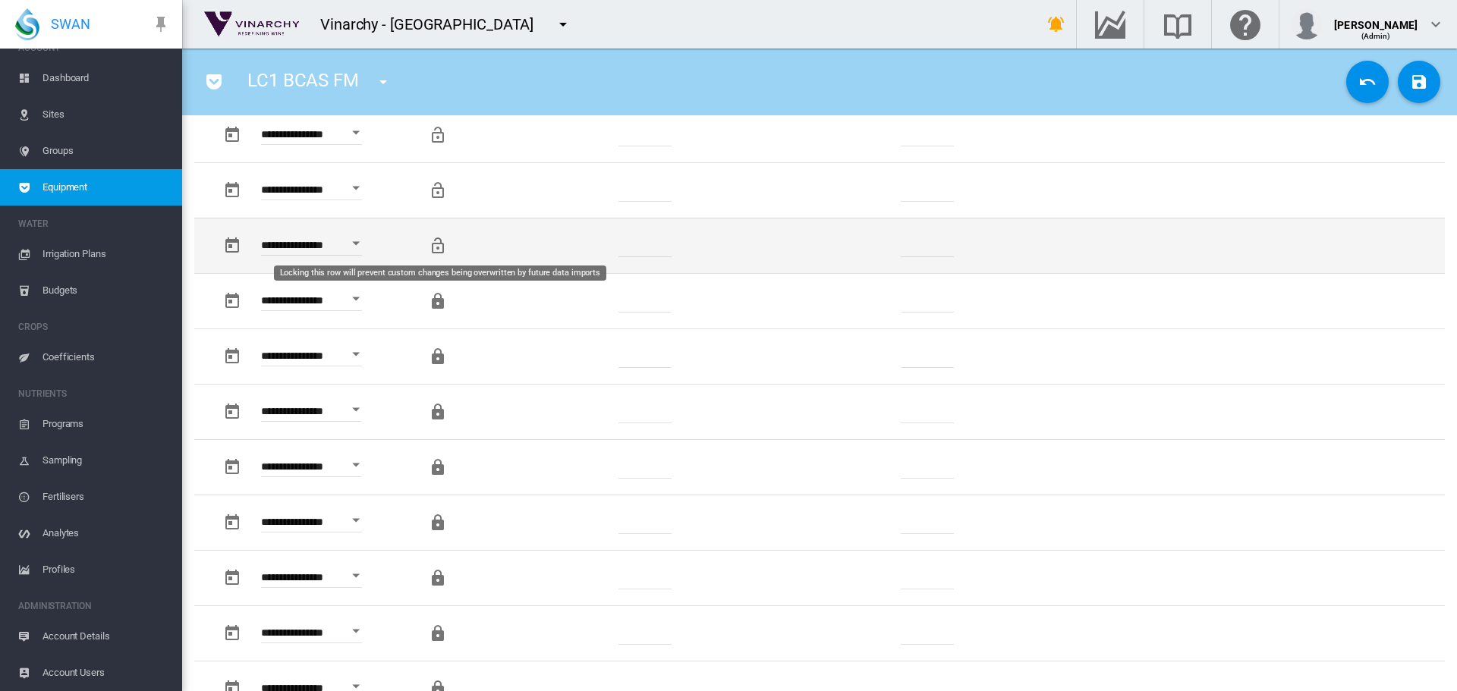
click at [441, 247] on md-icon "Locking this row will prevent custom changes being overwritten by future data i…" at bounding box center [438, 246] width 18 height 18
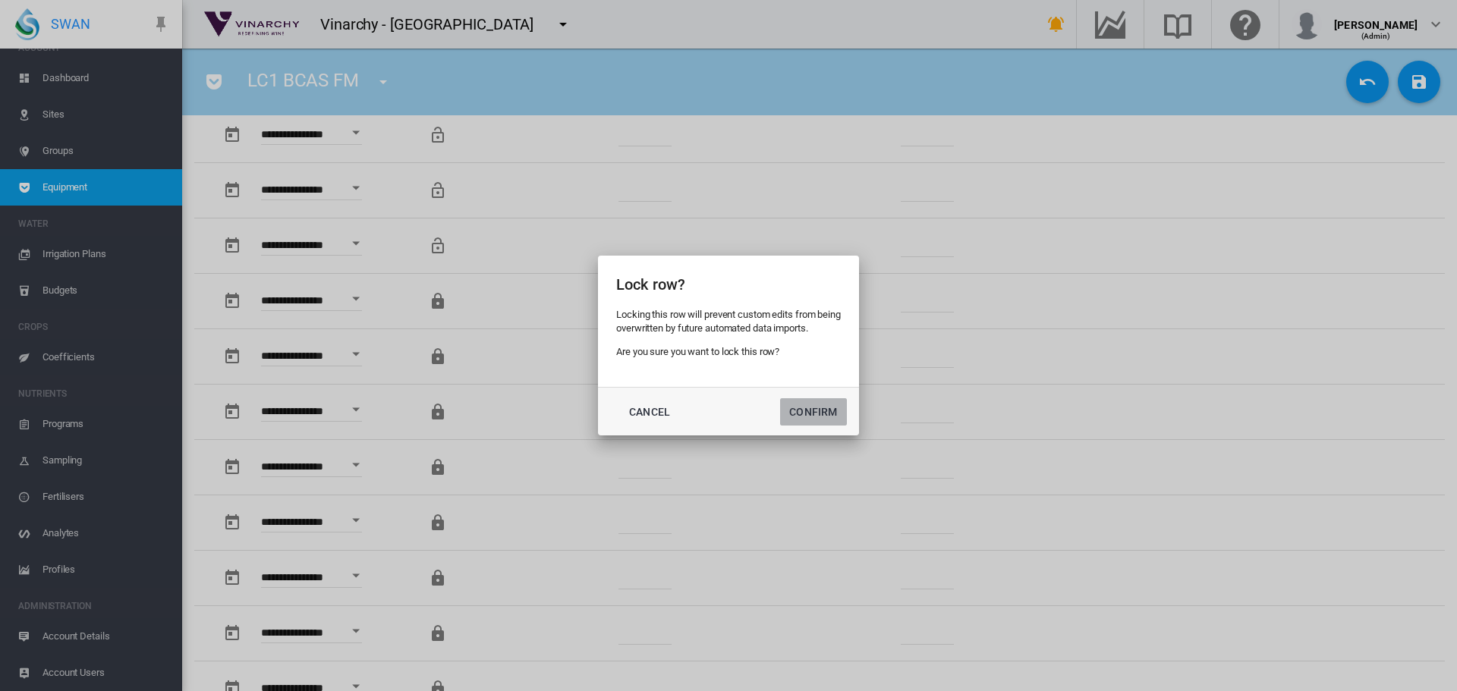
click at [820, 407] on button "Confirm" at bounding box center [813, 411] width 67 height 27
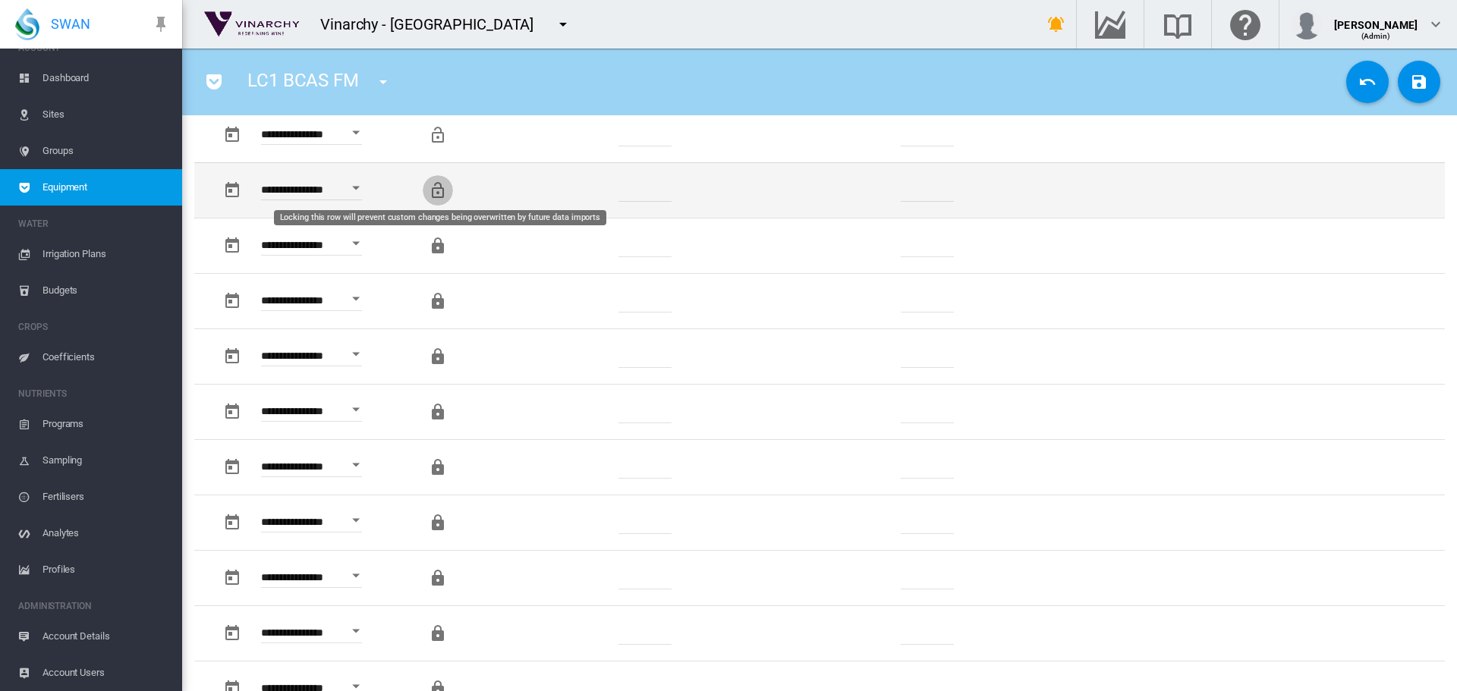
click at [437, 189] on md-icon "Locking this row will prevent custom changes being overwritten by future data i…" at bounding box center [438, 190] width 18 height 18
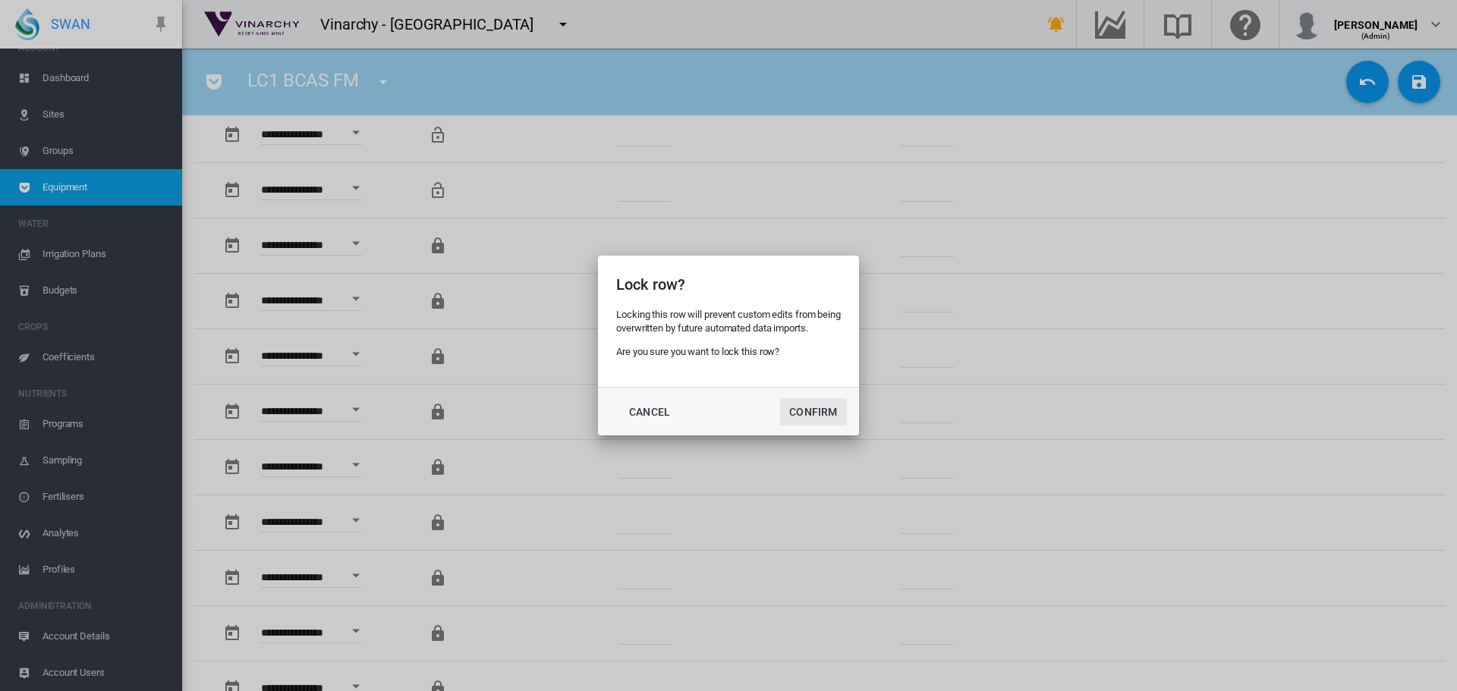
click at [796, 409] on button "Confirm" at bounding box center [813, 411] width 67 height 27
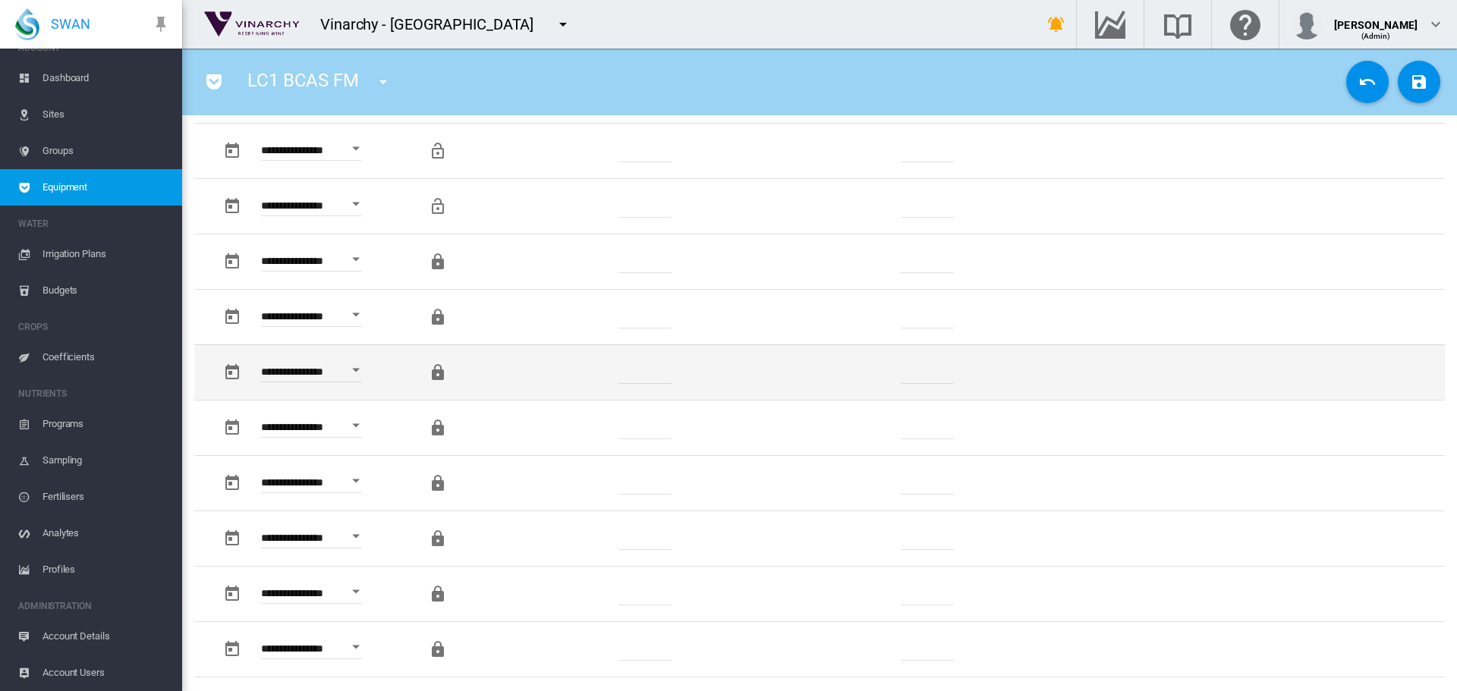
scroll to position [835, 0]
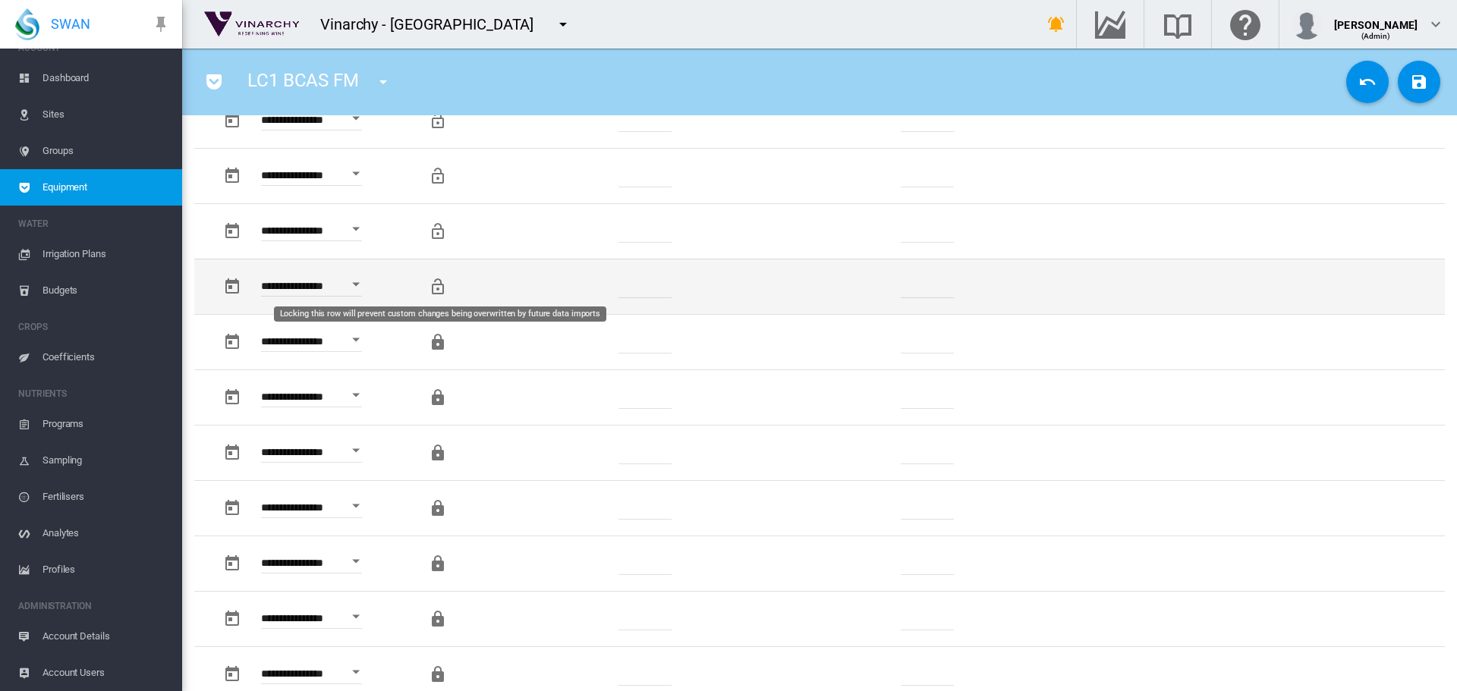
click at [434, 290] on md-icon "Locking this row will prevent custom changes being overwritten by future data i…" at bounding box center [438, 287] width 18 height 18
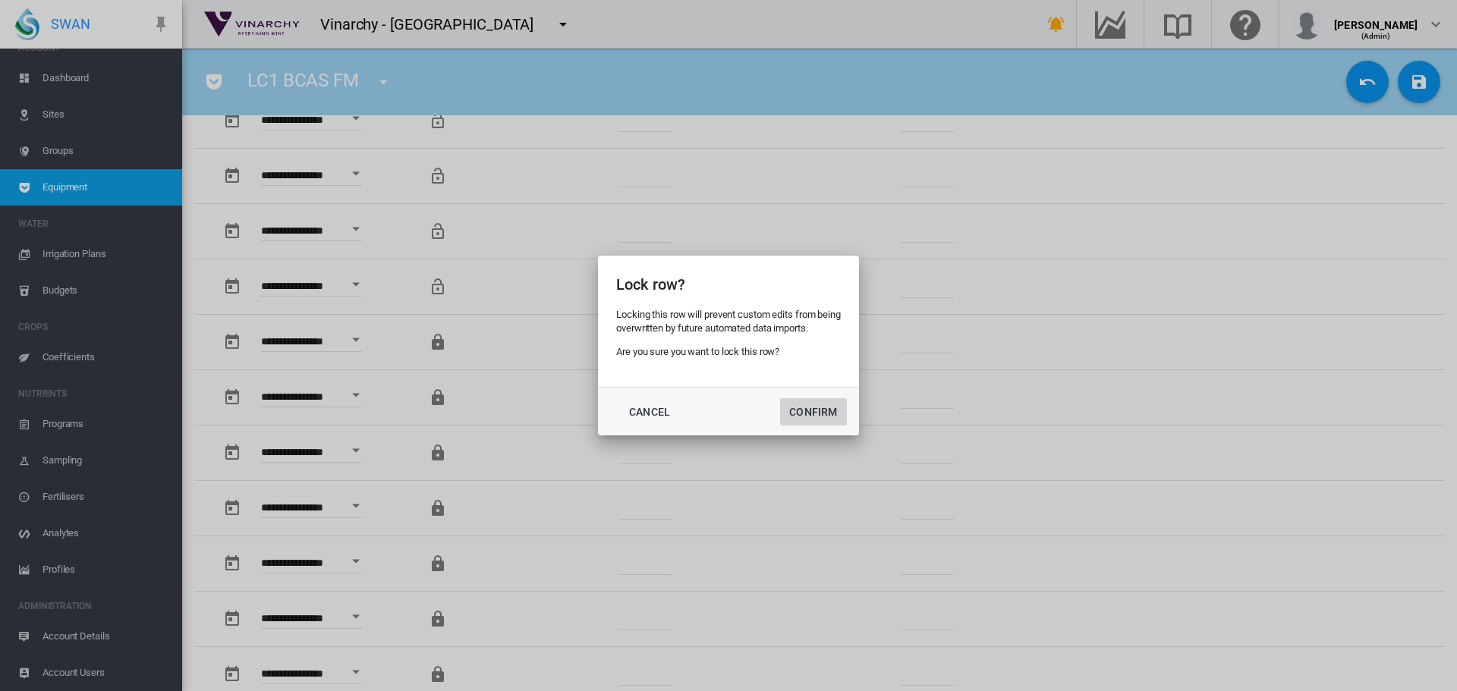
click at [805, 414] on button "Confirm" at bounding box center [813, 411] width 67 height 27
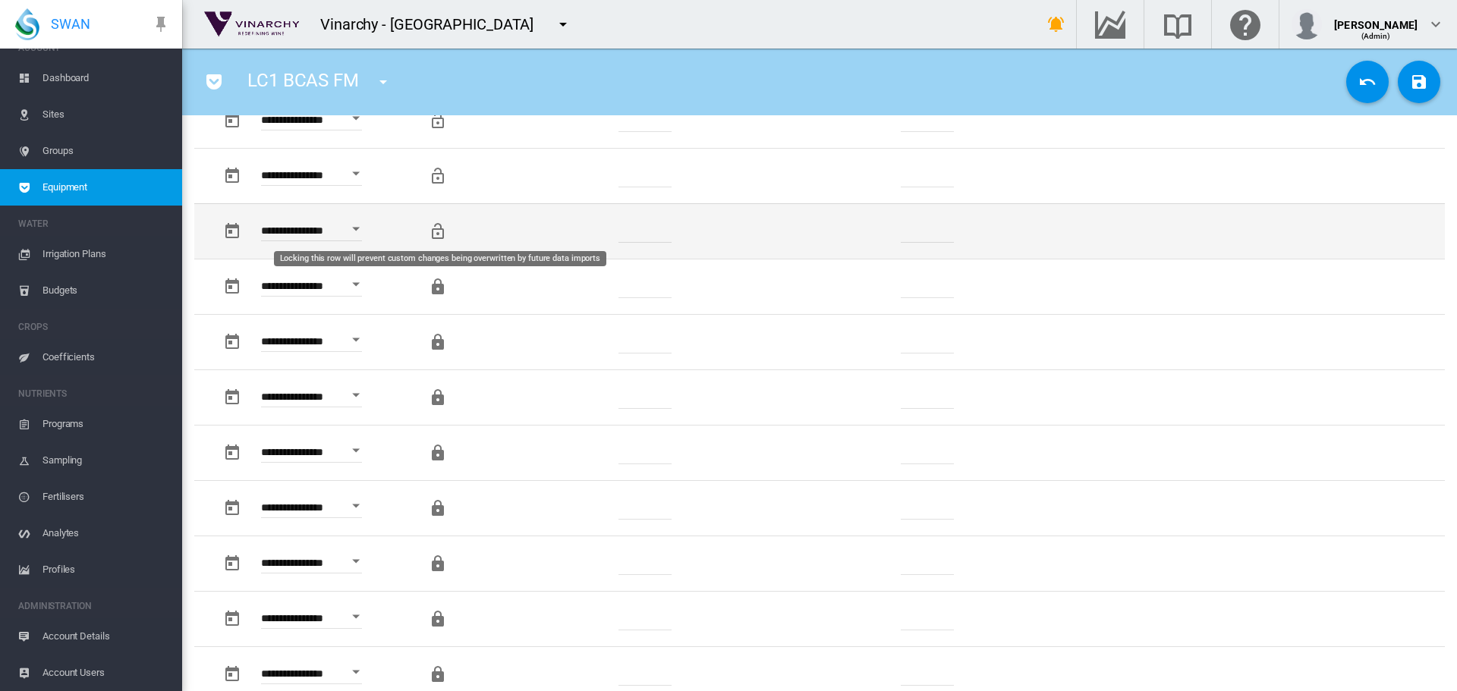
click at [439, 232] on md-icon "Locking this row will prevent custom changes being overwritten by future data i…" at bounding box center [438, 231] width 18 height 18
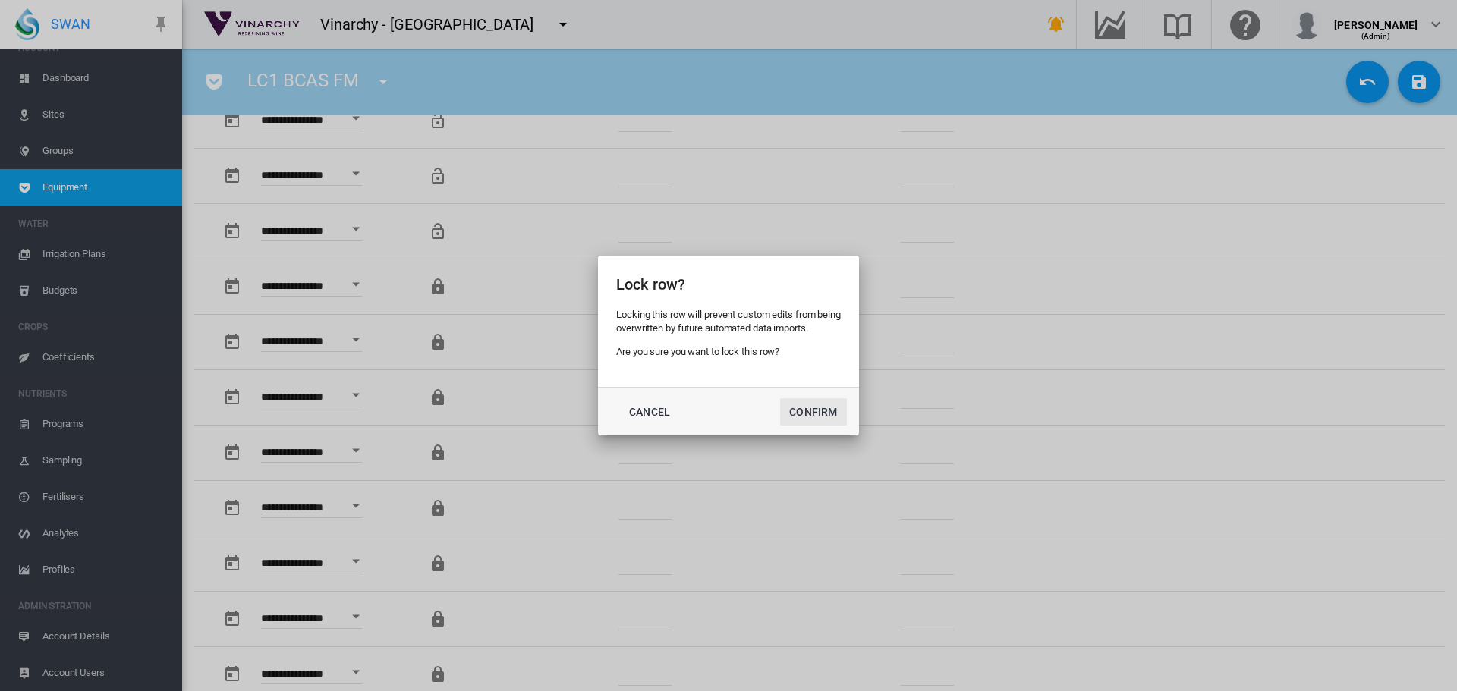
click at [821, 419] on button "Confirm" at bounding box center [813, 411] width 67 height 27
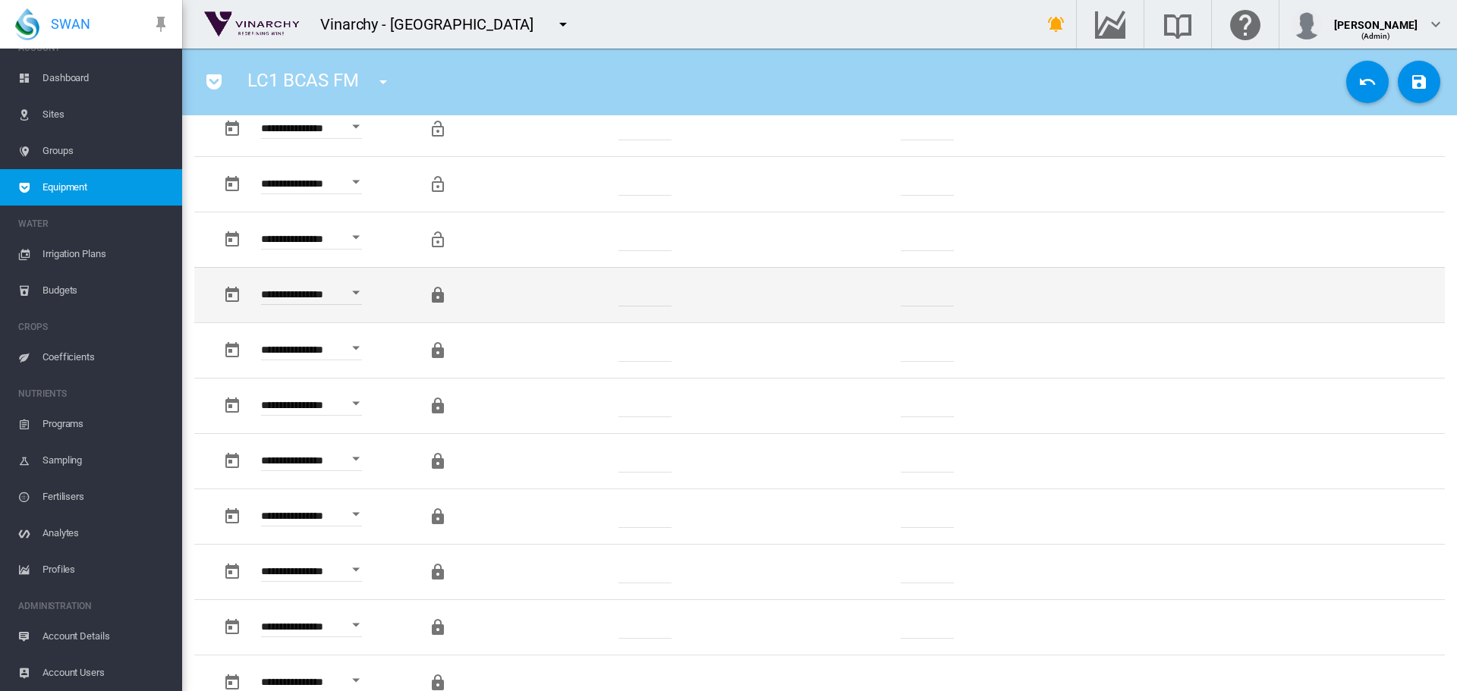
scroll to position [759, 0]
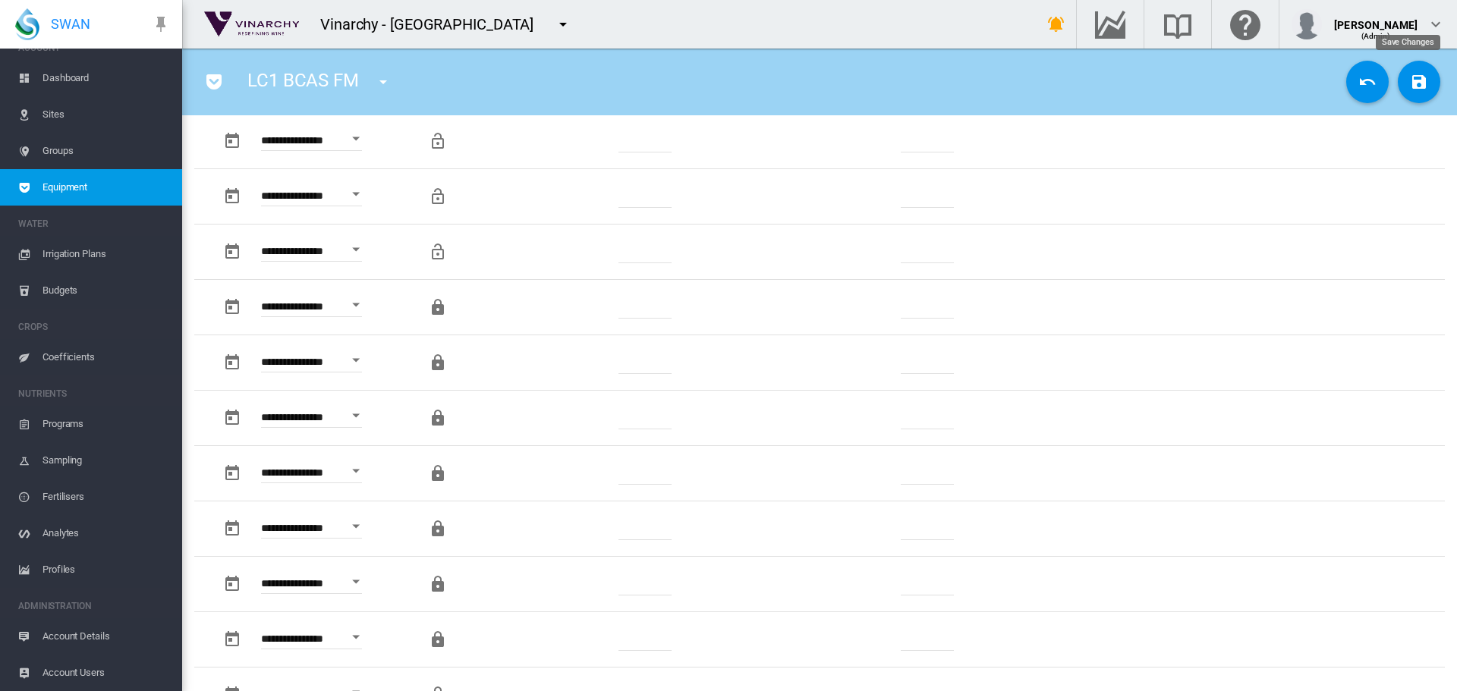
click at [1410, 81] on md-icon "icon-content-save" at bounding box center [1419, 82] width 18 height 18
click at [56, 115] on span "Sites" at bounding box center [105, 114] width 127 height 36
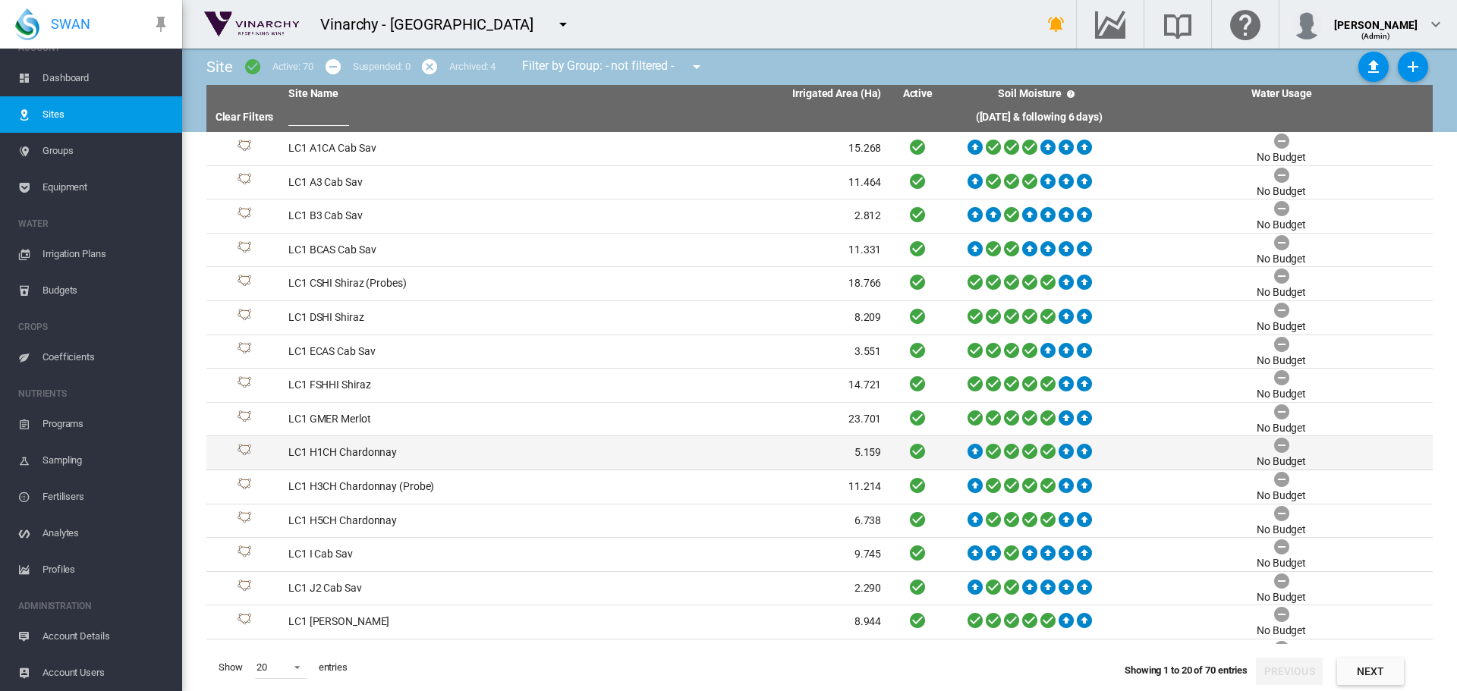
click at [374, 451] on td "LC1 H1CH Chardonnay" at bounding box center [433, 452] width 303 height 33
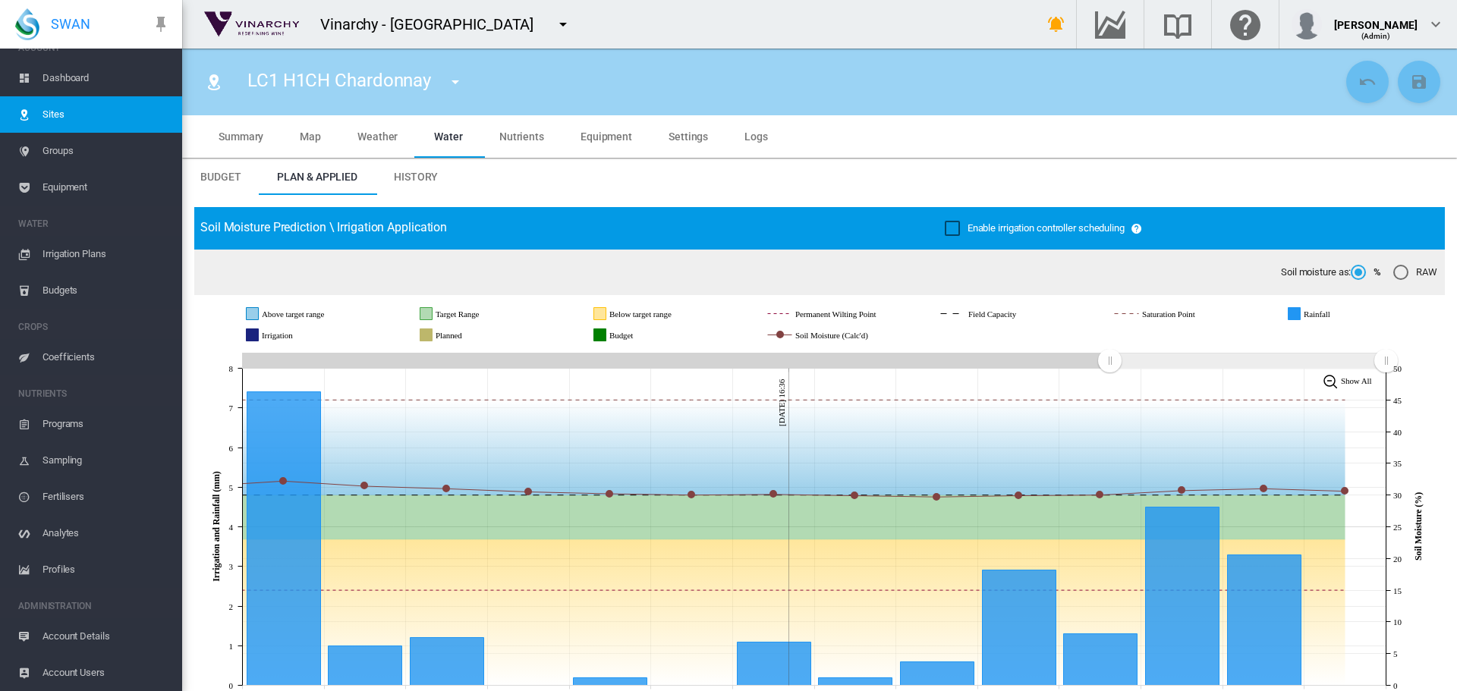
click at [425, 171] on span "History" at bounding box center [416, 177] width 44 height 12
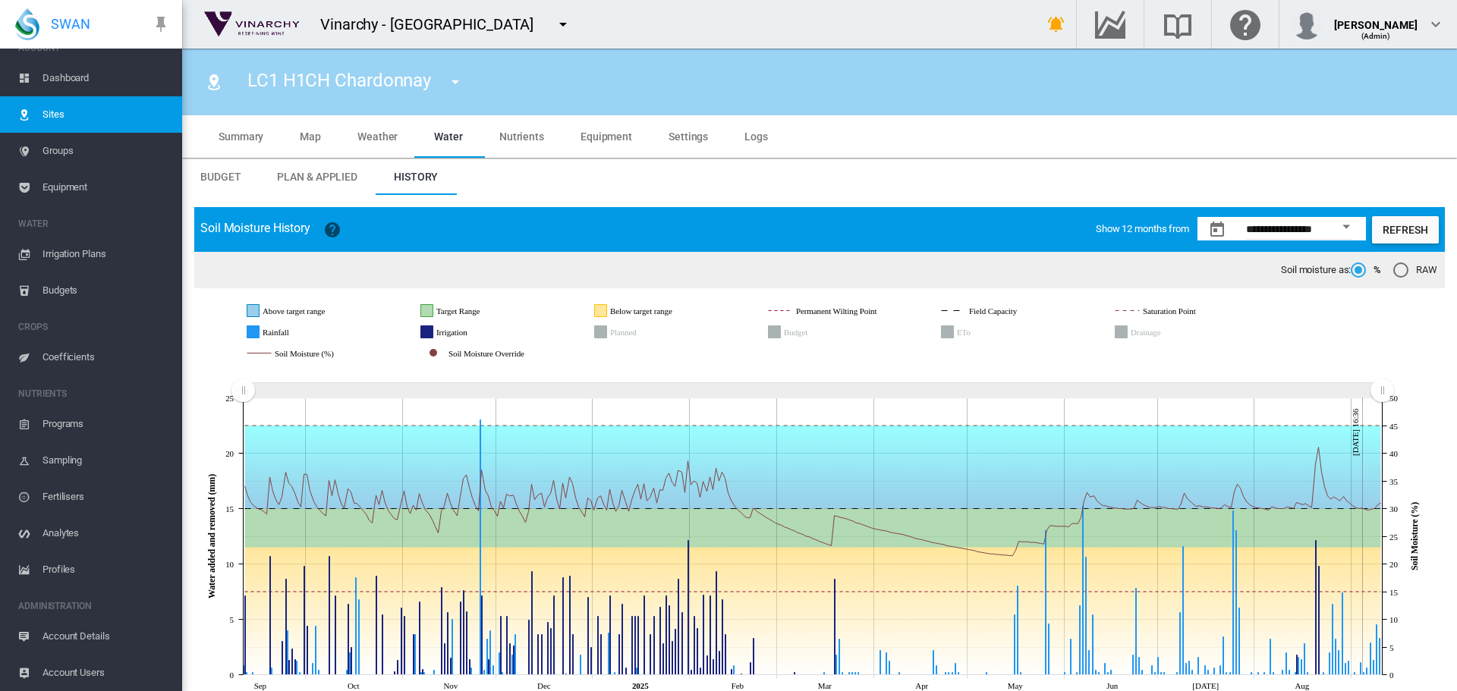
click at [51, 115] on span "Sites" at bounding box center [105, 114] width 127 height 36
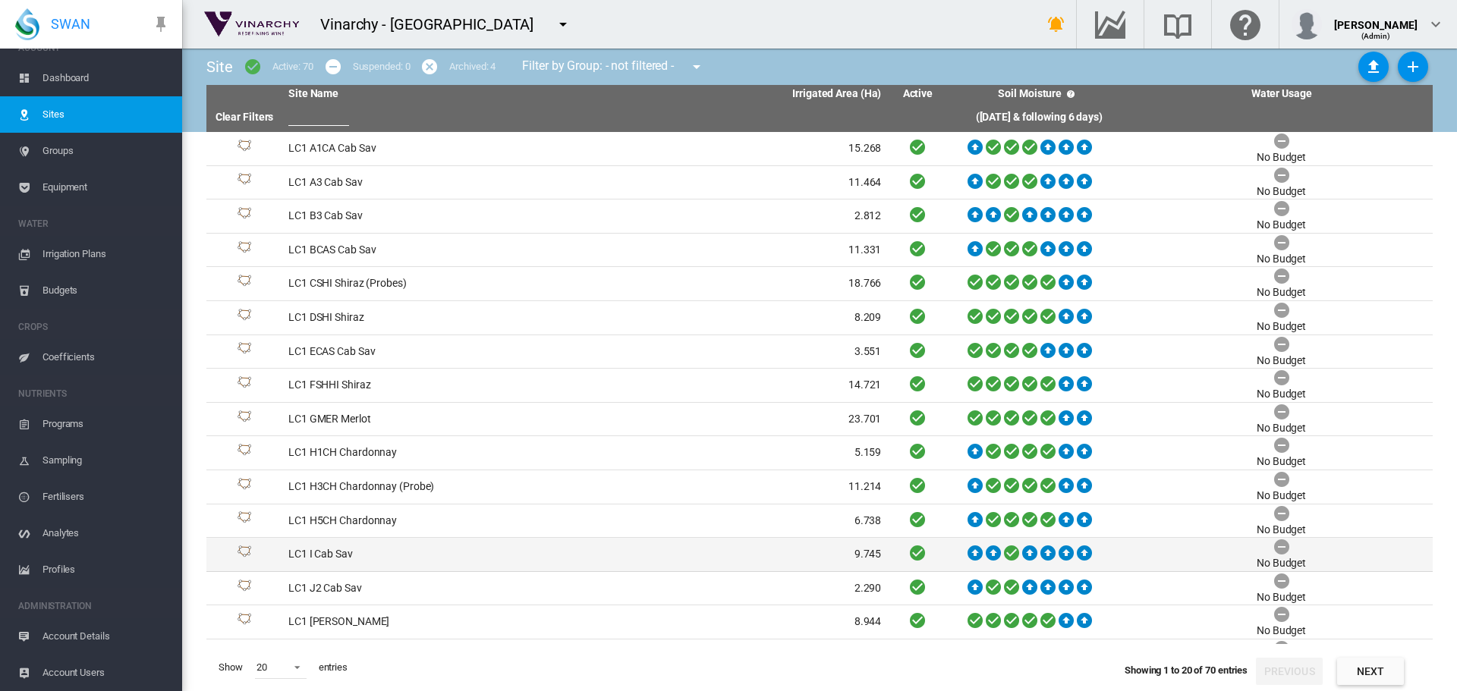
click at [315, 557] on td "LC1 I Cab Sav" at bounding box center [433, 554] width 303 height 33
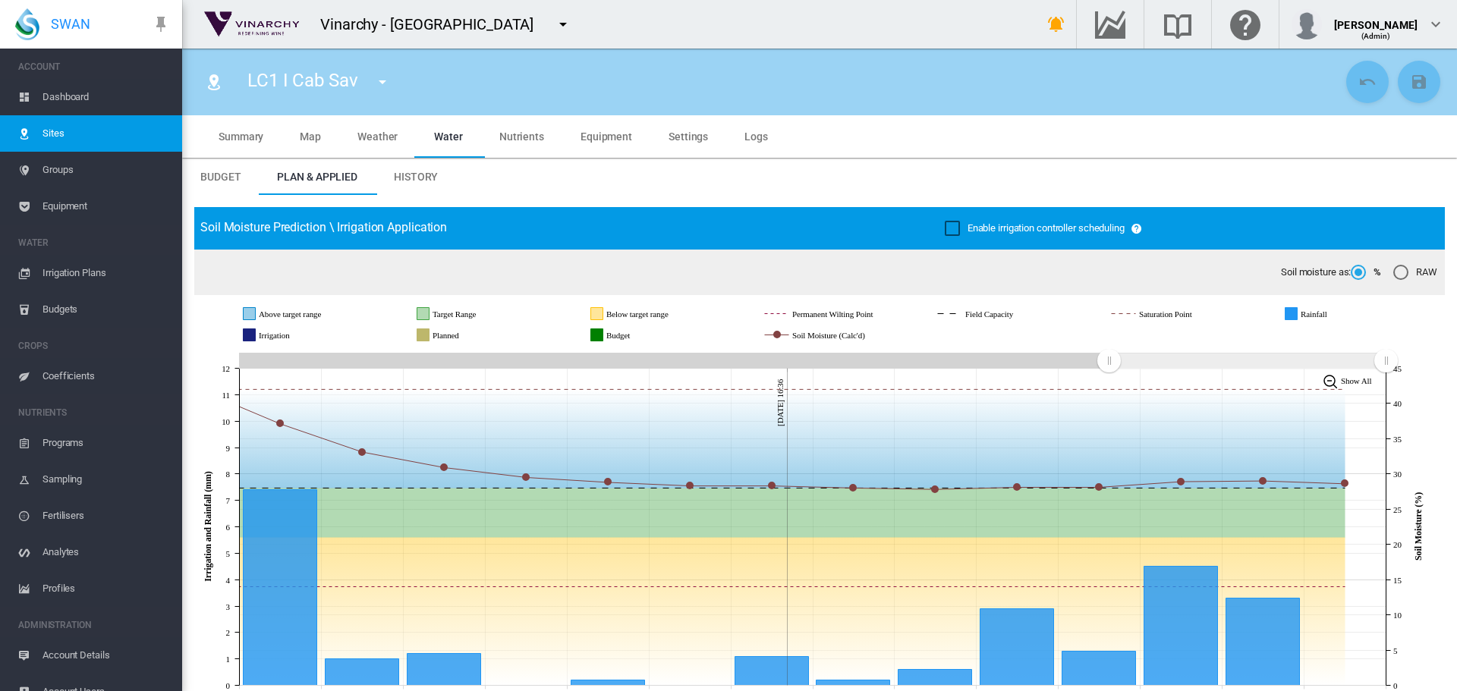
scroll to position [19, 0]
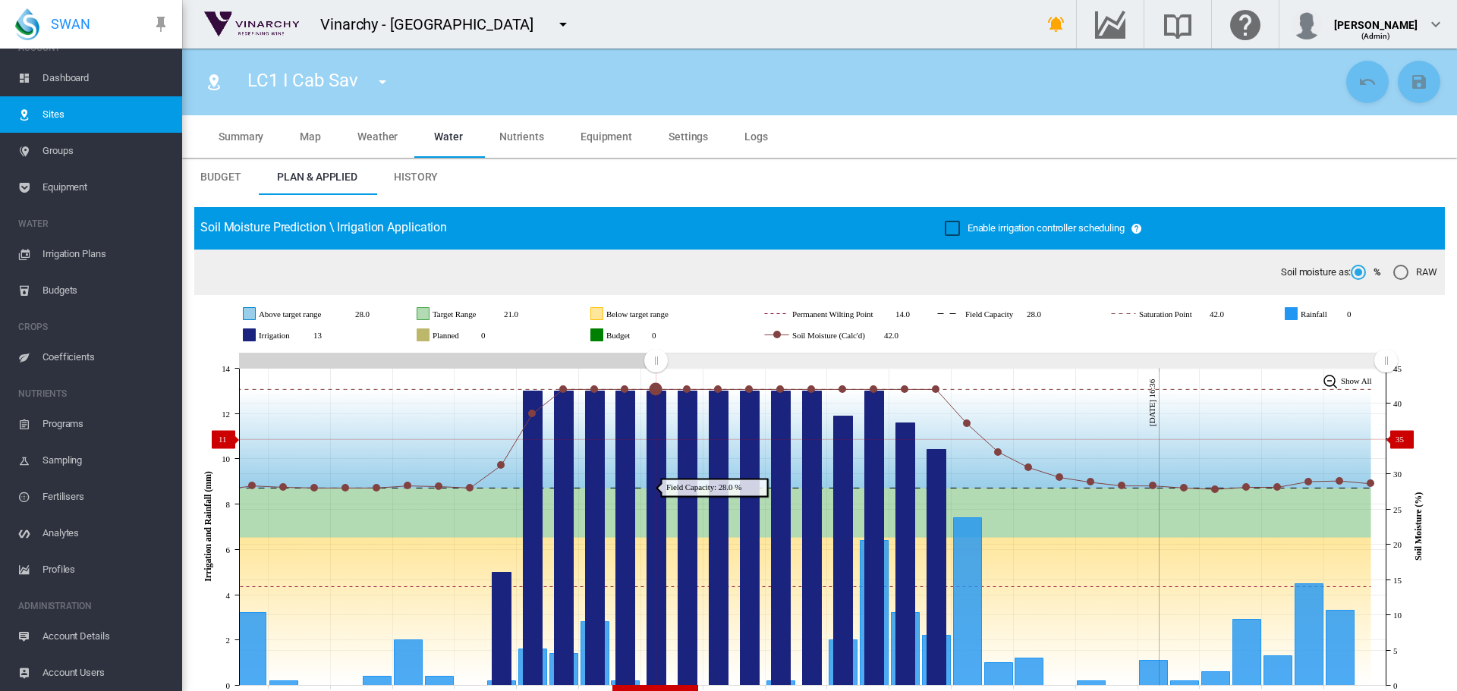
drag, startPoint x: 1108, startPoint y: 365, endPoint x: 659, endPoint y: 439, distance: 455.1
click at [656, 439] on icon "JavaScript chart by amCharts [DATE] [DATE] Aug [DATE] Aug [DATE] Aug [DATE] Aug…" at bounding box center [813, 527] width 1239 height 356
click at [618, 131] on span "Equipment" at bounding box center [606, 136] width 52 height 12
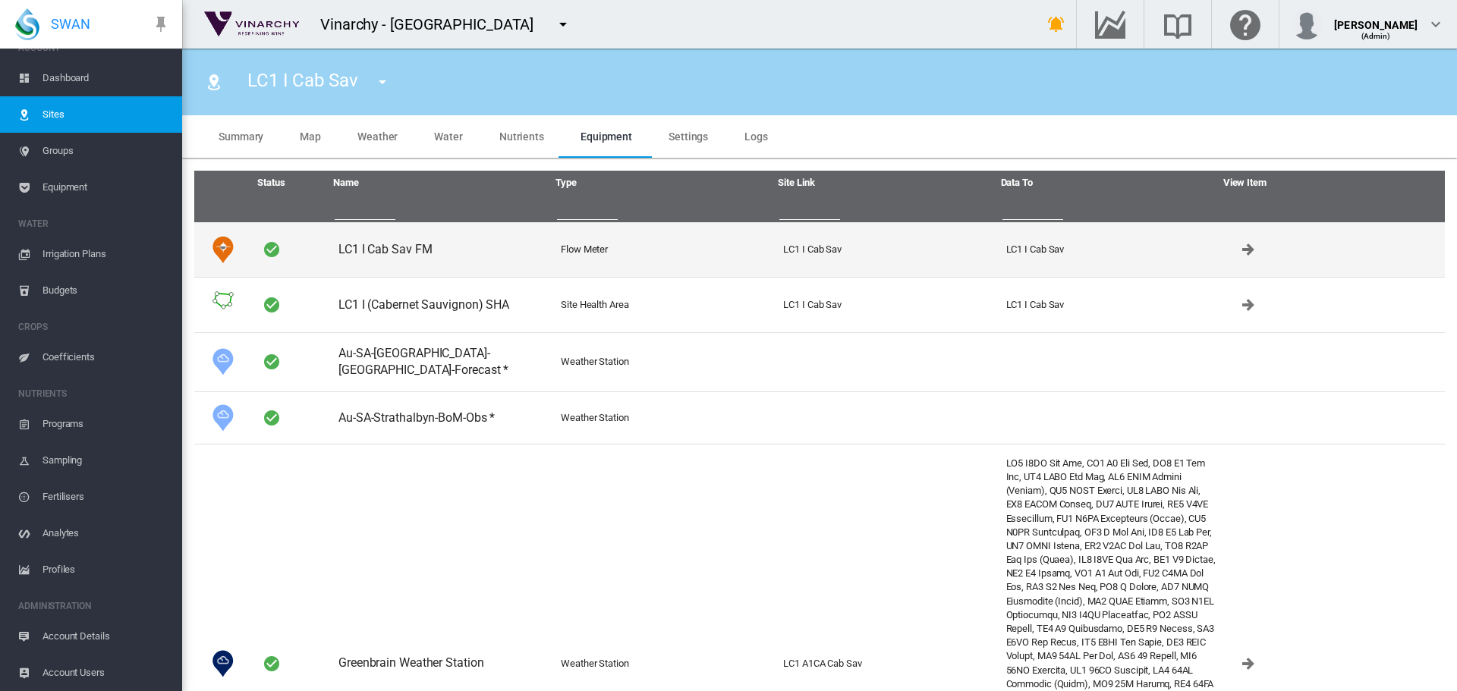
click at [405, 237] on td "LC1 I Cab Sav FM" at bounding box center [443, 249] width 222 height 55
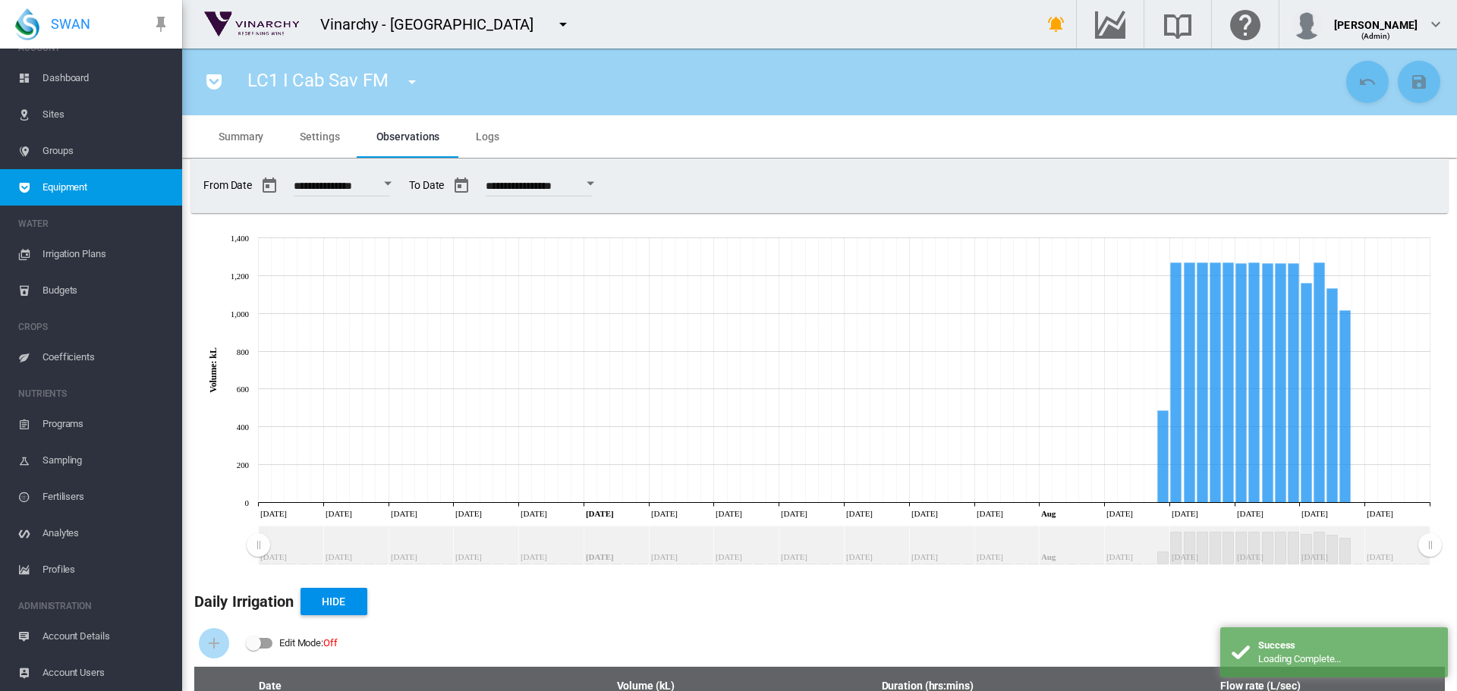
scroll to position [228, 0]
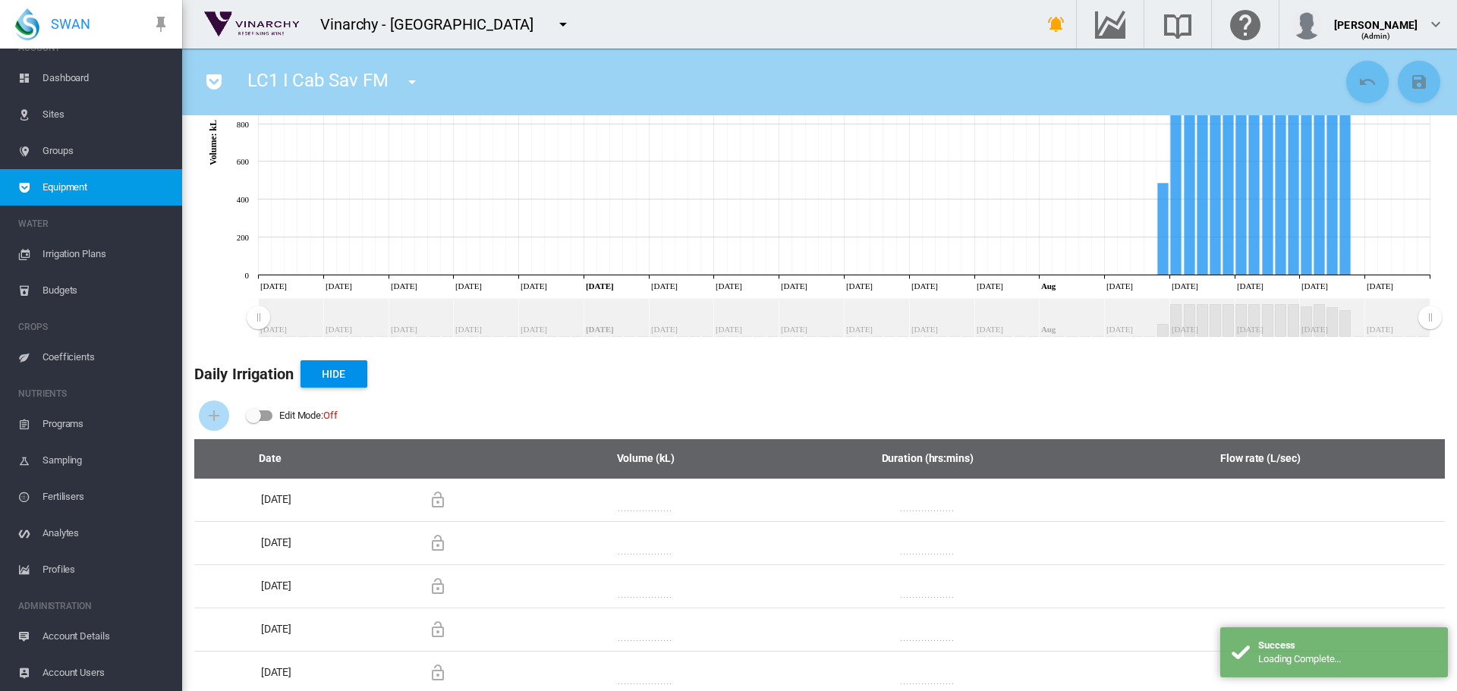
click at [269, 415] on div "Edit Mode:\a \a Off" at bounding box center [260, 415] width 26 height 11
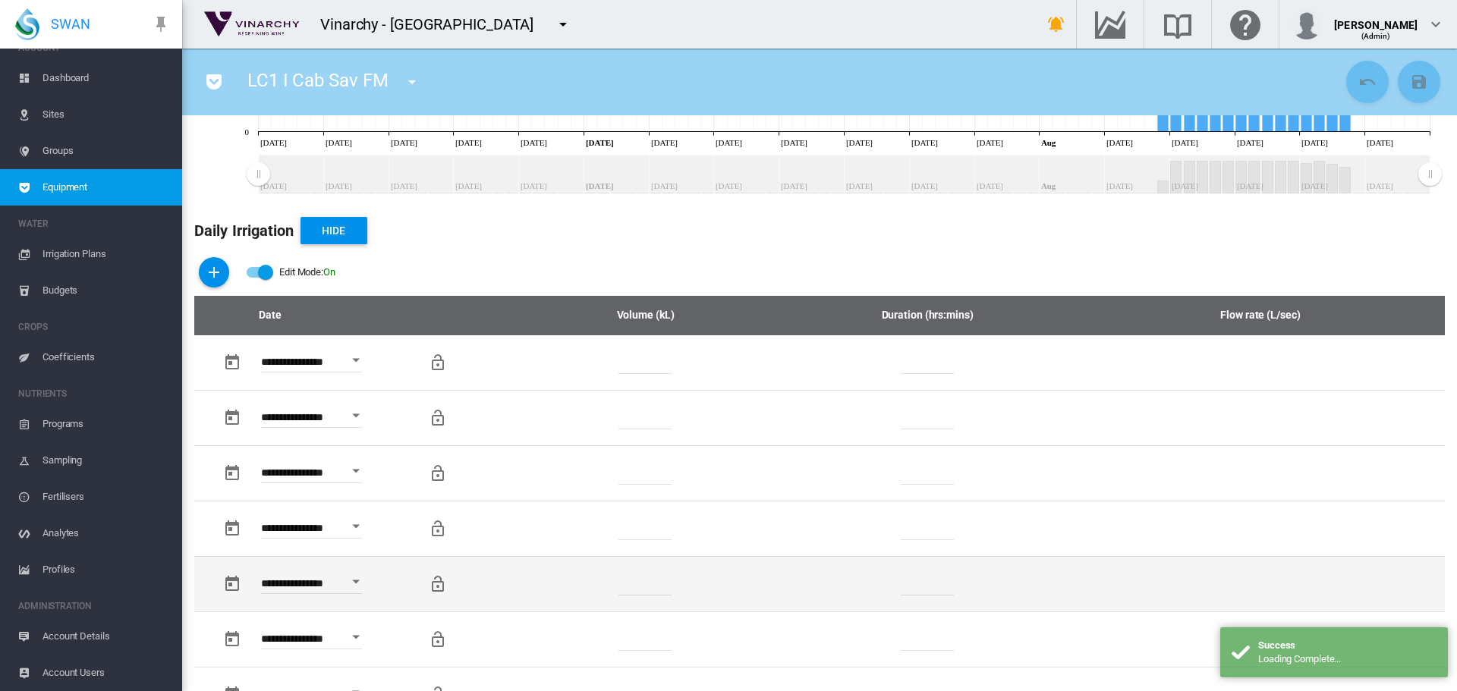
scroll to position [607, 0]
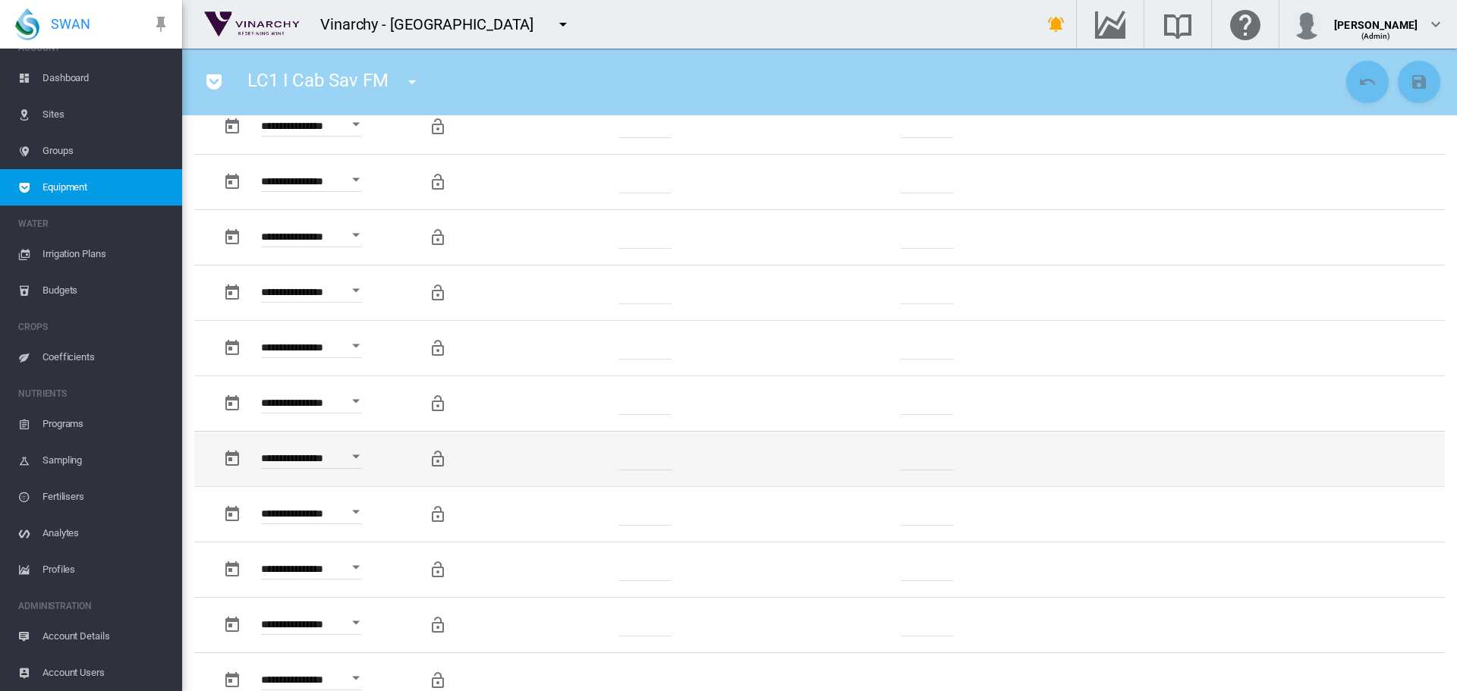
drag, startPoint x: 671, startPoint y: 459, endPoint x: 602, endPoint y: 457, distance: 69.1
click at [602, 457] on td "*******" at bounding box center [646, 458] width 232 height 55
click at [674, 461] on td "*******" at bounding box center [646, 458] width 232 height 55
drag, startPoint x: 672, startPoint y: 458, endPoint x: 618, endPoint y: 463, distance: 54.1
click at [618, 463] on td "*******" at bounding box center [646, 458] width 232 height 55
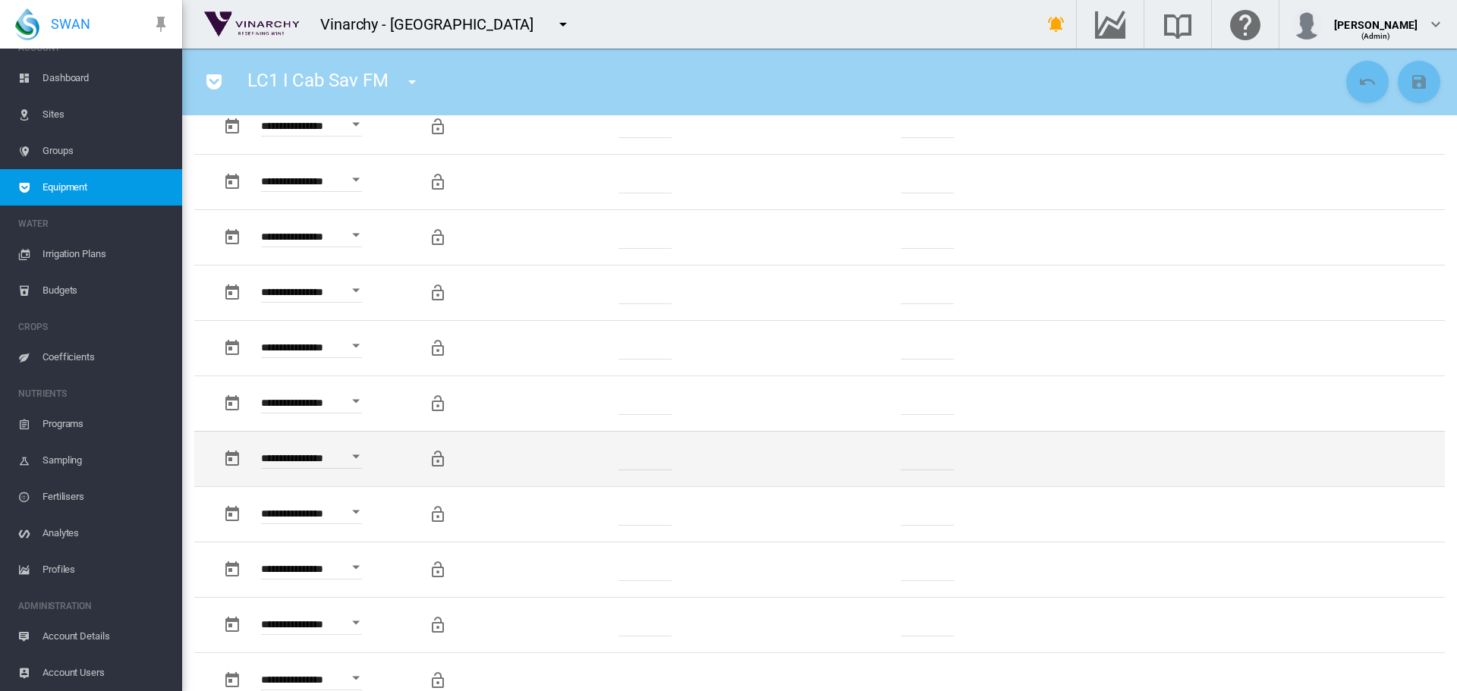
click at [659, 472] on td "*******" at bounding box center [646, 458] width 232 height 55
drag, startPoint x: 659, startPoint y: 461, endPoint x: 604, endPoint y: 462, distance: 55.4
click at [604, 462] on td "*******" at bounding box center [646, 458] width 232 height 55
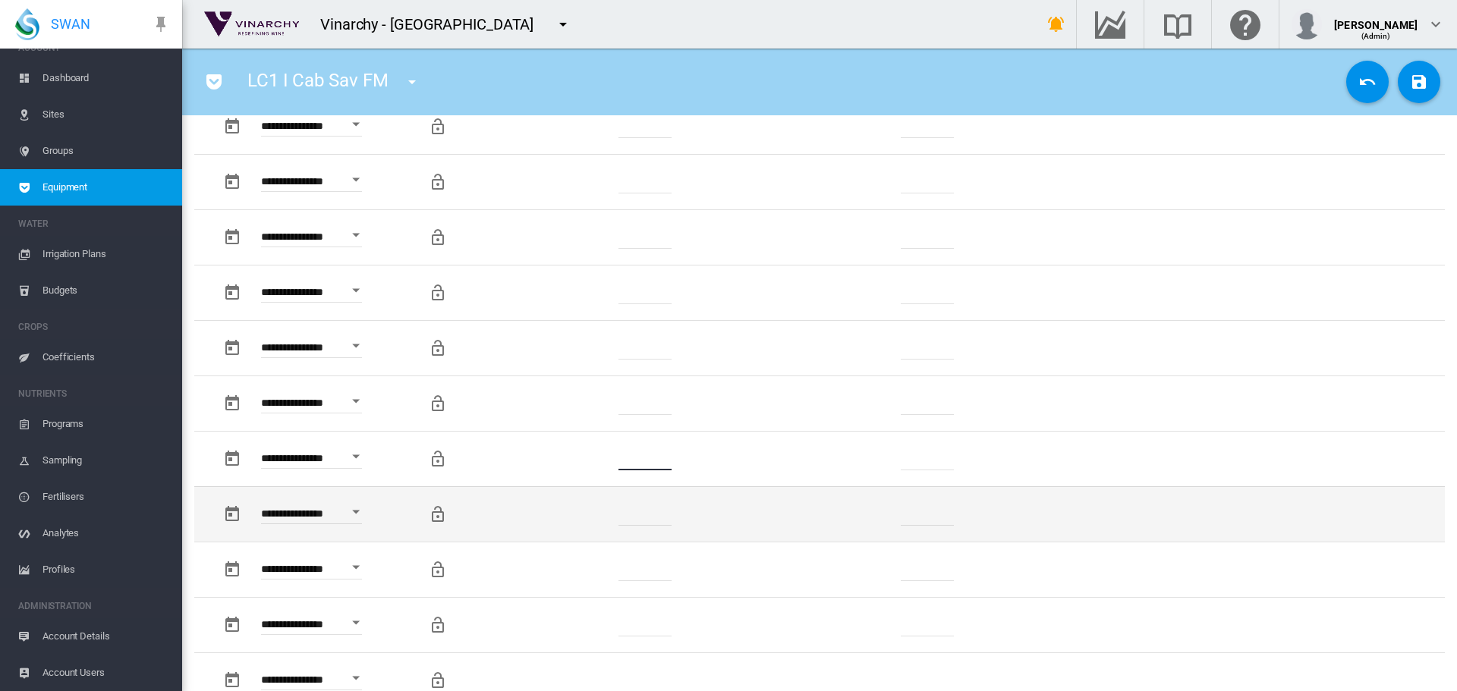
type input "*"
drag, startPoint x: 656, startPoint y: 514, endPoint x: 604, endPoint y: 511, distance: 51.7
click at [604, 511] on td "*******" at bounding box center [646, 513] width 232 height 55
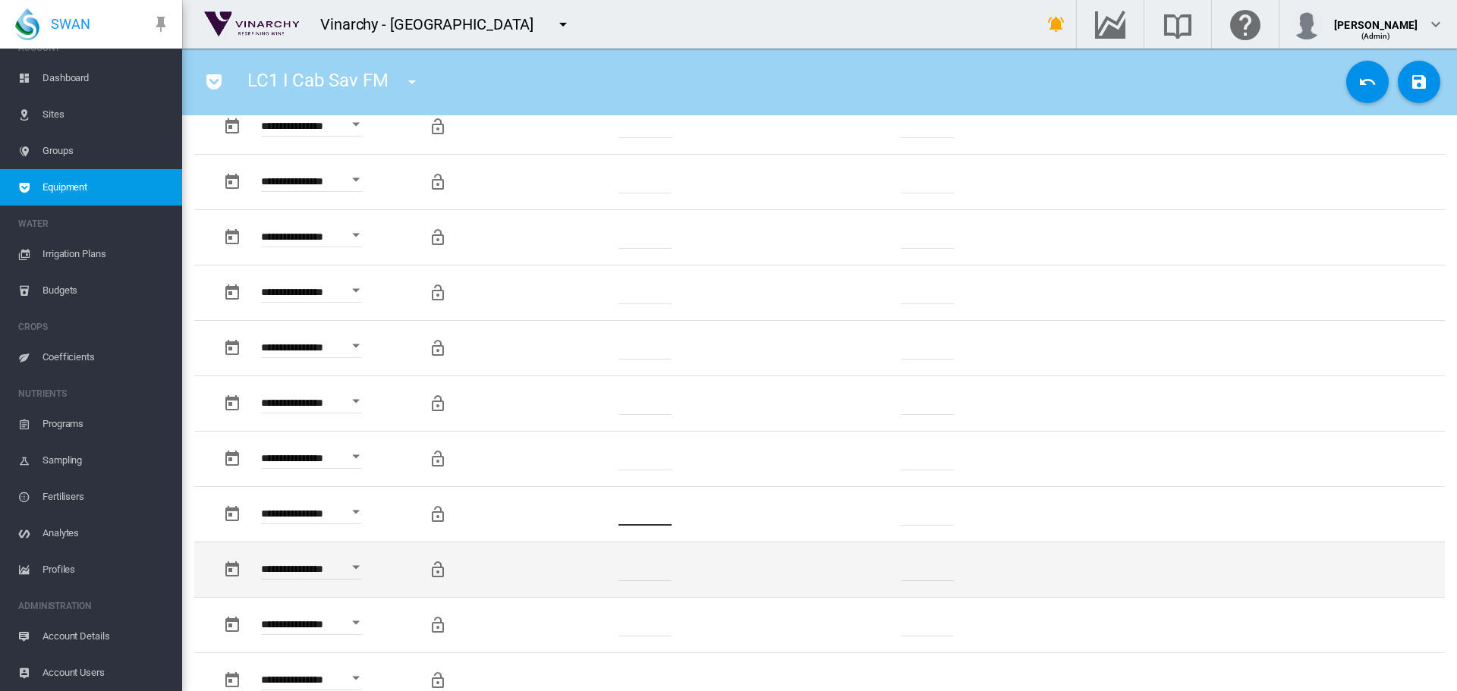
type input "*"
drag, startPoint x: 665, startPoint y: 568, endPoint x: 588, endPoint y: 576, distance: 77.0
click at [588, 576] on td "*******" at bounding box center [646, 569] width 232 height 55
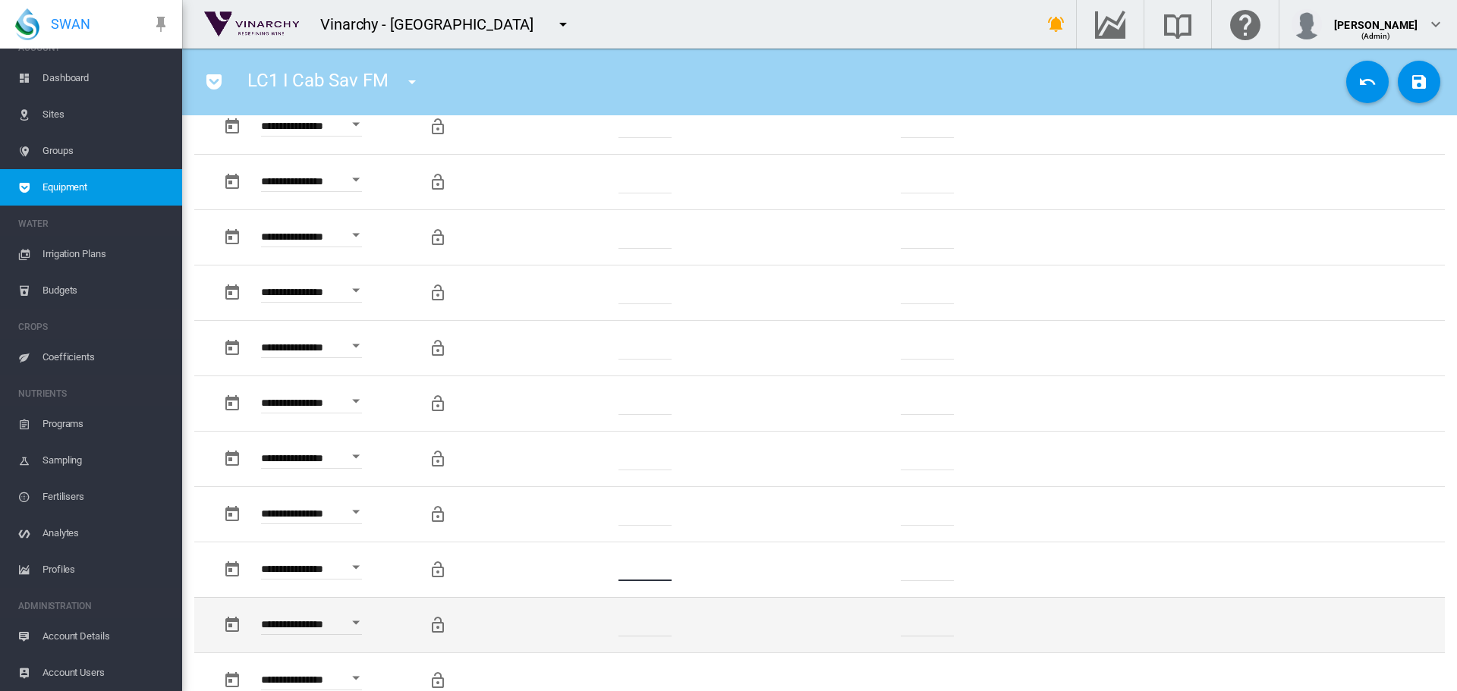
type input "*"
drag, startPoint x: 665, startPoint y: 624, endPoint x: 598, endPoint y: 631, distance: 67.2
click at [598, 631] on td "*" at bounding box center [646, 624] width 232 height 55
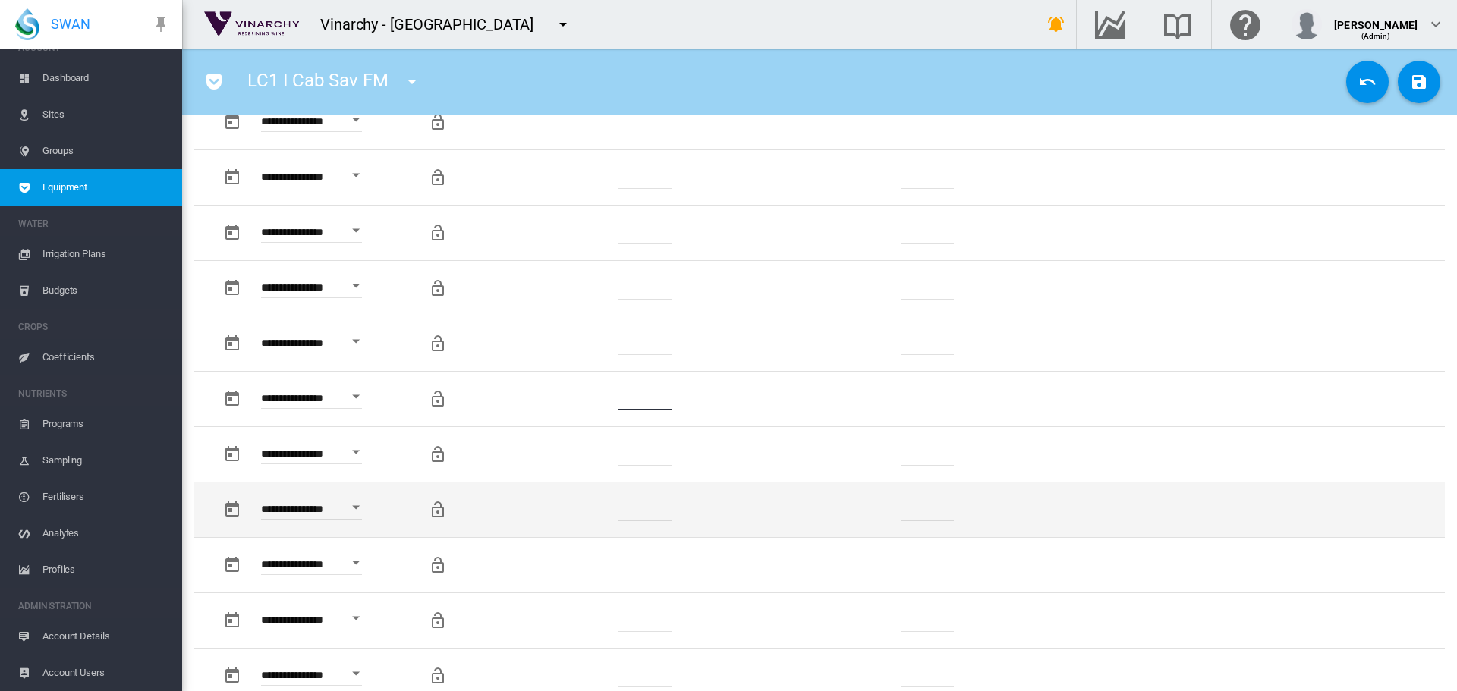
scroll to position [835, 0]
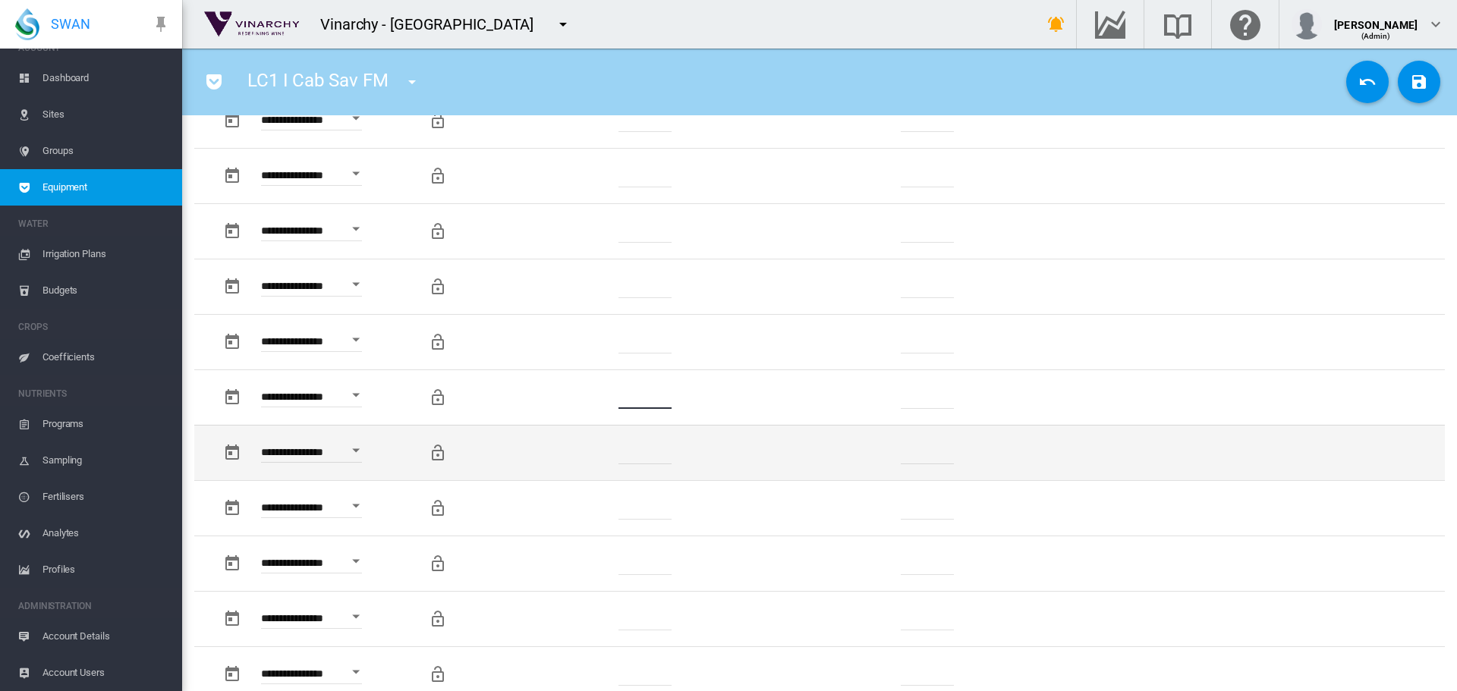
type input "*"
drag, startPoint x: 662, startPoint y: 453, endPoint x: 599, endPoint y: 454, distance: 62.2
click at [599, 454] on td "*******" at bounding box center [646, 452] width 232 height 55
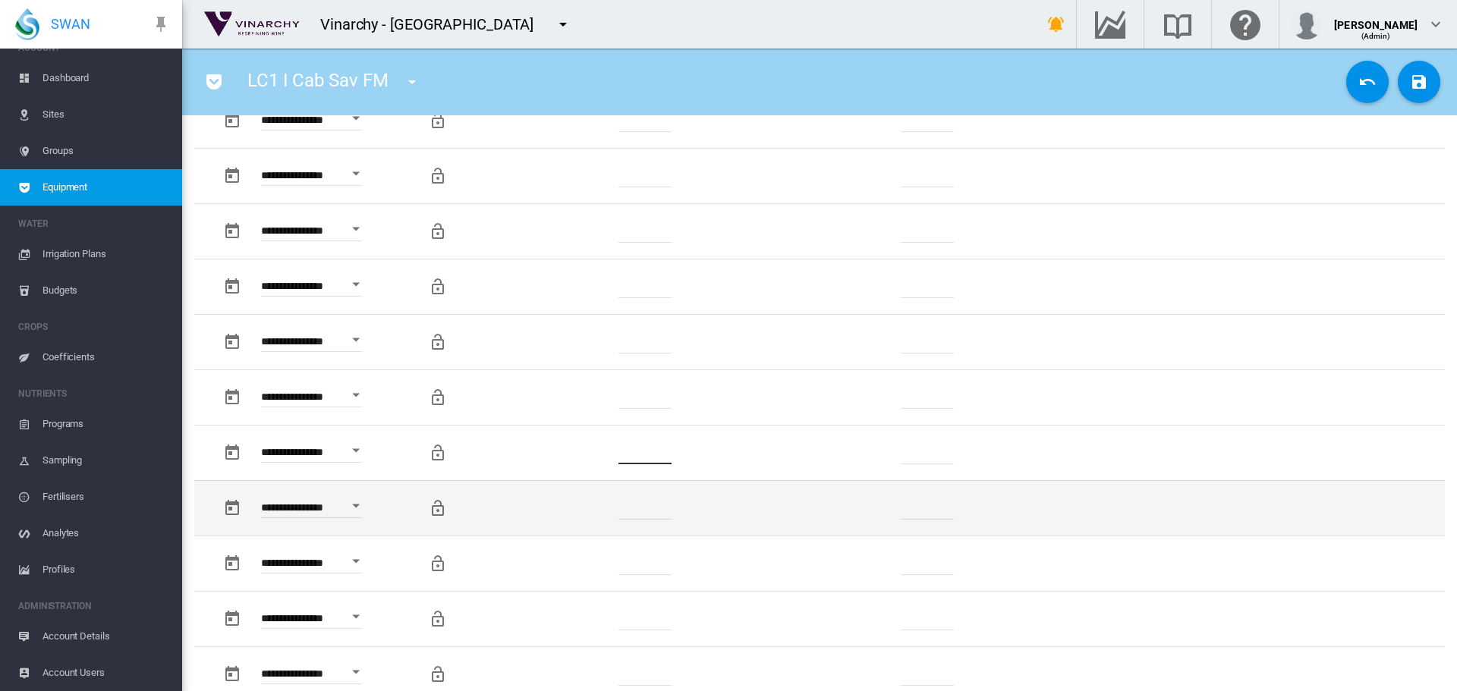
type input "*"
drag, startPoint x: 659, startPoint y: 506, endPoint x: 599, endPoint y: 508, distance: 60.7
click at [592, 508] on td "*******" at bounding box center [646, 507] width 232 height 55
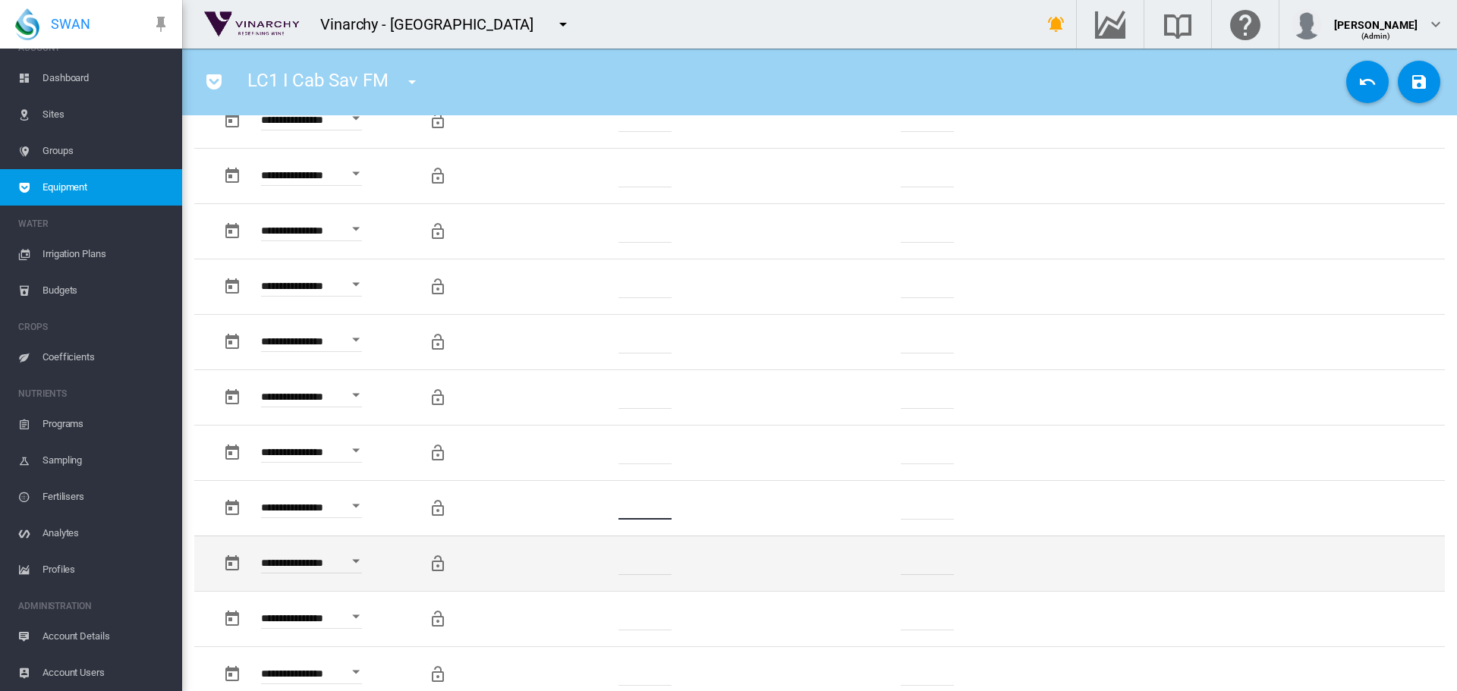
type input "*"
drag, startPoint x: 667, startPoint y: 565, endPoint x: 599, endPoint y: 564, distance: 68.3
click at [599, 564] on td "*******" at bounding box center [646, 563] width 232 height 55
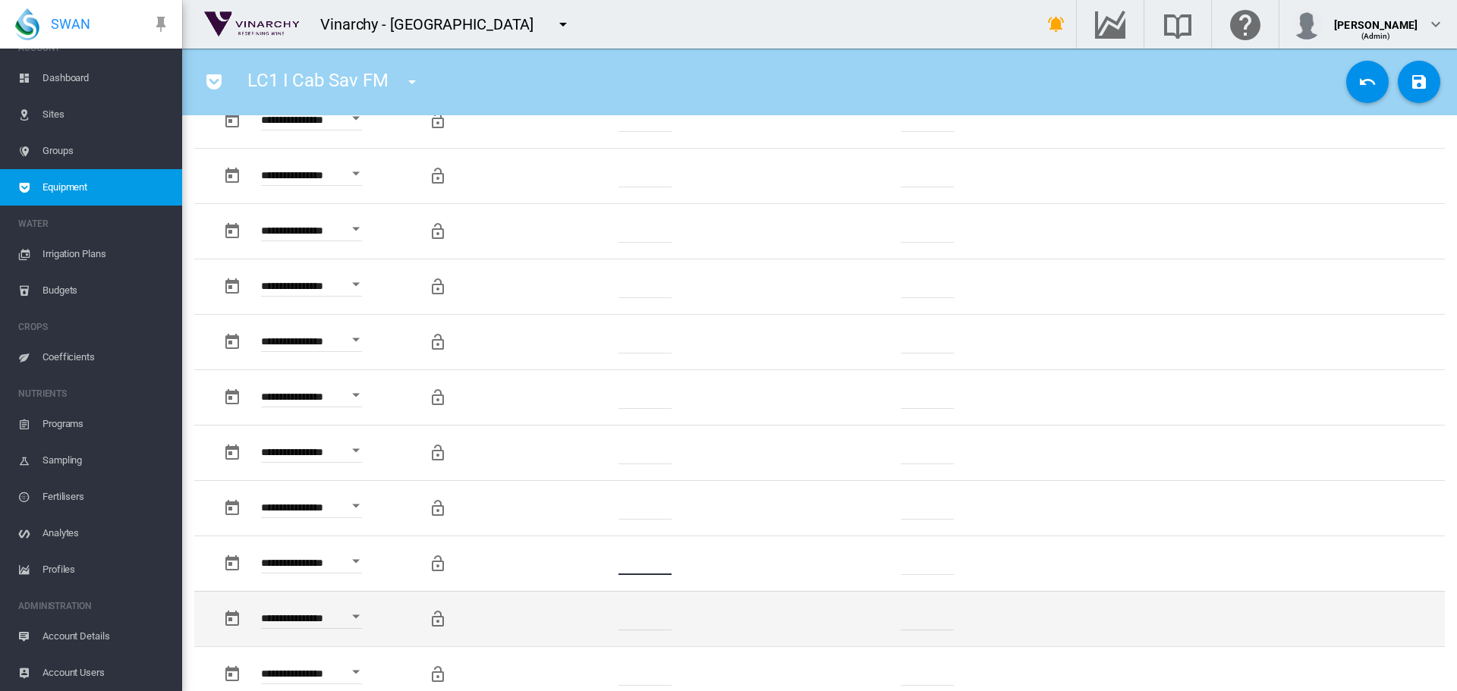
type input "*"
drag, startPoint x: 645, startPoint y: 616, endPoint x: 624, endPoint y: 619, distance: 21.5
click at [608, 619] on td "******" at bounding box center [646, 618] width 232 height 55
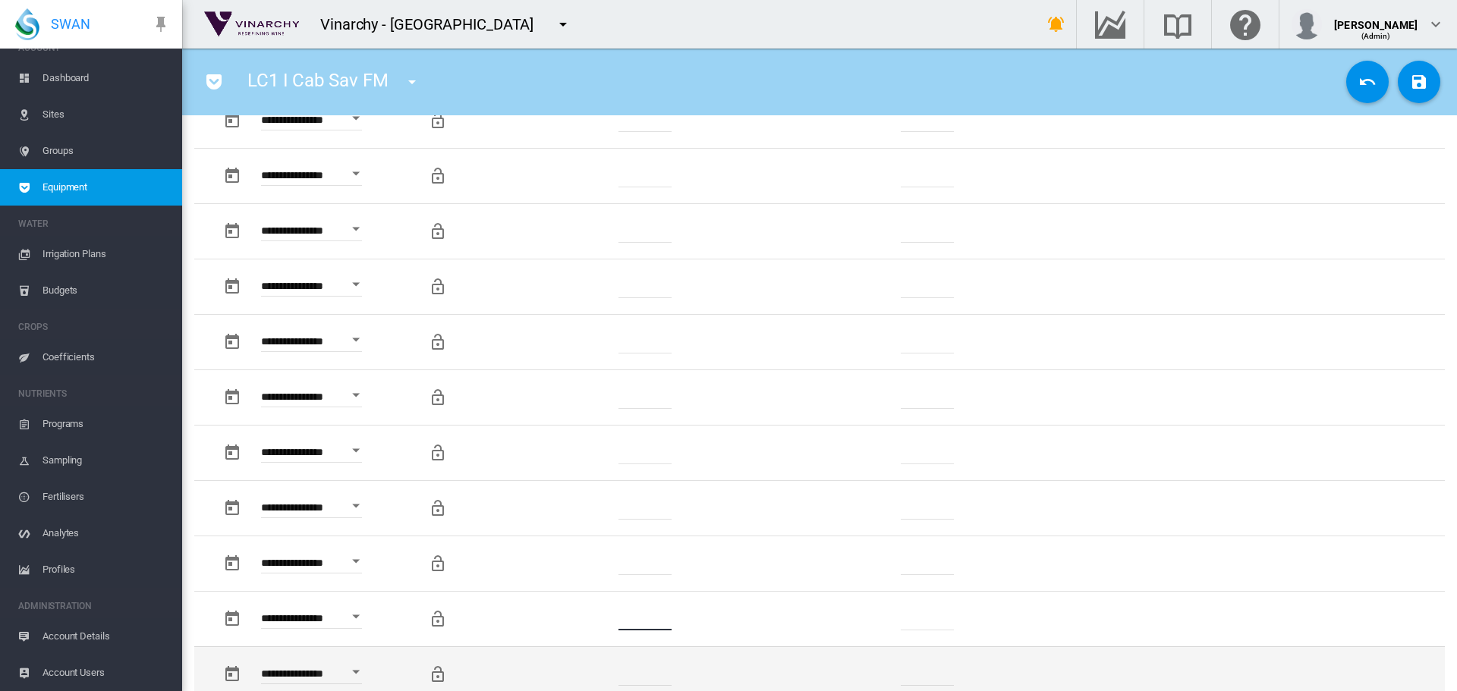
type input "*"
drag, startPoint x: 668, startPoint y: 665, endPoint x: 615, endPoint y: 674, distance: 53.9
click at [615, 674] on td "*******" at bounding box center [646, 673] width 232 height 55
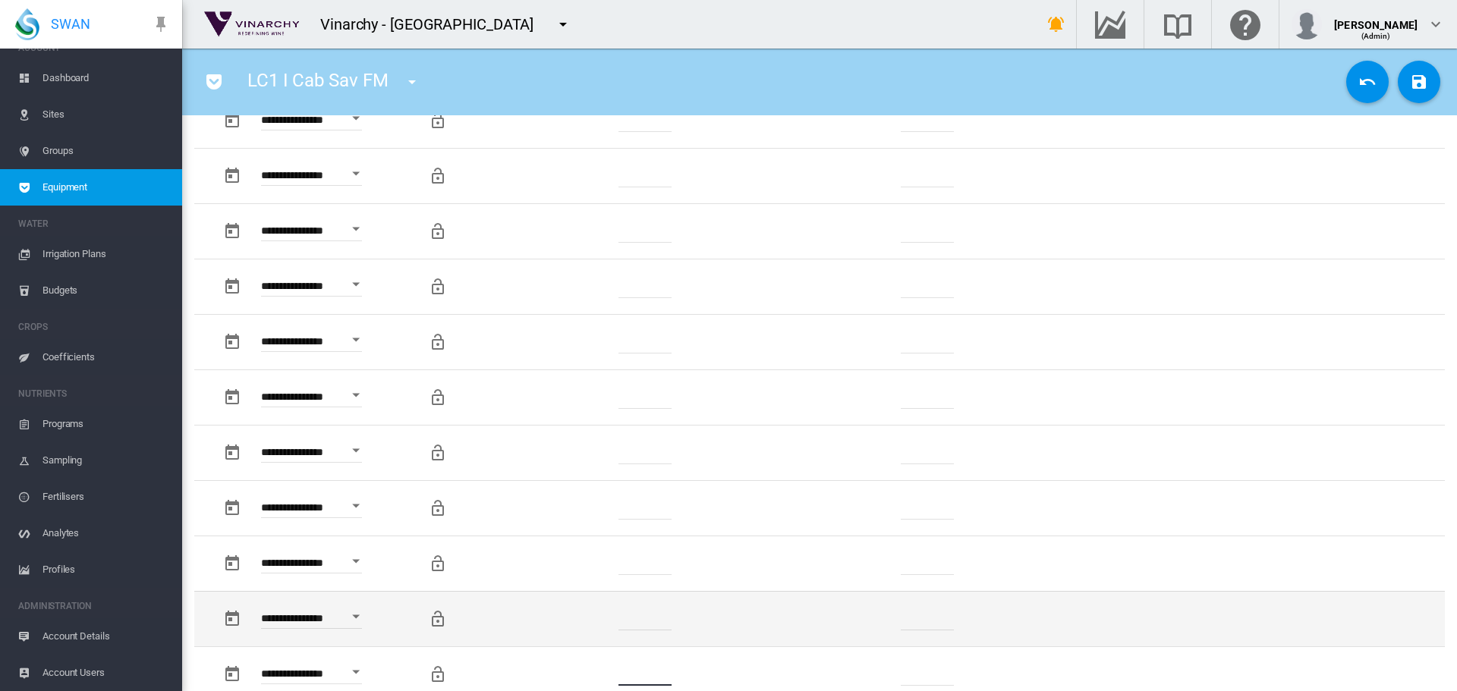
scroll to position [1214, 0]
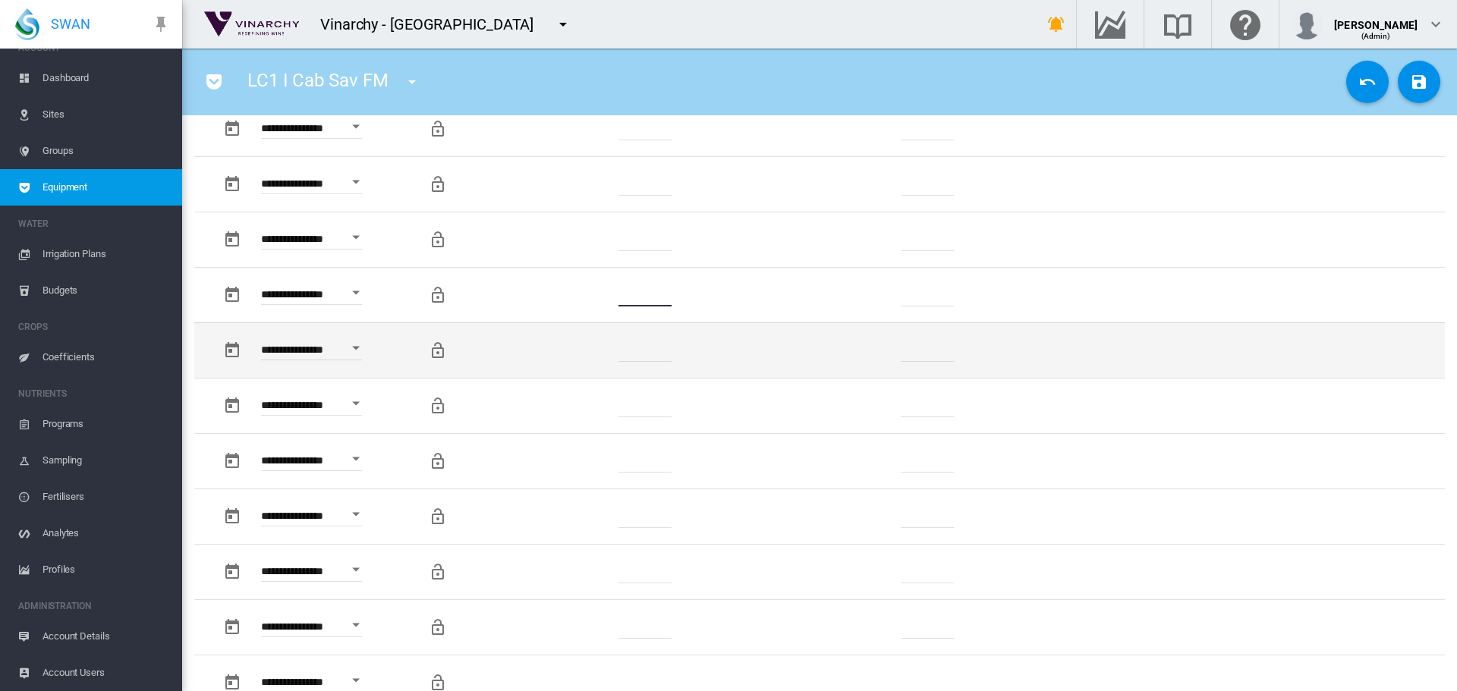
type input "*"
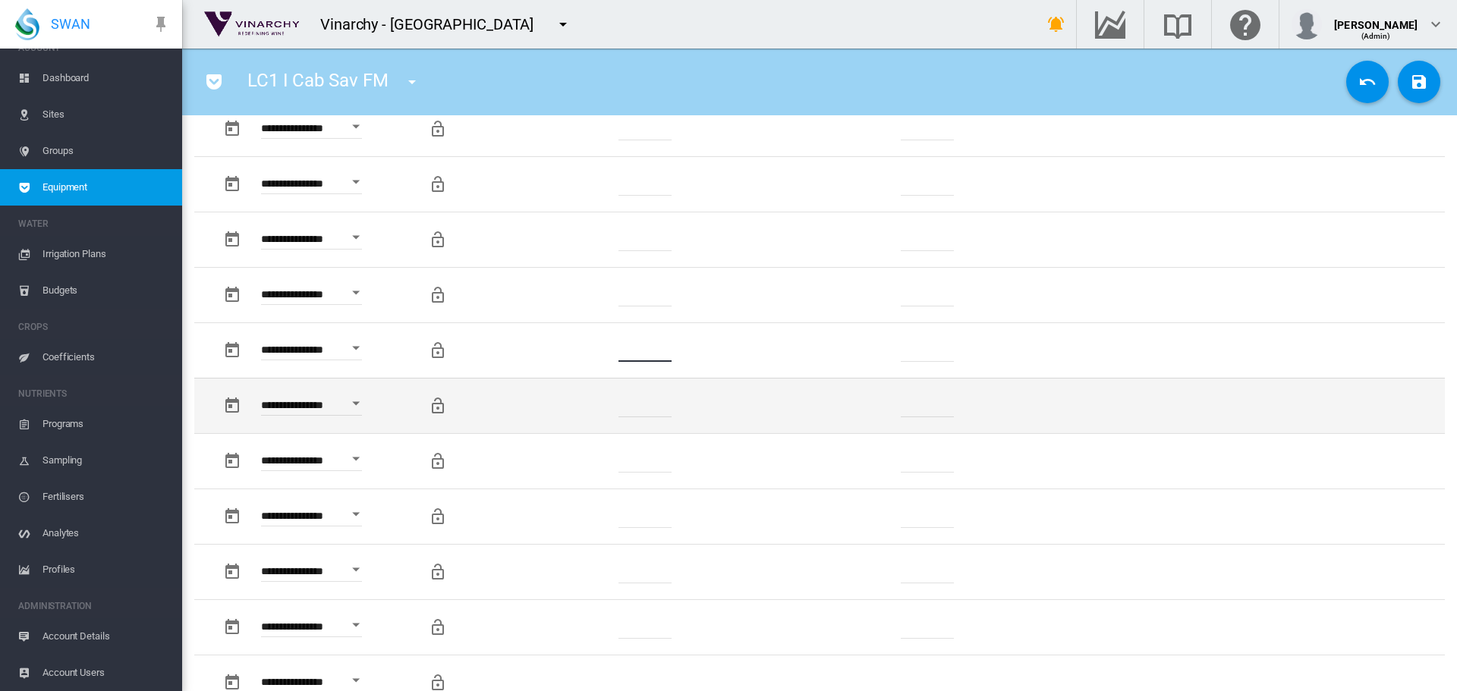
drag, startPoint x: 663, startPoint y: 353, endPoint x: 644, endPoint y: 385, distance: 37.7
click at [597, 354] on td "*******" at bounding box center [646, 349] width 232 height 55
type input "*"
drag, startPoint x: 658, startPoint y: 408, endPoint x: 579, endPoint y: 408, distance: 78.9
click at [577, 407] on td "*******" at bounding box center [646, 405] width 232 height 55
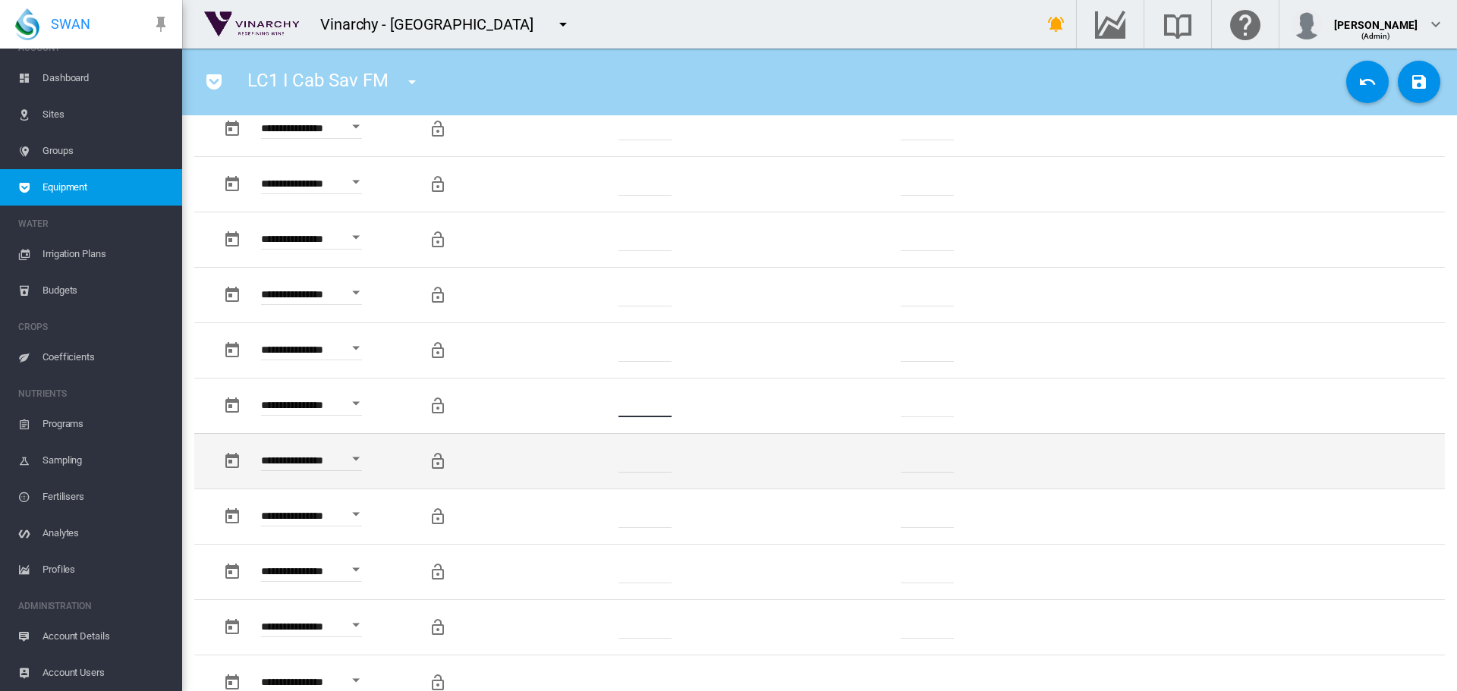
type input "*"
drag, startPoint x: 659, startPoint y: 463, endPoint x: 574, endPoint y: 464, distance: 85.0
click at [574, 464] on td "*******" at bounding box center [646, 460] width 232 height 55
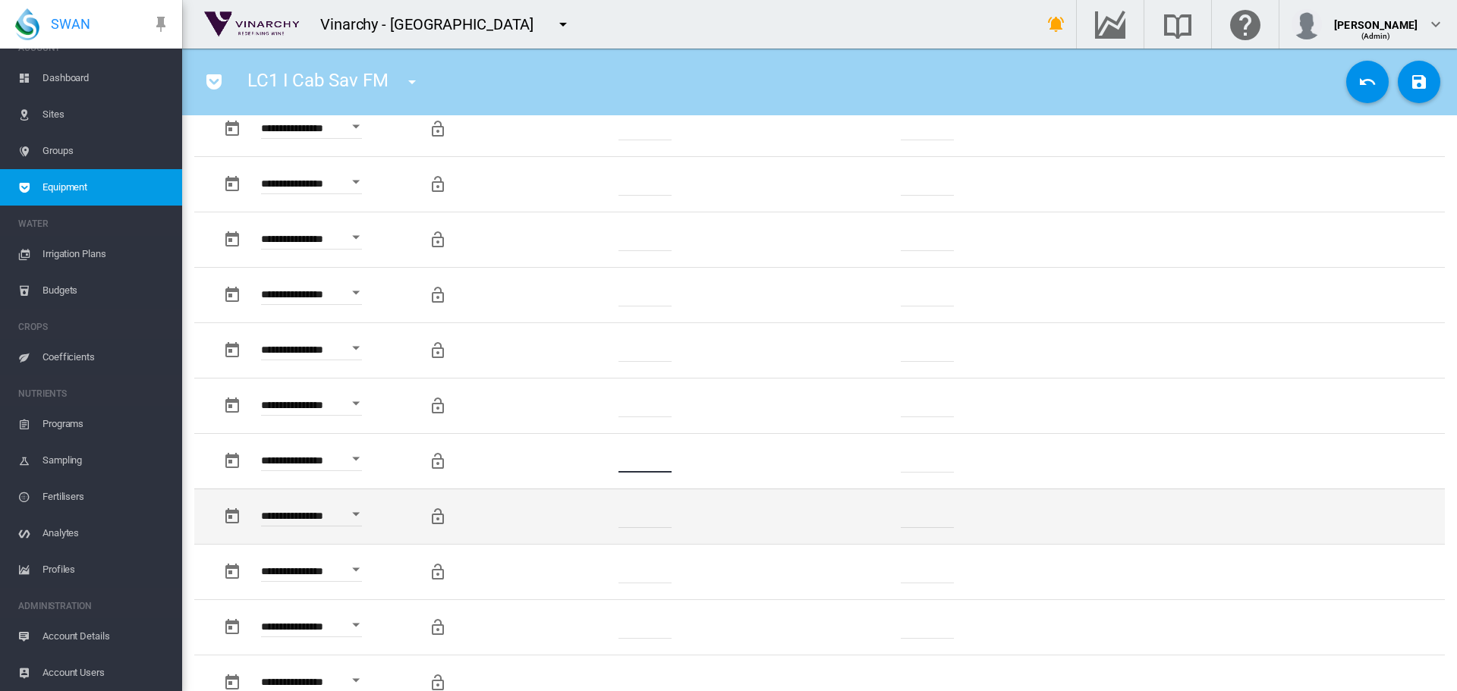
type input "*"
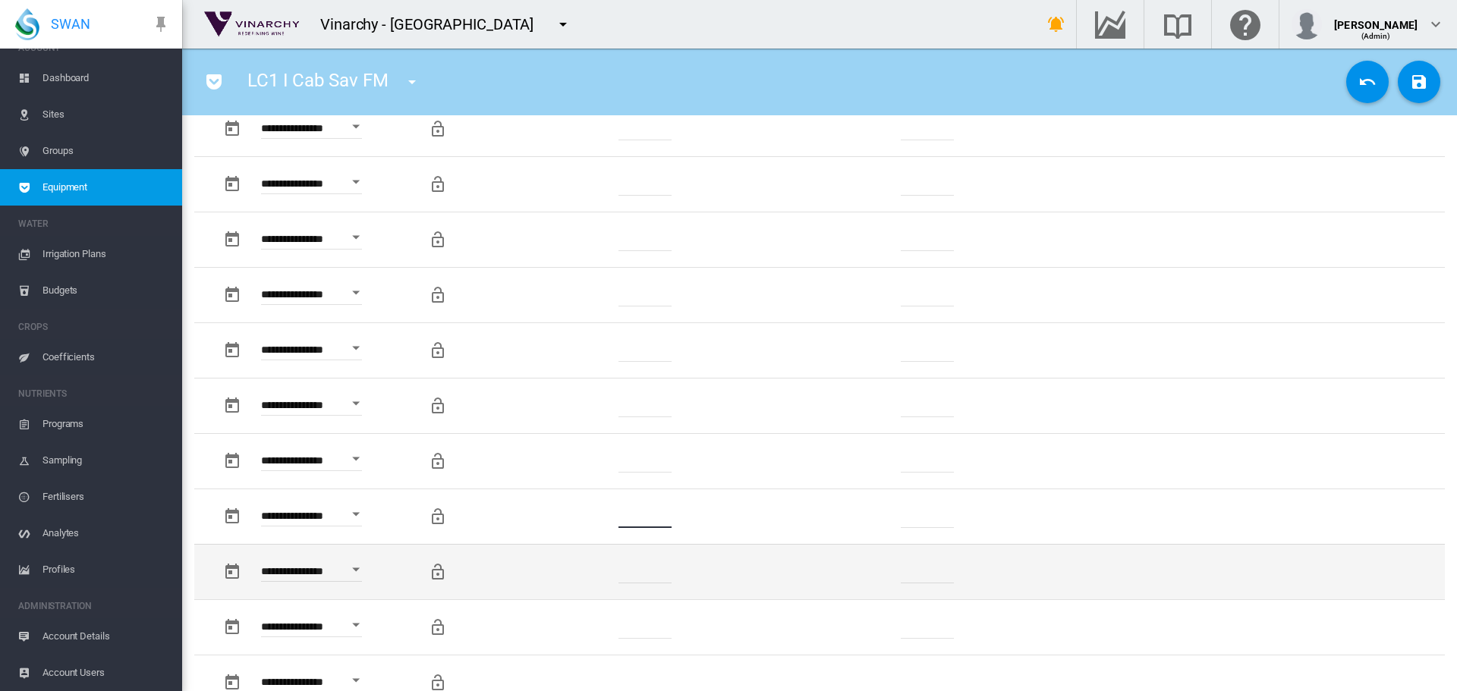
drag, startPoint x: 656, startPoint y: 516, endPoint x: 674, endPoint y: 557, distance: 44.5
click at [586, 512] on td "*******" at bounding box center [646, 516] width 232 height 55
type input "*"
drag, startPoint x: 667, startPoint y: 572, endPoint x: 597, endPoint y: 573, distance: 69.8
click at [597, 573] on td "*******" at bounding box center [646, 571] width 232 height 55
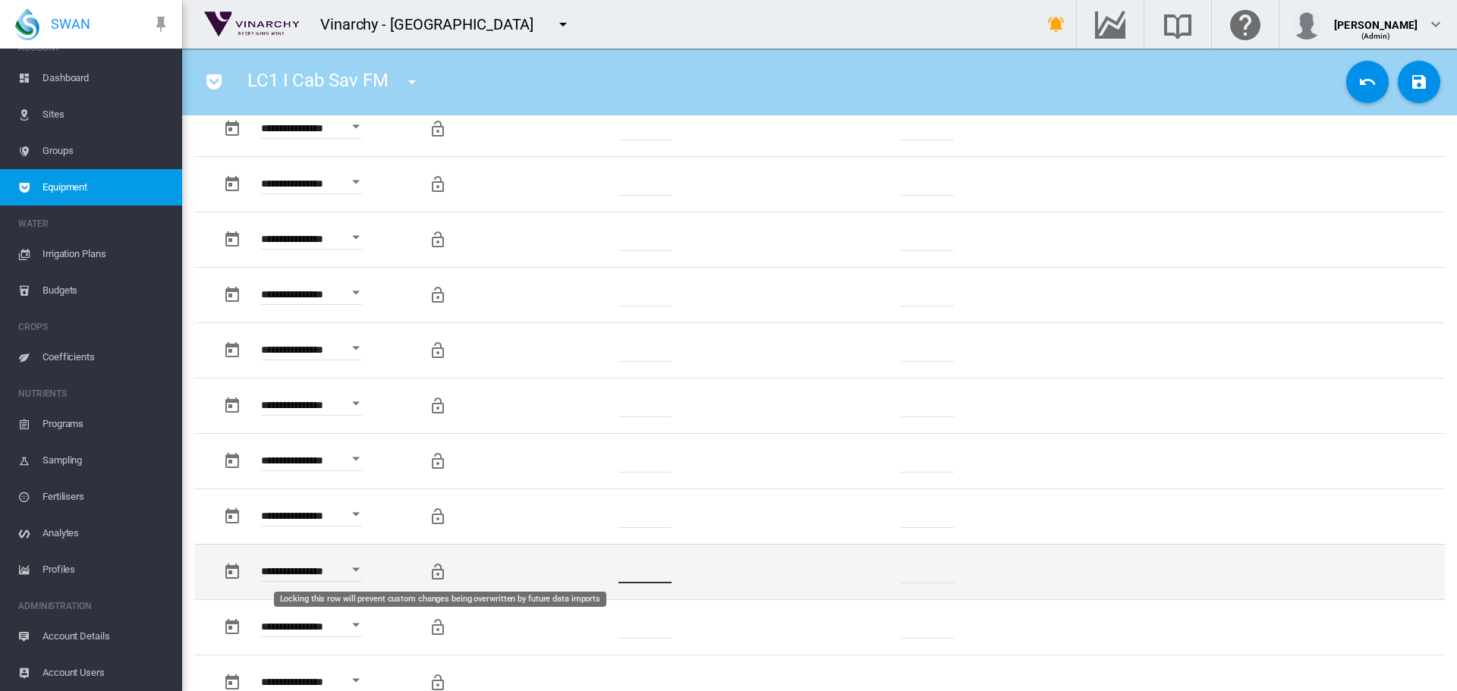
type input "*"
click at [436, 573] on md-icon "Locking this row will prevent custom changes being overwritten by future data i…" at bounding box center [438, 572] width 18 height 18
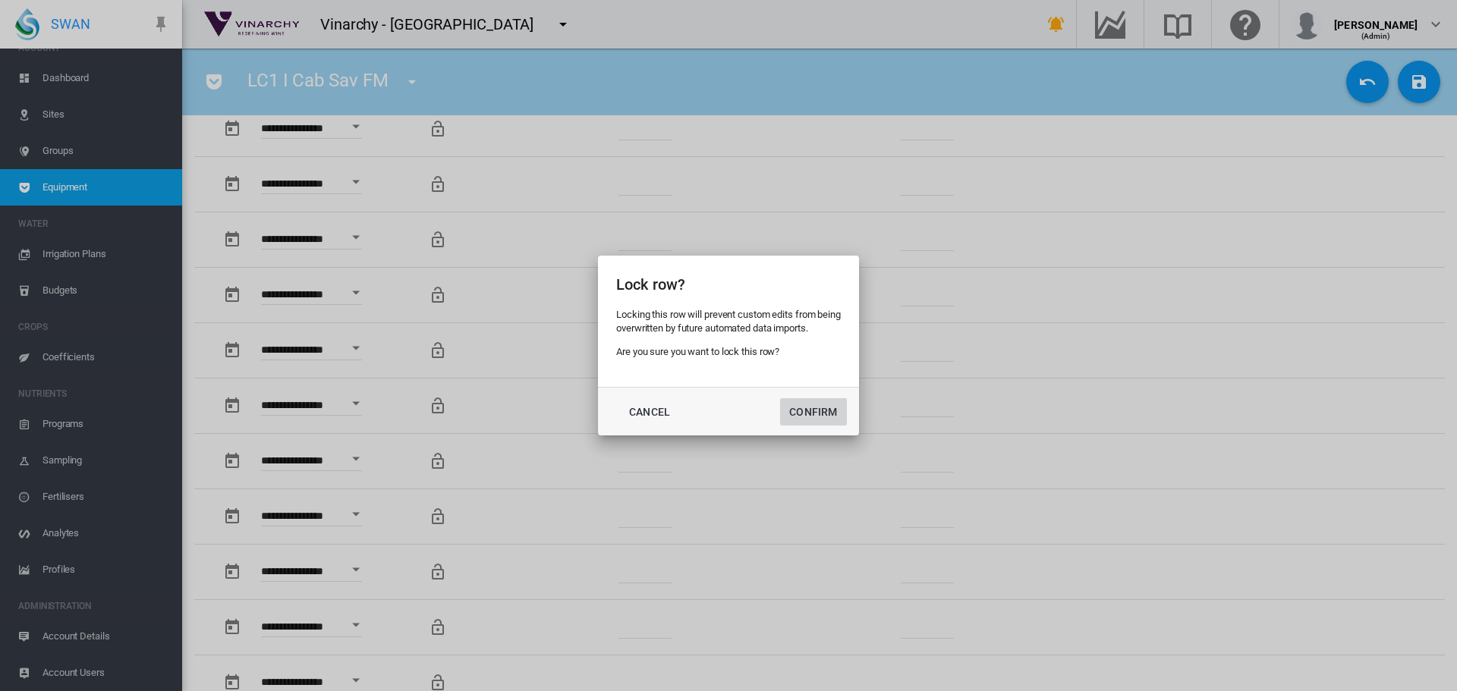
click at [800, 412] on button "Confirm" at bounding box center [813, 411] width 67 height 27
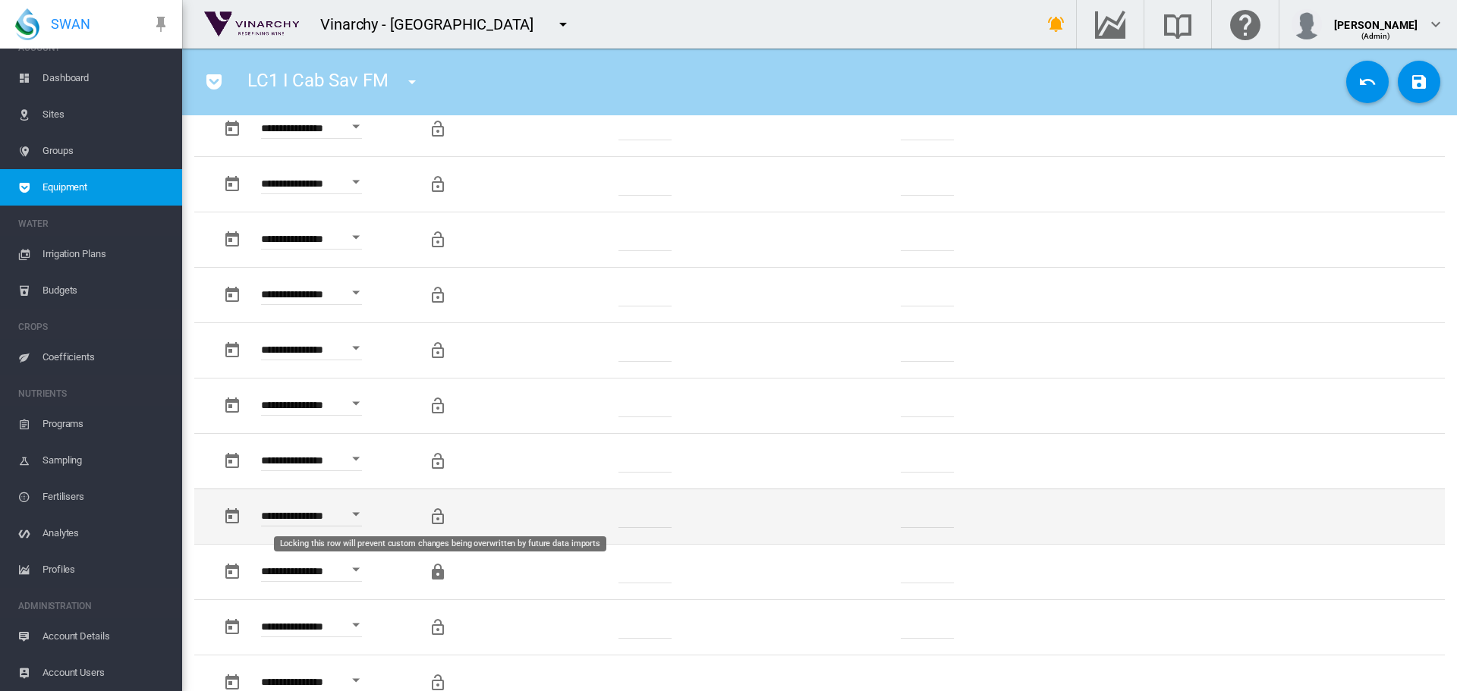
click at [441, 512] on md-icon "Locking this row will prevent custom changes being overwritten by future data i…" at bounding box center [438, 517] width 18 height 18
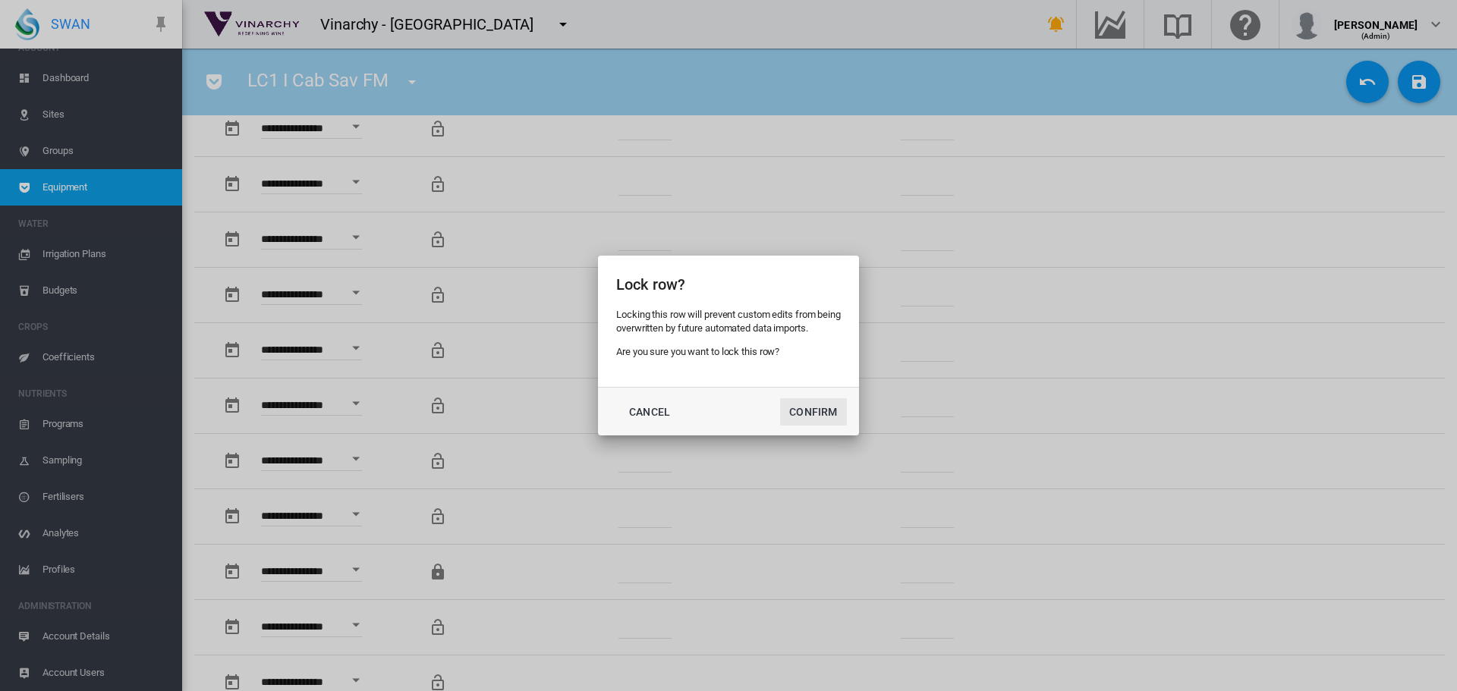
click at [816, 413] on button "Confirm" at bounding box center [813, 411] width 67 height 27
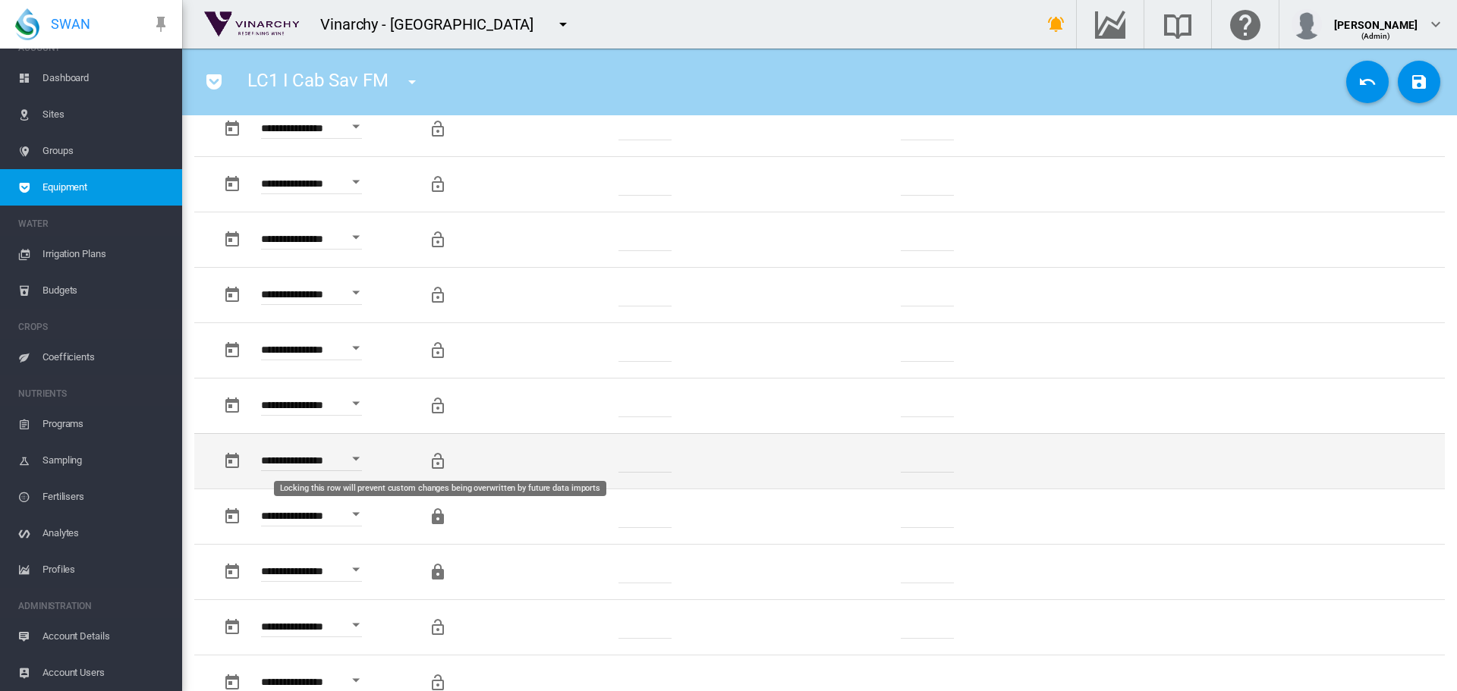
click at [437, 464] on md-icon "Locking this row will prevent custom changes being overwritten by future data i…" at bounding box center [438, 461] width 18 height 18
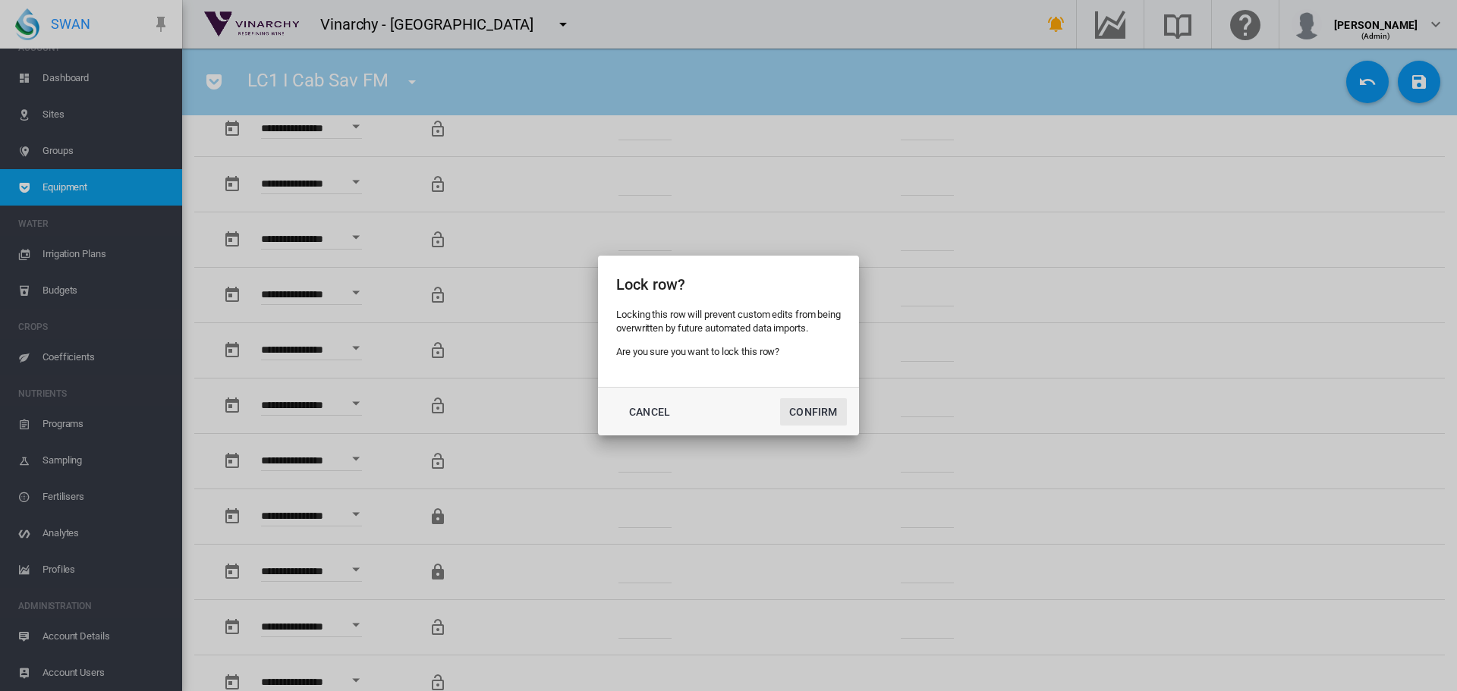
click at [808, 410] on button "Confirm" at bounding box center [813, 411] width 67 height 27
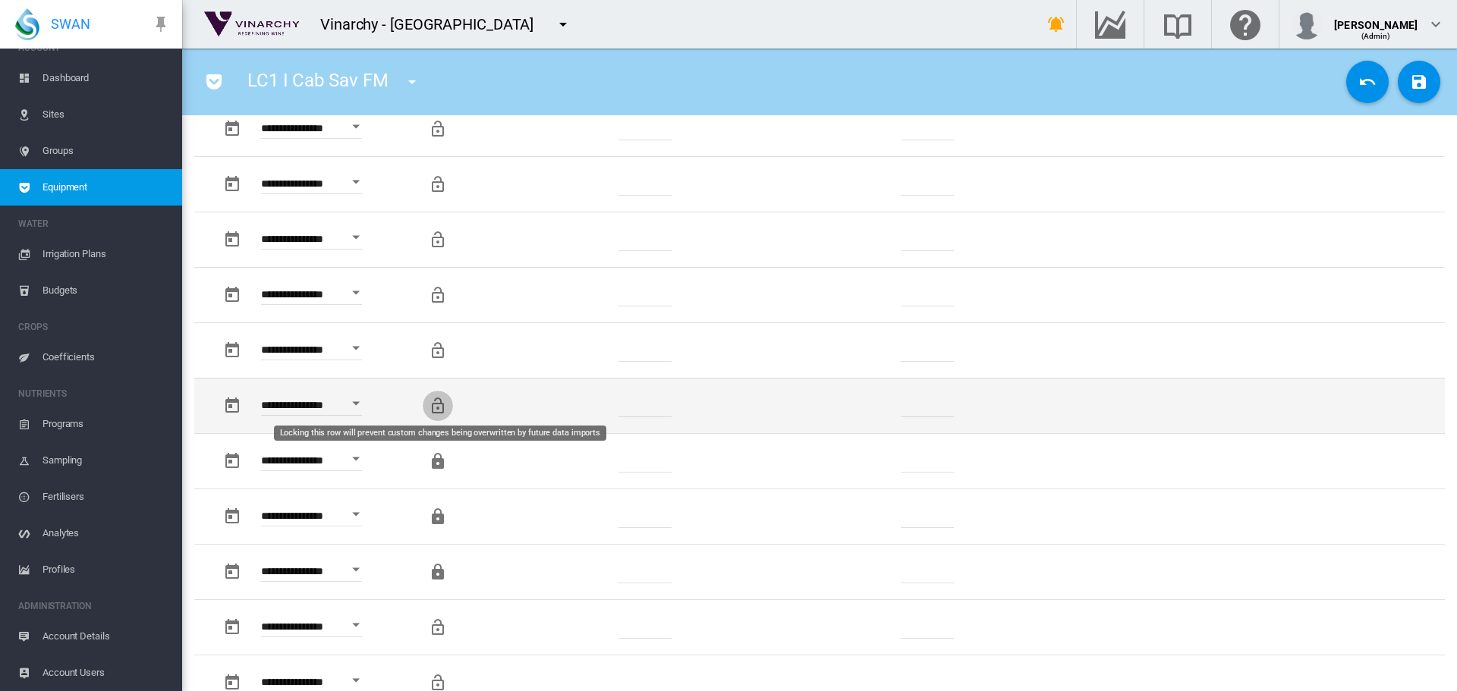
click at [439, 407] on md-icon "Locking this row will prevent custom changes being overwritten by future data i…" at bounding box center [438, 406] width 18 height 18
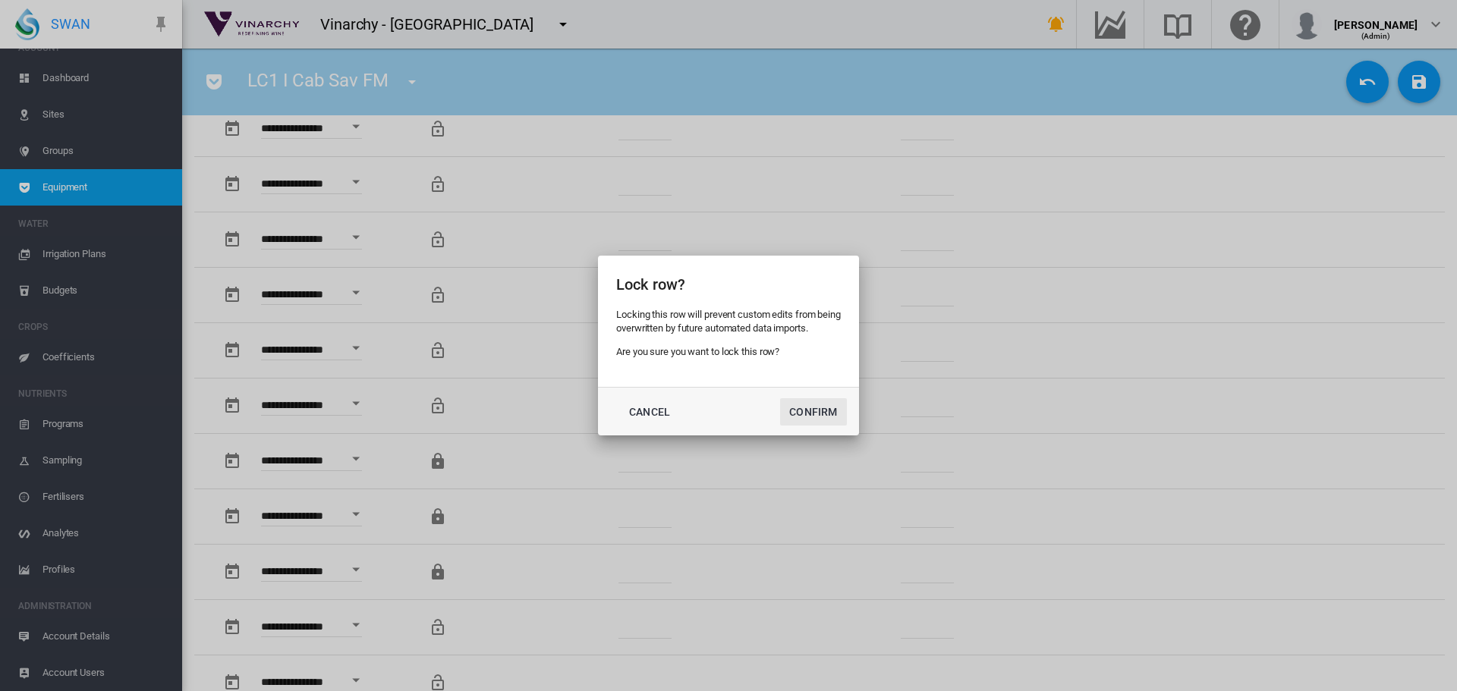
click at [808, 410] on button "Confirm" at bounding box center [813, 411] width 67 height 27
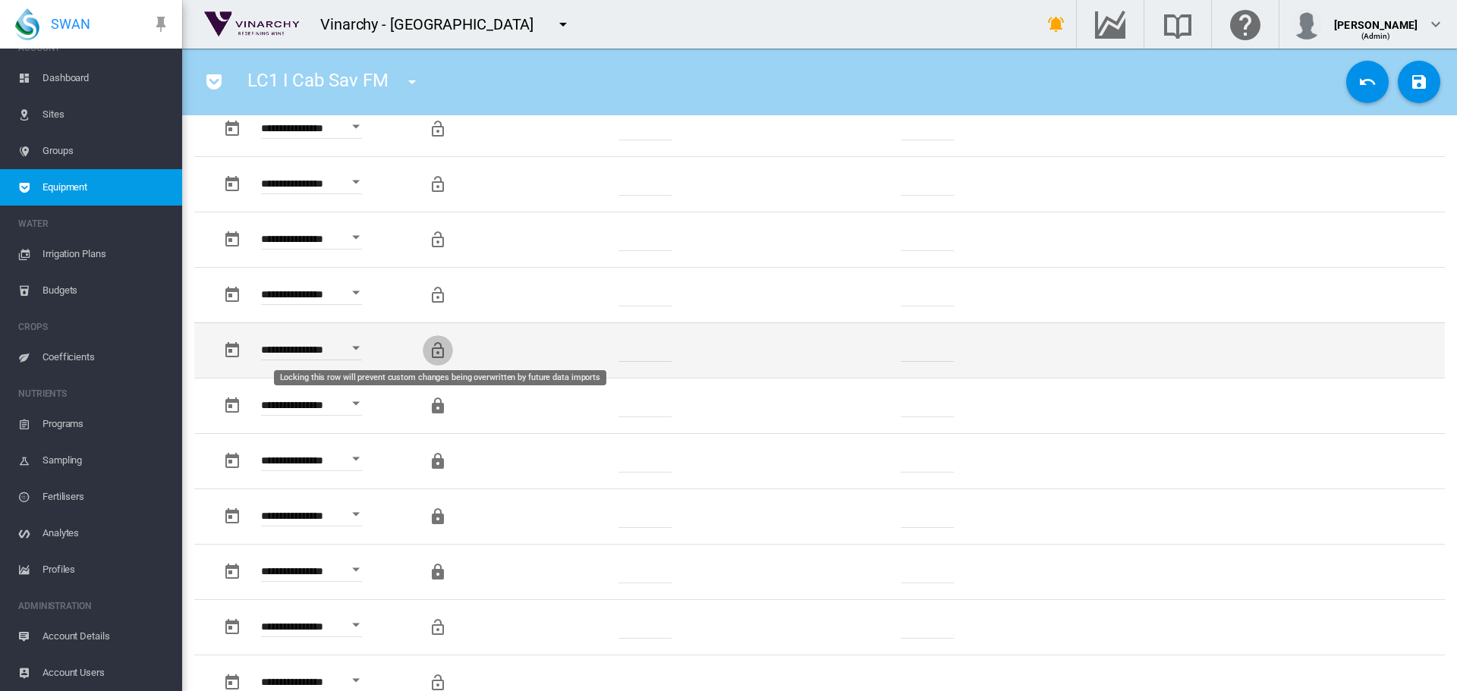
click at [431, 346] on md-icon "Locking this row will prevent custom changes being overwritten by future data i…" at bounding box center [438, 350] width 18 height 18
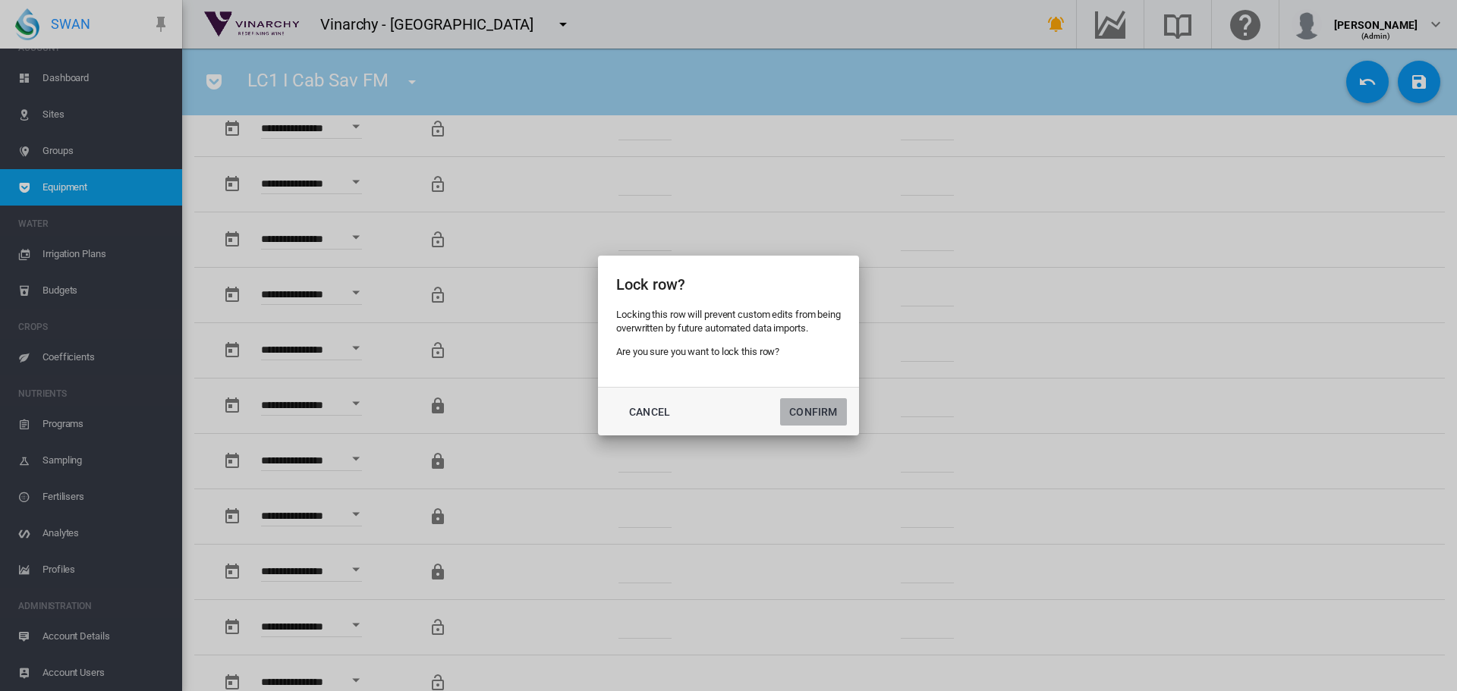
click at [840, 401] on button "Confirm" at bounding box center [813, 411] width 67 height 27
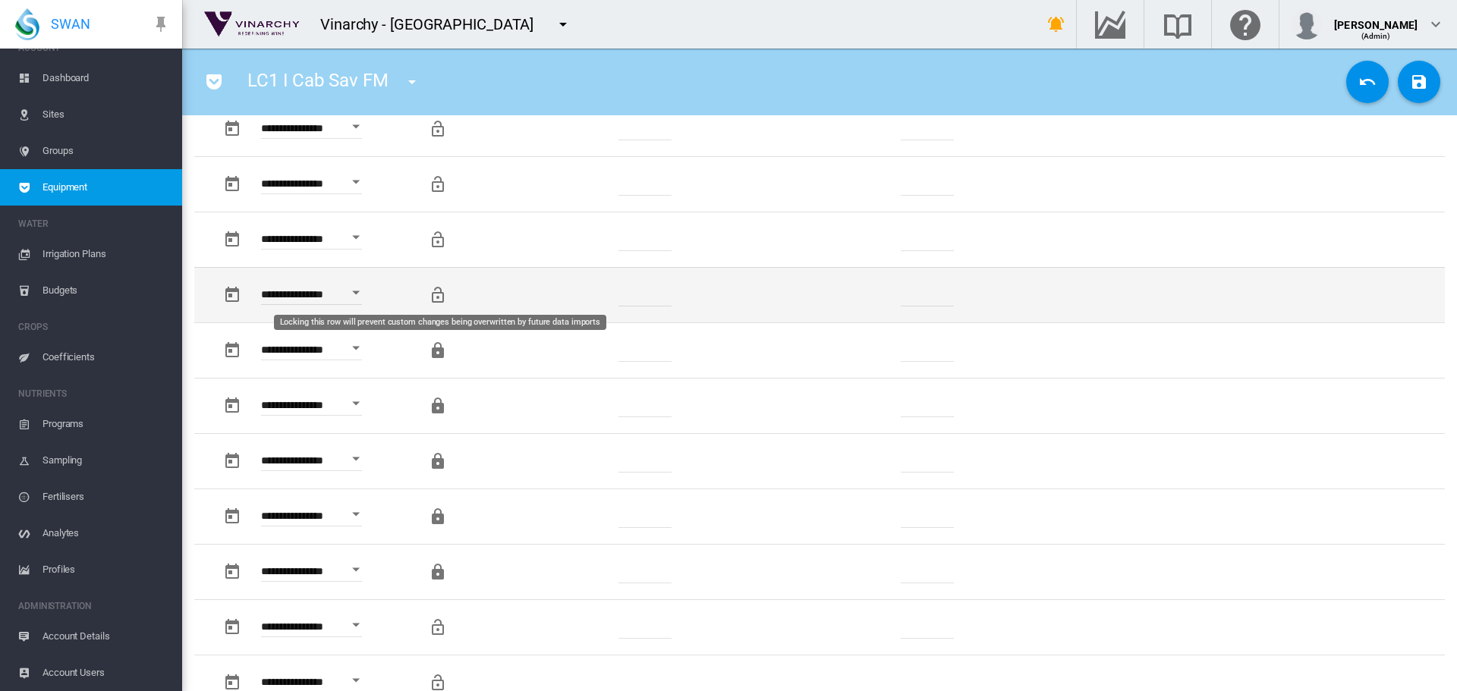
click at [439, 295] on md-icon "Locking this row will prevent custom changes being overwritten by future data i…" at bounding box center [438, 295] width 18 height 18
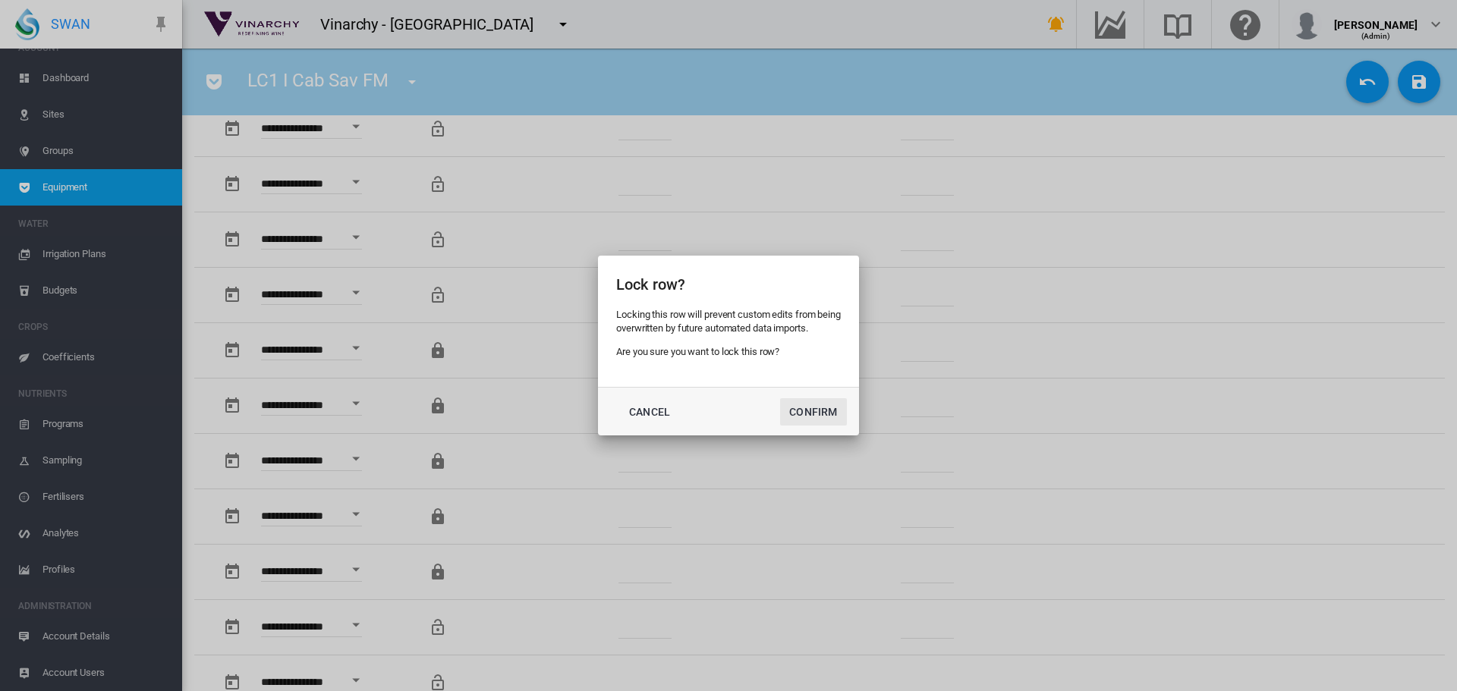
click at [810, 408] on button "Confirm" at bounding box center [813, 411] width 67 height 27
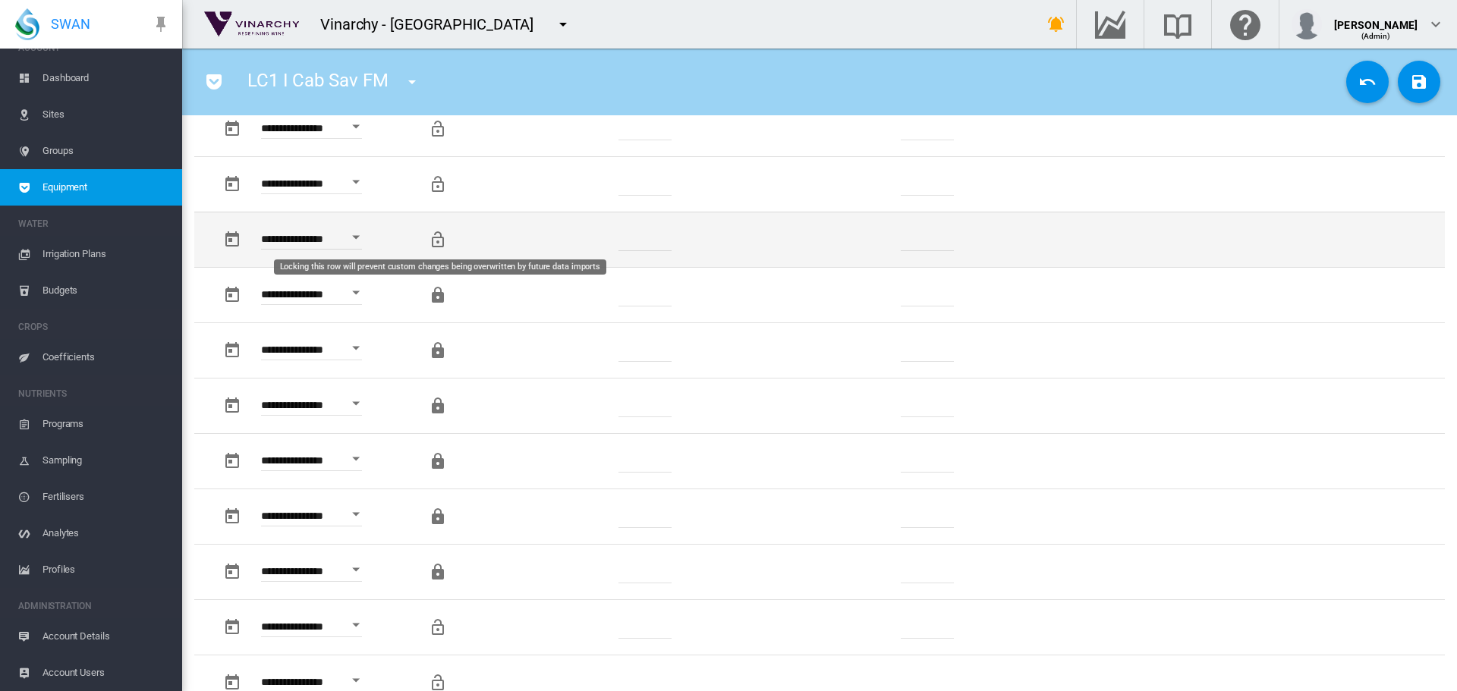
click at [437, 244] on md-icon "Locking this row will prevent custom changes being overwritten by future data i…" at bounding box center [438, 240] width 18 height 18
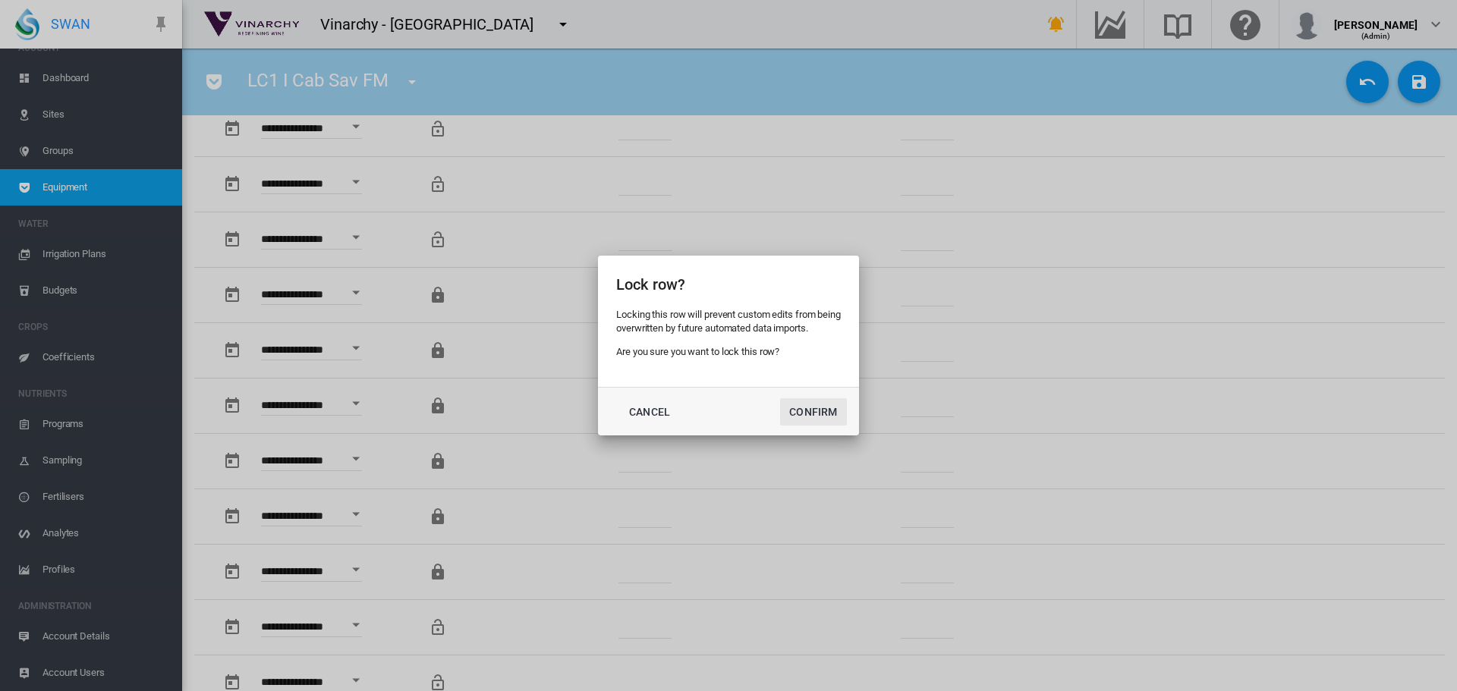
click at [797, 401] on button "Confirm" at bounding box center [813, 411] width 67 height 27
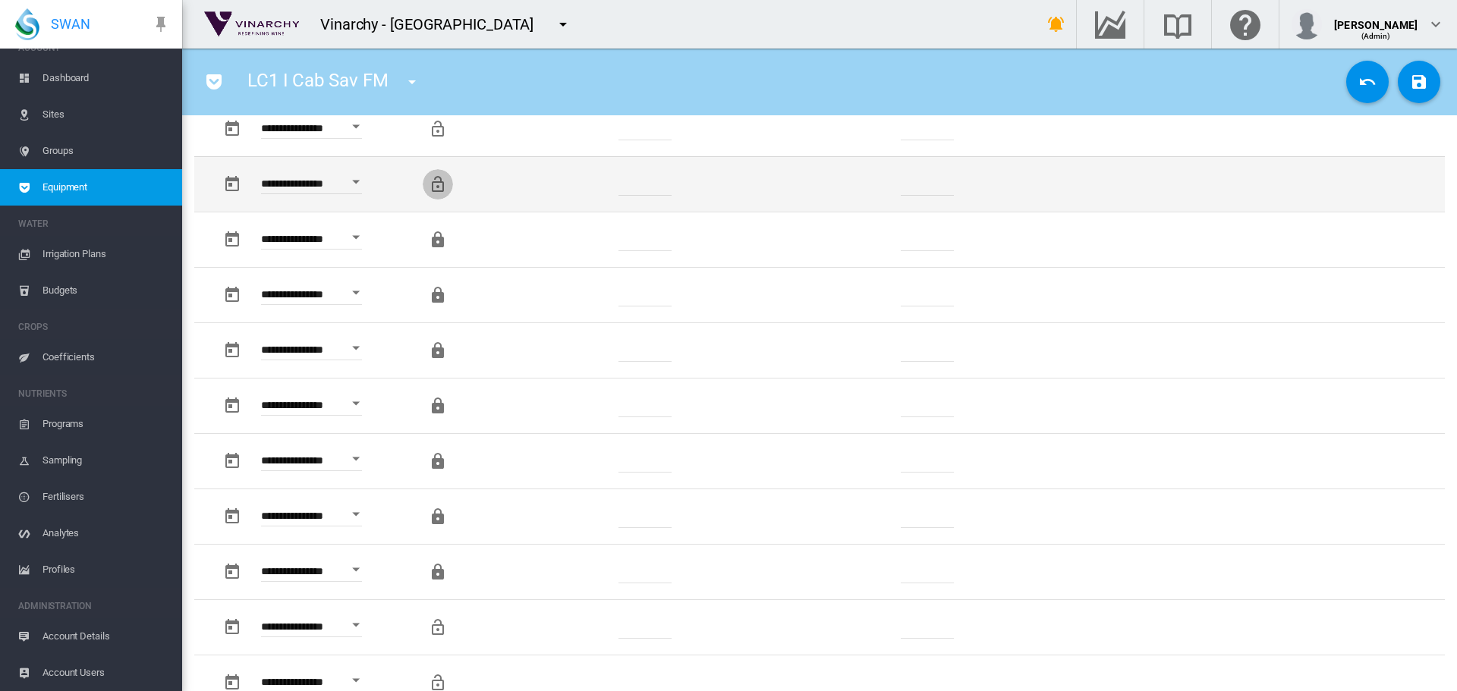
click at [438, 179] on md-icon "Locking this row will prevent custom changes being overwritten by future data i…" at bounding box center [438, 184] width 18 height 18
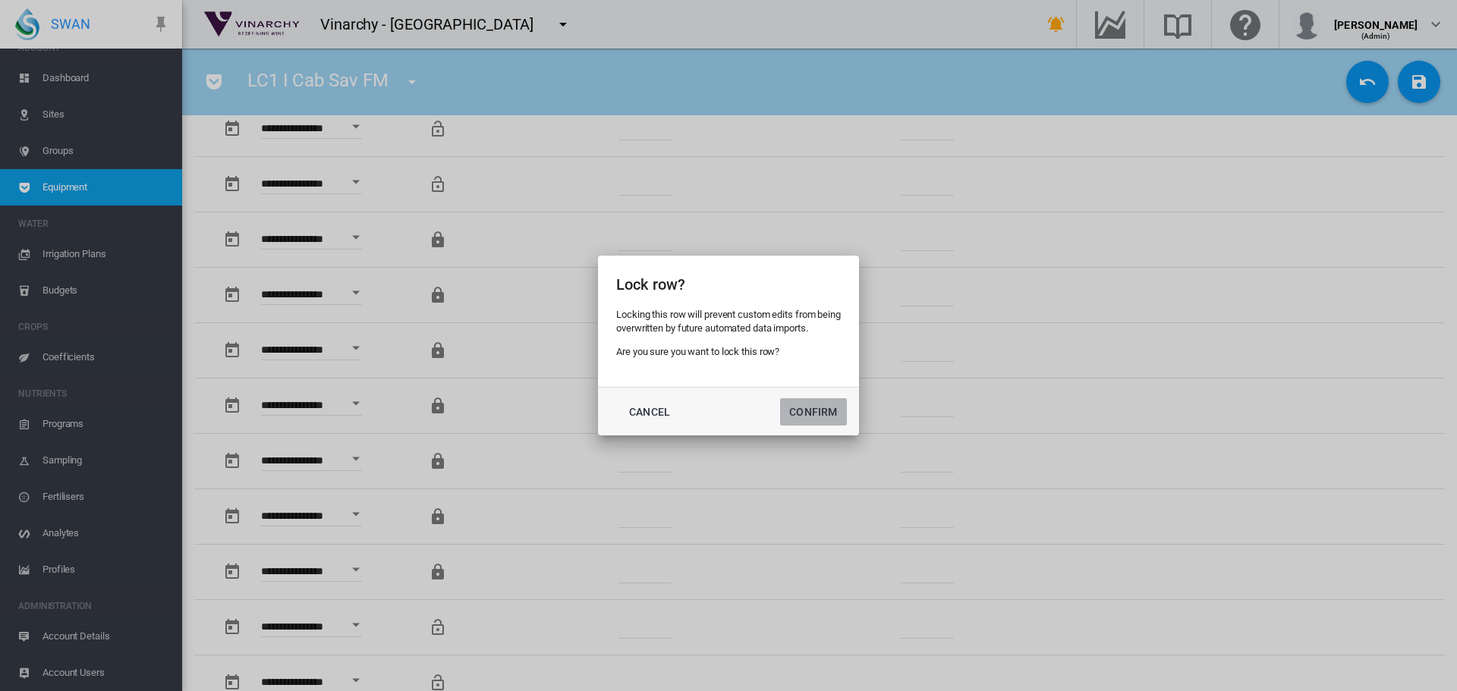
click at [800, 410] on button "Confirm" at bounding box center [813, 411] width 67 height 27
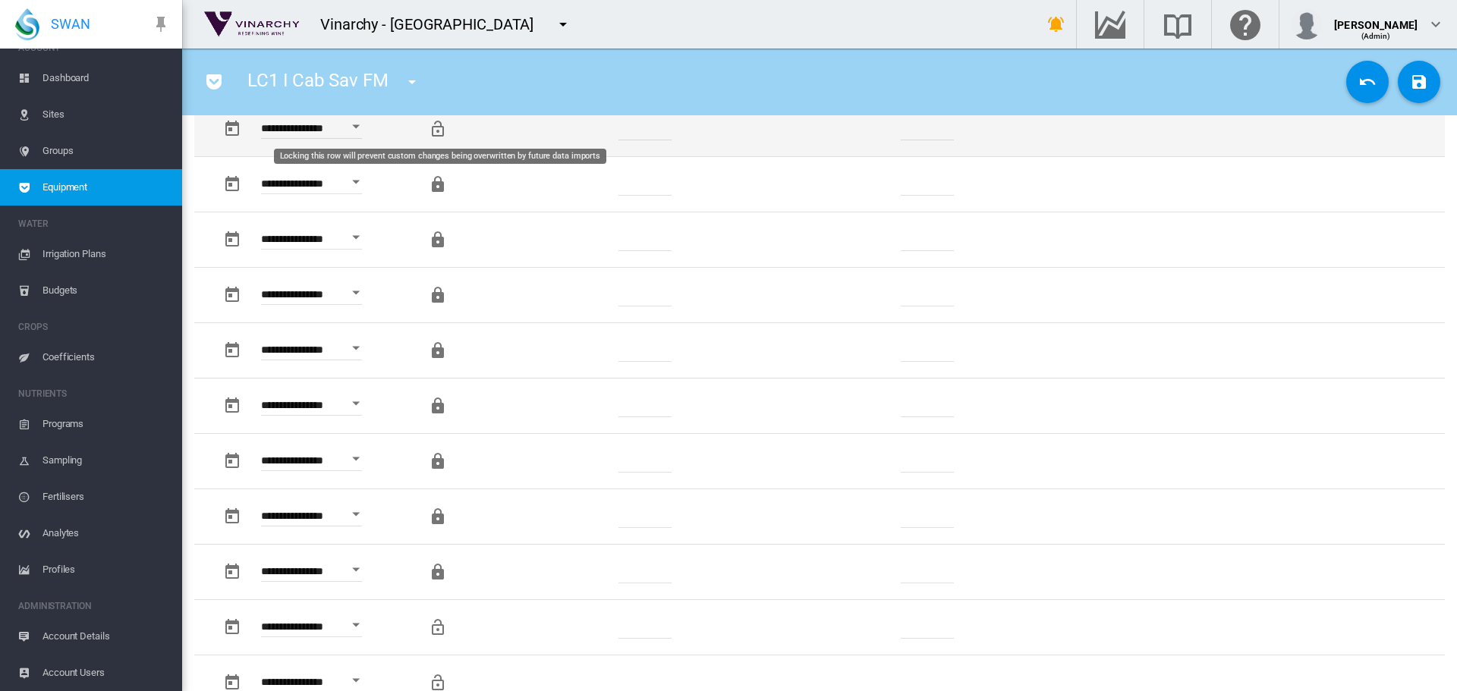
click at [441, 129] on md-icon "Locking this row will prevent custom changes being overwritten by future data i…" at bounding box center [438, 129] width 18 height 18
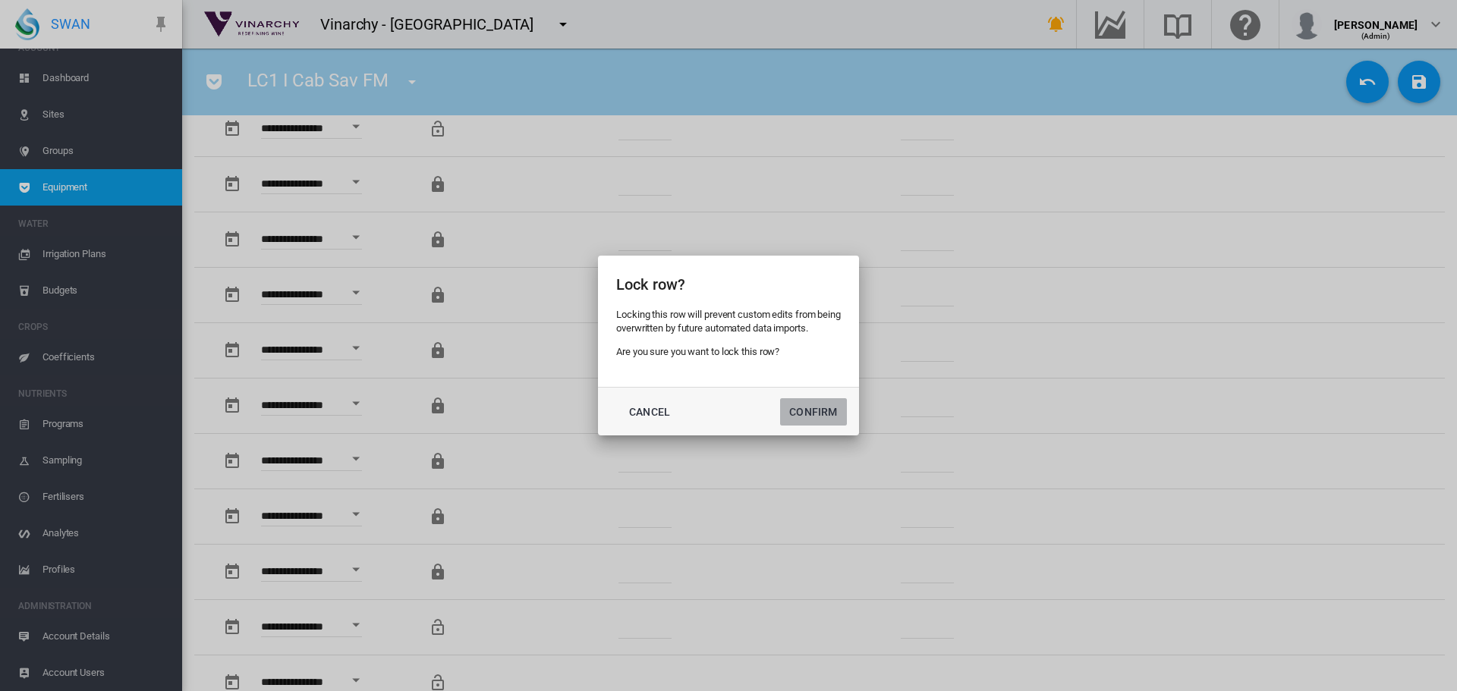
click at [809, 414] on button "Confirm" at bounding box center [813, 411] width 67 height 27
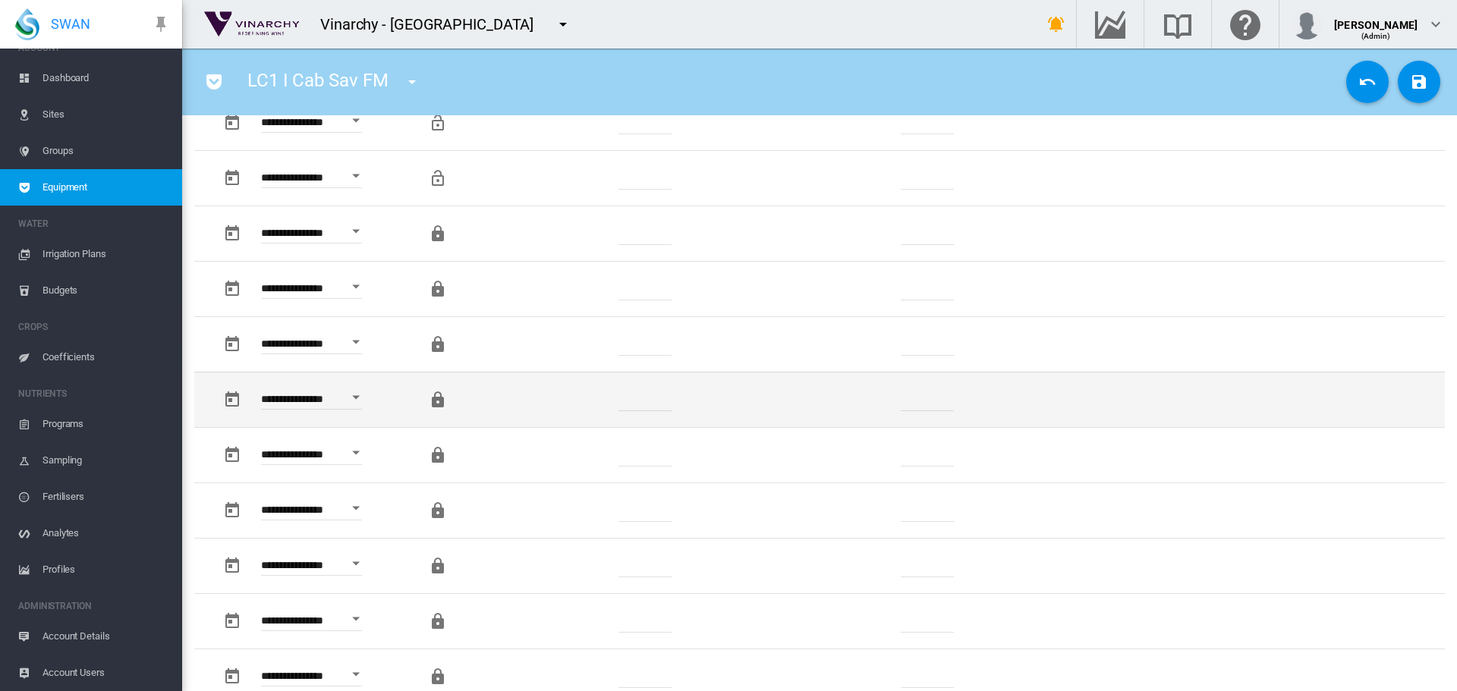
scroll to position [986, 0]
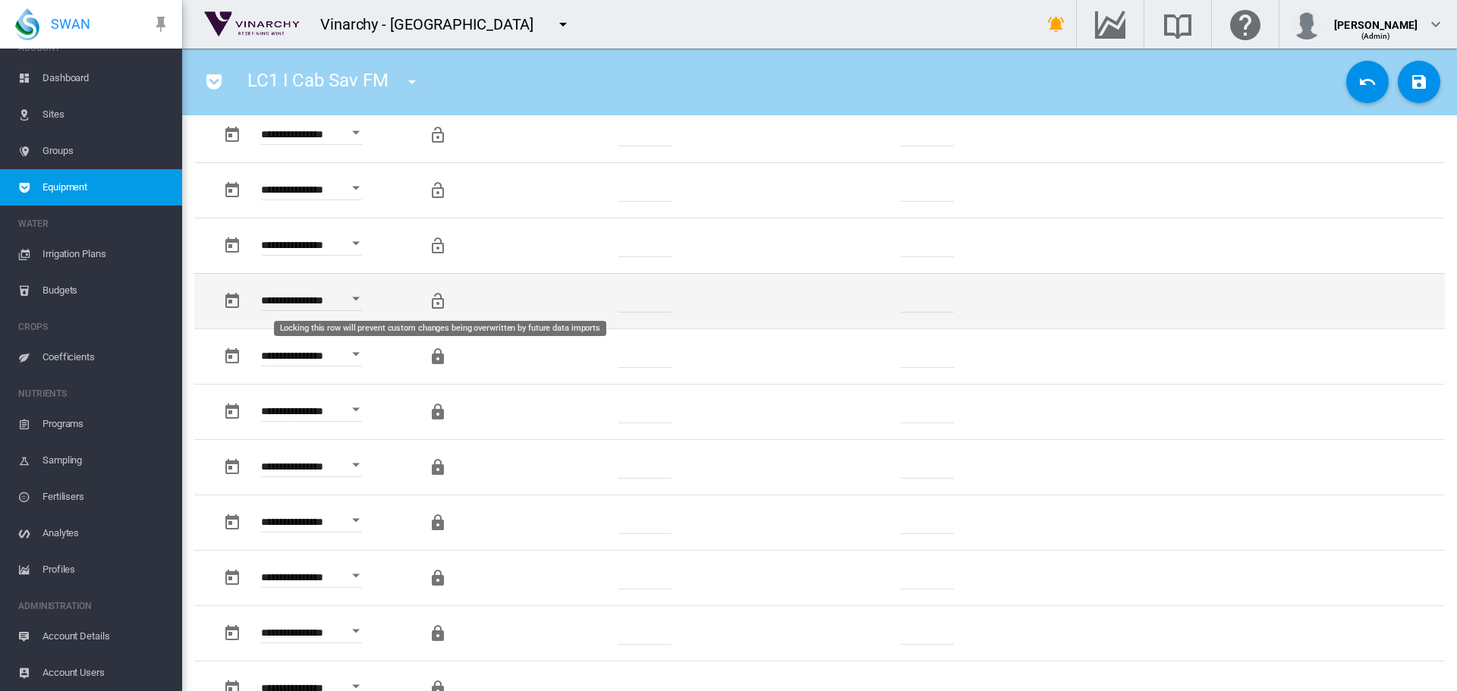
click at [441, 304] on md-icon "Locking this row will prevent custom changes being overwritten by future data i…" at bounding box center [438, 301] width 18 height 18
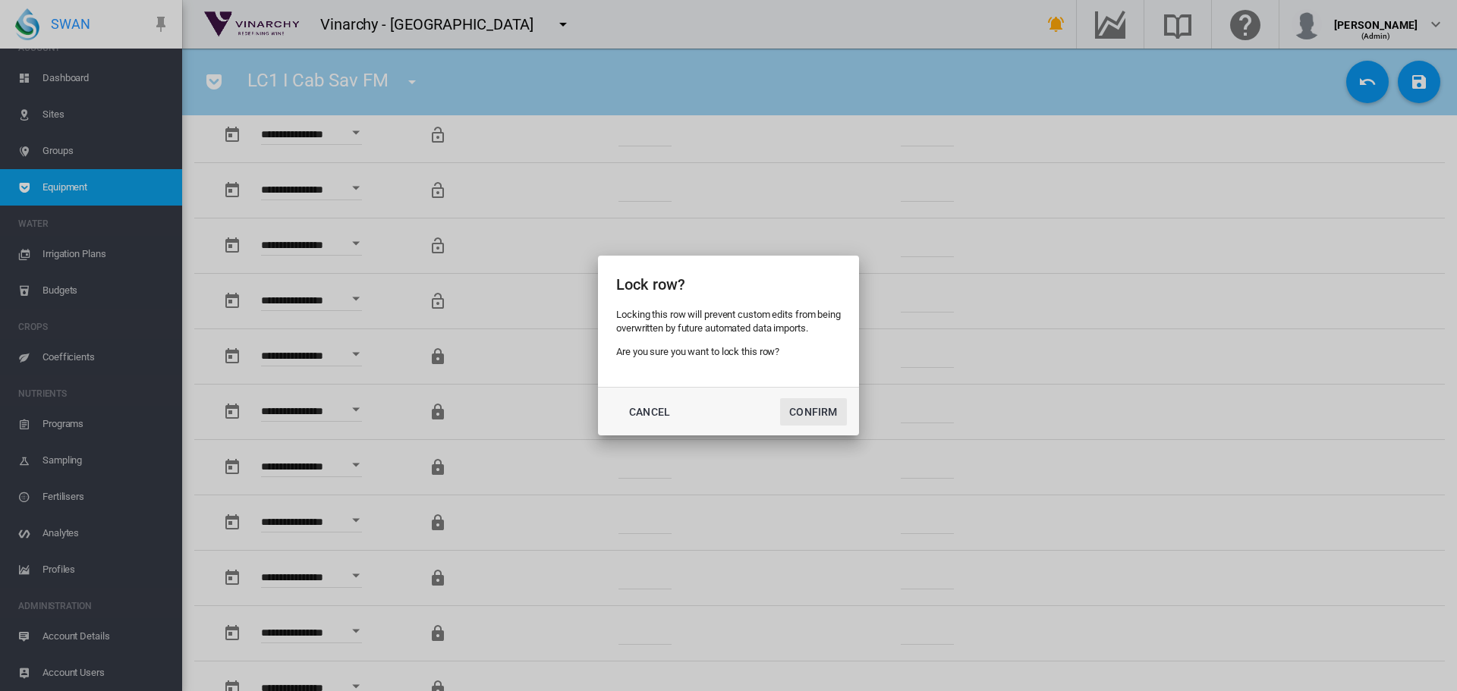
click at [803, 410] on button "Confirm" at bounding box center [813, 411] width 67 height 27
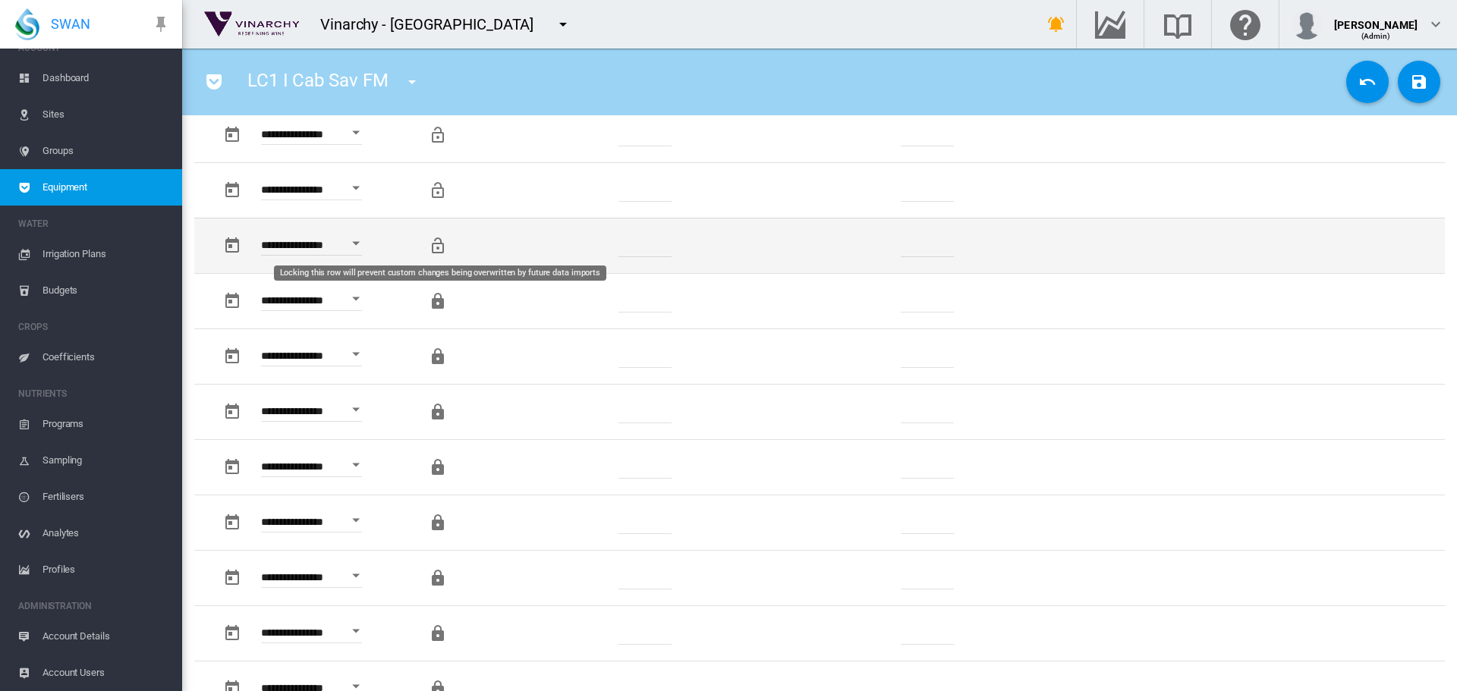
click at [432, 250] on md-icon "Locking this row will prevent custom changes being overwritten by future data i…" at bounding box center [438, 246] width 18 height 18
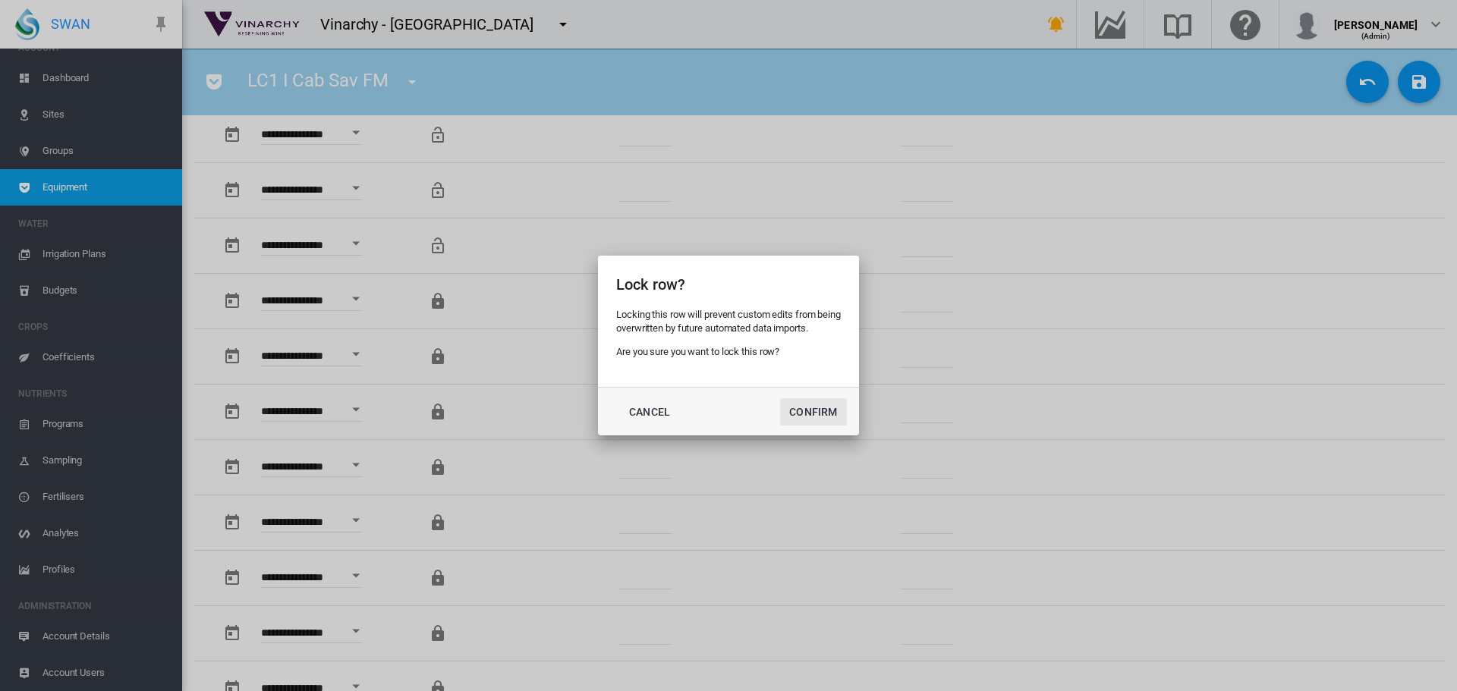
drag, startPoint x: 820, startPoint y: 415, endPoint x: 807, endPoint y: 406, distance: 15.8
click at [819, 414] on button "Confirm" at bounding box center [813, 411] width 67 height 27
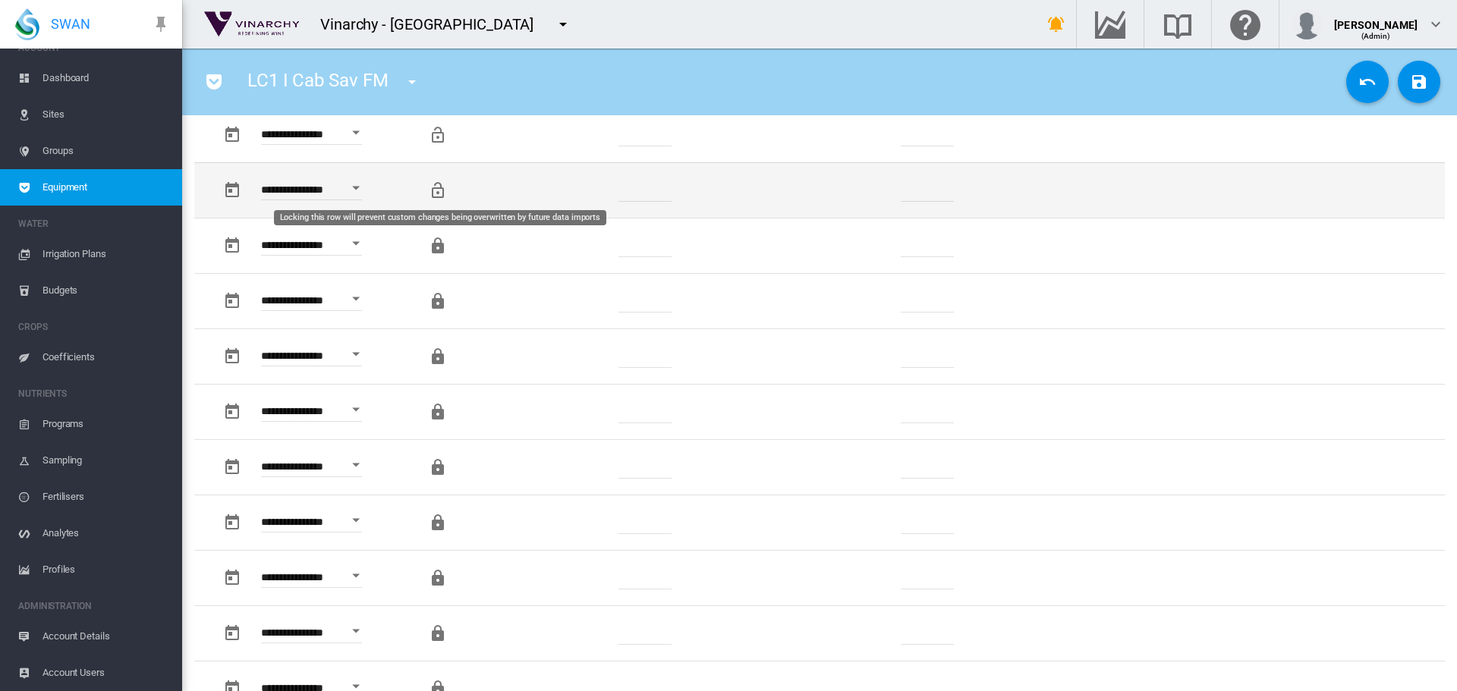
click at [440, 194] on md-icon "Locking this row will prevent custom changes being overwritten by future data i…" at bounding box center [438, 190] width 18 height 18
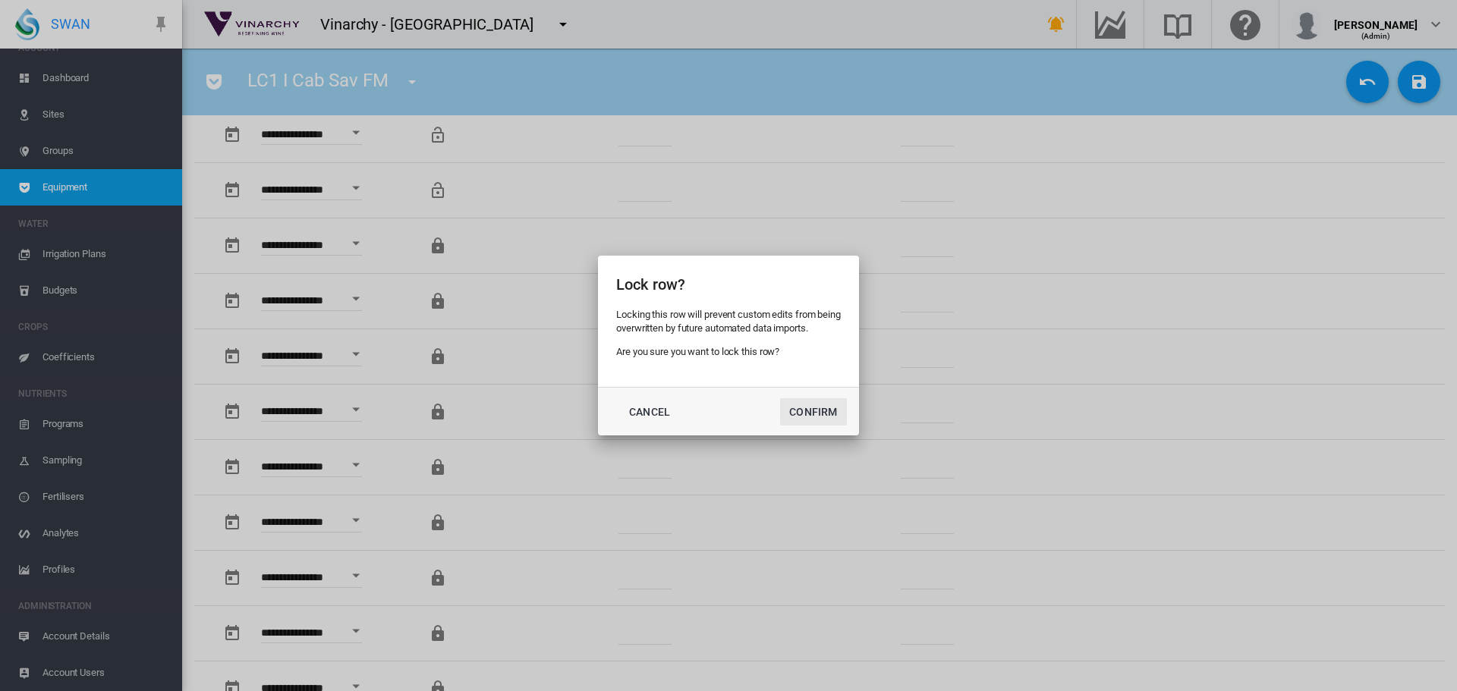
click at [818, 408] on button "Confirm" at bounding box center [813, 411] width 67 height 27
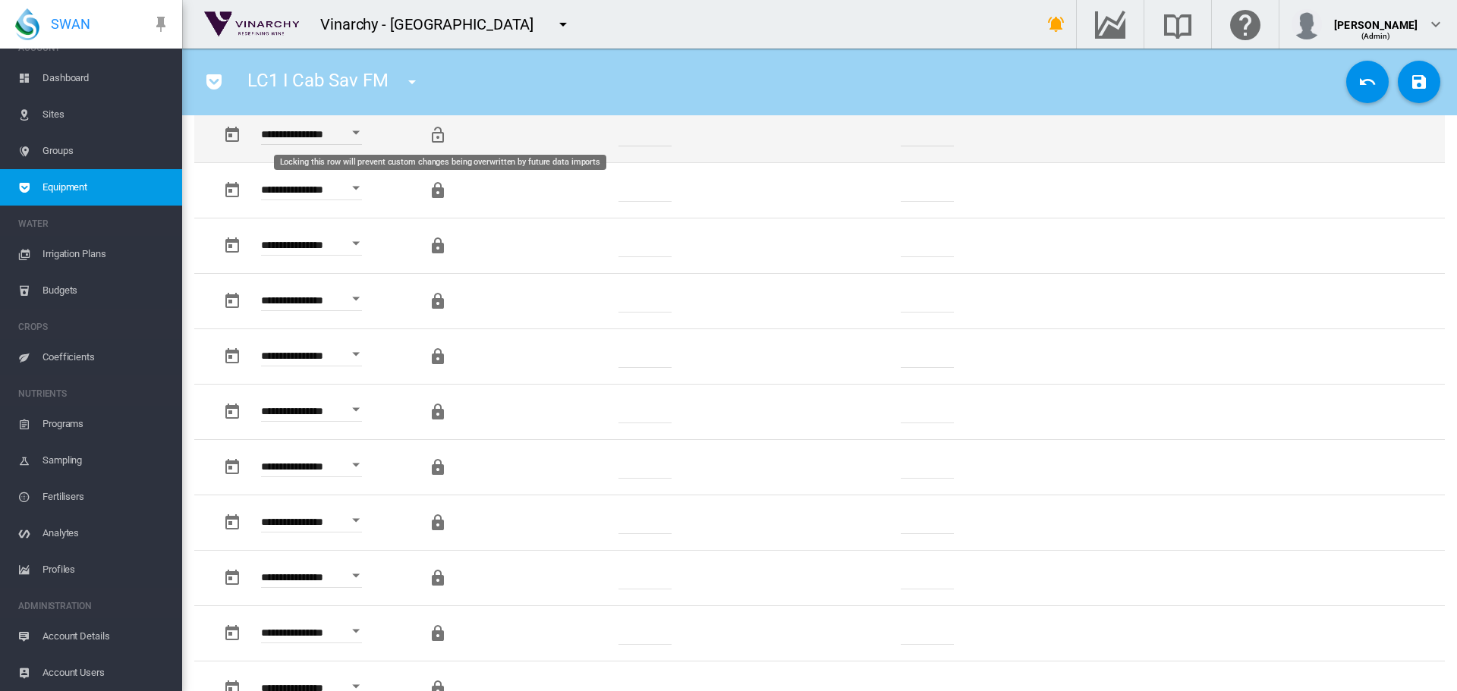
click at [438, 136] on md-icon "Locking this row will prevent custom changes being overwritten by future data i…" at bounding box center [438, 135] width 18 height 18
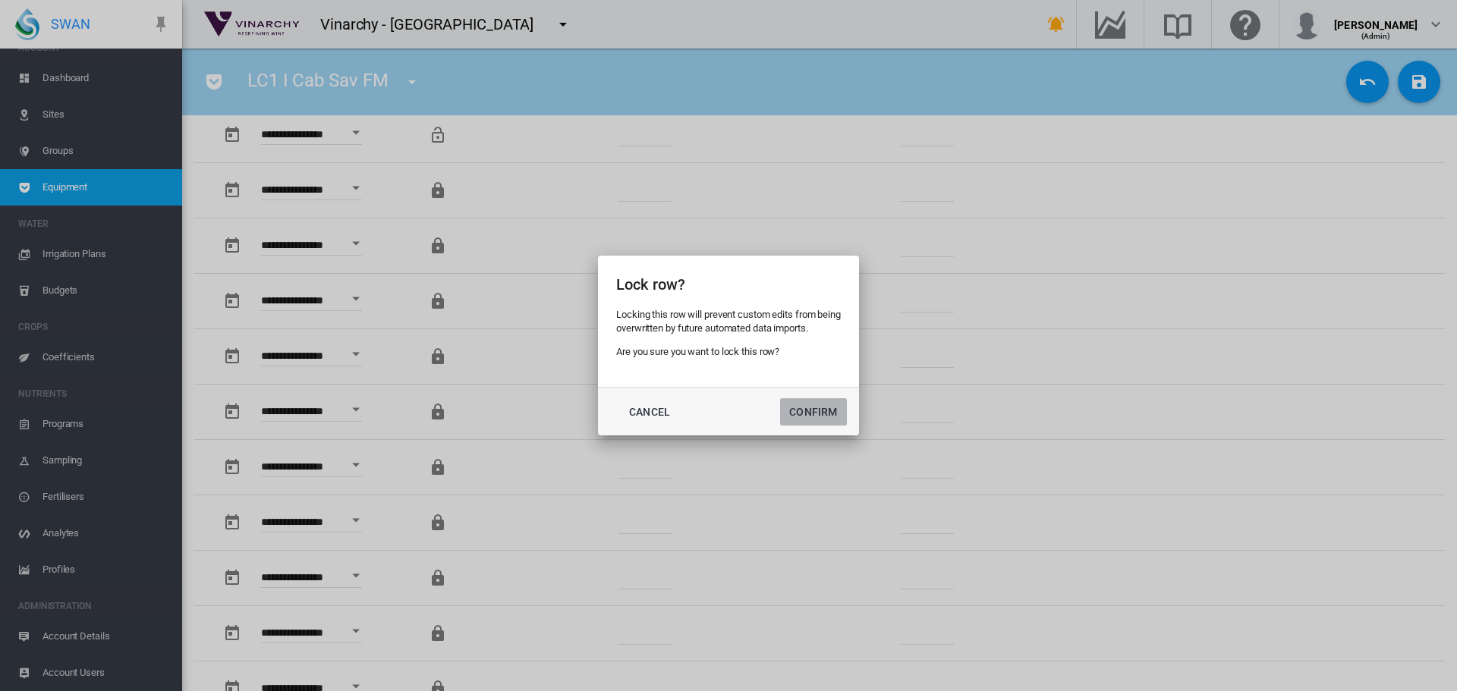
click at [827, 410] on button "Confirm" at bounding box center [813, 411] width 67 height 27
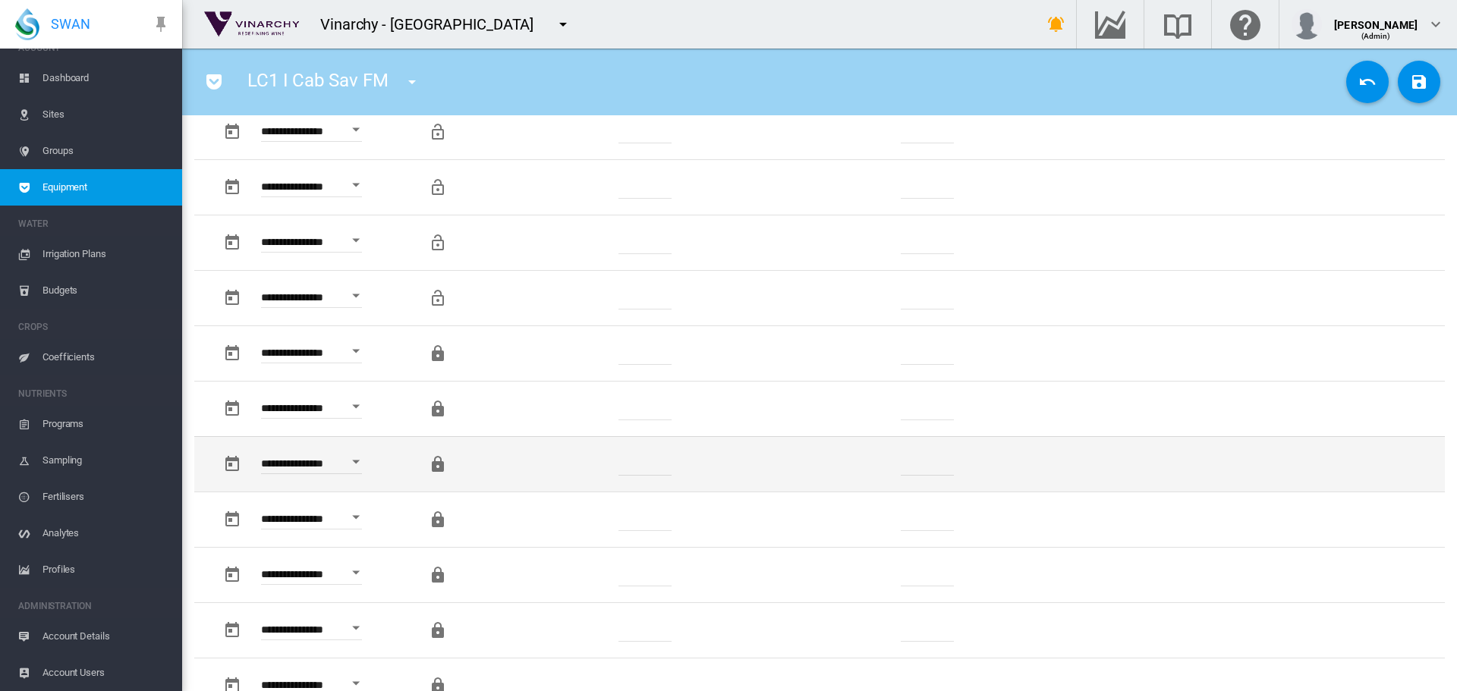
scroll to position [759, 0]
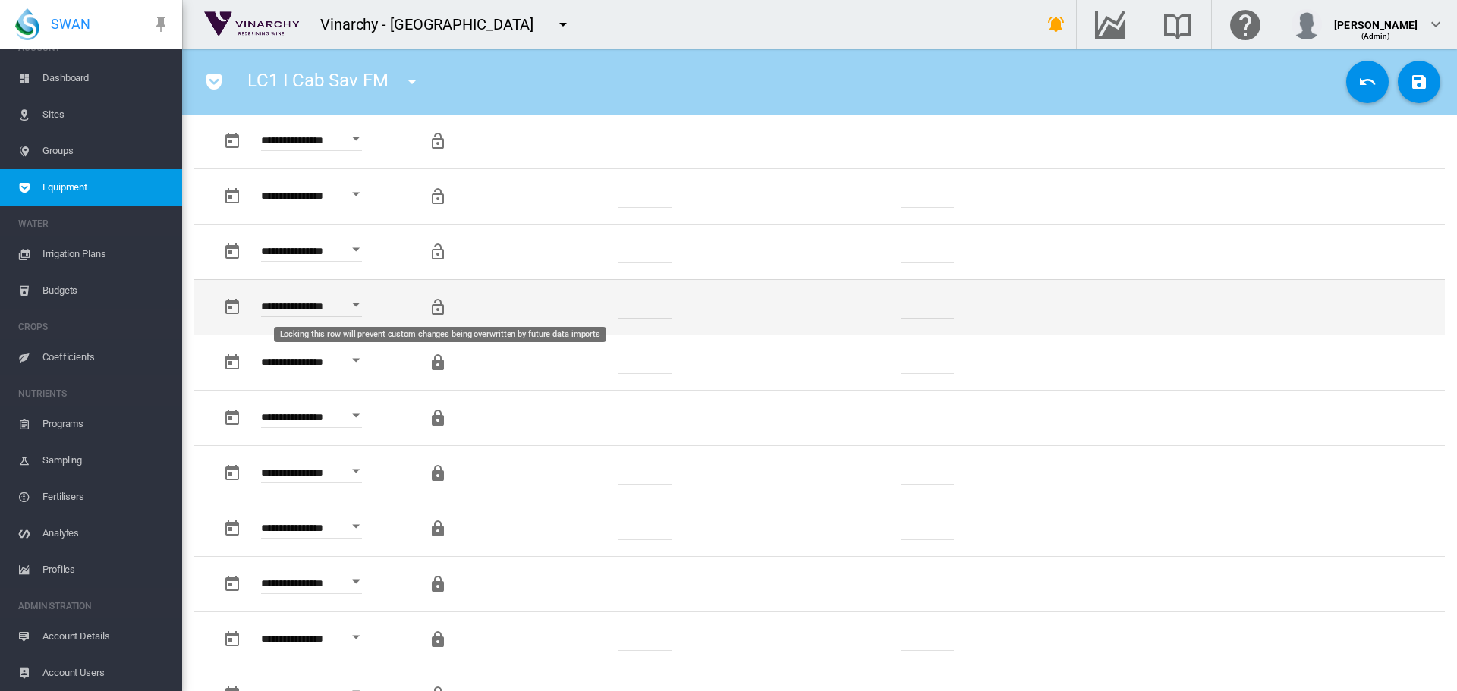
click at [435, 306] on md-icon "Locking this row will prevent custom changes being overwritten by future data i…" at bounding box center [438, 307] width 18 height 18
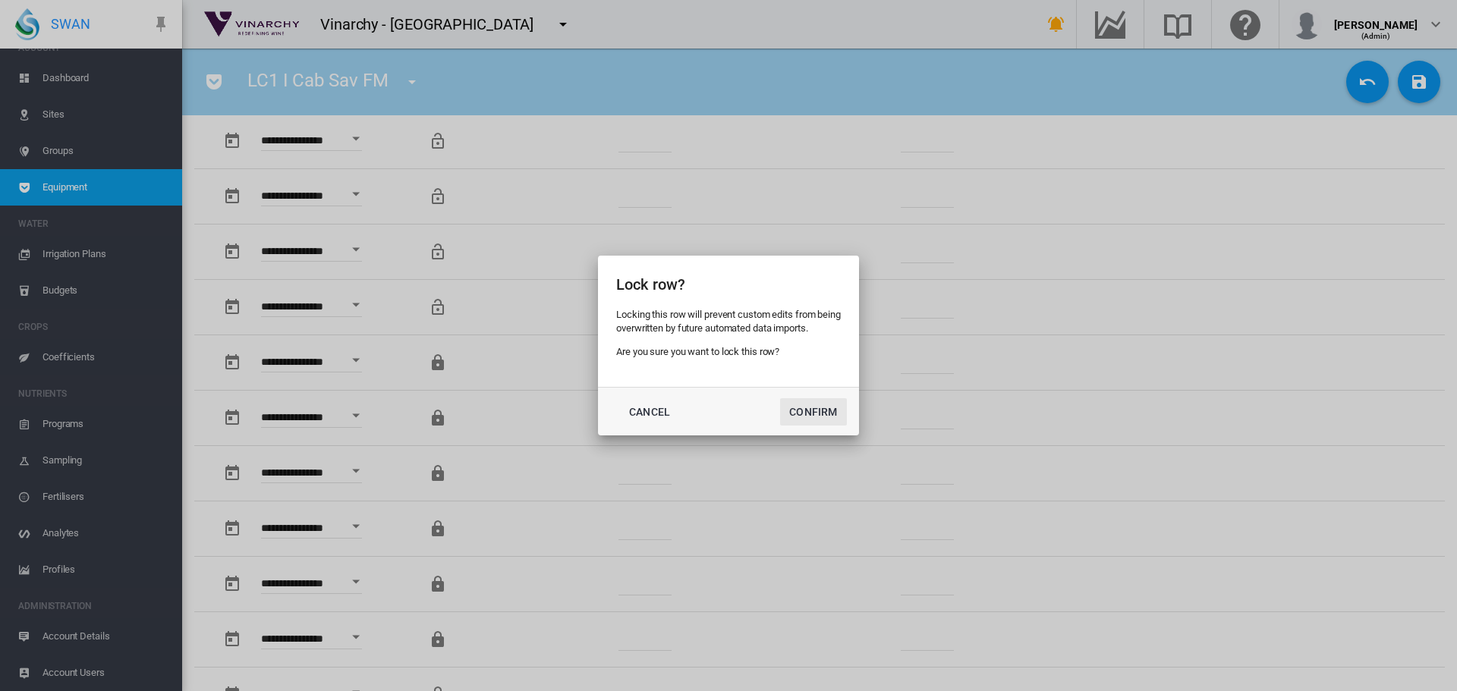
click at [797, 413] on button "Confirm" at bounding box center [813, 411] width 67 height 27
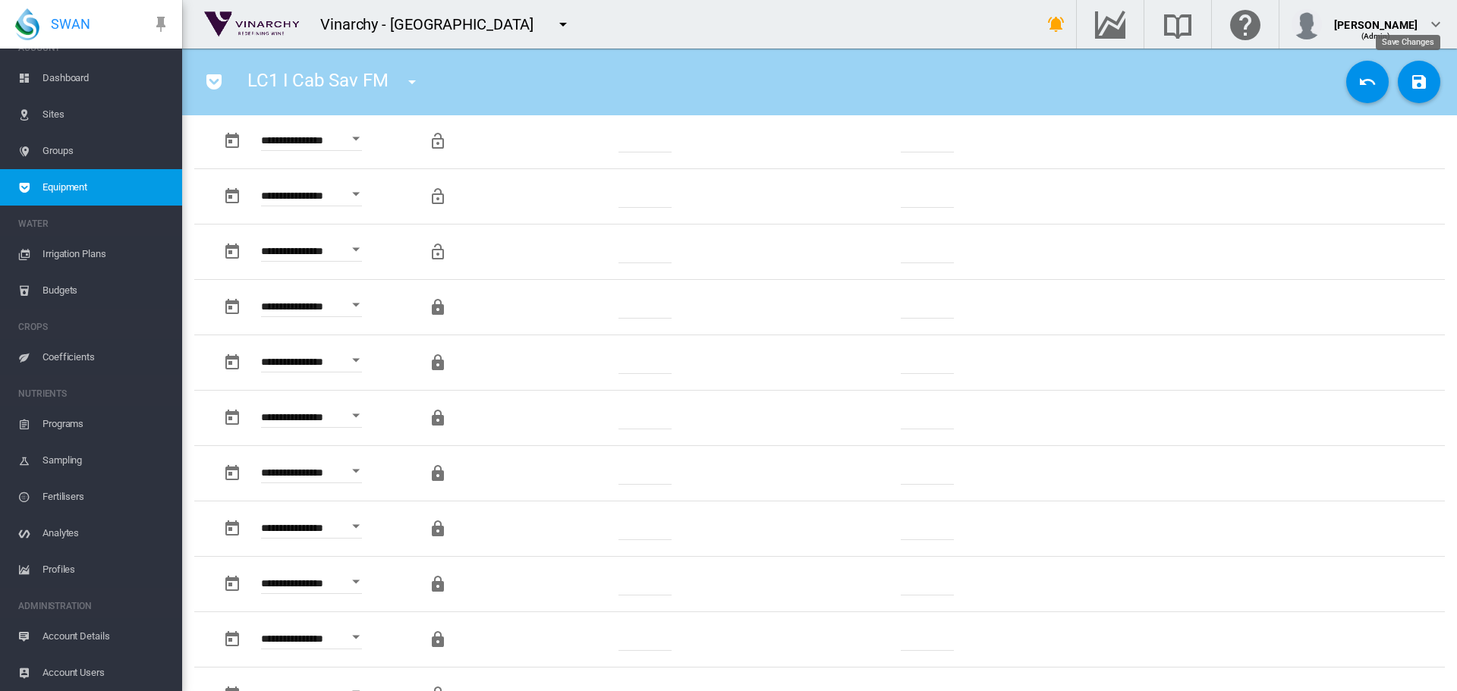
click at [1410, 80] on md-icon "icon-content-save" at bounding box center [1419, 82] width 18 height 18
click at [52, 121] on span "Sites" at bounding box center [105, 114] width 127 height 36
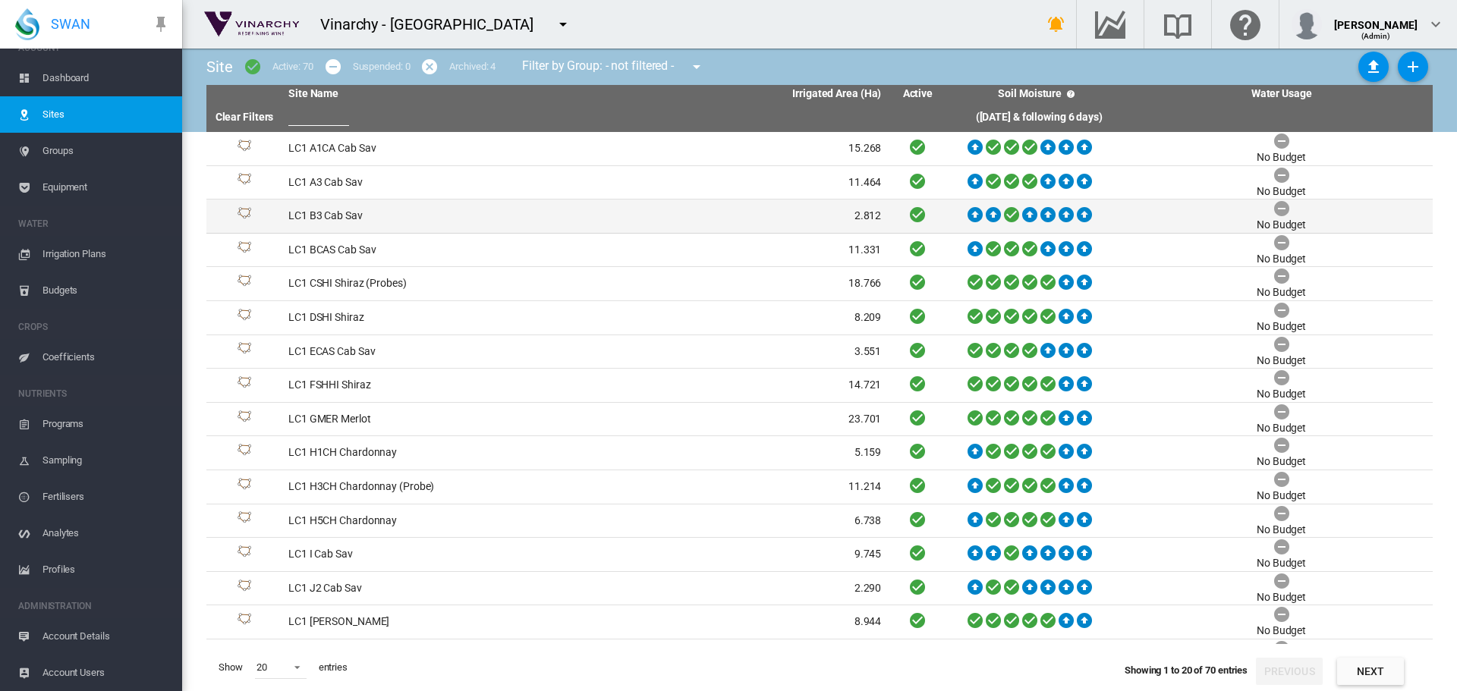
click at [335, 219] on td "LC1 B3 Cab Sav" at bounding box center [433, 216] width 303 height 33
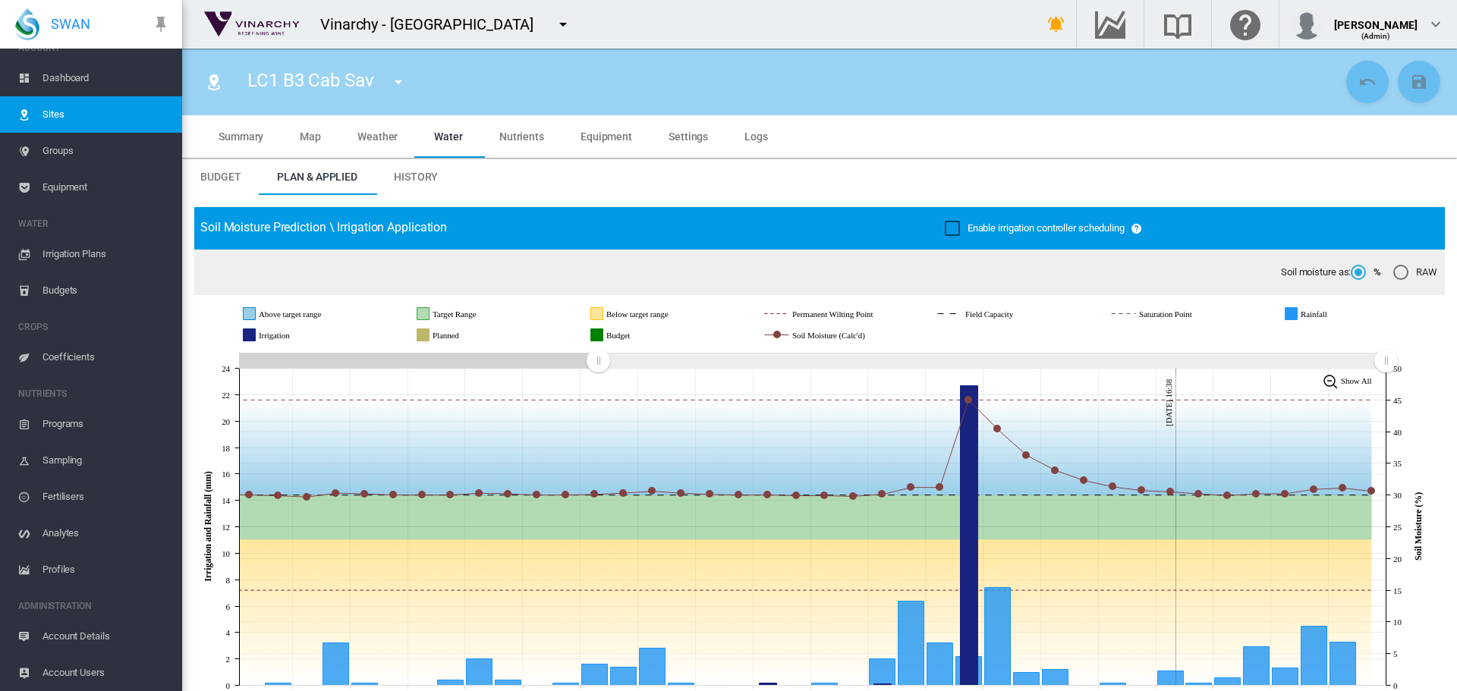
drag, startPoint x: 1108, startPoint y: 364, endPoint x: 598, endPoint y: 344, distance: 510.3
click at [50, 112] on span "Sites" at bounding box center [105, 114] width 127 height 36
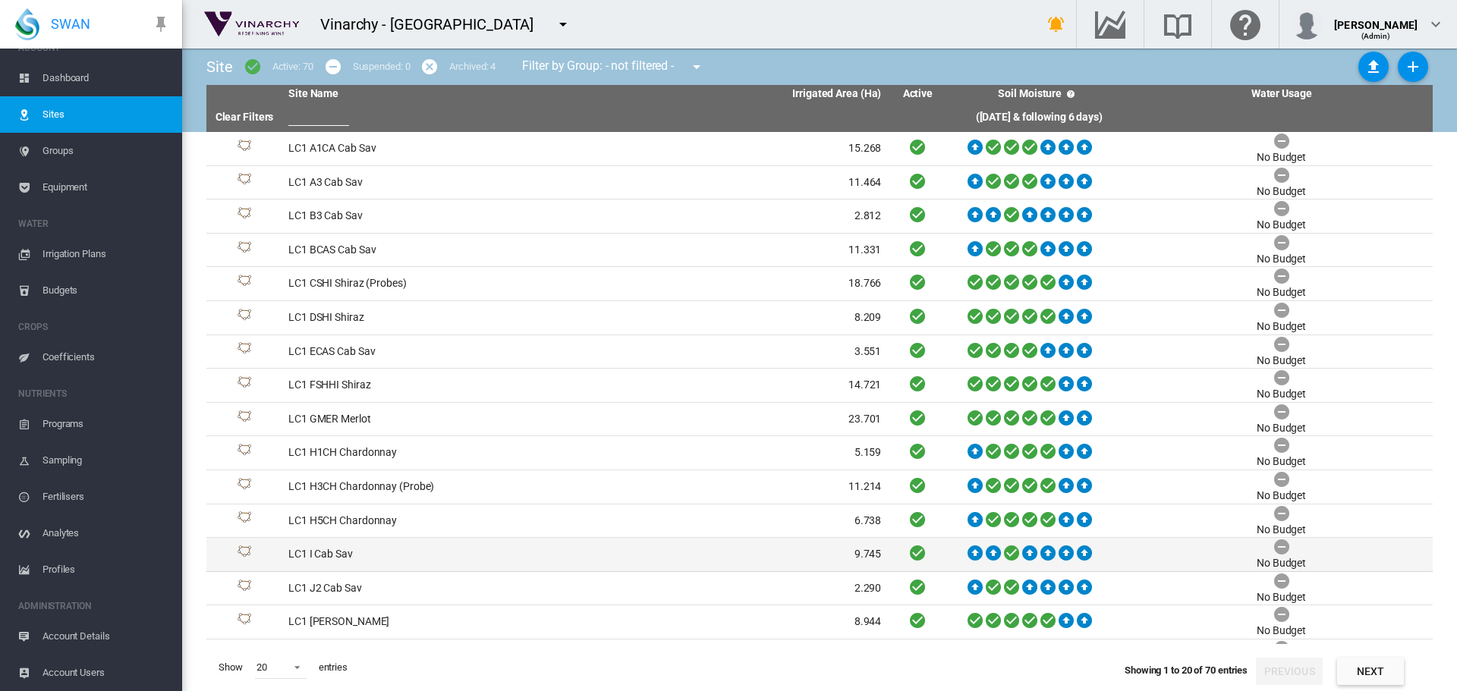
click at [325, 554] on td "LC1 I Cab Sav" at bounding box center [433, 554] width 303 height 33
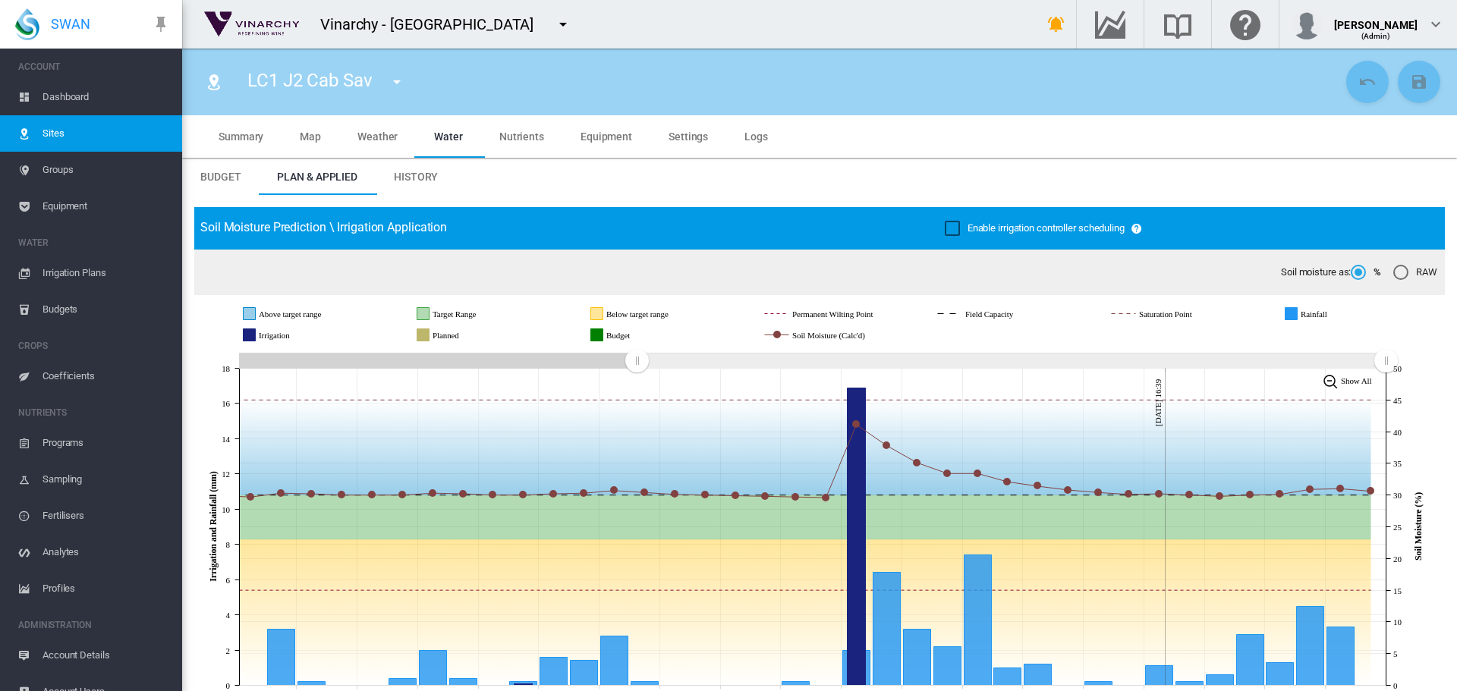
scroll to position [19, 0]
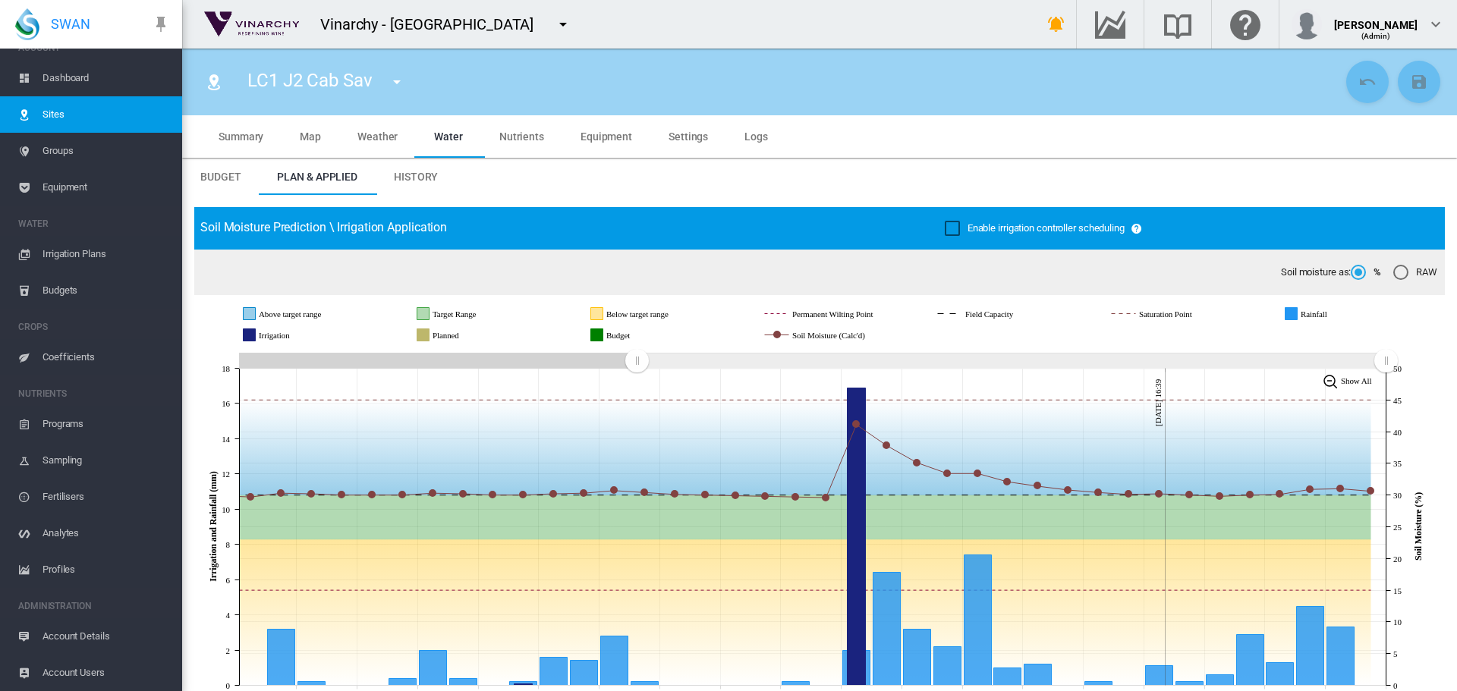
click at [36, 106] on link "Sites" at bounding box center [91, 114] width 182 height 36
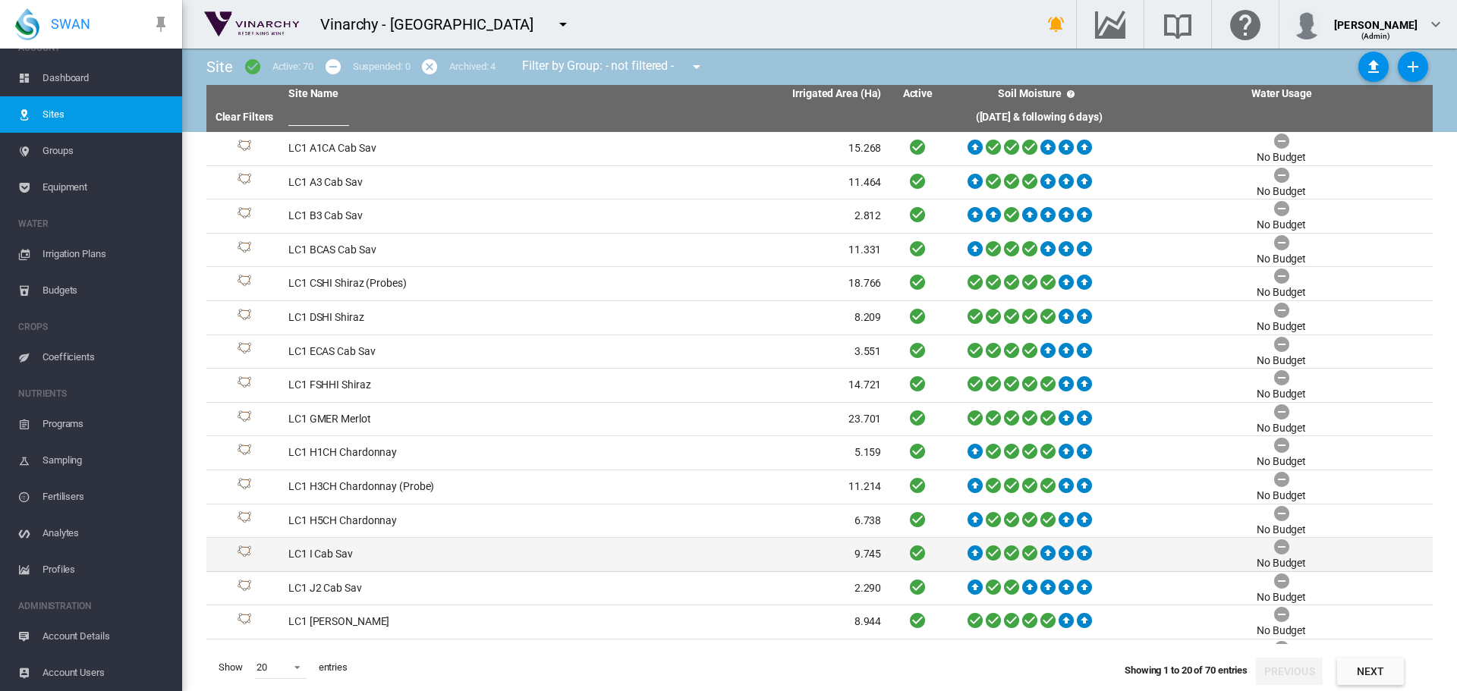
click at [337, 552] on td "LC1 I Cab Sav" at bounding box center [433, 554] width 303 height 33
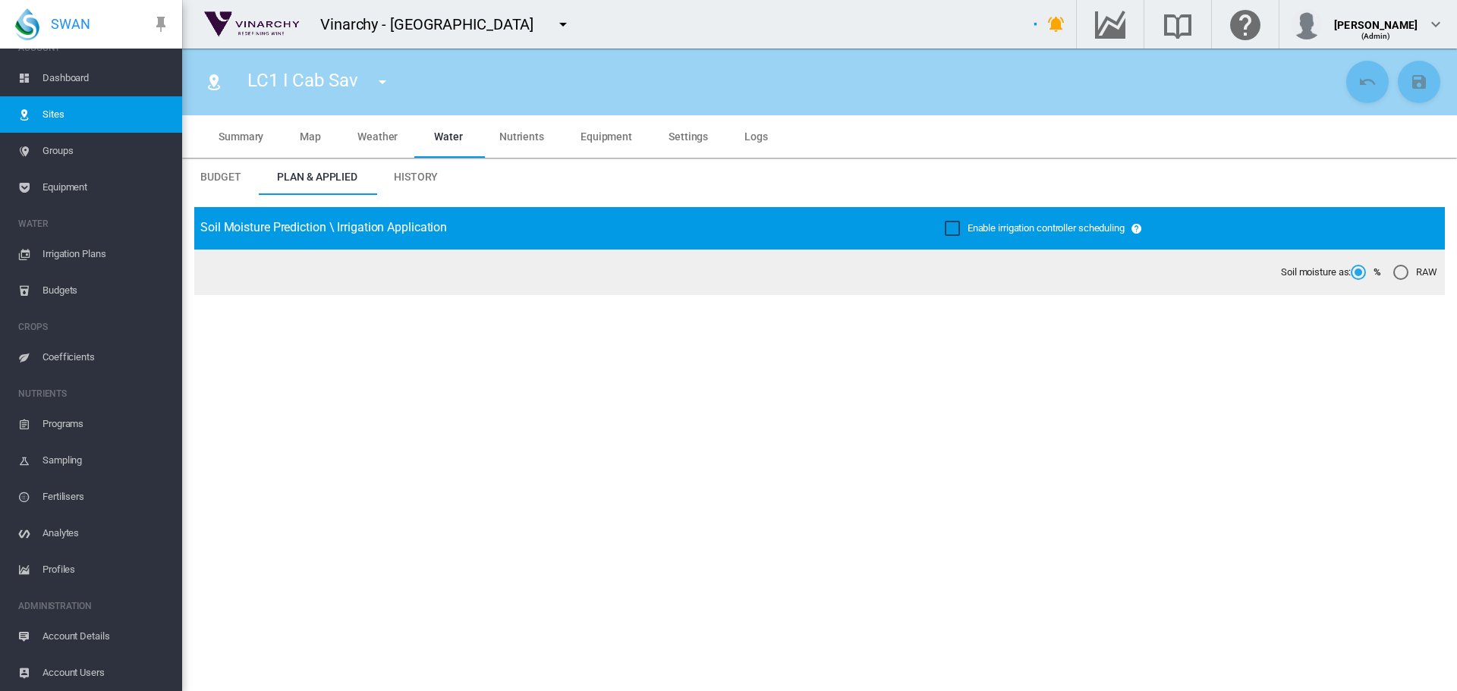
type input "**********"
type input "*****"
type input "*********"
type input "**"
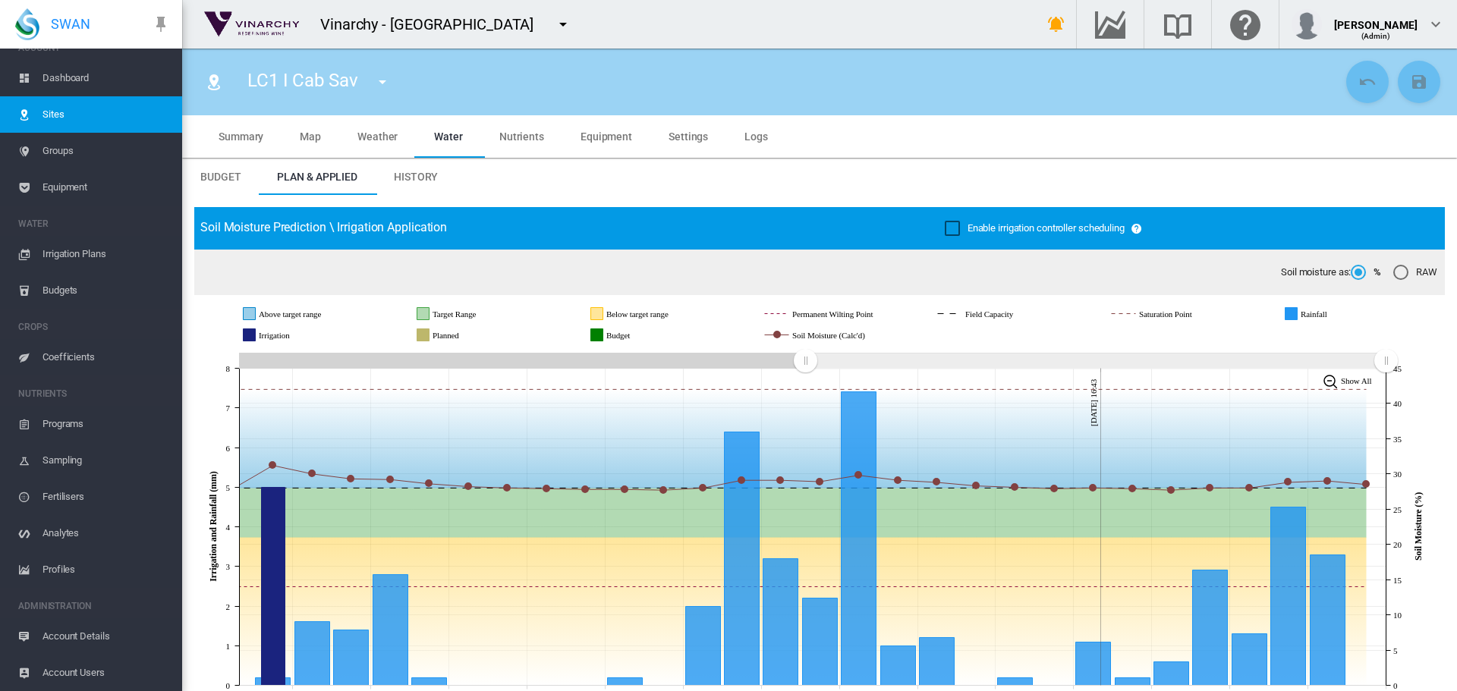
click at [690, 429] on icon "JavaScript chart by amCharts [DATE] [DATE] Aug [DATE] Aug [DATE] Aug [DATE] Aug…" at bounding box center [813, 527] width 1239 height 356
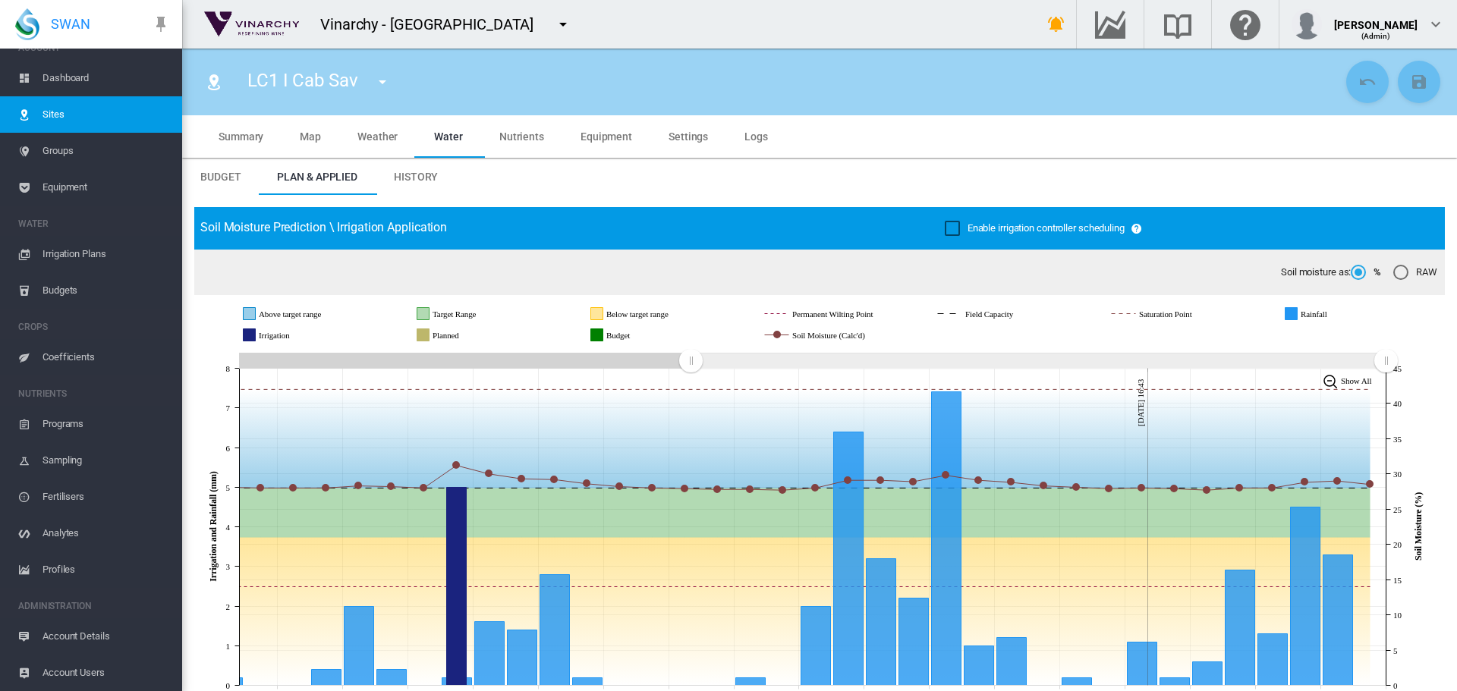
click at [384, 77] on md-icon "icon-menu-down" at bounding box center [382, 82] width 18 height 18
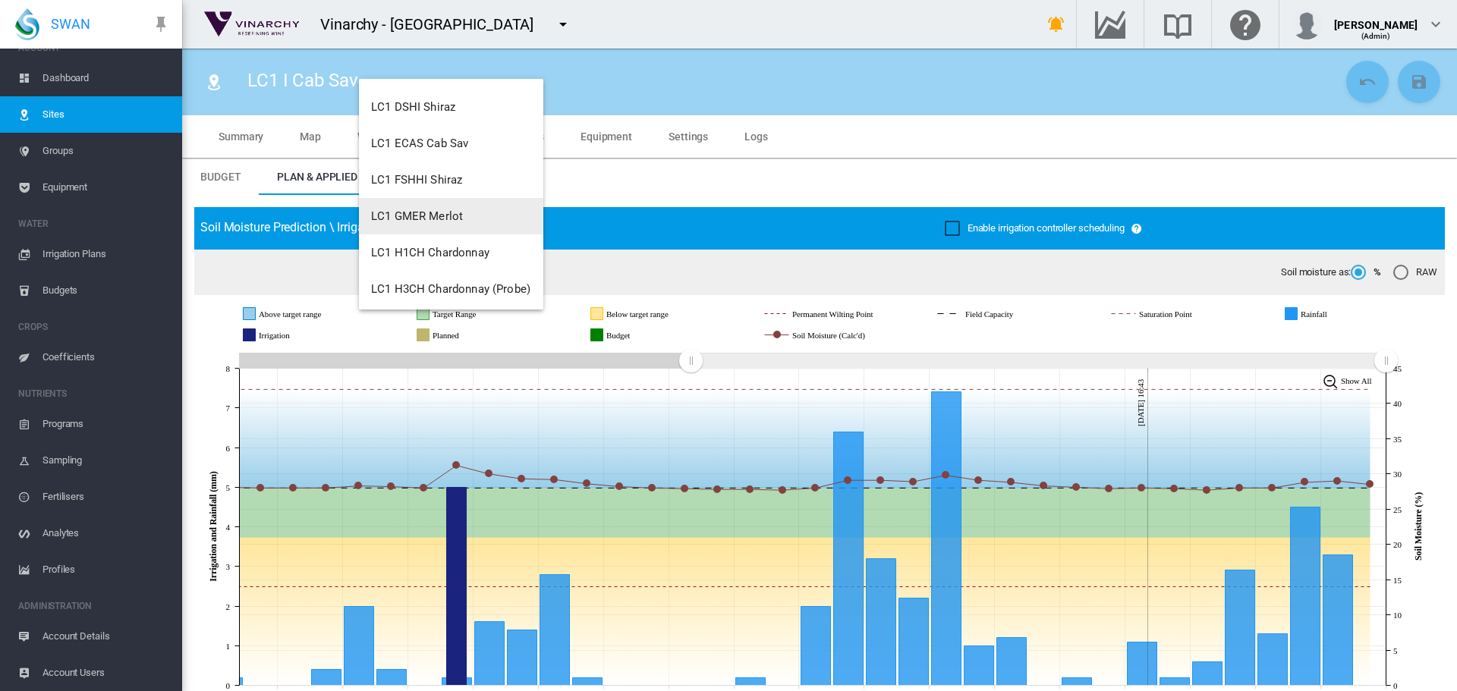
scroll to position [228, 0]
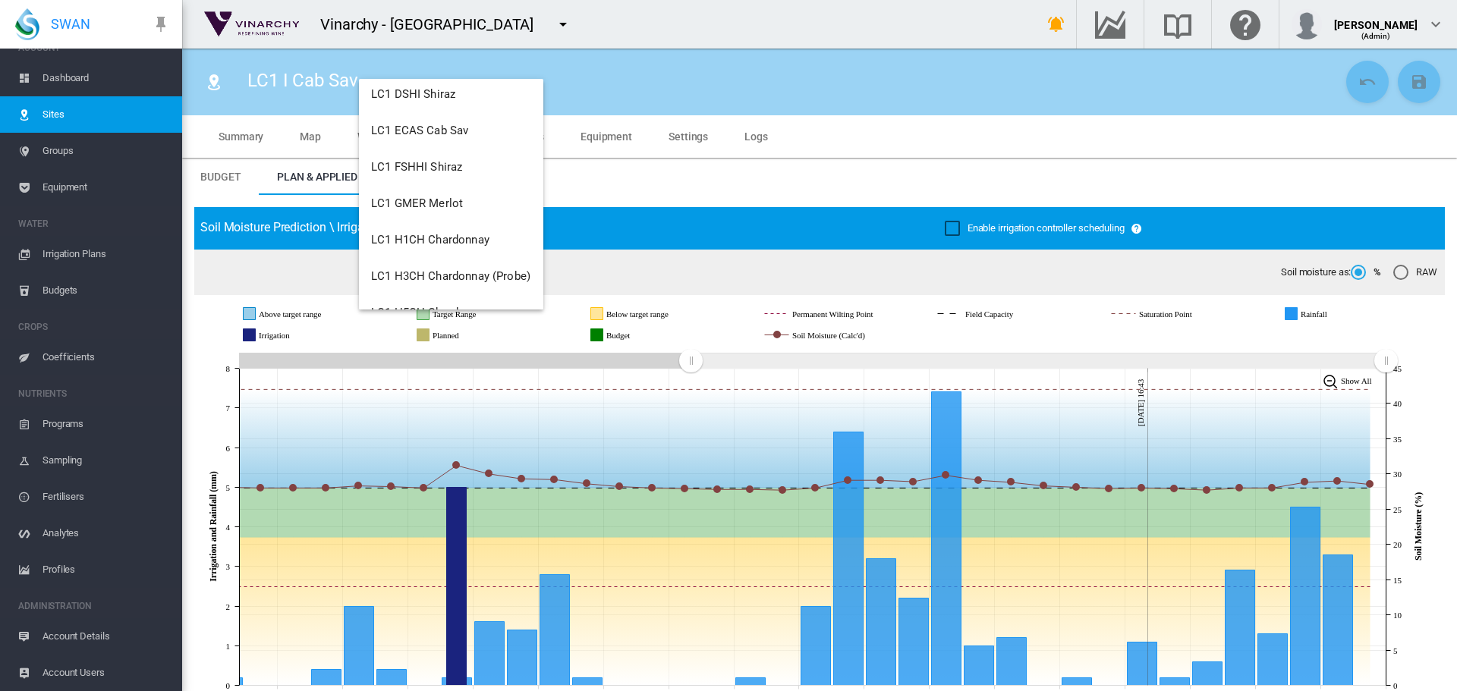
click at [55, 115] on md-backdrop at bounding box center [728, 345] width 1457 height 691
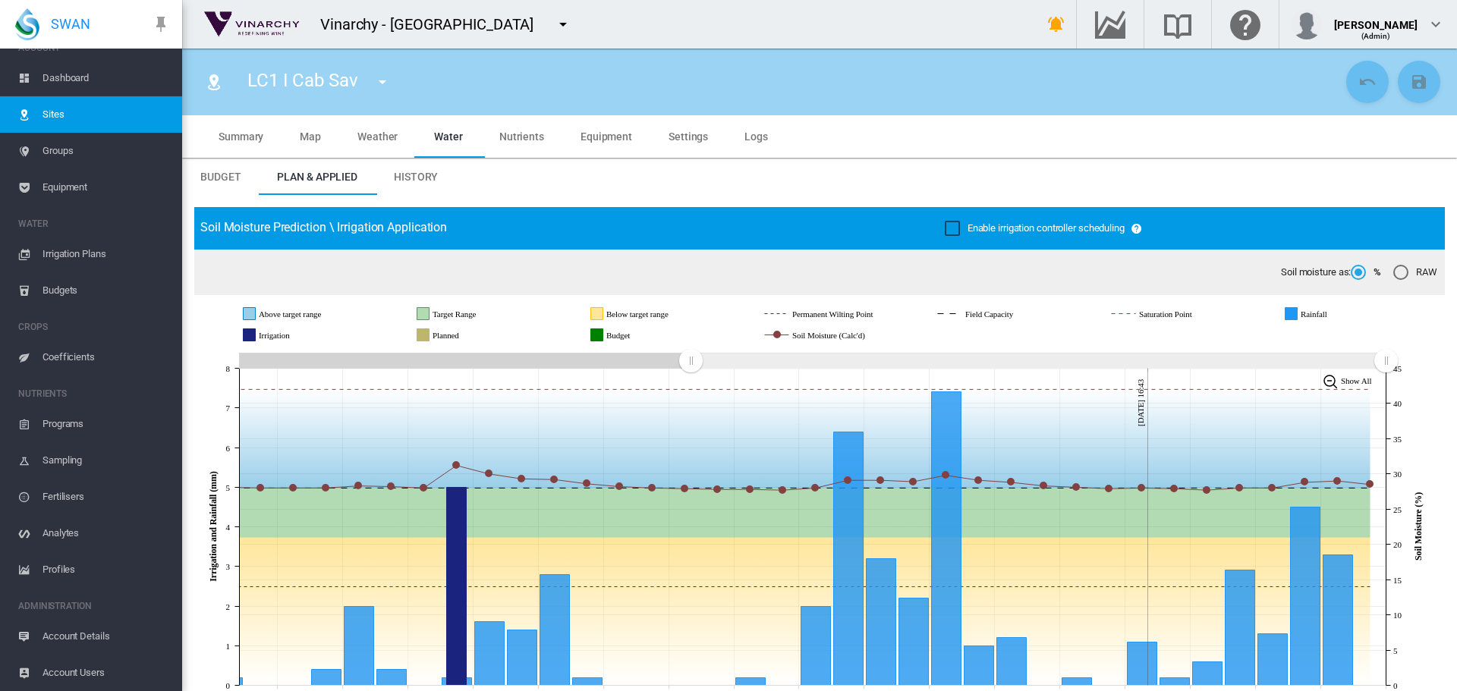
click at [379, 79] on md-icon "icon-menu-down" at bounding box center [382, 82] width 18 height 18
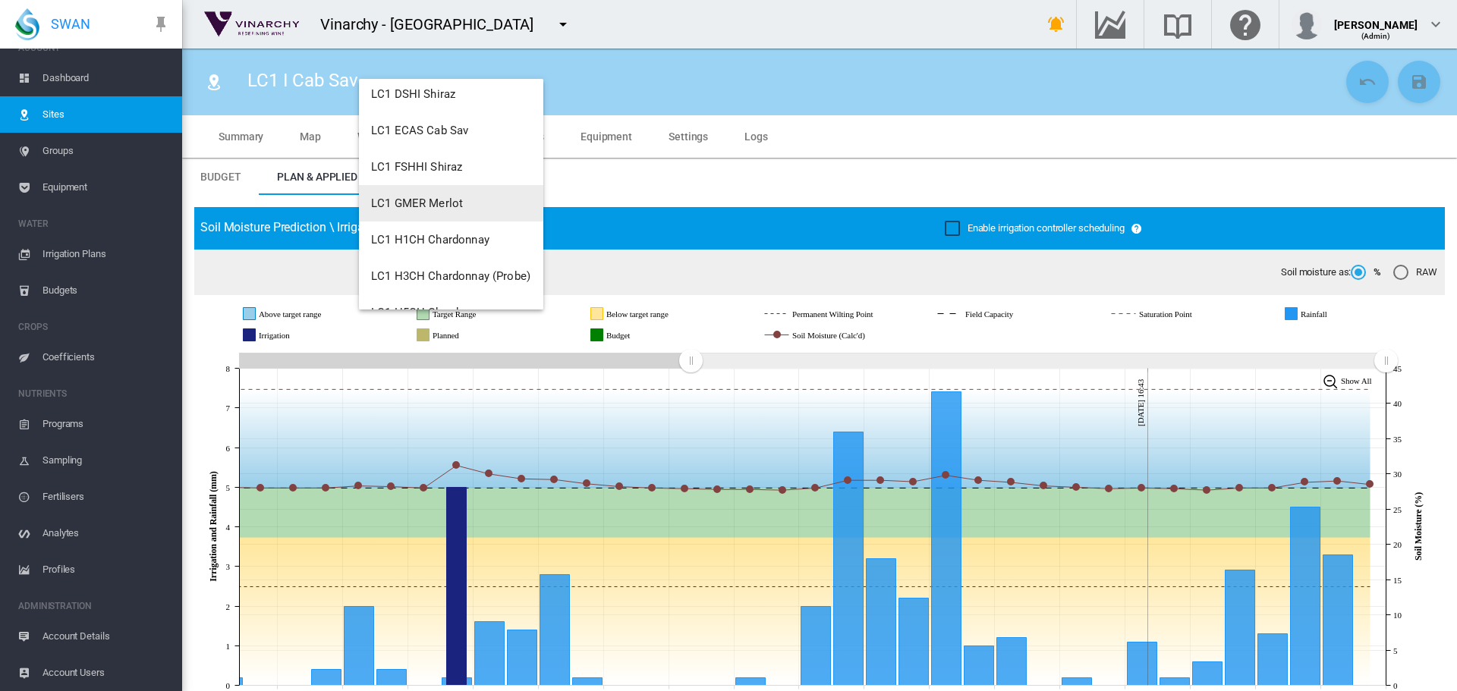
click at [52, 116] on md-backdrop at bounding box center [728, 345] width 1457 height 691
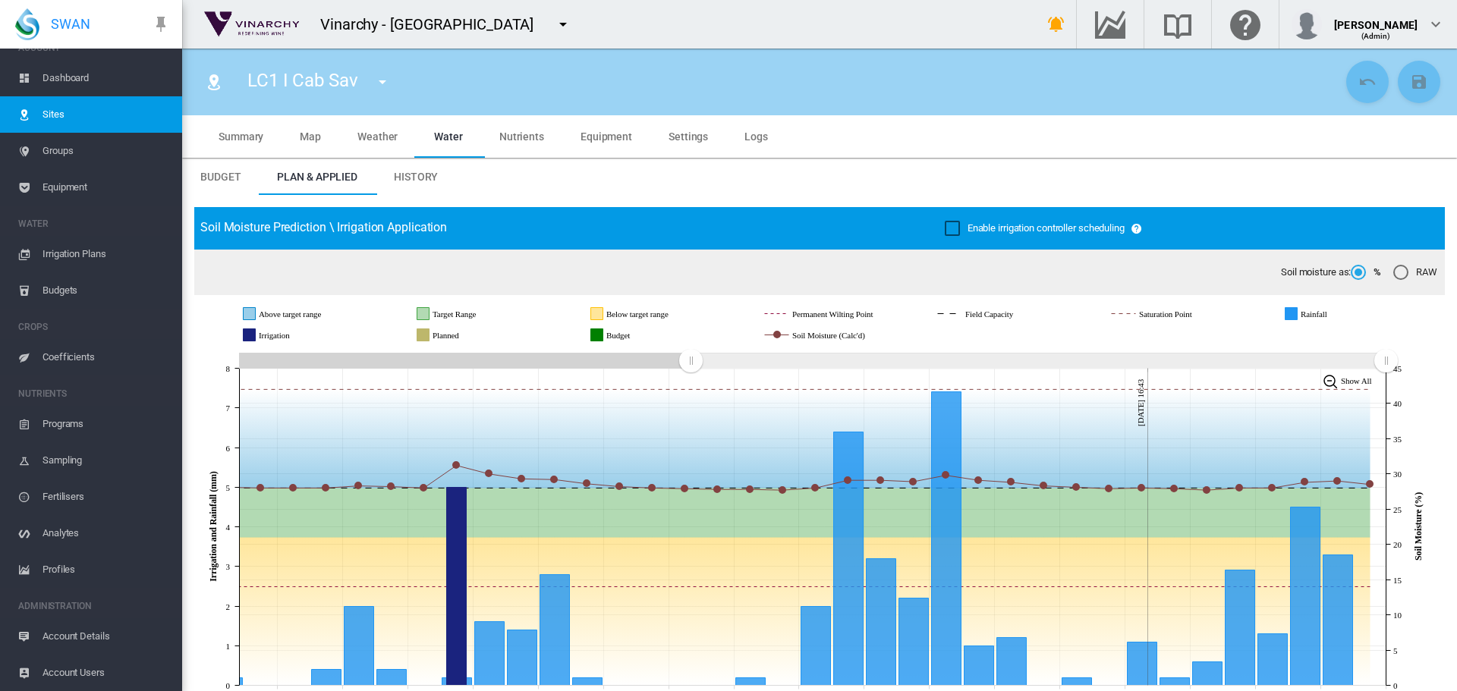
click at [49, 111] on span "Sites" at bounding box center [105, 114] width 127 height 36
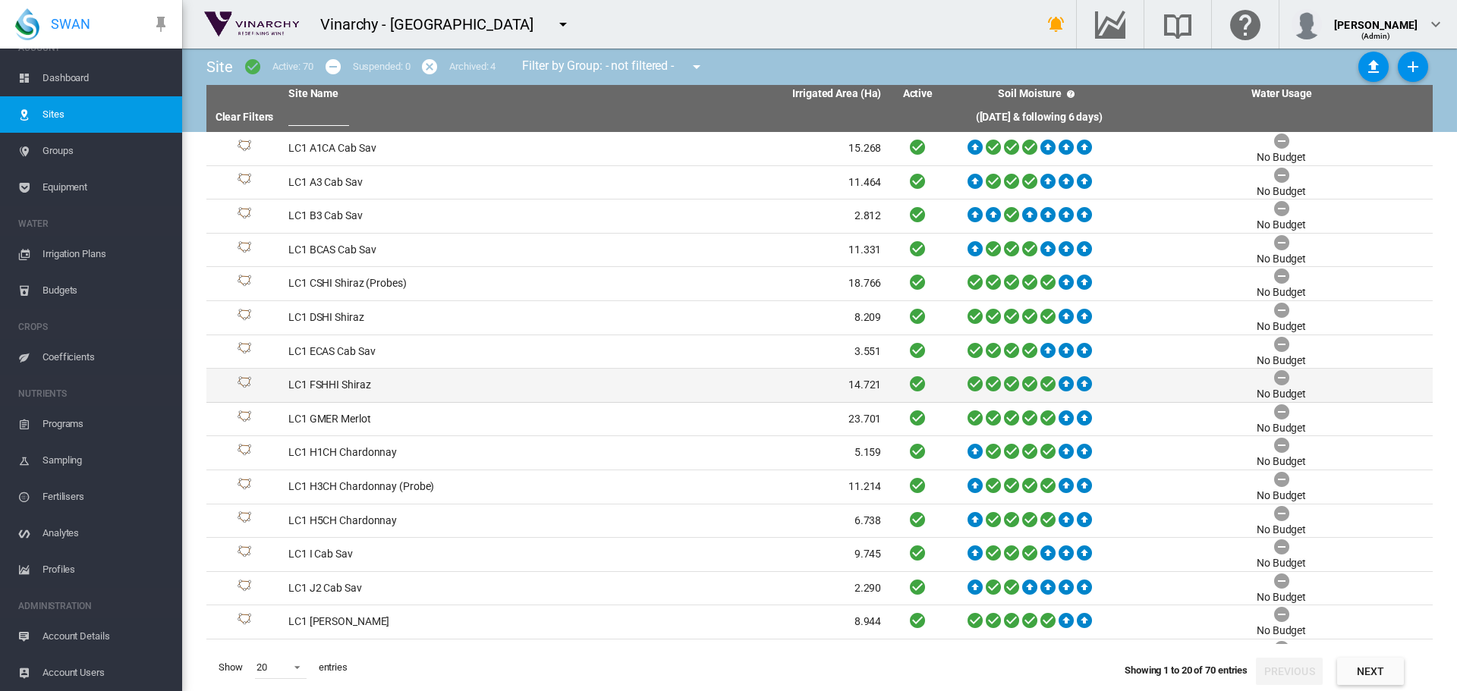
scroll to position [165, 0]
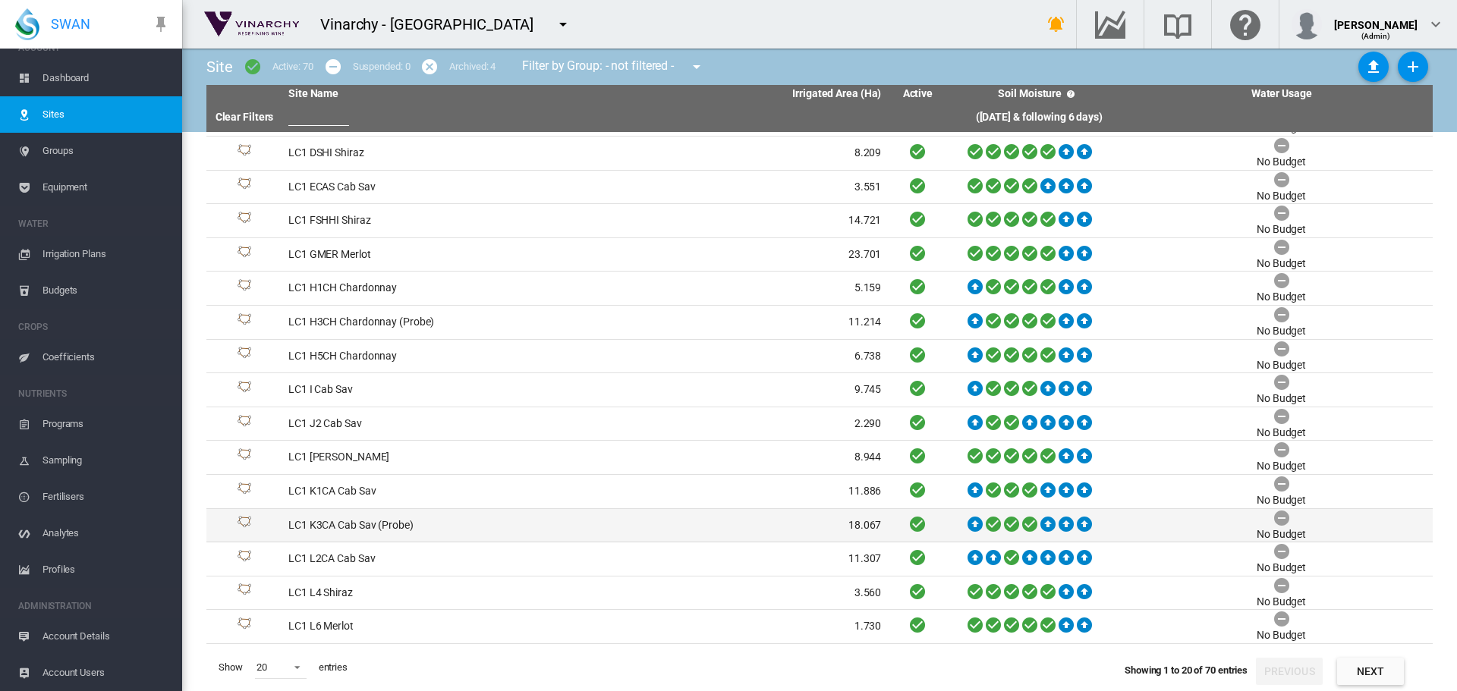
click at [334, 530] on td "LC1 K3CA Cab Sav (Probe)" at bounding box center [433, 525] width 303 height 33
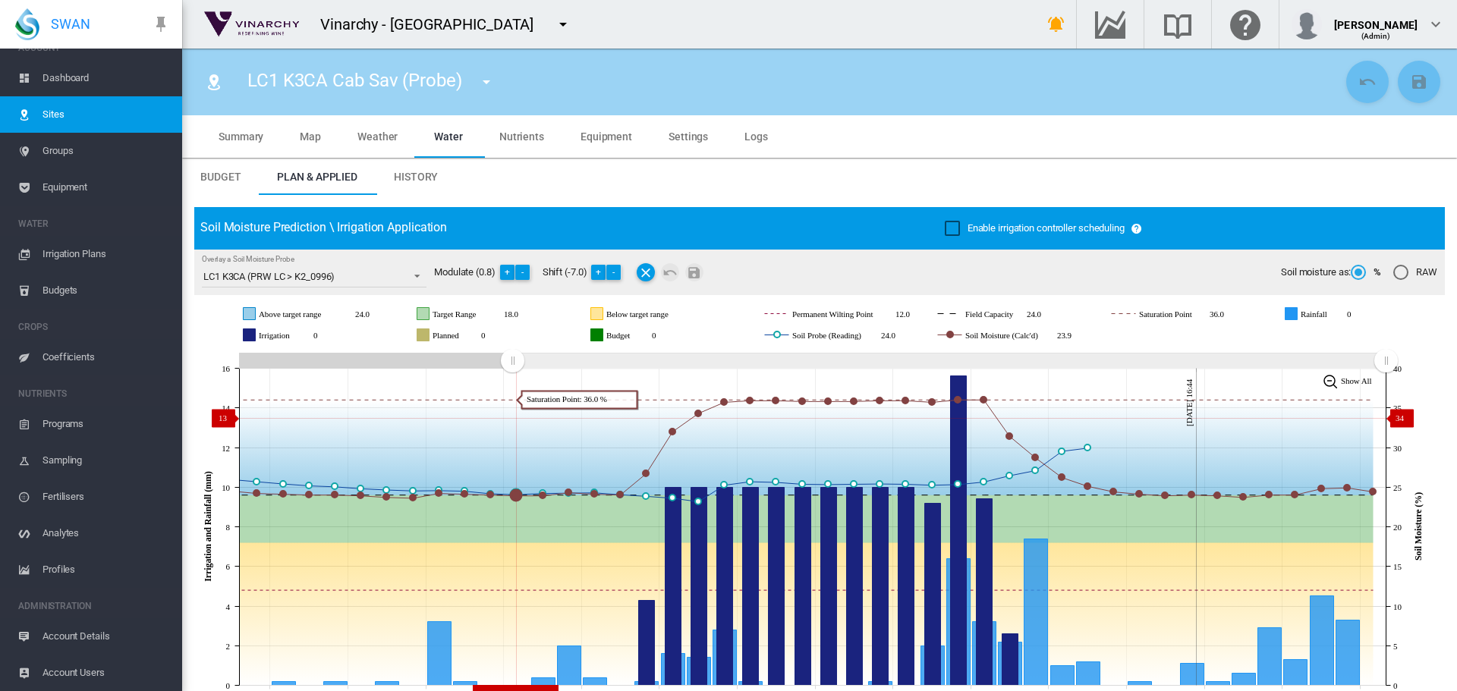
drag, startPoint x: 861, startPoint y: 387, endPoint x: 513, endPoint y: 418, distance: 349.6
click at [512, 418] on icon "JavaScript chart by amCharts 3.21.15 Jul 31 Aug 03 Aug 06 Aug 09 Aug 12 Aug 15 …" at bounding box center [813, 527] width 1239 height 356
click at [619, 140] on span "Equipment" at bounding box center [606, 136] width 52 height 12
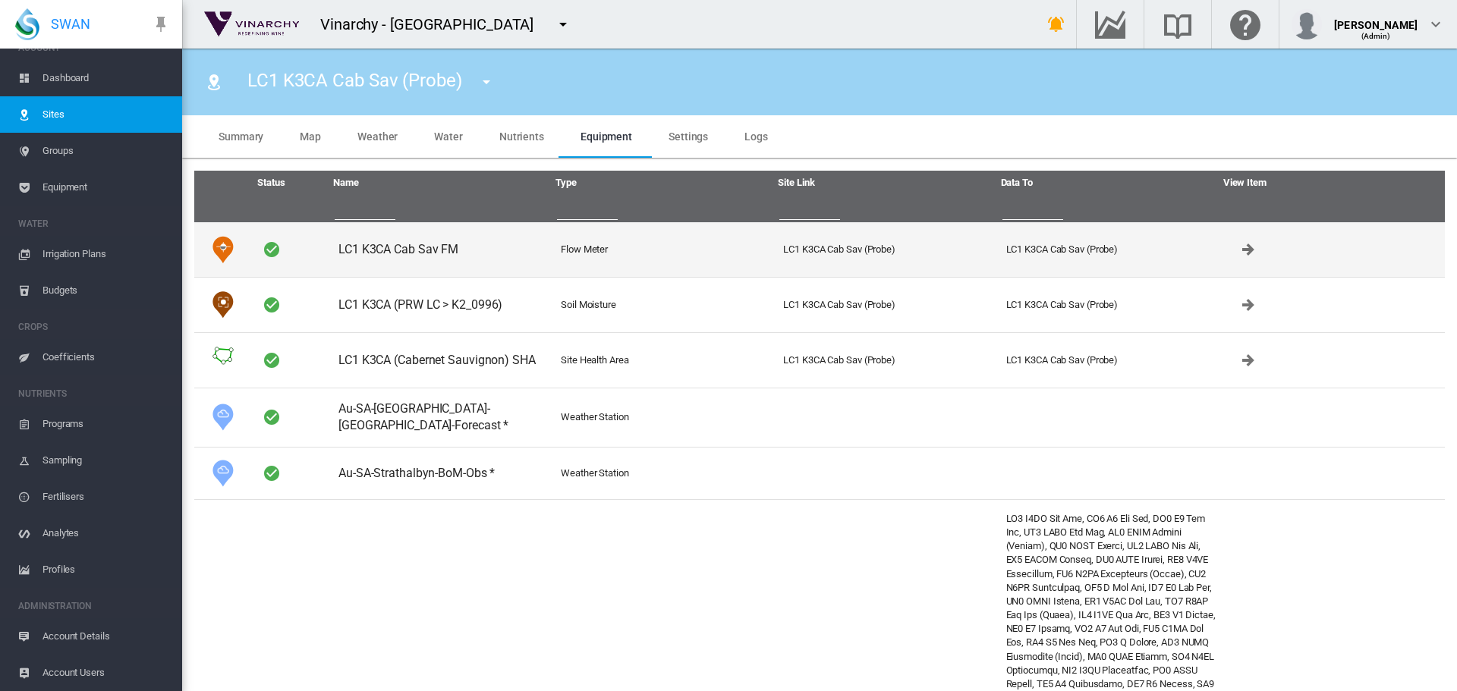
click at [407, 251] on td "LC1 K3CA Cab Sav FM" at bounding box center [443, 249] width 222 height 55
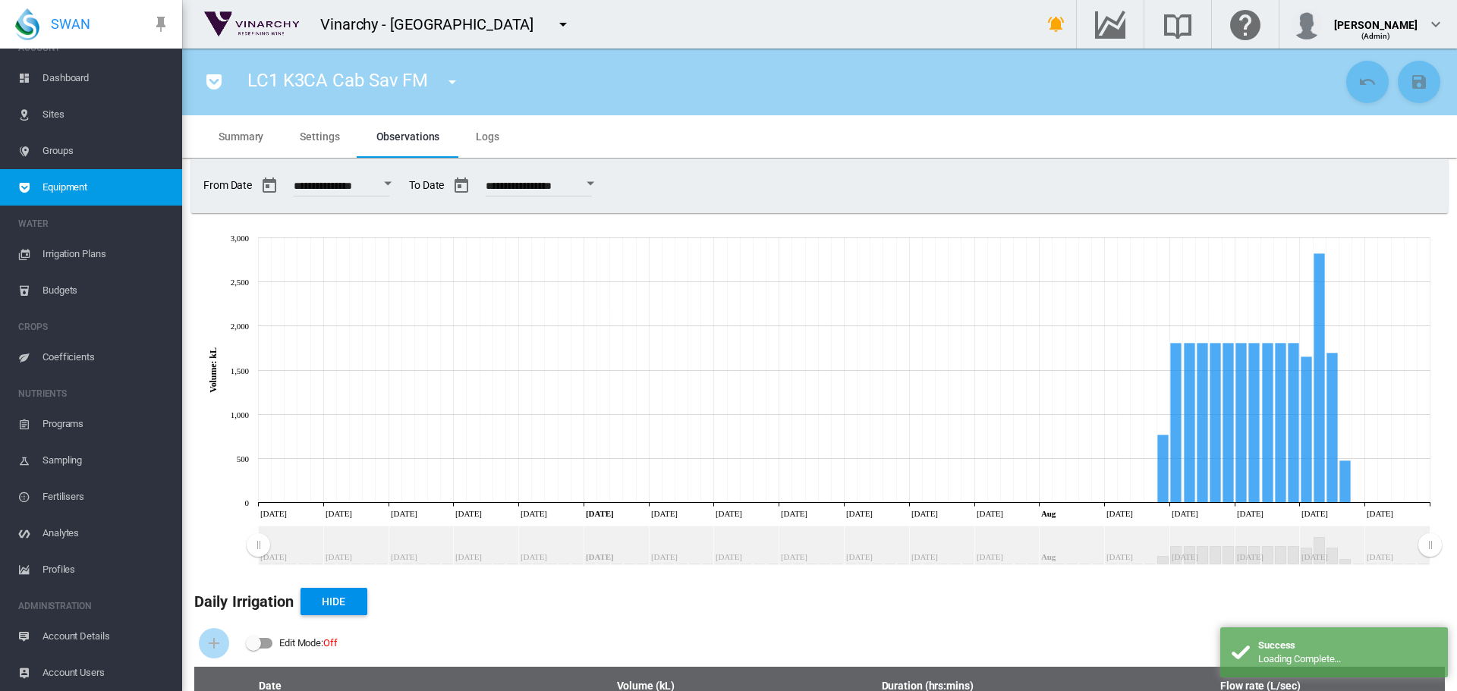
click at [266, 648] on div "Edit Mode:\a \a Off" at bounding box center [260, 643] width 26 height 11
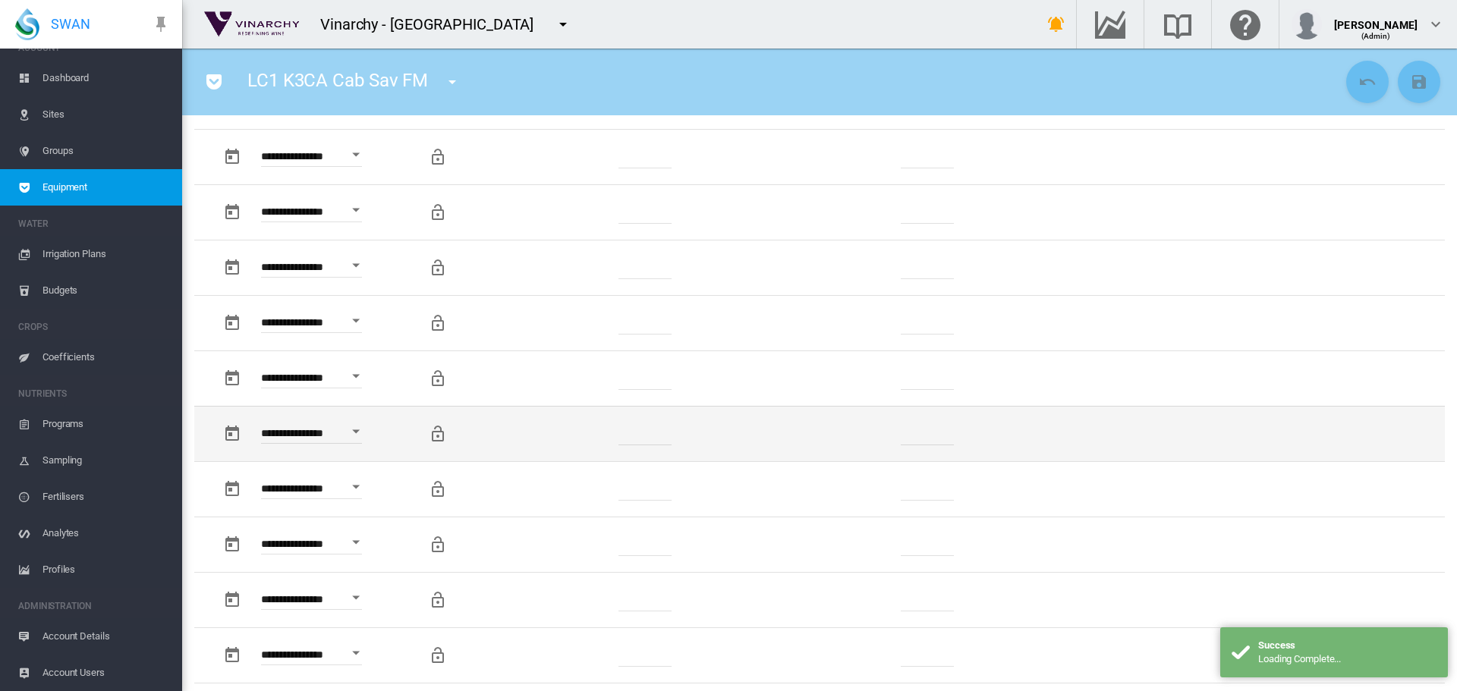
scroll to position [683, 0]
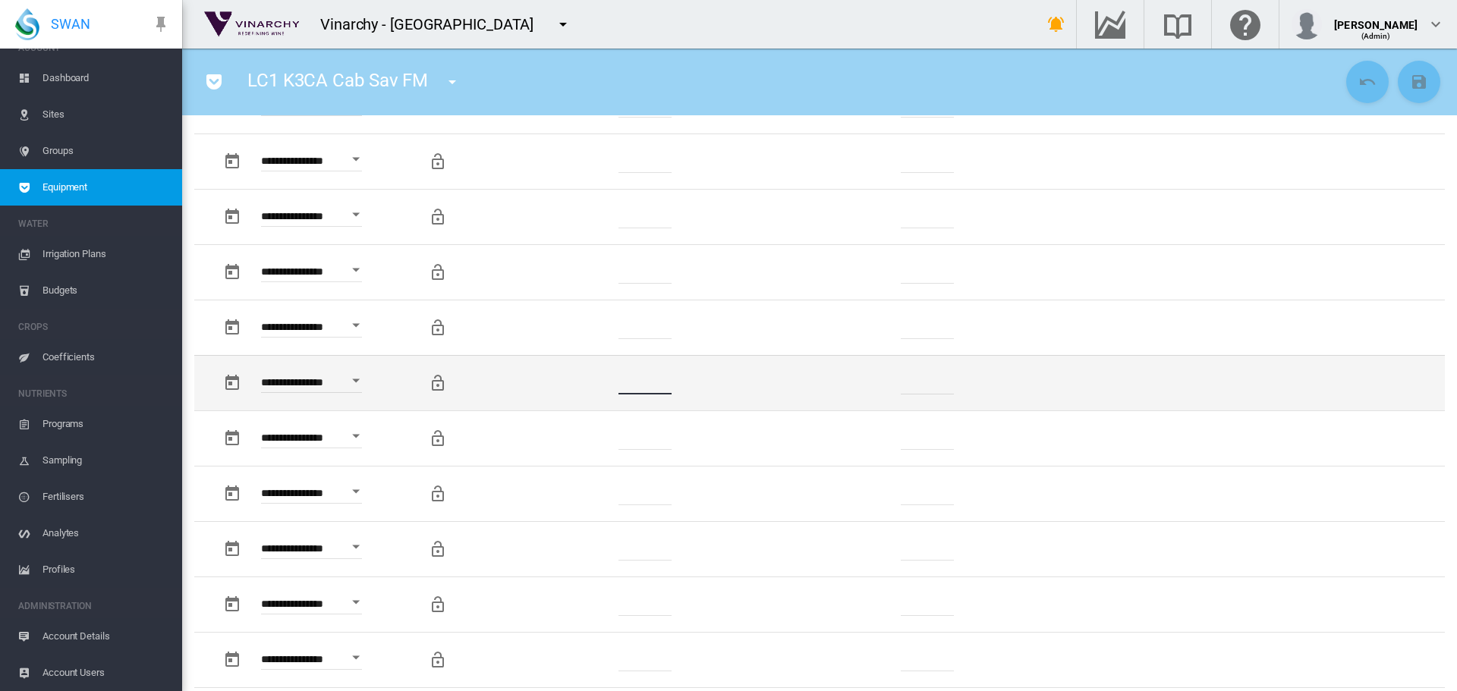
drag, startPoint x: 656, startPoint y: 387, endPoint x: 569, endPoint y: 391, distance: 86.6
click at [569, 391] on td "******" at bounding box center [646, 382] width 232 height 55
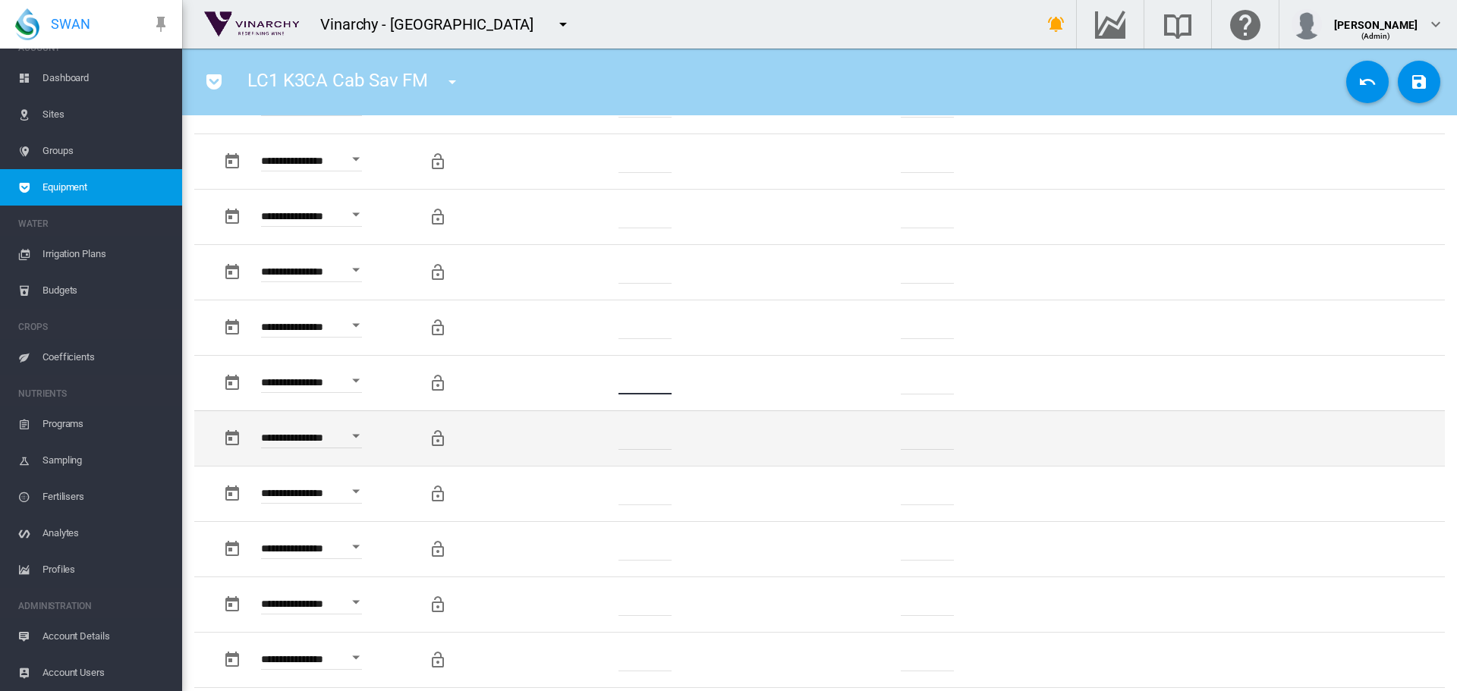
type input "*"
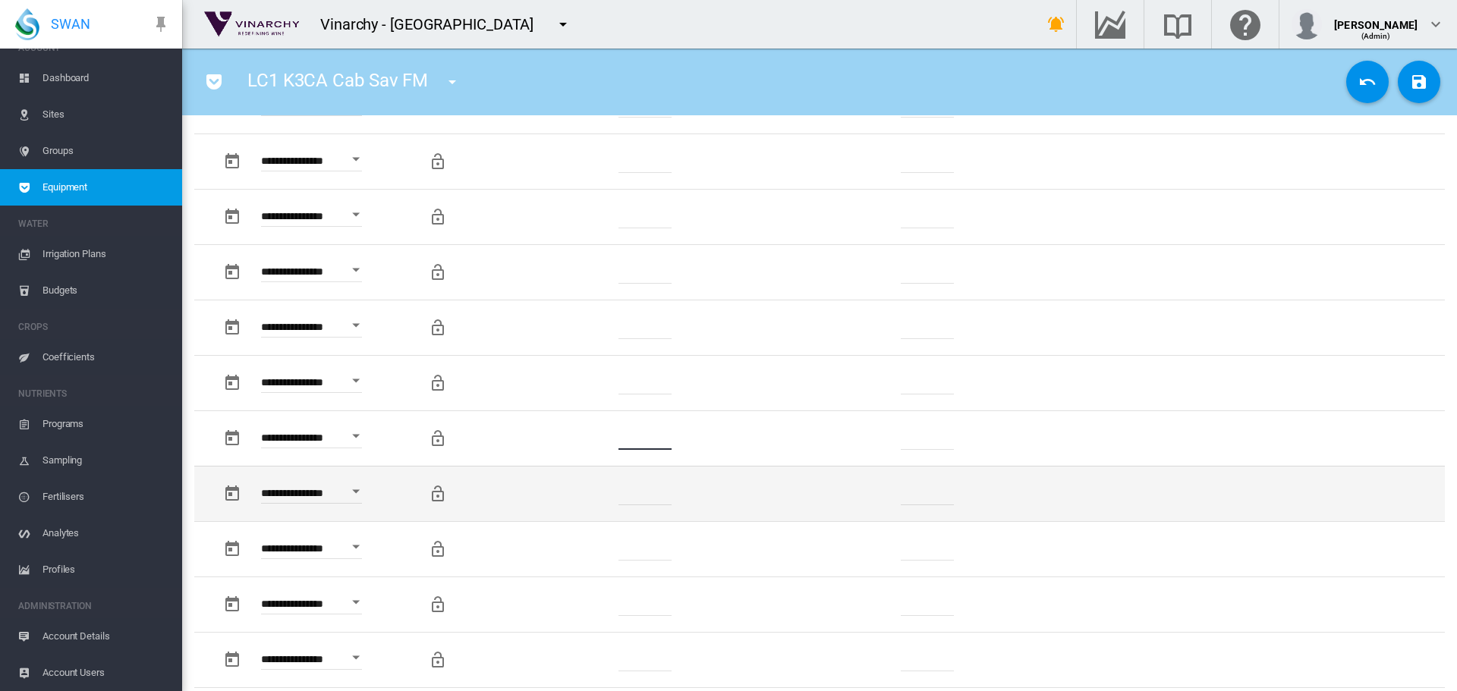
drag, startPoint x: 662, startPoint y: 429, endPoint x: 669, endPoint y: 499, distance: 70.9
click at [587, 430] on td "*******" at bounding box center [646, 437] width 232 height 55
type input "*"
drag, startPoint x: 655, startPoint y: 494, endPoint x: 637, endPoint y: 508, distance: 22.2
click at [569, 494] on td "*******" at bounding box center [646, 493] width 232 height 55
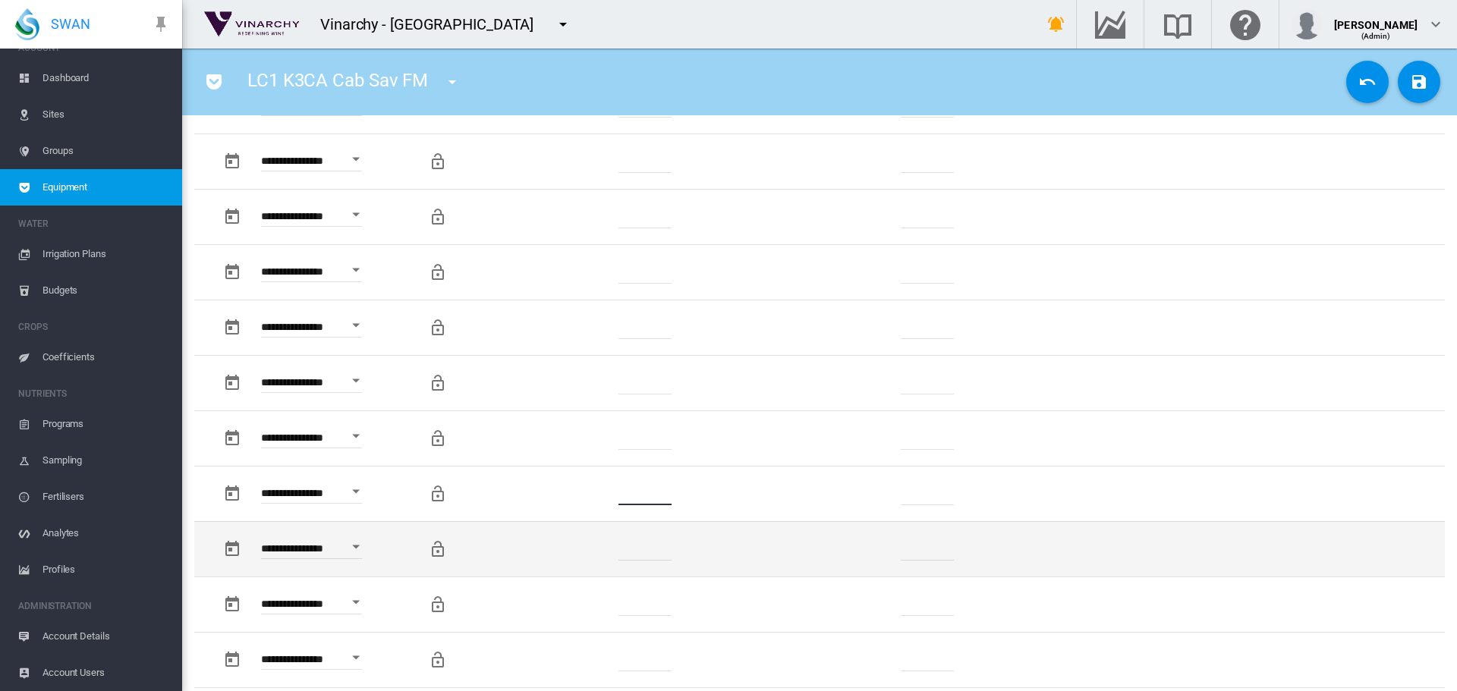
type input "*"
drag, startPoint x: 634, startPoint y: 546, endPoint x: 593, endPoint y: 548, distance: 40.3
click at [593, 548] on td "*******" at bounding box center [646, 548] width 232 height 55
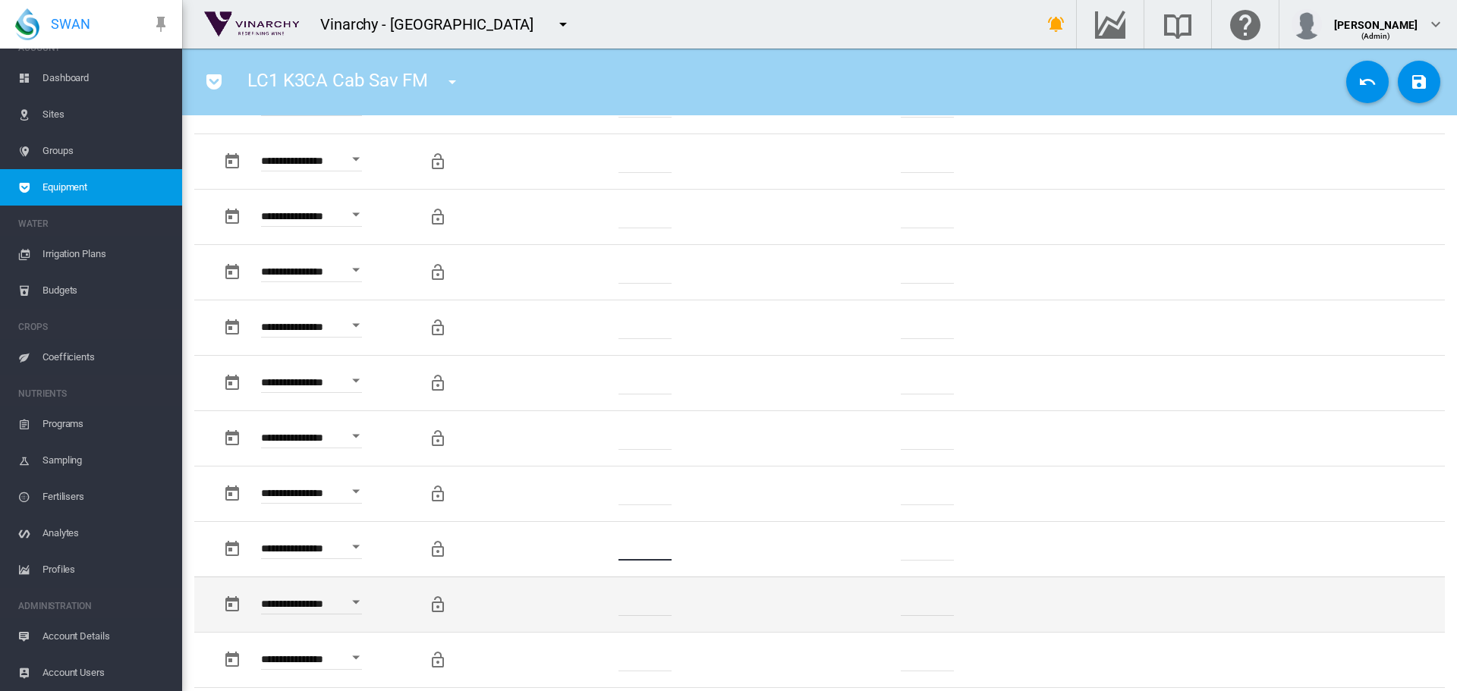
type input "*"
drag, startPoint x: 664, startPoint y: 604, endPoint x: 605, endPoint y: 604, distance: 58.4
click at [605, 604] on td "*******" at bounding box center [646, 604] width 232 height 55
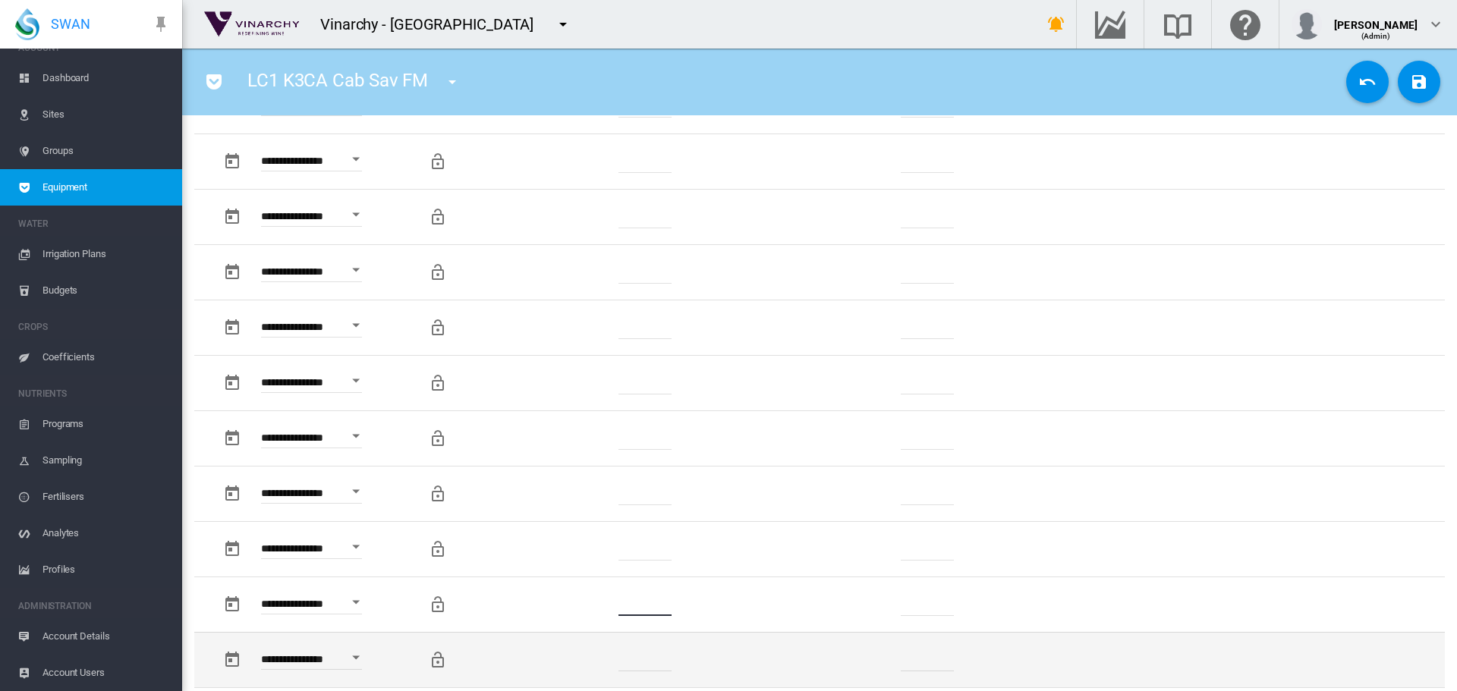
type input "*"
drag, startPoint x: 671, startPoint y: 659, endPoint x: 612, endPoint y: 662, distance: 59.3
click at [612, 662] on td "*******" at bounding box center [646, 659] width 232 height 55
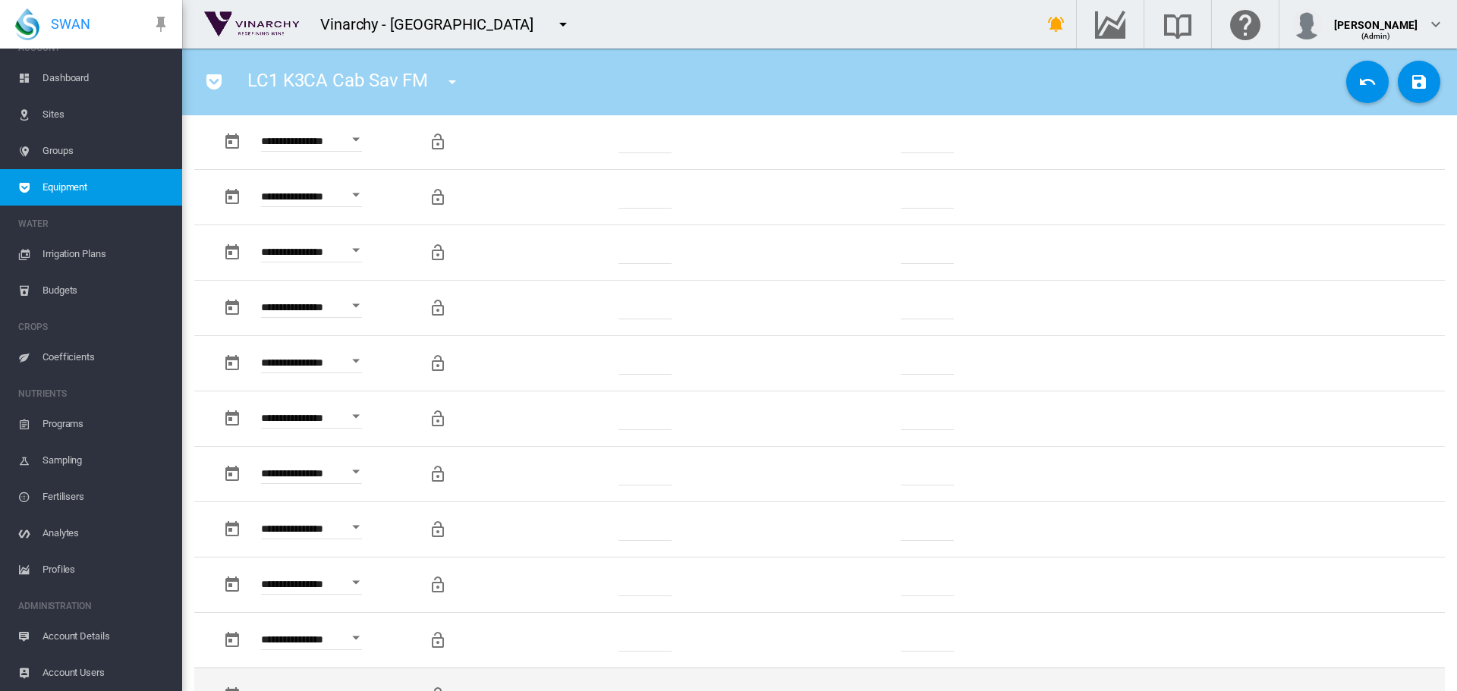
scroll to position [986, 0]
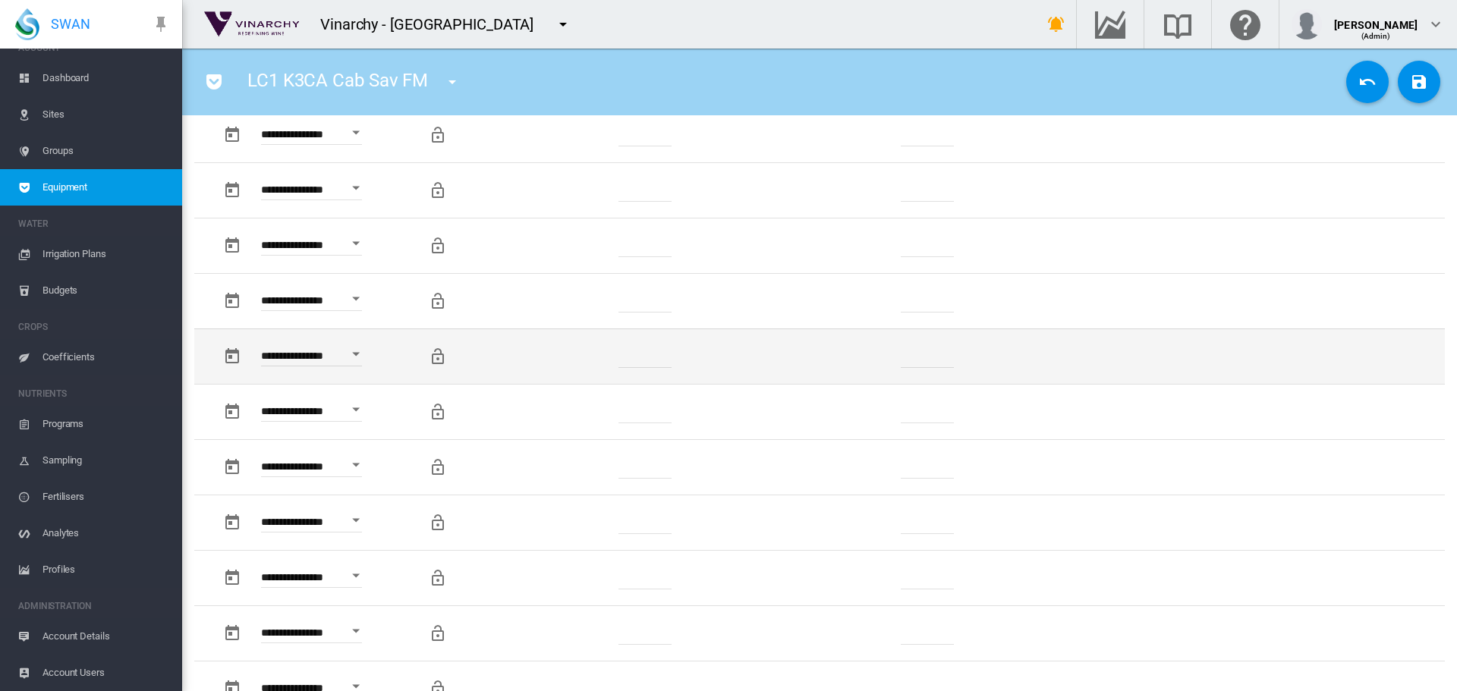
click at [676, 339] on td "*******" at bounding box center [646, 356] width 232 height 55
drag, startPoint x: 668, startPoint y: 354, endPoint x: 530, endPoint y: 375, distance: 139.6
click at [530, 375] on td "*******" at bounding box center [646, 356] width 232 height 55
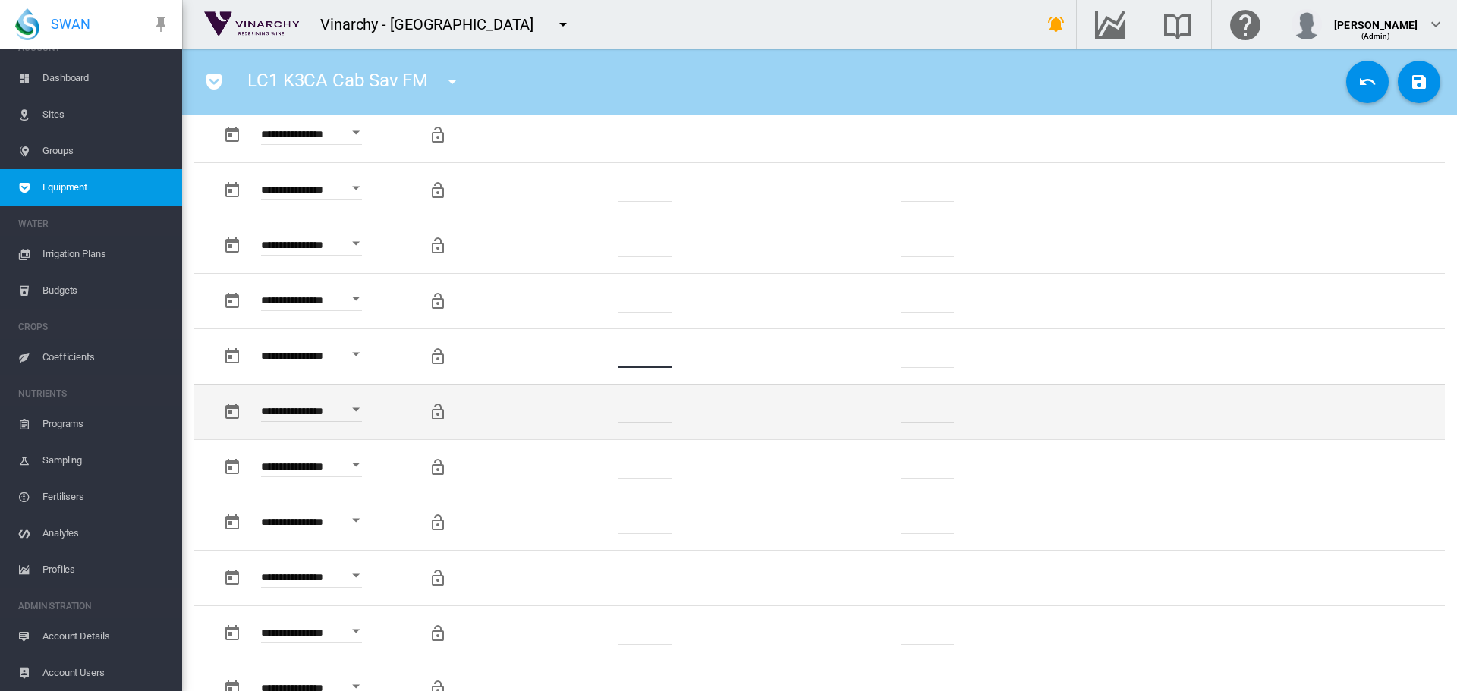
type input "*"
drag, startPoint x: 659, startPoint y: 409, endPoint x: 586, endPoint y: 414, distance: 73.0
click at [583, 414] on td "*******" at bounding box center [646, 411] width 232 height 55
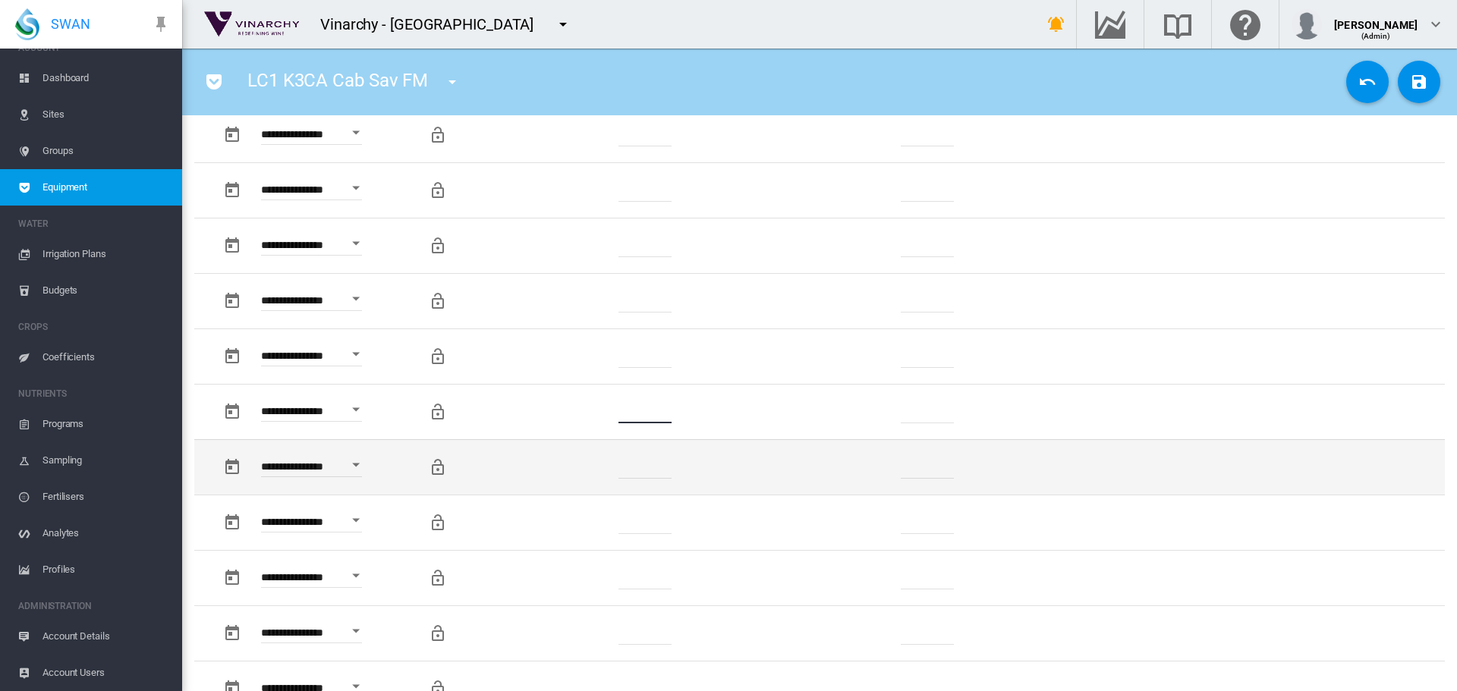
type input "*"
drag, startPoint x: 649, startPoint y: 467, endPoint x: 610, endPoint y: 467, distance: 38.7
click at [611, 467] on td "*******" at bounding box center [646, 466] width 232 height 55
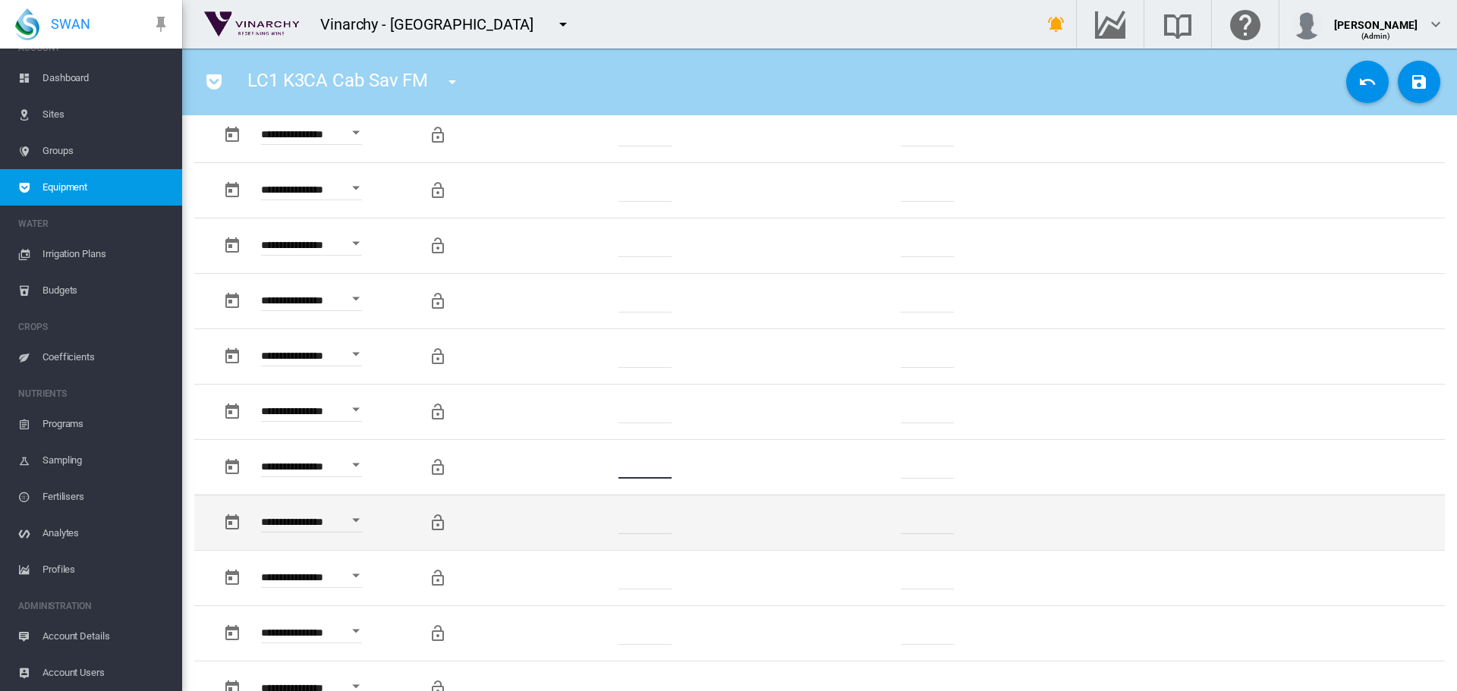
type input "*"
drag, startPoint x: 668, startPoint y: 528, endPoint x: 601, endPoint y: 532, distance: 66.9
click at [601, 532] on td "*******" at bounding box center [646, 522] width 232 height 55
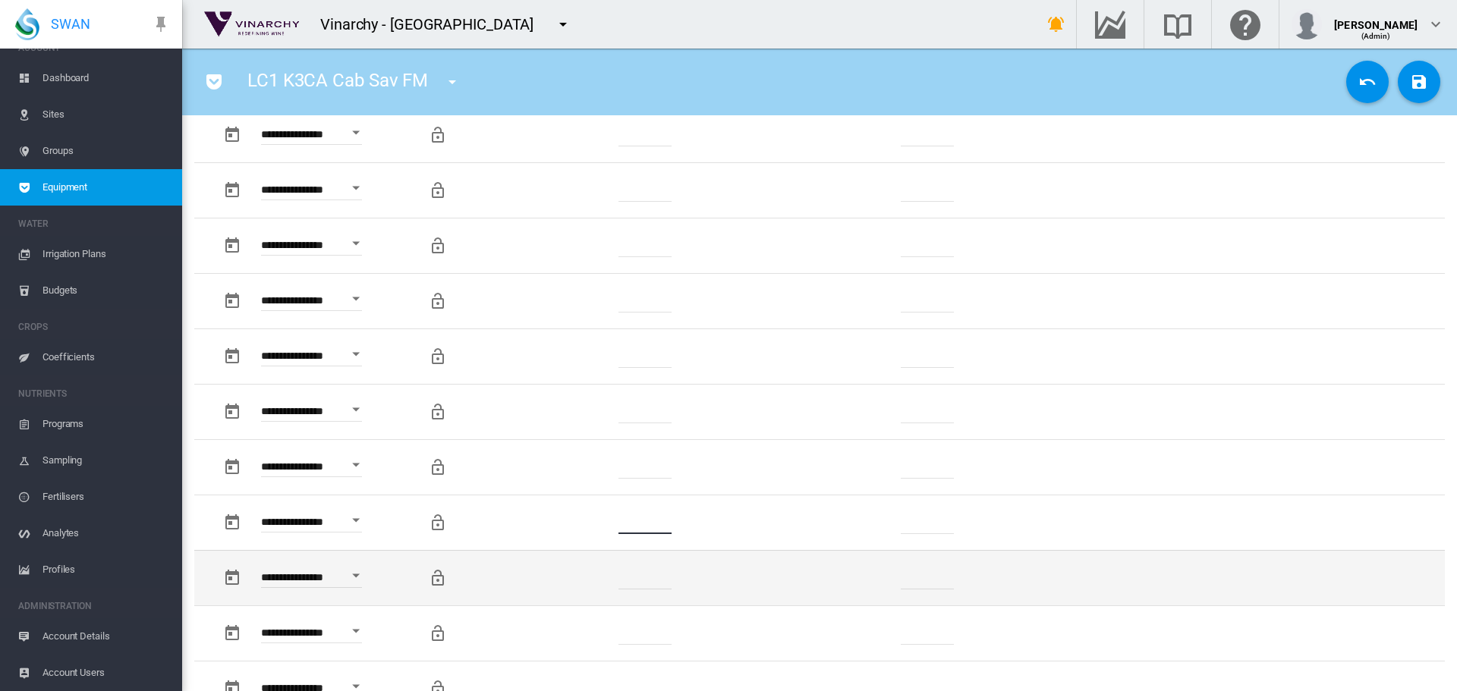
type input "*"
drag, startPoint x: 661, startPoint y: 578, endPoint x: 602, endPoint y: 584, distance: 58.7
click at [602, 584] on td "*******" at bounding box center [646, 577] width 232 height 55
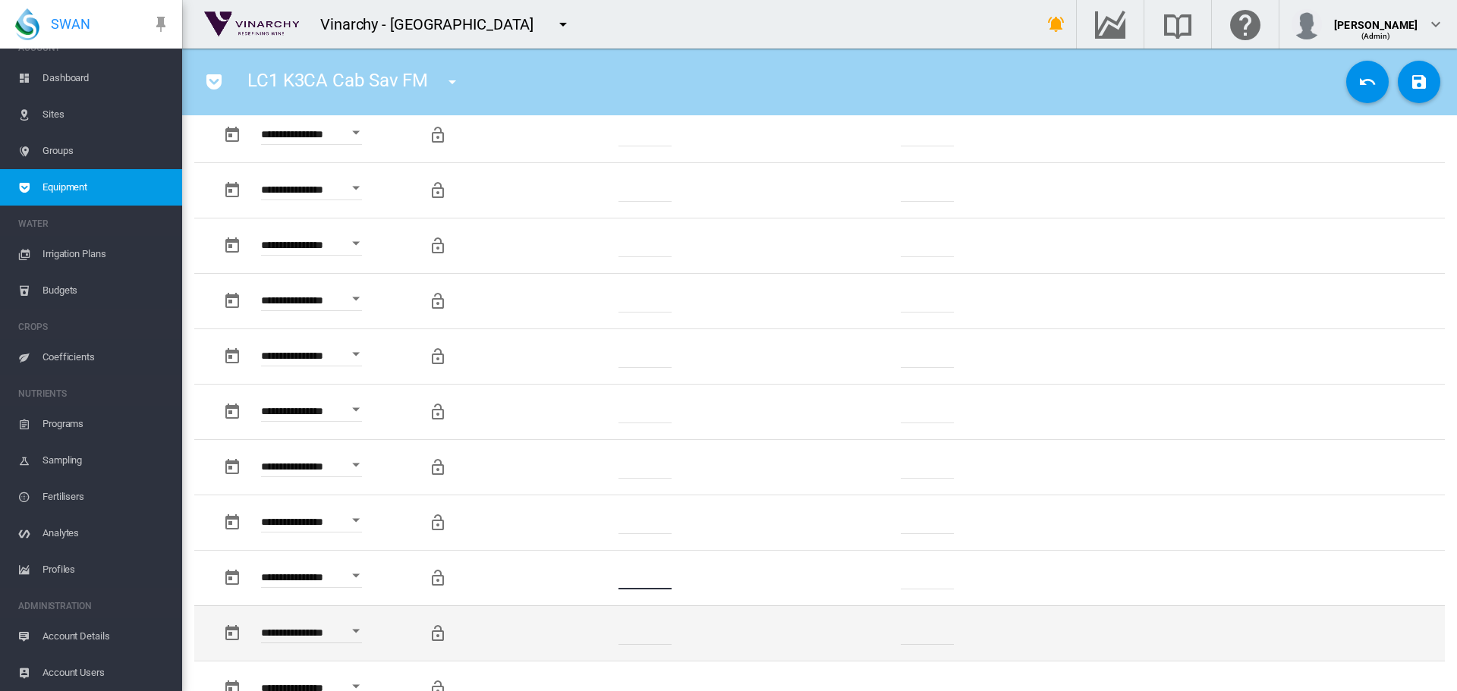
type input "*"
drag, startPoint x: 649, startPoint y: 634, endPoint x: 604, endPoint y: 634, distance: 45.5
click at [604, 634] on td "*******" at bounding box center [646, 632] width 232 height 55
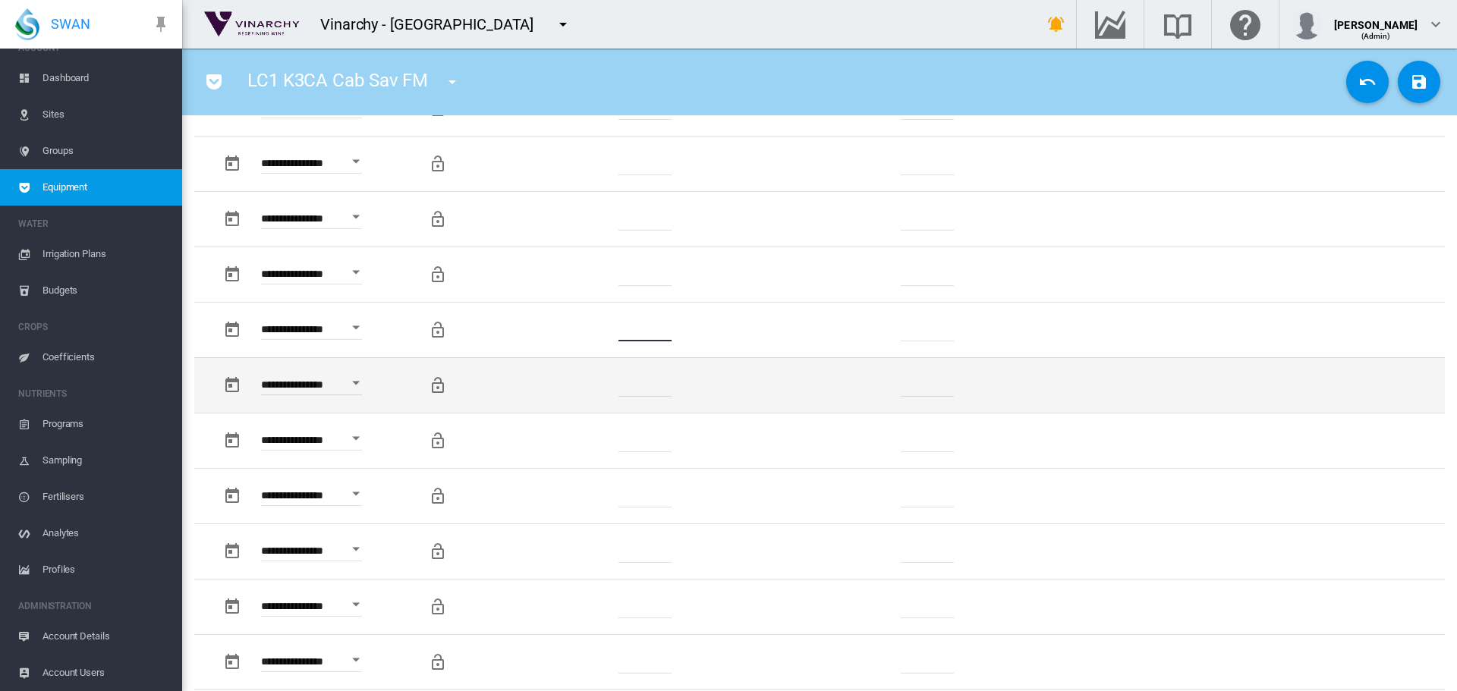
type input "*"
drag, startPoint x: 662, startPoint y: 387, endPoint x: 599, endPoint y: 387, distance: 62.2
click at [599, 387] on td "*******" at bounding box center [646, 384] width 232 height 55
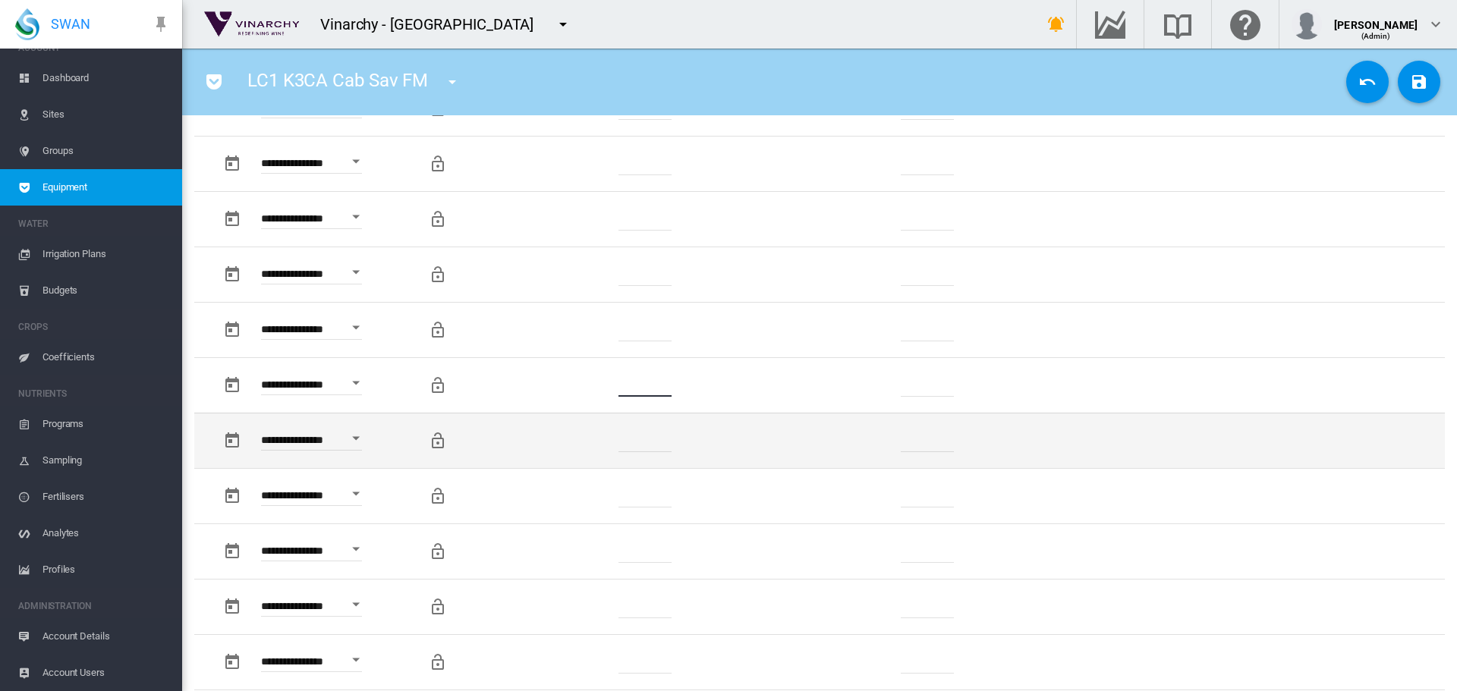
type input "*"
drag, startPoint x: 659, startPoint y: 445, endPoint x: 608, endPoint y: 451, distance: 51.2
click at [608, 451] on td "*******" at bounding box center [646, 440] width 232 height 55
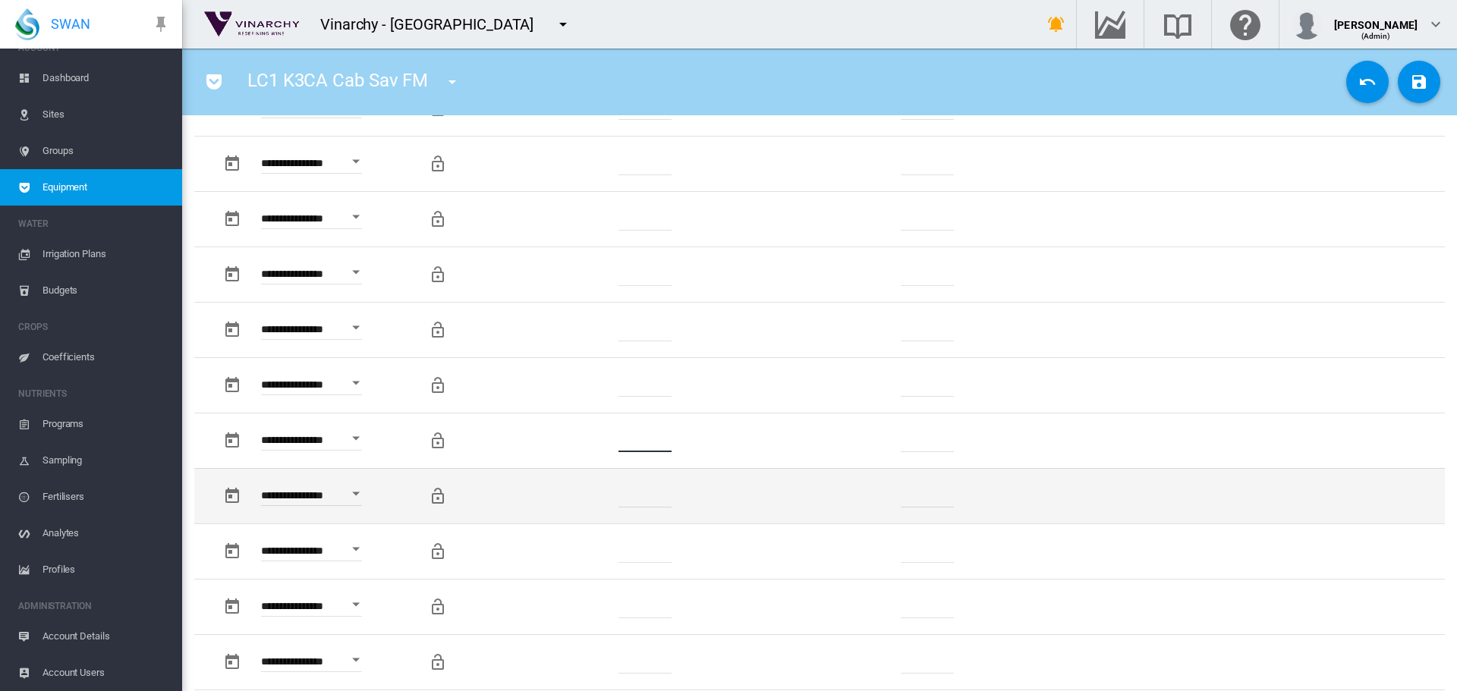
type input "*"
drag, startPoint x: 659, startPoint y: 492, endPoint x: 583, endPoint y: 502, distance: 76.4
click at [583, 502] on td "*******" at bounding box center [646, 495] width 232 height 55
type input "*"
click at [432, 495] on md-icon "Locking this row will prevent custom changes being overwritten by future data i…" at bounding box center [438, 496] width 18 height 18
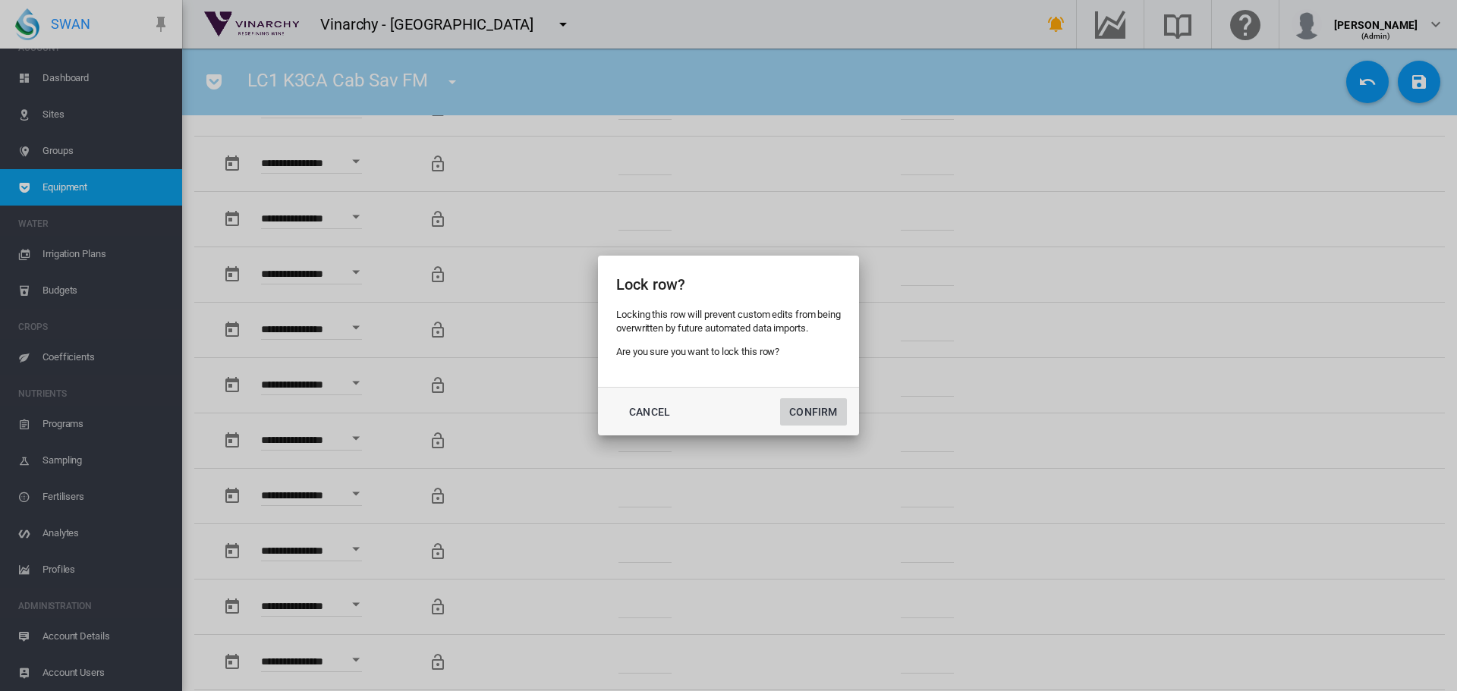
click at [836, 409] on button "Confirm" at bounding box center [813, 411] width 67 height 27
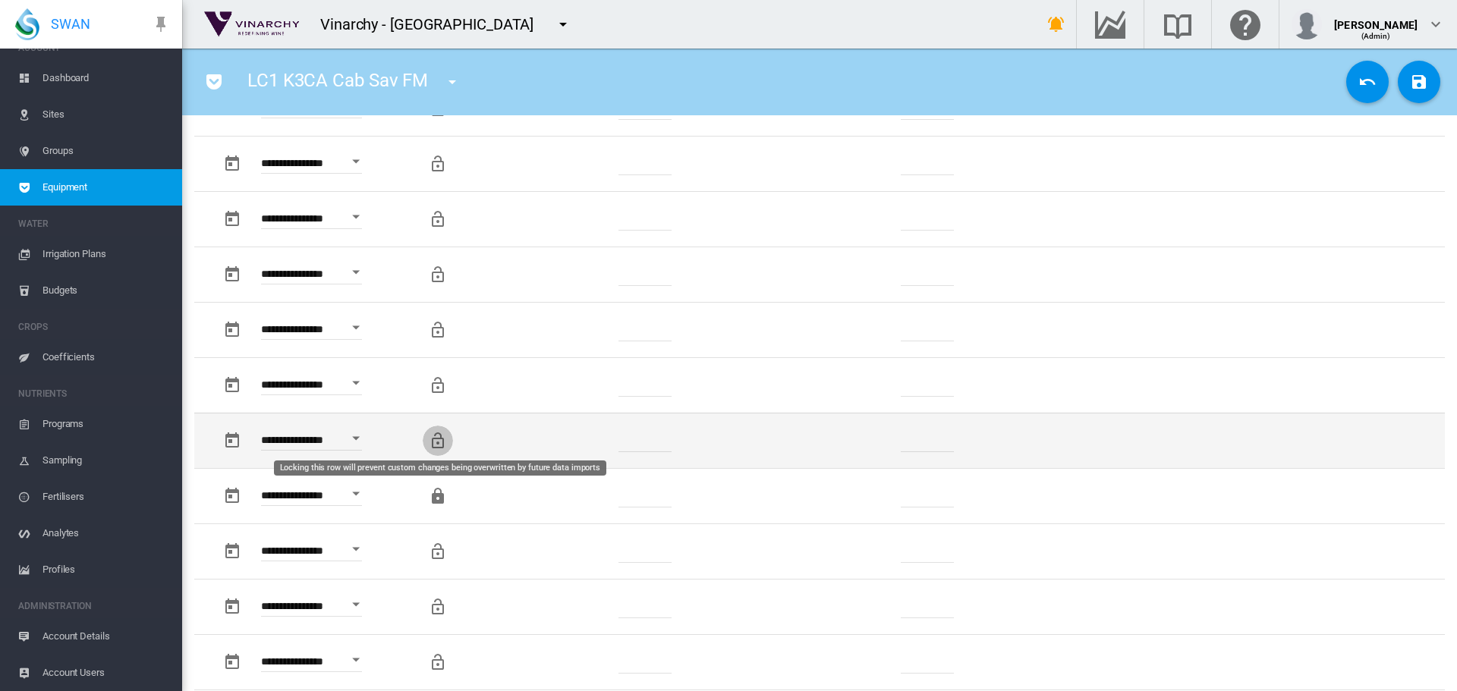
click at [440, 438] on md-icon "Locking this row will prevent custom changes being overwritten by future data i…" at bounding box center [438, 441] width 18 height 18
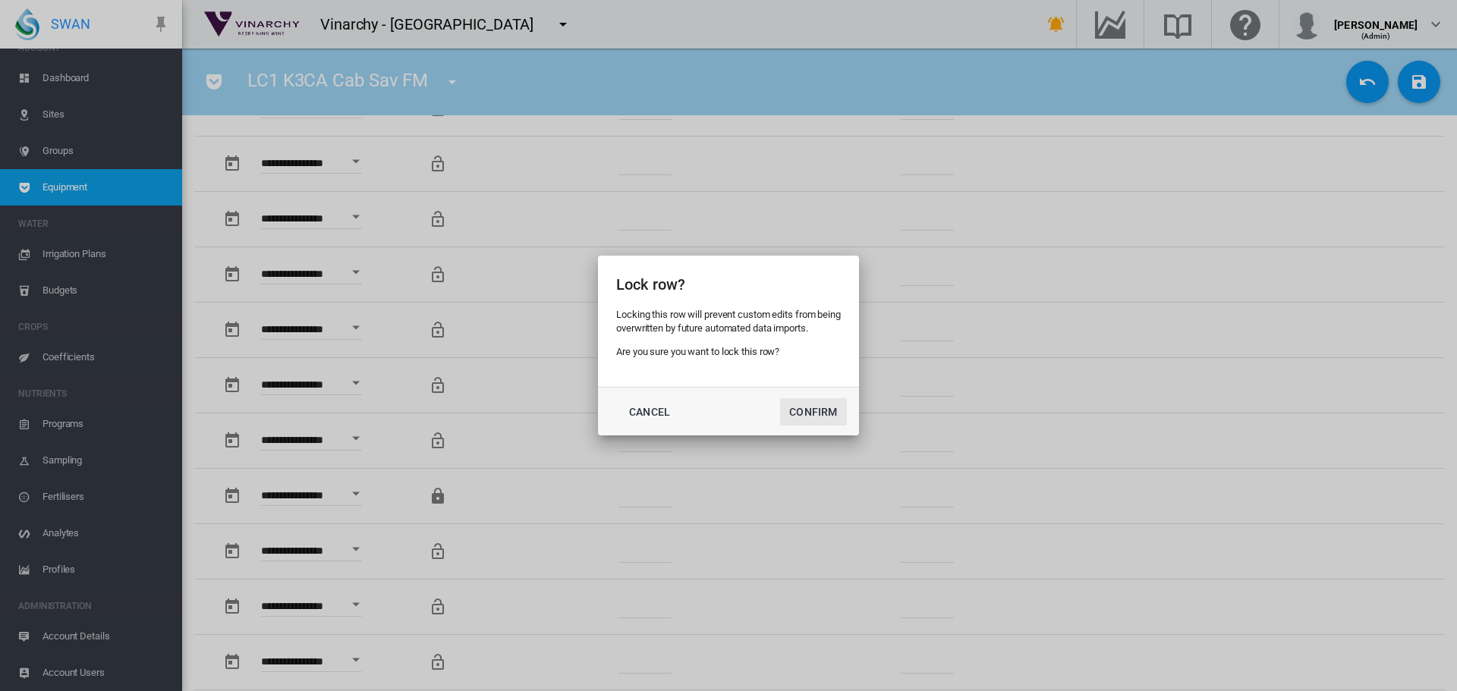
drag, startPoint x: 800, startPoint y: 409, endPoint x: 777, endPoint y: 410, distance: 23.5
click at [800, 410] on button "Confirm" at bounding box center [813, 411] width 67 height 27
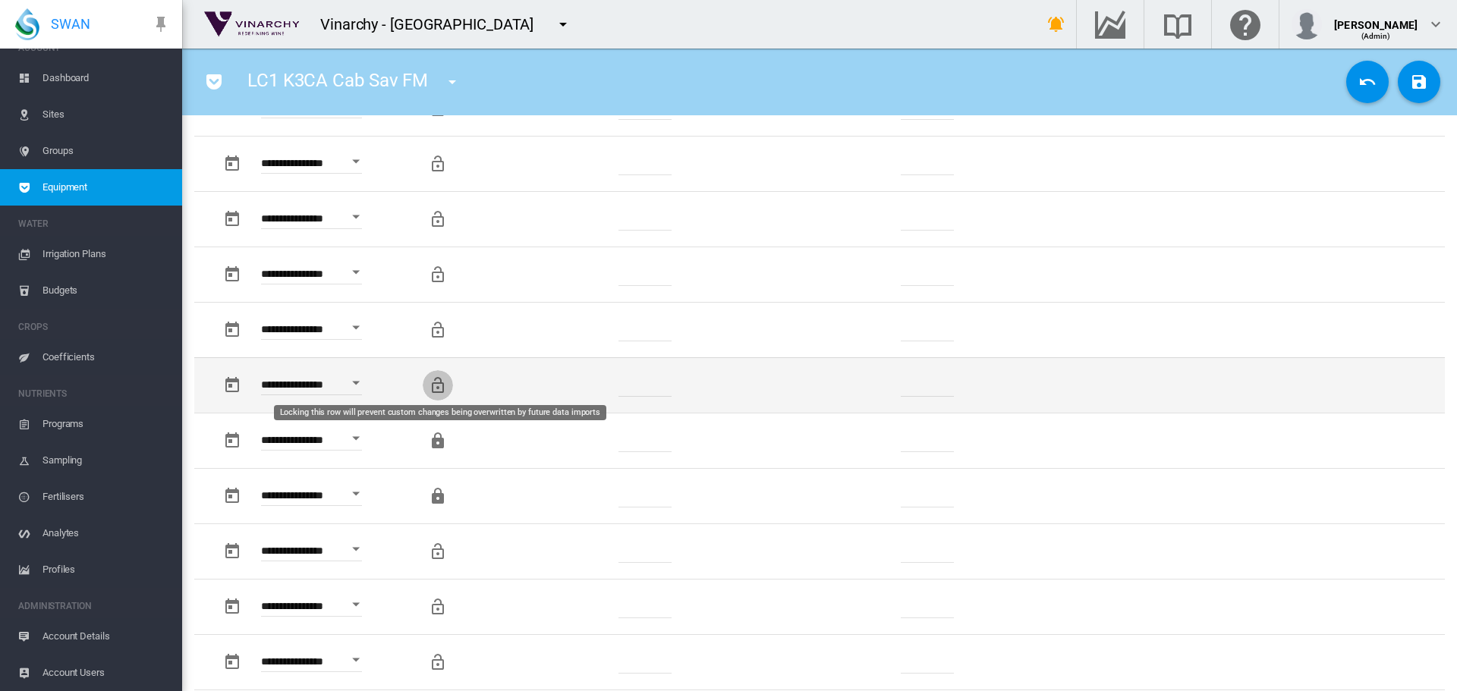
click at [436, 387] on md-icon "Locking this row will prevent custom changes being overwritten by future data i…" at bounding box center [438, 385] width 18 height 18
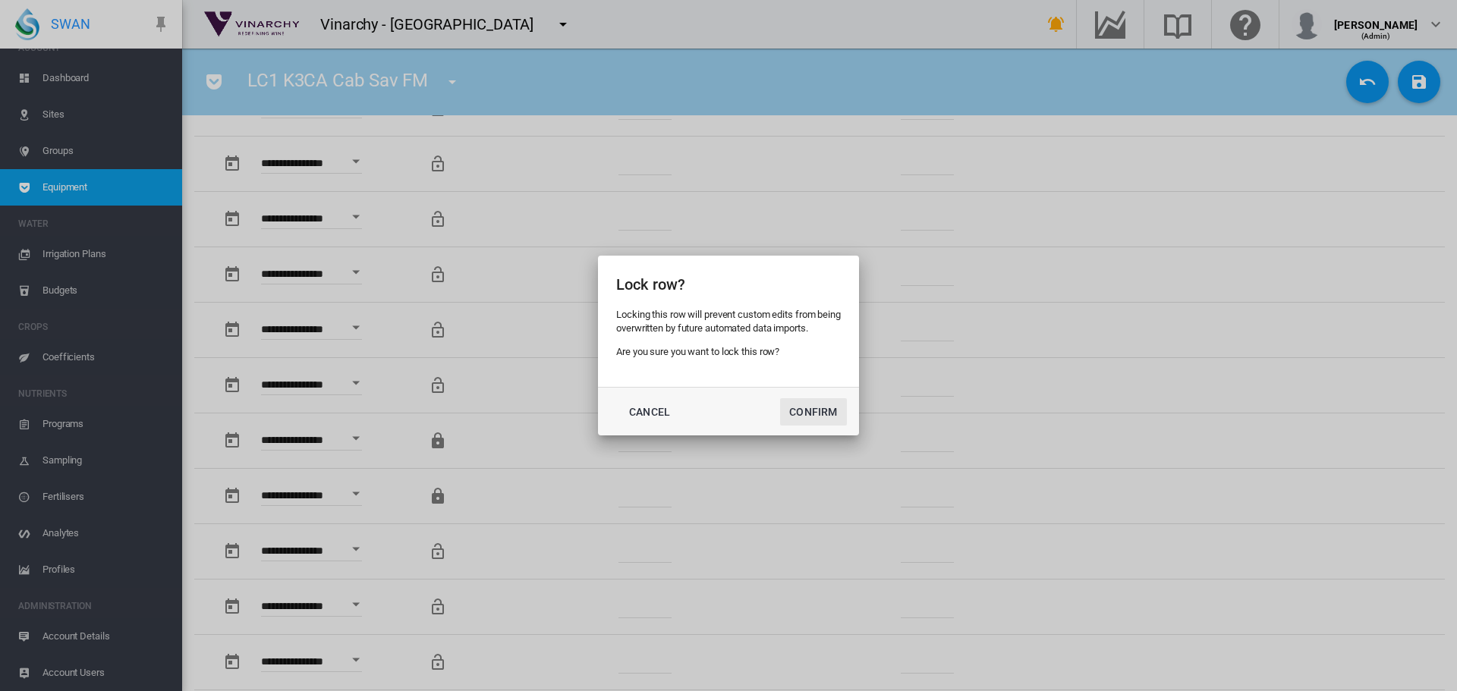
click at [841, 408] on button "Confirm" at bounding box center [813, 411] width 67 height 27
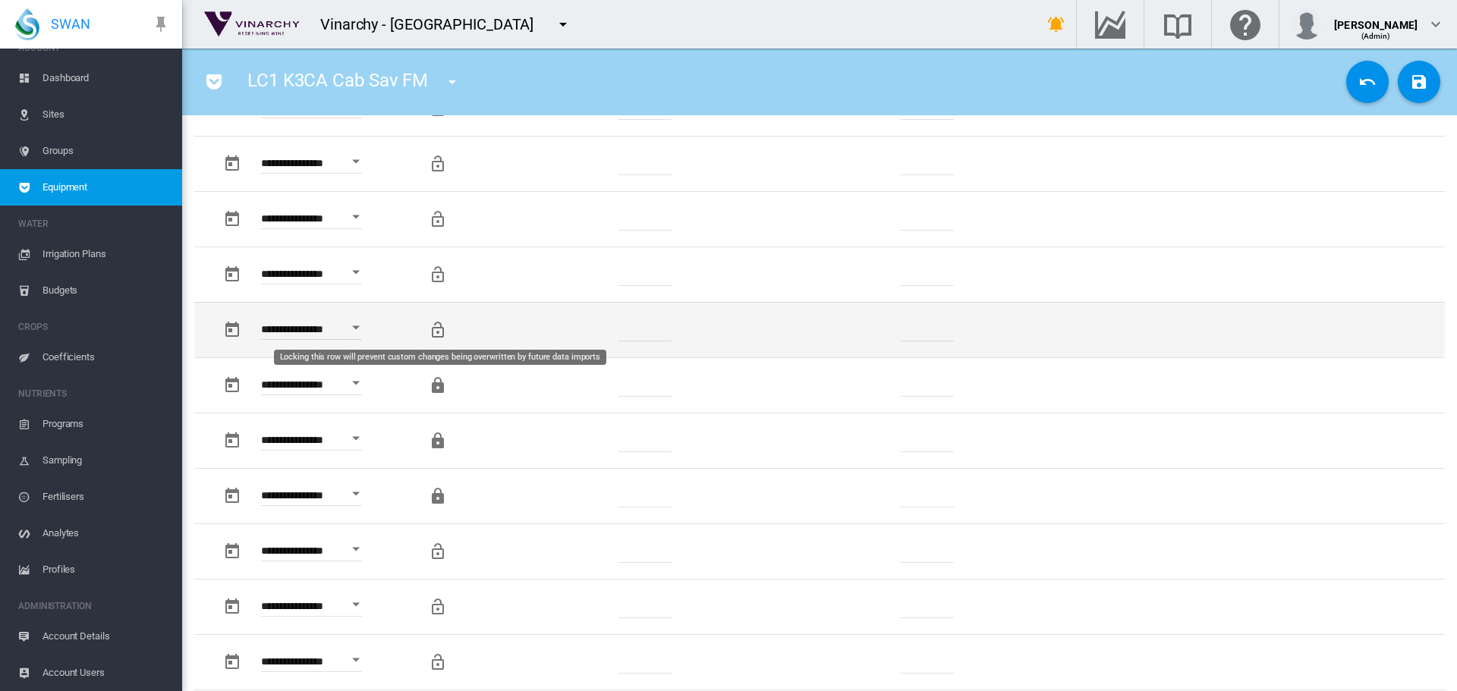
click at [433, 326] on md-icon "Locking this row will prevent custom changes being overwritten by future data i…" at bounding box center [438, 330] width 18 height 18
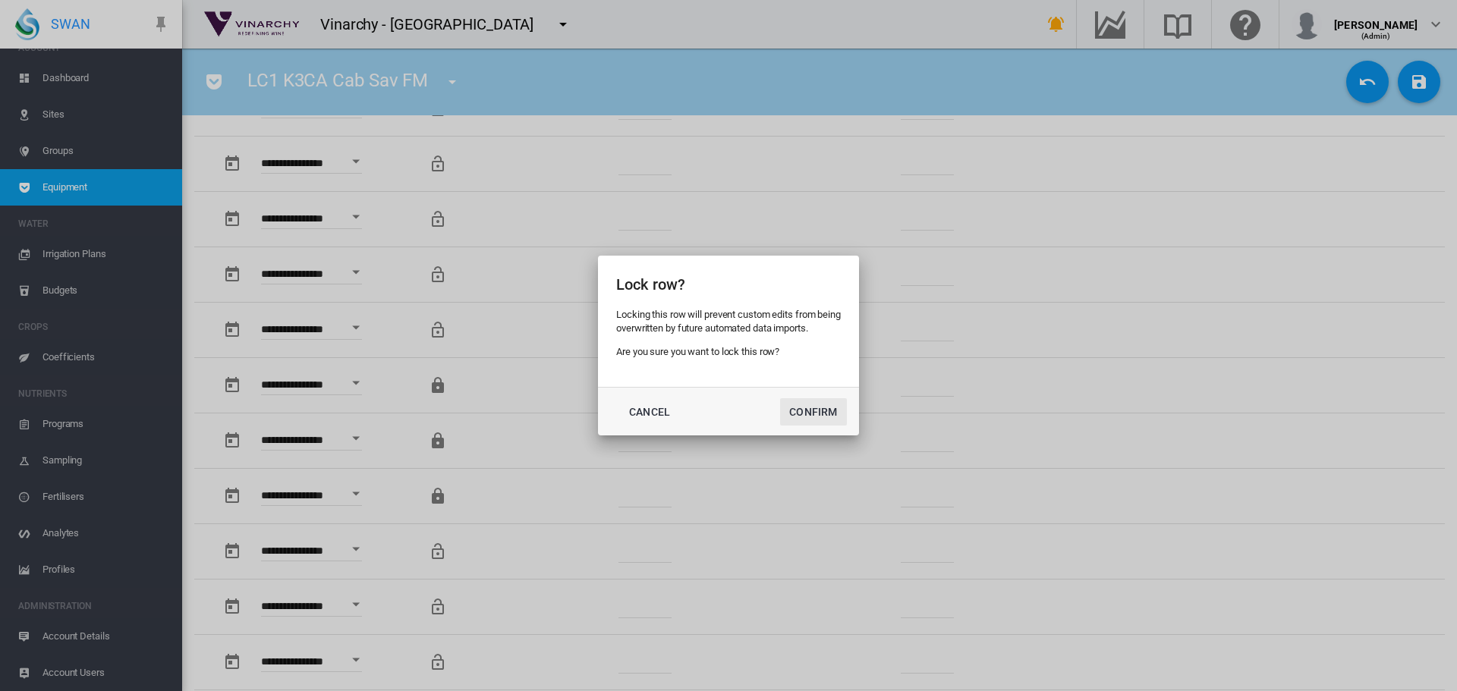
click at [820, 410] on button "Confirm" at bounding box center [813, 411] width 67 height 27
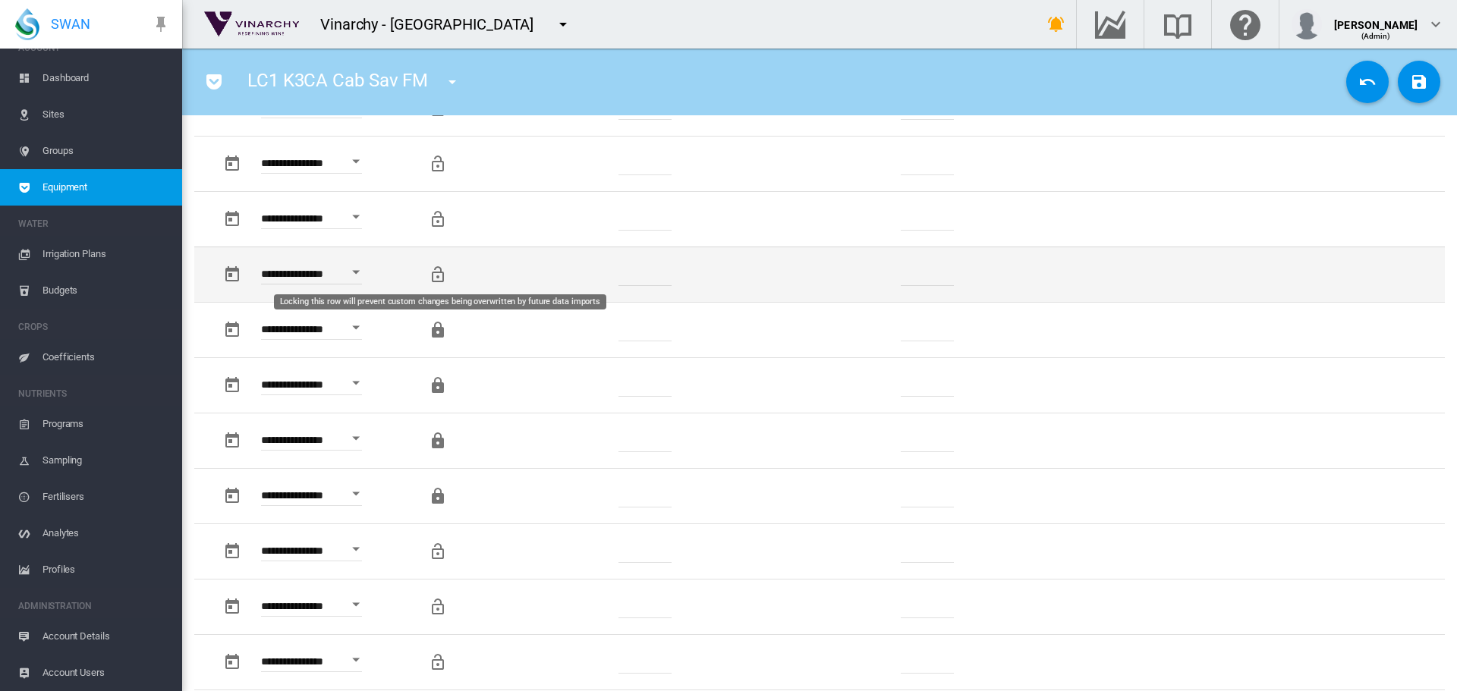
click at [432, 276] on md-icon "Locking this row will prevent custom changes being overwritten by future data i…" at bounding box center [438, 275] width 18 height 18
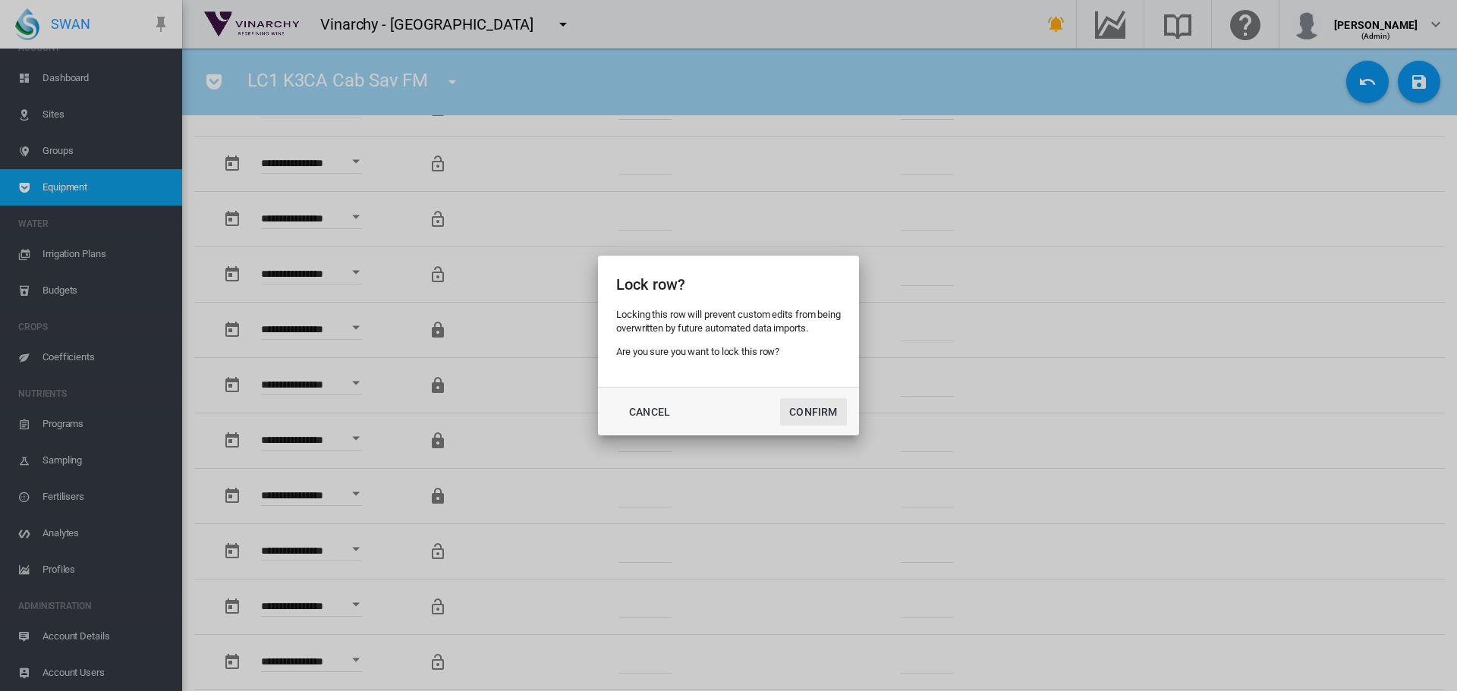
click at [822, 413] on button "Confirm" at bounding box center [813, 411] width 67 height 27
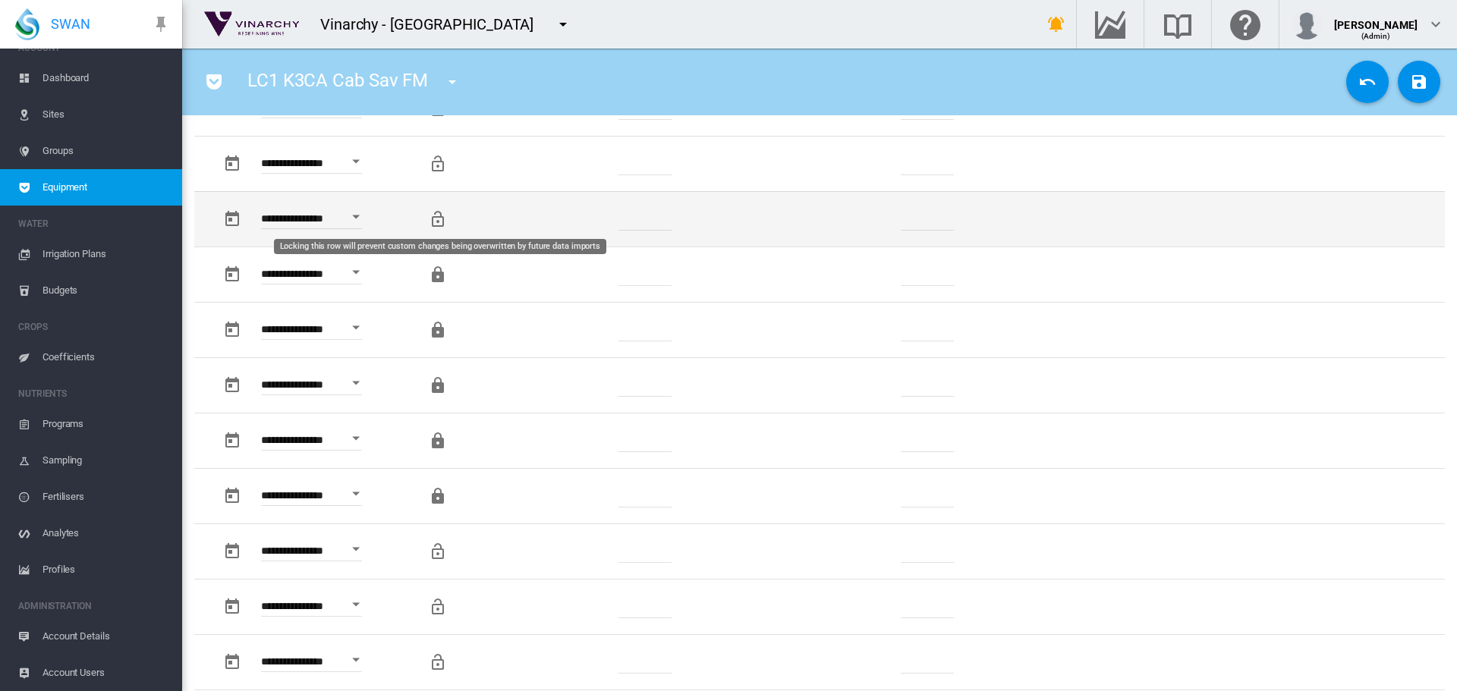
click at [432, 223] on md-icon "Locking this row will prevent custom changes being overwritten by future data i…" at bounding box center [438, 219] width 18 height 18
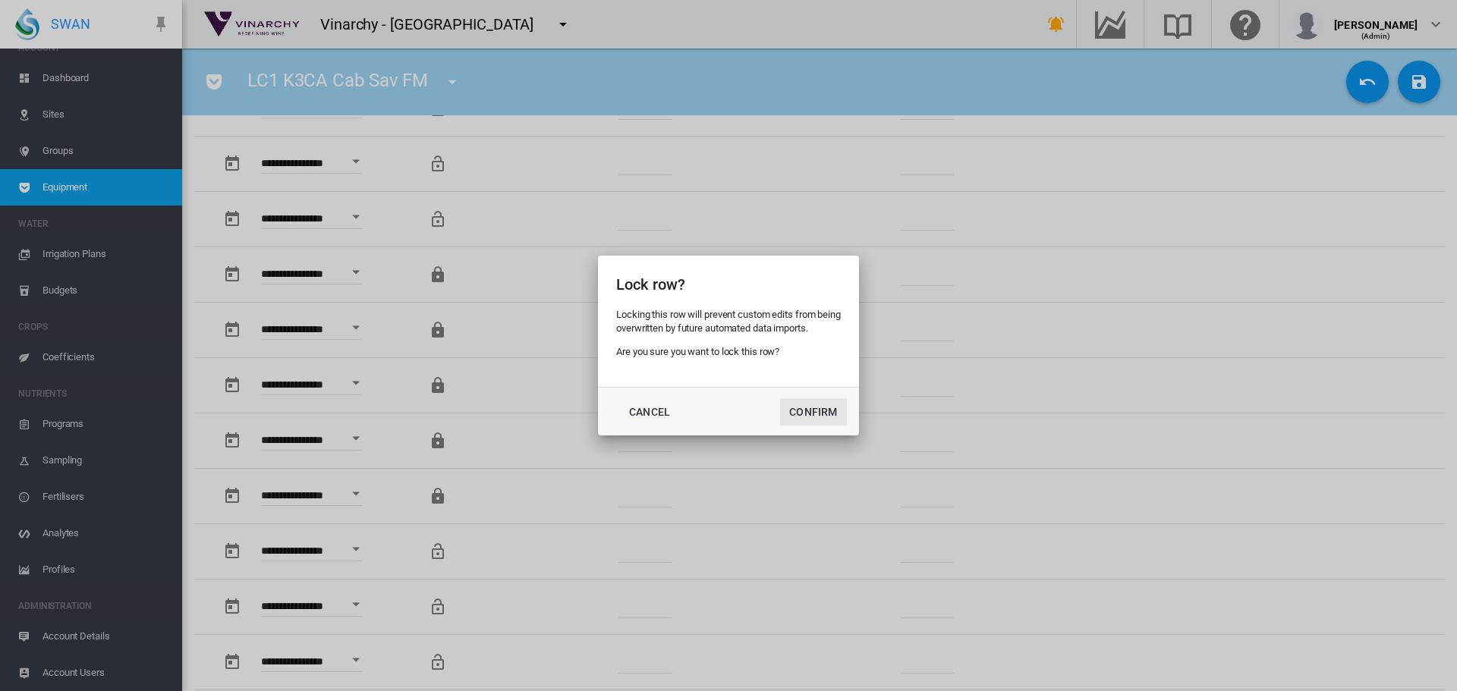
click at [805, 409] on button "Confirm" at bounding box center [813, 411] width 67 height 27
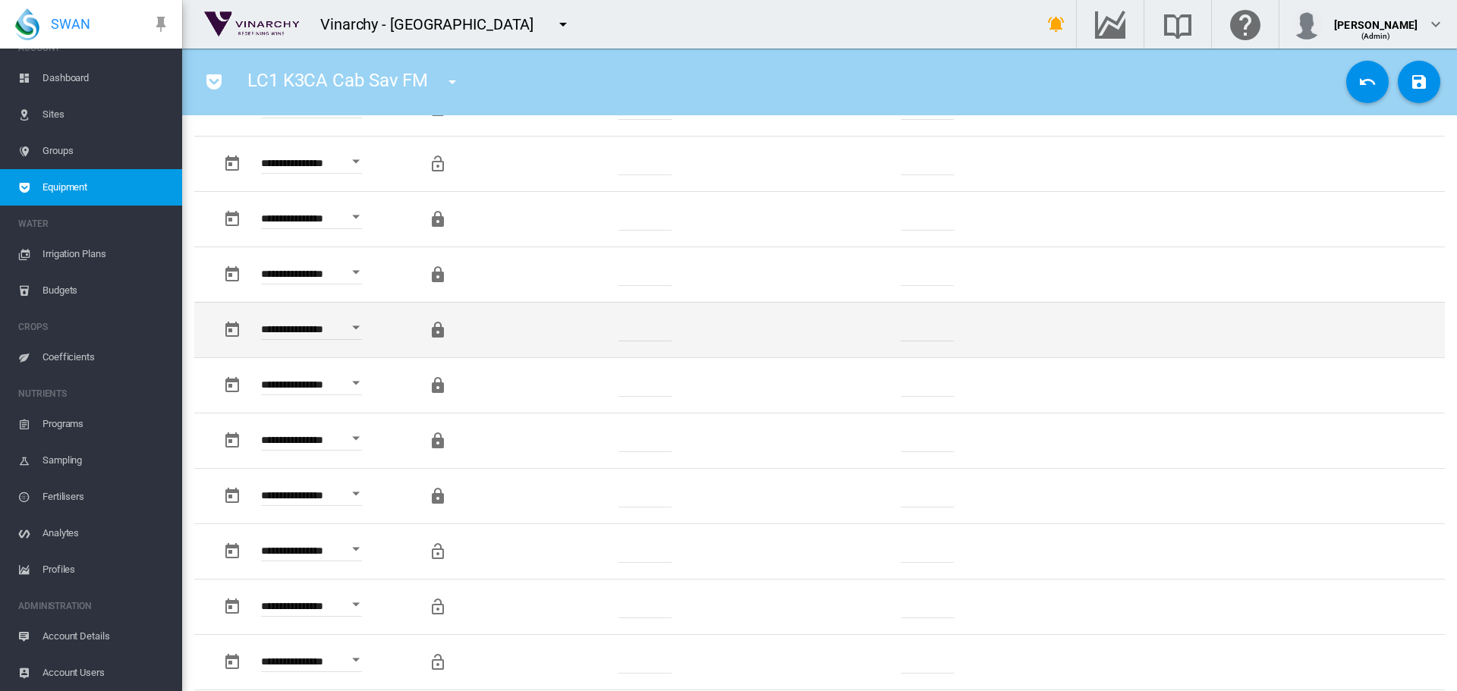
scroll to position [1062, 0]
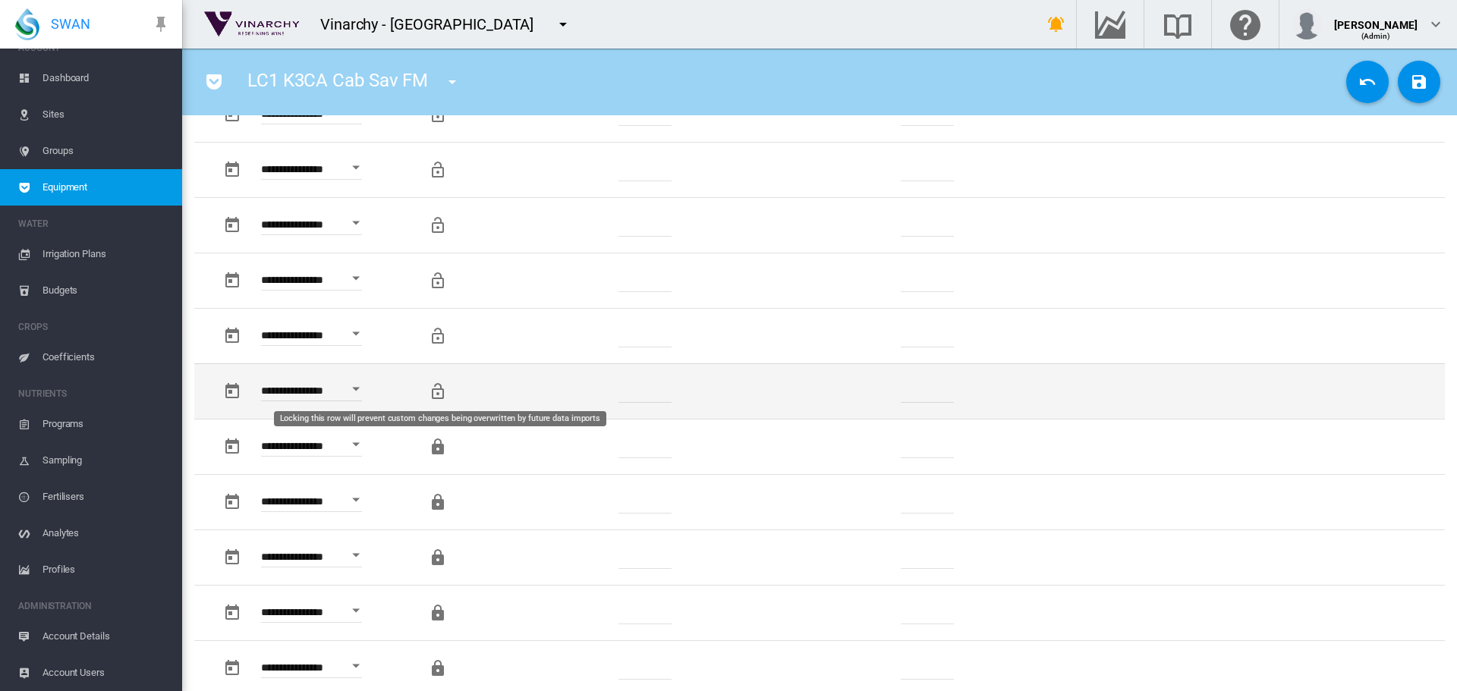
click at [438, 391] on md-icon "Locking this row will prevent custom changes being overwritten by future data i…" at bounding box center [438, 391] width 18 height 18
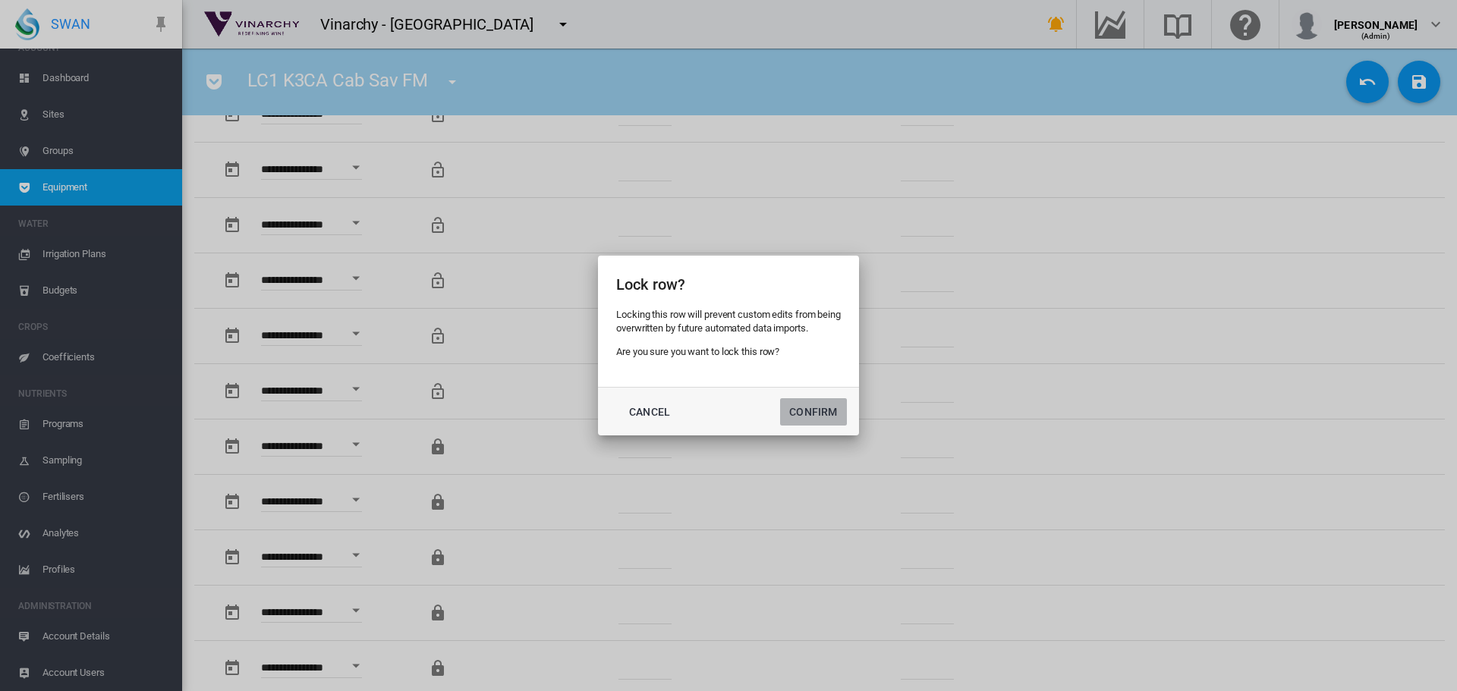
drag, startPoint x: 809, startPoint y: 418, endPoint x: 792, endPoint y: 408, distance: 19.4
click at [809, 417] on button "Confirm" at bounding box center [813, 411] width 67 height 27
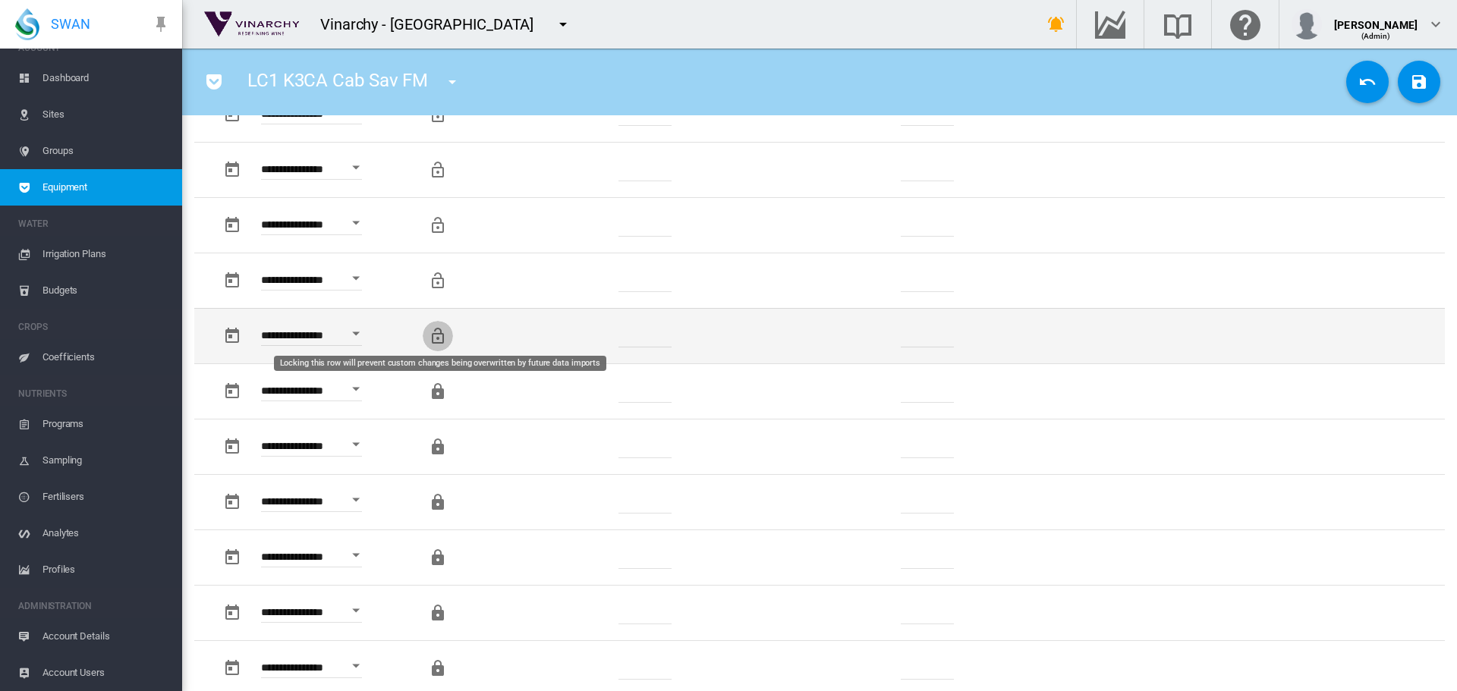
click at [442, 335] on md-icon "Locking this row will prevent custom changes being overwritten by future data i…" at bounding box center [438, 336] width 18 height 18
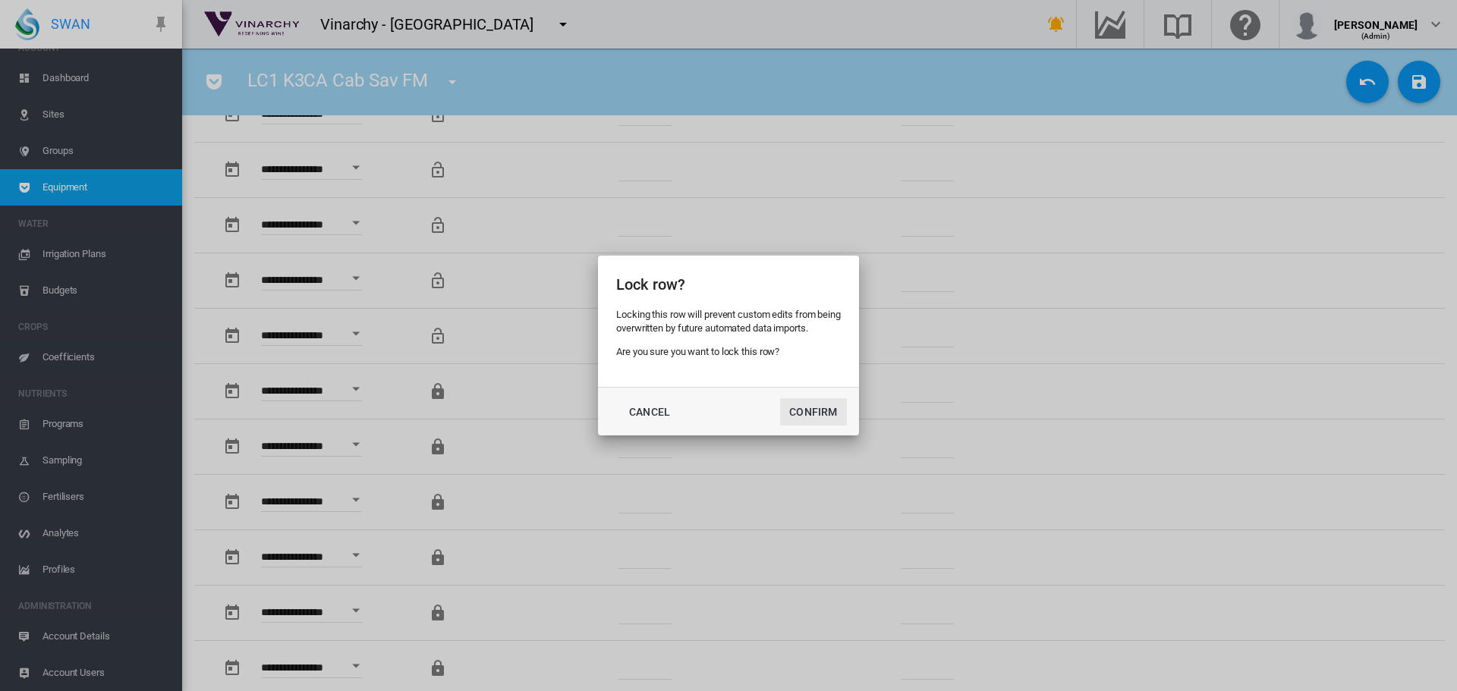
click at [804, 414] on button "Confirm" at bounding box center [813, 411] width 67 height 27
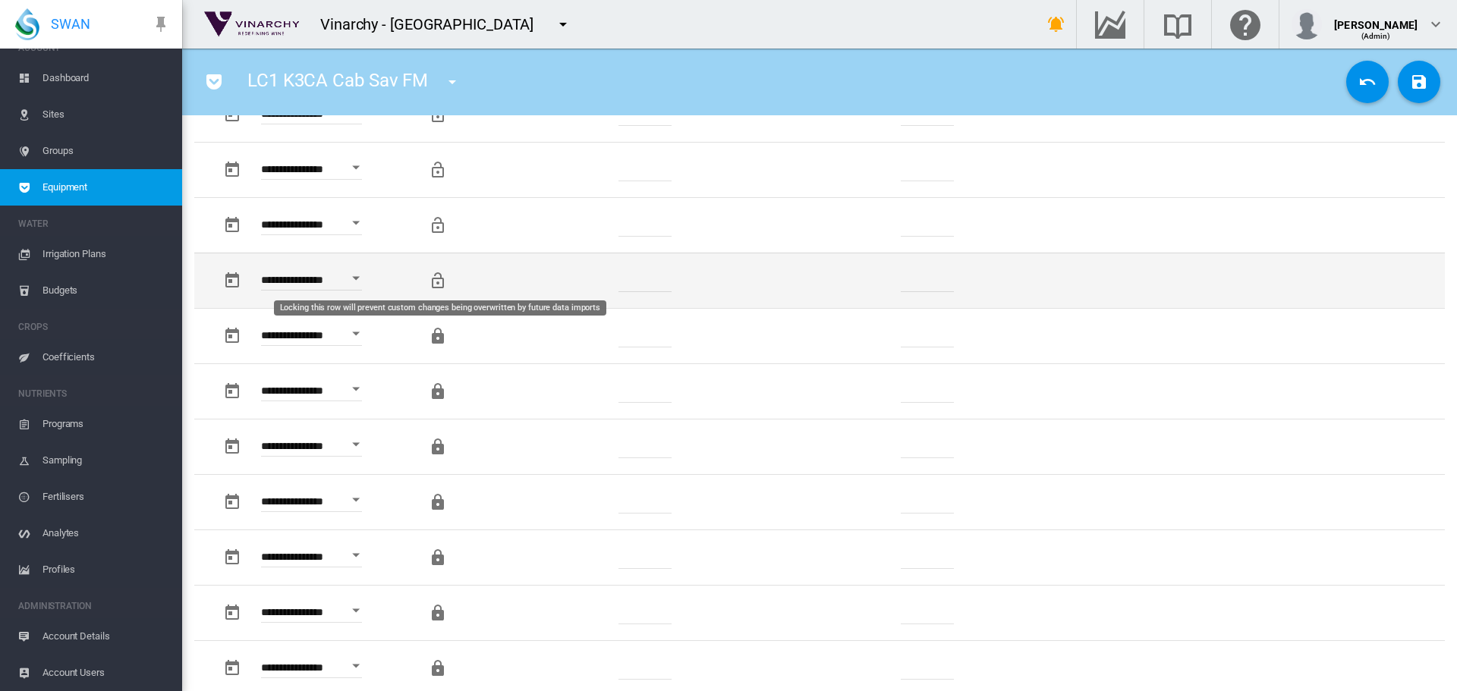
click at [438, 287] on md-icon "Locking this row will prevent custom changes being overwritten by future data i…" at bounding box center [438, 281] width 18 height 18
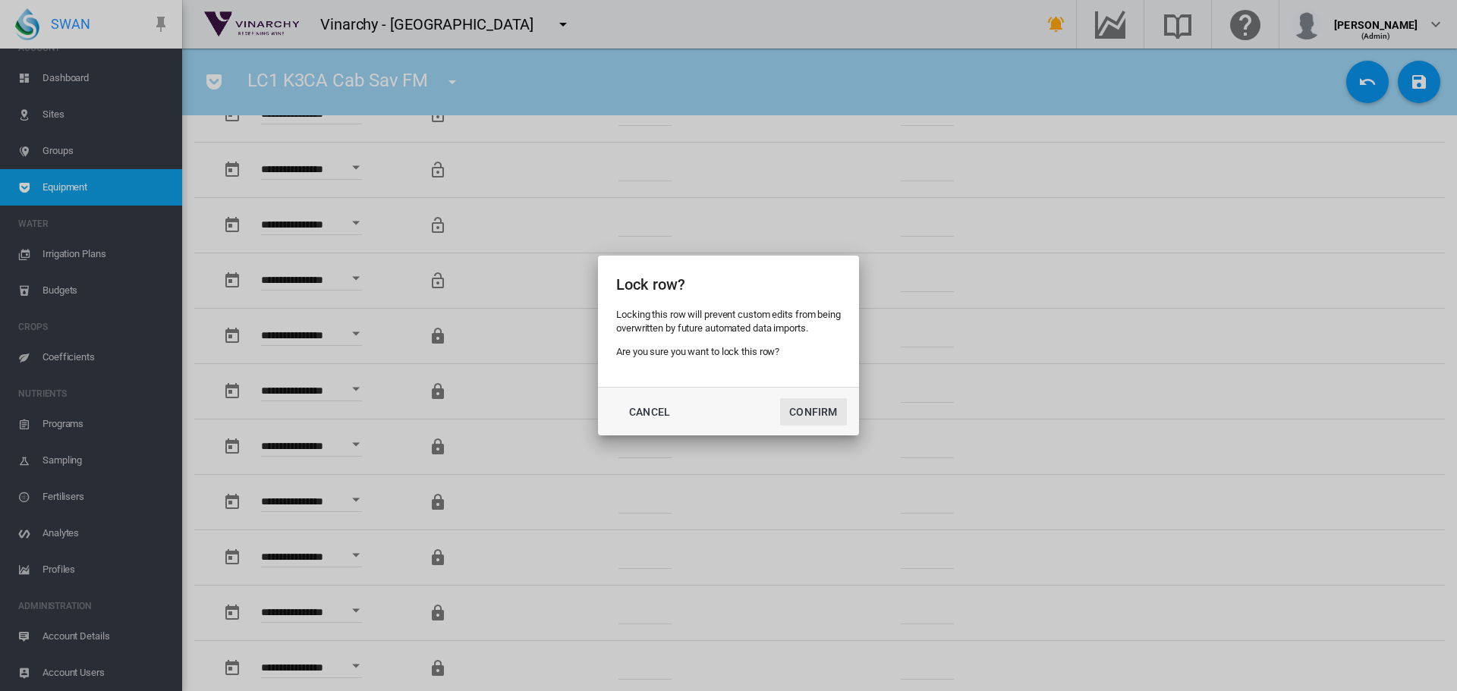
click at [788, 407] on button "Confirm" at bounding box center [813, 411] width 67 height 27
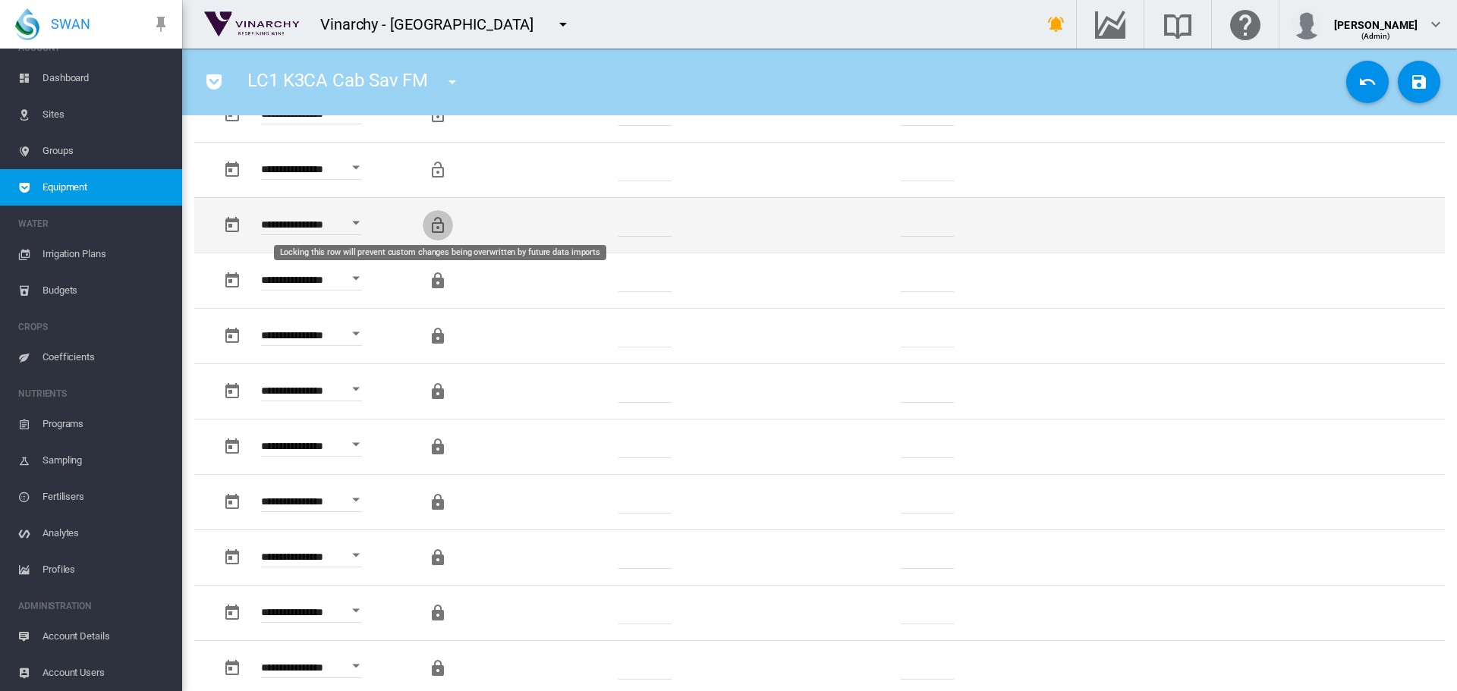
click at [438, 225] on md-icon "Locking this row will prevent custom changes being overwritten by future data i…" at bounding box center [438, 225] width 18 height 18
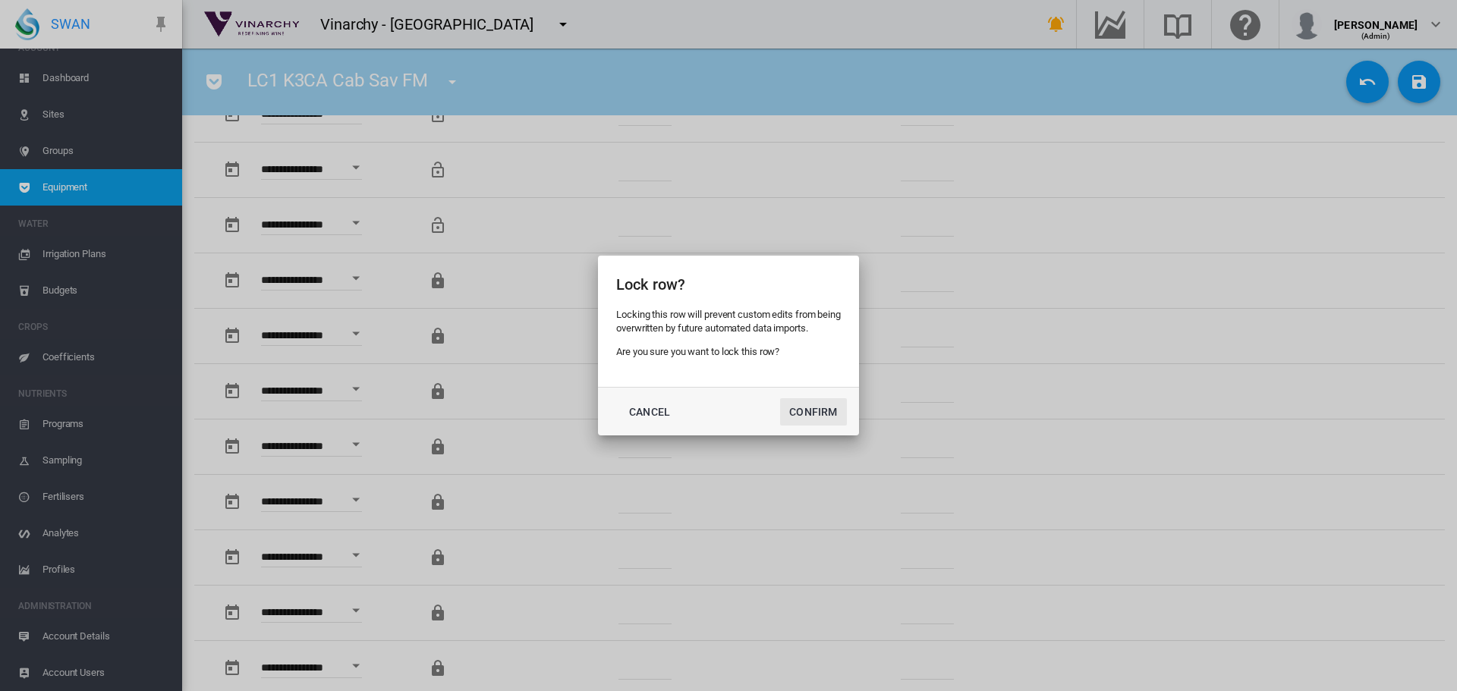
click at [817, 407] on button "Confirm" at bounding box center [813, 411] width 67 height 27
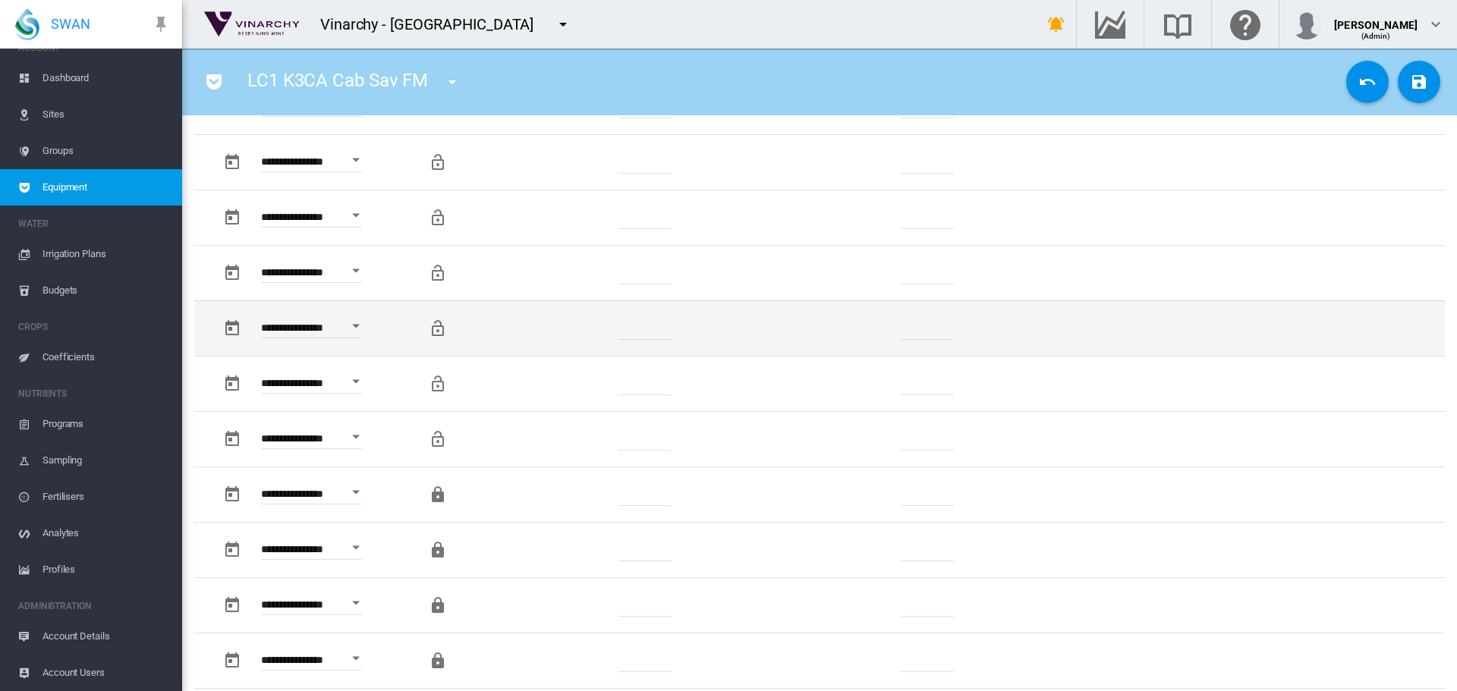
scroll to position [759, 0]
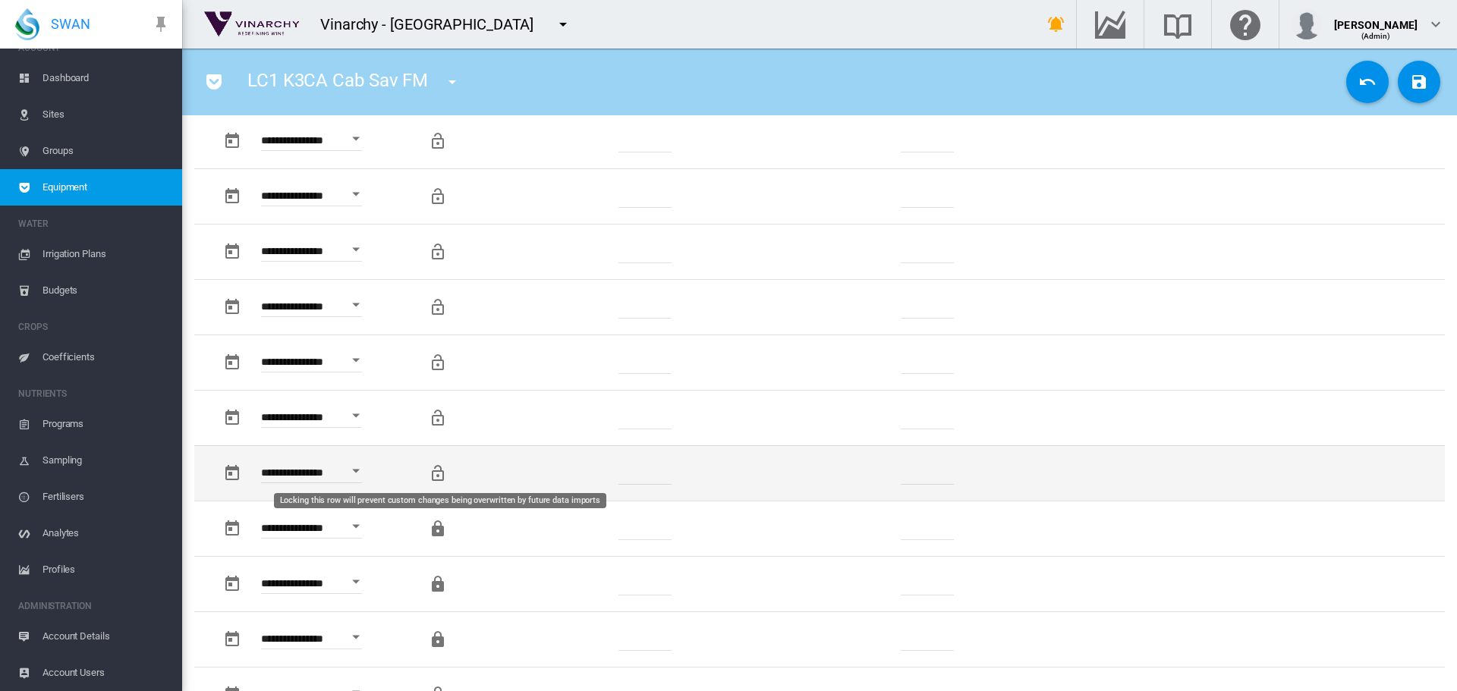
click at [439, 467] on md-icon "Locking this row will prevent custom changes being overwritten by future data i…" at bounding box center [438, 473] width 18 height 18
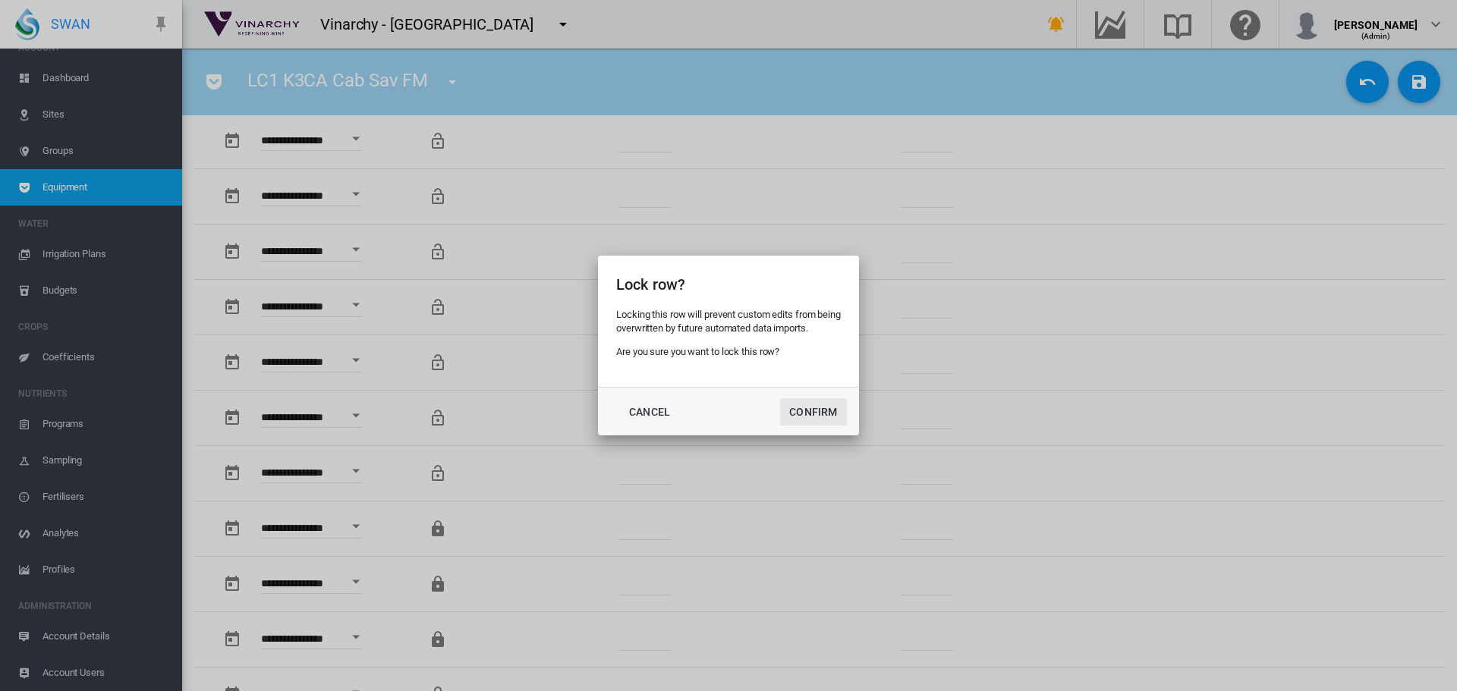
click at [797, 406] on button "Confirm" at bounding box center [813, 411] width 67 height 27
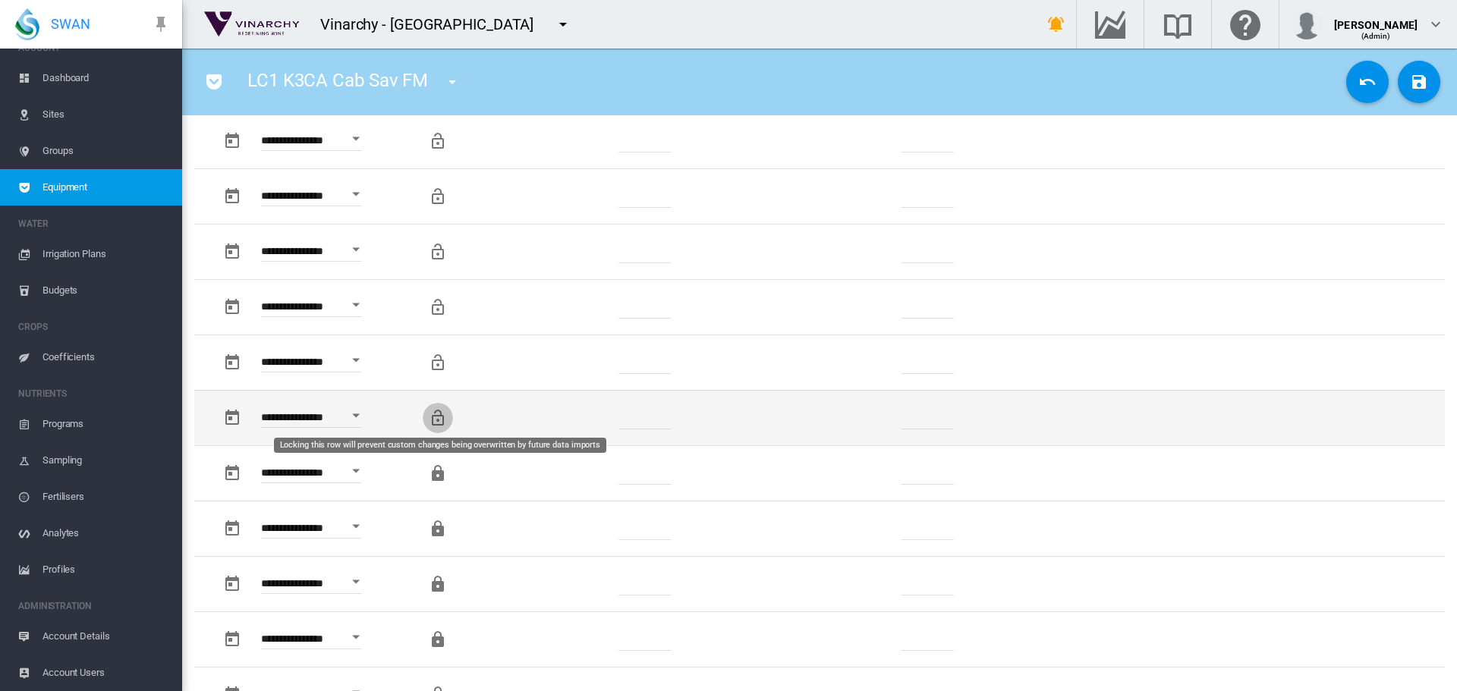
click at [436, 418] on md-icon "Locking this row will prevent custom changes being overwritten by future data i…" at bounding box center [438, 418] width 18 height 18
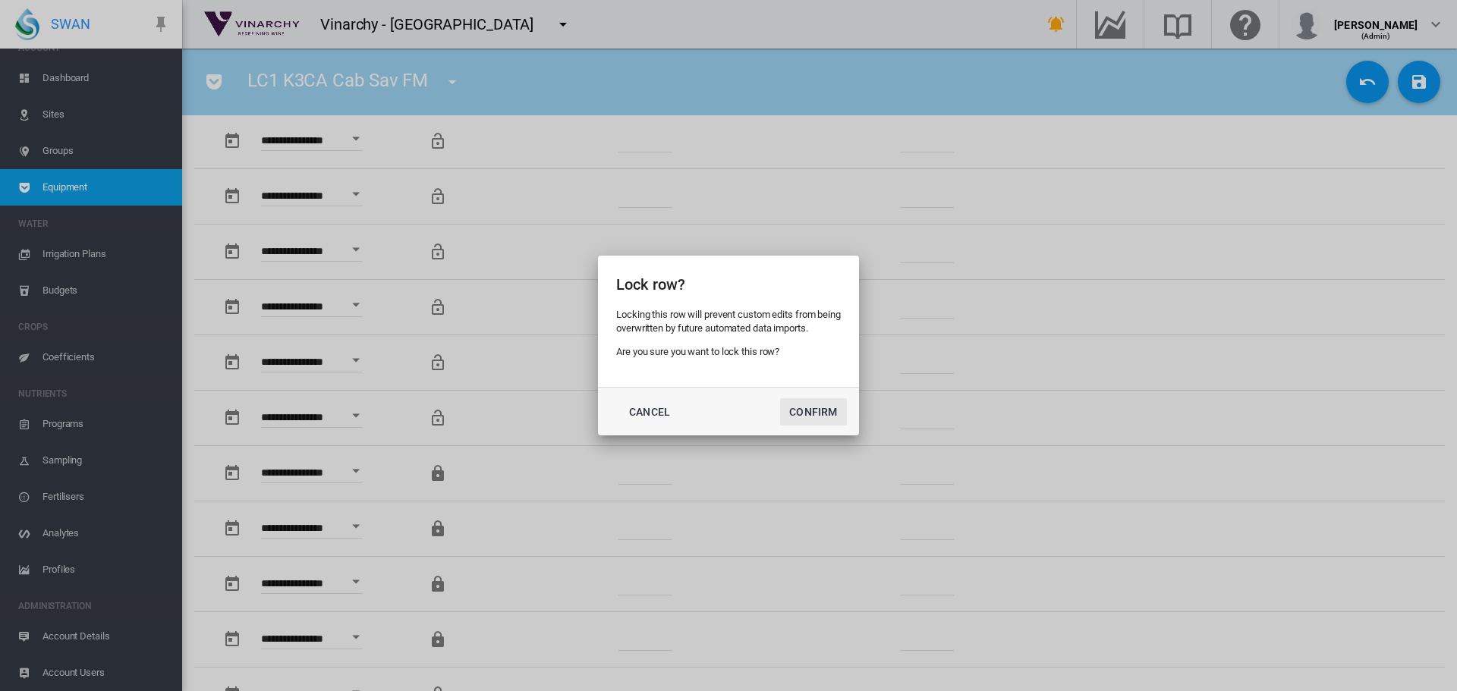
click at [794, 405] on button "Confirm" at bounding box center [813, 411] width 67 height 27
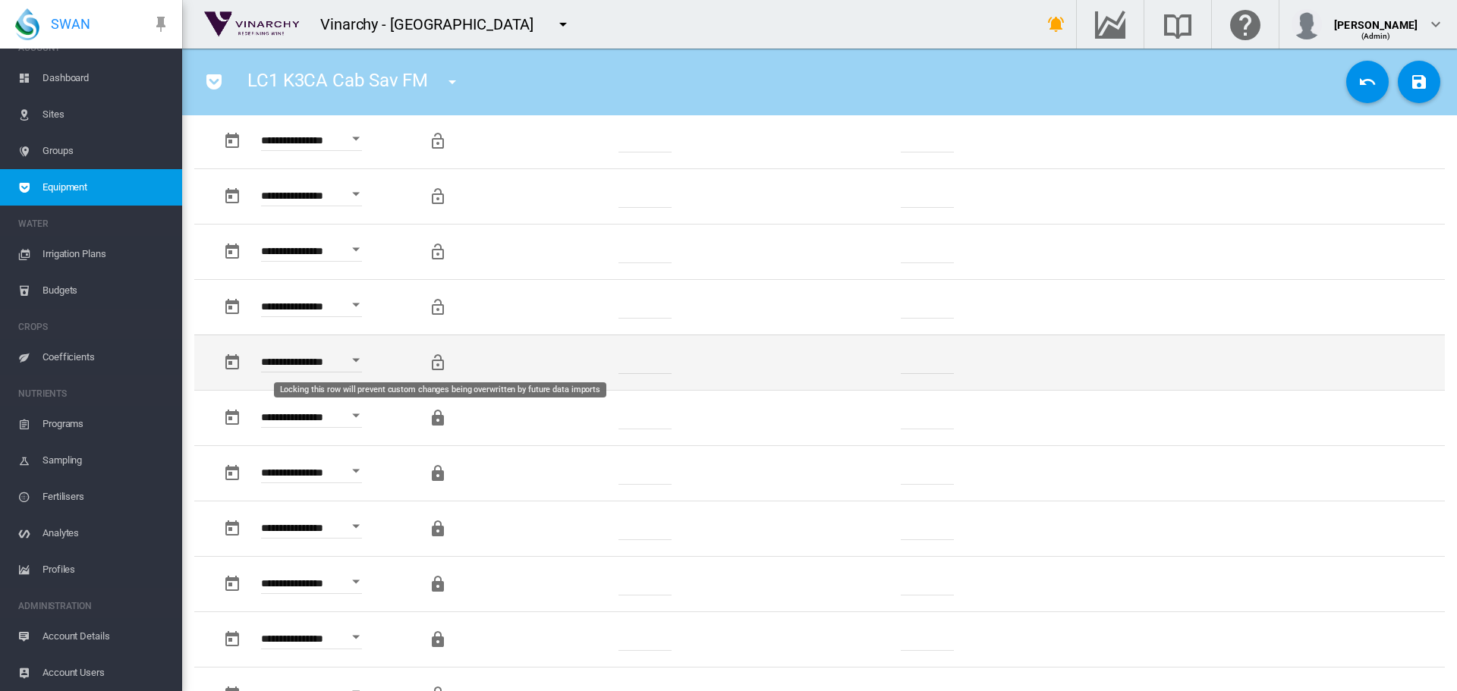
click at [434, 364] on md-icon "Locking this row will prevent custom changes being overwritten by future data i…" at bounding box center [438, 363] width 18 height 18
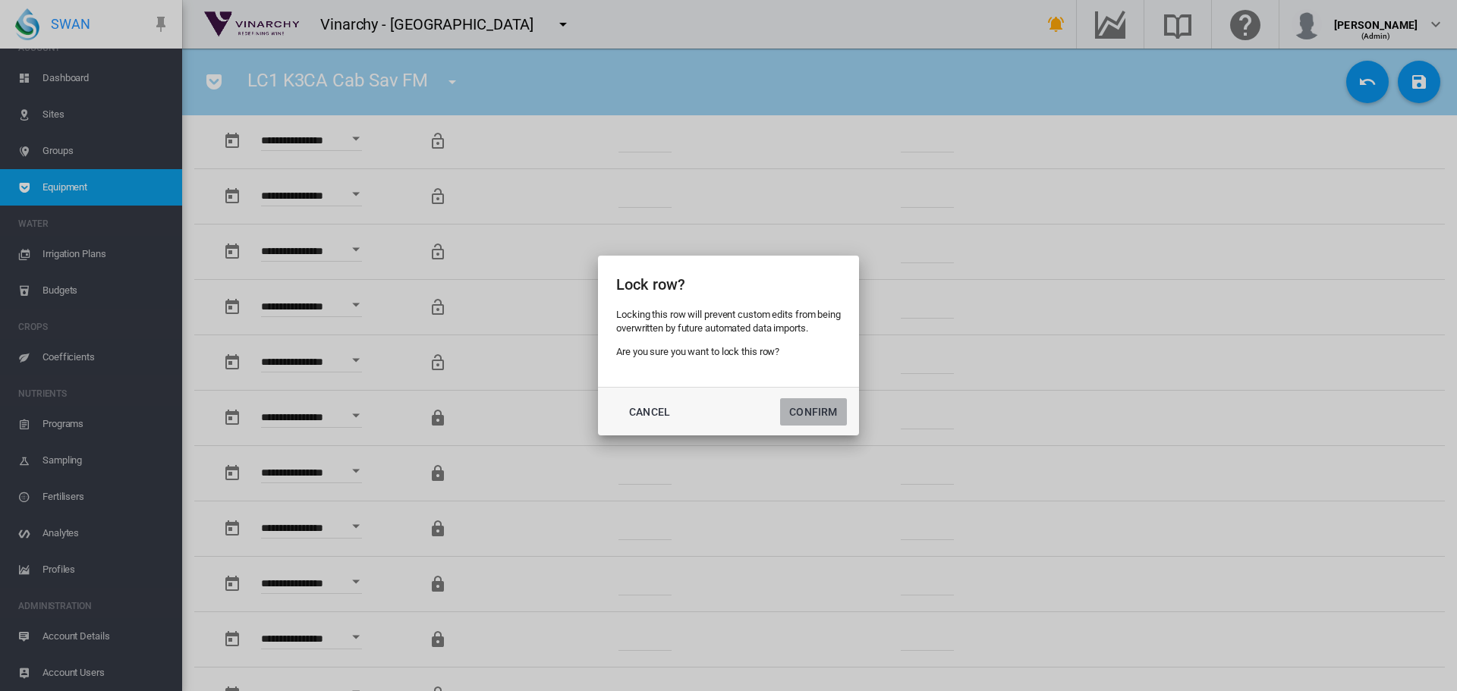
click at [828, 417] on button "Confirm" at bounding box center [813, 411] width 67 height 27
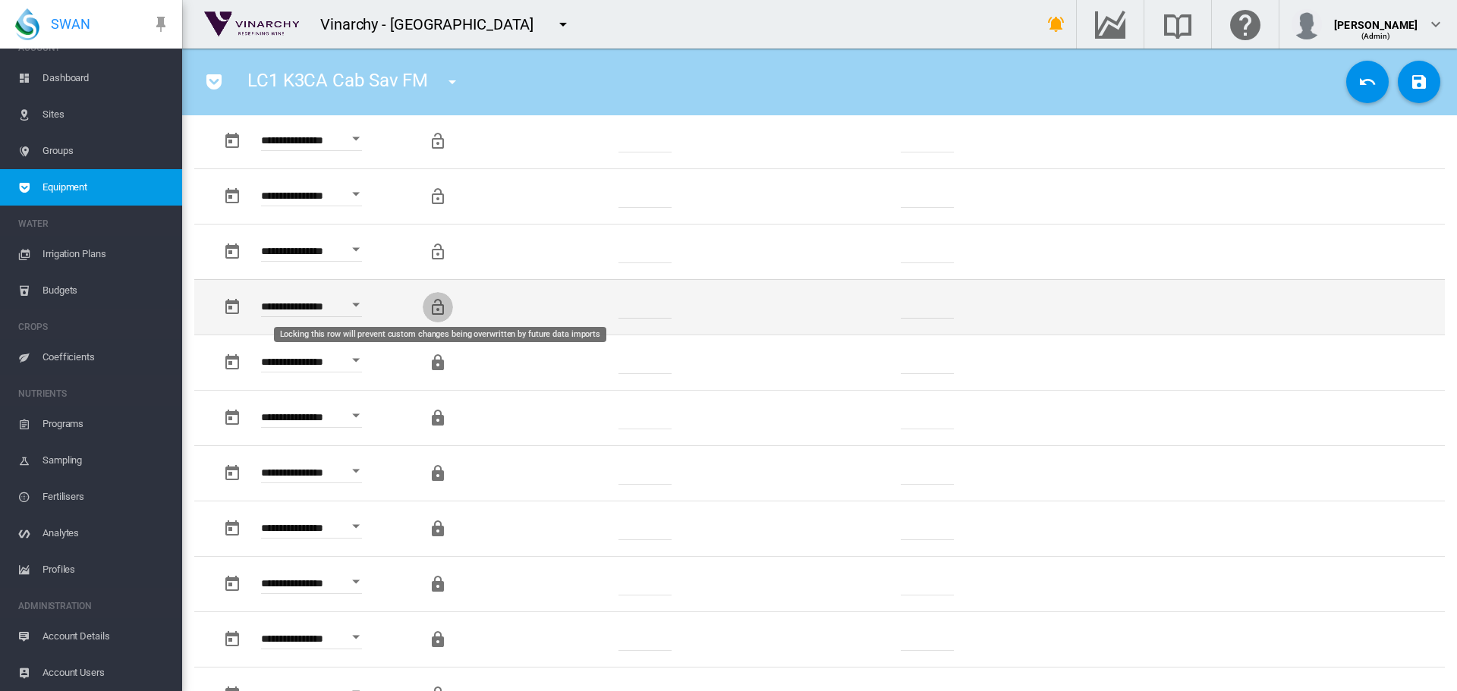
click at [435, 310] on md-icon "Locking this row will prevent custom changes being overwritten by future data i…" at bounding box center [438, 307] width 18 height 18
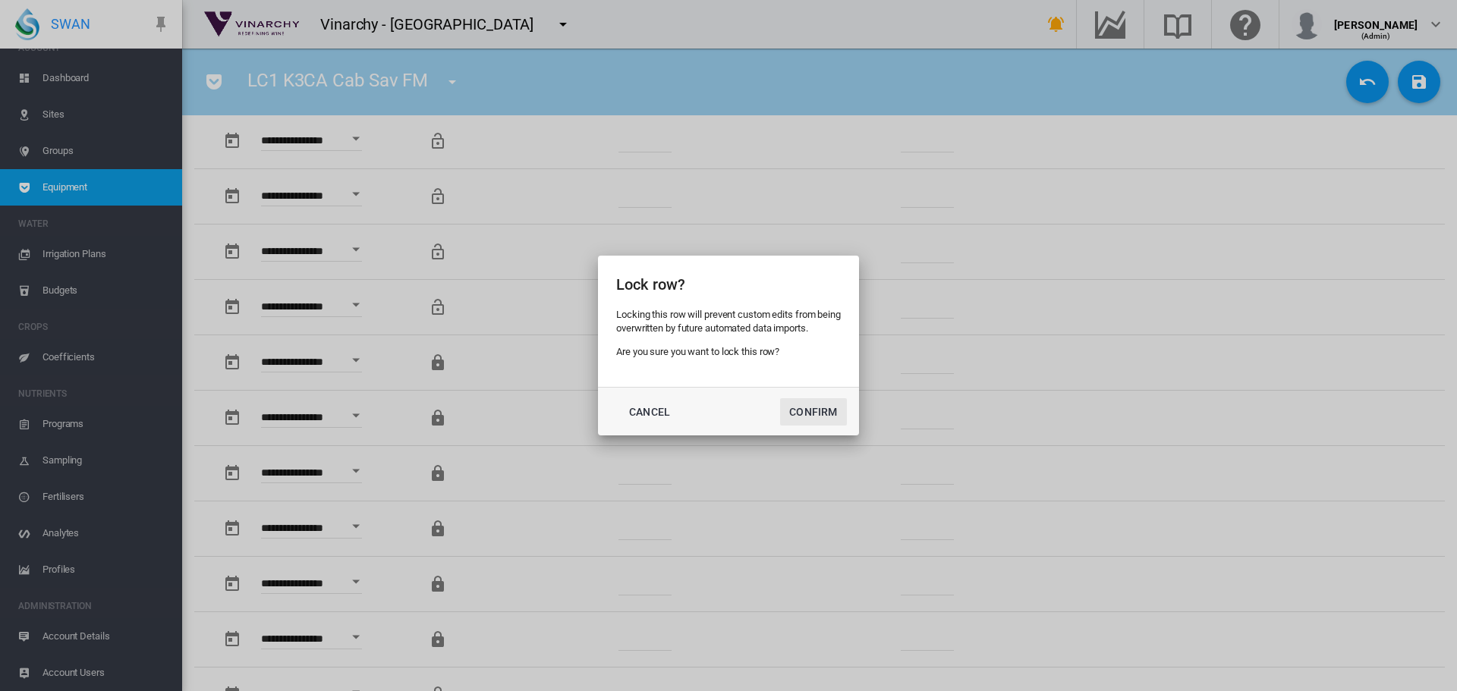
click at [813, 419] on button "Confirm" at bounding box center [813, 411] width 67 height 27
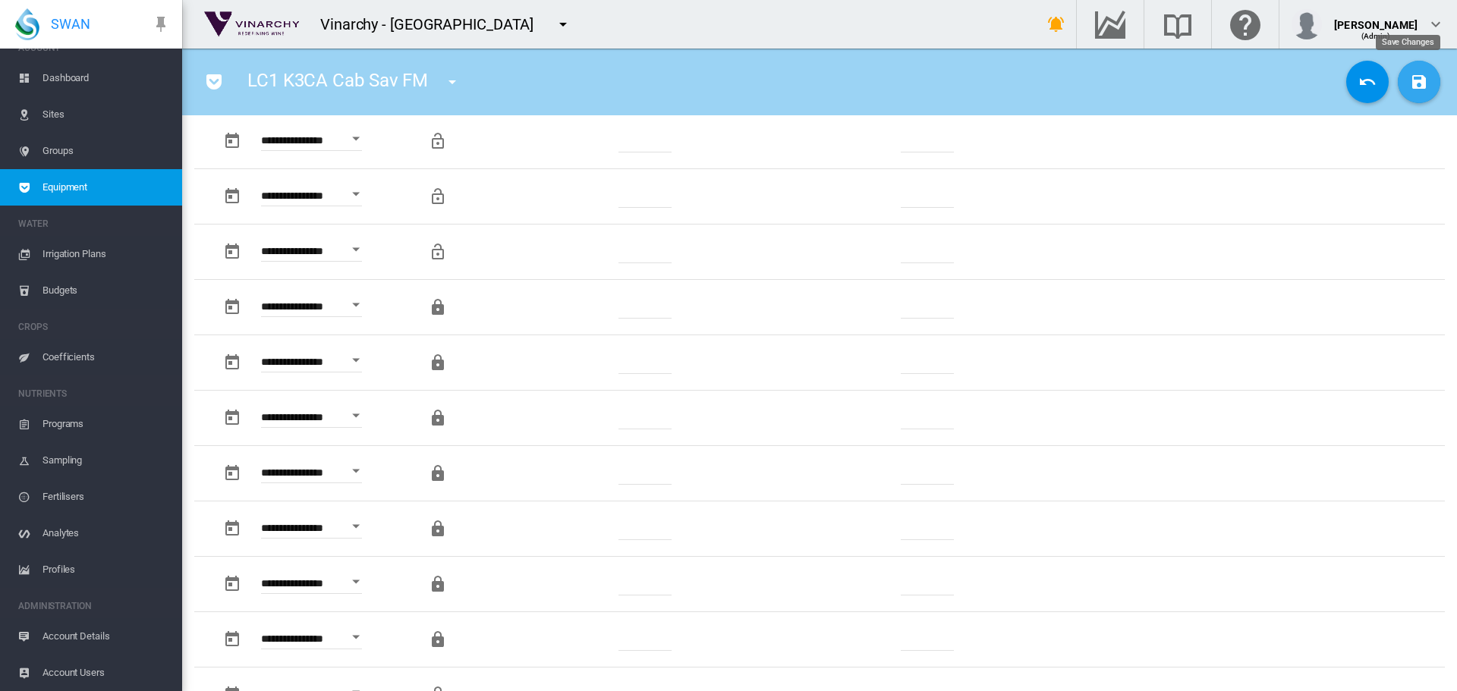
click at [1410, 86] on md-icon "icon-content-save" at bounding box center [1419, 82] width 18 height 18
click at [44, 107] on span "Sites" at bounding box center [105, 114] width 127 height 36
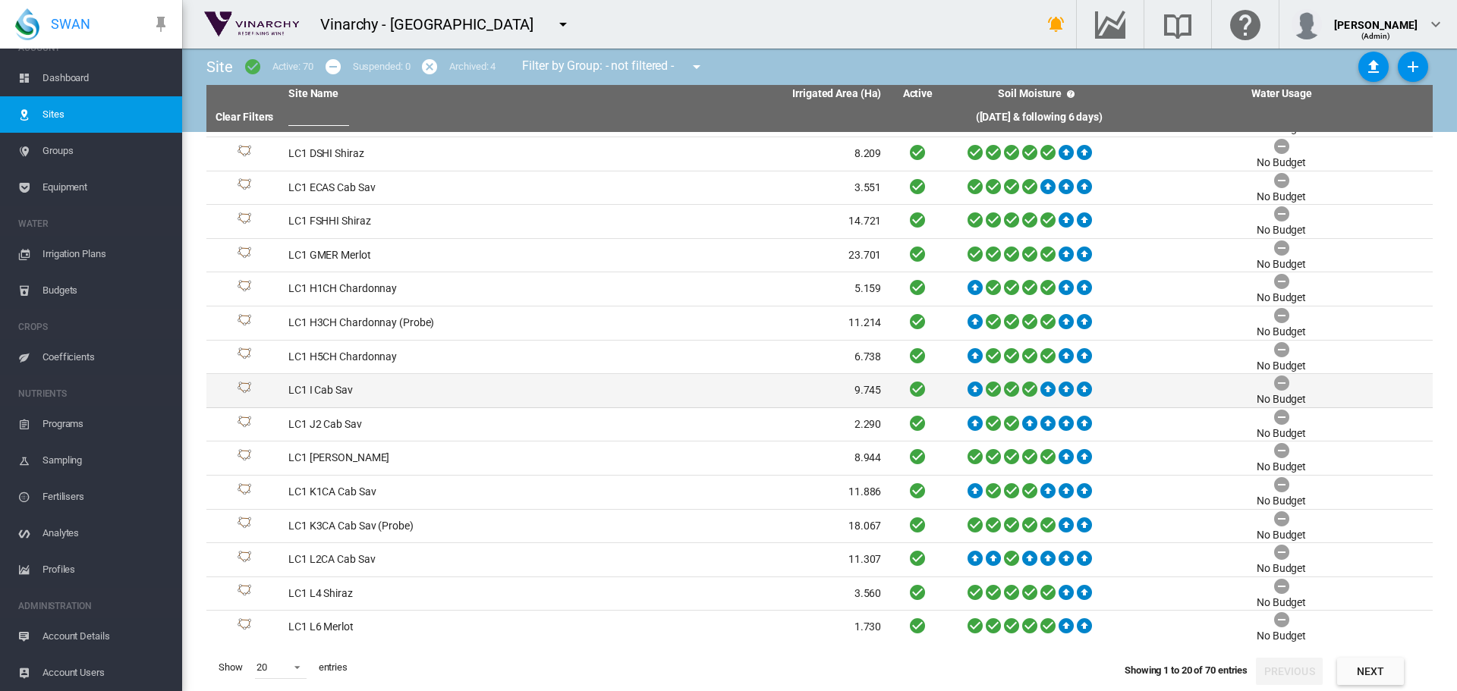
scroll to position [165, 0]
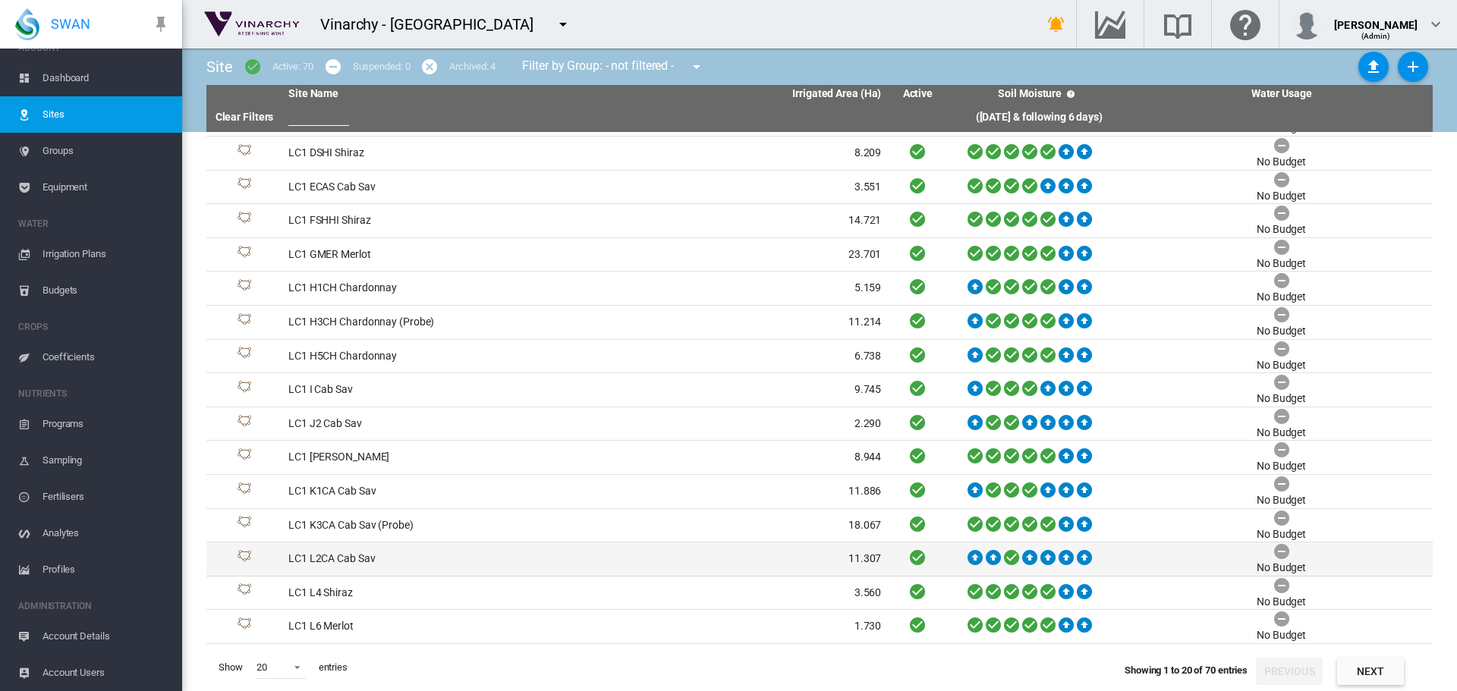
click at [347, 554] on td "LC1 L2CA Cab Sav" at bounding box center [433, 558] width 303 height 33
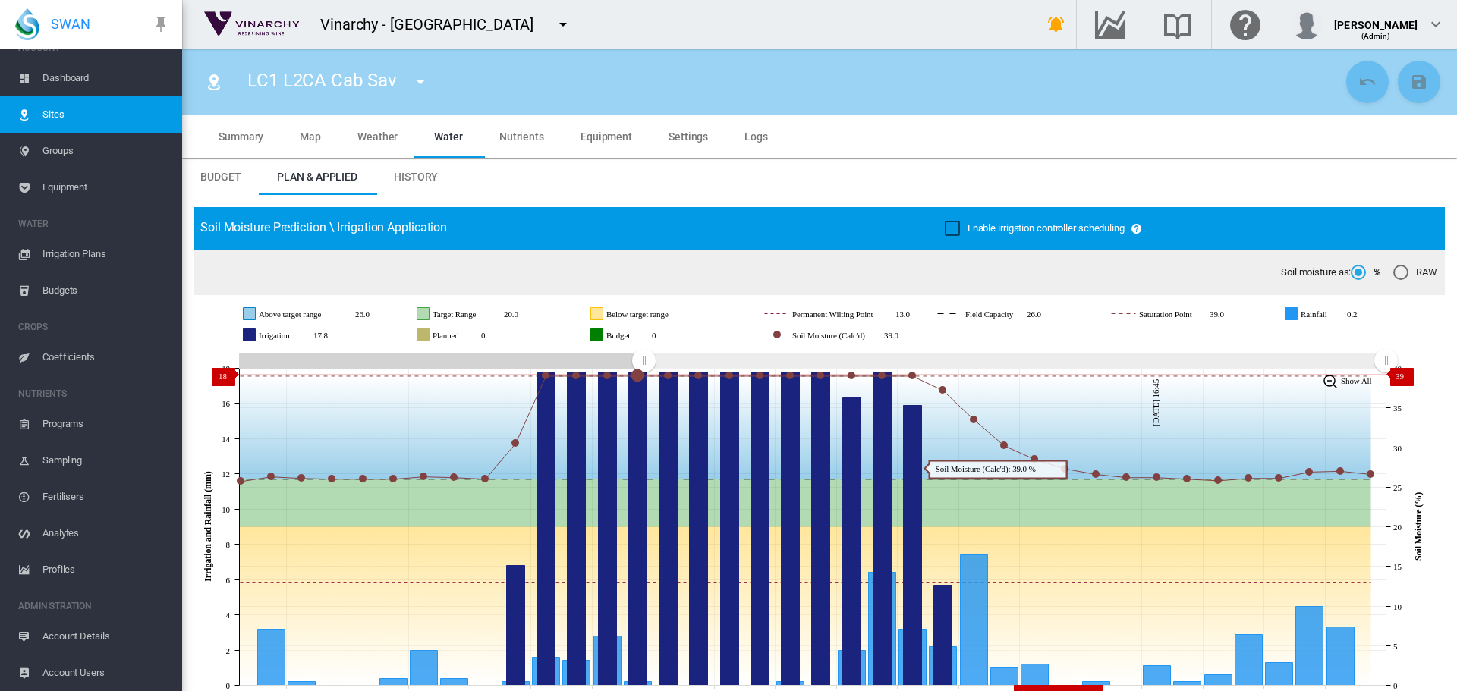
drag, startPoint x: 1105, startPoint y: 361, endPoint x: 643, endPoint y: 374, distance: 461.5
click at [643, 374] on icon "JavaScript chart by amCharts 3.21.15 Aug 07 Aug 09 Aug 11 Aug 13 Aug 15 Aug 17 …" at bounding box center [813, 527] width 1239 height 356
click at [605, 141] on span "Equipment" at bounding box center [606, 136] width 52 height 12
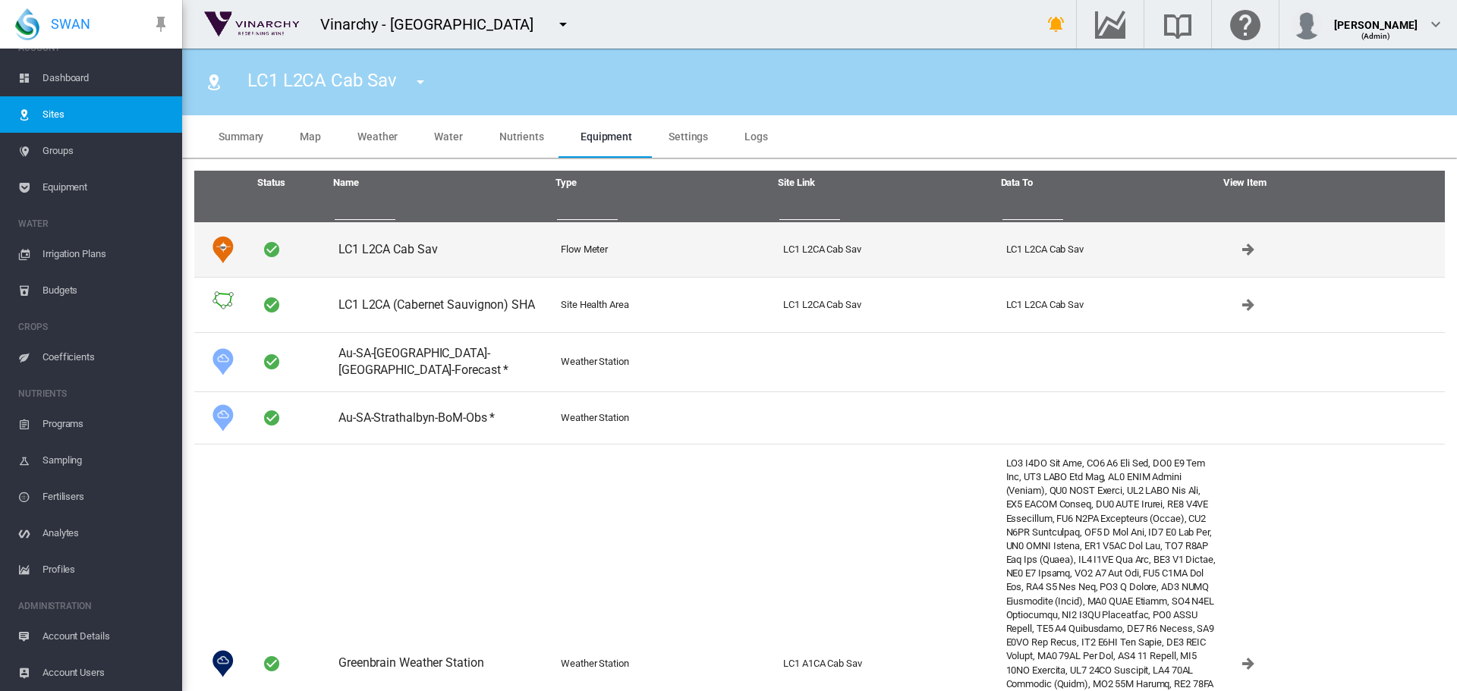
click at [387, 251] on td "LC1 L2CA Cab Sav" at bounding box center [443, 249] width 222 height 55
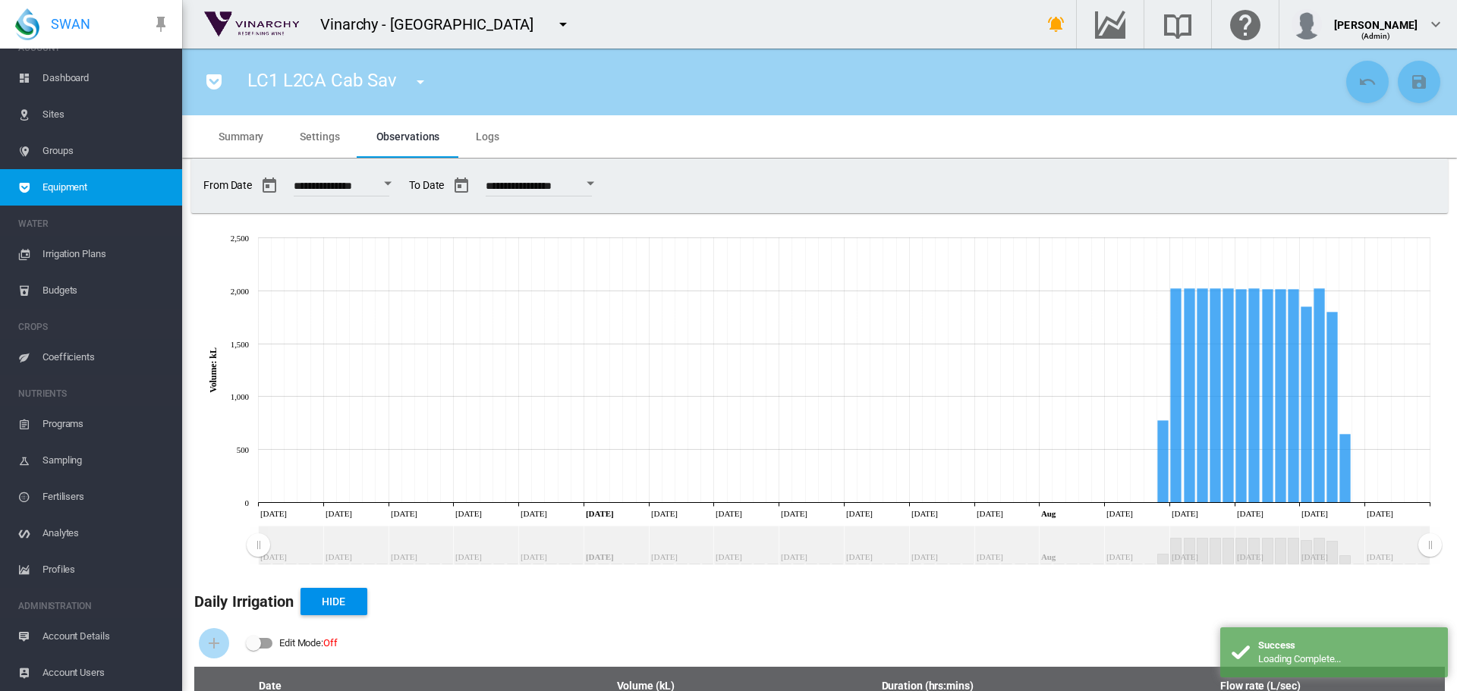
click at [267, 646] on div "Edit Mode:\a \a Off" at bounding box center [260, 643] width 26 height 11
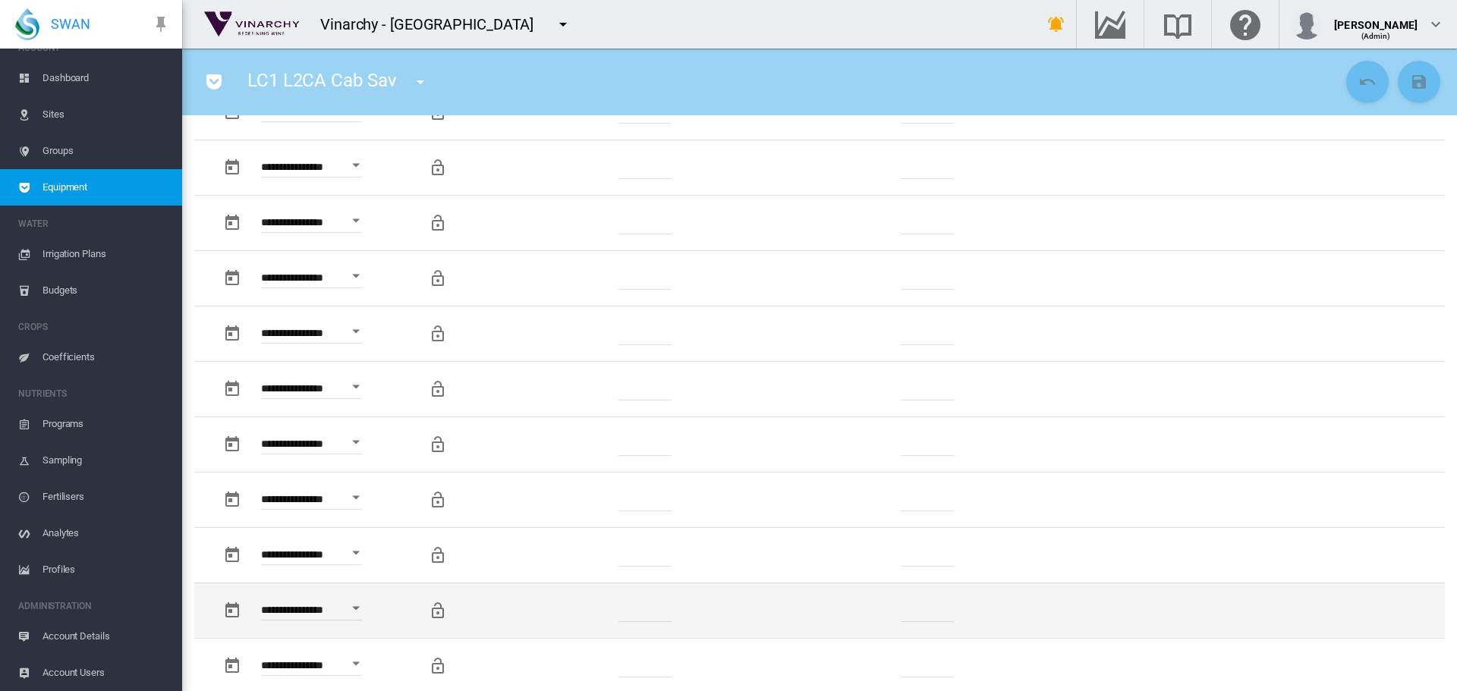
scroll to position [759, 0]
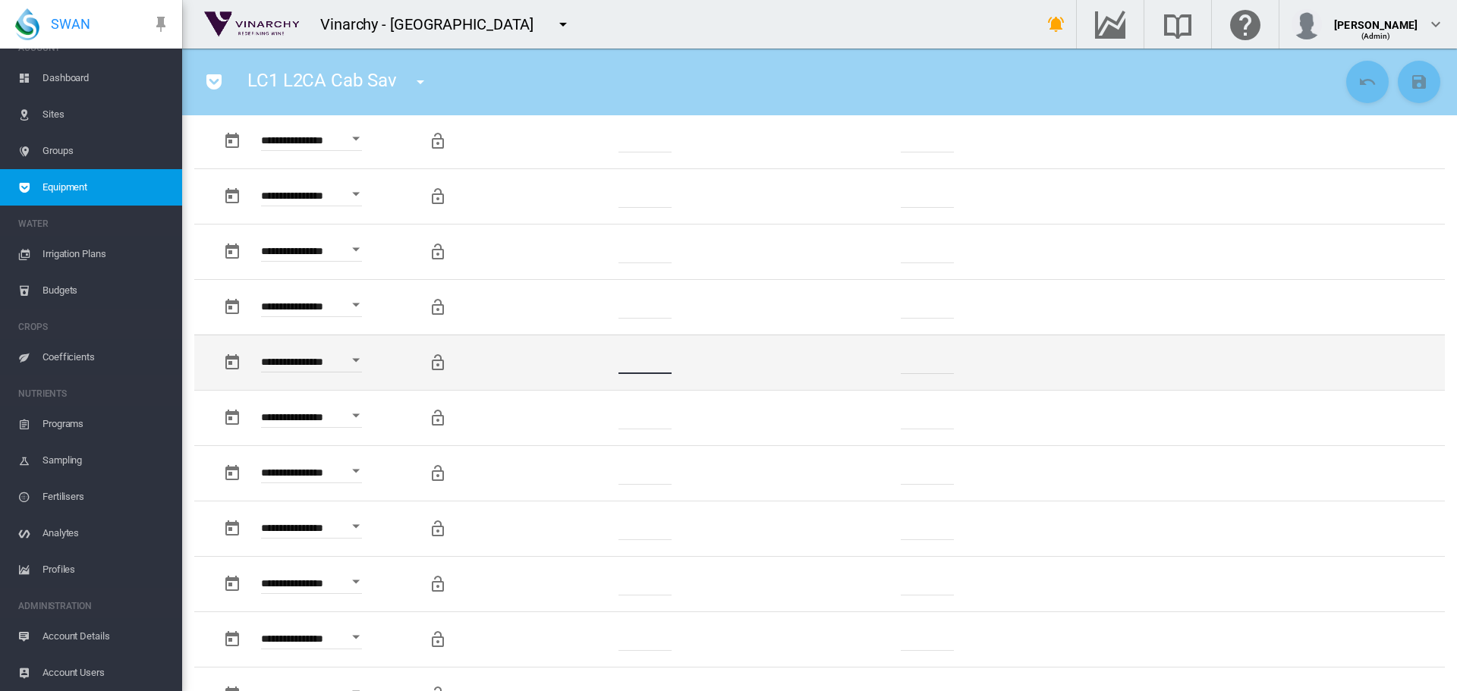
drag, startPoint x: 659, startPoint y: 360, endPoint x: 518, endPoint y: 369, distance: 141.4
click at [518, 369] on tr "**********" at bounding box center [819, 362] width 1250 height 55
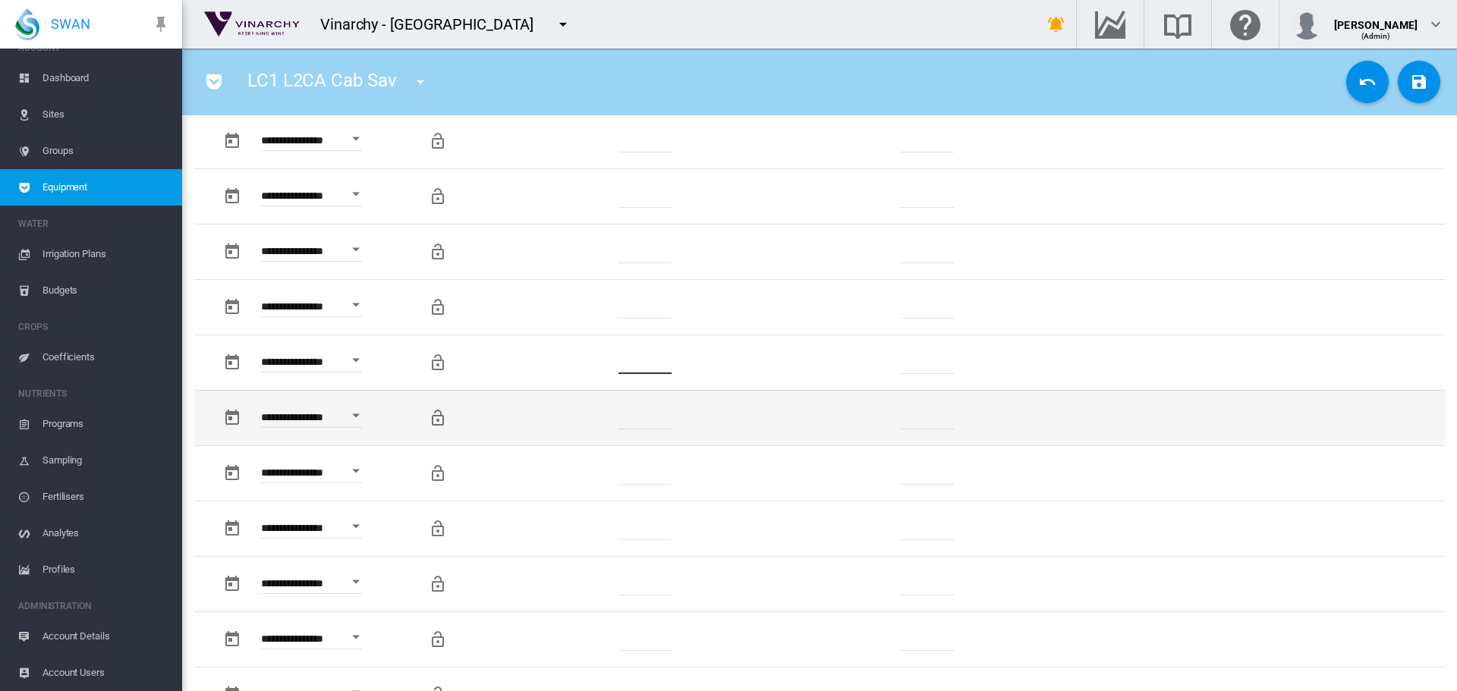
type input "*"
drag, startPoint x: 665, startPoint y: 419, endPoint x: 575, endPoint y: 421, distance: 89.6
click at [575, 421] on td "*******" at bounding box center [646, 417] width 232 height 55
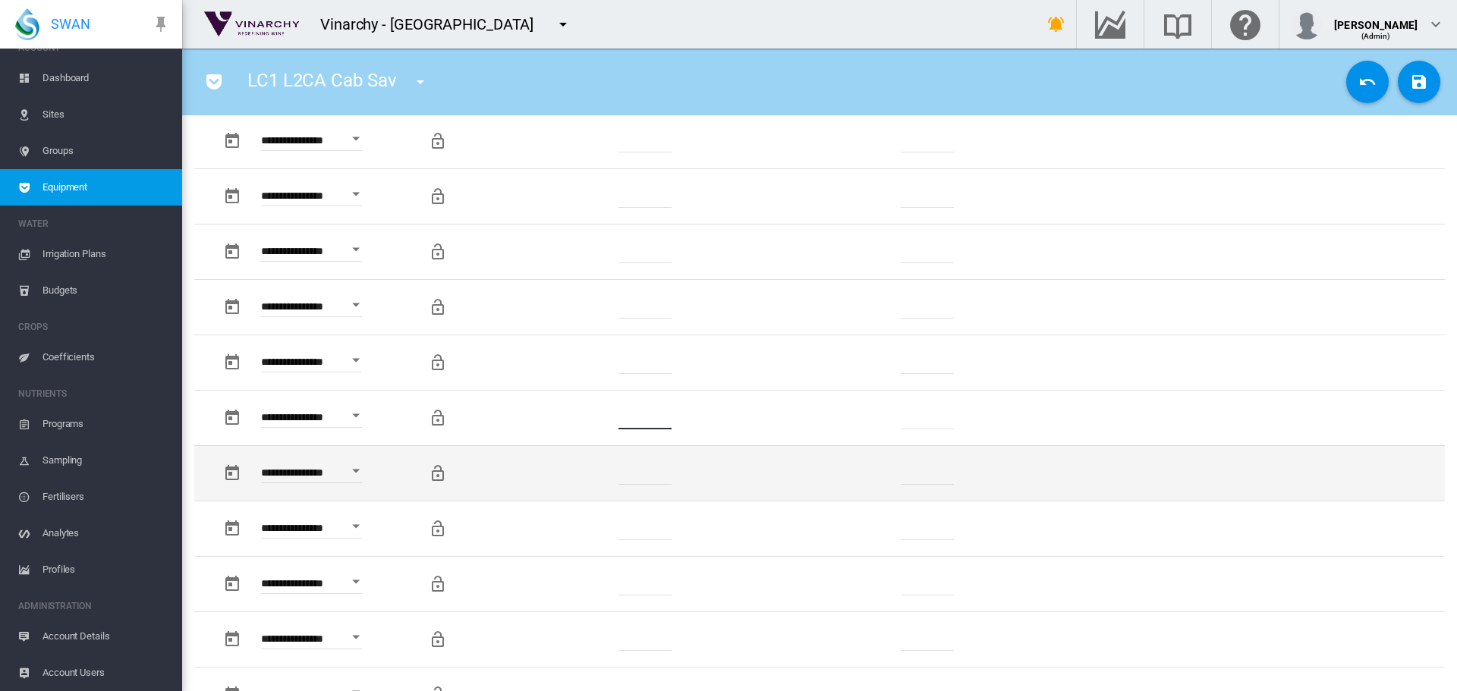
type input "*"
drag, startPoint x: 662, startPoint y: 476, endPoint x: 605, endPoint y: 476, distance: 56.9
click at [605, 476] on td "*******" at bounding box center [646, 472] width 232 height 55
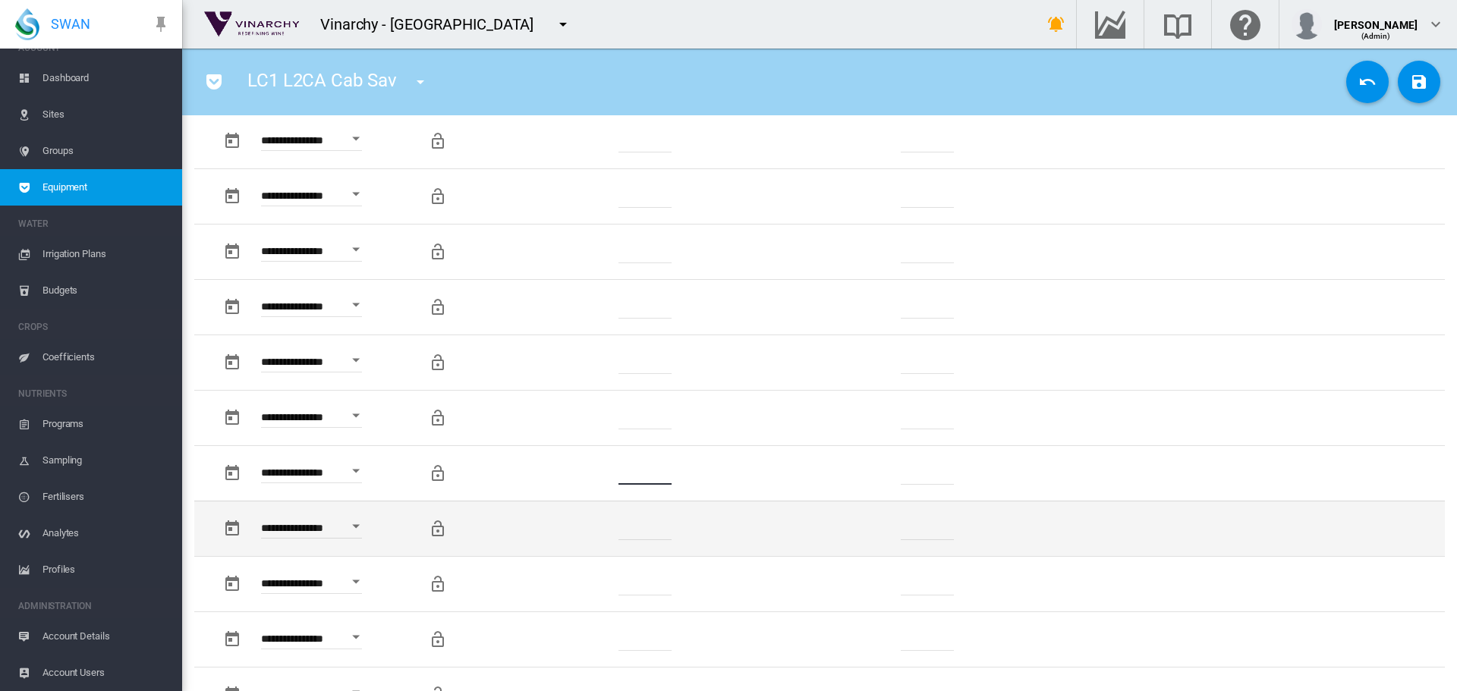
type input "*"
click at [605, 542] on td "*******" at bounding box center [646, 528] width 232 height 55
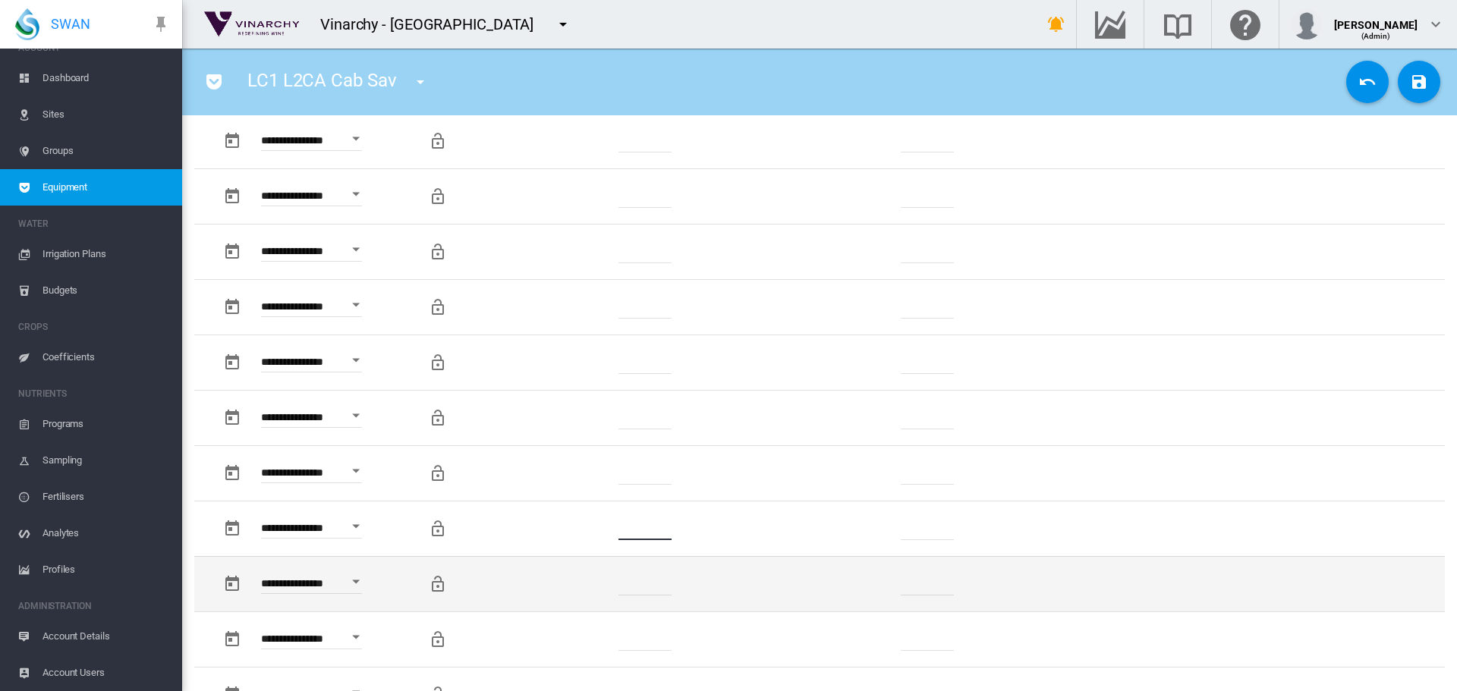
type input "*"
drag, startPoint x: 570, startPoint y: 584, endPoint x: 634, endPoint y: 588, distance: 64.6
click at [573, 584] on td "******" at bounding box center [646, 583] width 232 height 55
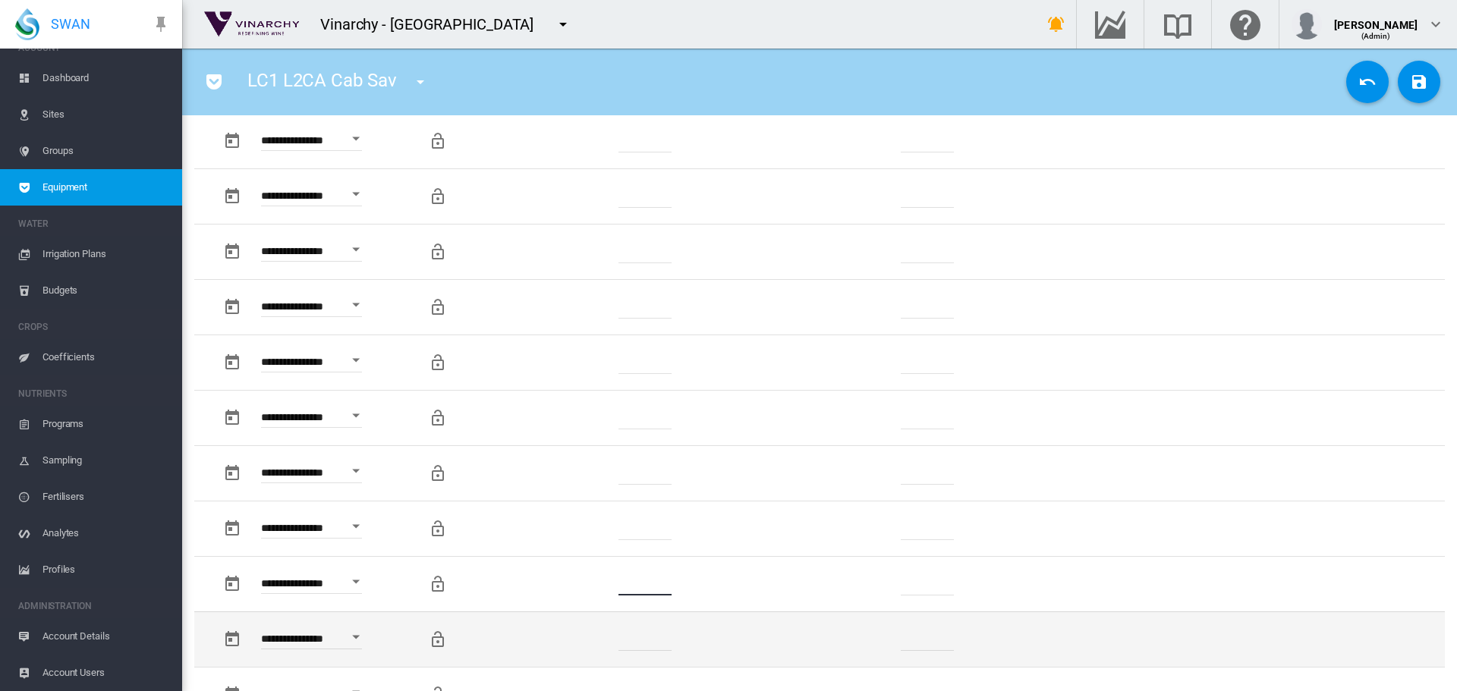
type input "*"
drag, startPoint x: 665, startPoint y: 634, endPoint x: 561, endPoint y: 636, distance: 104.0
click at [561, 636] on td "*******" at bounding box center [646, 639] width 232 height 55
type input "*"
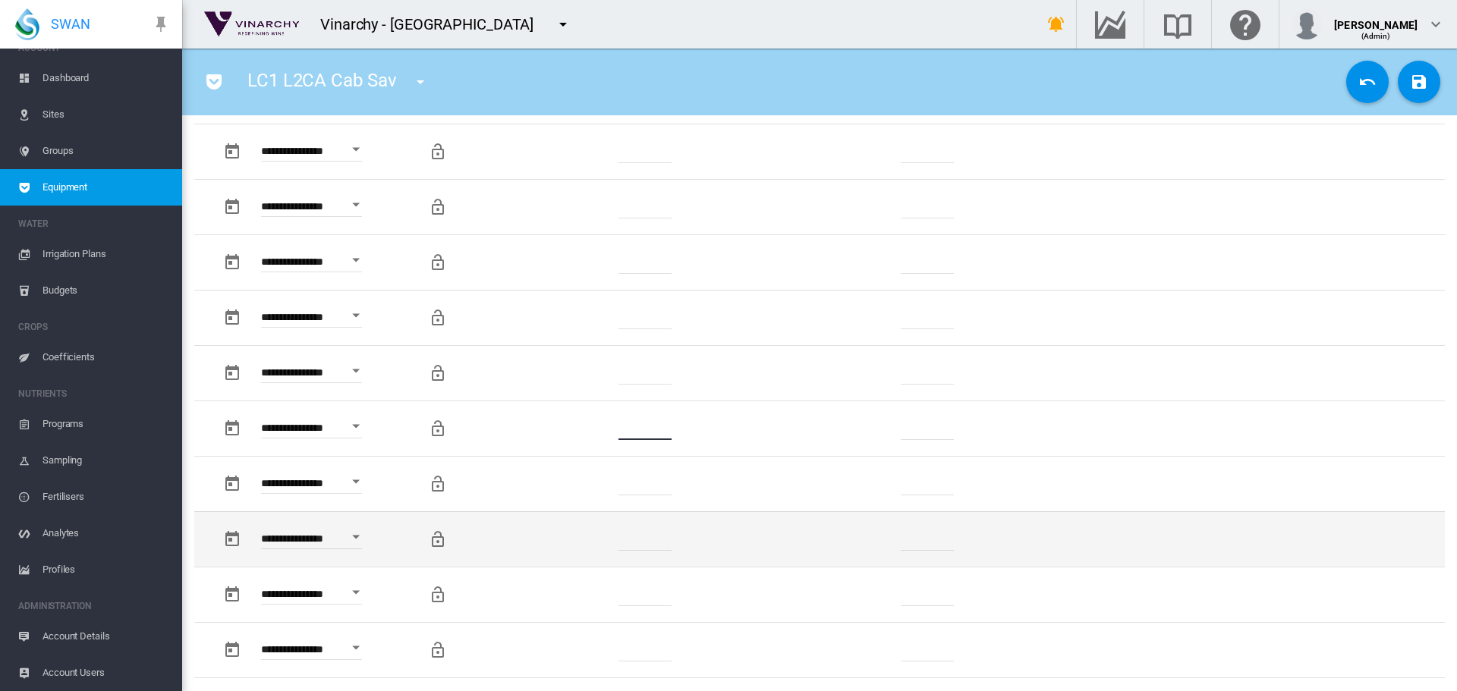
scroll to position [986, 0]
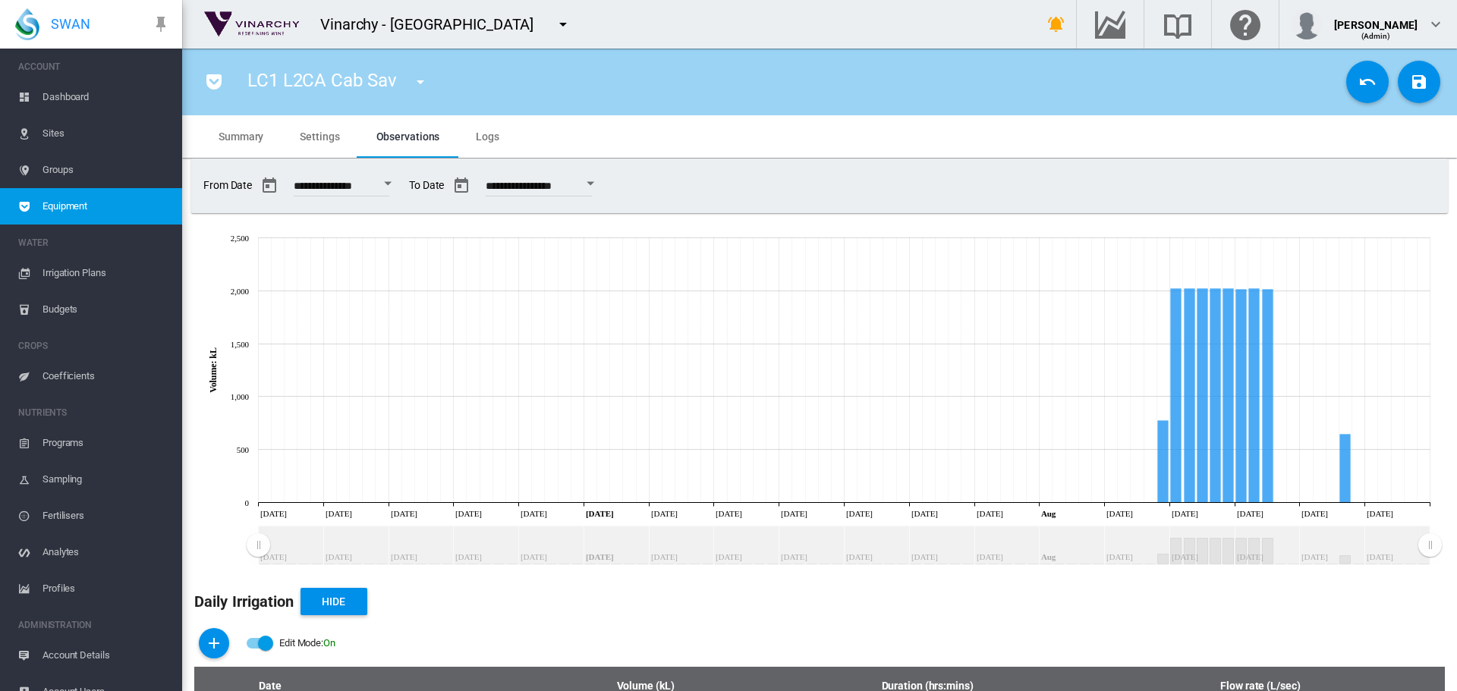
type input "*"
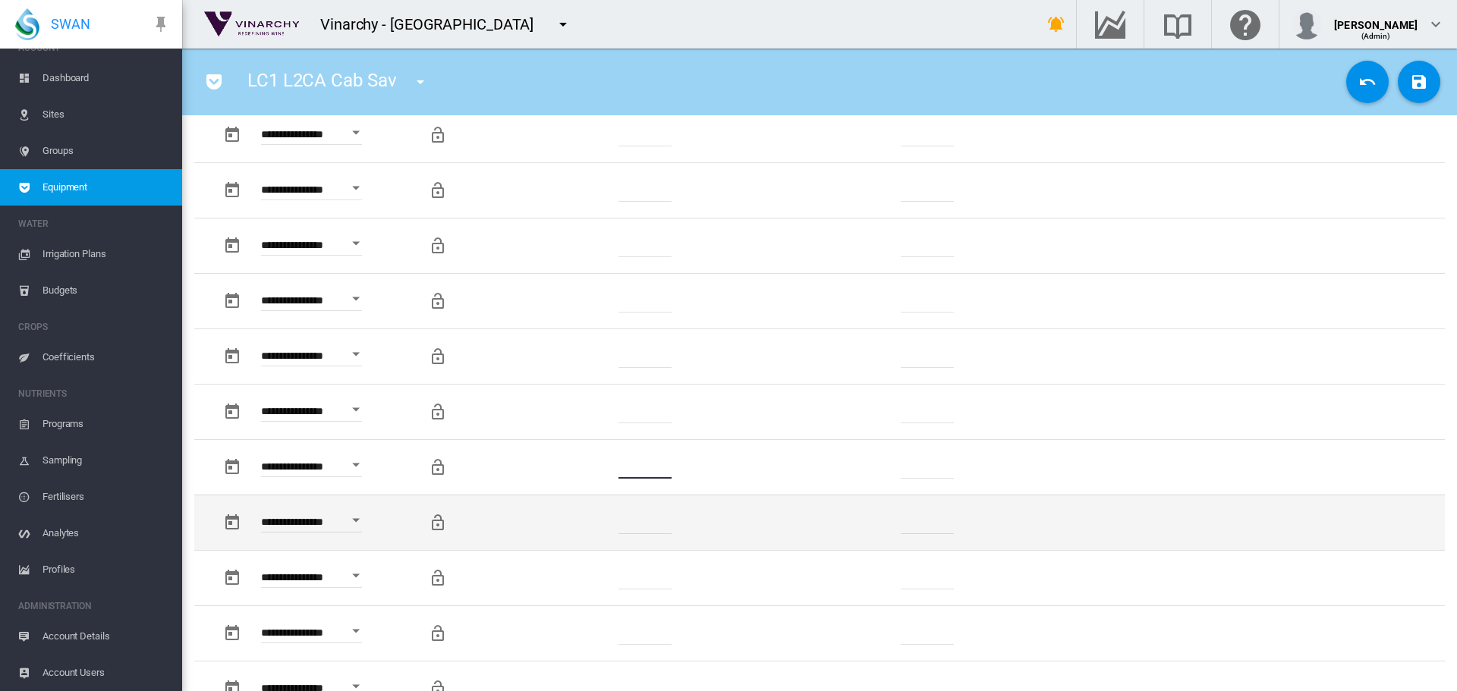
type input "*"
drag, startPoint x: 658, startPoint y: 516, endPoint x: 599, endPoint y: 523, distance: 59.6
click at [599, 523] on td "*******" at bounding box center [646, 522] width 232 height 55
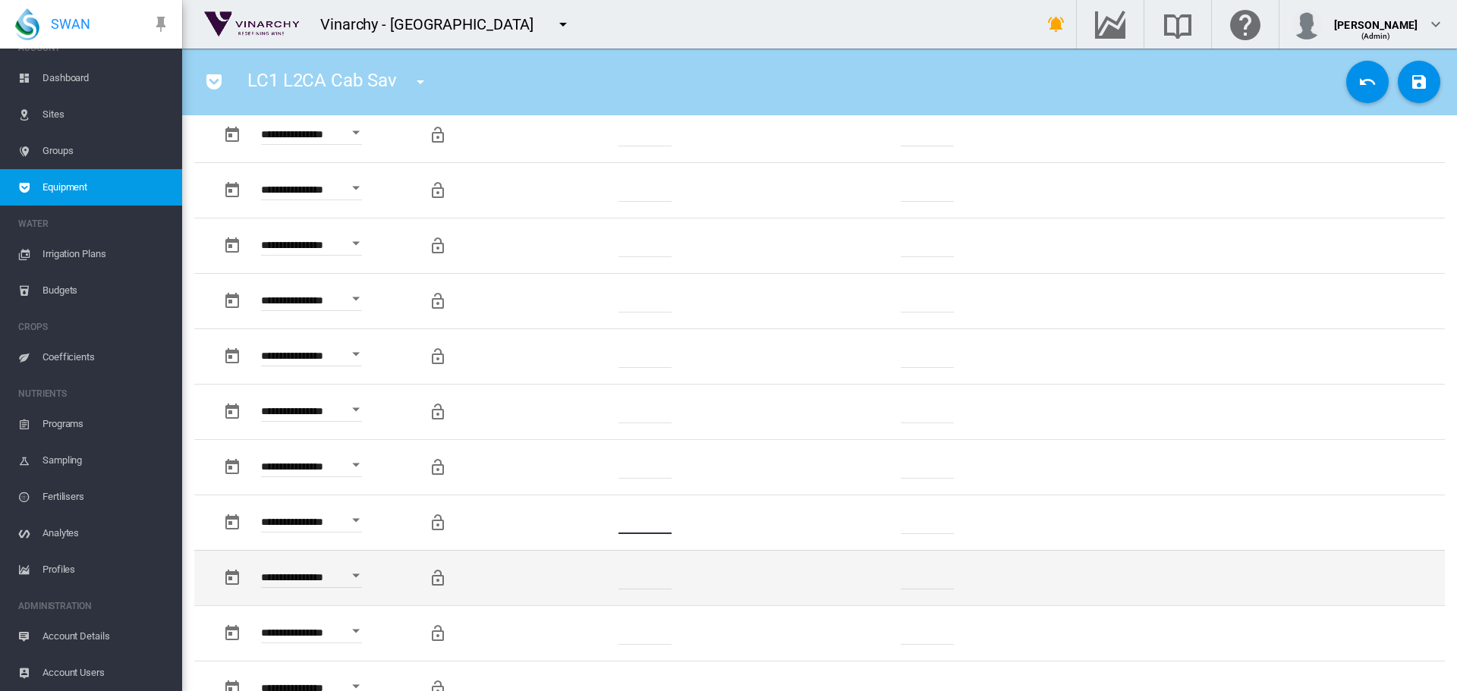
type input "*"
drag, startPoint x: 600, startPoint y: 574, endPoint x: 573, endPoint y: 573, distance: 27.3
click at [571, 574] on td "*******" at bounding box center [646, 577] width 232 height 55
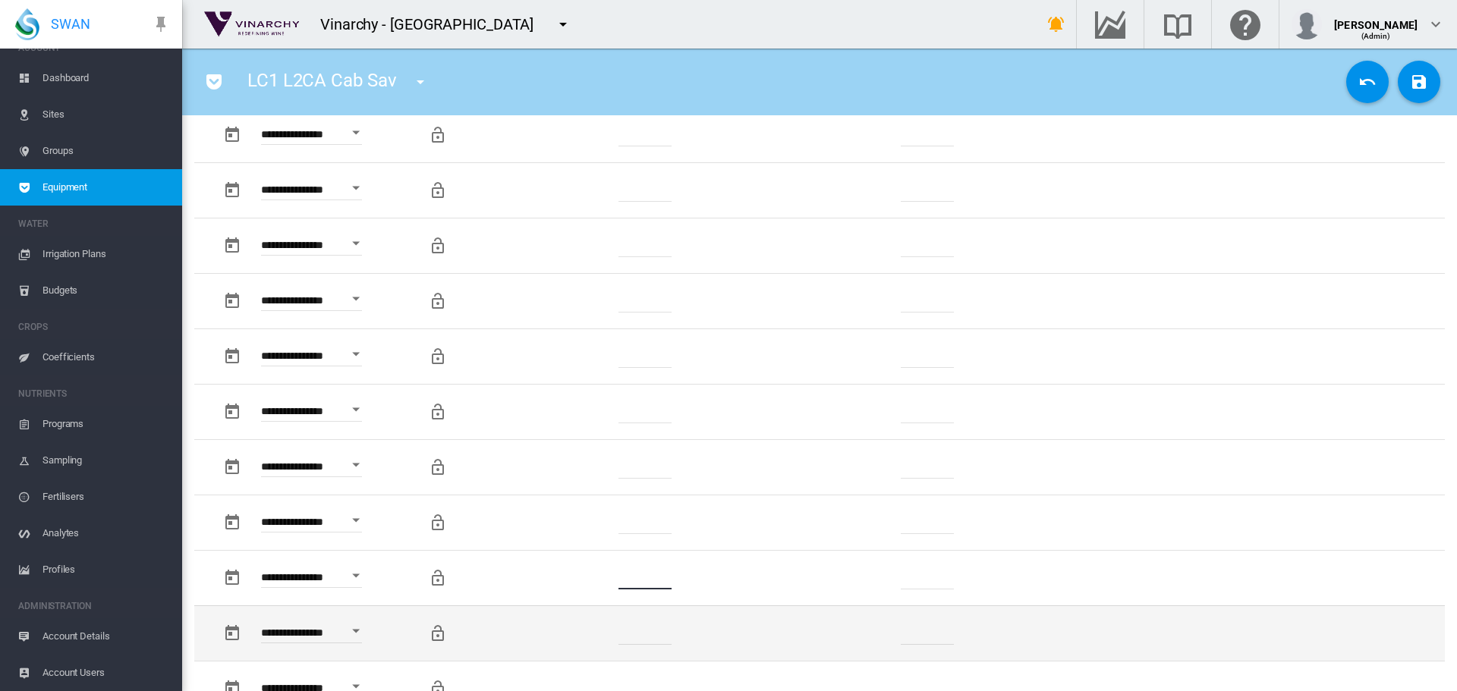
type input "*"
drag, startPoint x: 661, startPoint y: 632, endPoint x: 590, endPoint y: 634, distance: 71.4
click at [590, 634] on td "*******" at bounding box center [646, 632] width 232 height 55
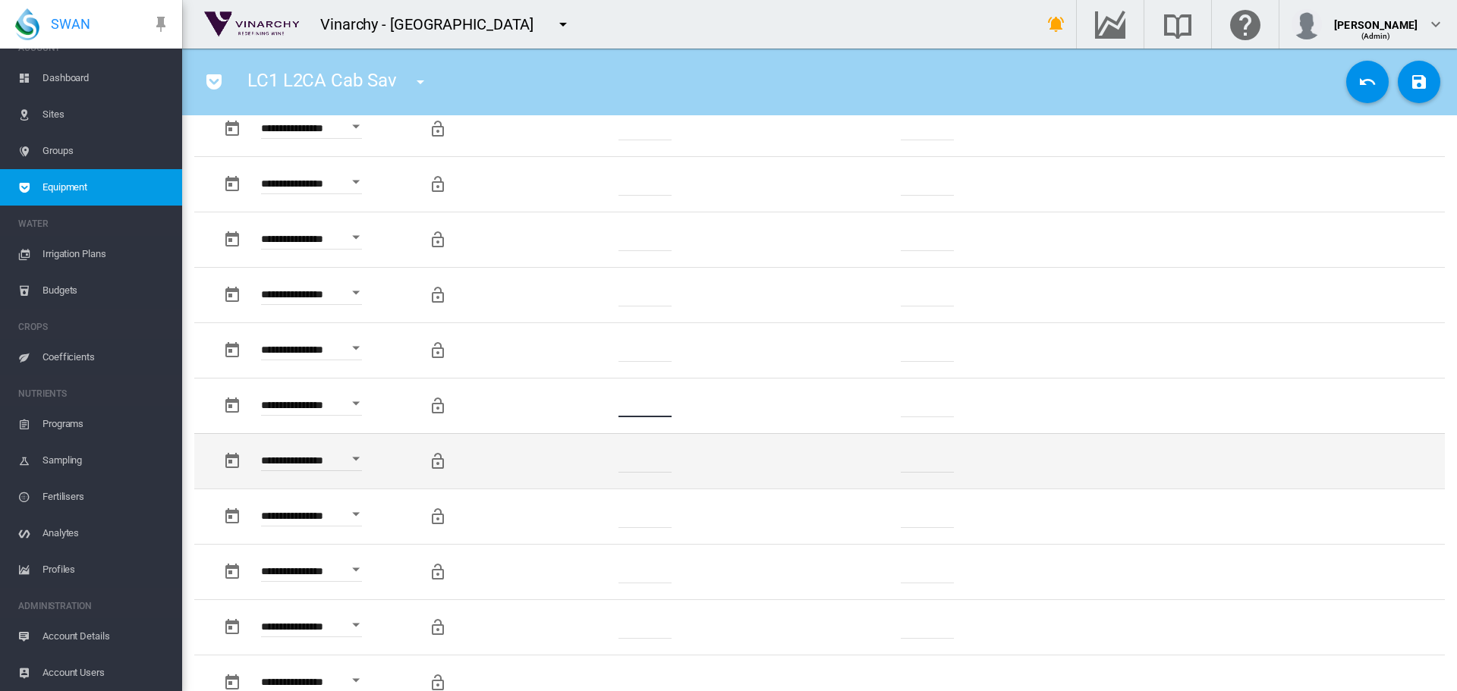
type input "*"
drag, startPoint x: 656, startPoint y: 464, endPoint x: 601, endPoint y: 467, distance: 54.7
click at [599, 465] on td "*******" at bounding box center [646, 460] width 232 height 55
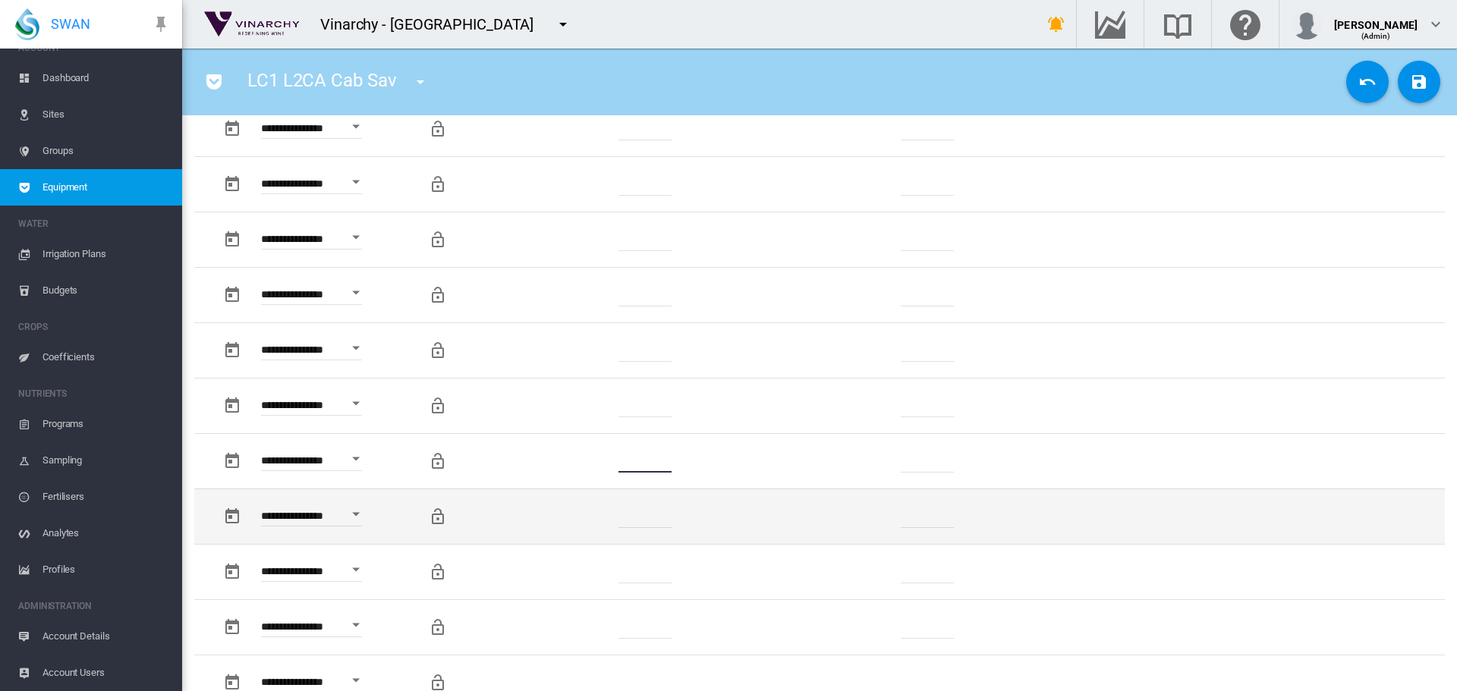
type input "*"
drag, startPoint x: 657, startPoint y: 514, endPoint x: 581, endPoint y: 524, distance: 76.5
click at [564, 521] on td "*******" at bounding box center [646, 516] width 232 height 55
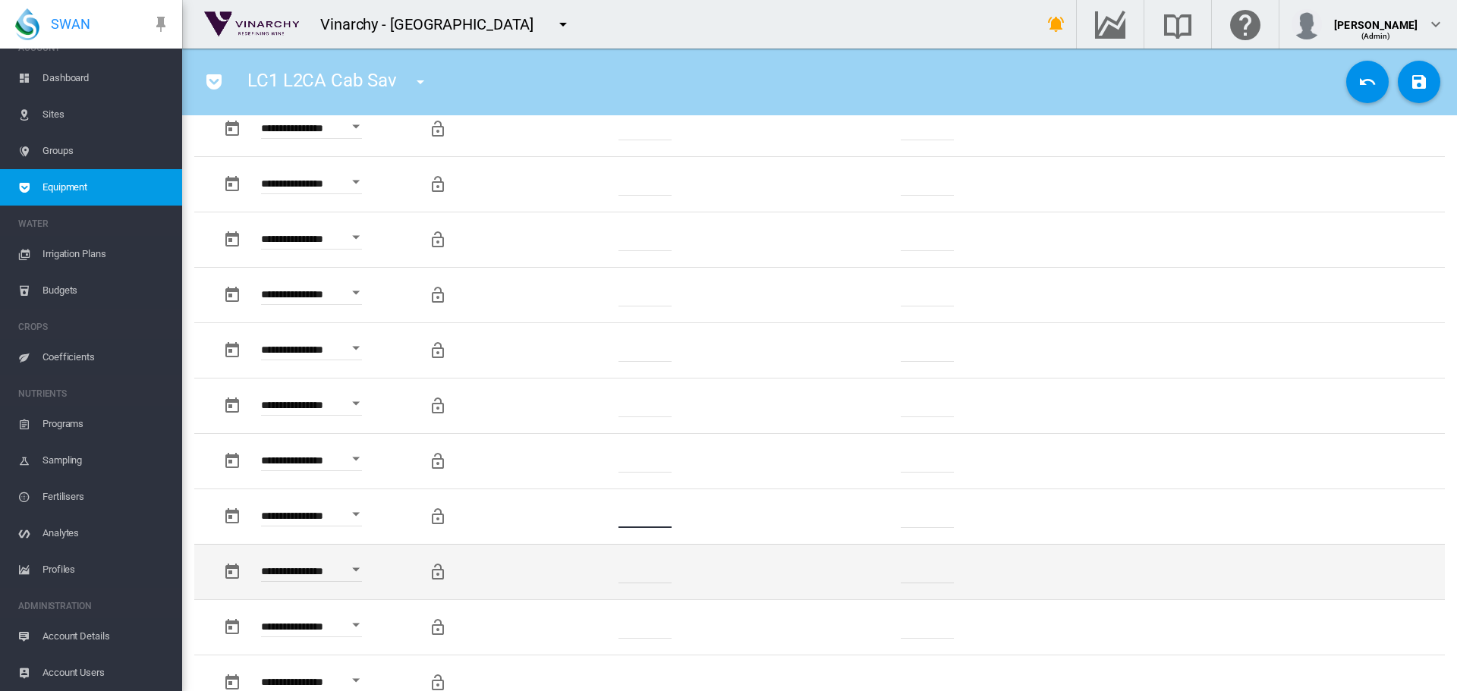
type input "*"
click at [593, 573] on td "*******" at bounding box center [646, 571] width 232 height 55
type input "*"
click at [432, 574] on md-icon "Locking this row will prevent custom changes being overwritten by future data i…" at bounding box center [438, 572] width 18 height 18
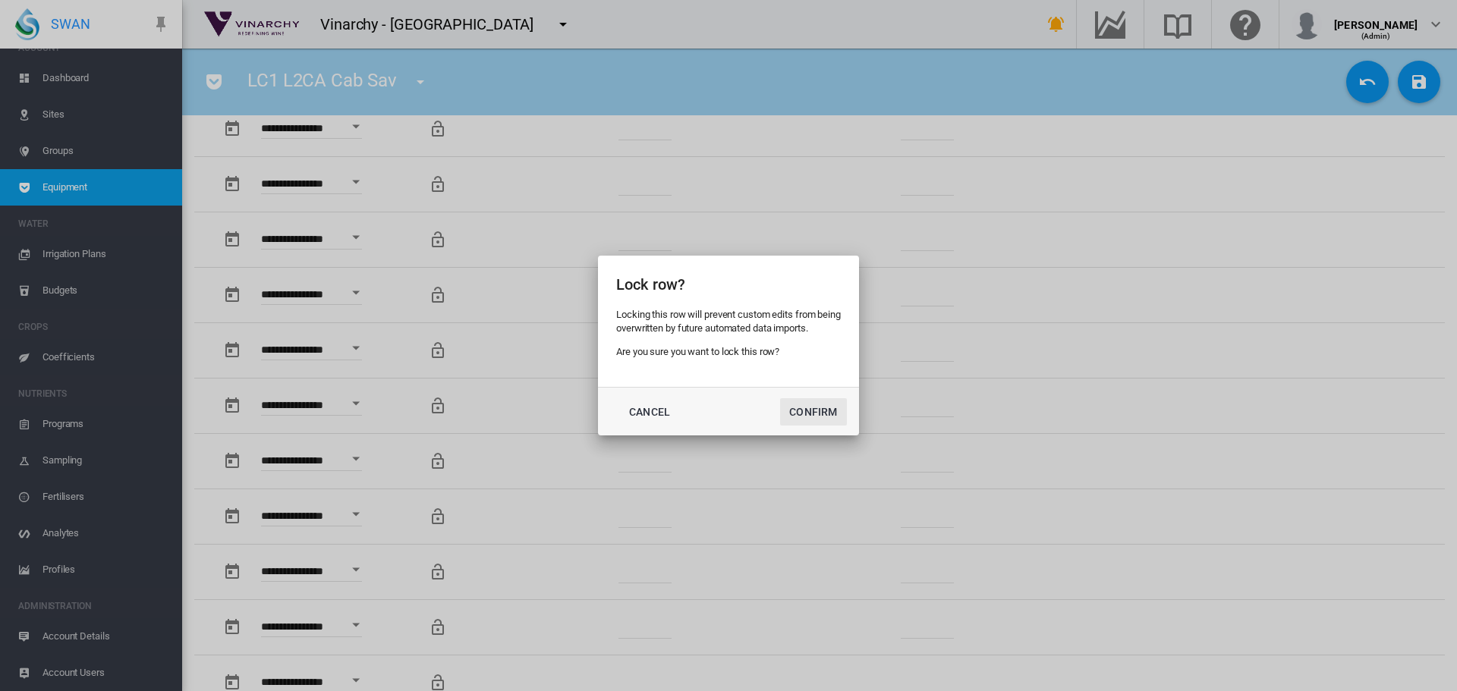
click at [811, 422] on button "Confirm" at bounding box center [813, 411] width 67 height 27
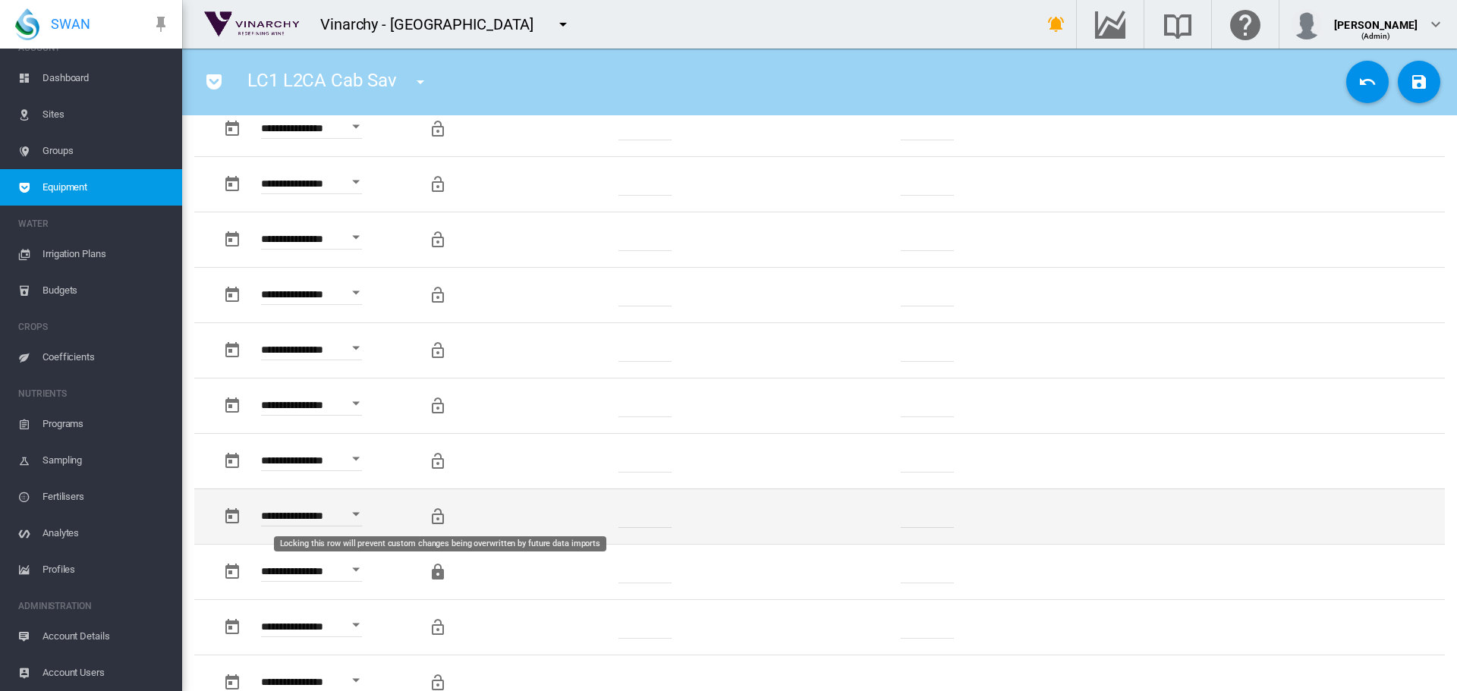
click at [439, 514] on md-icon "Locking this row will prevent custom changes being overwritten by future data i…" at bounding box center [438, 517] width 18 height 18
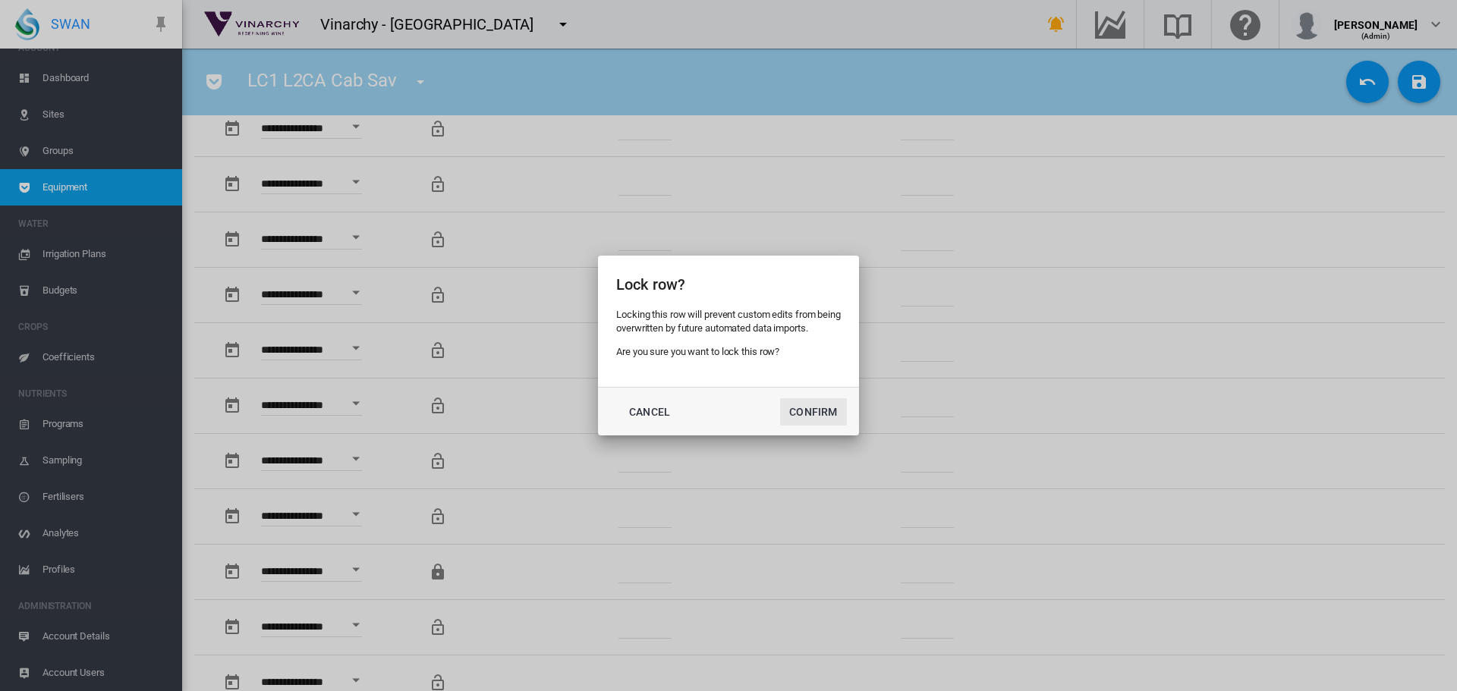
click at [810, 411] on button "Confirm" at bounding box center [813, 411] width 67 height 27
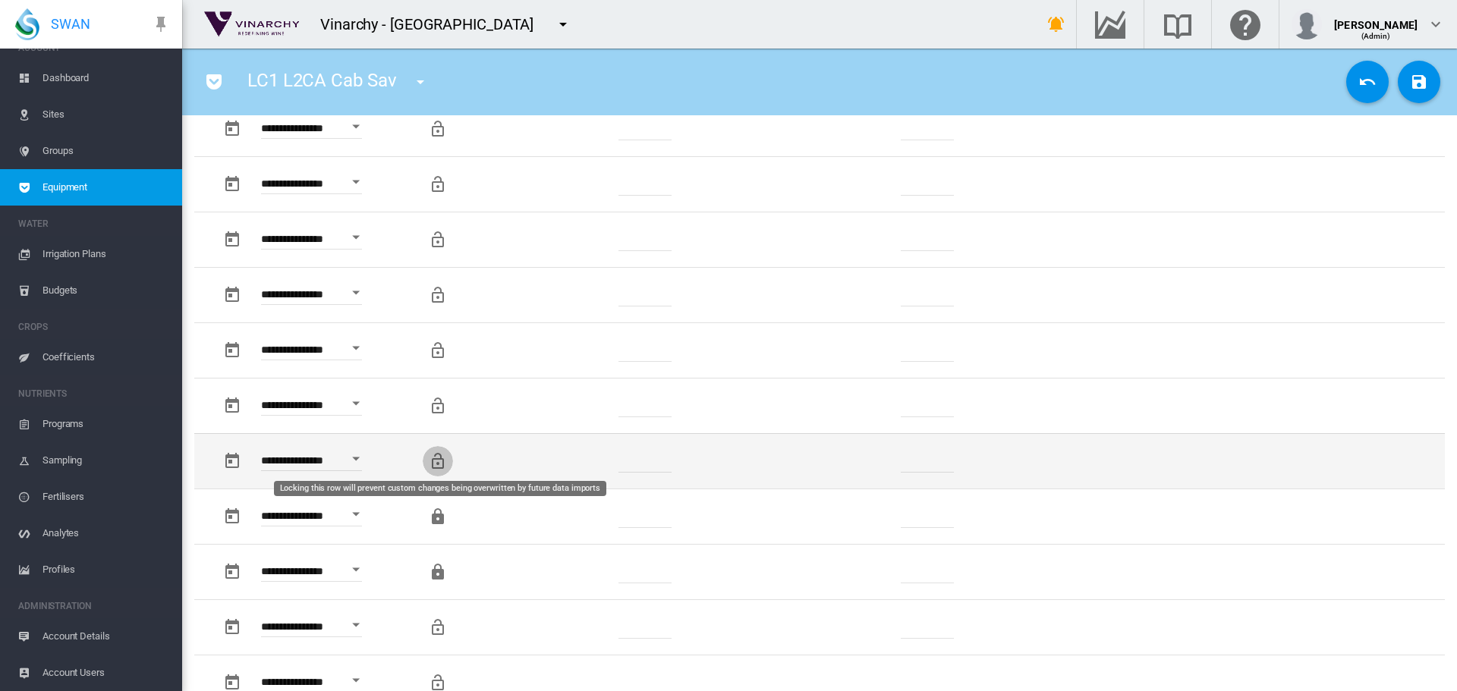
click at [430, 464] on md-icon "Locking this row will prevent custom changes being overwritten by future data i…" at bounding box center [438, 461] width 18 height 18
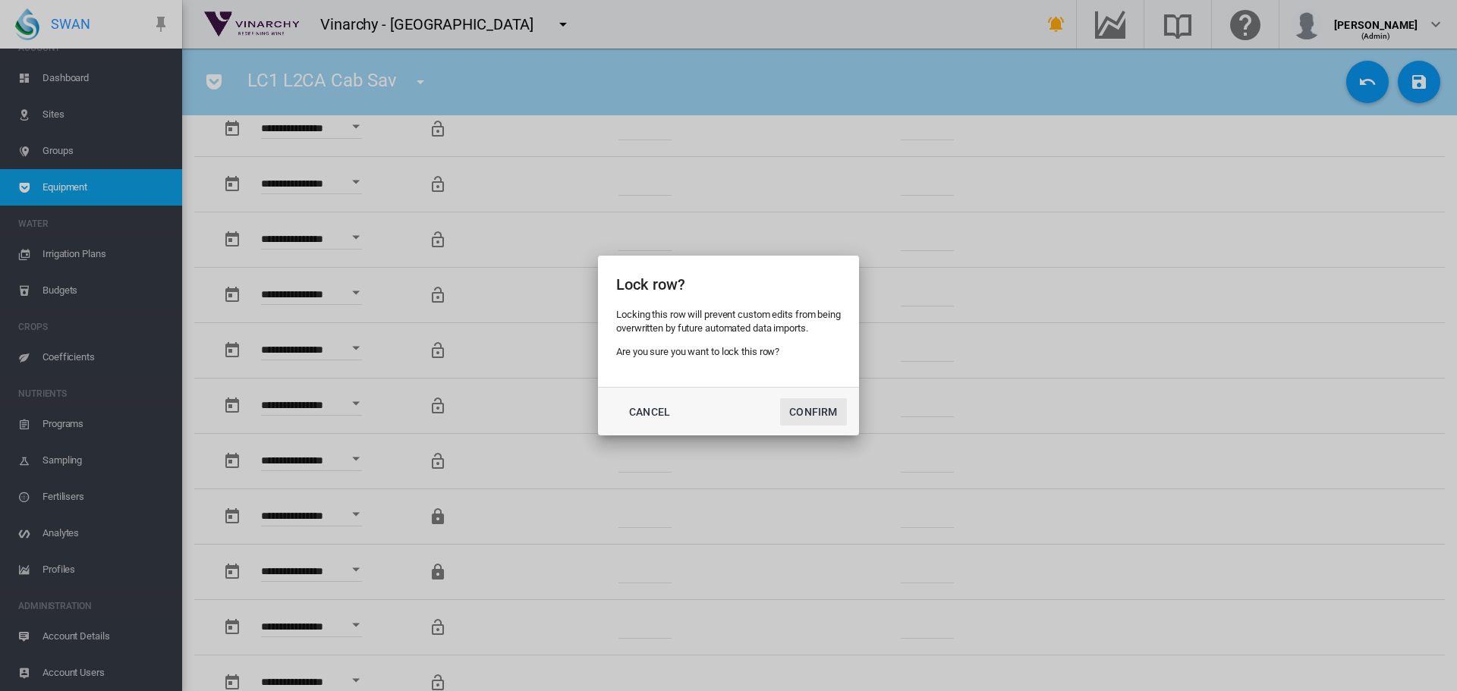
click at [795, 405] on button "Confirm" at bounding box center [813, 411] width 67 height 27
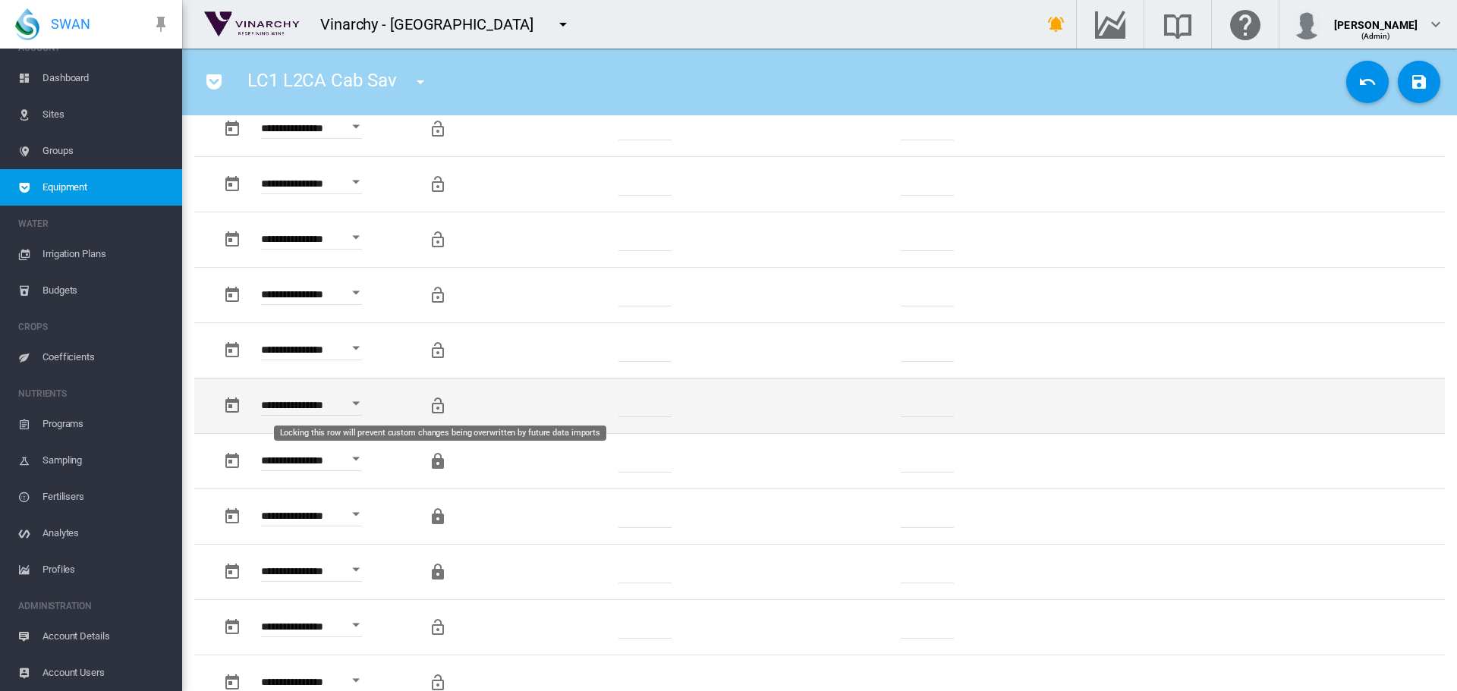
click at [435, 407] on md-icon "Locking this row will prevent custom changes being overwritten by future data i…" at bounding box center [438, 406] width 18 height 18
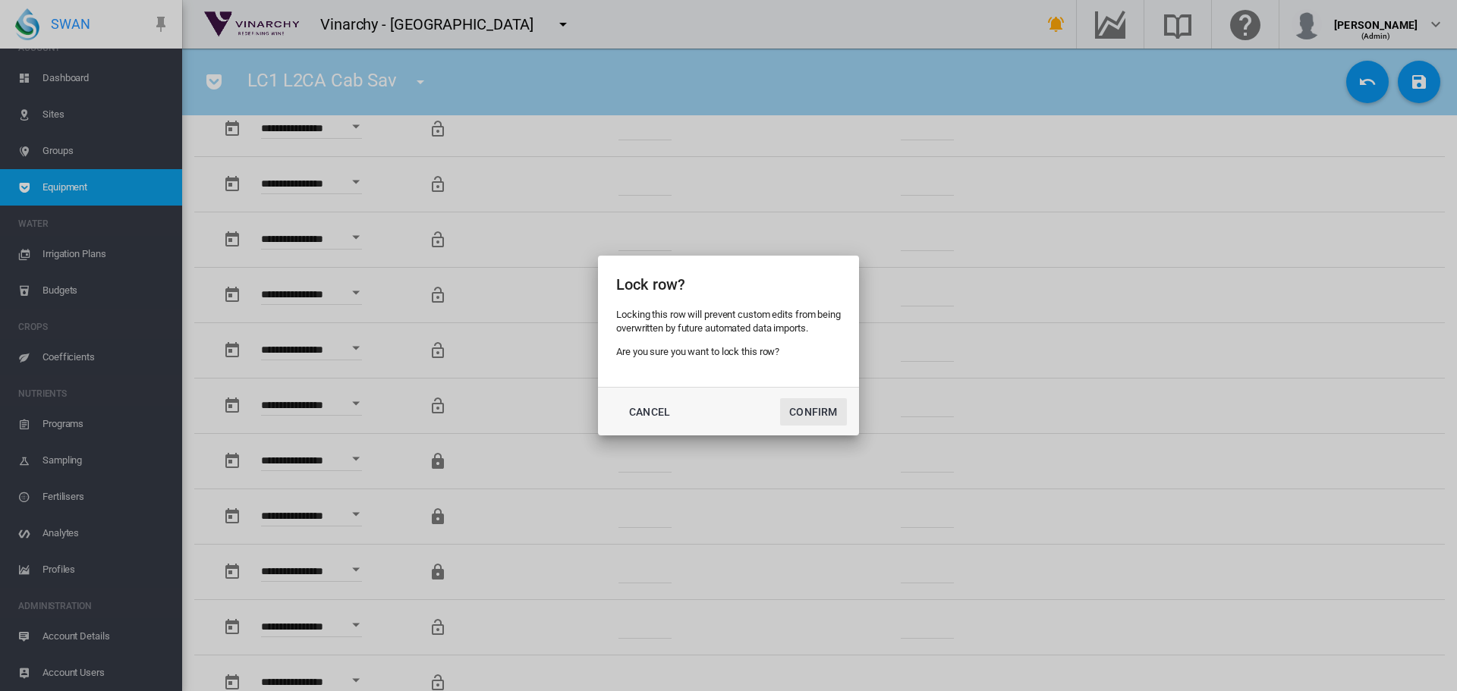
drag, startPoint x: 813, startPoint y: 411, endPoint x: 797, endPoint y: 406, distance: 16.8
click at [813, 410] on button "Confirm" at bounding box center [813, 411] width 67 height 27
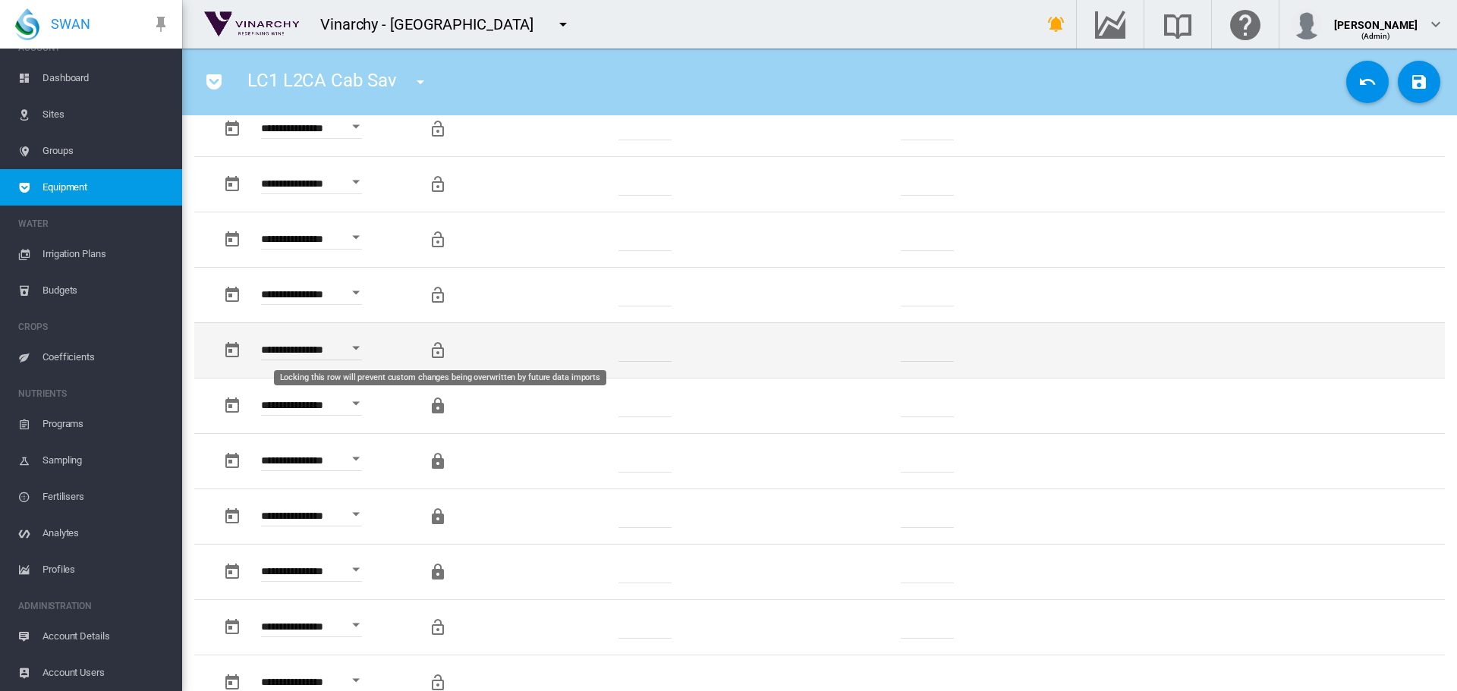
click at [436, 351] on md-icon "Locking this row will prevent custom changes being overwritten by future data i…" at bounding box center [438, 350] width 18 height 18
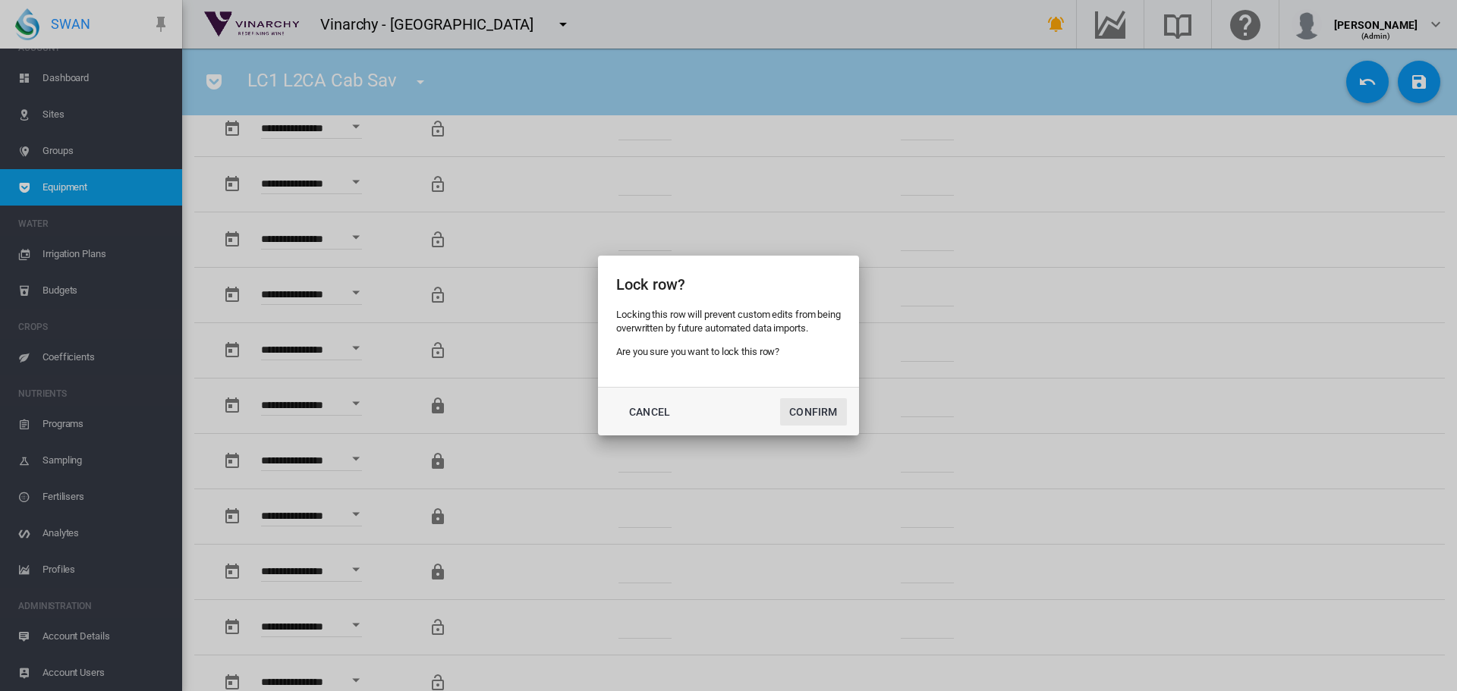
click at [814, 416] on button "Confirm" at bounding box center [813, 411] width 67 height 27
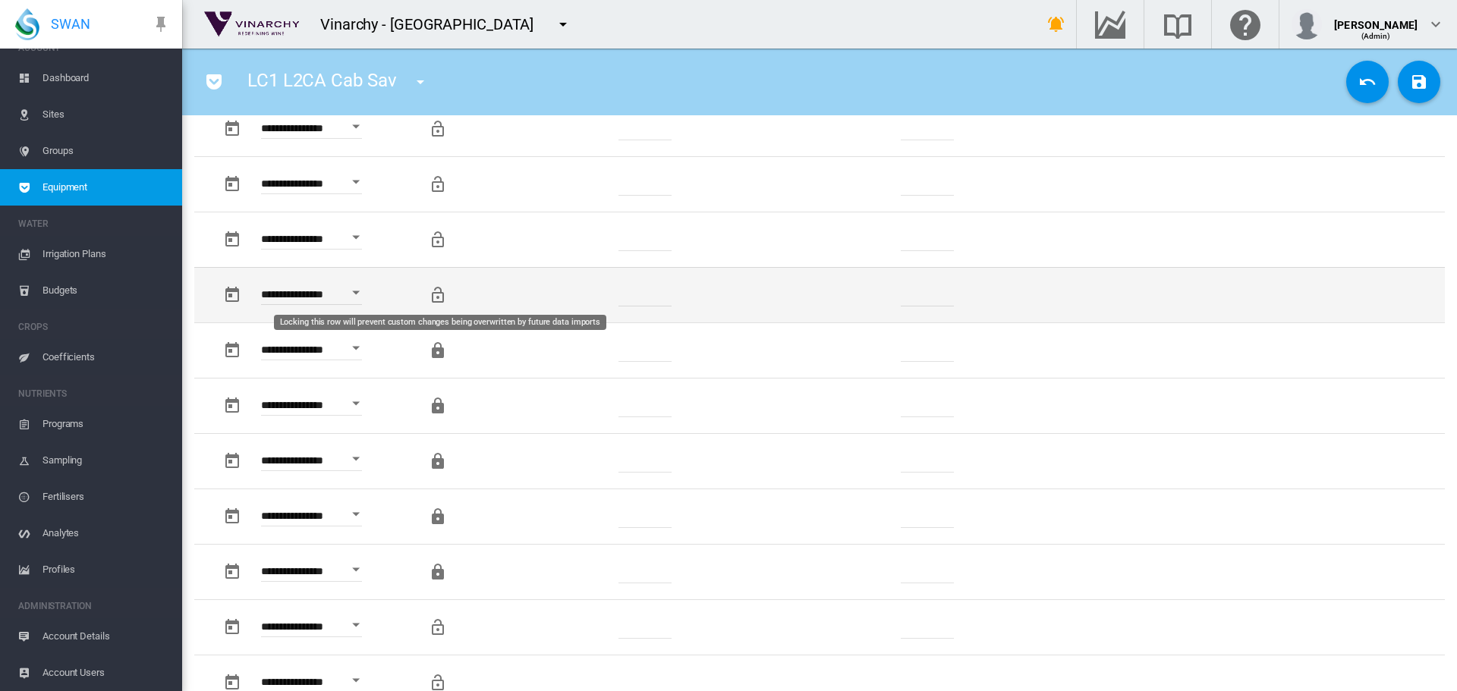
click at [436, 293] on md-icon "Locking this row will prevent custom changes being overwritten by future data i…" at bounding box center [438, 295] width 18 height 18
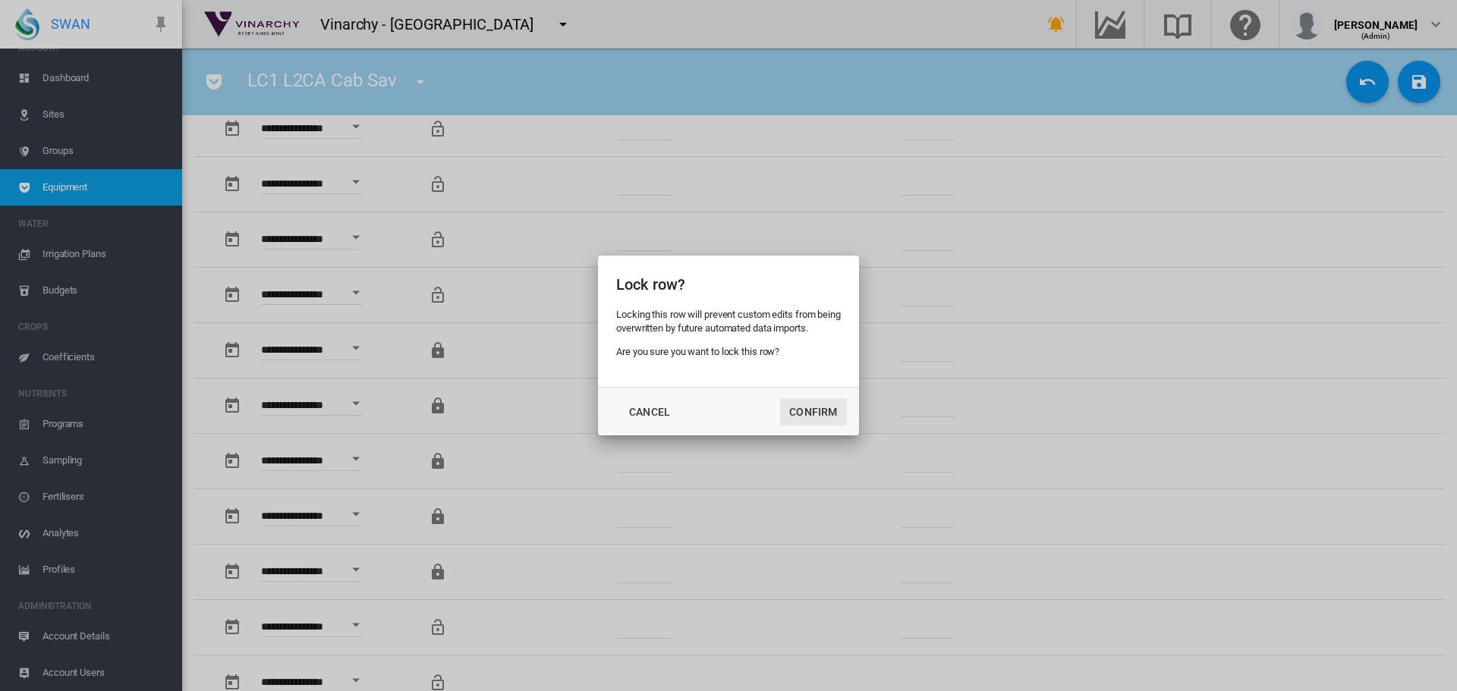
click at [826, 409] on button "Confirm" at bounding box center [813, 411] width 67 height 27
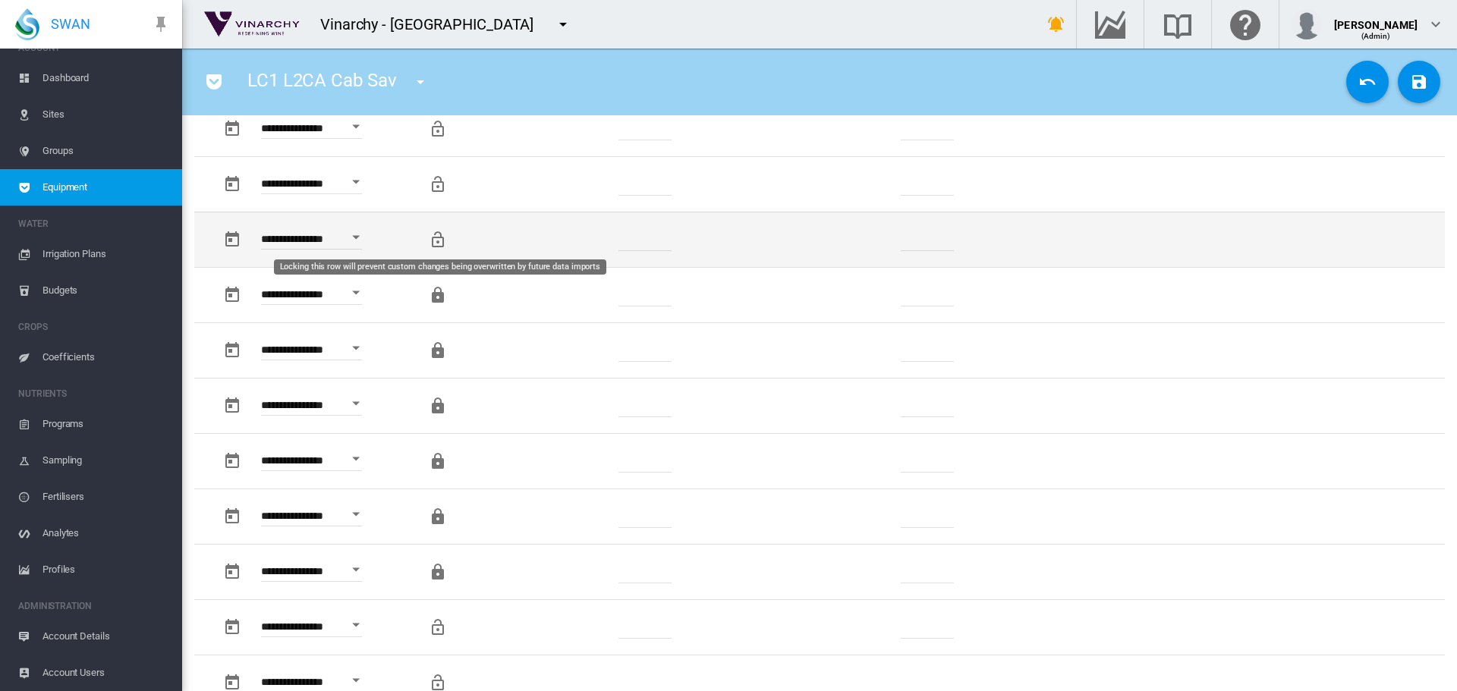
click at [433, 245] on md-icon "Locking this row will prevent custom changes being overwritten by future data i…" at bounding box center [438, 240] width 18 height 18
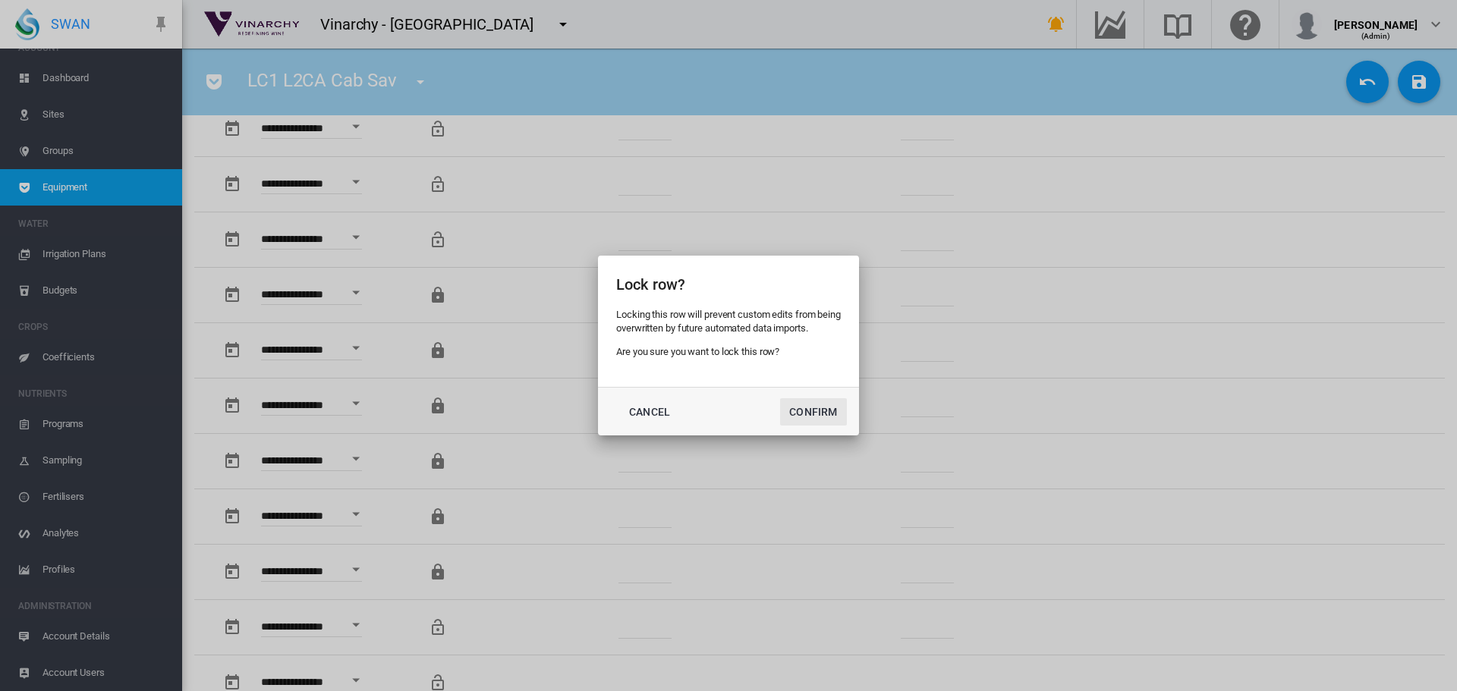
drag, startPoint x: 808, startPoint y: 410, endPoint x: 775, endPoint y: 409, distance: 32.6
click at [807, 410] on button "Confirm" at bounding box center [813, 411] width 67 height 27
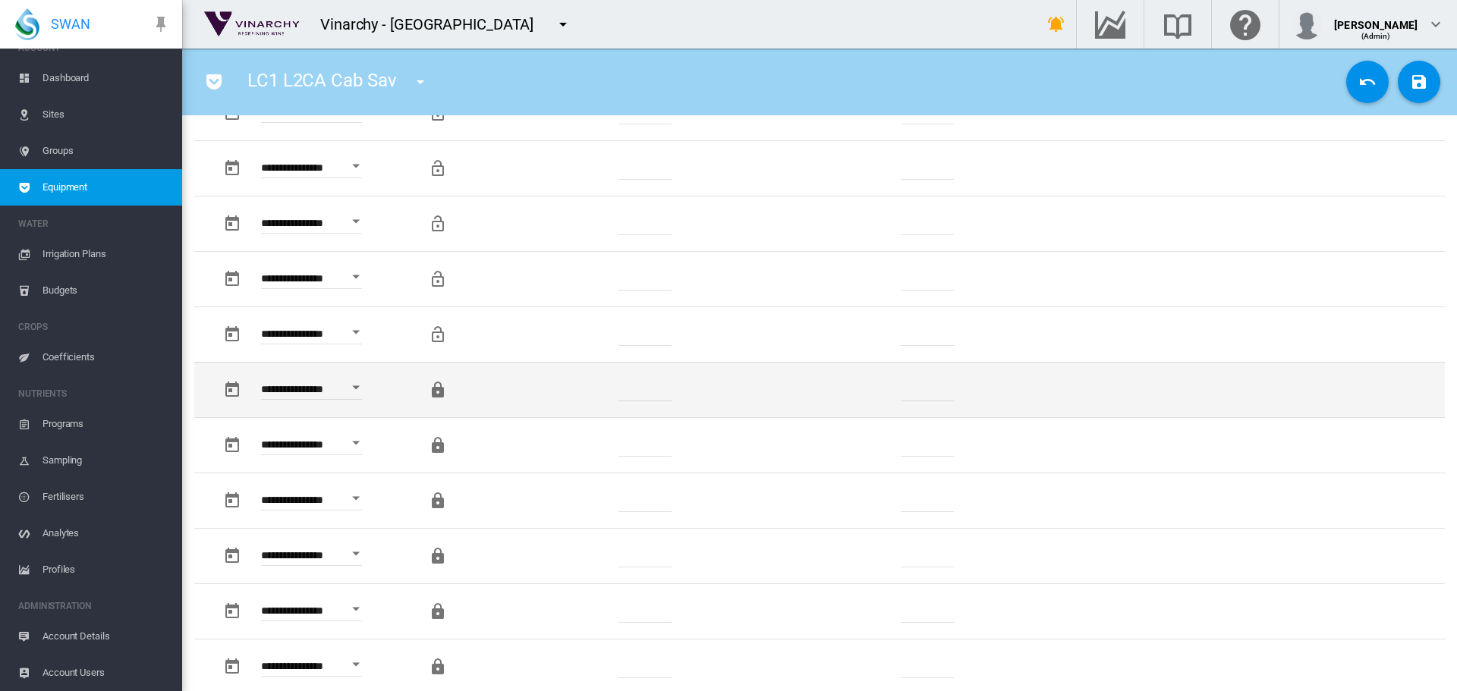
scroll to position [1062, 0]
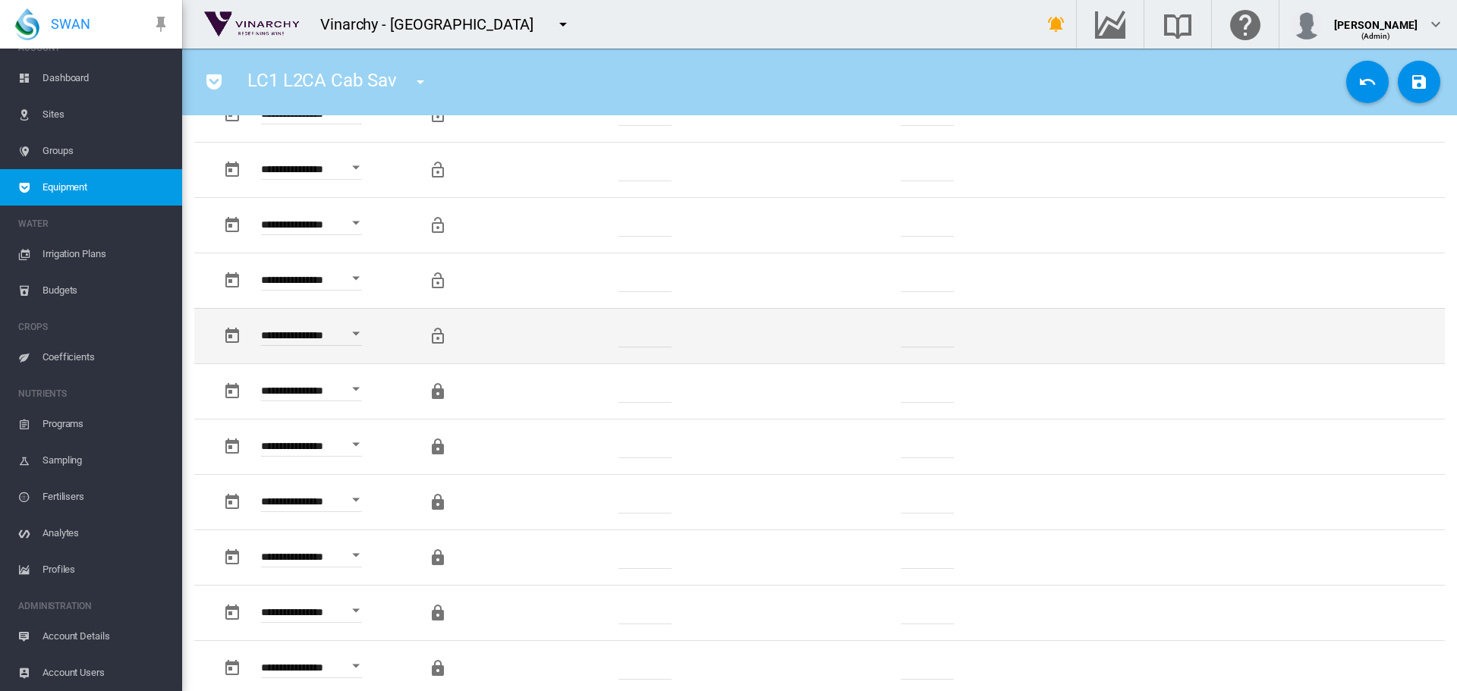
click at [437, 341] on md-icon "Locking this row will prevent custom changes being overwritten by future data i…" at bounding box center [438, 336] width 18 height 18
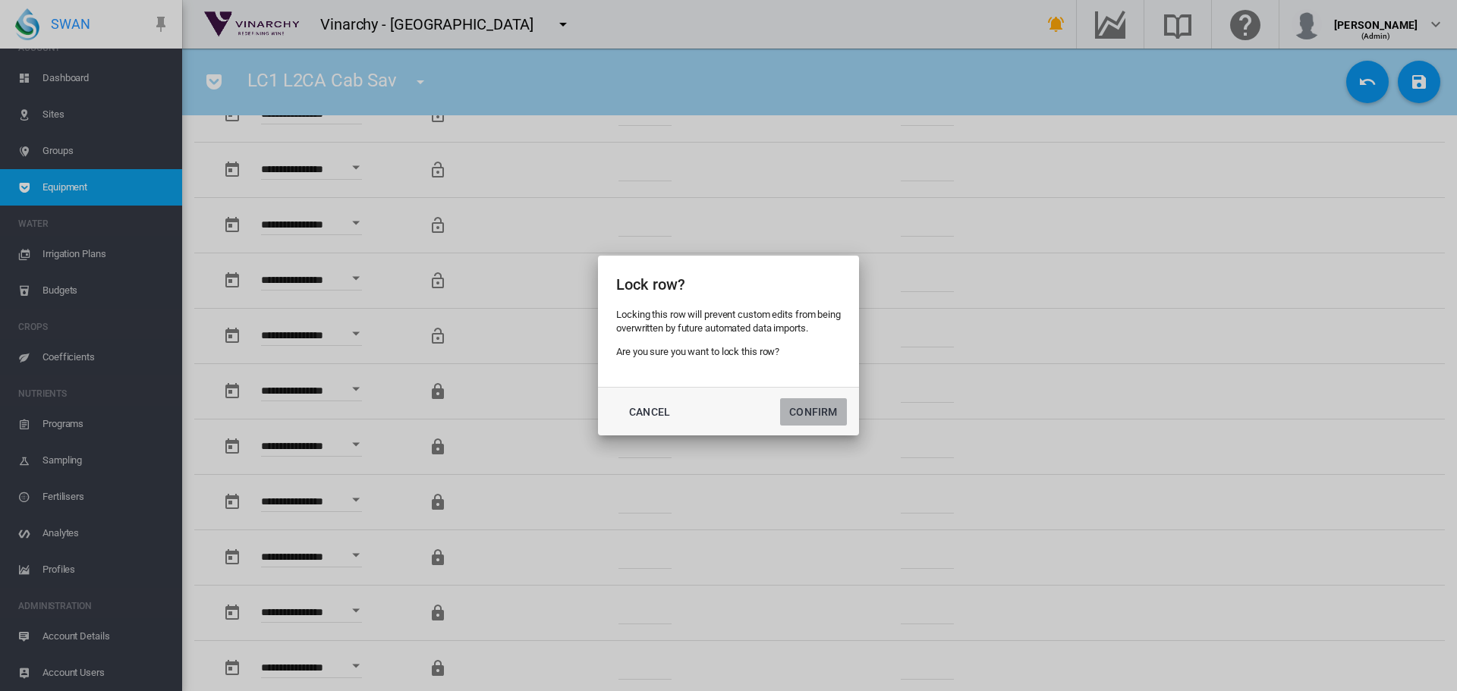
click at [802, 408] on button "Confirm" at bounding box center [813, 411] width 67 height 27
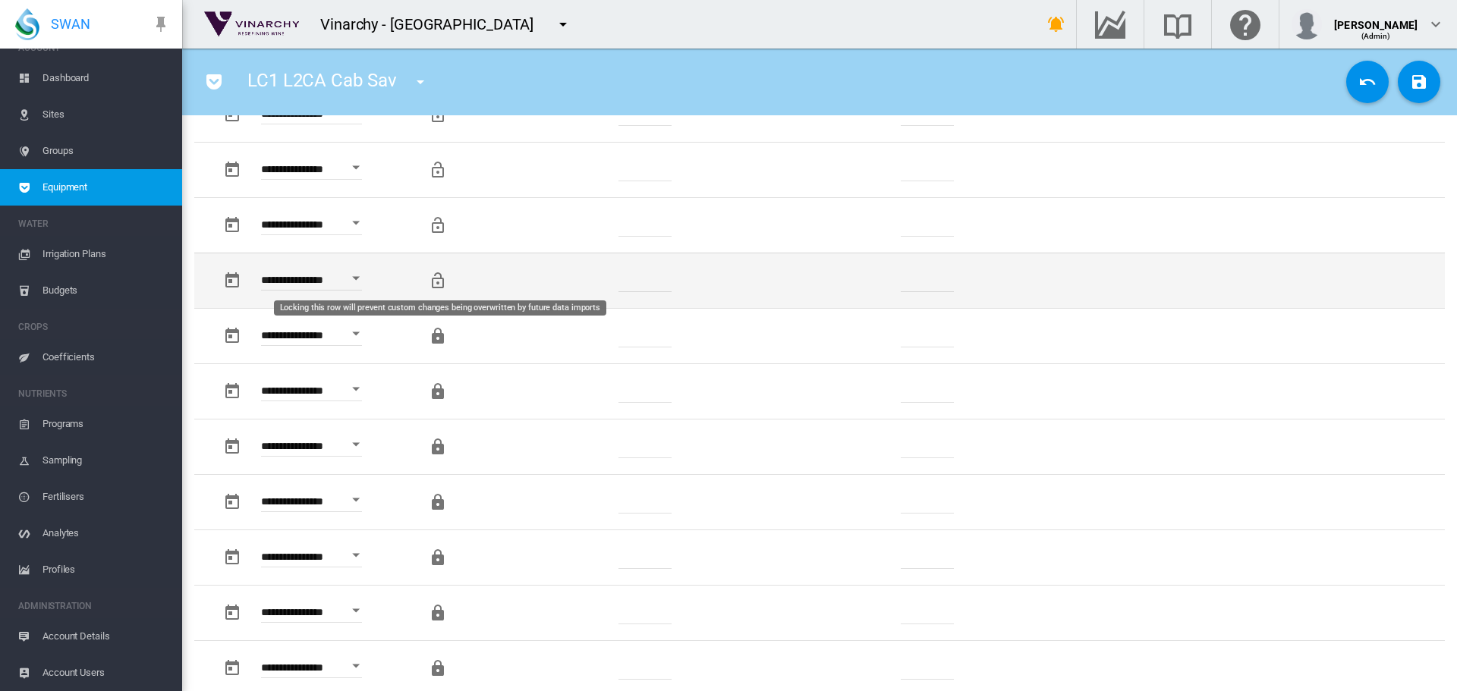
click at [432, 281] on md-icon "Locking this row will prevent custom changes being overwritten by future data i…" at bounding box center [438, 281] width 18 height 18
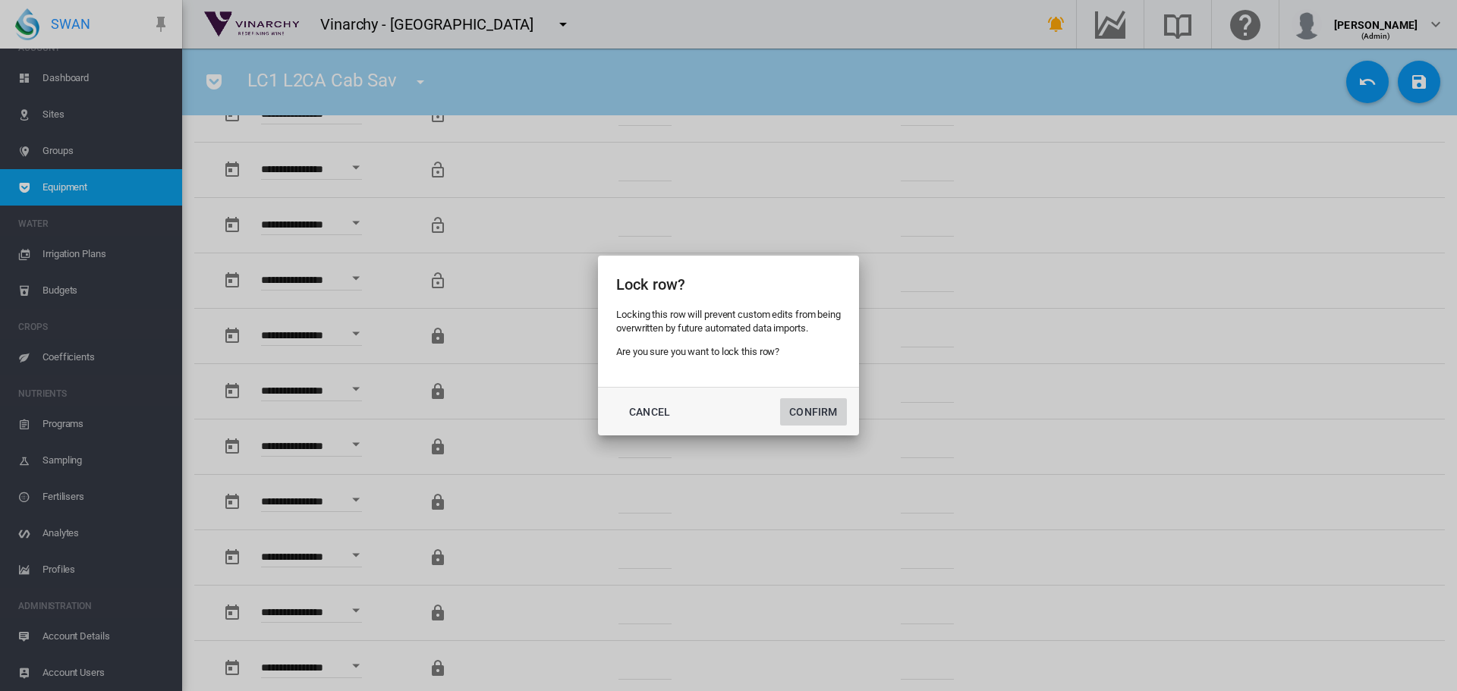
click at [806, 407] on button "Confirm" at bounding box center [813, 411] width 67 height 27
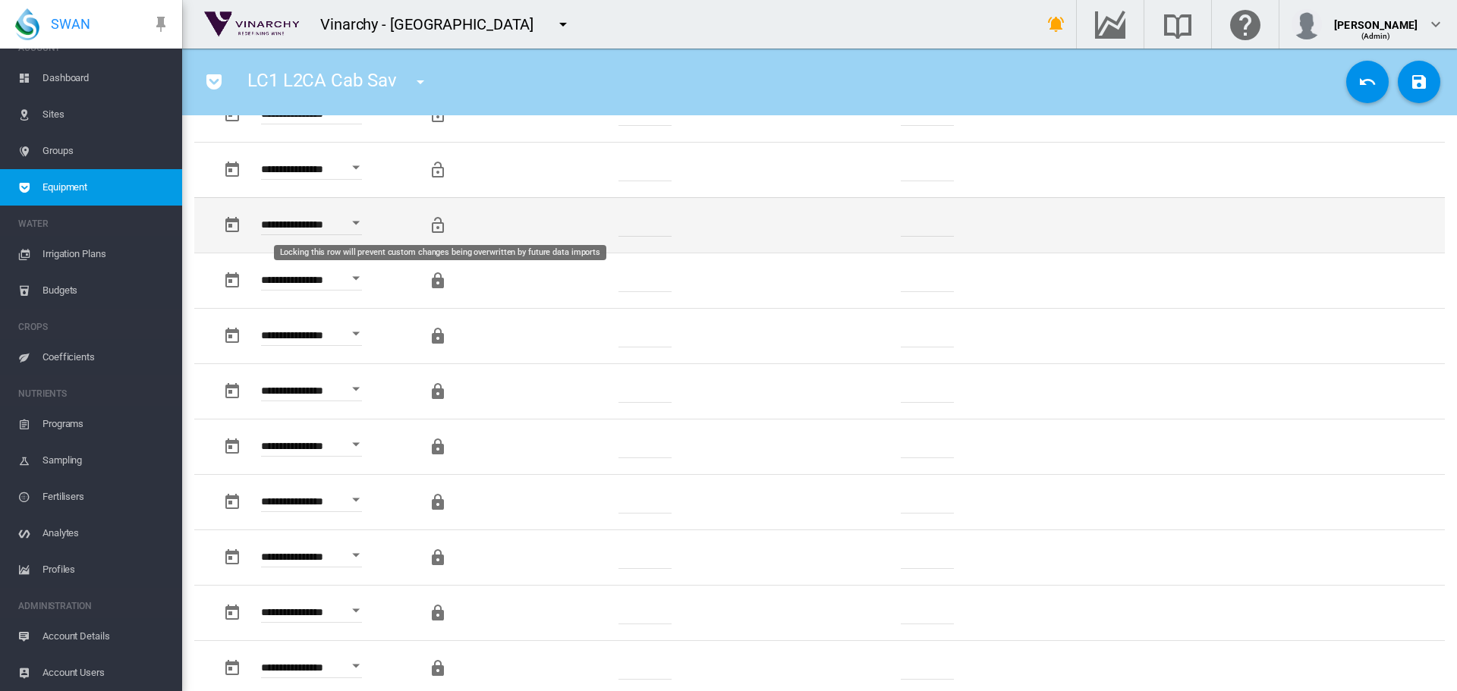
click at [435, 222] on md-icon "Locking this row will prevent custom changes being overwritten by future data i…" at bounding box center [438, 225] width 18 height 18
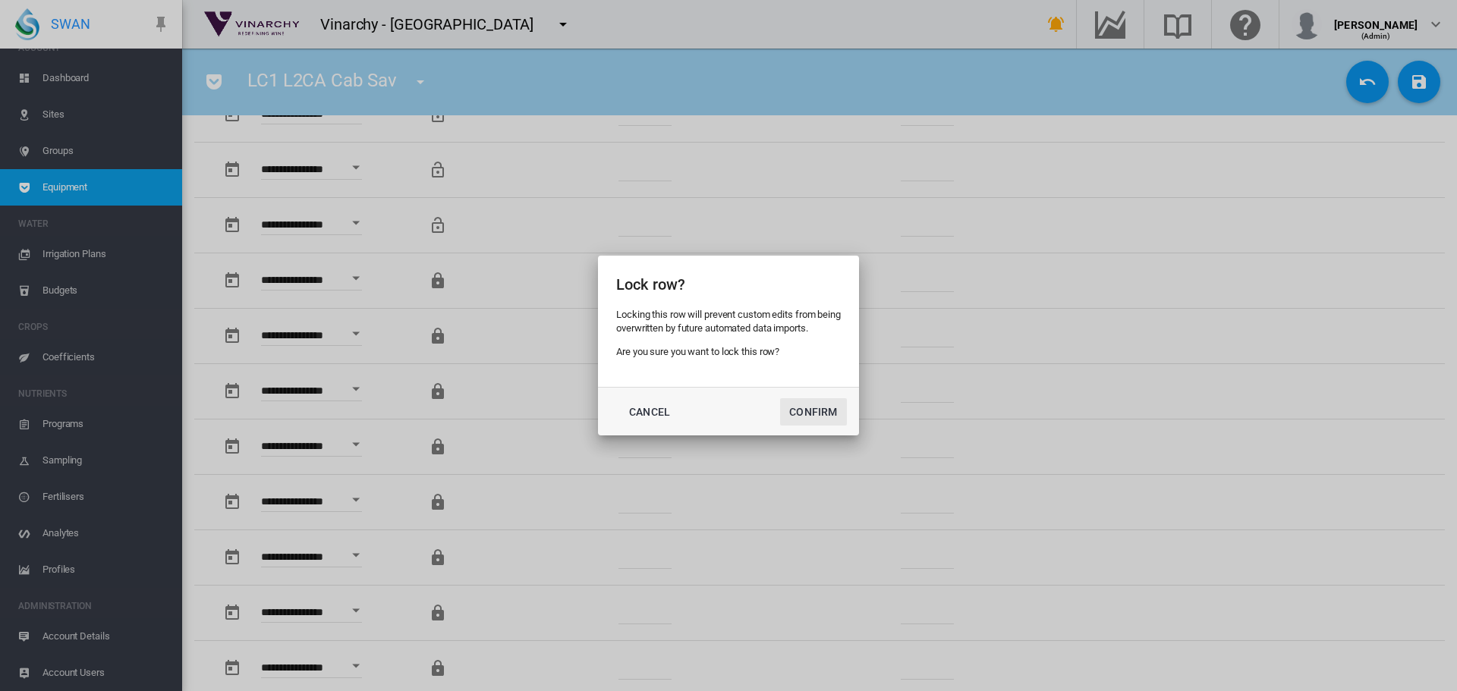
click at [818, 413] on button "Confirm" at bounding box center [813, 411] width 67 height 27
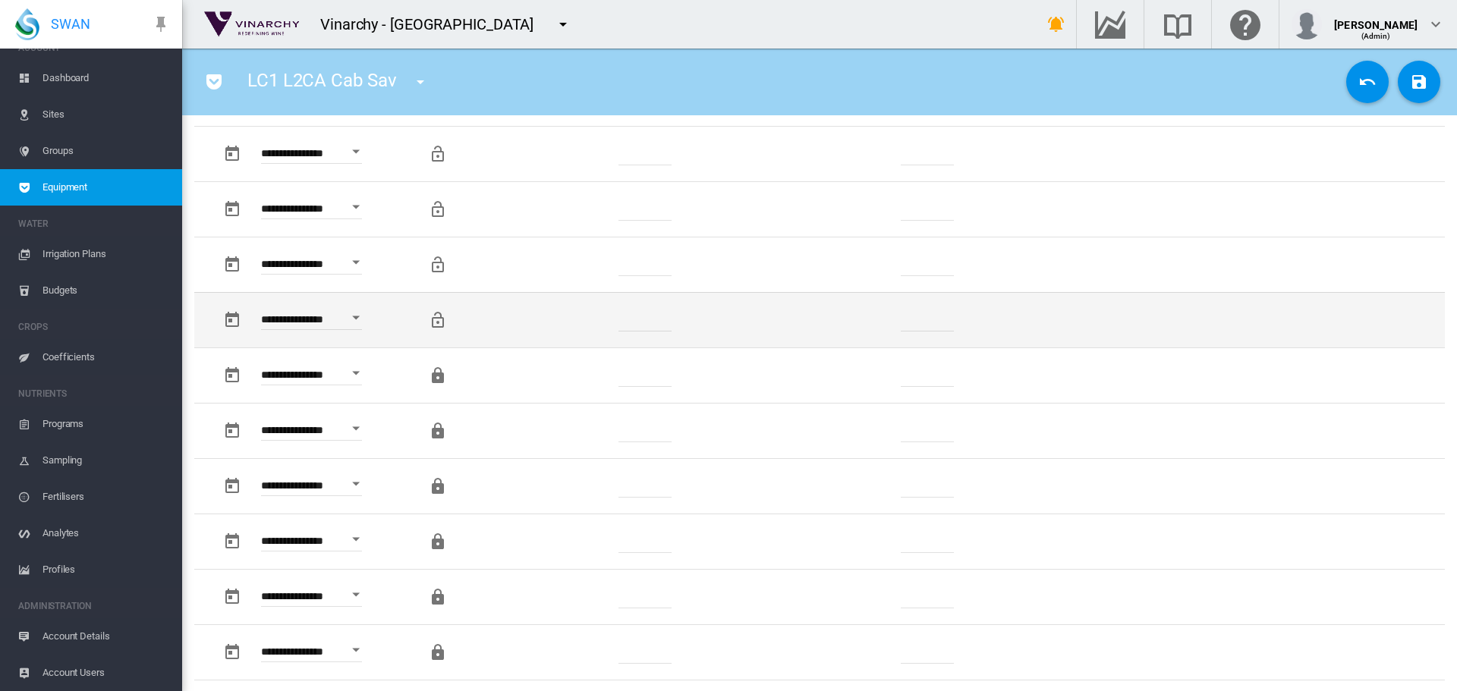
scroll to position [910, 0]
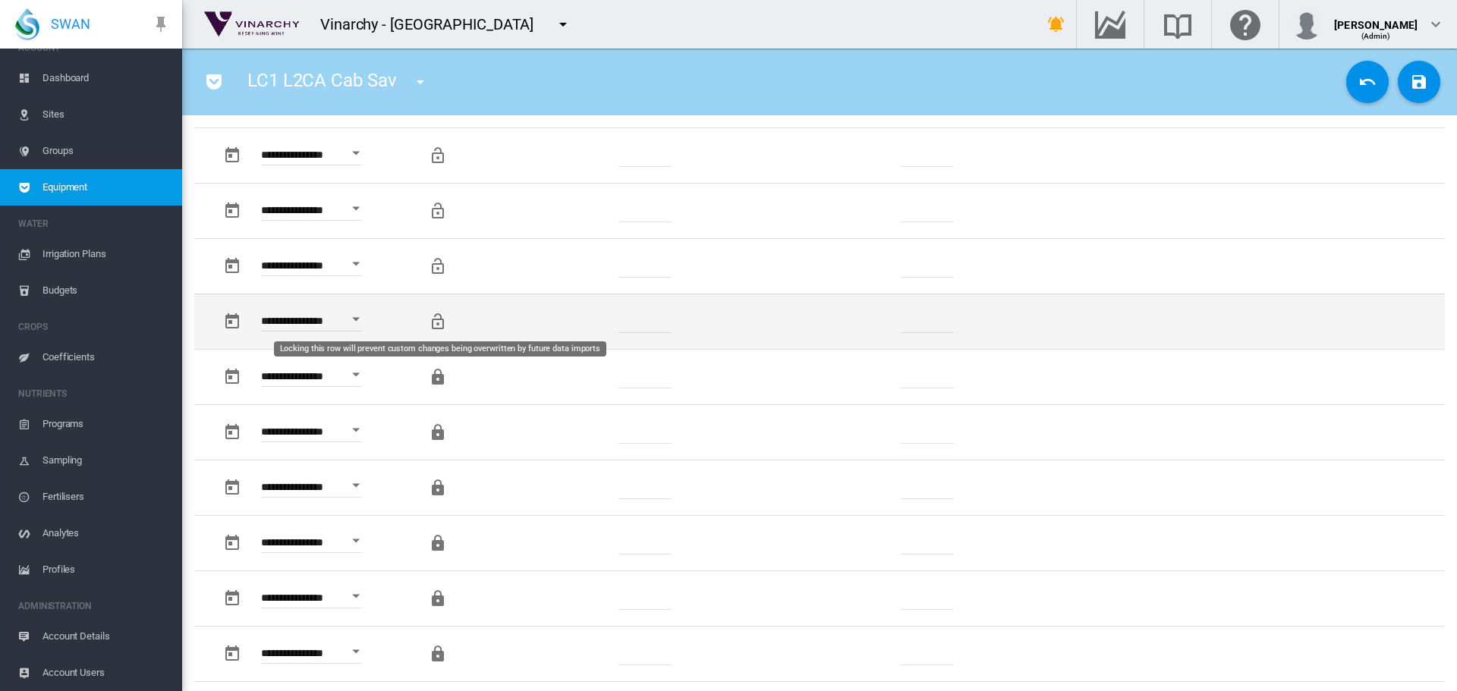
click at [435, 324] on md-icon "Locking this row will prevent custom changes being overwritten by future data i…" at bounding box center [438, 322] width 18 height 18
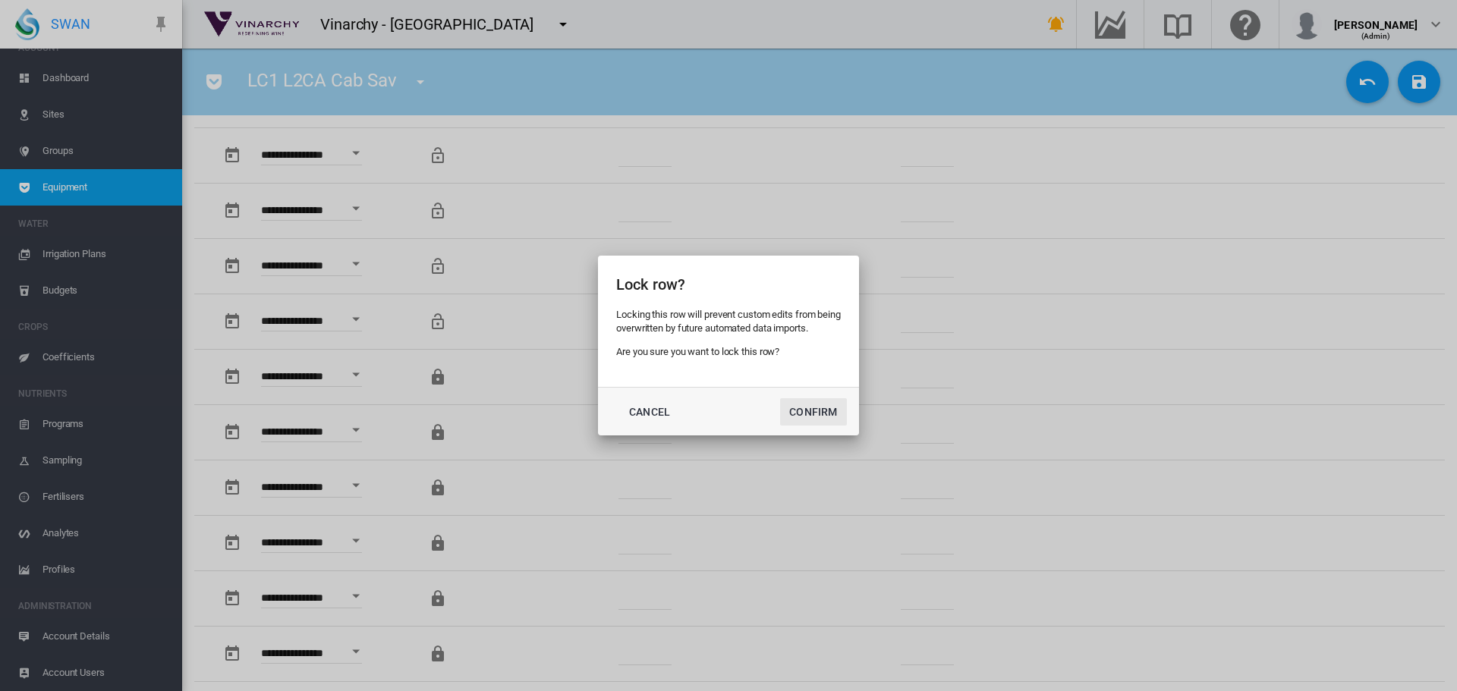
drag, startPoint x: 794, startPoint y: 413, endPoint x: 718, endPoint y: 381, distance: 81.9
click at [794, 413] on button "Confirm" at bounding box center [813, 411] width 67 height 27
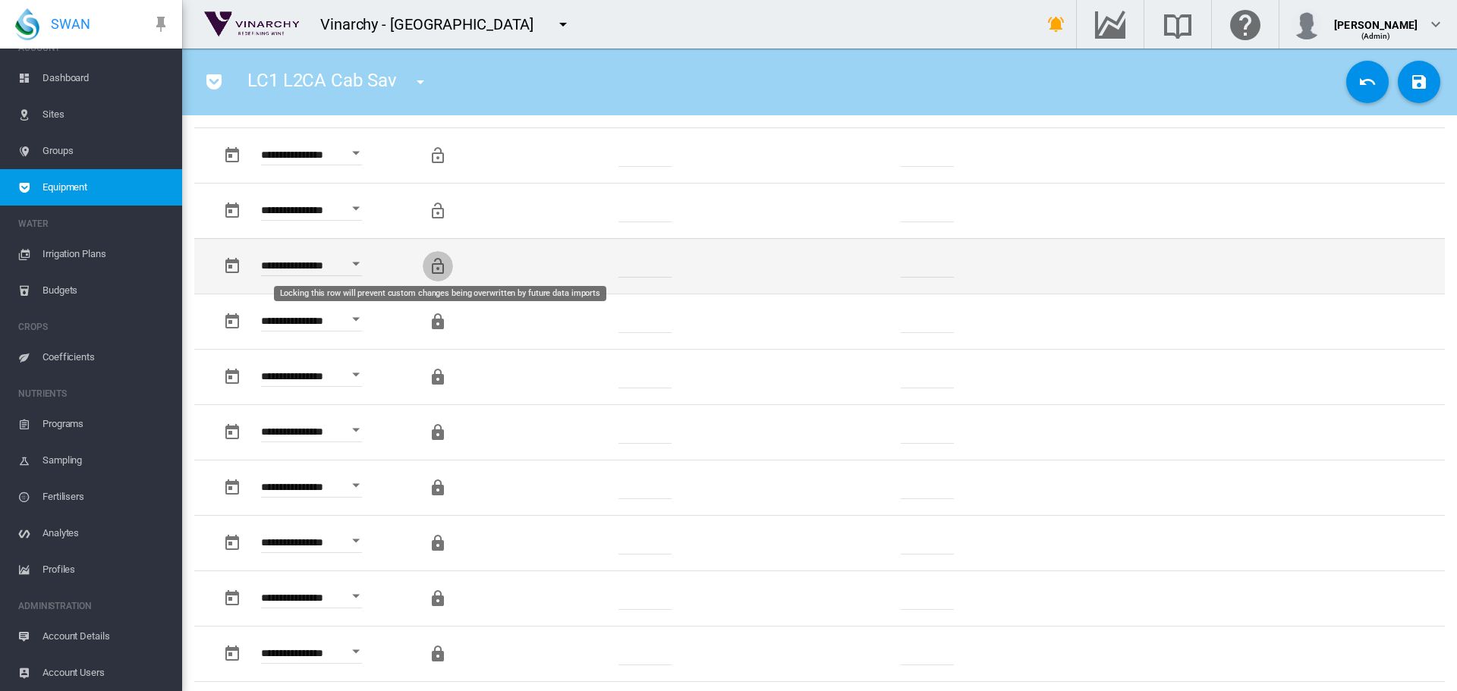
click at [437, 265] on md-icon "Locking this row will prevent custom changes being overwritten by future data i…" at bounding box center [438, 266] width 18 height 18
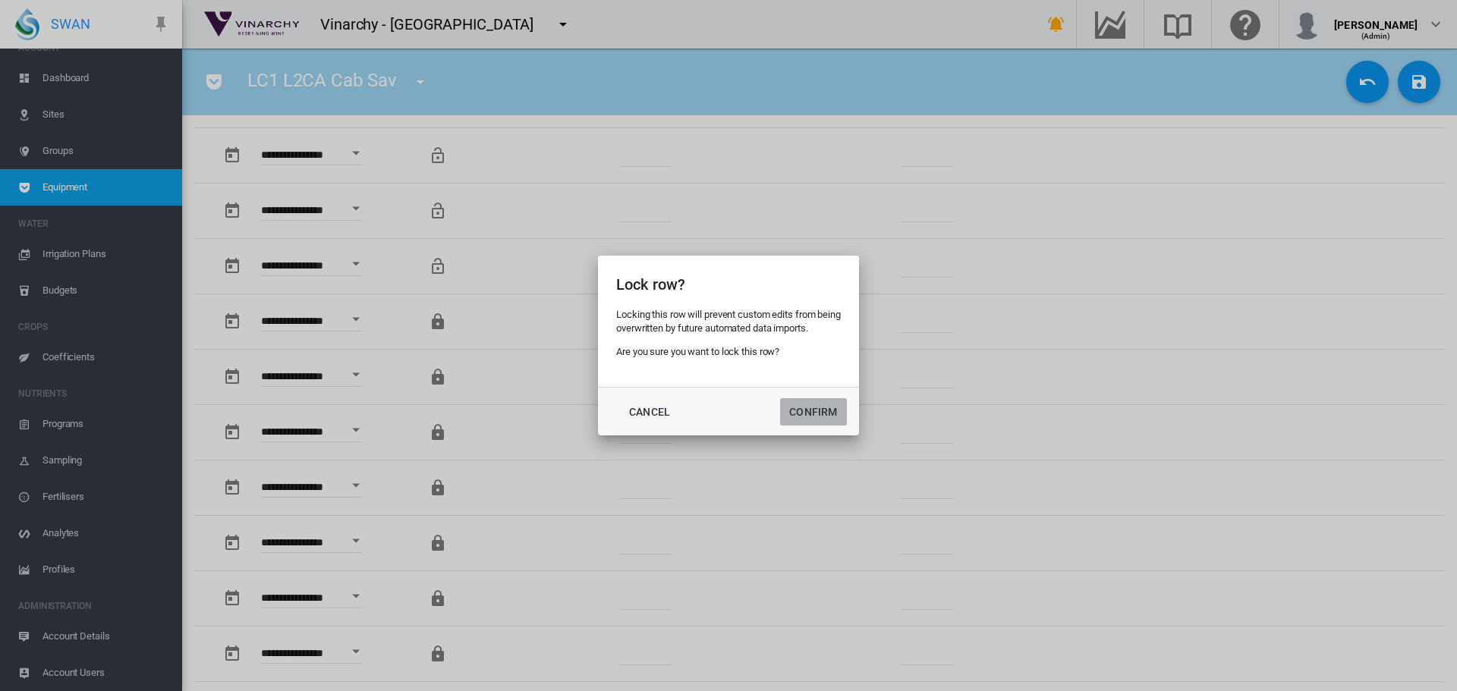
drag, startPoint x: 792, startPoint y: 402, endPoint x: 756, endPoint y: 383, distance: 41.1
click at [791, 402] on button "Confirm" at bounding box center [813, 411] width 67 height 27
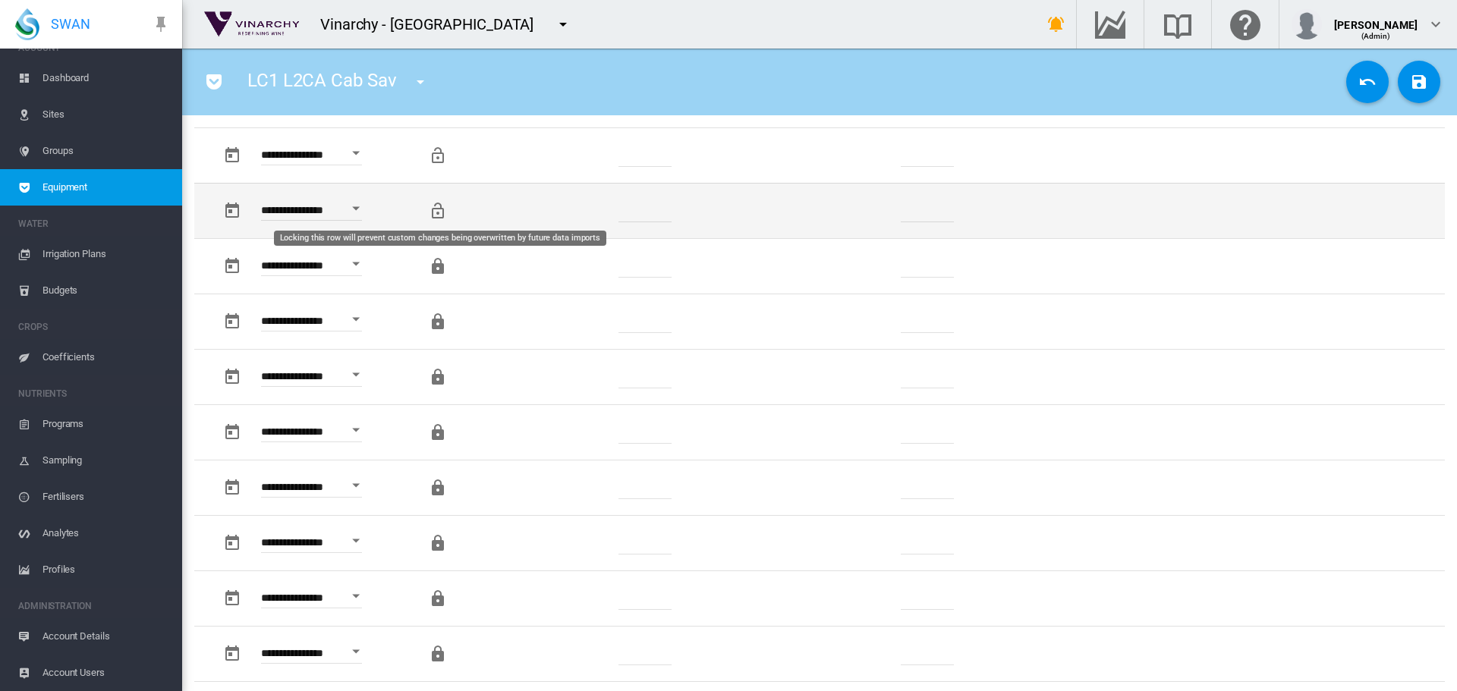
click at [433, 213] on md-icon "Locking this row will prevent custom changes being overwritten by future data i…" at bounding box center [438, 211] width 18 height 18
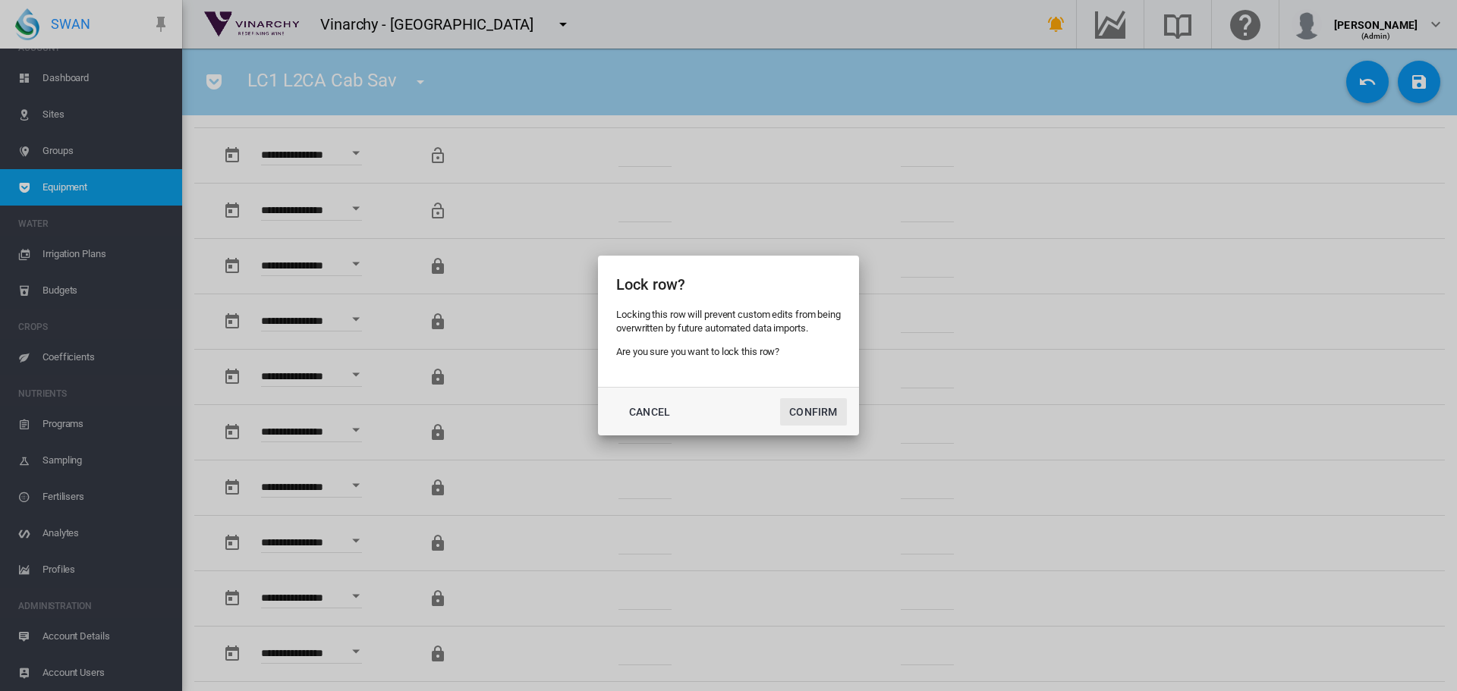
click at [801, 406] on button "Confirm" at bounding box center [813, 411] width 67 height 27
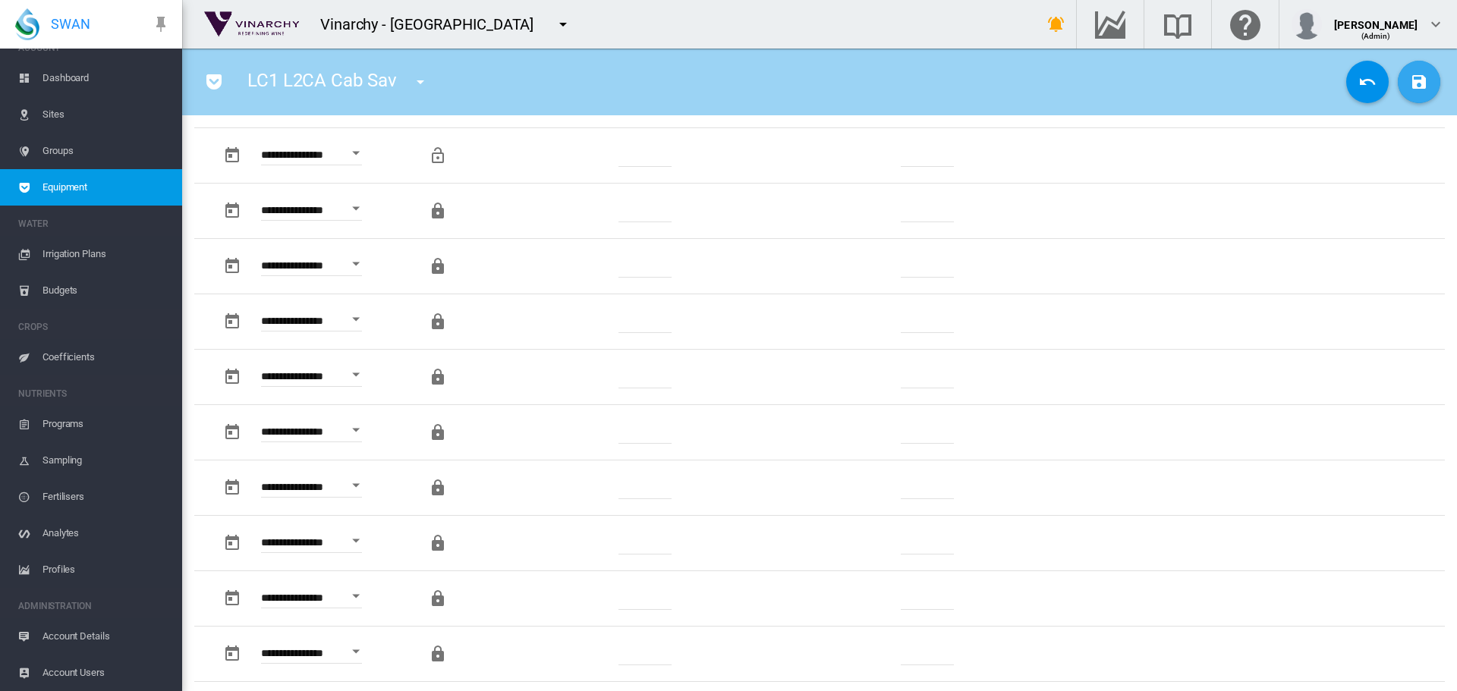
click at [1406, 71] on button "Save Changes" at bounding box center [1419, 82] width 42 height 42
click at [59, 112] on span "Sites" at bounding box center [105, 114] width 127 height 36
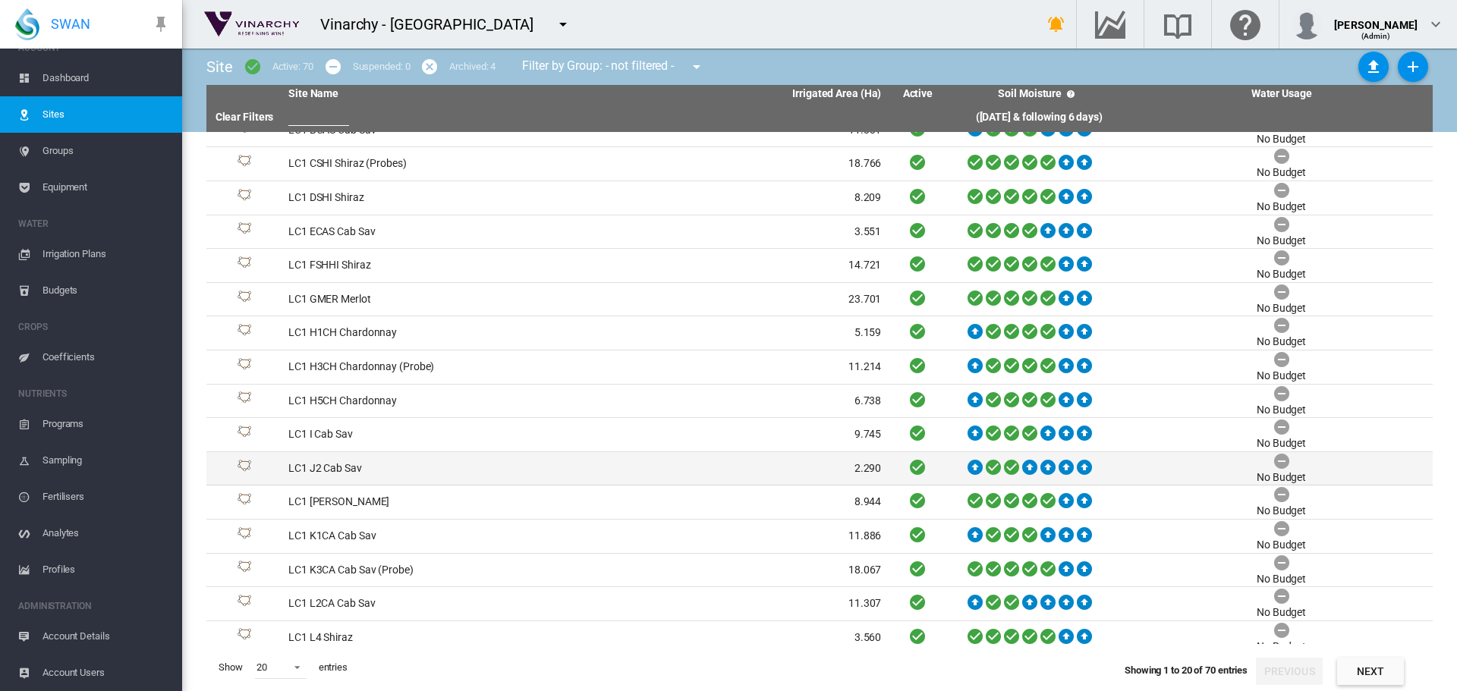
scroll to position [165, 0]
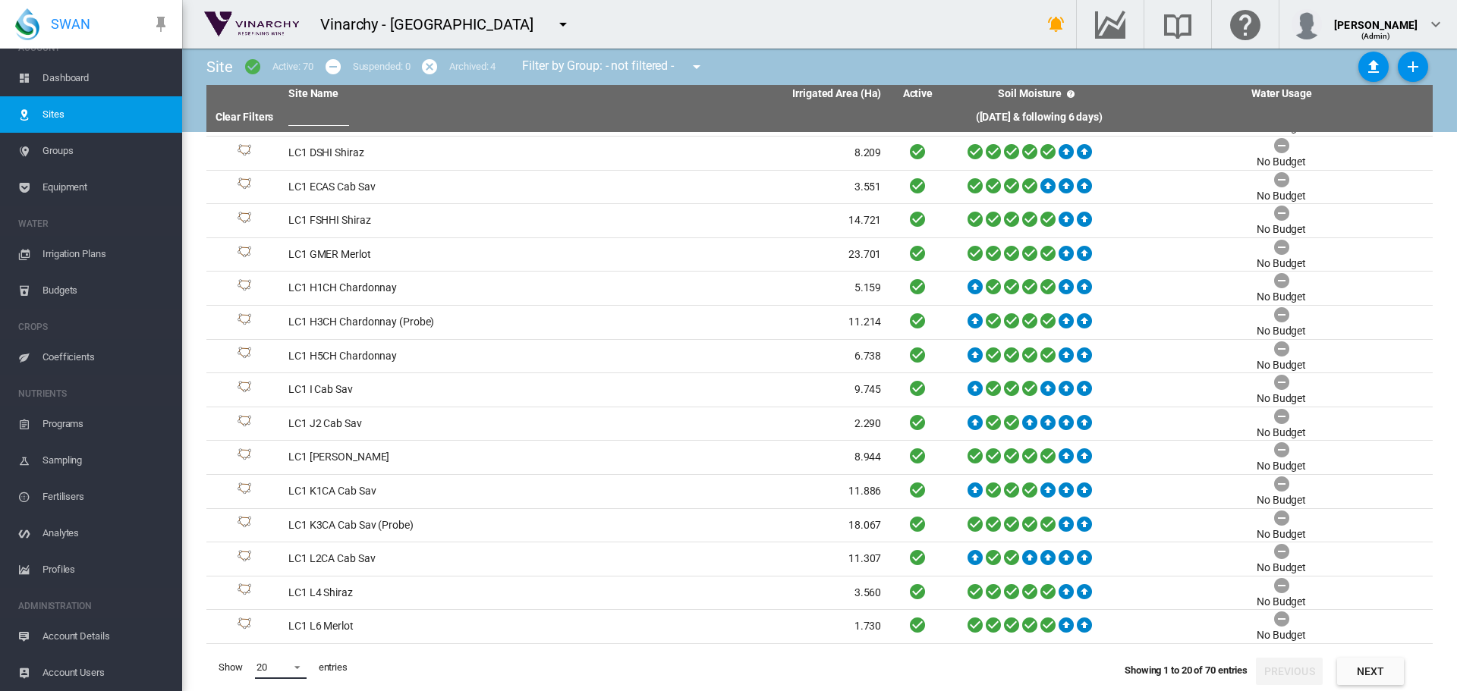
click at [300, 668] on span at bounding box center [293, 666] width 18 height 14
click at [294, 659] on md-option "200" at bounding box center [295, 666] width 103 height 36
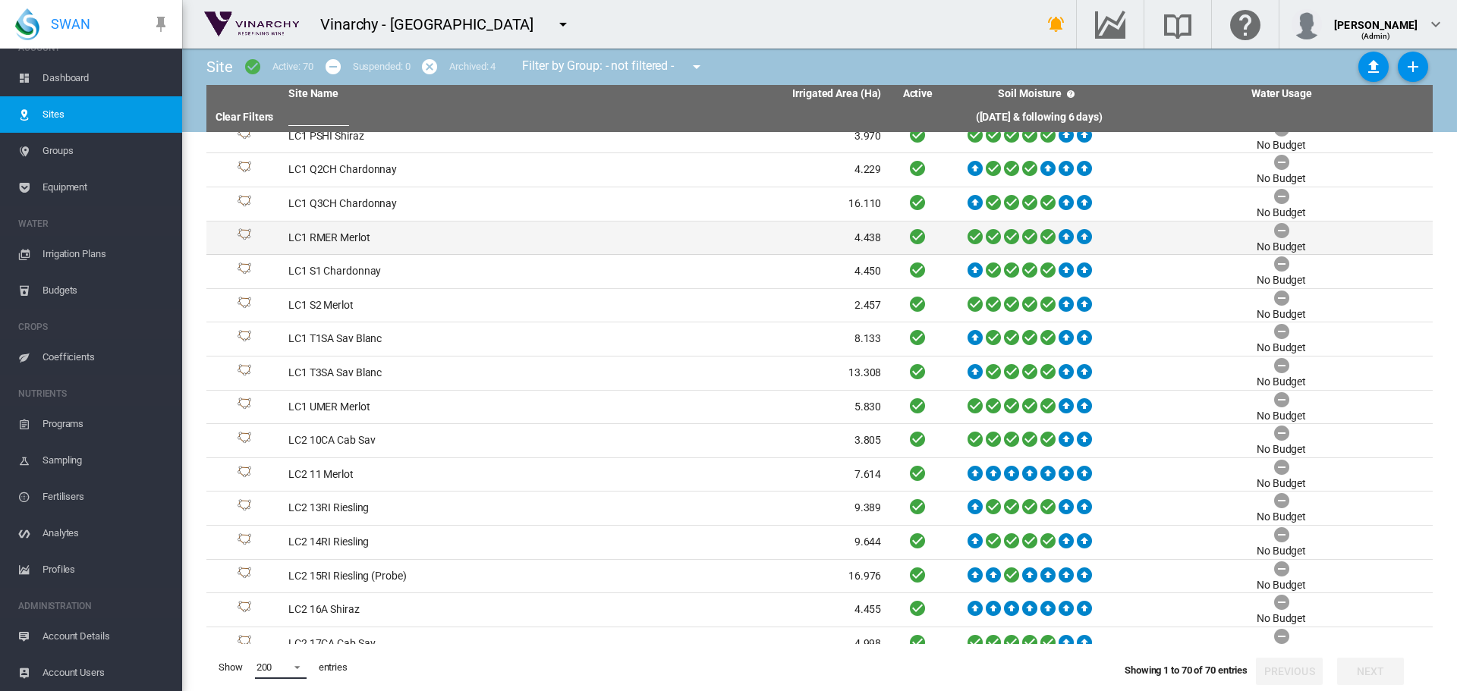
scroll to position [999, 0]
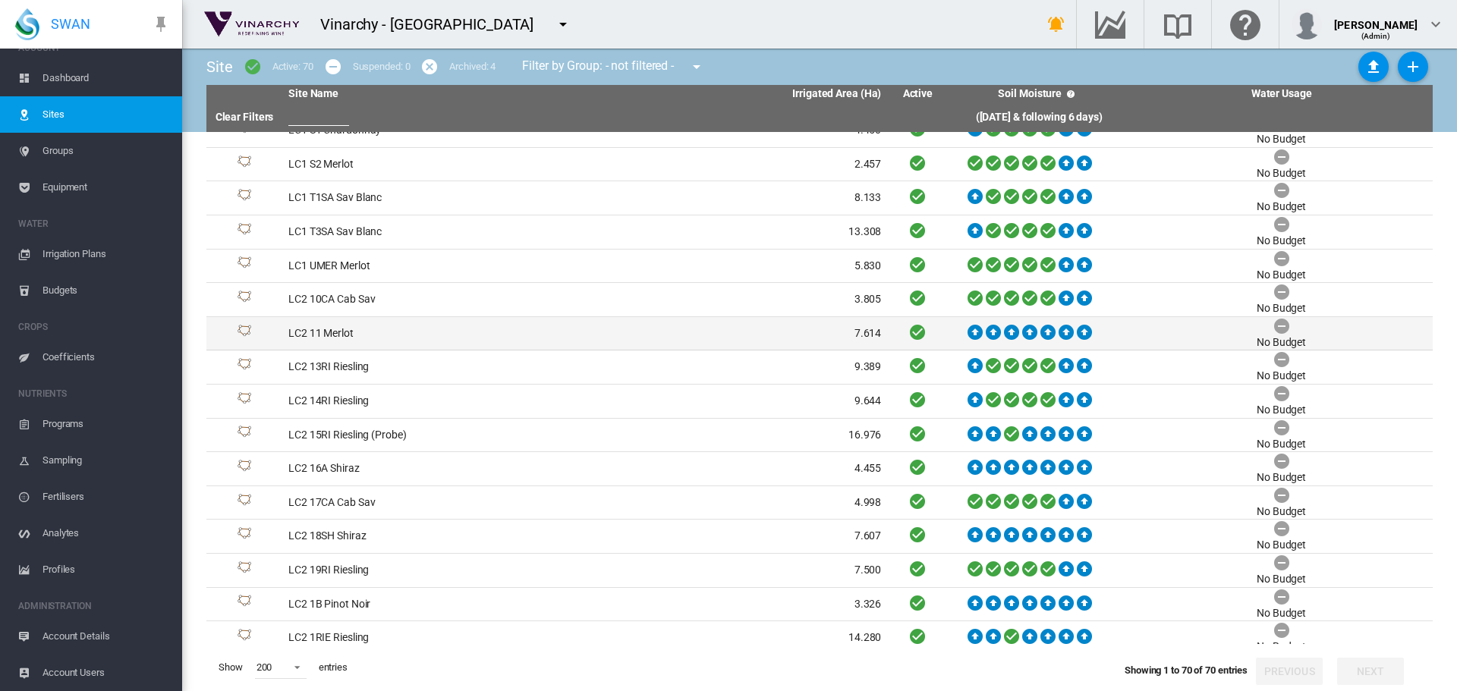
click at [320, 330] on td "LC2 11 Merlot" at bounding box center [433, 333] width 303 height 33
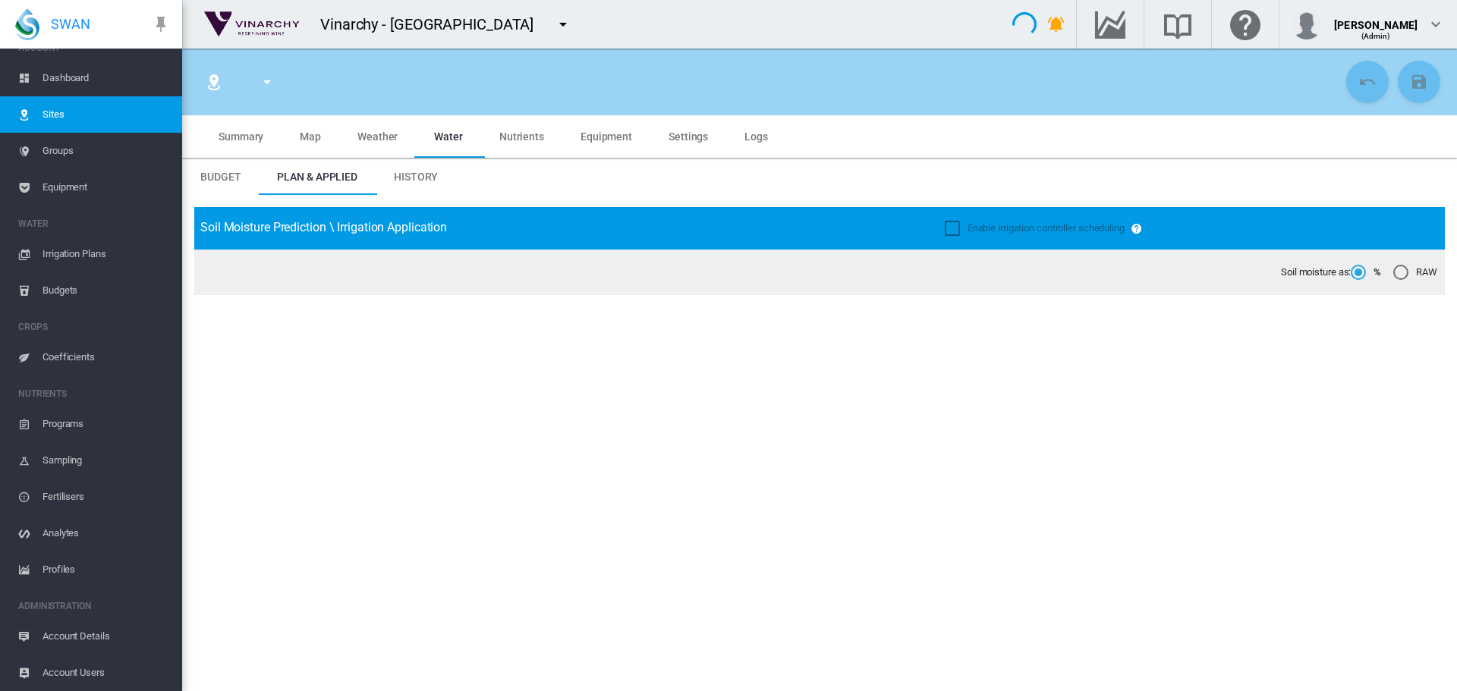
type input "**********"
type input "*********"
type input "**"
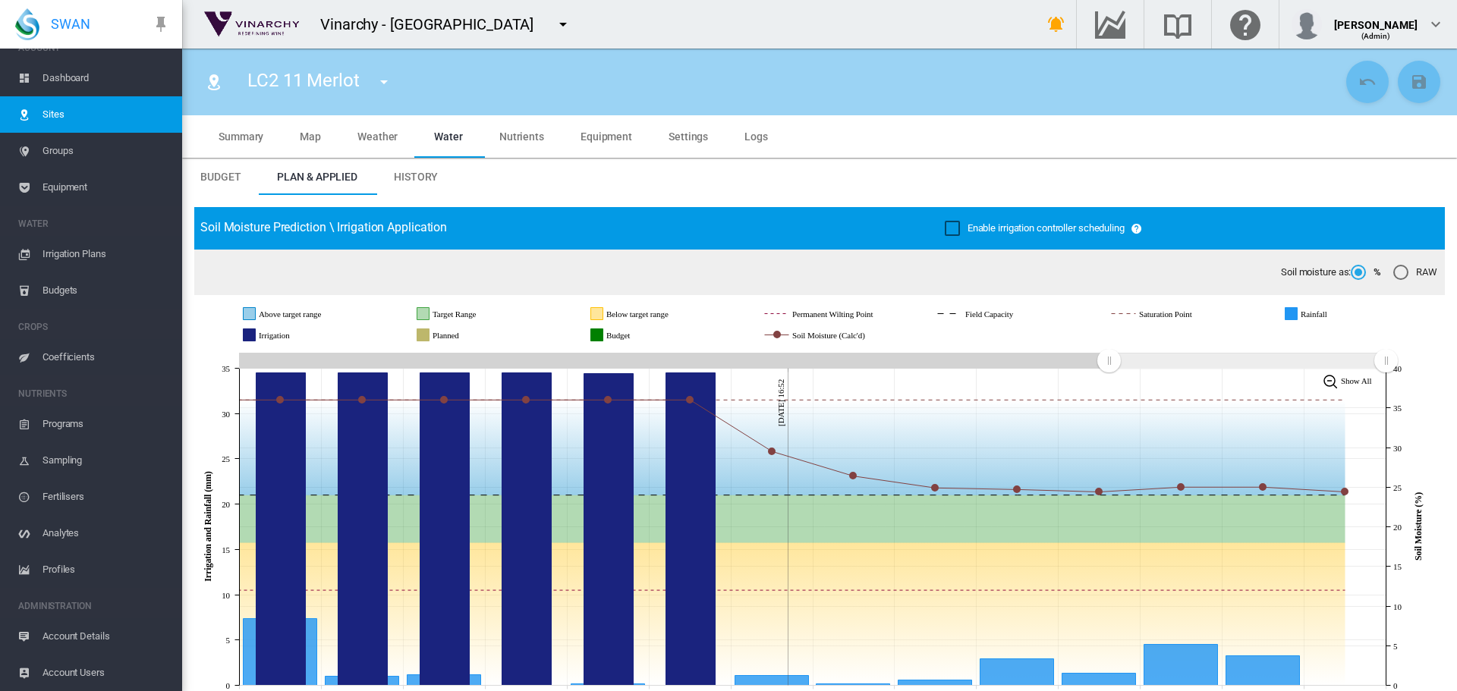
click at [607, 132] on span "Equipment" at bounding box center [606, 136] width 52 height 12
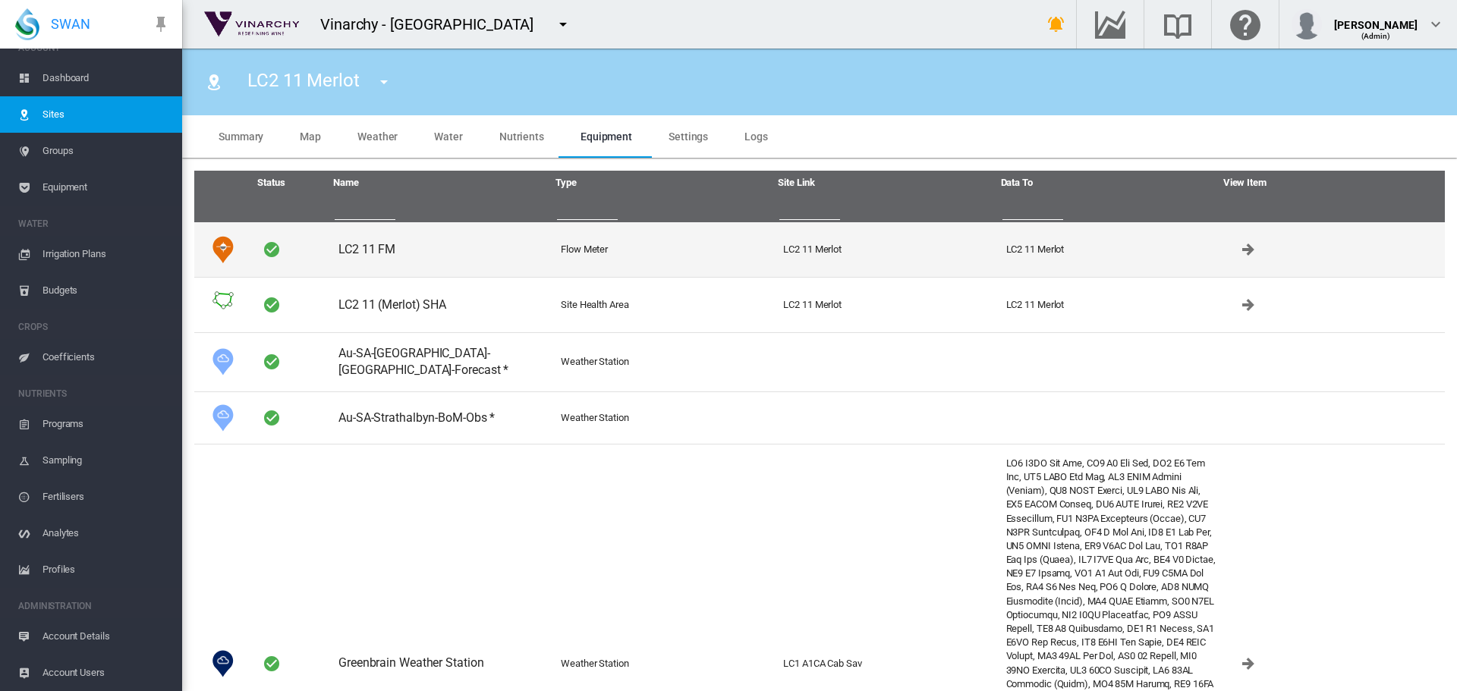
click at [360, 243] on td "LC2 11 FM" at bounding box center [443, 249] width 222 height 55
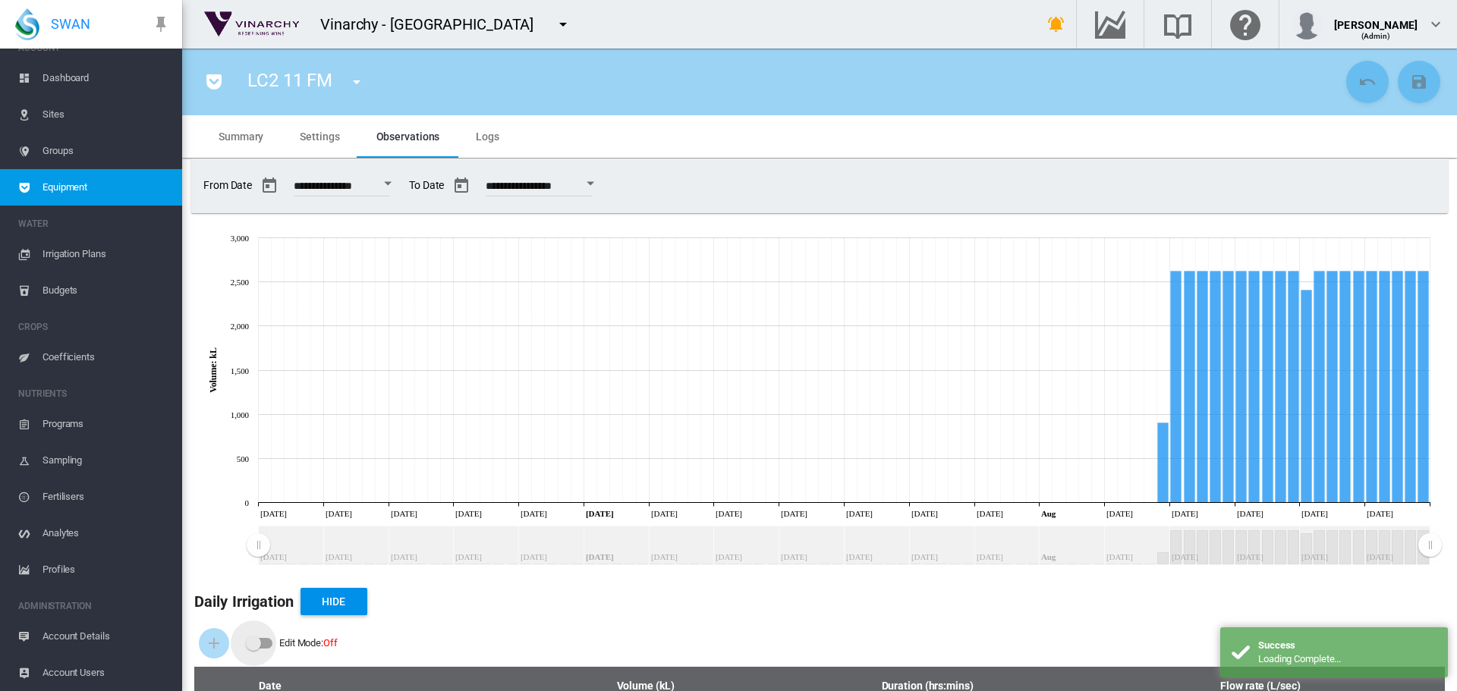
click at [255, 649] on div "Edit Mode:\a \a Off" at bounding box center [253, 643] width 15 height 15
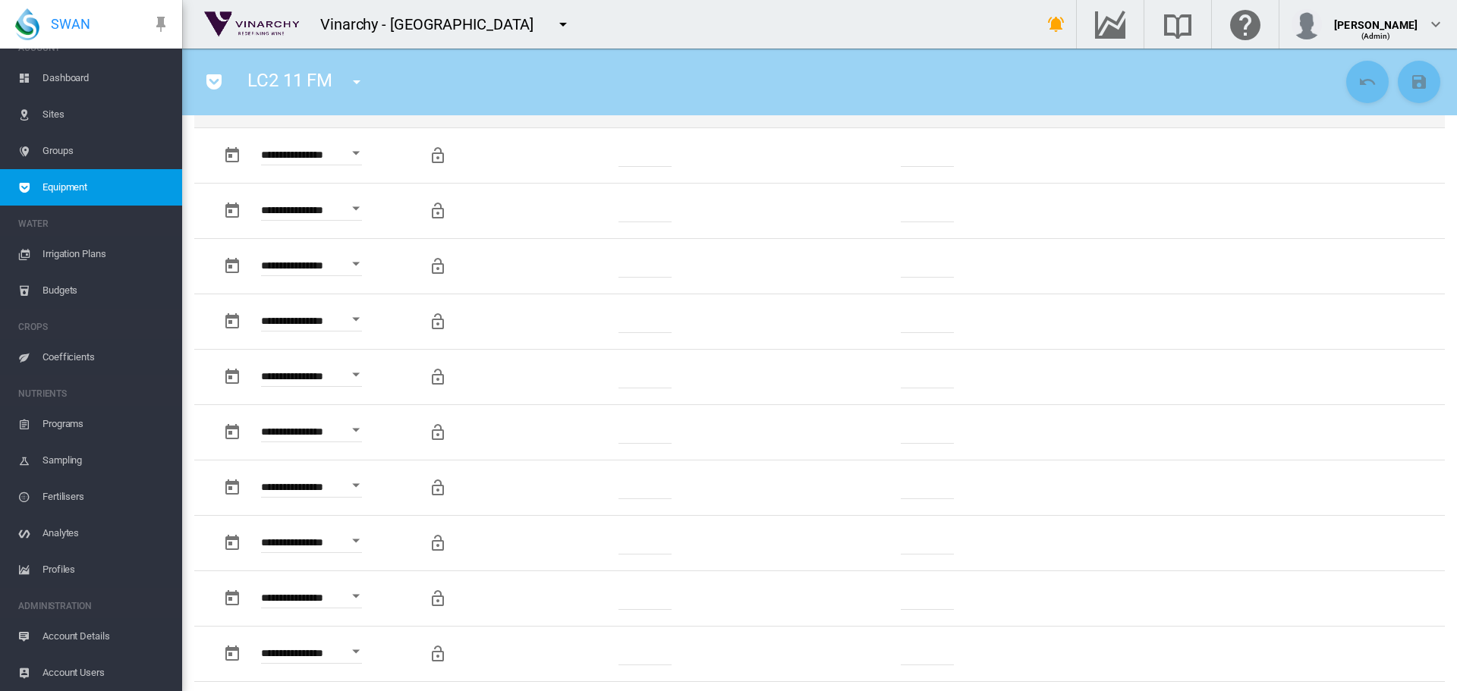
scroll to position [1290, 0]
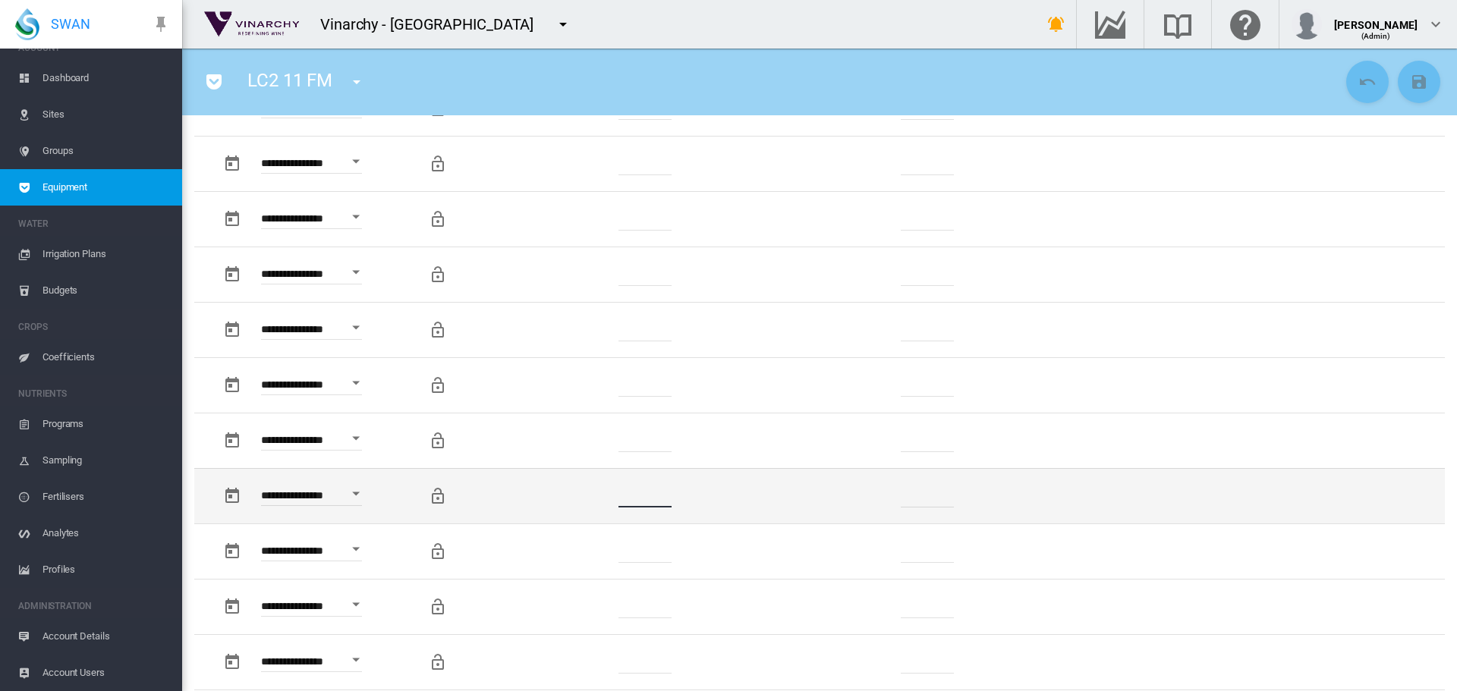
drag, startPoint x: 657, startPoint y: 494, endPoint x: 601, endPoint y: 494, distance: 56.1
click at [601, 494] on td "*******" at bounding box center [646, 495] width 232 height 55
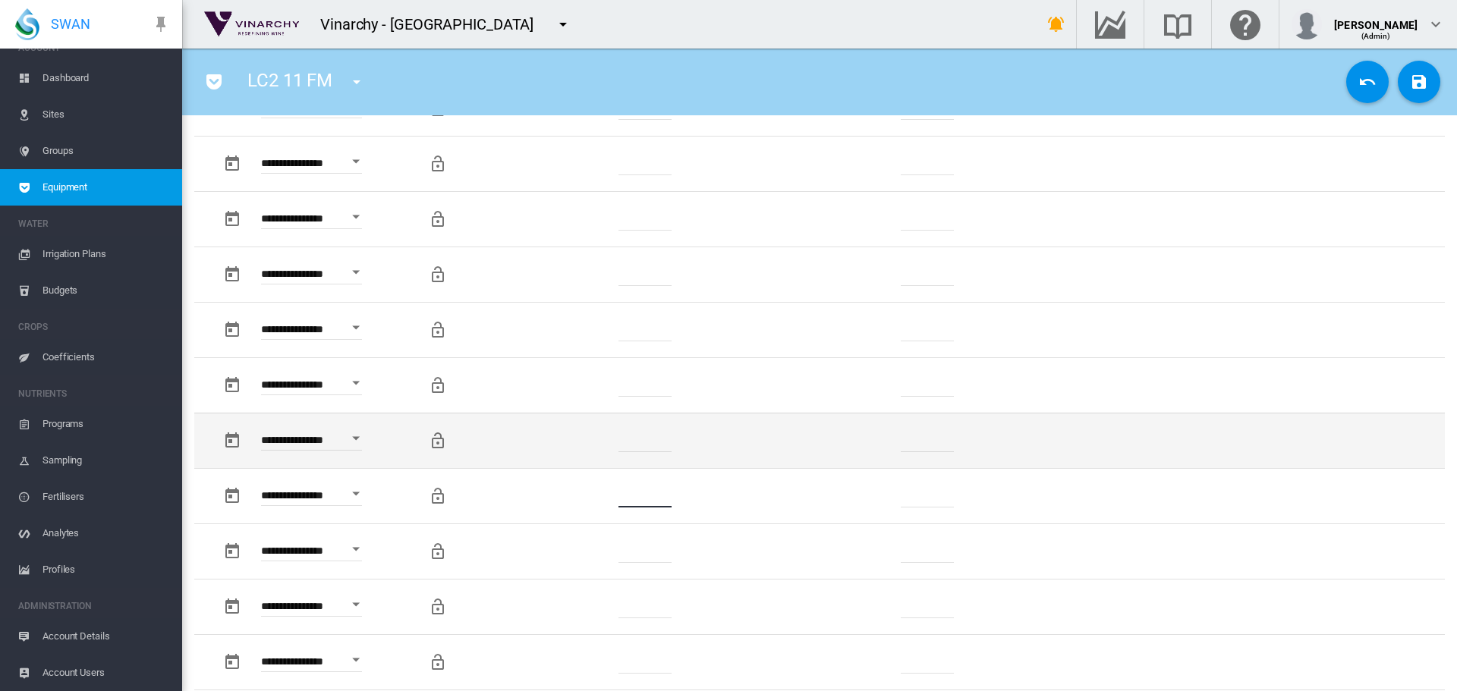
type input "*"
drag, startPoint x: 654, startPoint y: 435, endPoint x: 607, endPoint y: 434, distance: 47.1
click td "*******"
drag, startPoint x: 669, startPoint y: 436, endPoint x: 622, endPoint y: 437, distance: 47.0
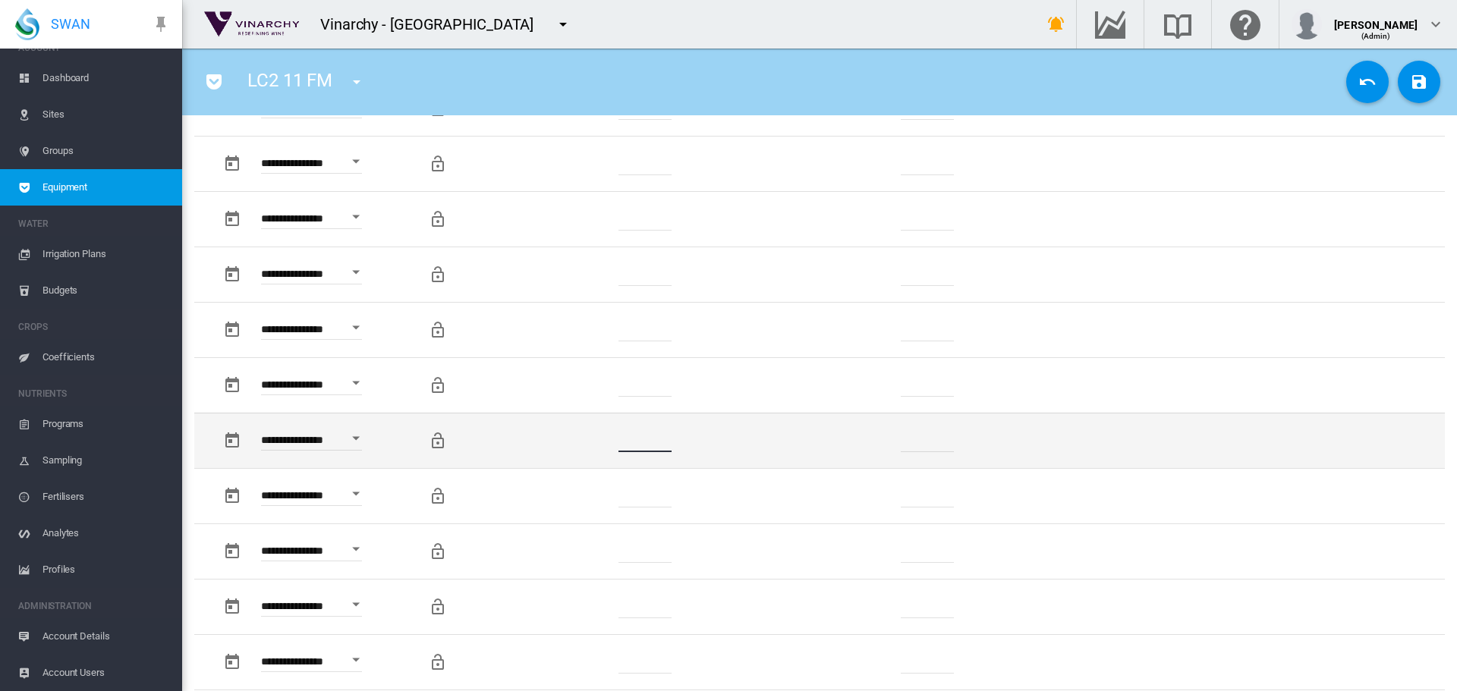
click input "*******"
drag, startPoint x: 644, startPoint y: 433, endPoint x: 608, endPoint y: 439, distance: 36.2
click td "**"
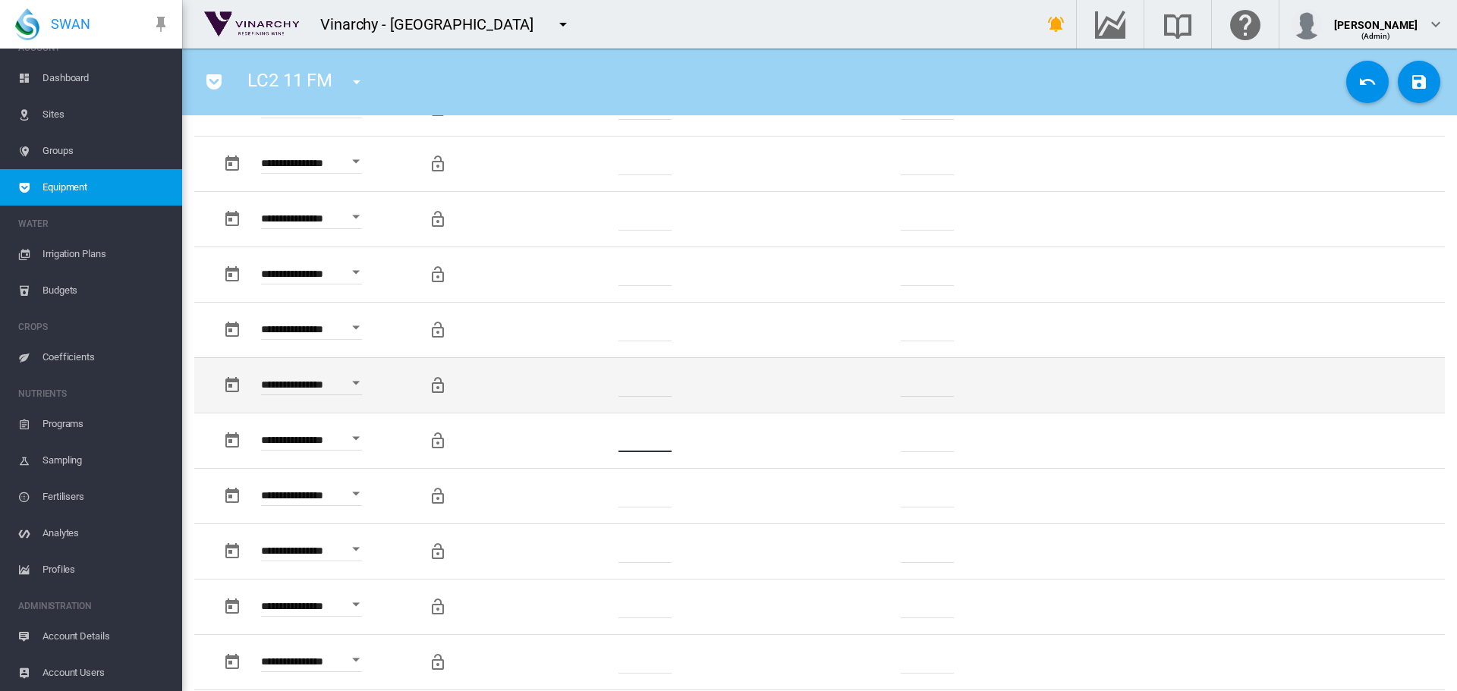
type input "*"
drag, startPoint x: 649, startPoint y: 382, endPoint x: 612, endPoint y: 387, distance: 38.2
click td "******"
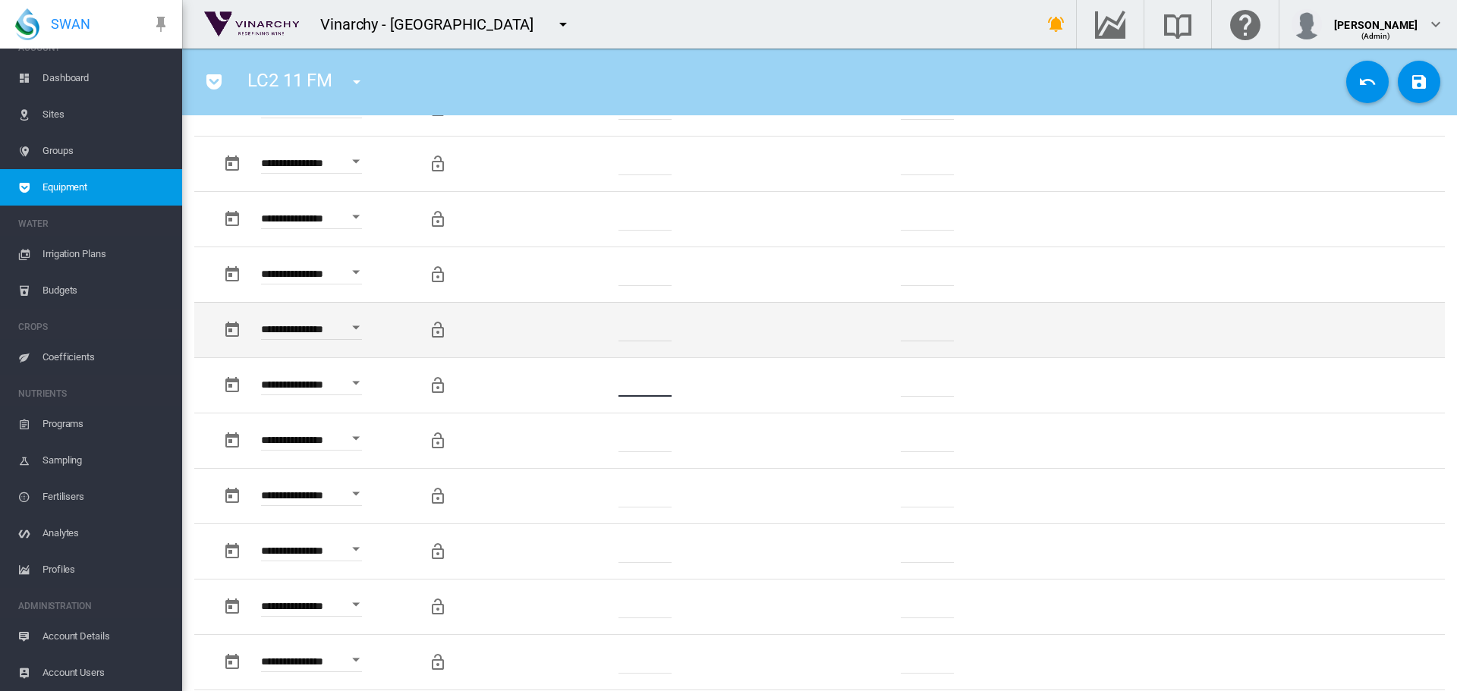
type input "*"
click td "*******"
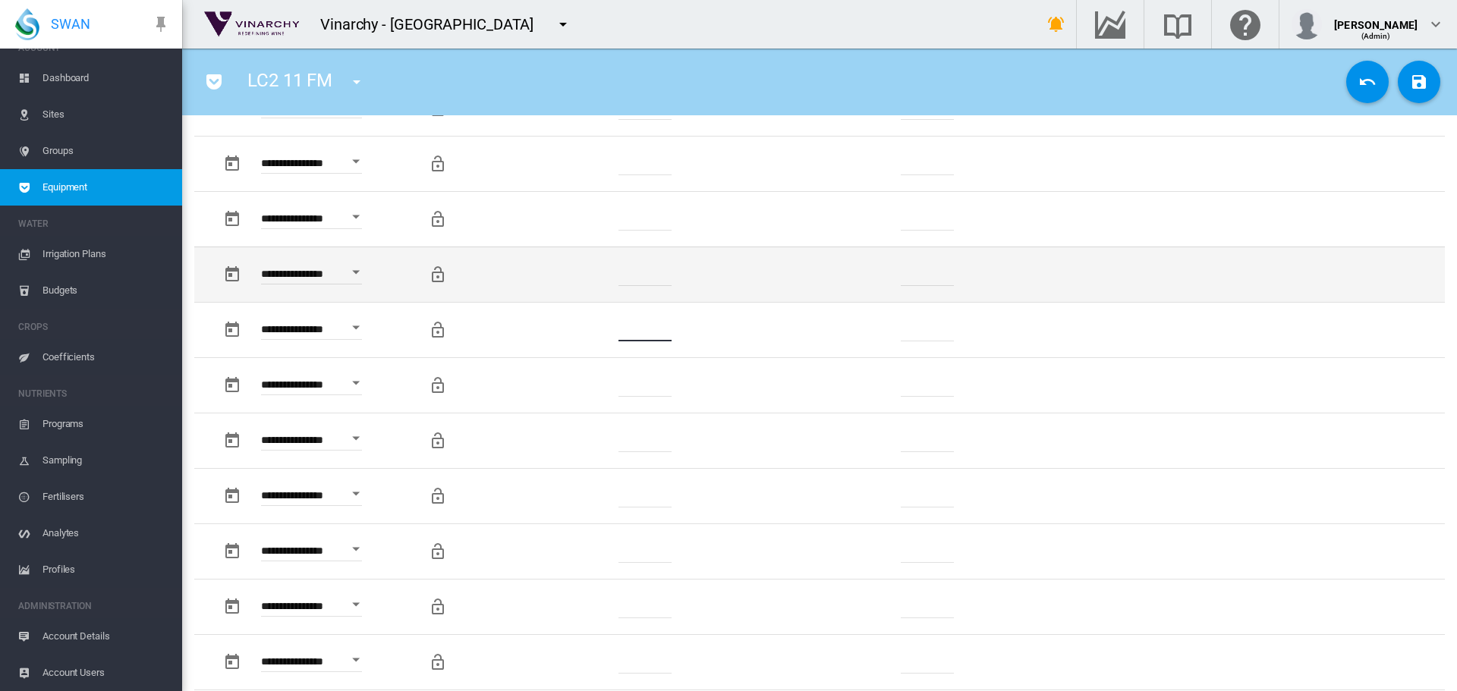
type input "*"
drag, startPoint x: 664, startPoint y: 272, endPoint x: 624, endPoint y: 280, distance: 40.3
click input "*******"
drag, startPoint x: 653, startPoint y: 259, endPoint x: 593, endPoint y: 276, distance: 62.4
click td "**"
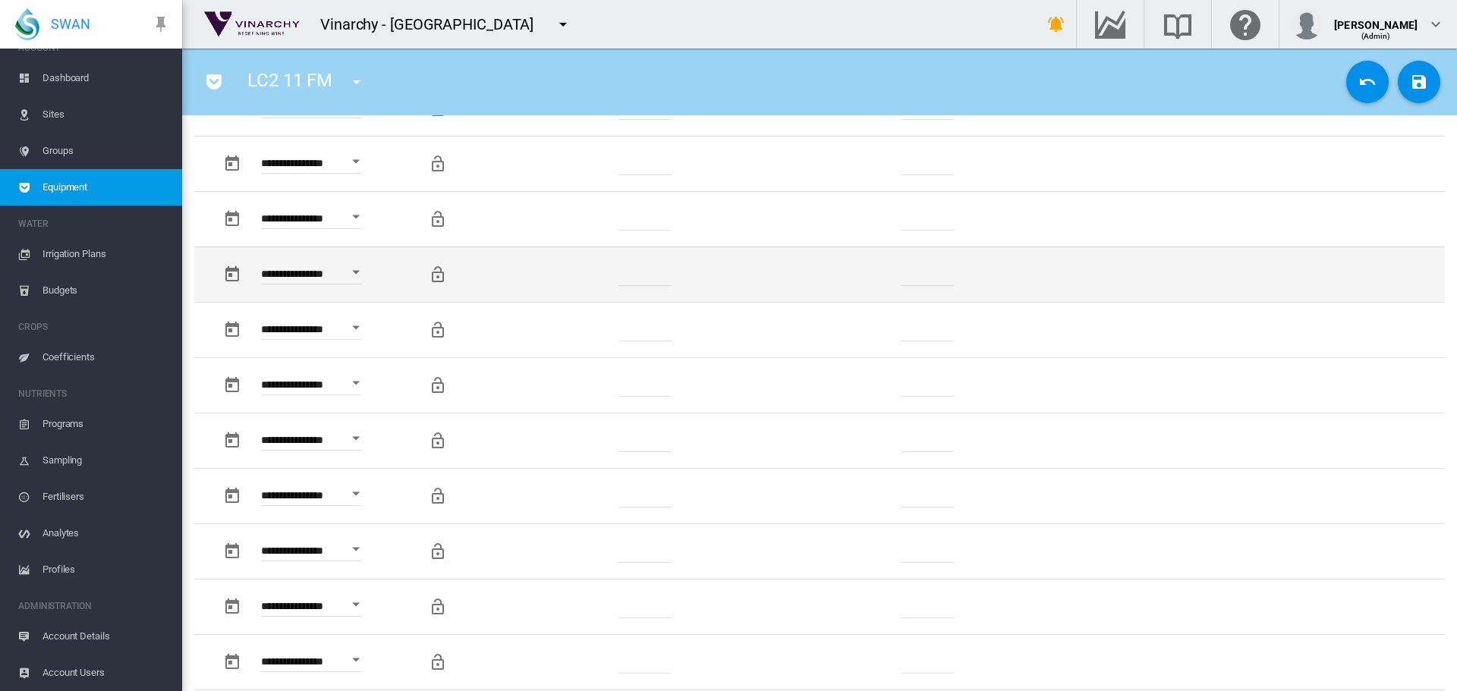
drag, startPoint x: 639, startPoint y: 274, endPoint x: 620, endPoint y: 268, distance: 19.9
click td "**"
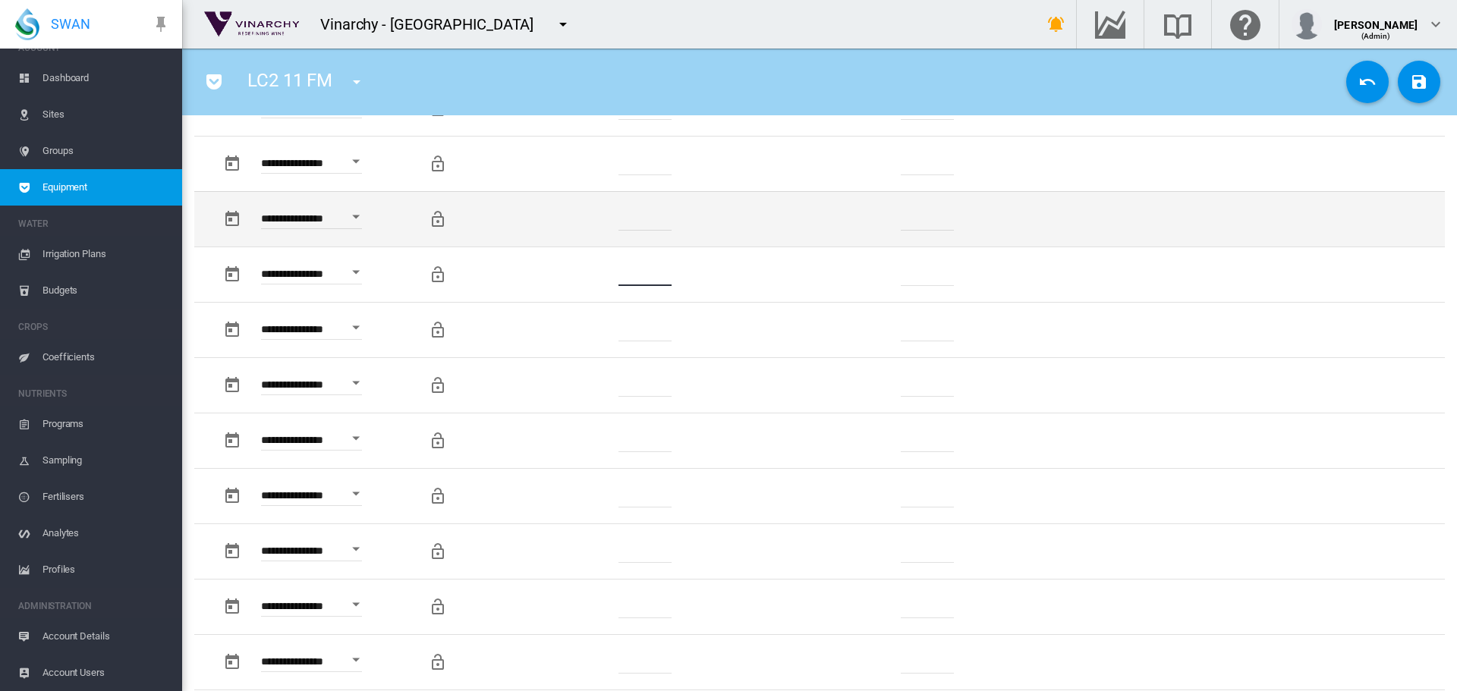
type input "*"
drag, startPoint x: 661, startPoint y: 219, endPoint x: 595, endPoint y: 219, distance: 66.0
click td "*******"
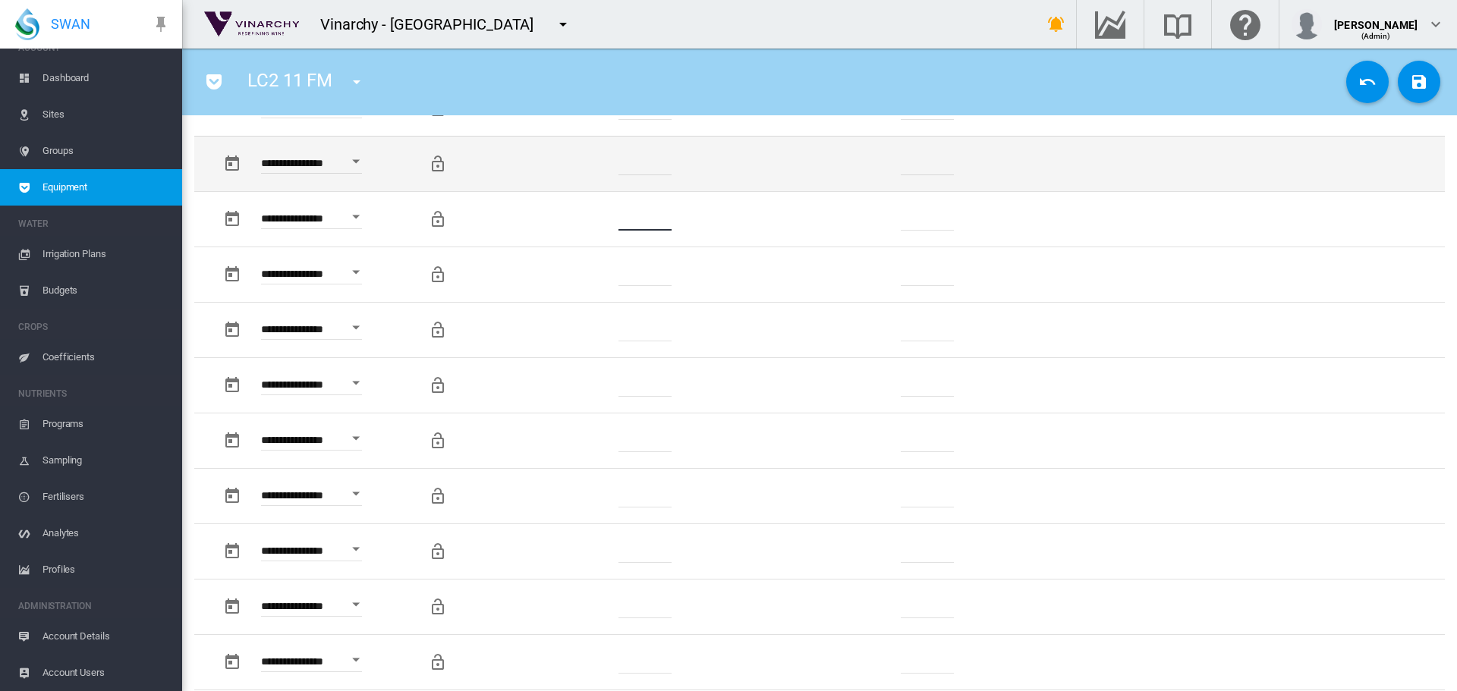
type input "*"
drag, startPoint x: 661, startPoint y: 166, endPoint x: 613, endPoint y: 165, distance: 47.8
click td "*******"
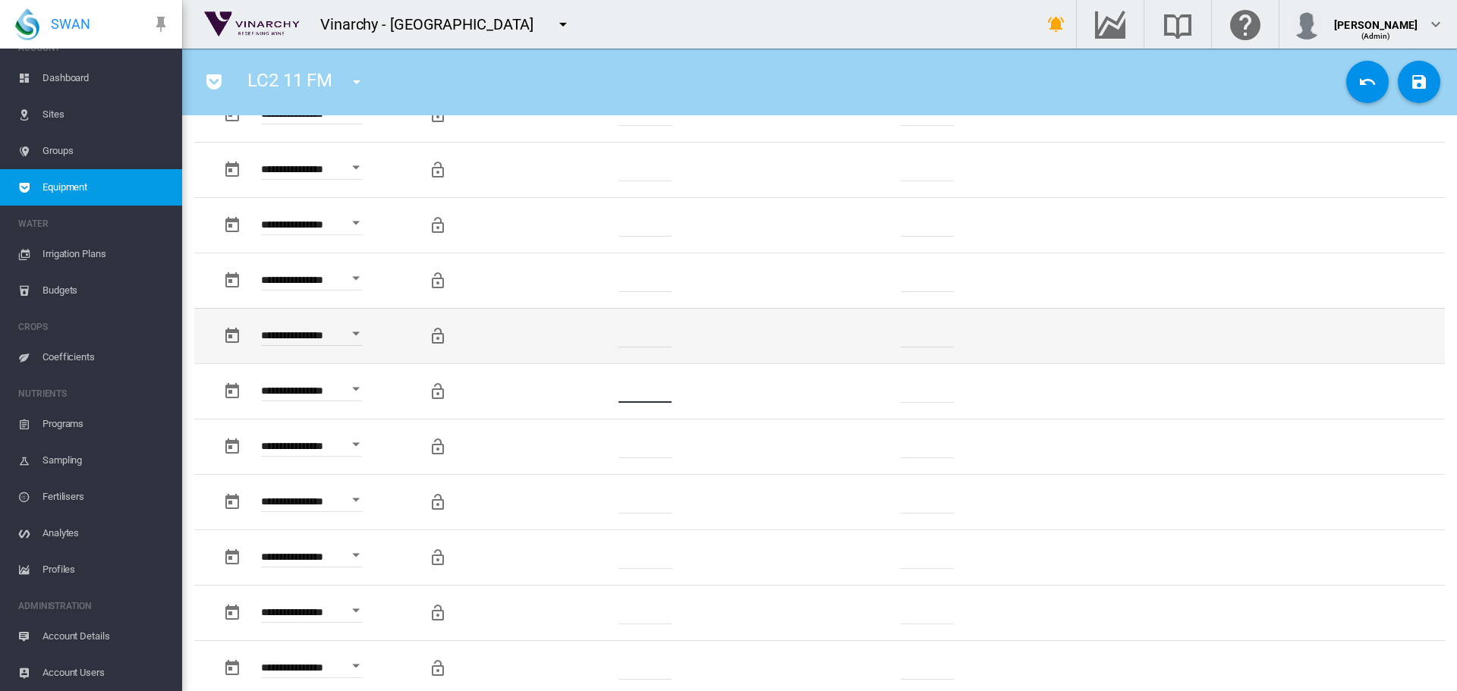
type input "*"
drag, startPoint x: 662, startPoint y: 337, endPoint x: 546, endPoint y: 337, distance: 115.3
click td "*******"
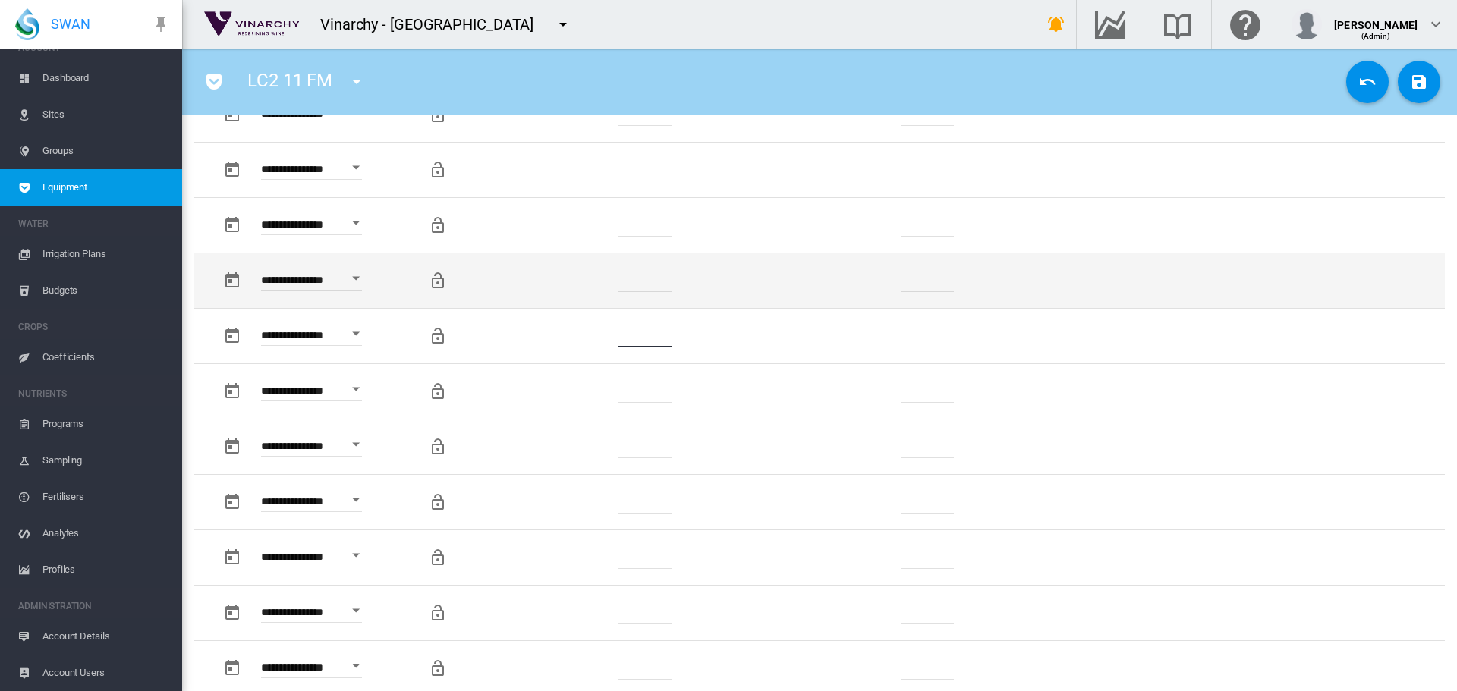
type input "*"
drag, startPoint x: 657, startPoint y: 277, endPoint x: 596, endPoint y: 281, distance: 61.6
click td "*******"
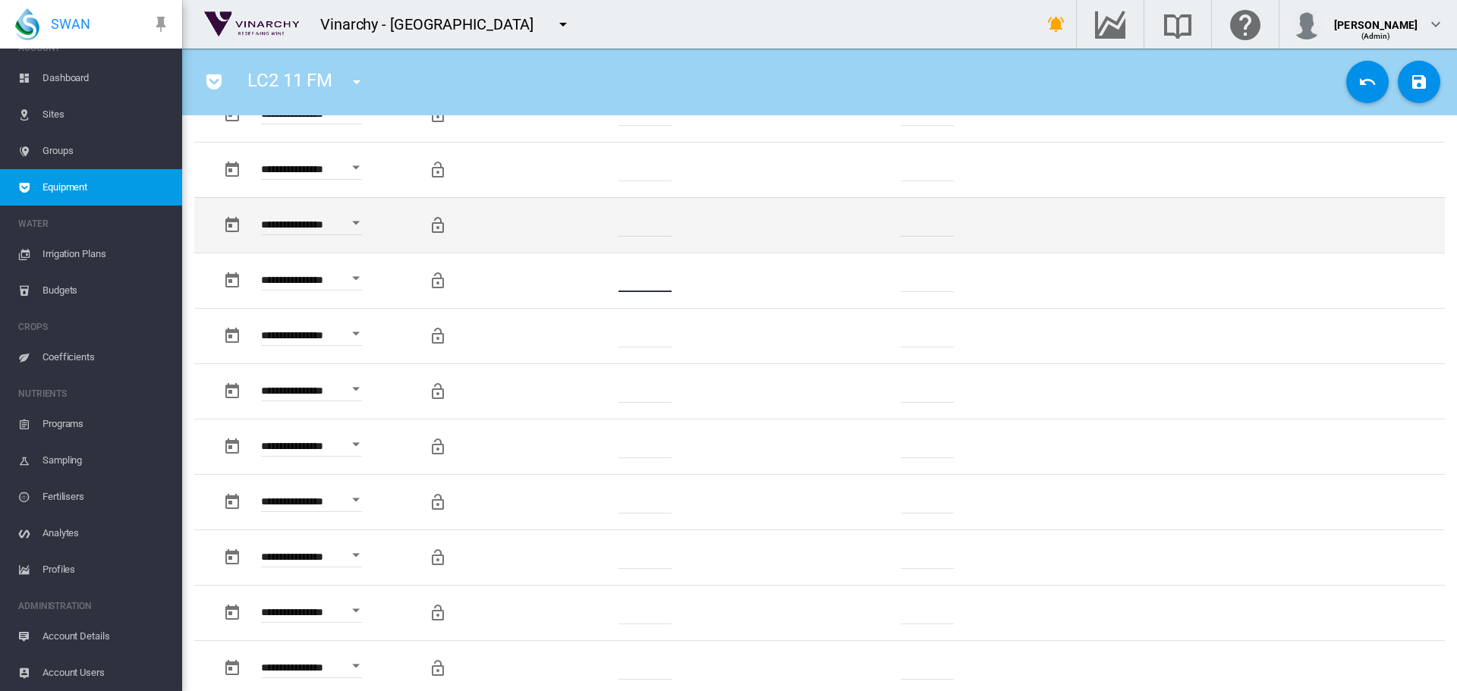
type input "*"
drag, startPoint x: 661, startPoint y: 217, endPoint x: 628, endPoint y: 204, distance: 35.1
click td "*******"
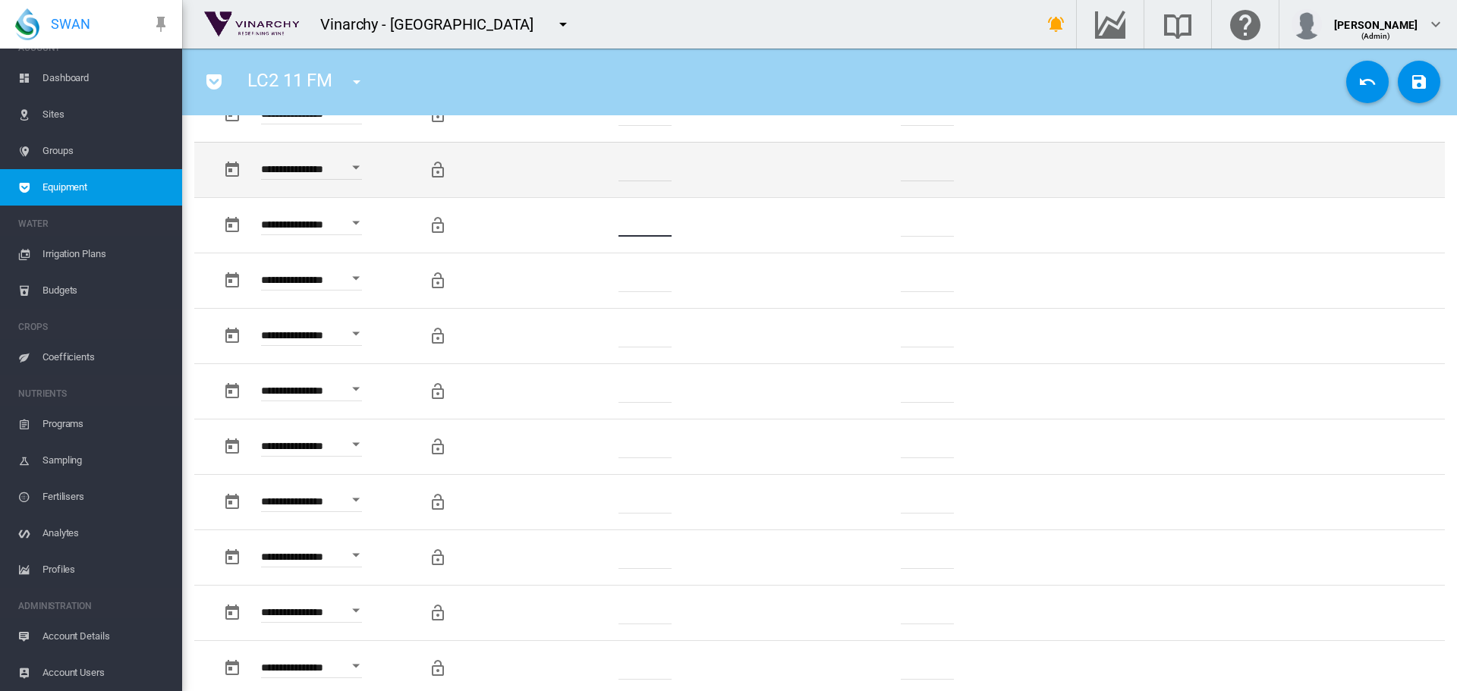
type input "*"
drag, startPoint x: 662, startPoint y: 175, endPoint x: 605, endPoint y: 171, distance: 57.0
click td "*******"
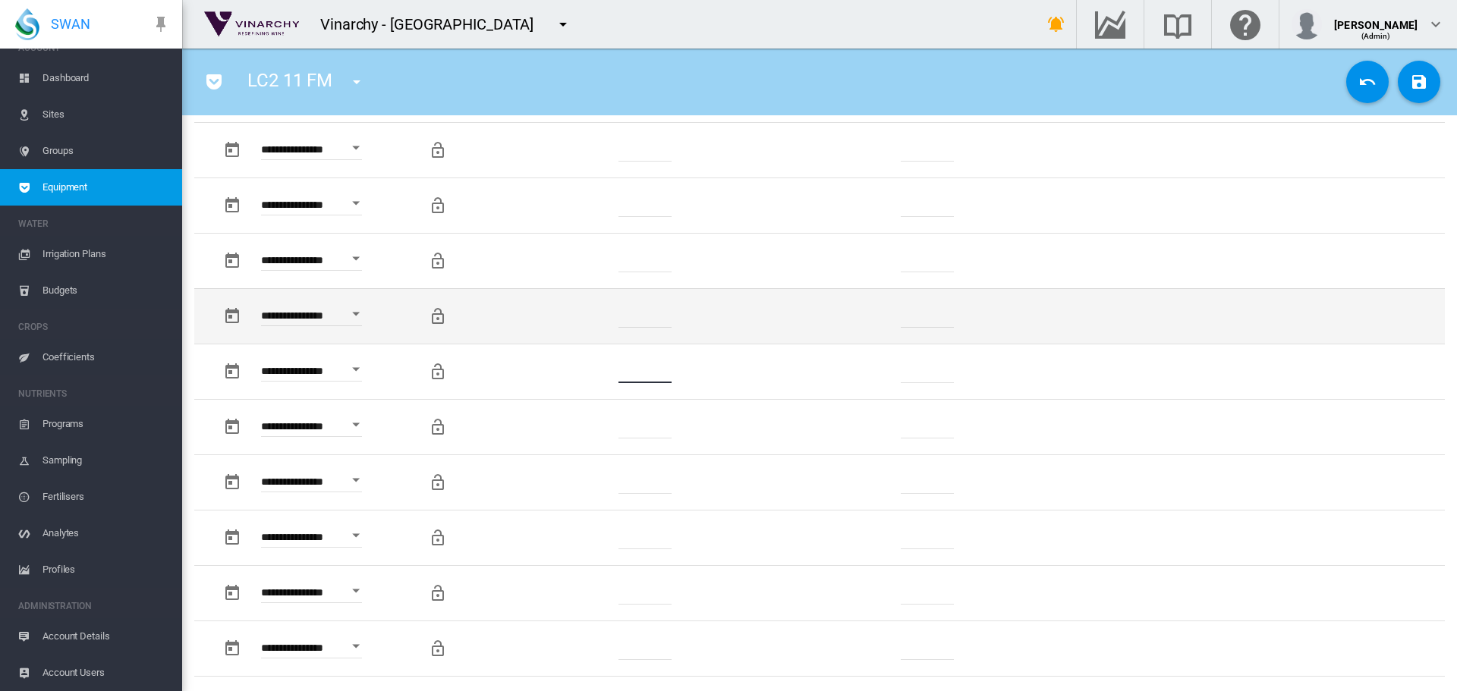
scroll to position [835, 0]
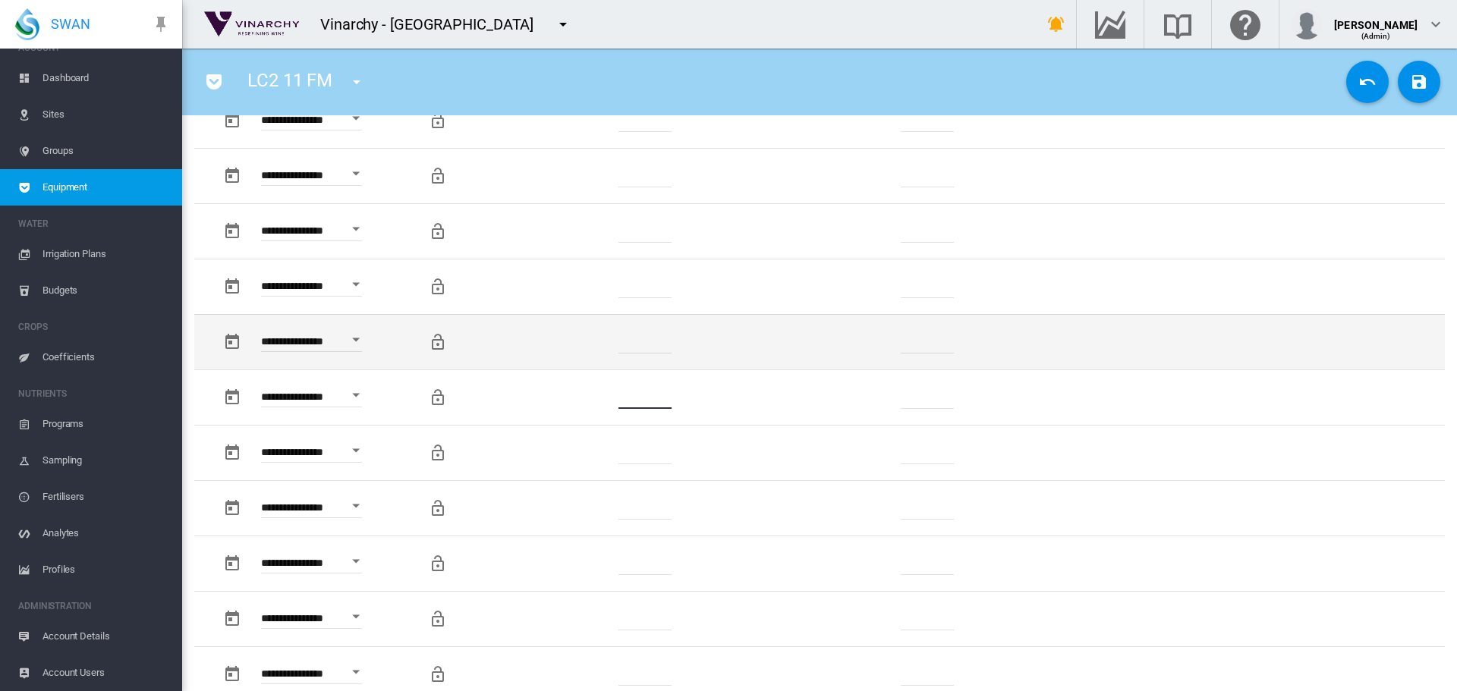
type input "*"
drag, startPoint x: 658, startPoint y: 333, endPoint x: 586, endPoint y: 321, distance: 72.3
click td "*******"
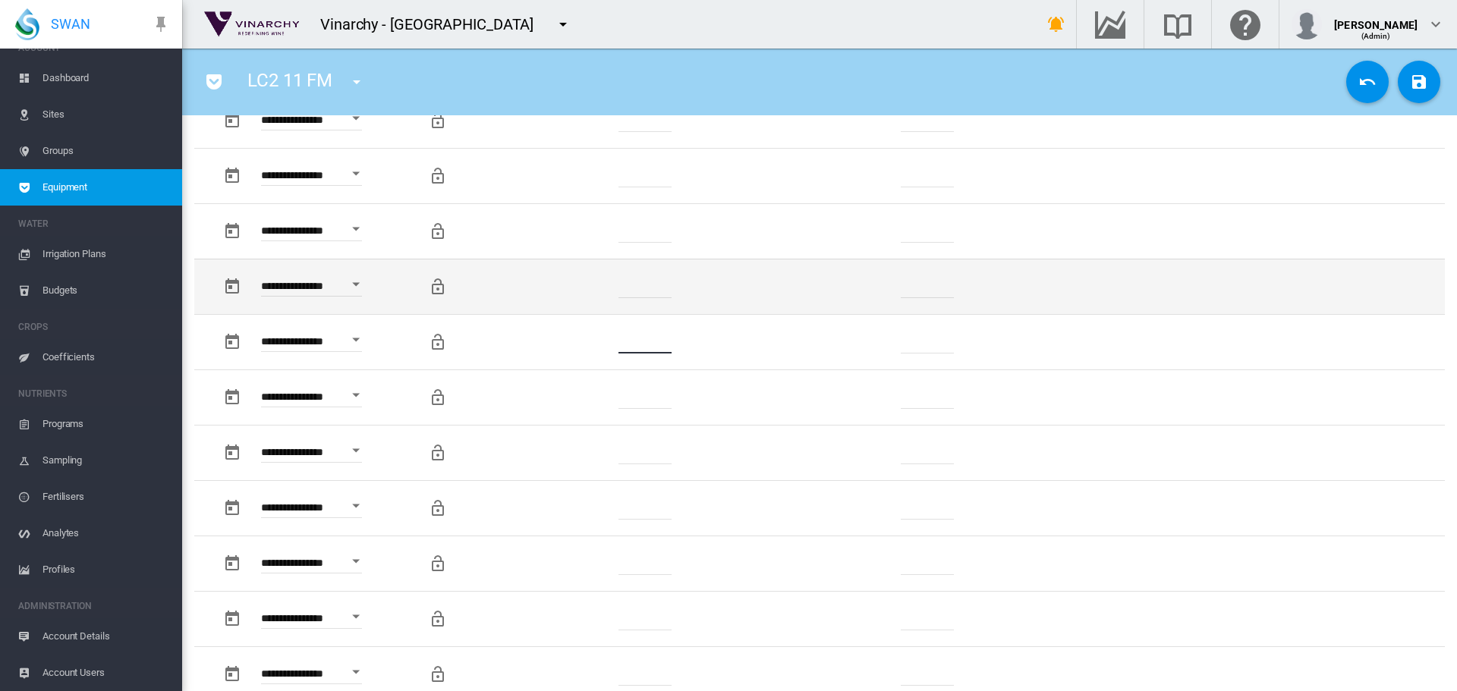
type input "*"
drag, startPoint x: 662, startPoint y: 284, endPoint x: 606, endPoint y: 285, distance: 55.4
click td "*******"
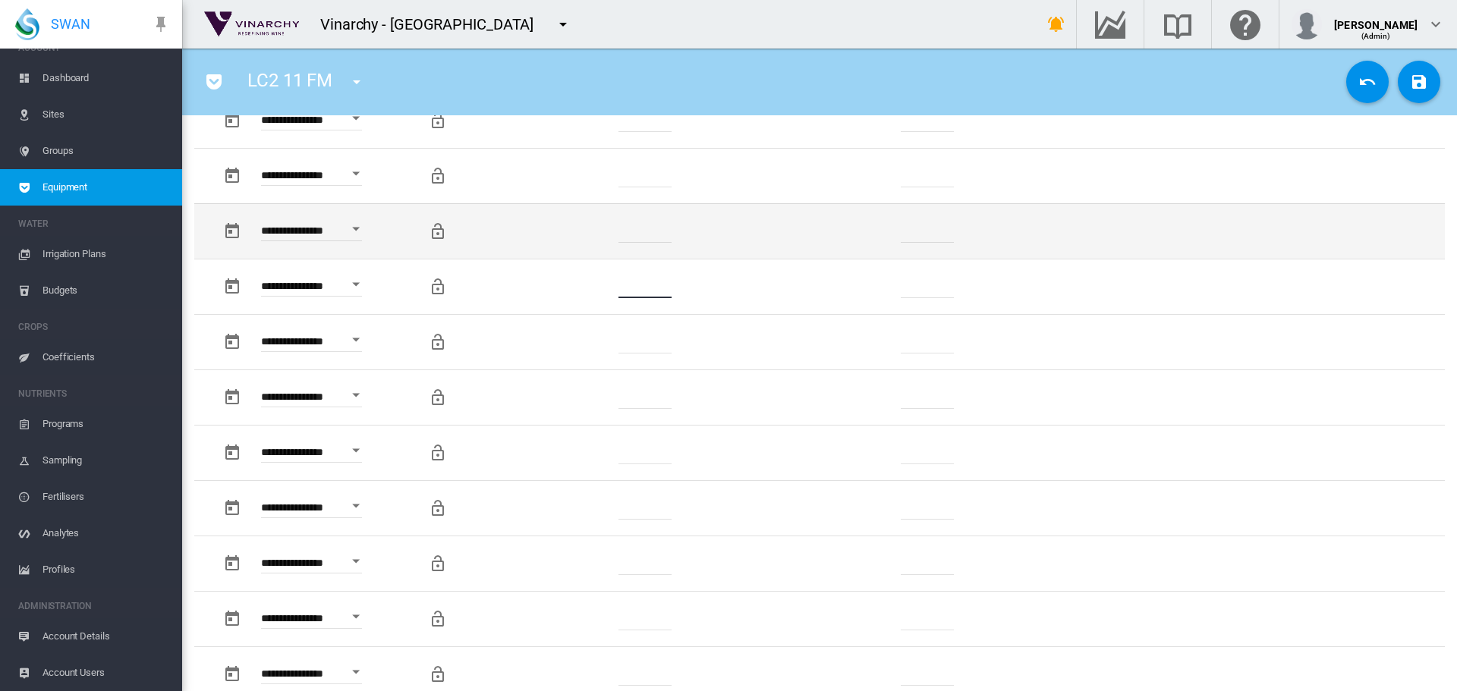
type input "*"
drag, startPoint x: 661, startPoint y: 231, endPoint x: 615, endPoint y: 233, distance: 46.3
click td "*******"
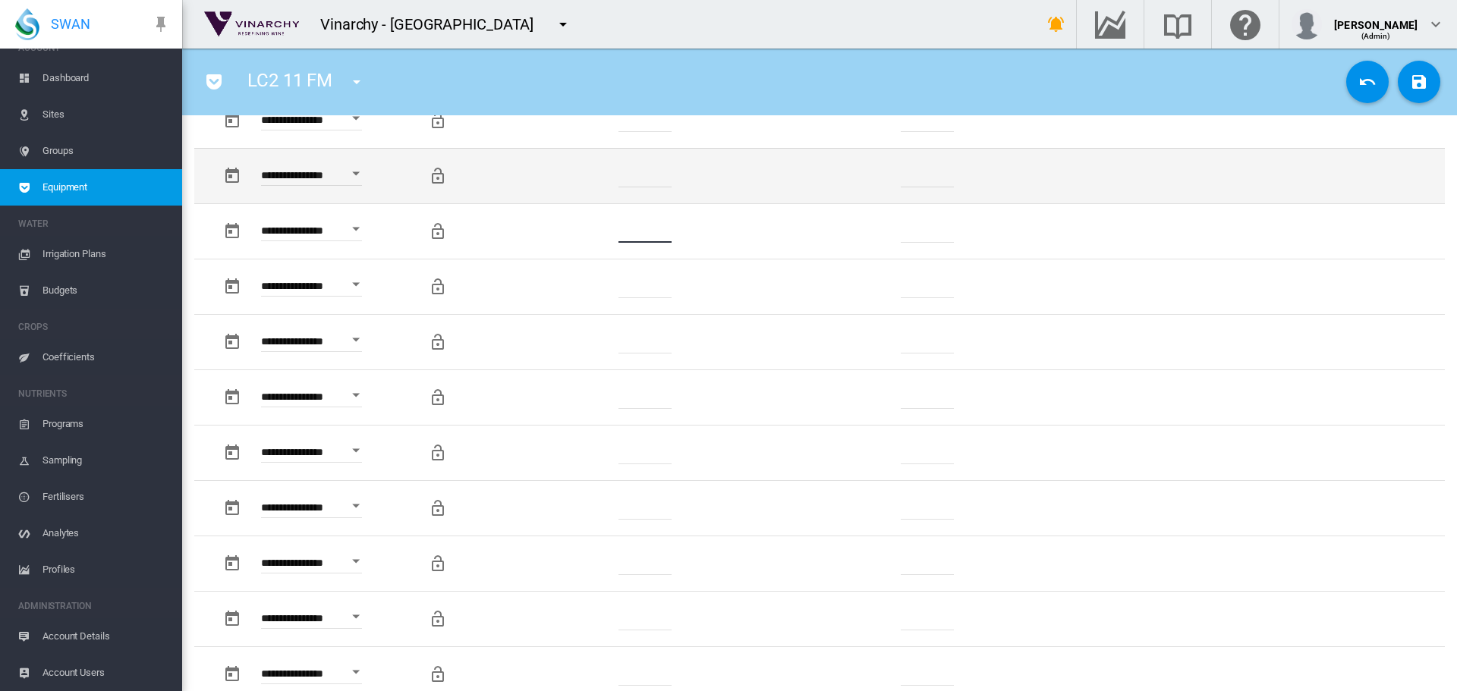
type input "*"
drag, startPoint x: 658, startPoint y: 173, endPoint x: 612, endPoint y: 173, distance: 45.5
click td "*******"
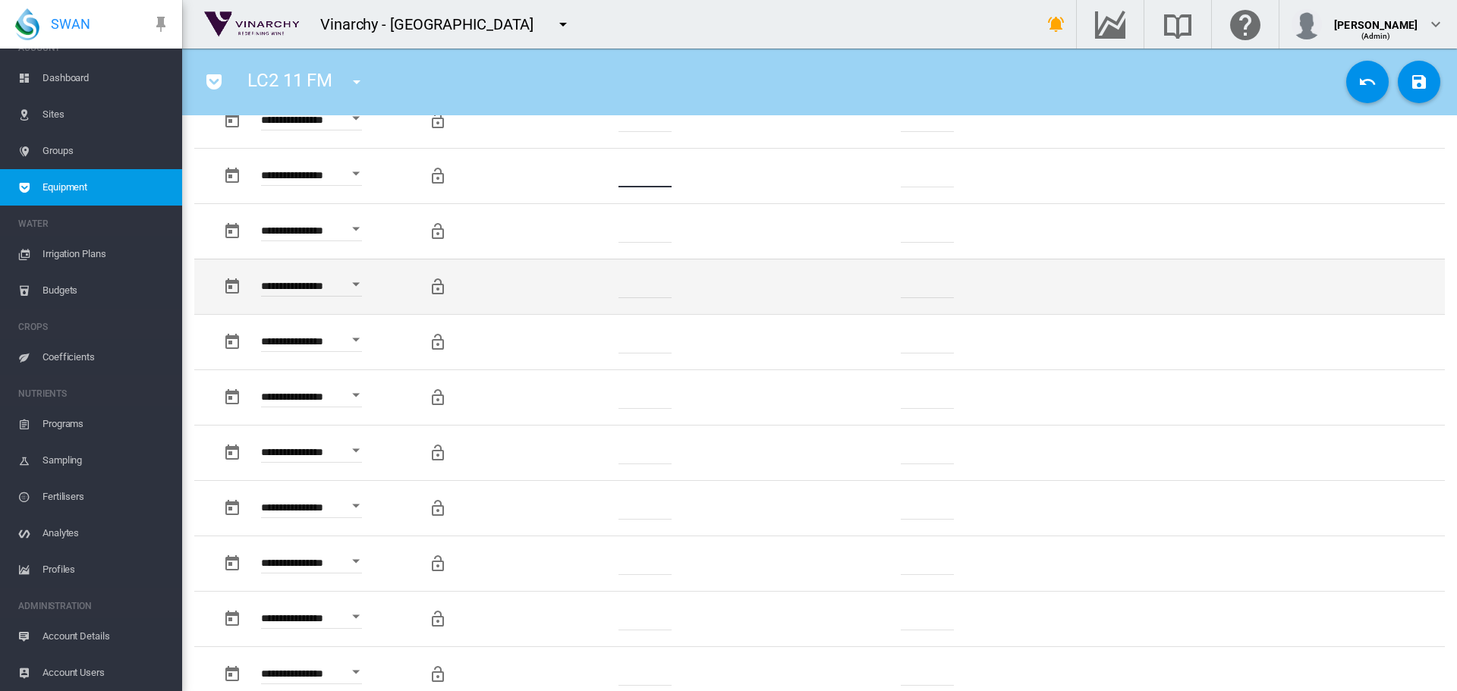
scroll to position [531, 0]
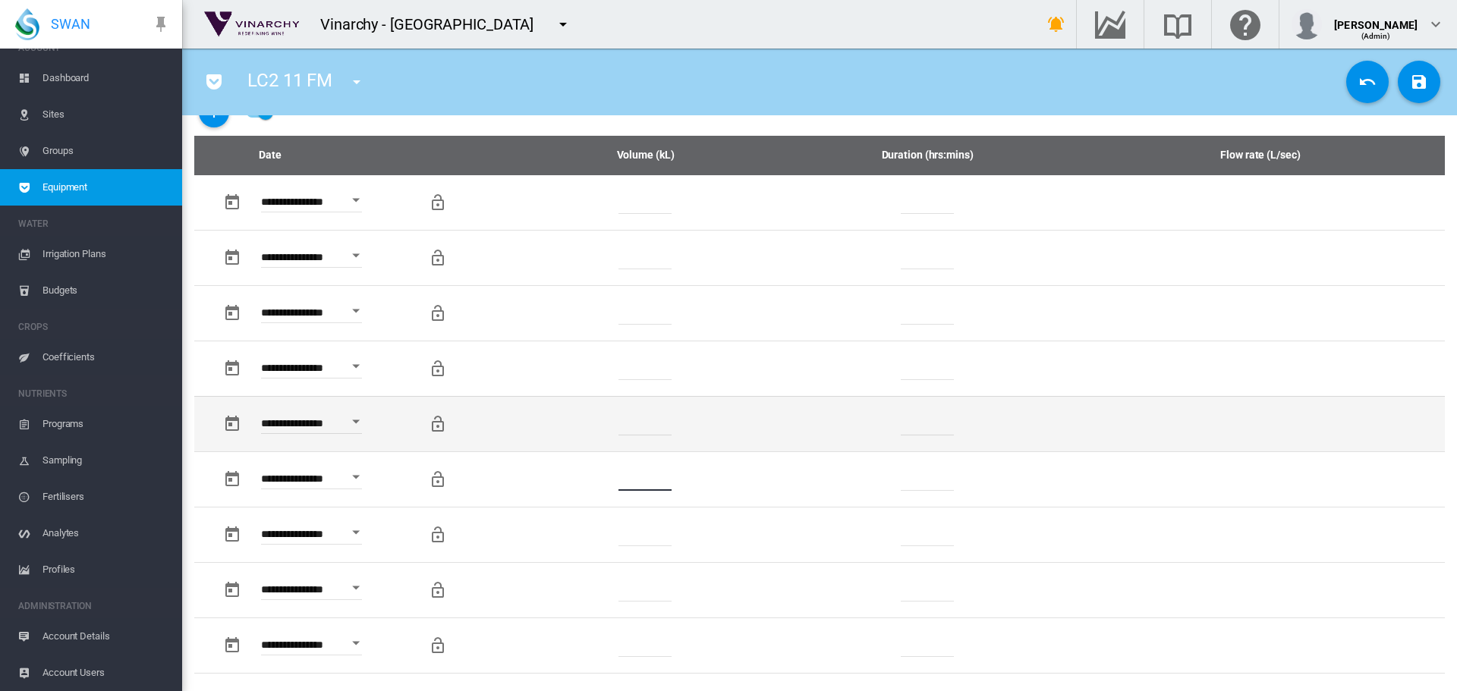
type input "*"
click td "*******"
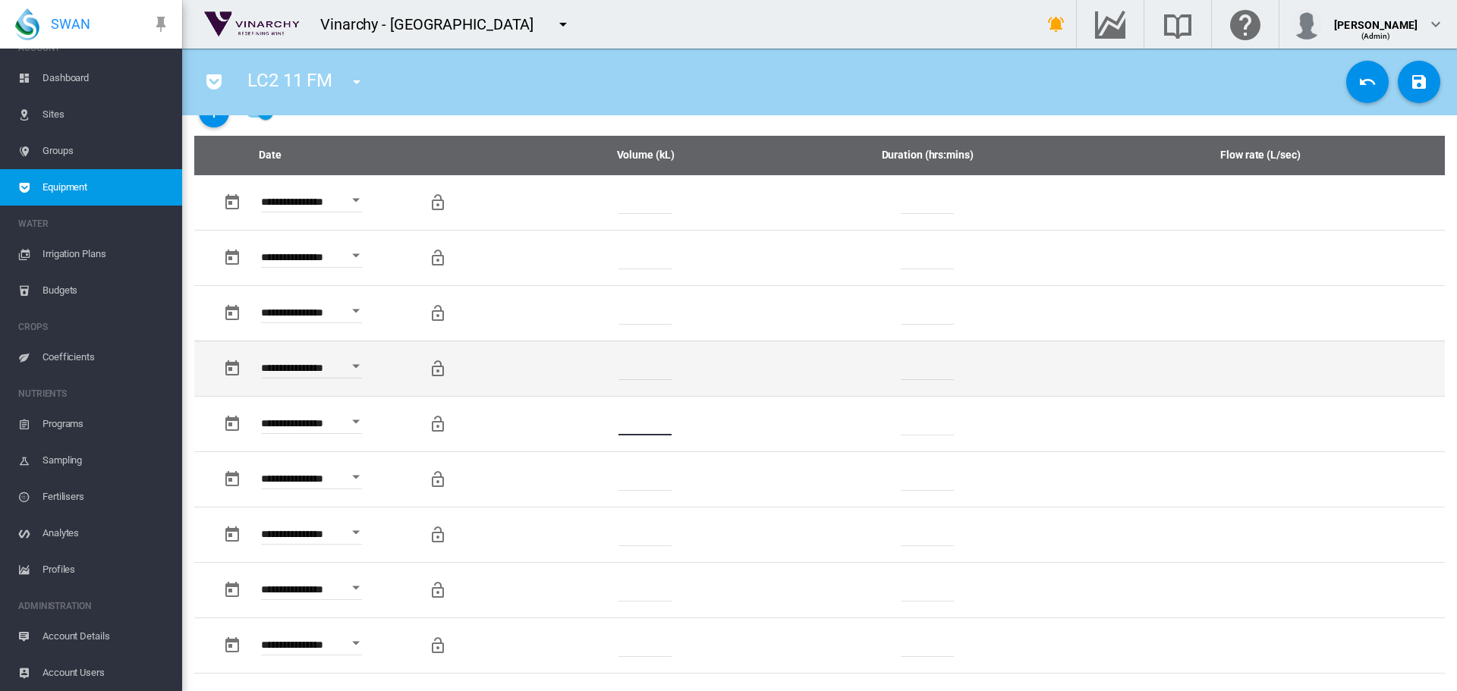
type input "*"
drag, startPoint x: 664, startPoint y: 365, endPoint x: 593, endPoint y: 368, distance: 70.6
click td "*******"
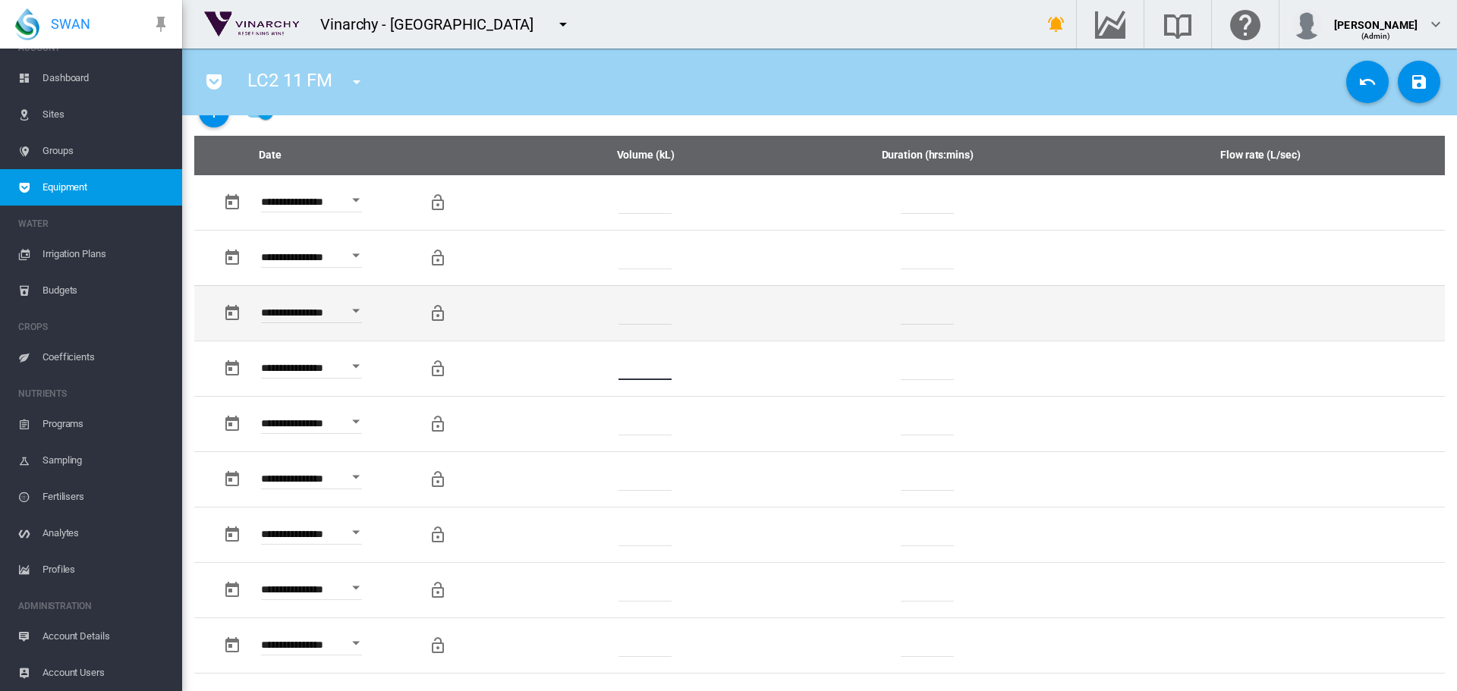
type input "*"
drag, startPoint x: 629, startPoint y: 316, endPoint x: 596, endPoint y: 322, distance: 34.1
click td "*******"
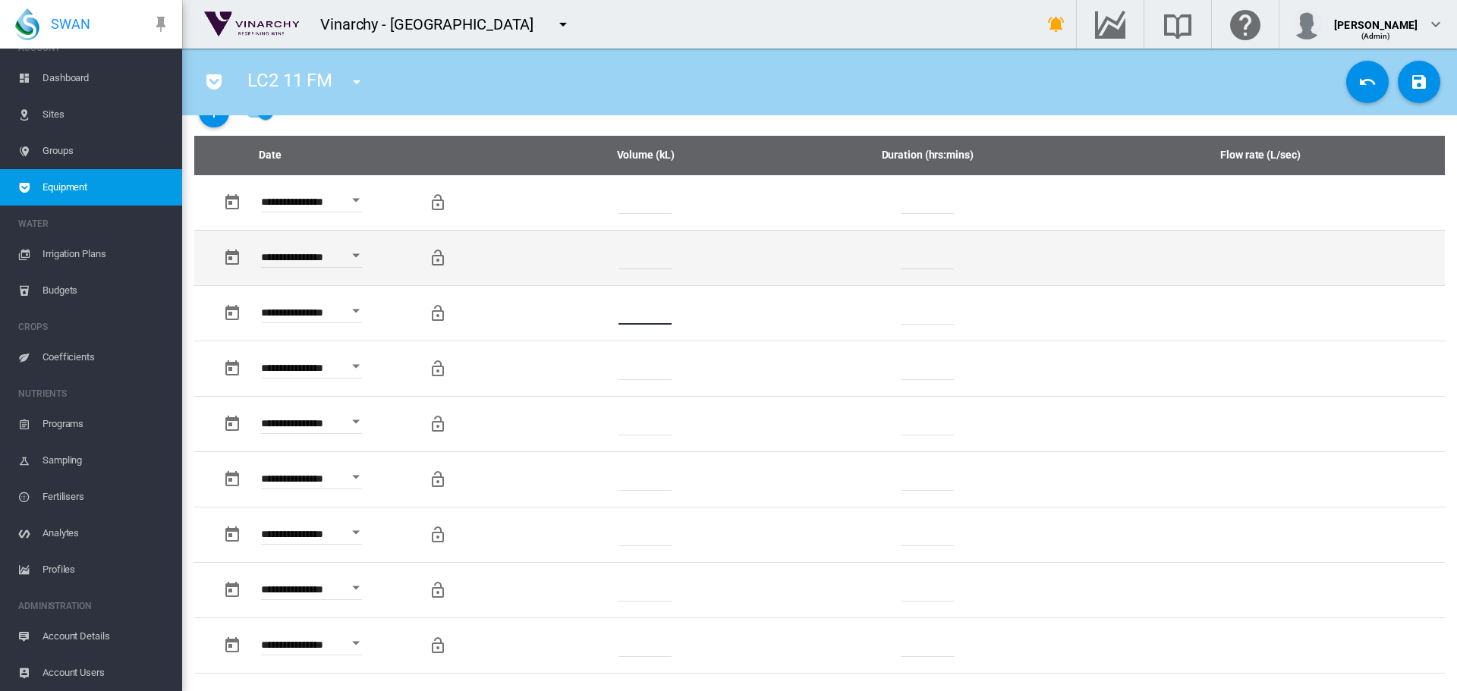
type input "*"
drag, startPoint x: 646, startPoint y: 262, endPoint x: 619, endPoint y: 260, distance: 27.4
click td "*******"
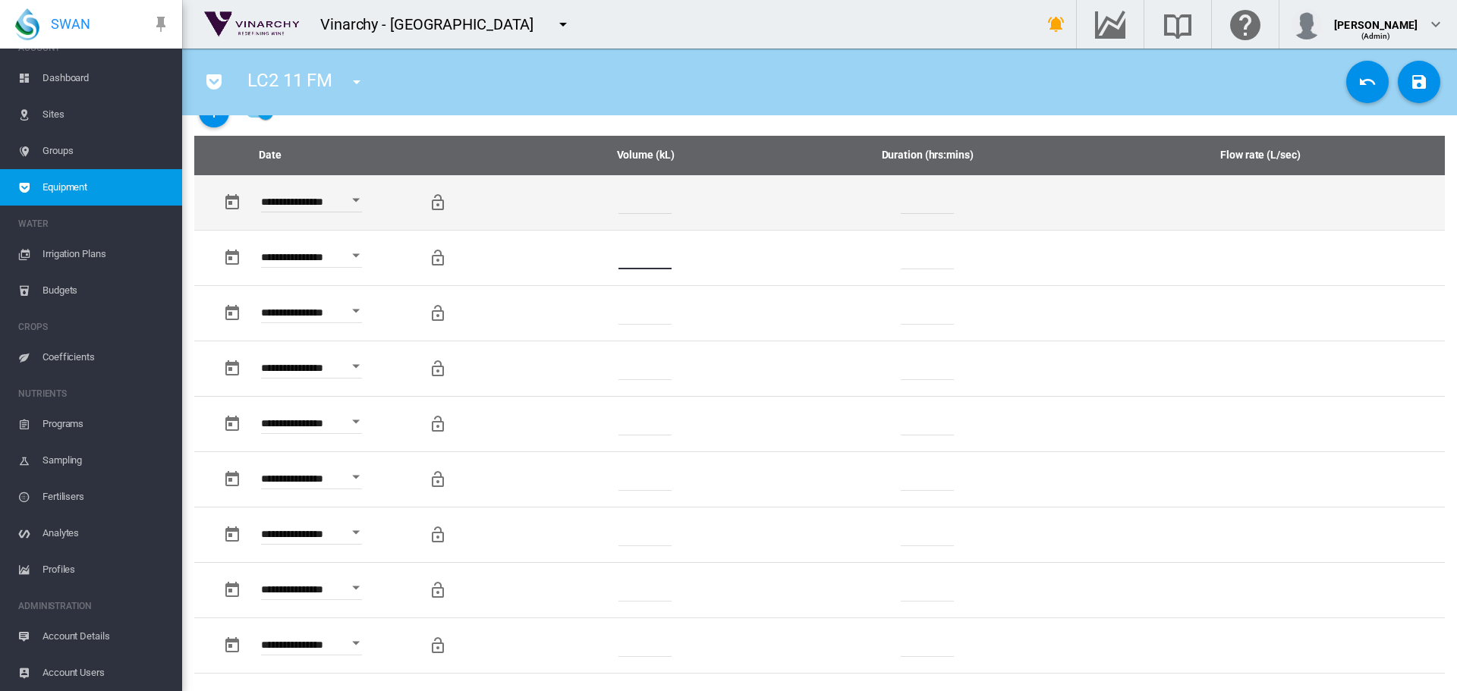
type input "*"
drag, startPoint x: 656, startPoint y: 198, endPoint x: 604, endPoint y: 201, distance: 52.4
click td "******"
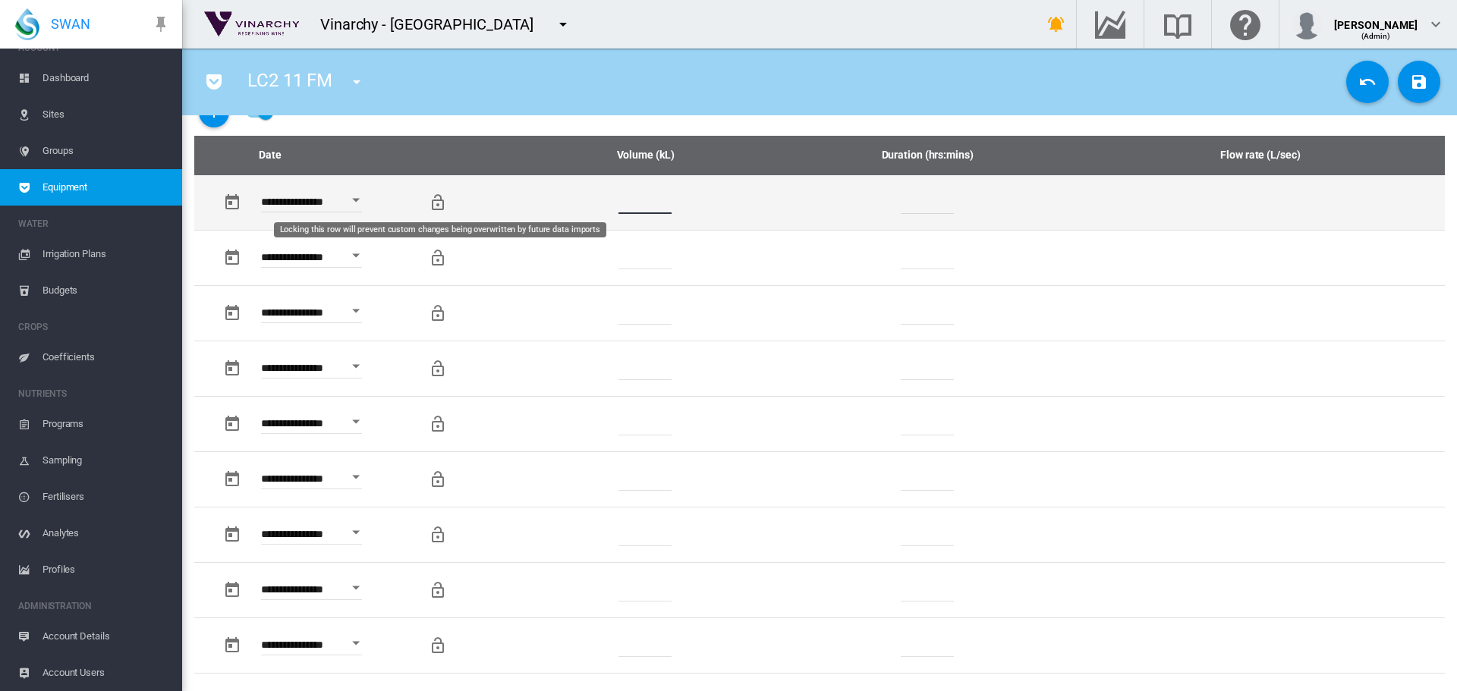
type input "*"
click md-icon "Locking this row will prevent custom changes being overwritten by future data i…"
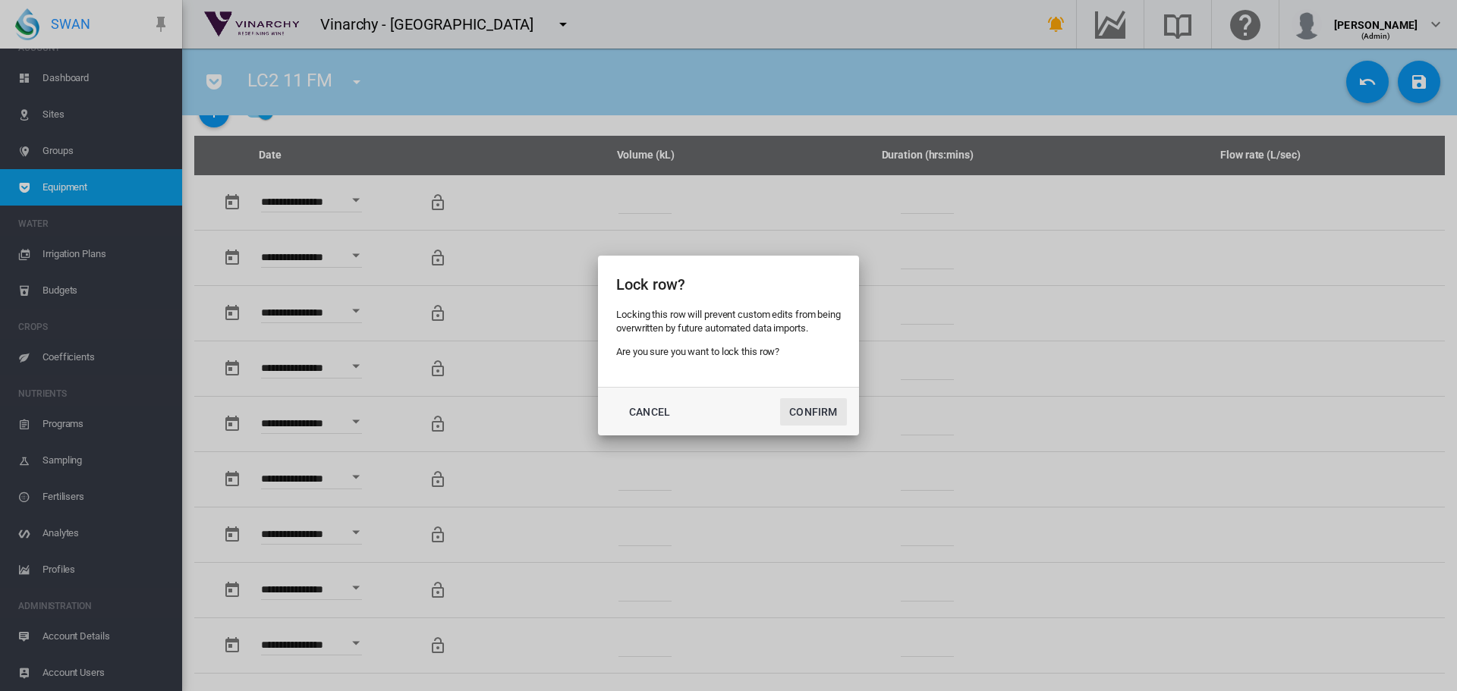
click button "Confirm"
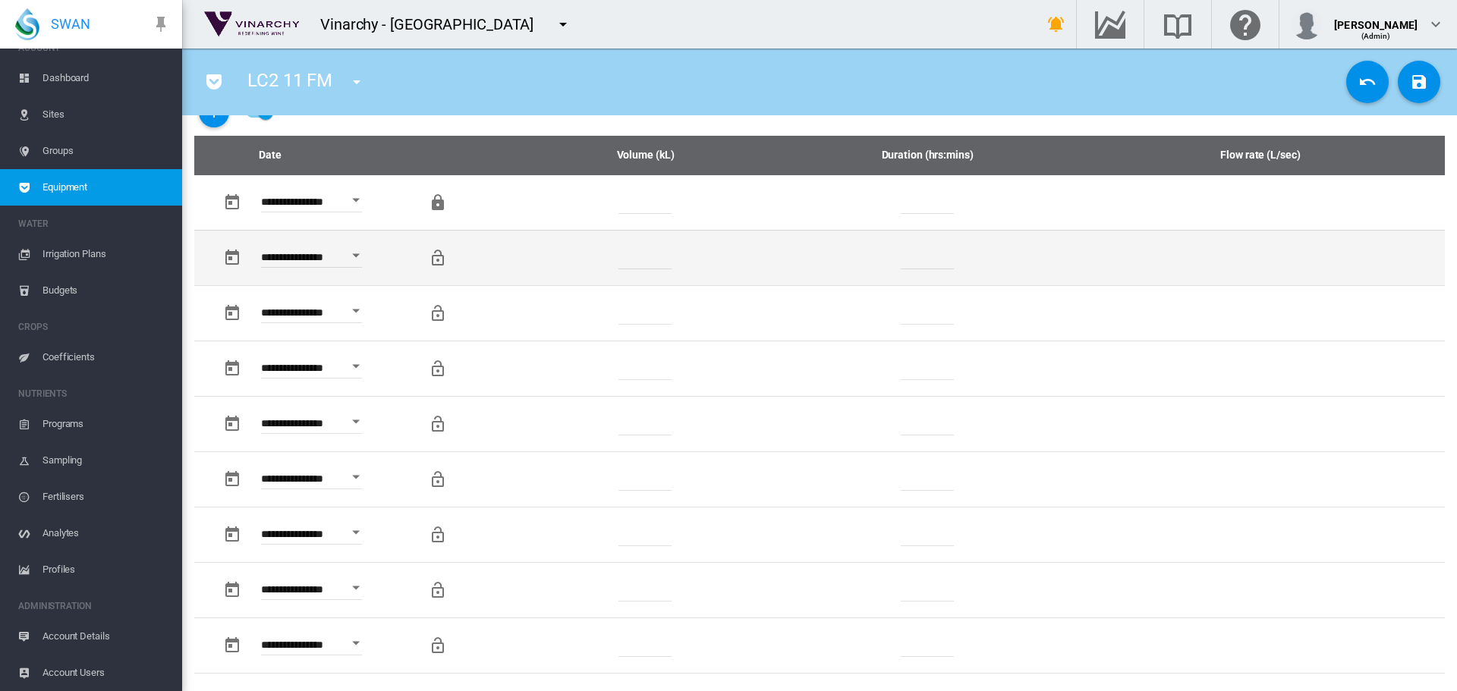
click md-icon "Locking this row will prevent custom changes being overwritten by future data i…"
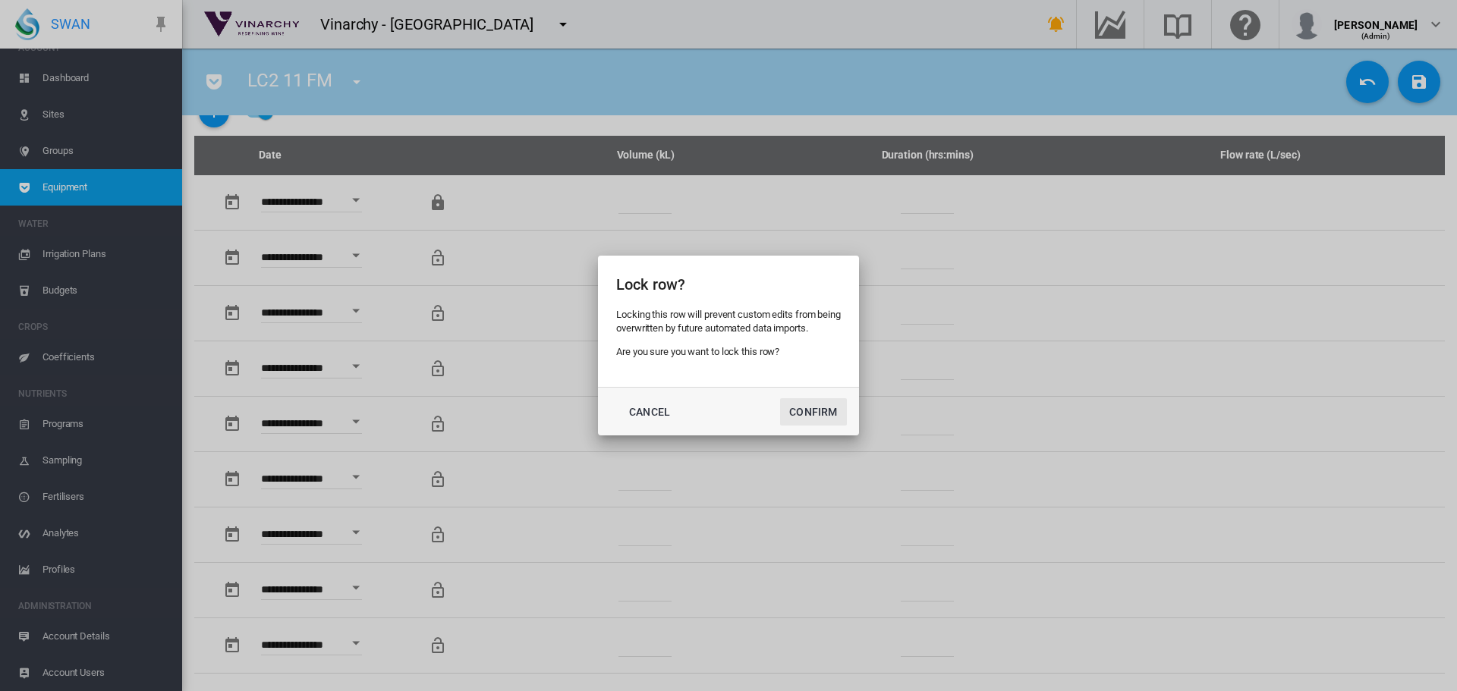
click button "Confirm"
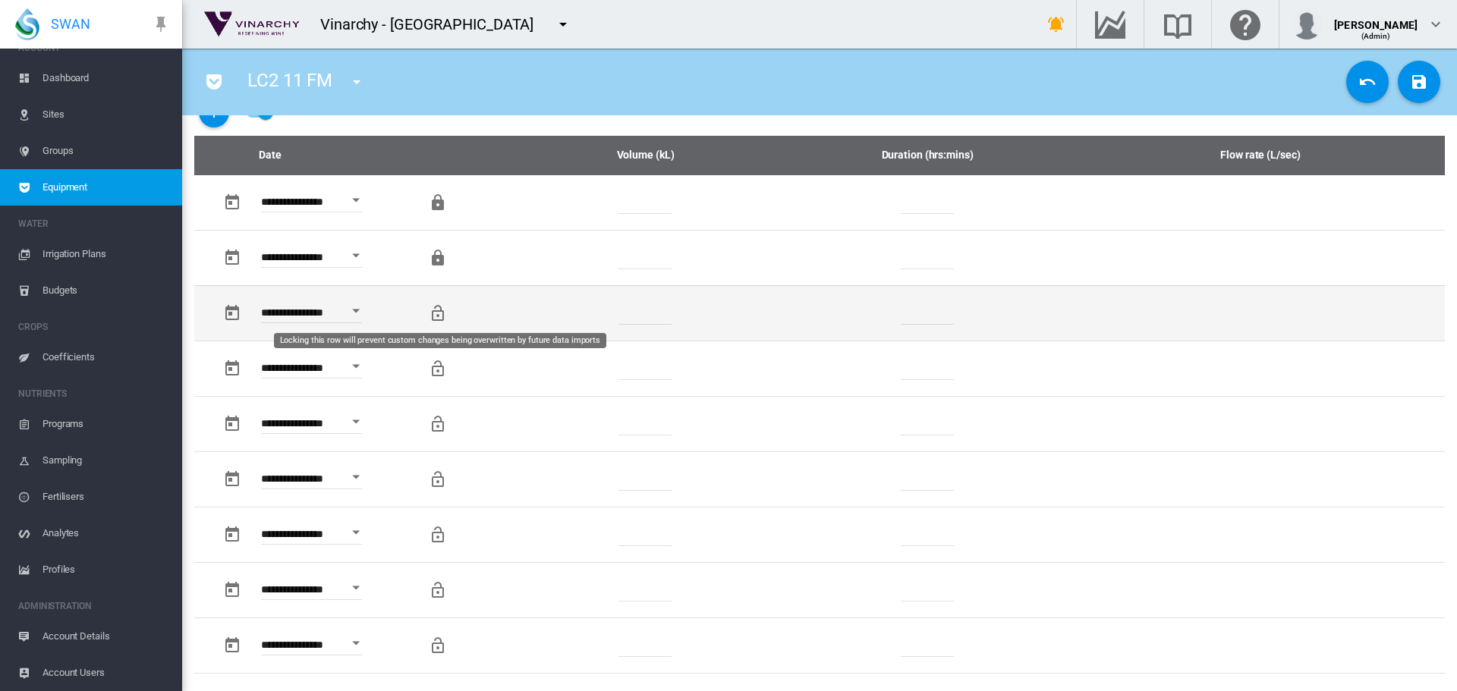
click md-icon "Locking this row will prevent custom changes being overwritten by future data i…"
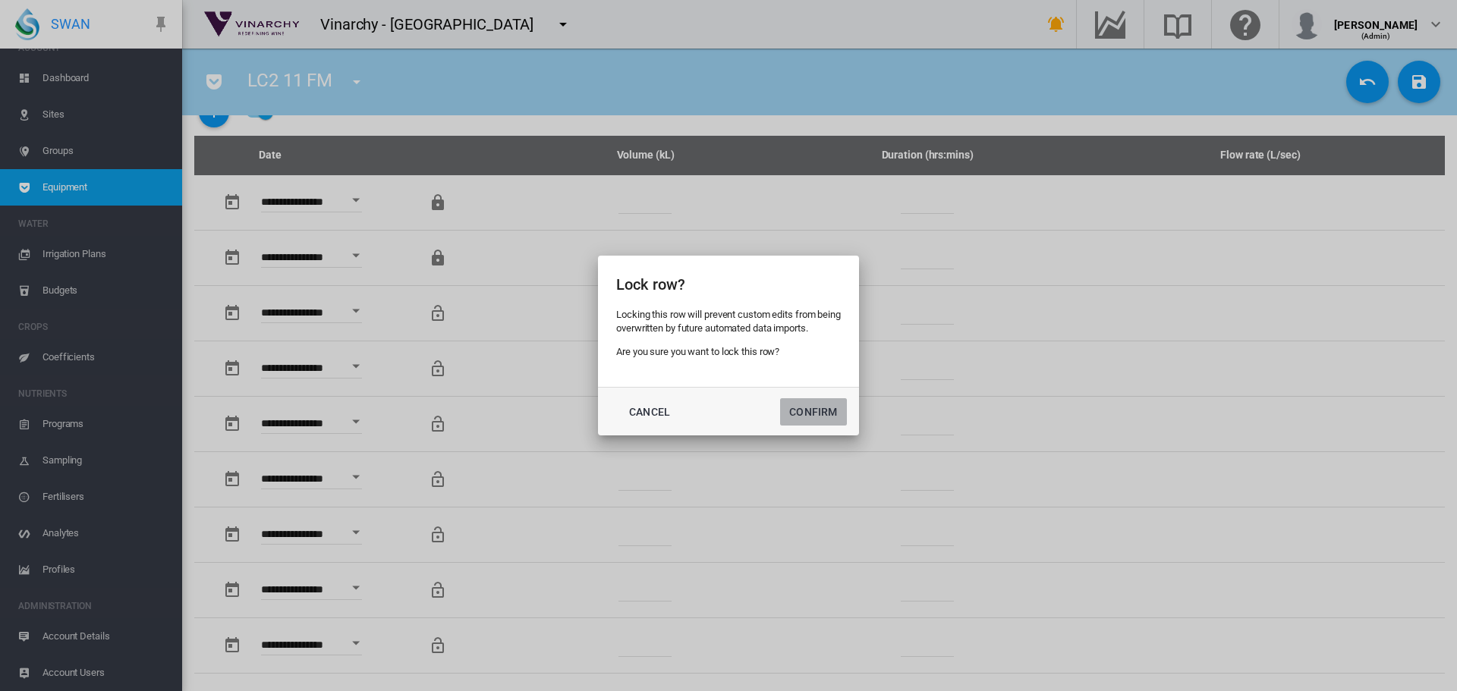
click button "Confirm"
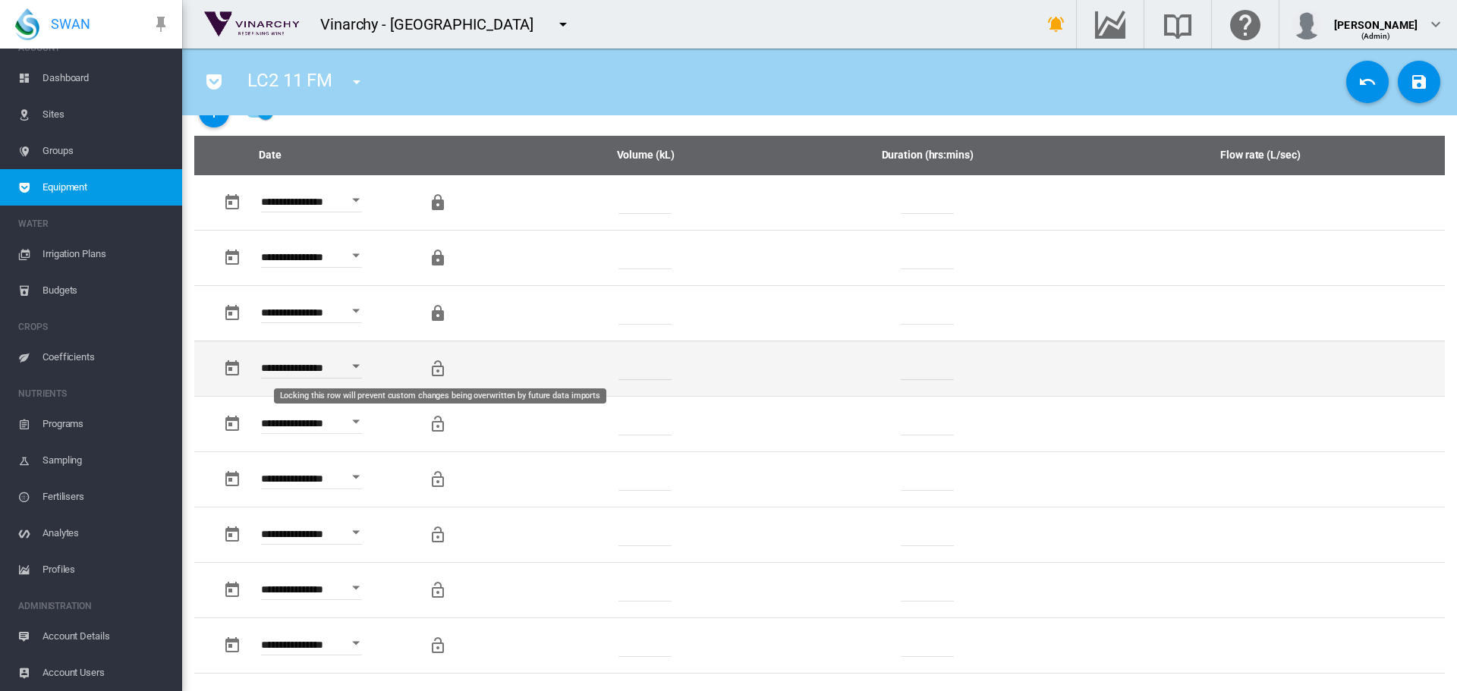
click md-icon "Locking this row will prevent custom changes being overwritten by future data i…"
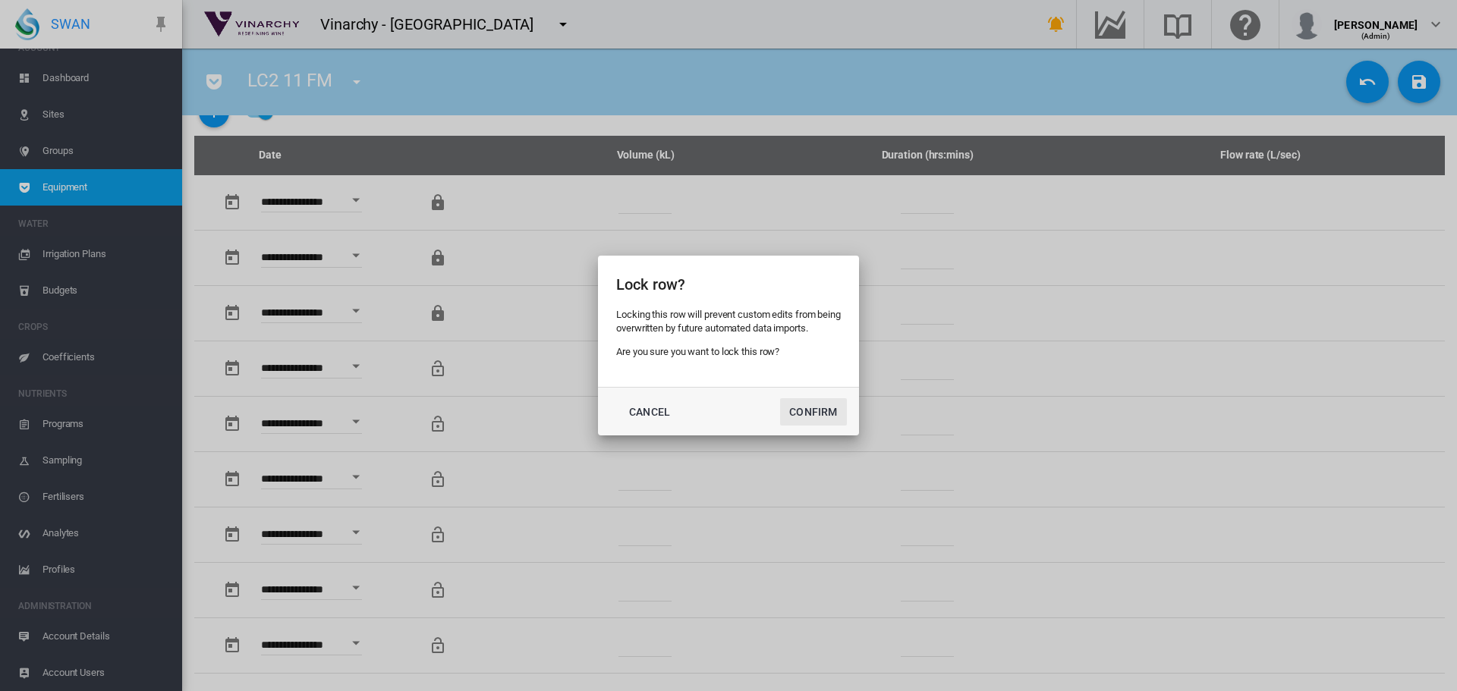
click button "Confirm"
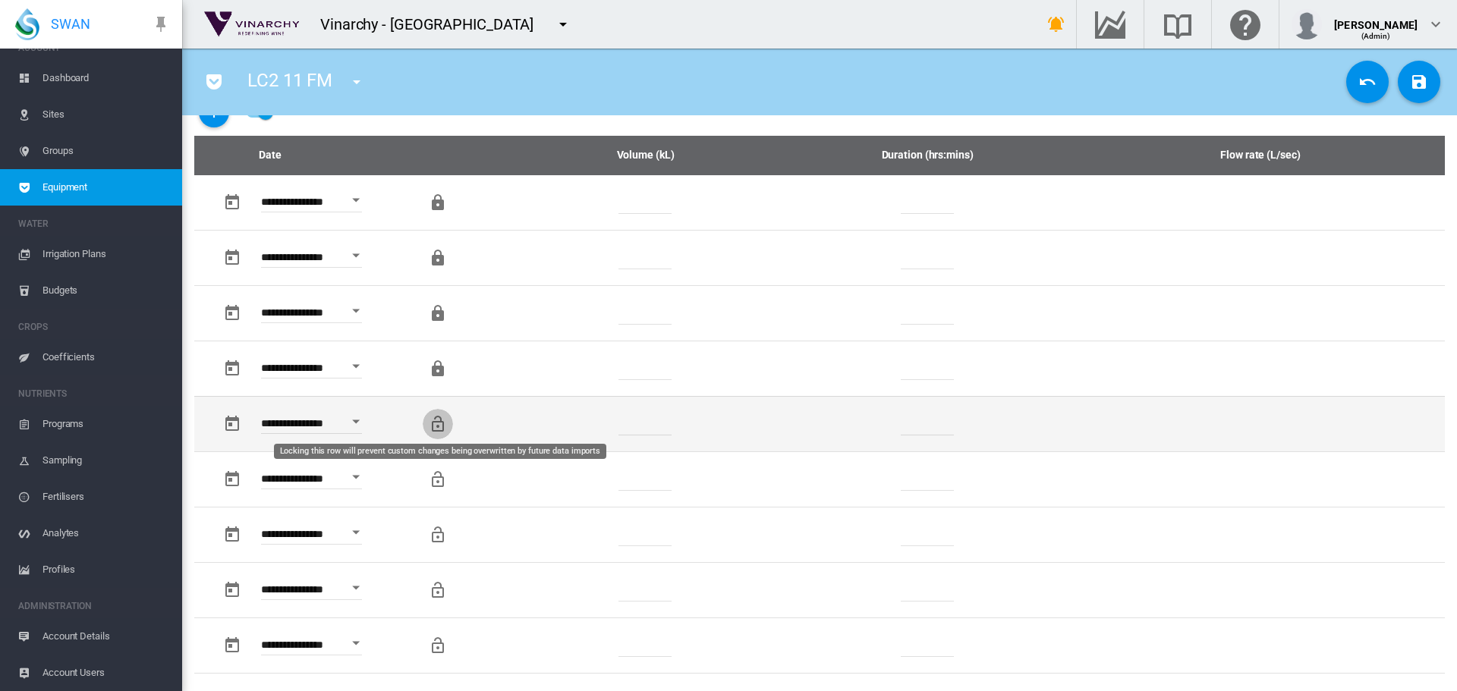
click md-icon "Locking this row will prevent custom changes being overwritten by future data i…"
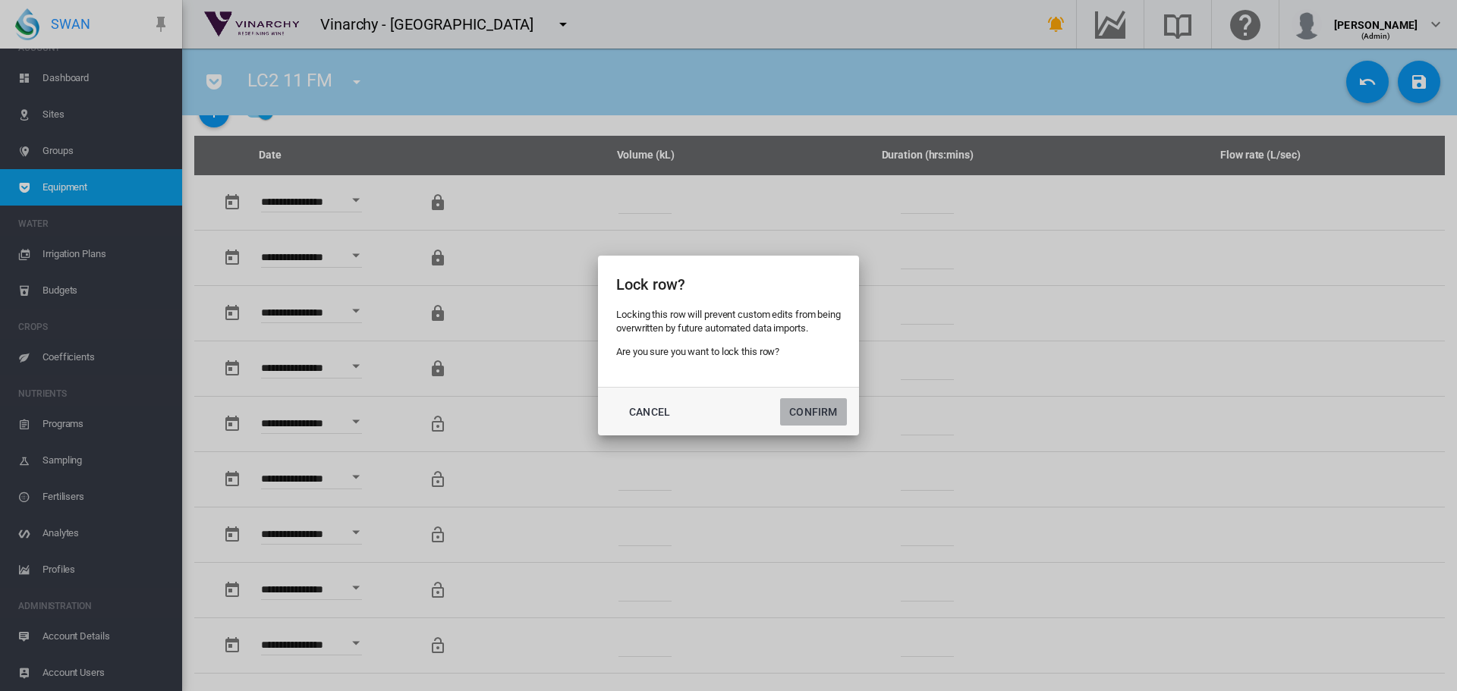
click button "Confirm"
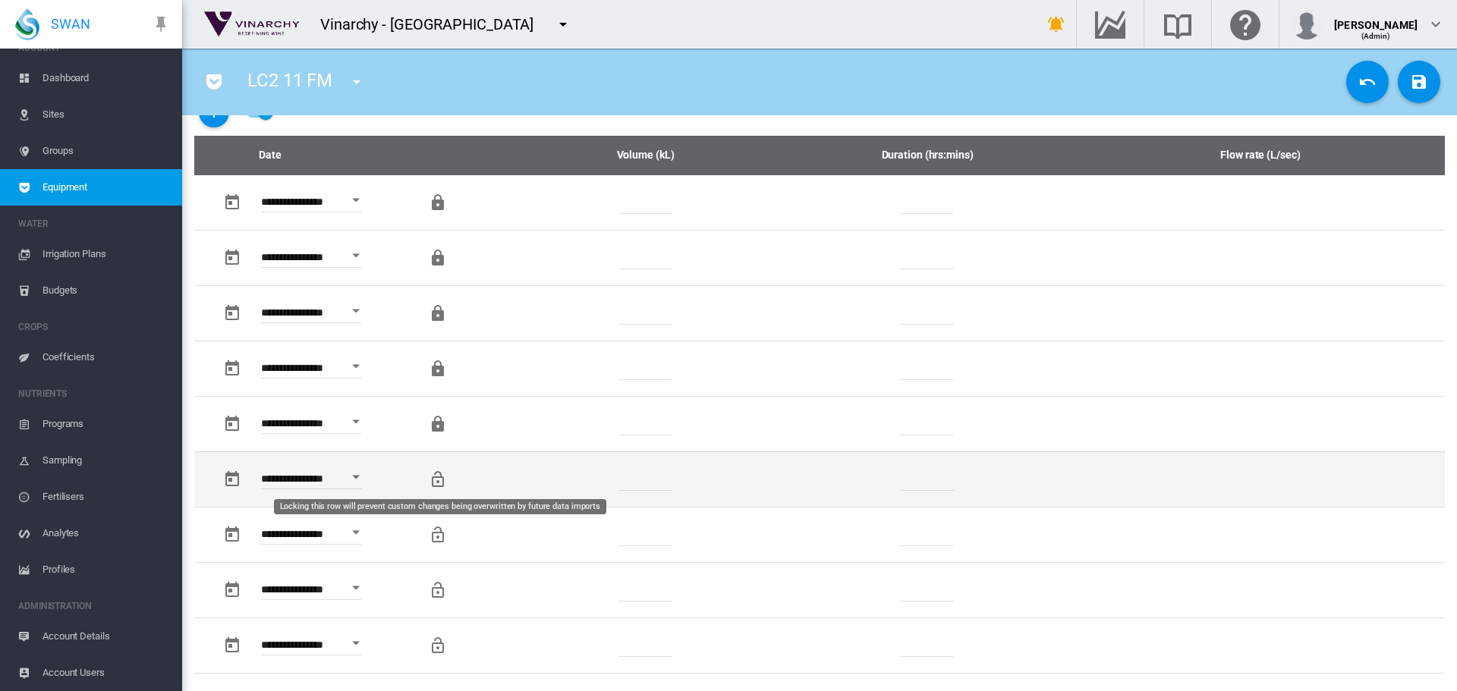
click md-icon "Locking this row will prevent custom changes being overwritten by future data i…"
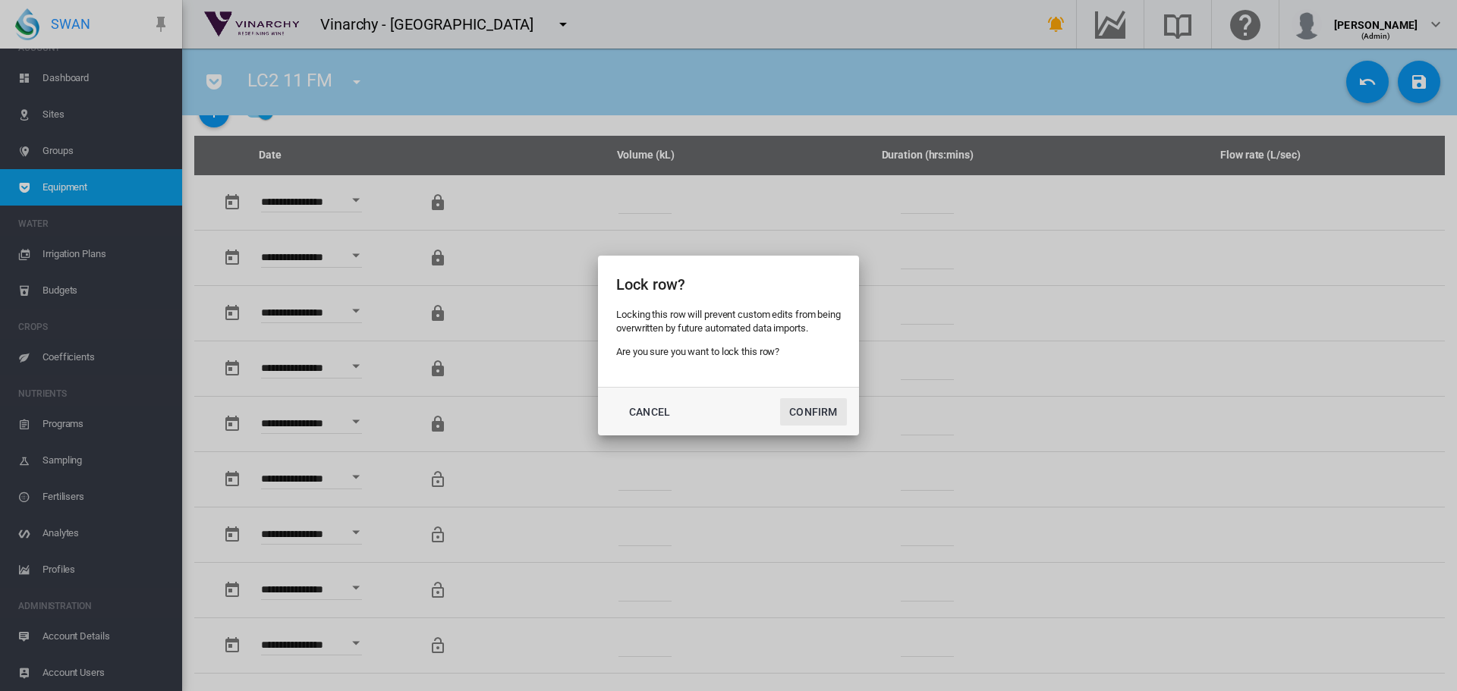
click button "Confirm"
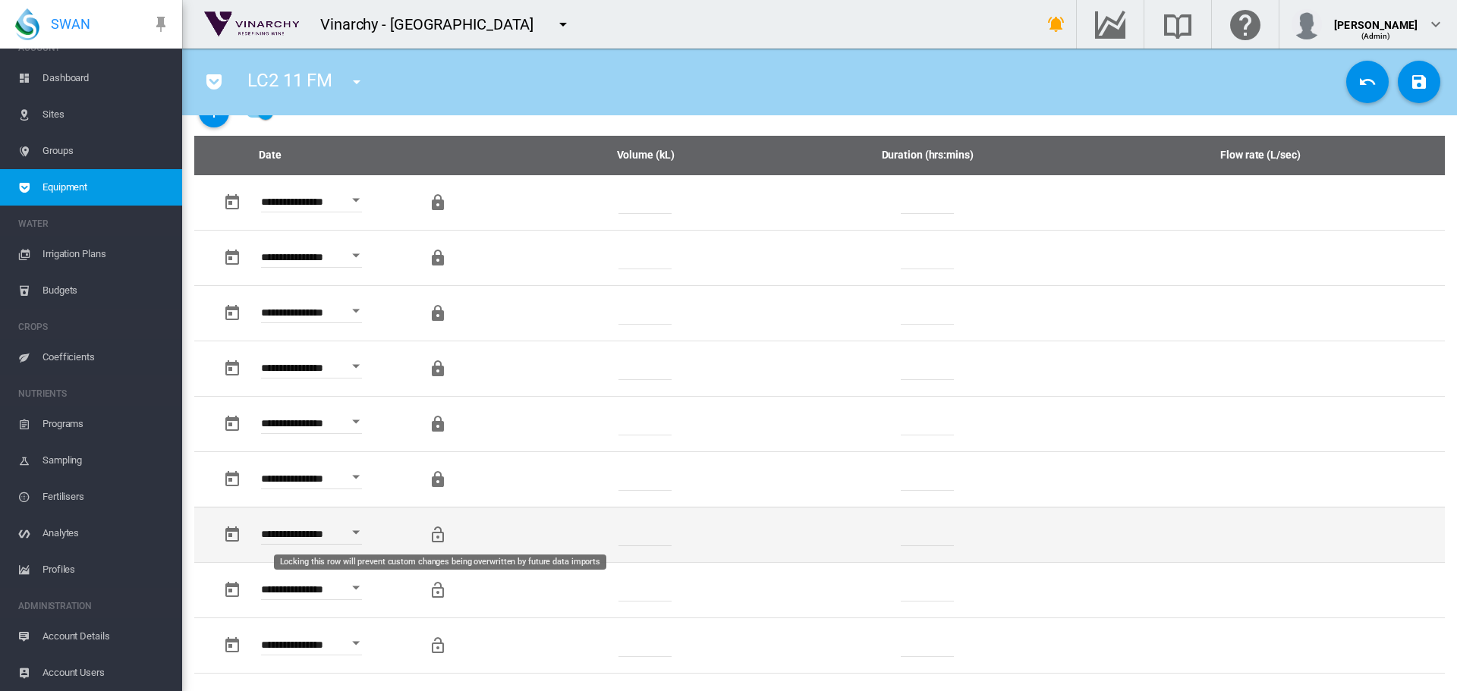
click md-icon "Locking this row will prevent custom changes being overwritten by future data i…"
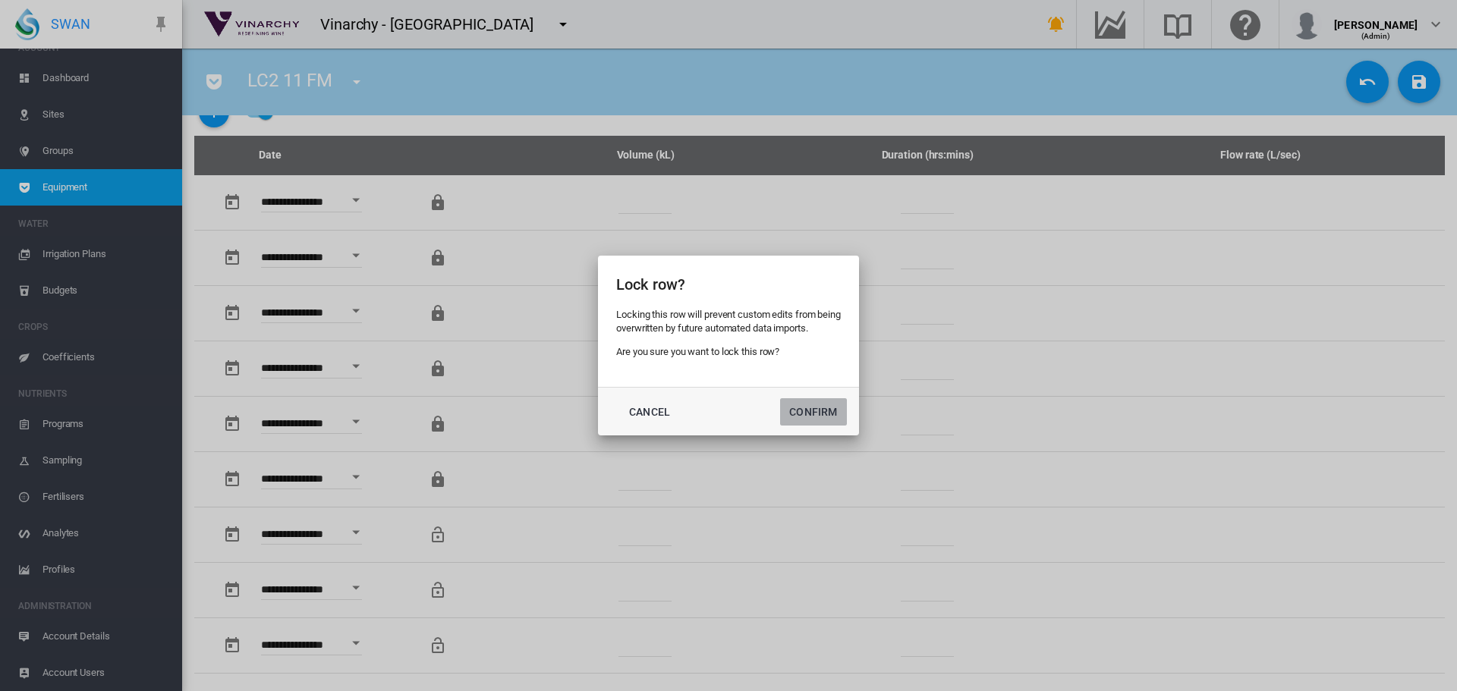
drag, startPoint x: 823, startPoint y: 419, endPoint x: 810, endPoint y: 420, distance: 13.7
click button "Confirm"
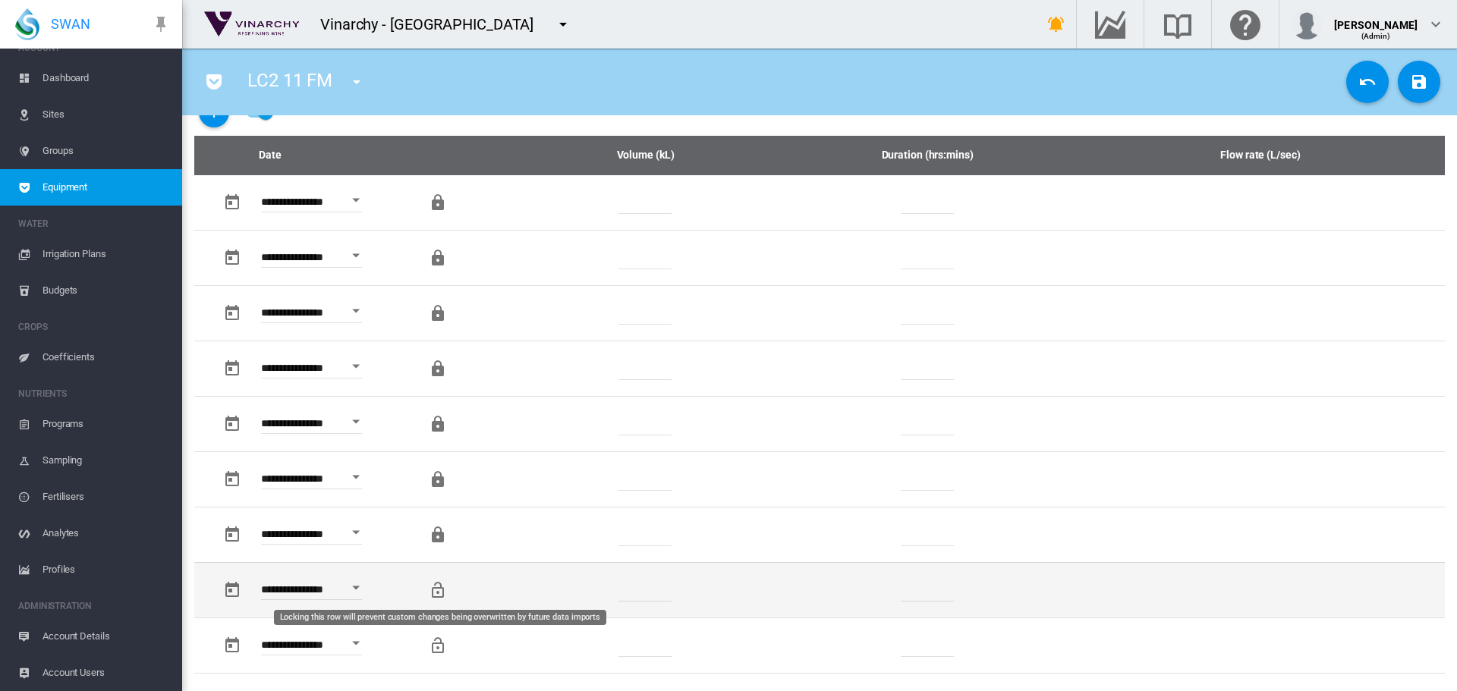
click md-icon "Locking this row will prevent custom changes being overwritten by future data i…"
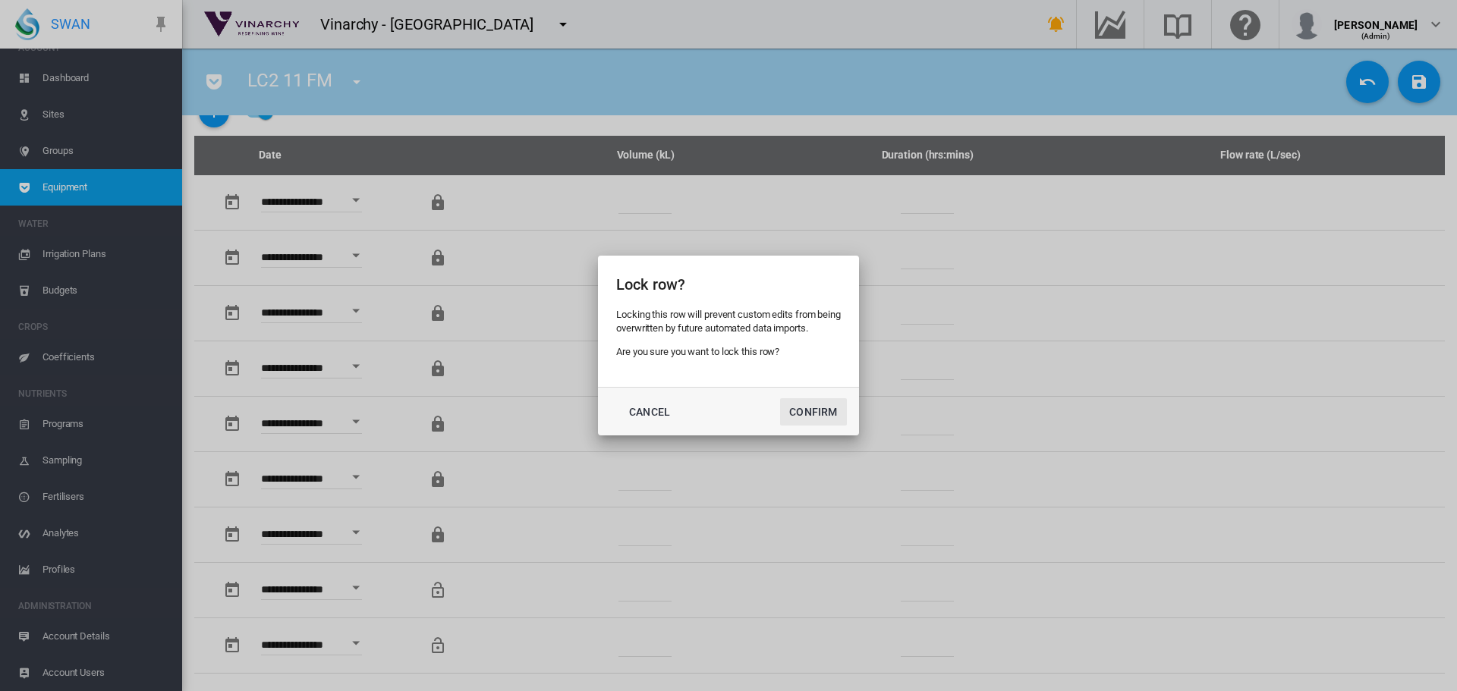
click button "Confirm"
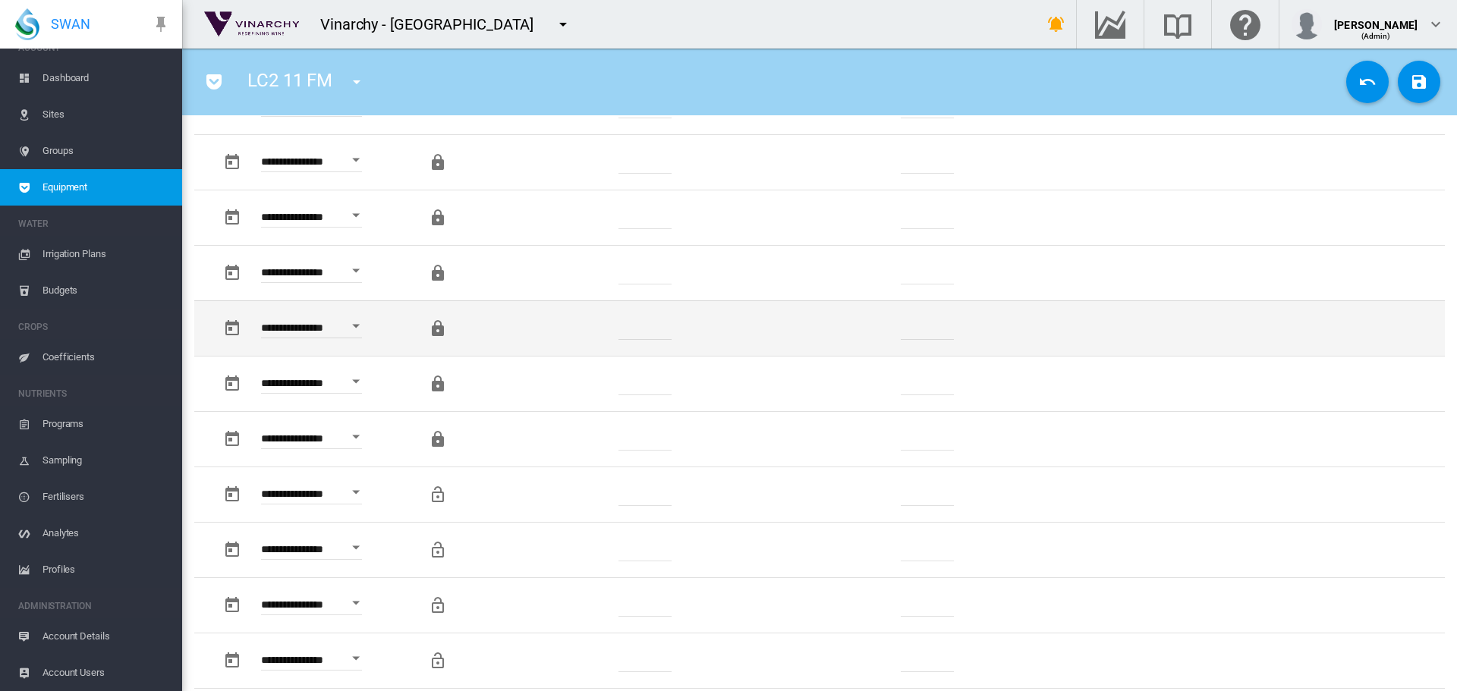
scroll to position [835, 0]
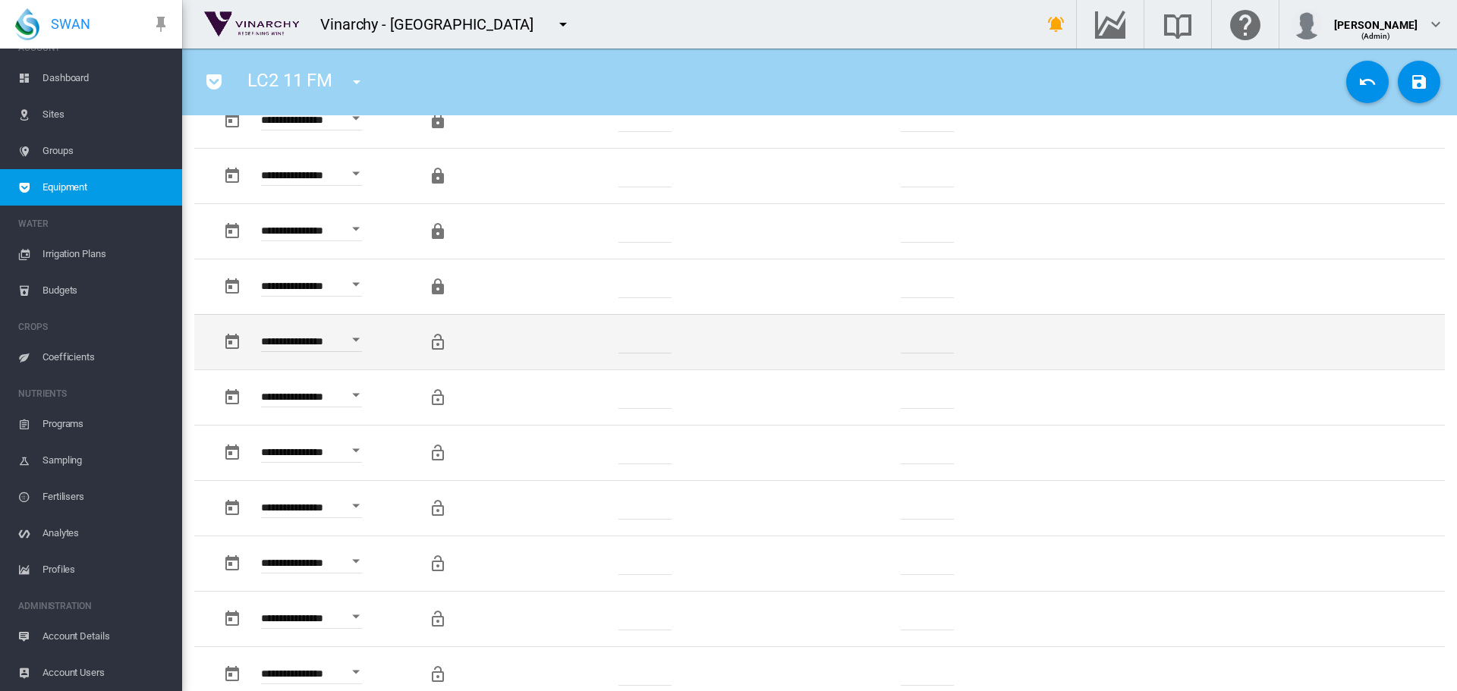
click md-icon "Locking this row will prevent custom changes being overwritten by future data i…"
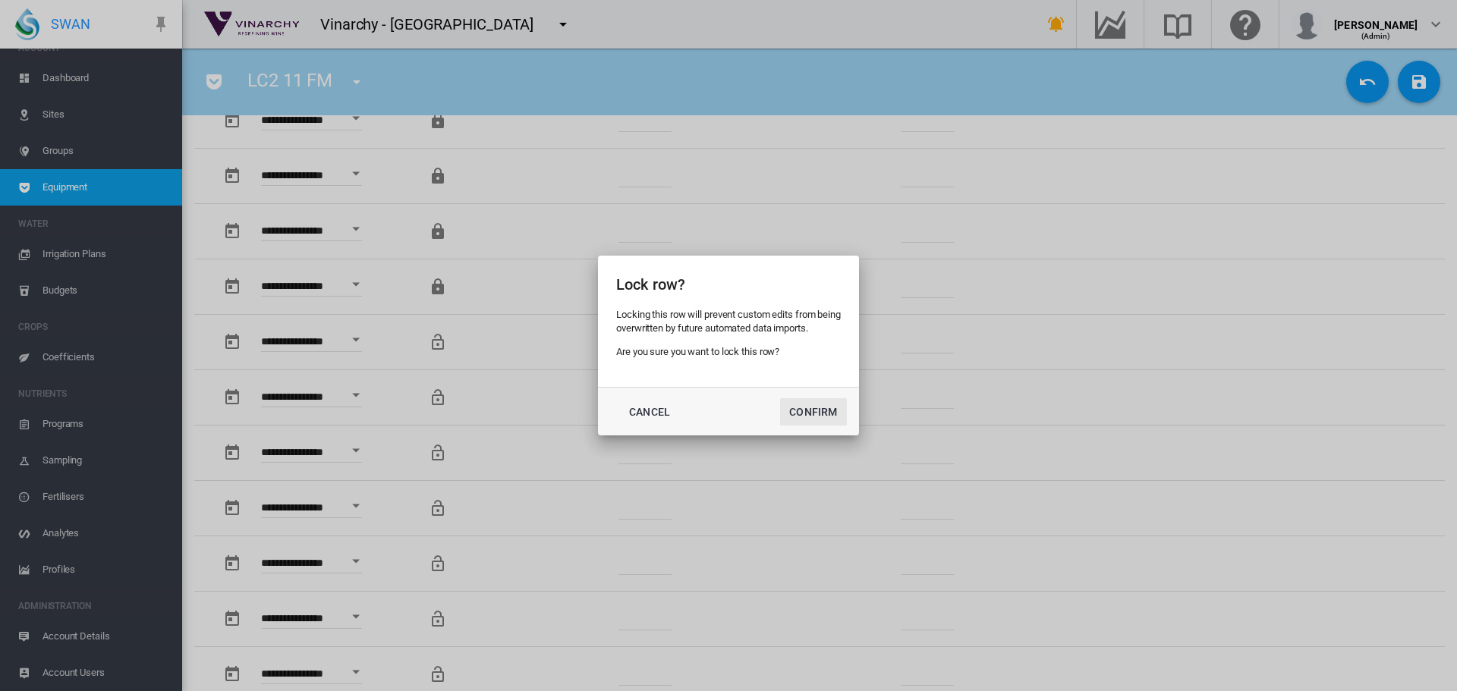
click button "Confirm"
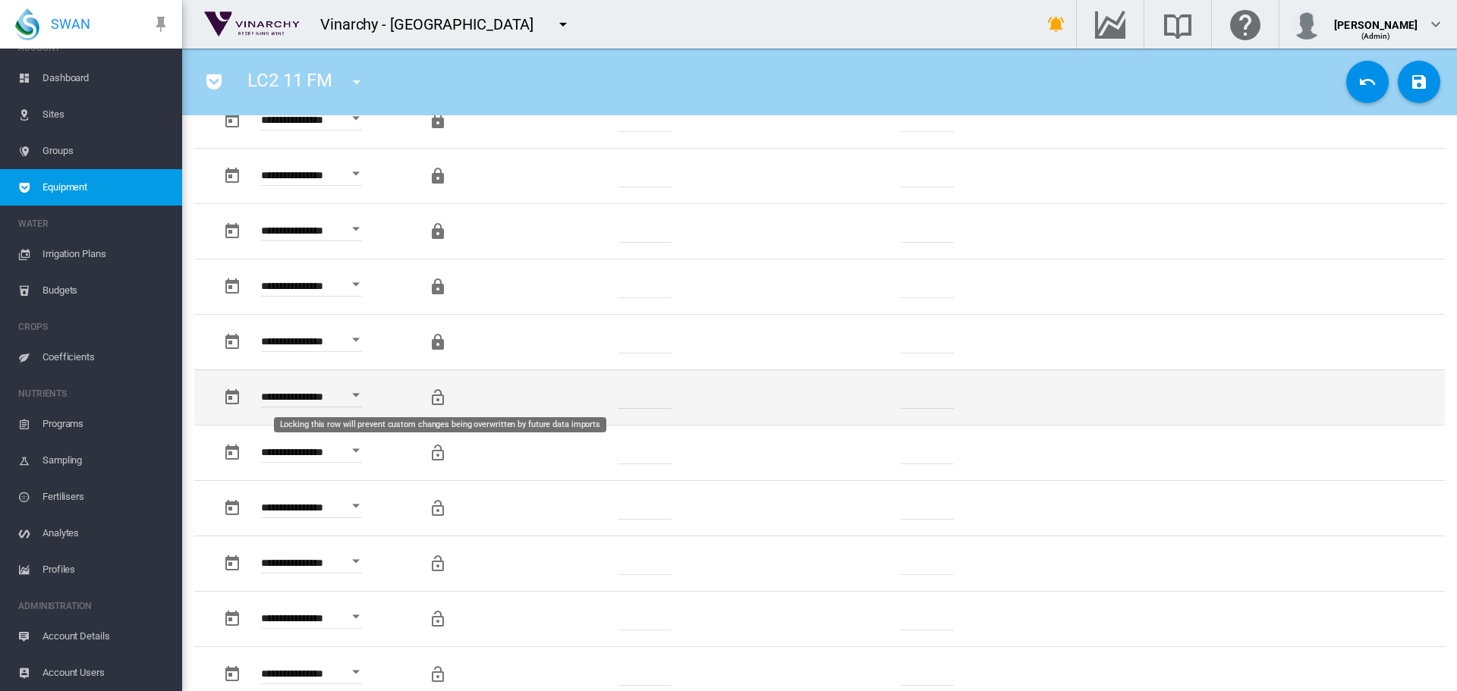
click md-icon "Locking this row will prevent custom changes being overwritten by future data i…"
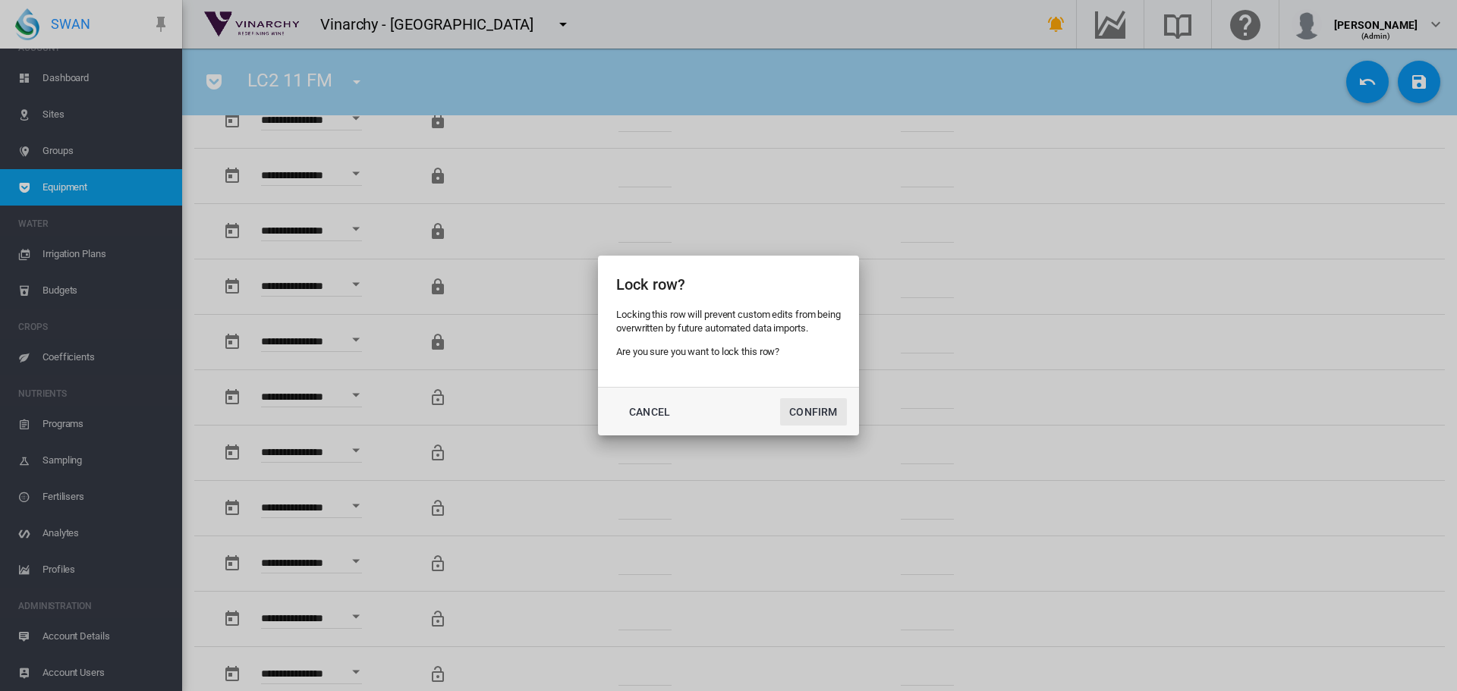
click button "Confirm"
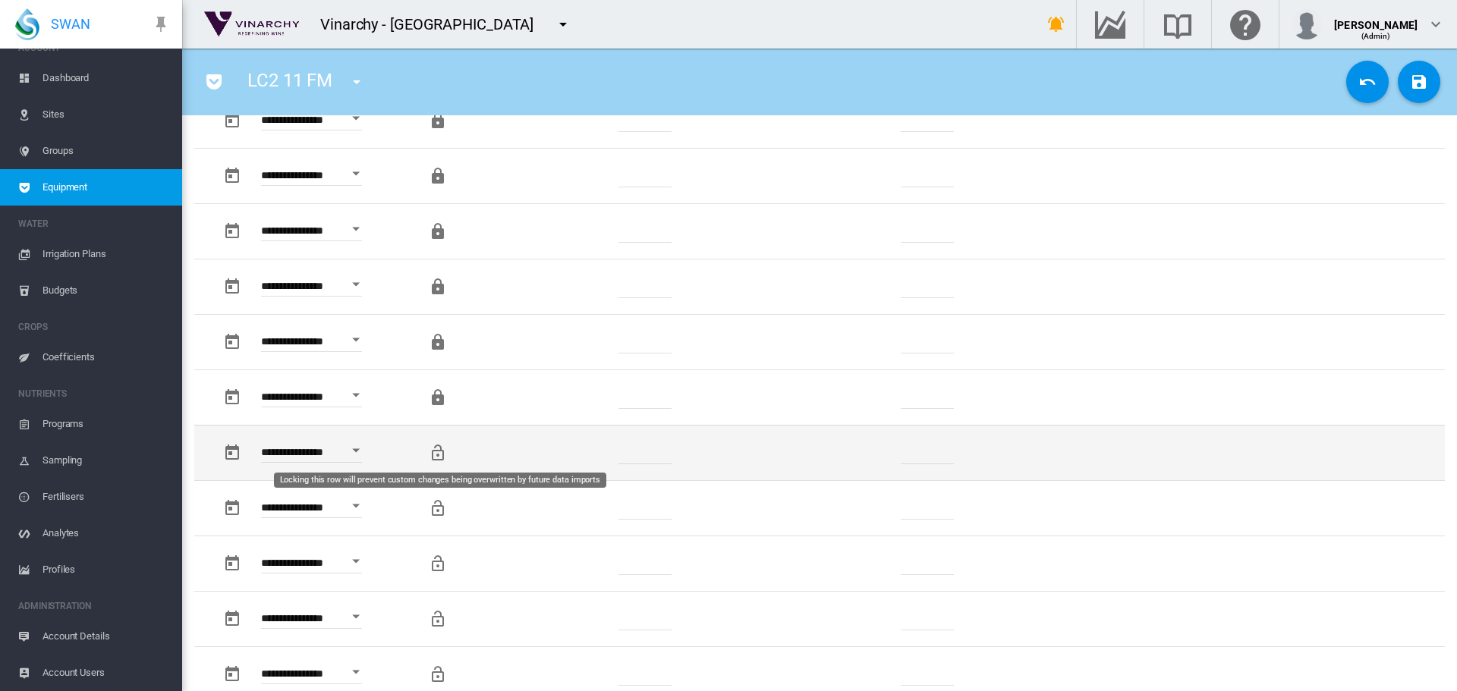
click md-icon "Locking this row will prevent custom changes being overwritten by future data i…"
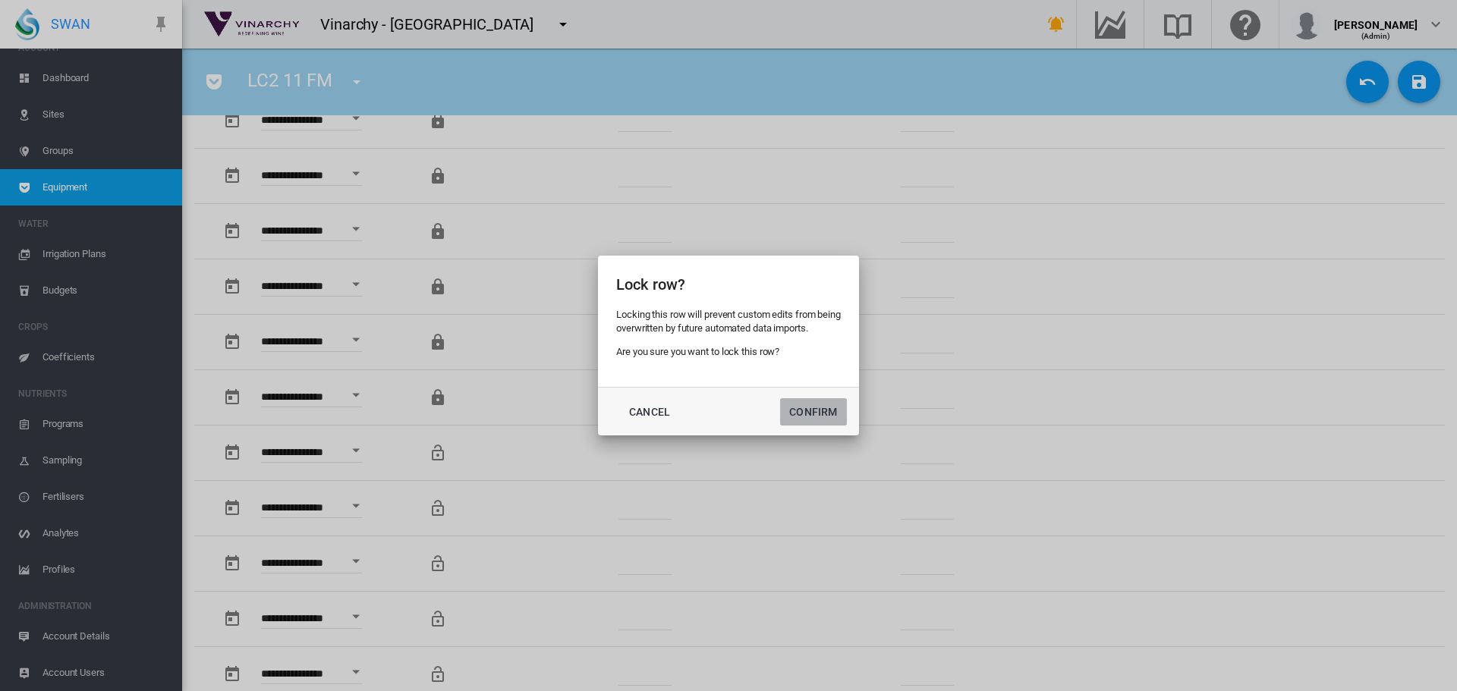
click button "Confirm"
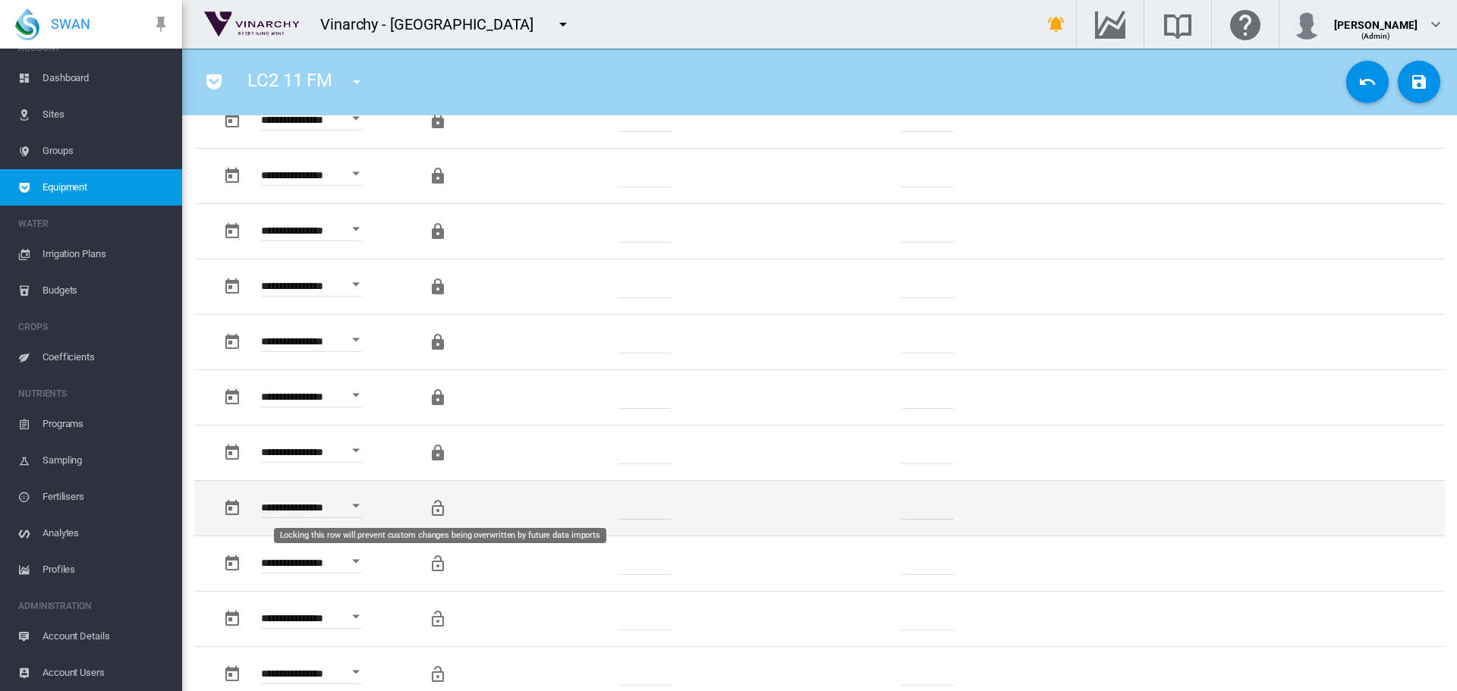
click md-icon "Locking this row will prevent custom changes being overwritten by future data i…"
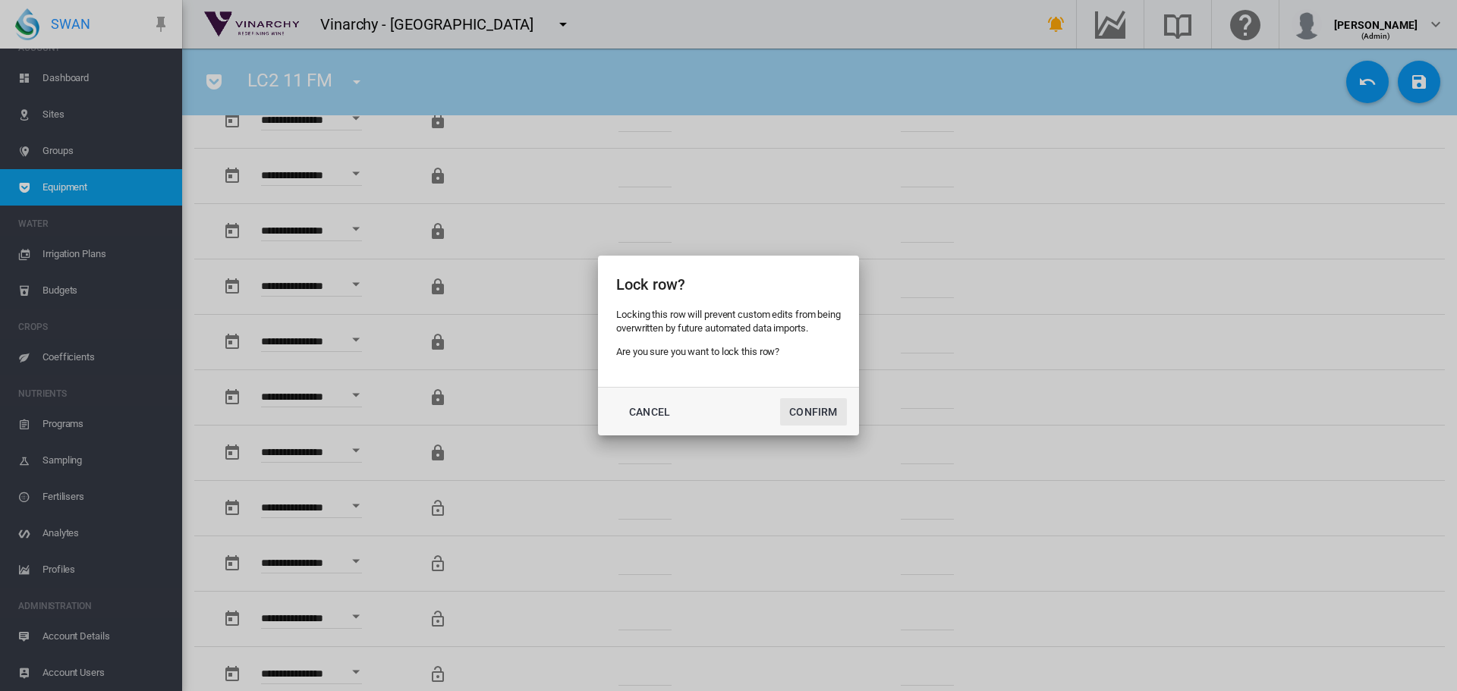
click button "Confirm"
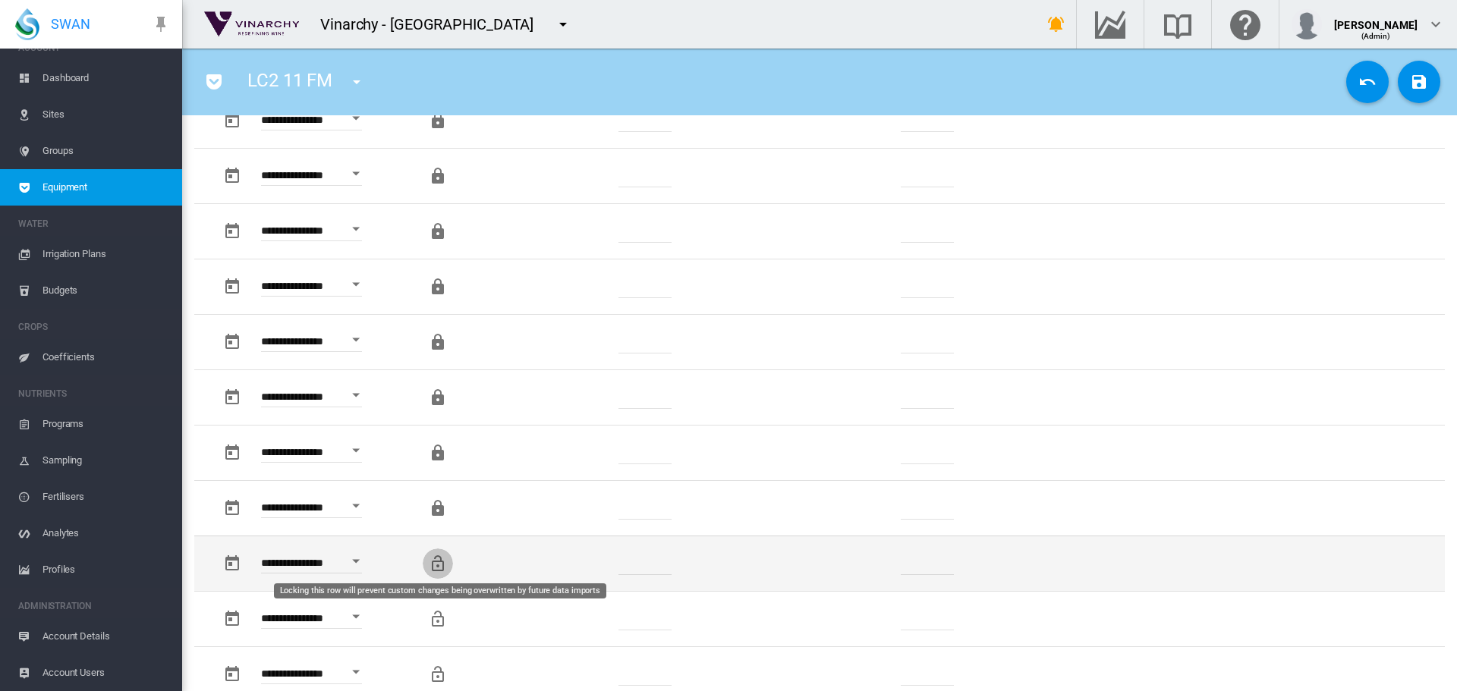
click md-icon "Locking this row will prevent custom changes being overwritten by future data i…"
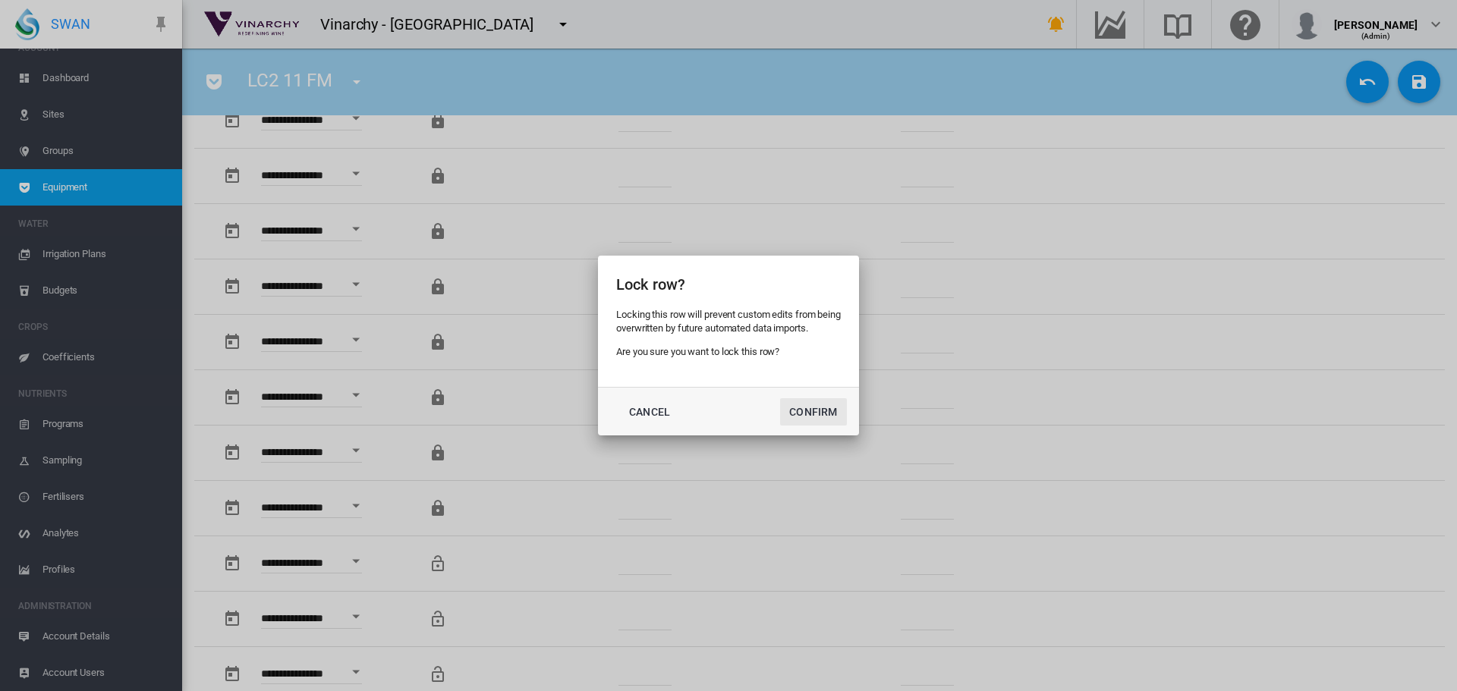
click button "Confirm"
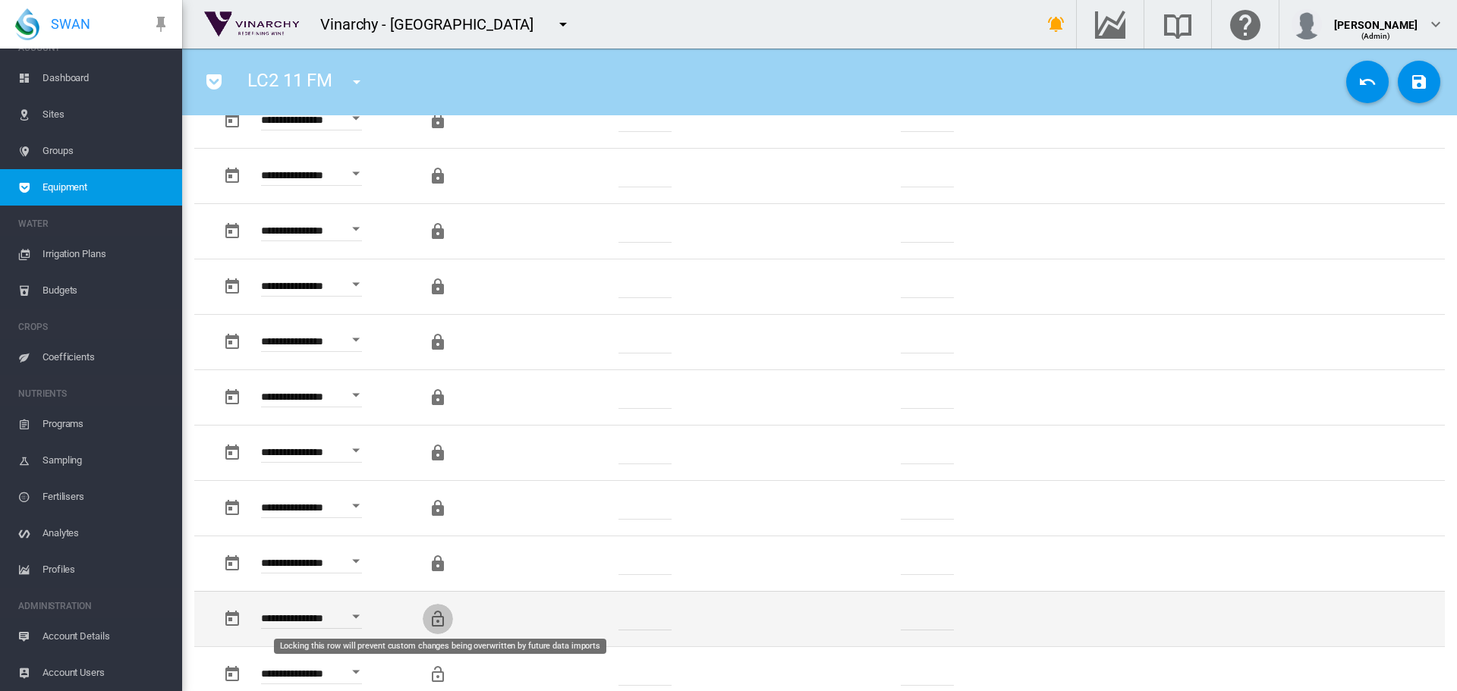
click md-icon "Locking this row will prevent custom changes being overwritten by future data i…"
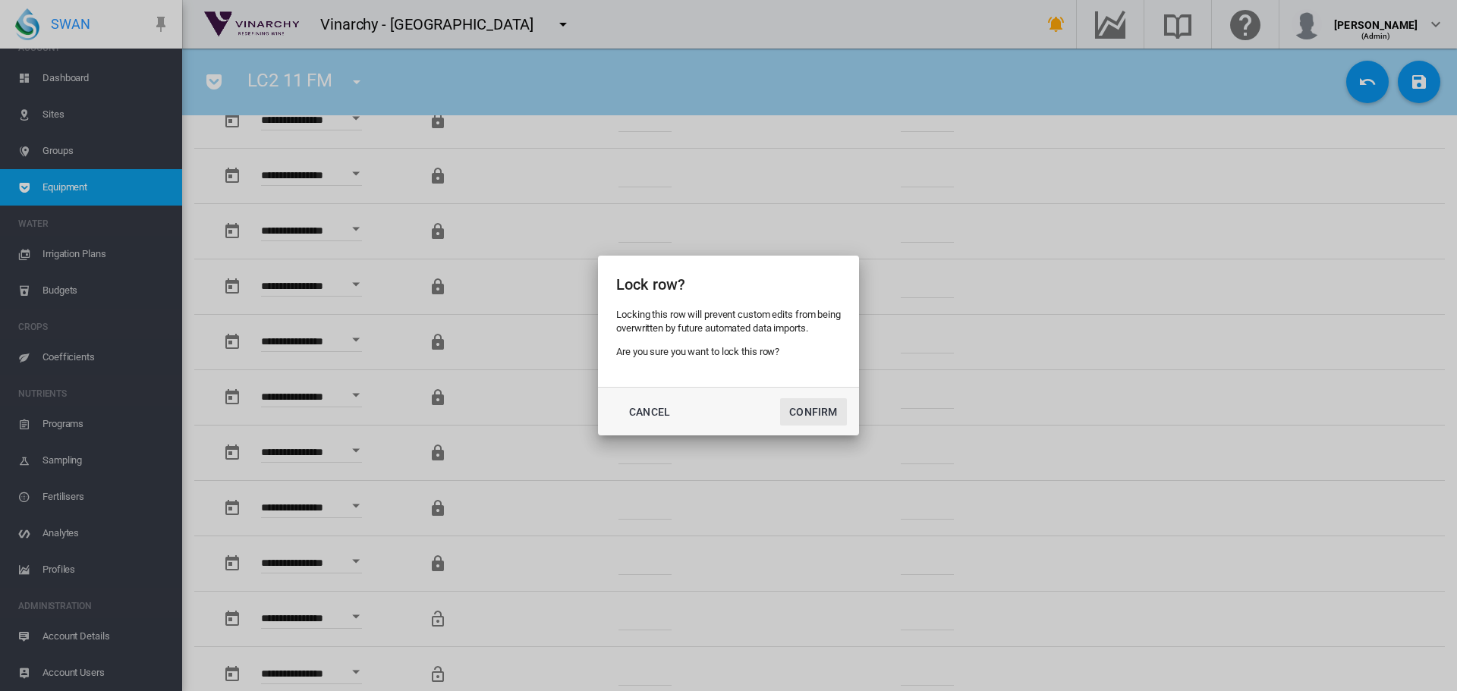
click button "Confirm"
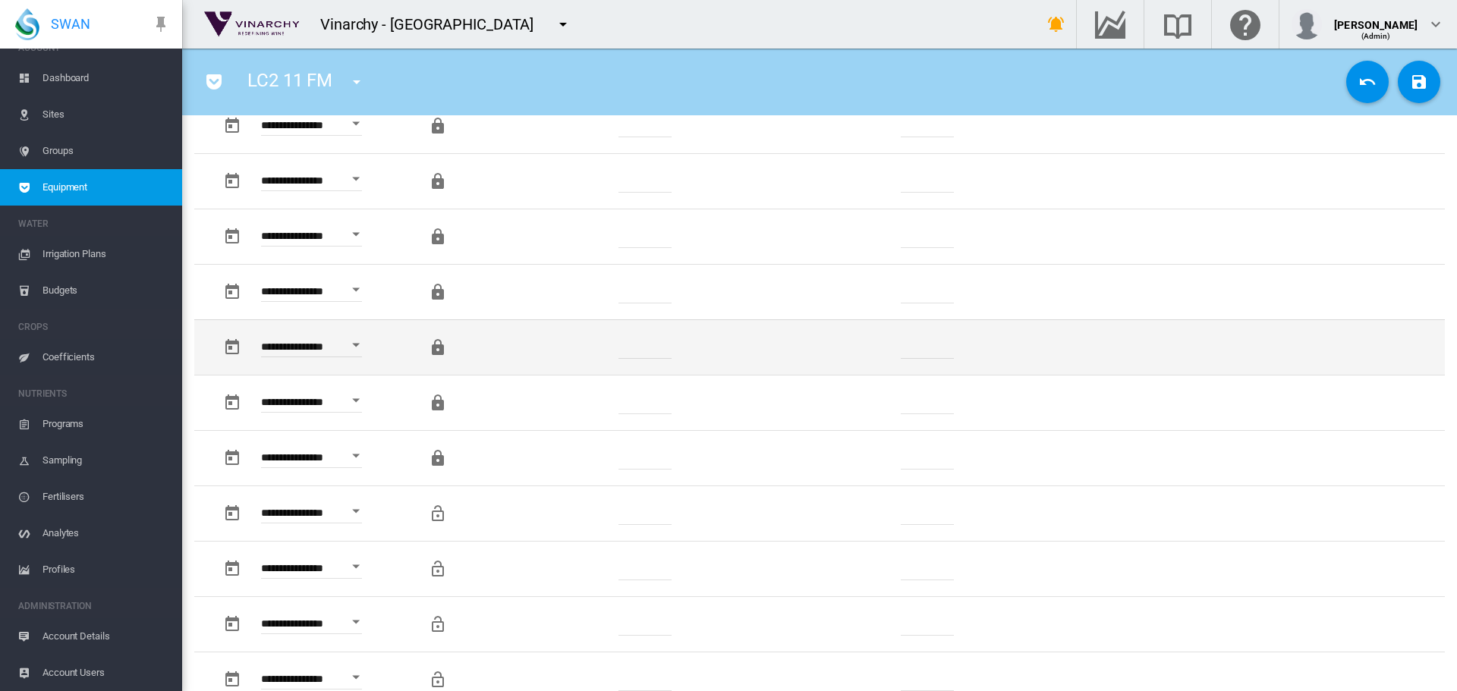
scroll to position [1214, 0]
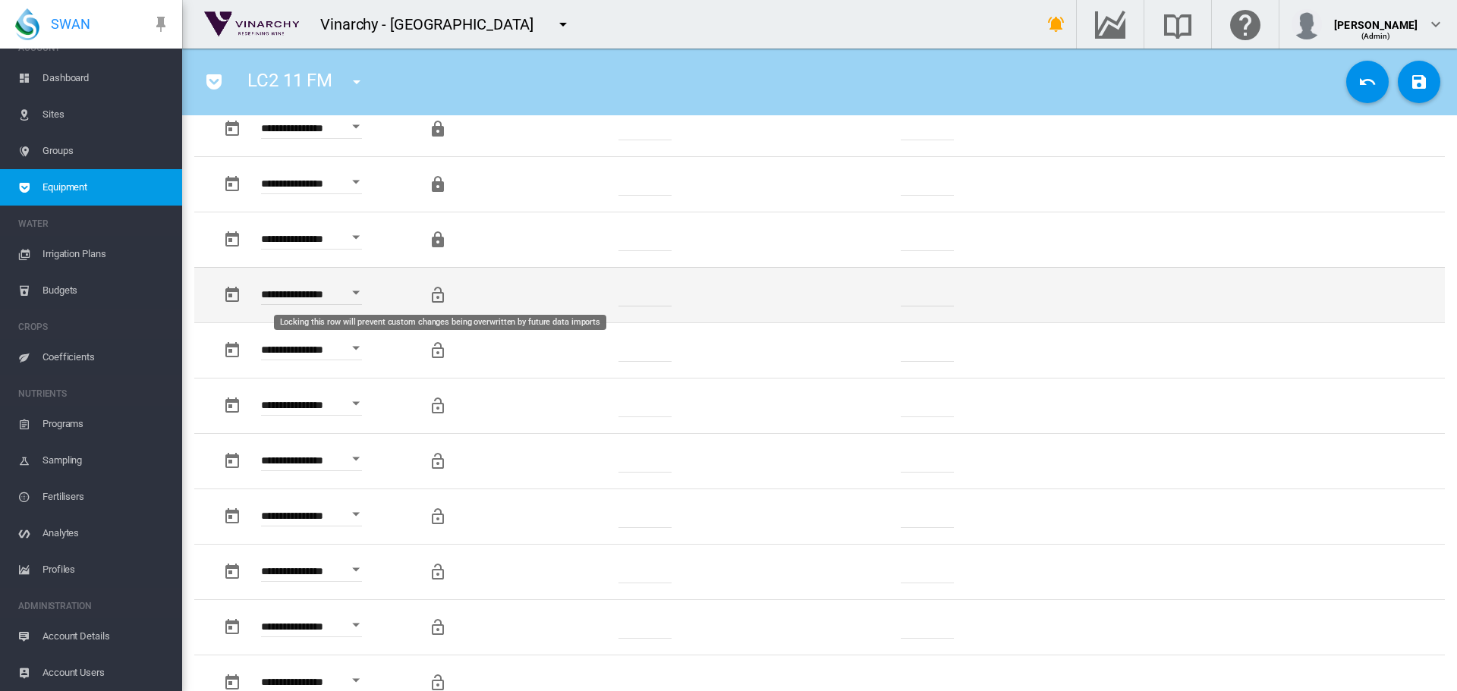
click md-icon "Locking this row will prevent custom changes being overwritten by future data i…"
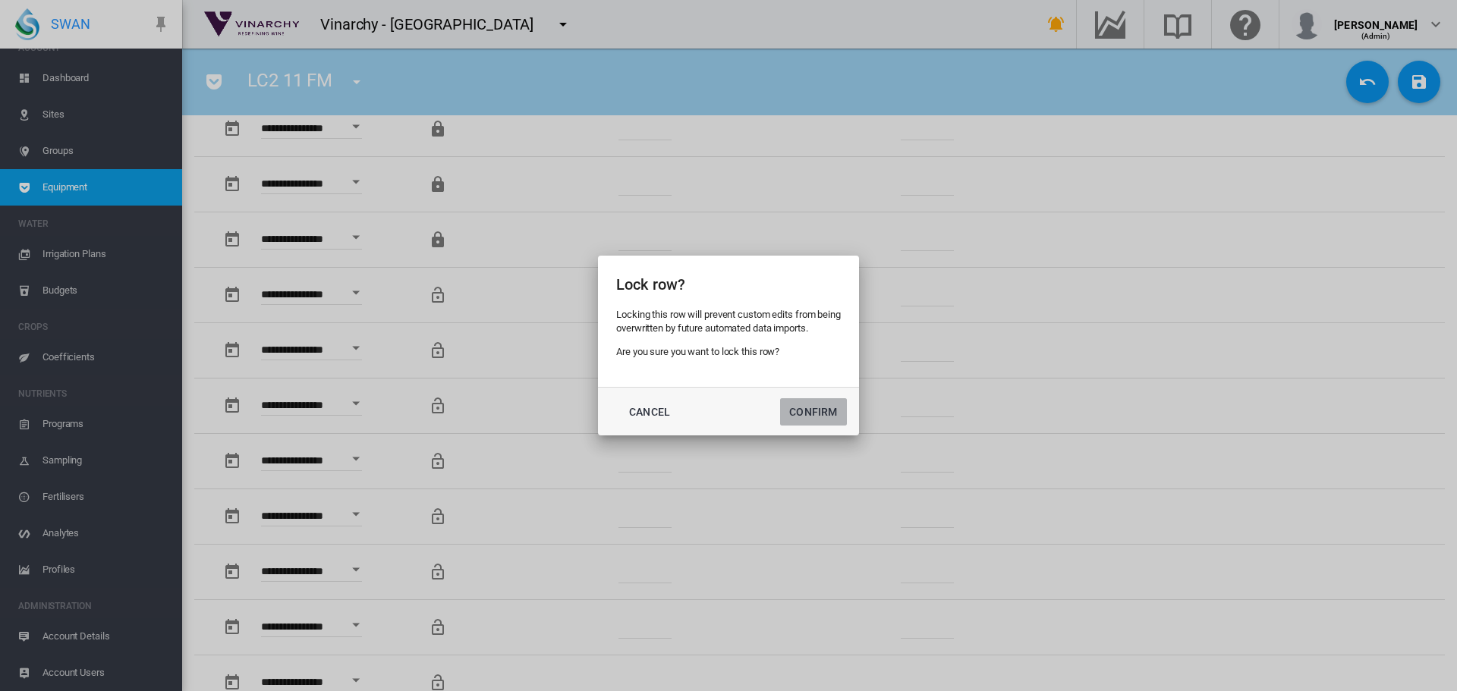
click button "Confirm"
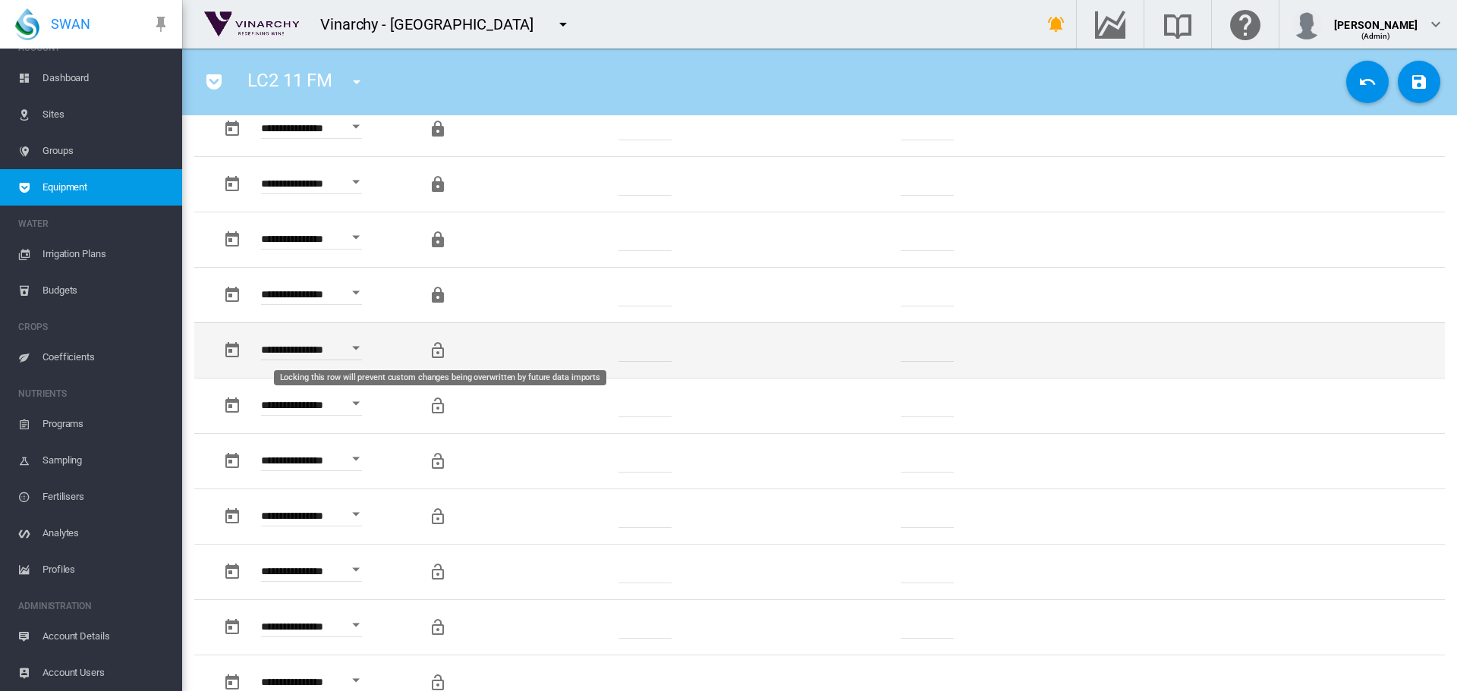
click md-icon "Locking this row will prevent custom changes being overwritten by future data i…"
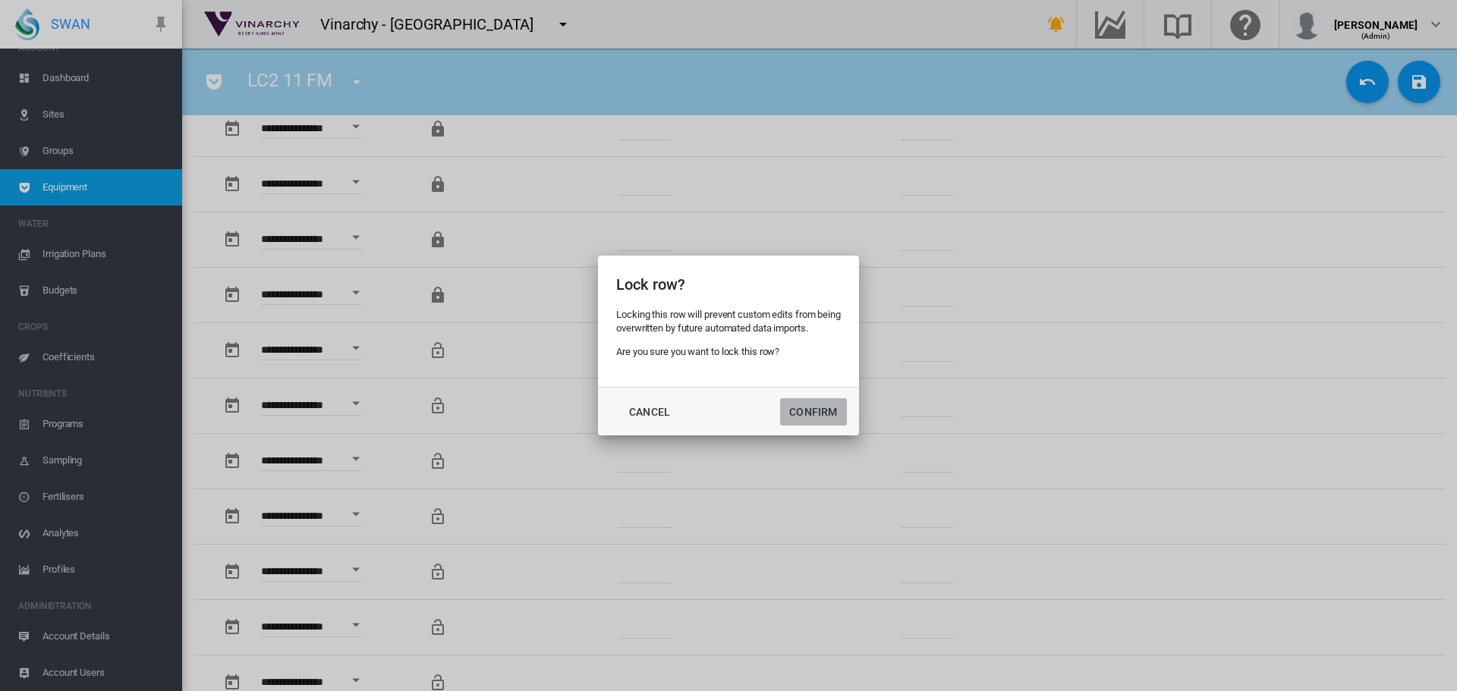
click button "Confirm"
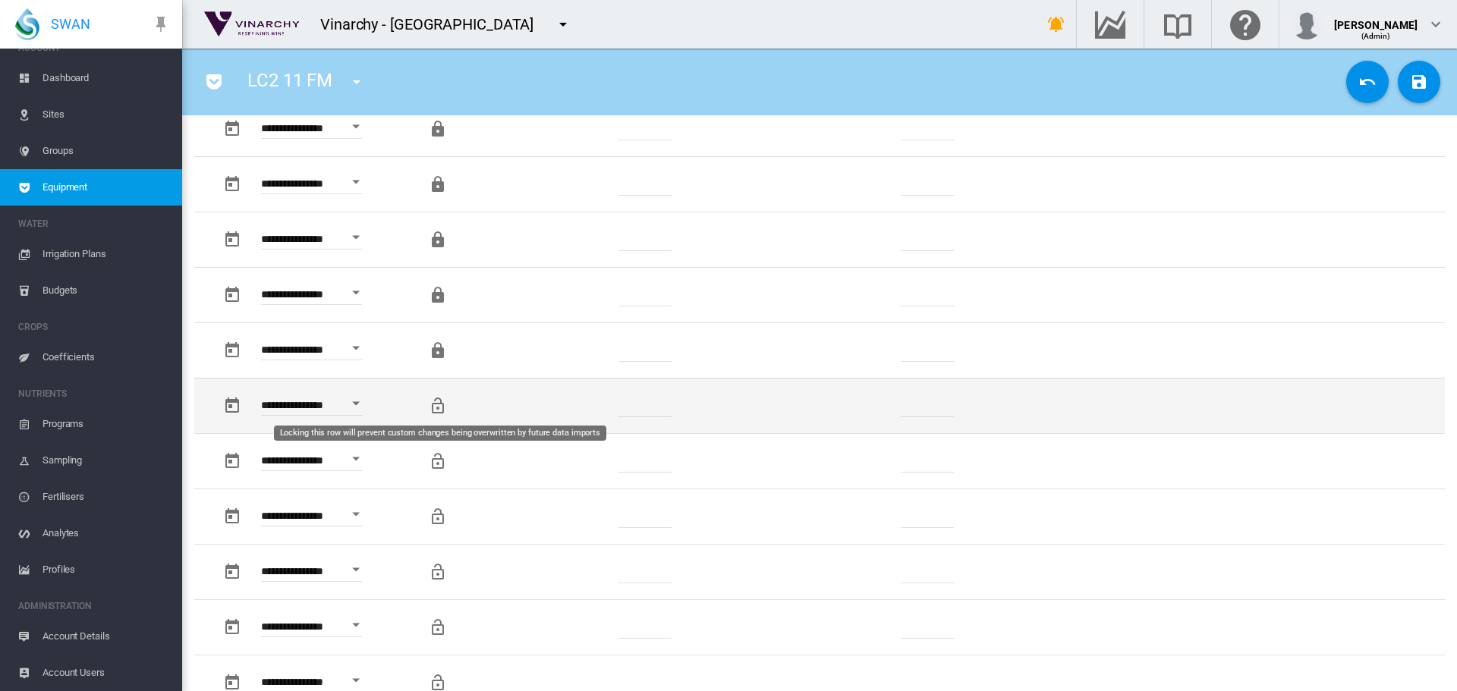
click md-icon "Locking this row will prevent custom changes being overwritten by future data i…"
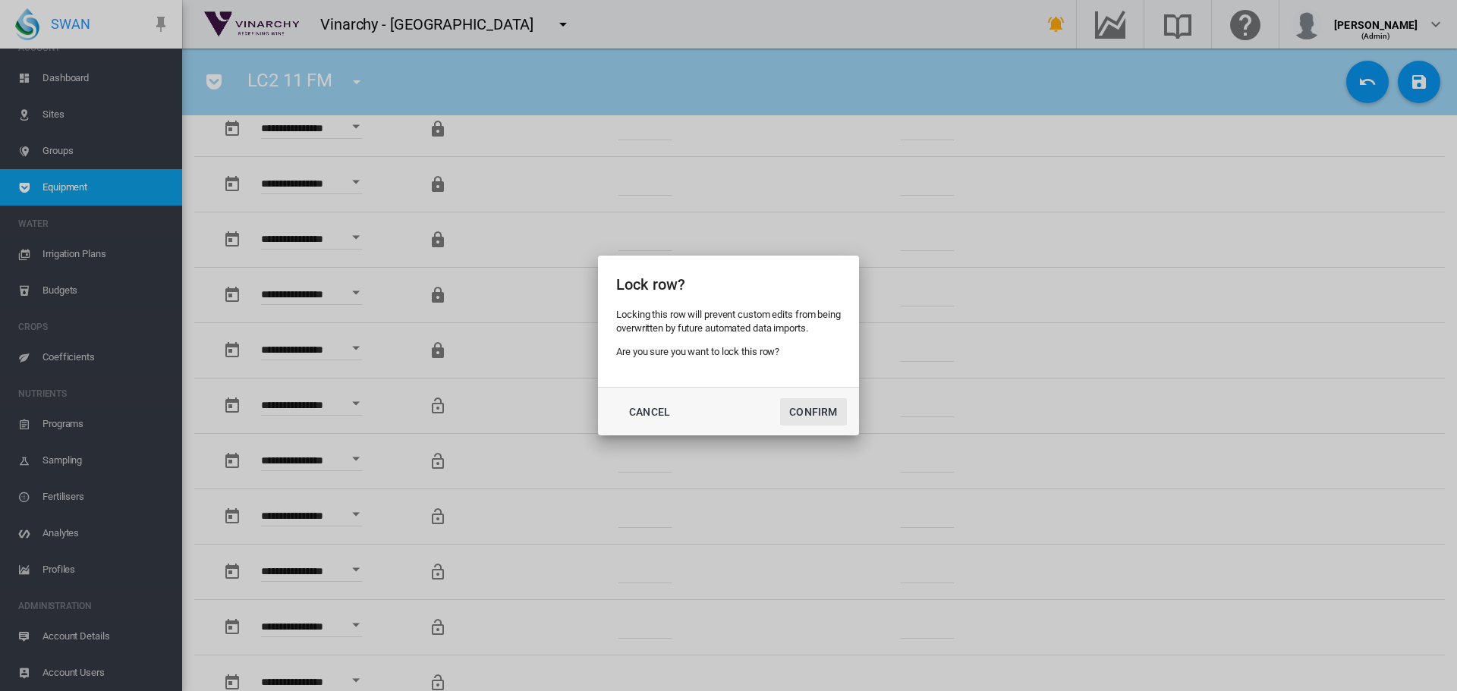
click button "Confirm"
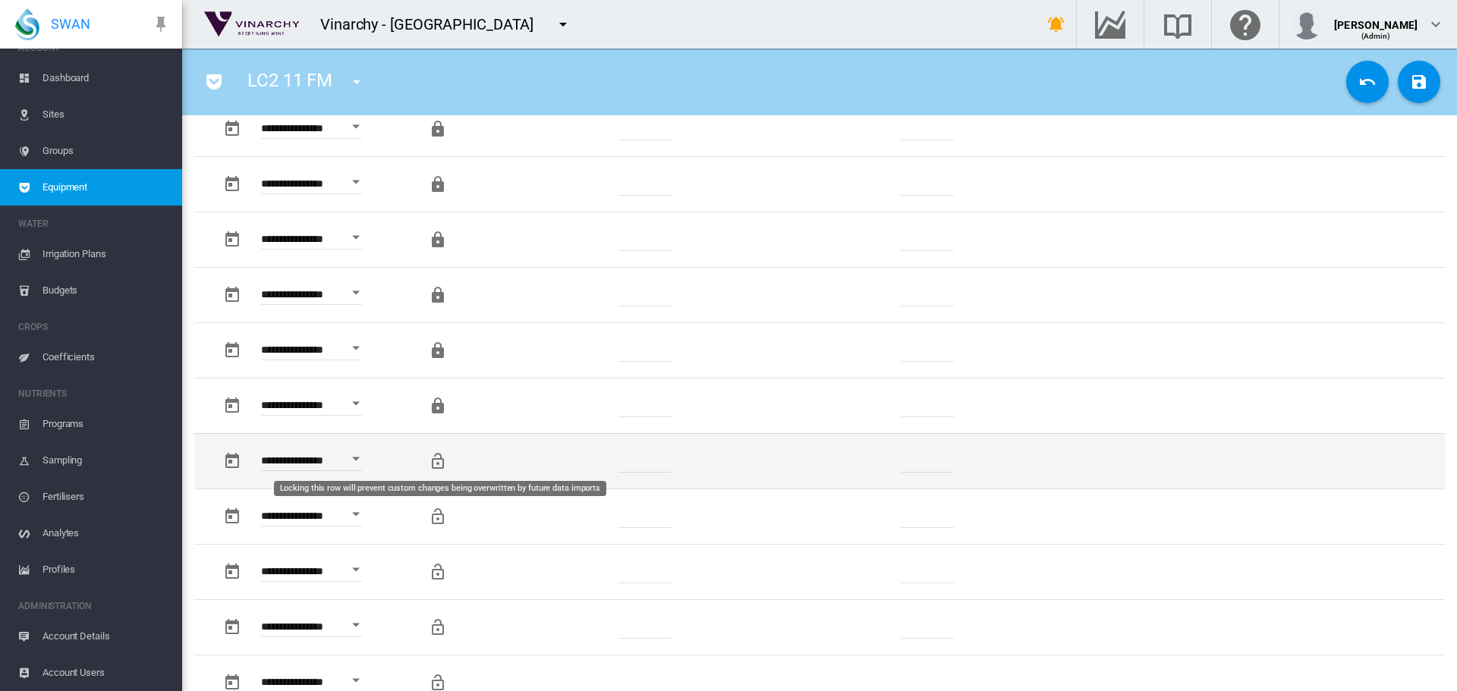
click md-icon "Locking this row will prevent custom changes being overwritten by future data i…"
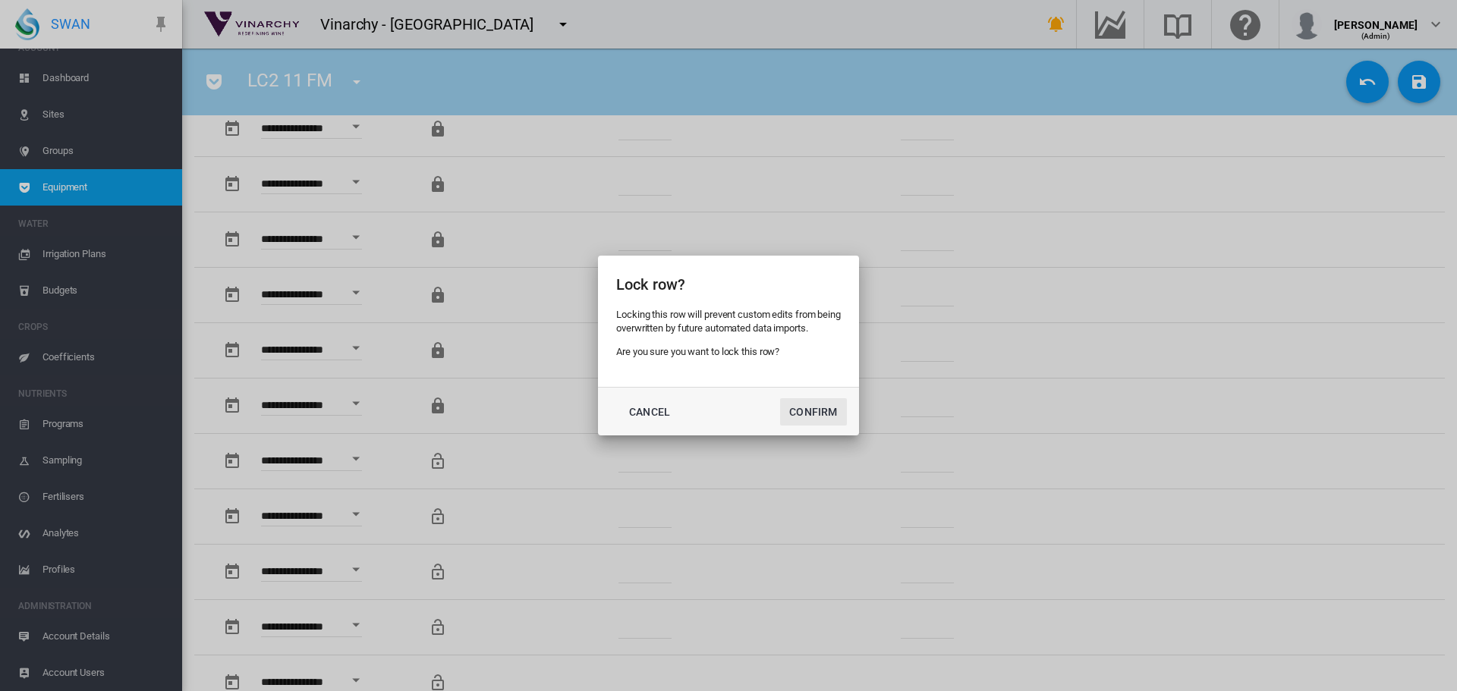
click button "Confirm"
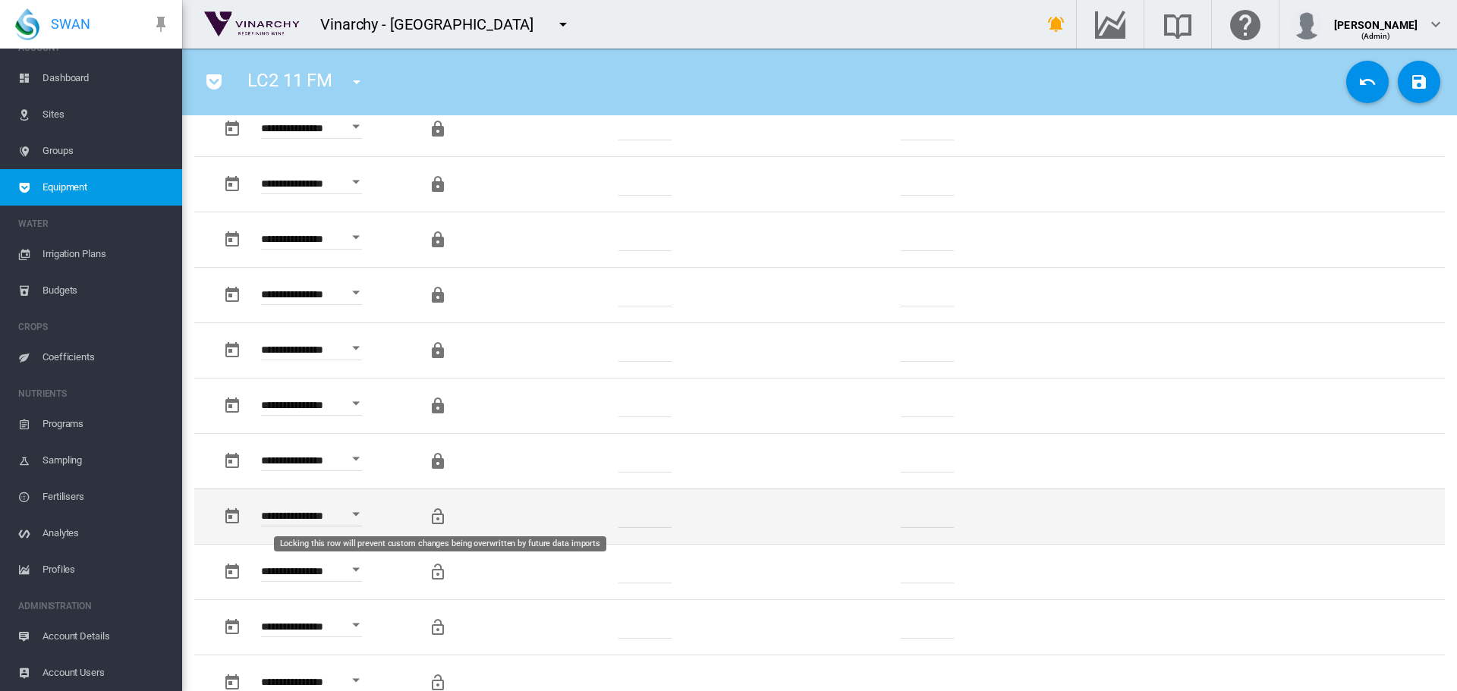
click md-icon "Locking this row will prevent custom changes being overwritten by future data i…"
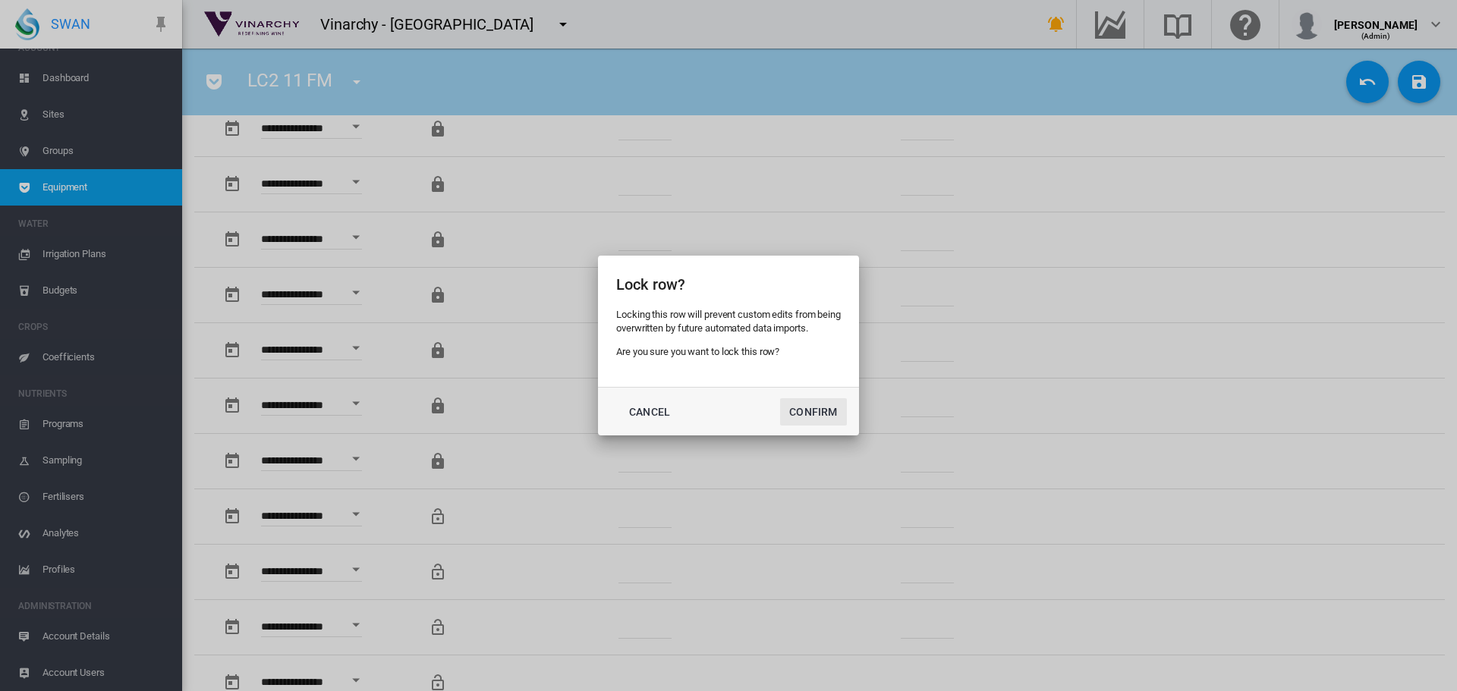
click button "Confirm"
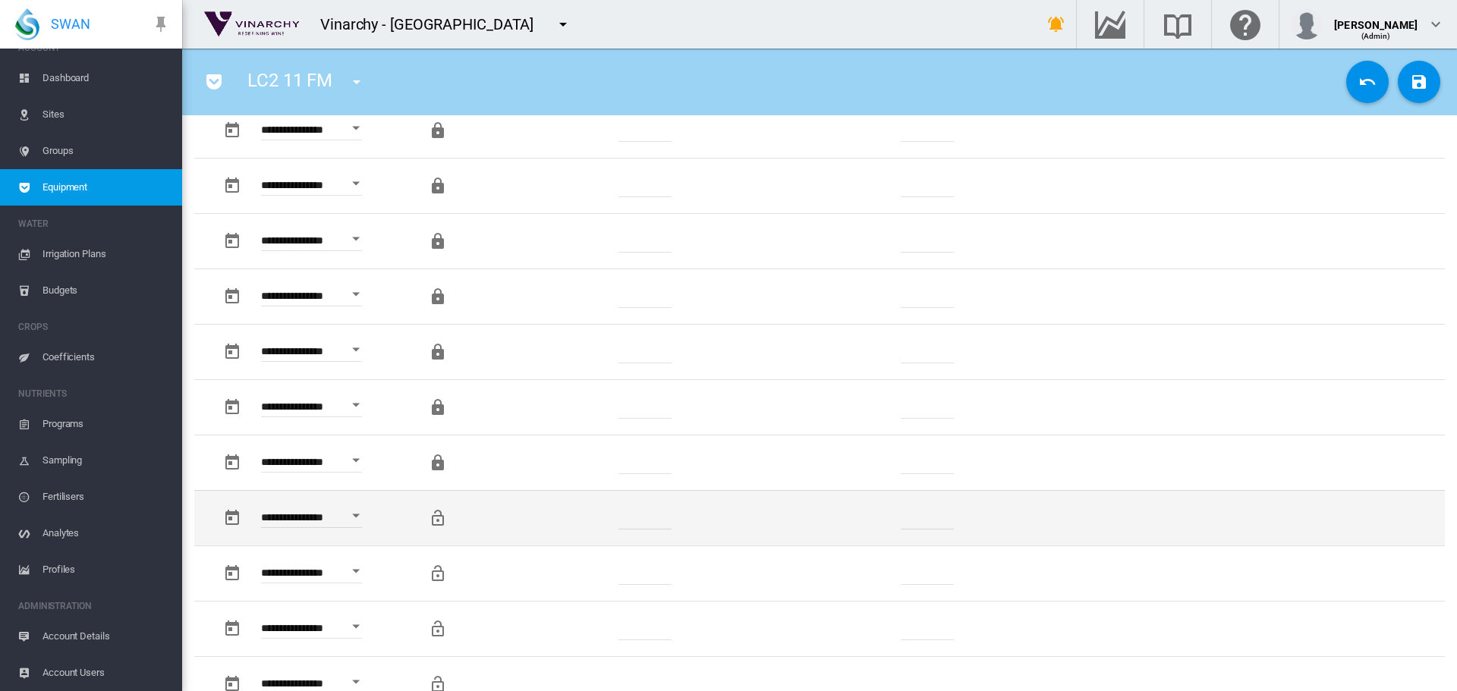
scroll to position [1366, 0]
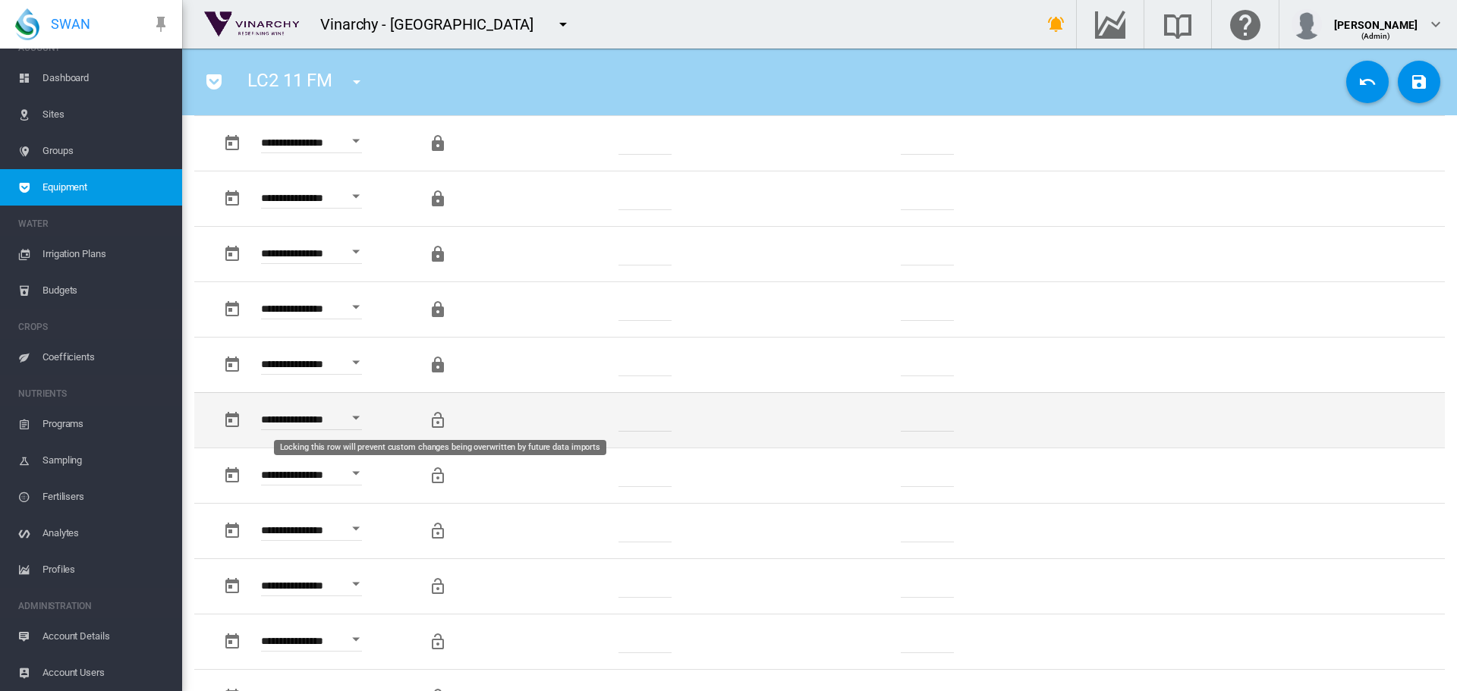
click md-icon "Locking this row will prevent custom changes being overwritten by future data i…"
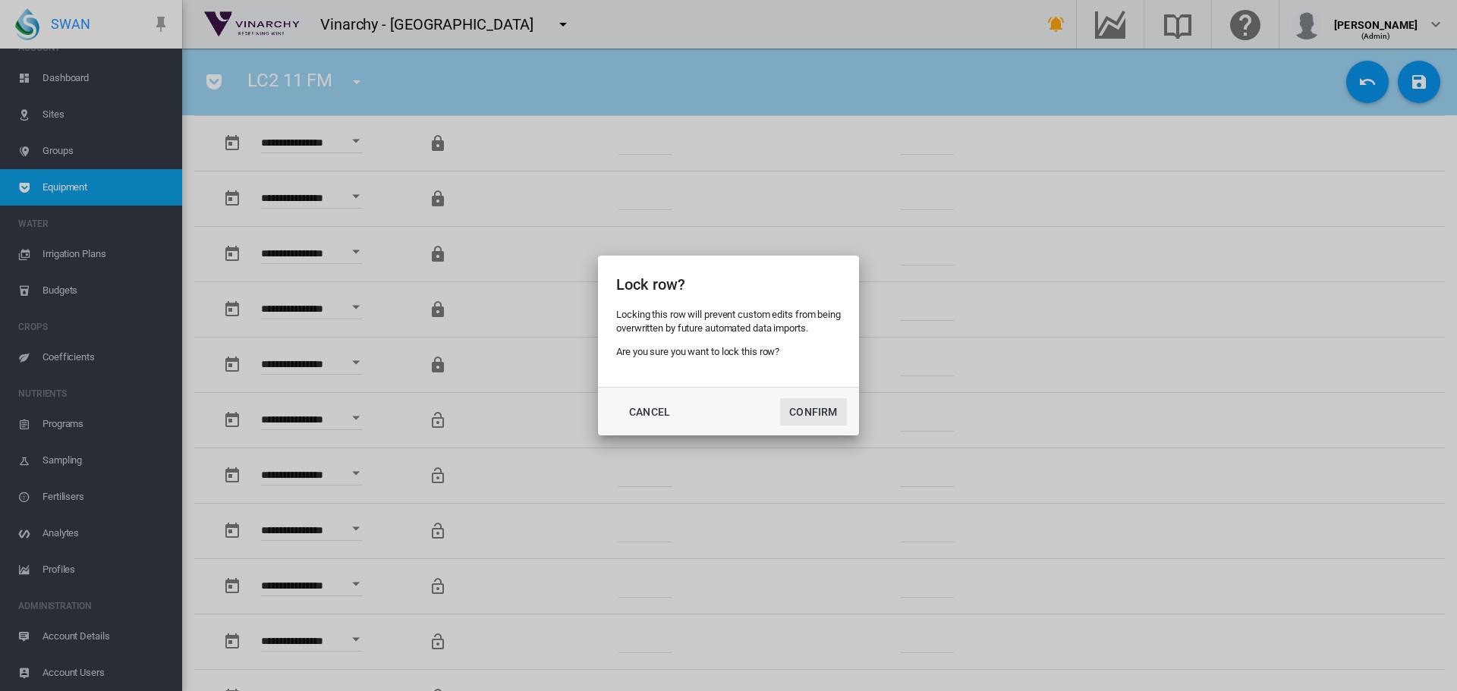
click button "Confirm"
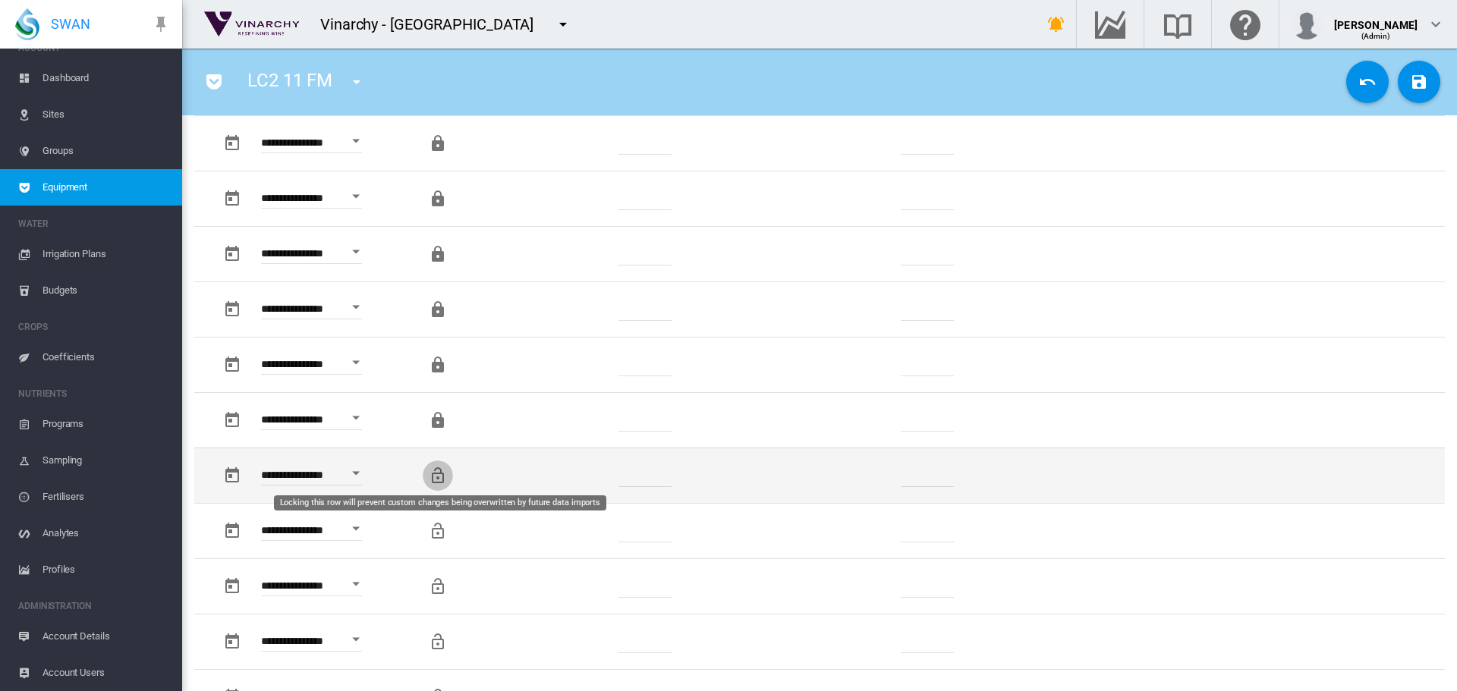
click md-icon "Locking this row will prevent custom changes being overwritten by future data i…"
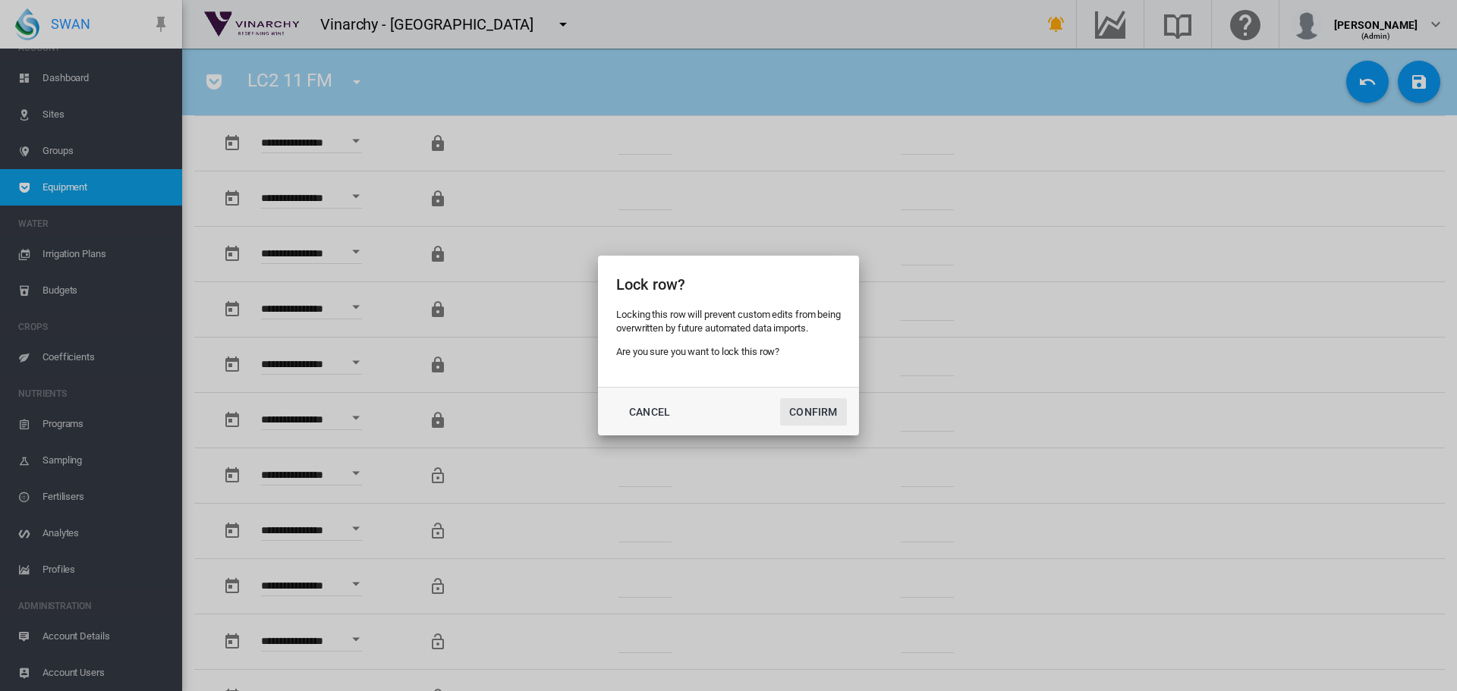
click button "Confirm"
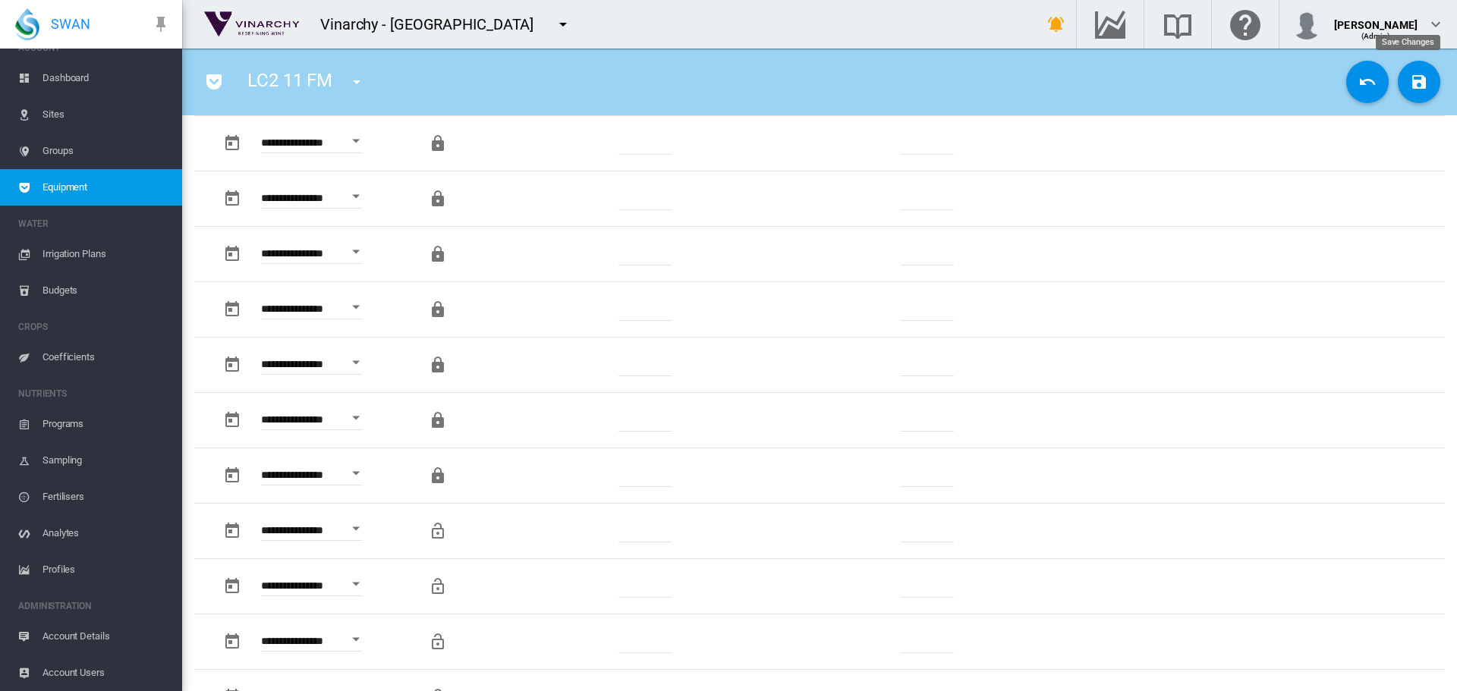
click md-icon "icon-content-save"
